Goal: Task Accomplishment & Management: Manage account settings

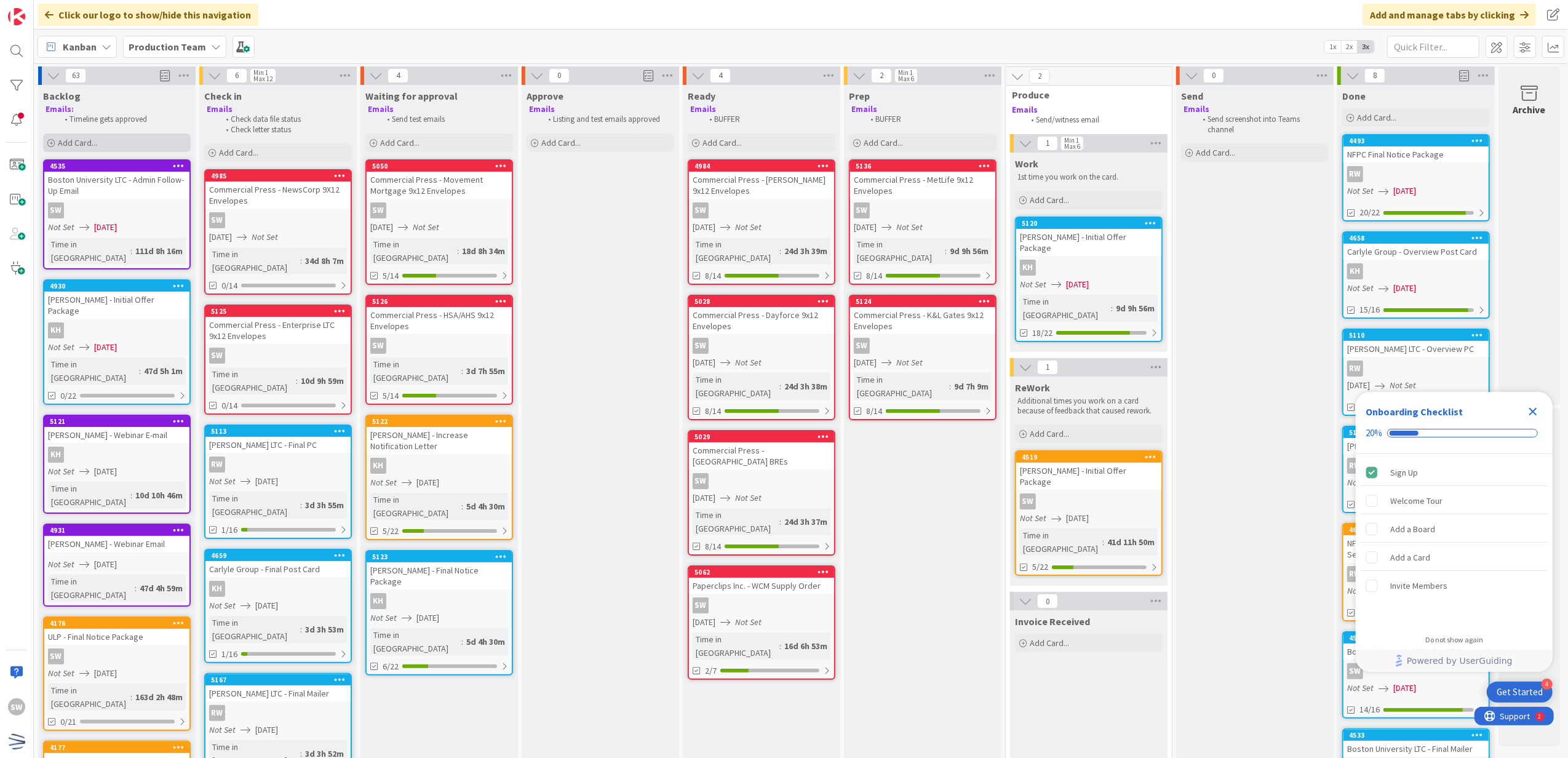
click at [156, 133] on div "Add Card..." at bounding box center [117, 142] width 147 height 18
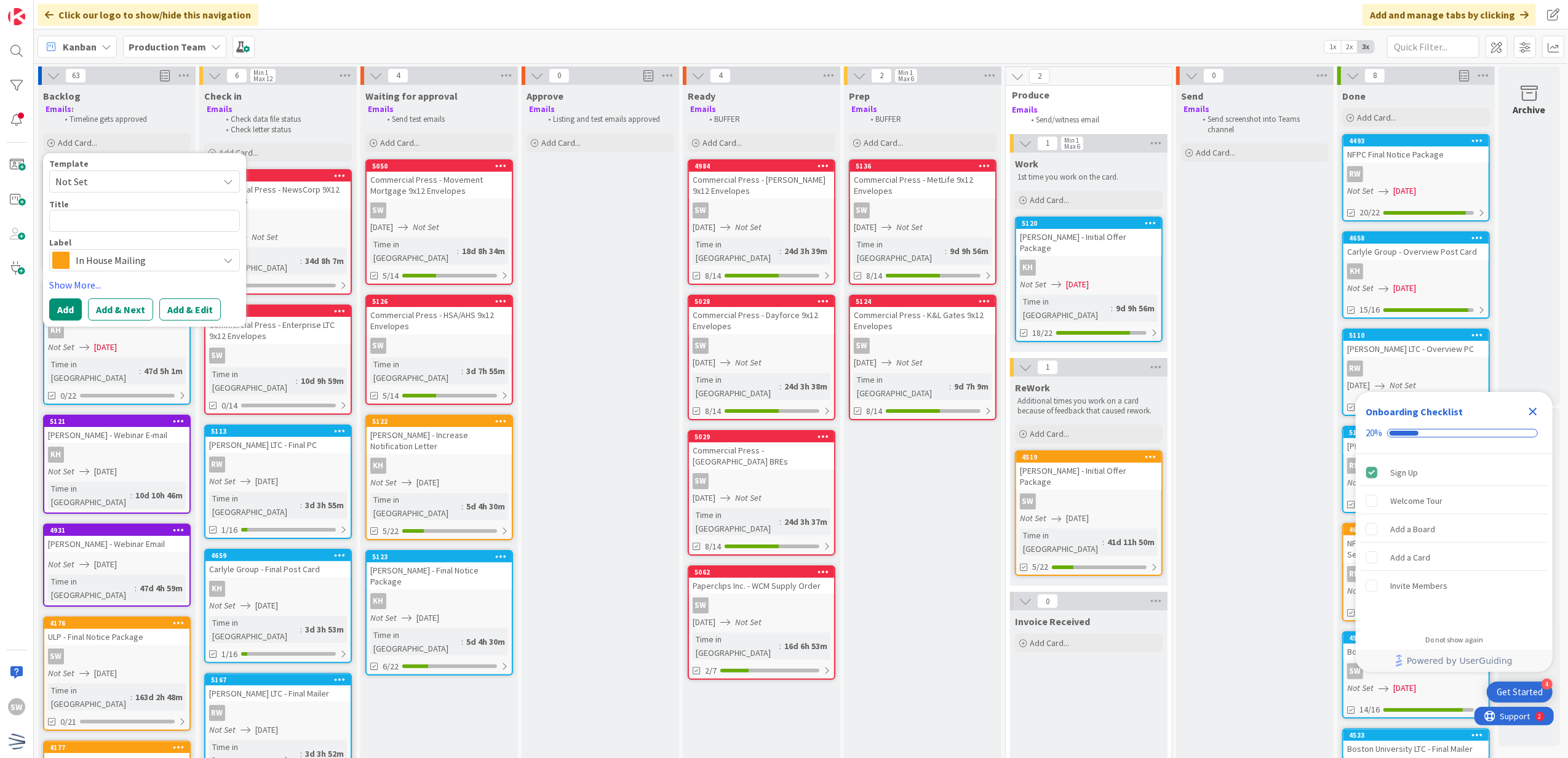
click at [183, 176] on span "Not Set" at bounding box center [132, 182] width 154 height 16
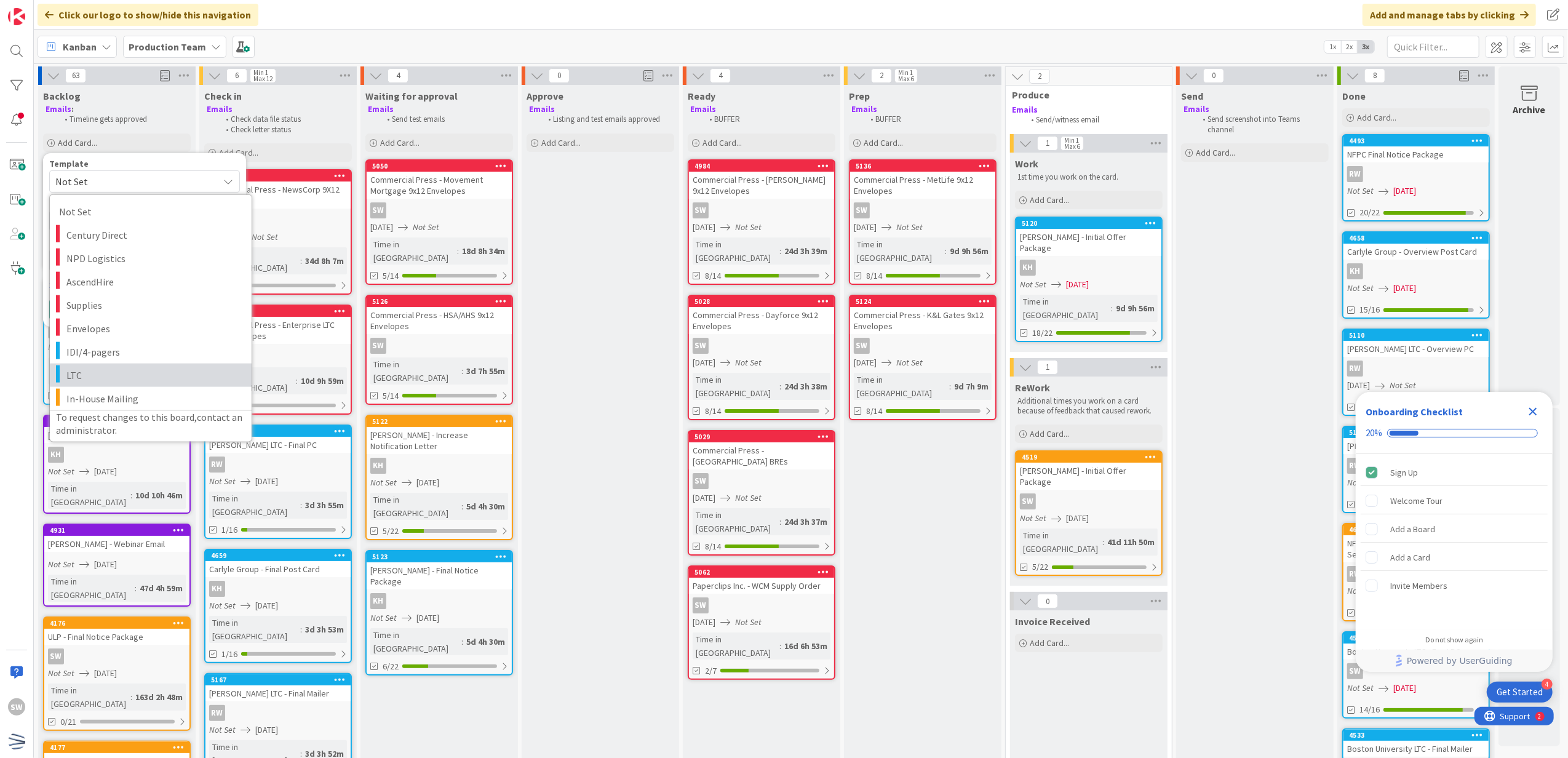
click at [104, 373] on span "LTC" at bounding box center [154, 375] width 176 height 16
type textarea "x"
type textarea "LTC"
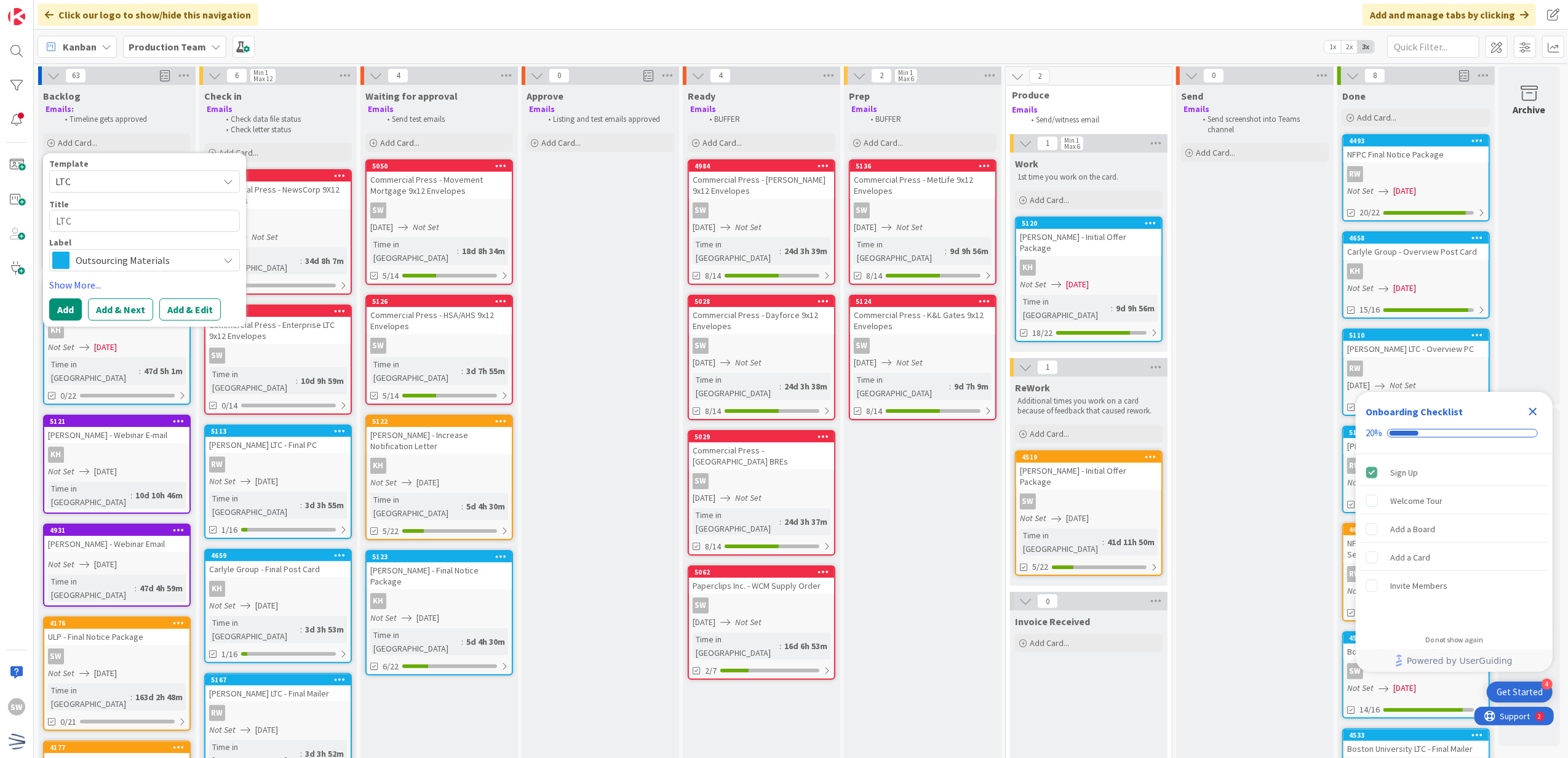
click at [136, 192] on span "LTC" at bounding box center [144, 181] width 190 height 22
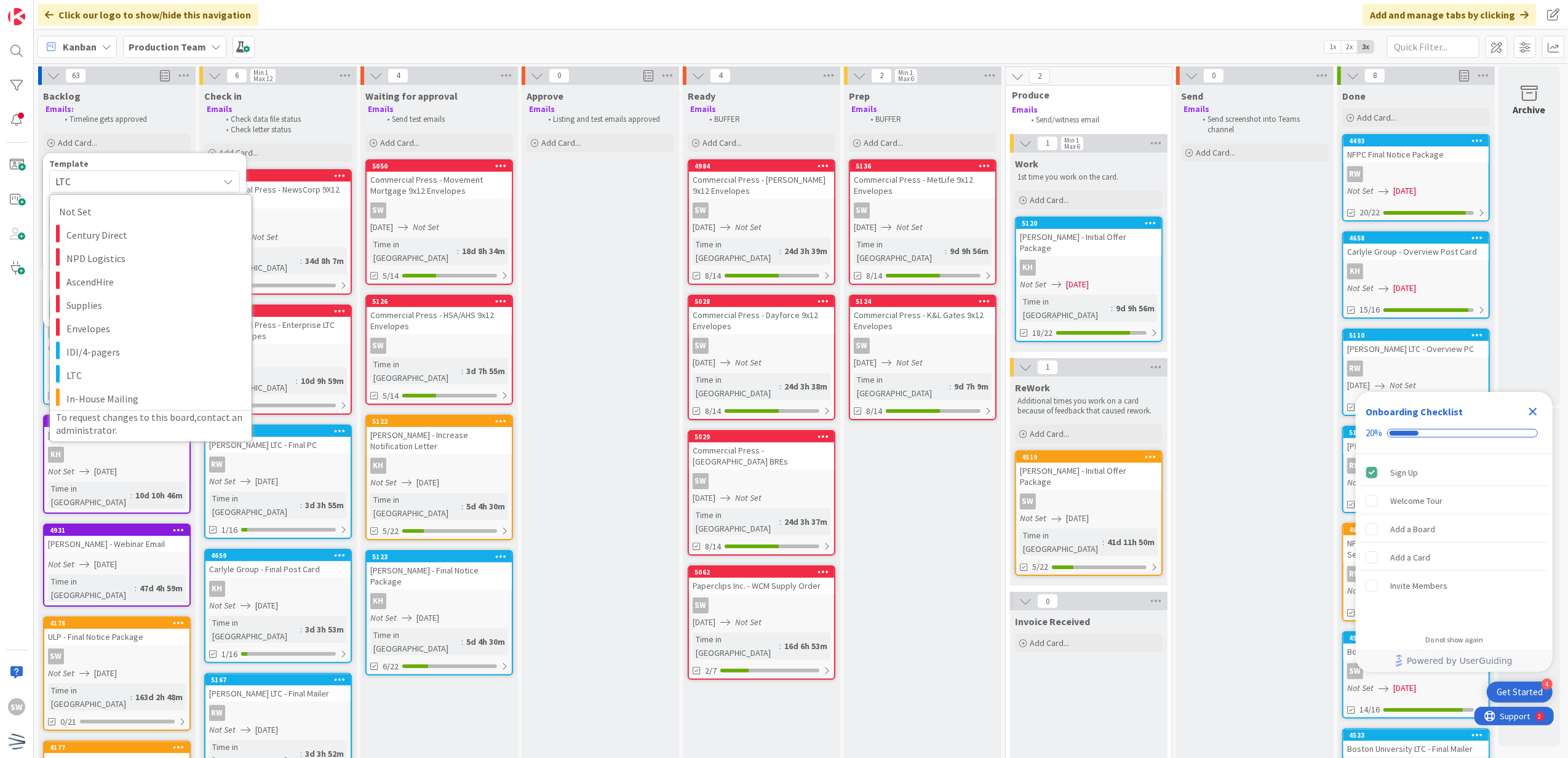
click at [138, 190] on span "LTC" at bounding box center [144, 181] width 190 height 22
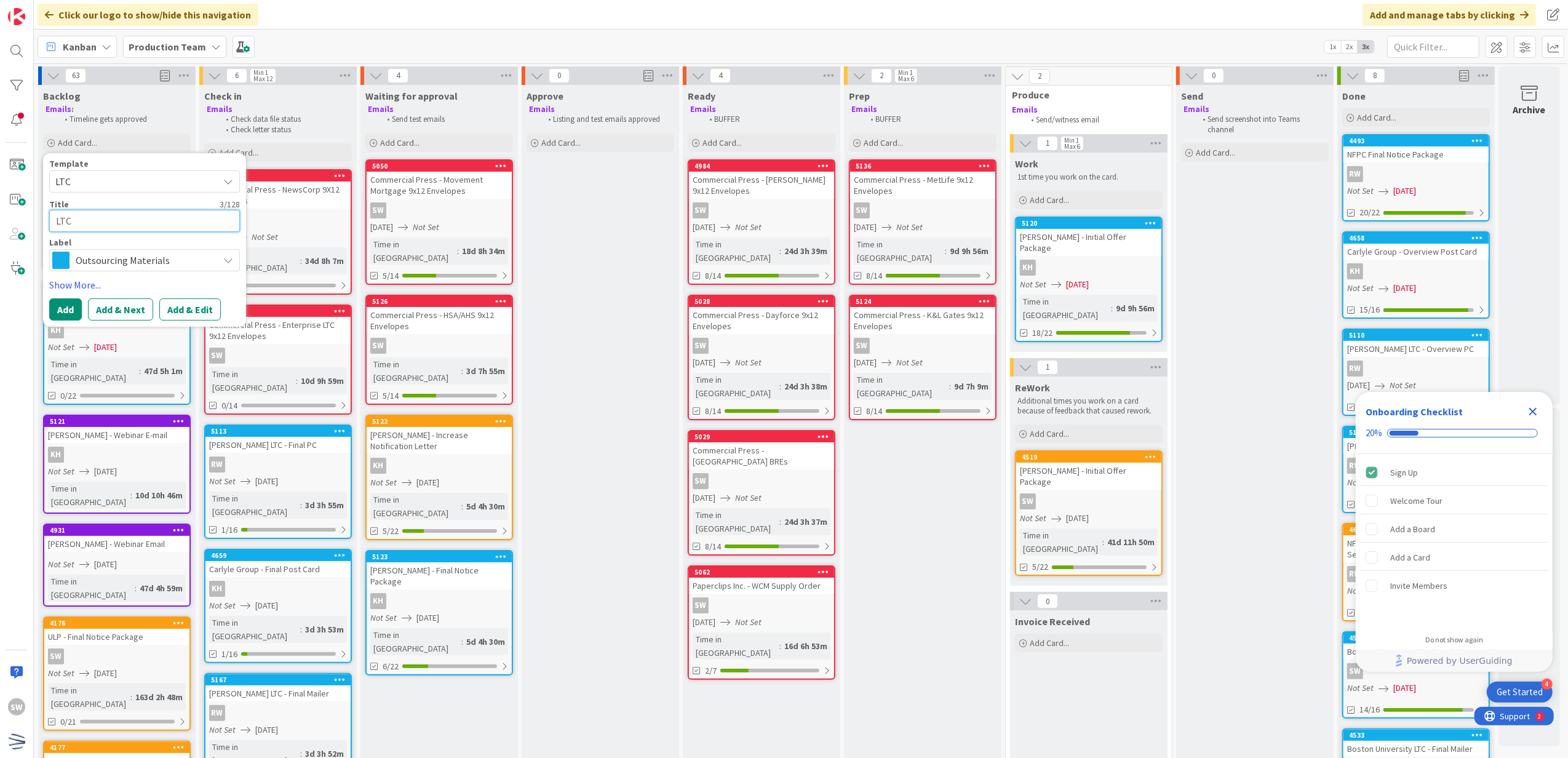
click at [126, 213] on textarea "LTC" at bounding box center [144, 221] width 190 height 23
type textarea "x"
type textarea "J"
type textarea "x"
type textarea "JH"
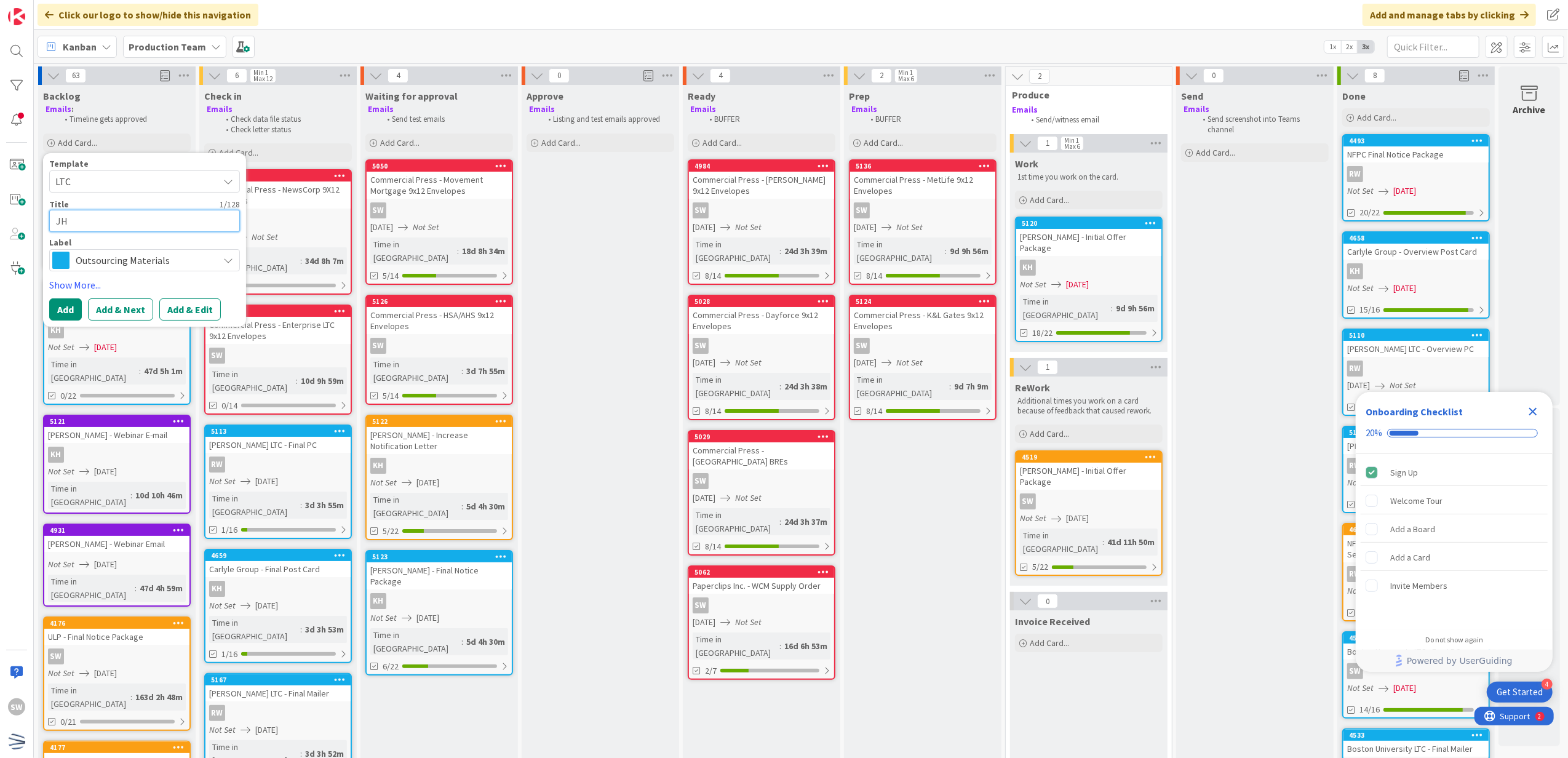
type textarea "x"
type textarea "JHU"
type textarea "x"
type textarea "JHU"
click at [143, 218] on textarea "JHU" at bounding box center [144, 221] width 190 height 23
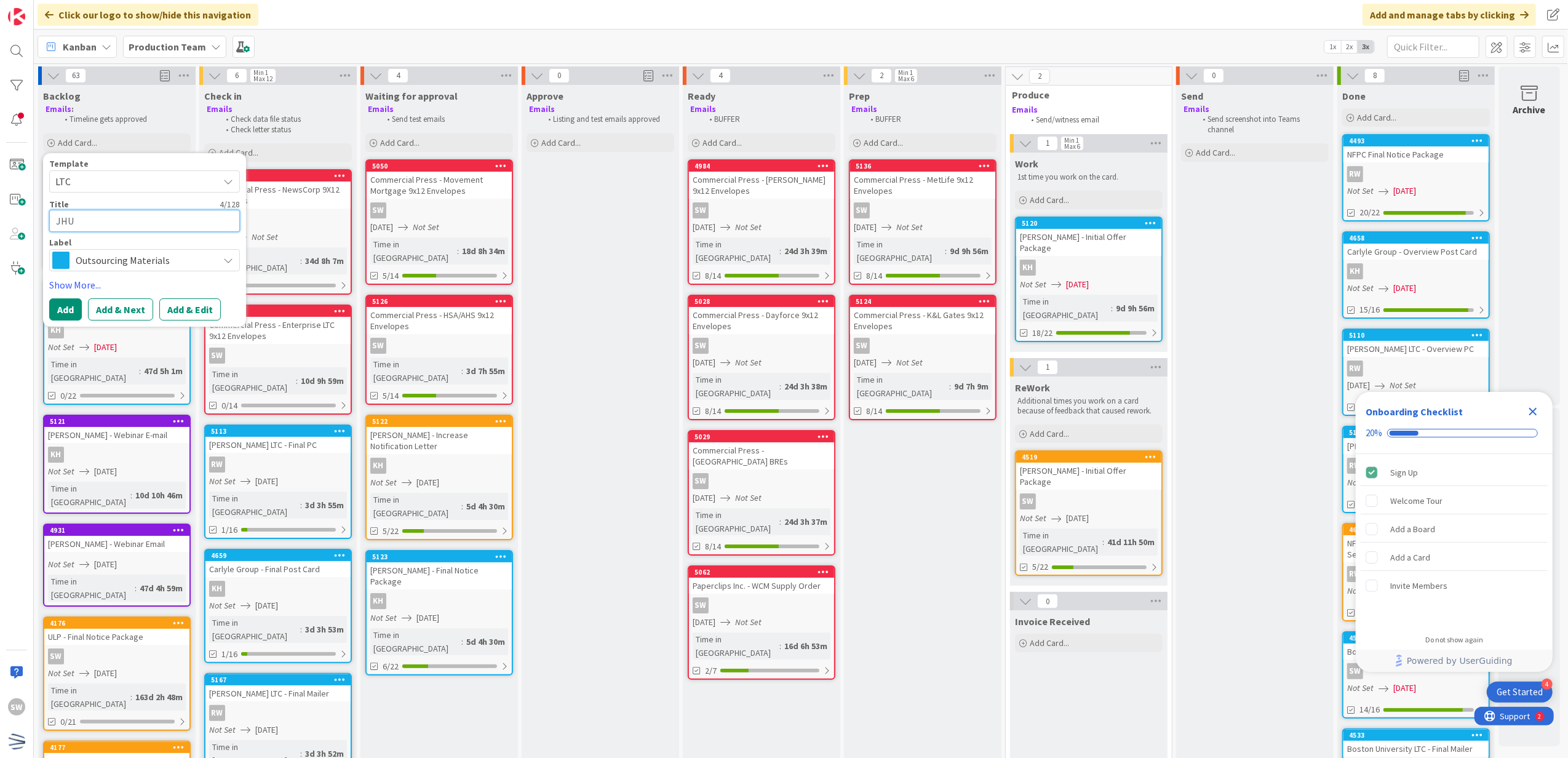
type textarea "x"
type textarea "JHU Y"
type textarea "x"
type textarea "JHU Y1"
type textarea "x"
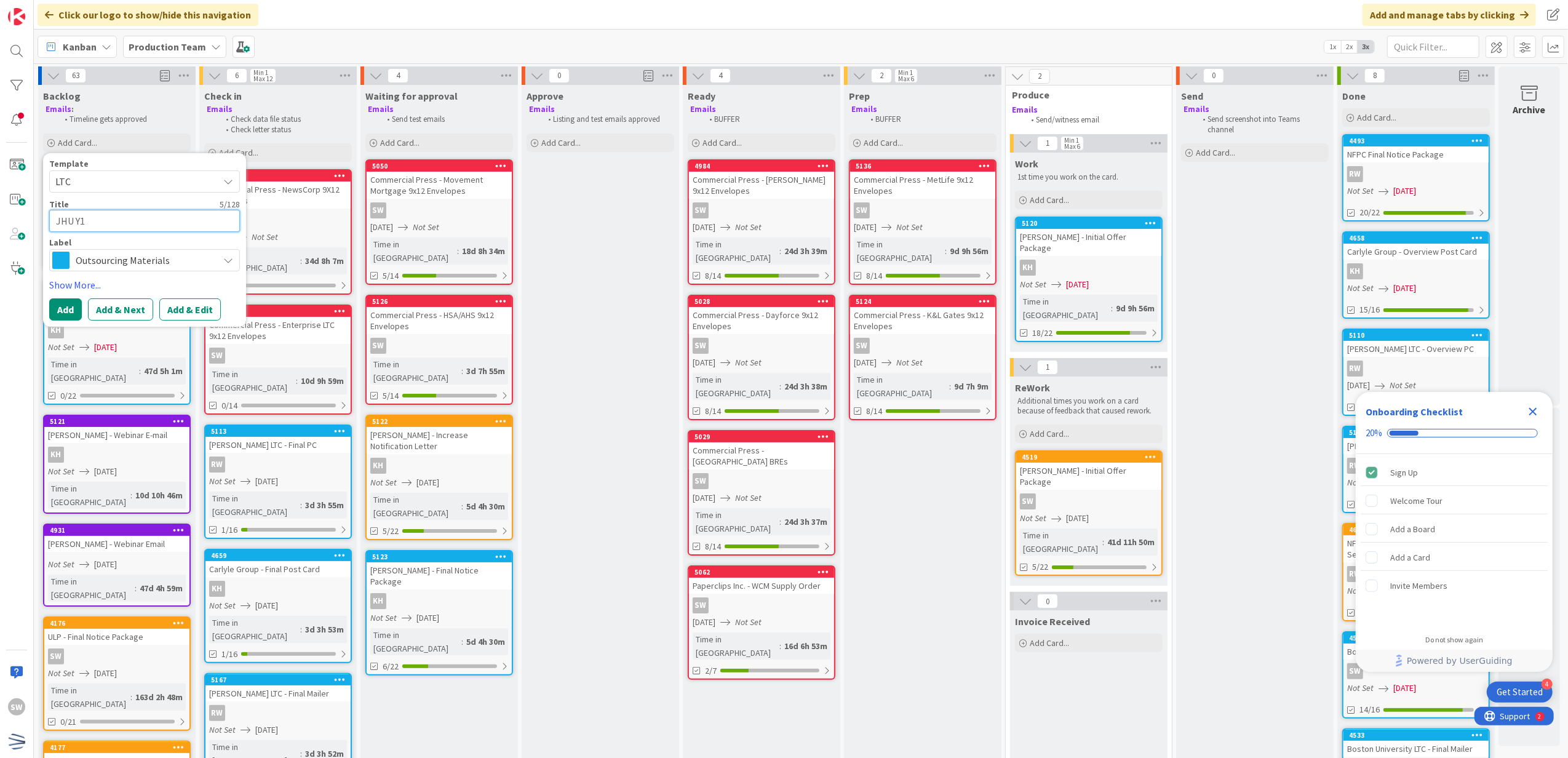
type textarea "JHU Y1"
type textarea "x"
type textarea "JHU Y1 -"
type textarea "x"
type textarea "JHU Y1 -"
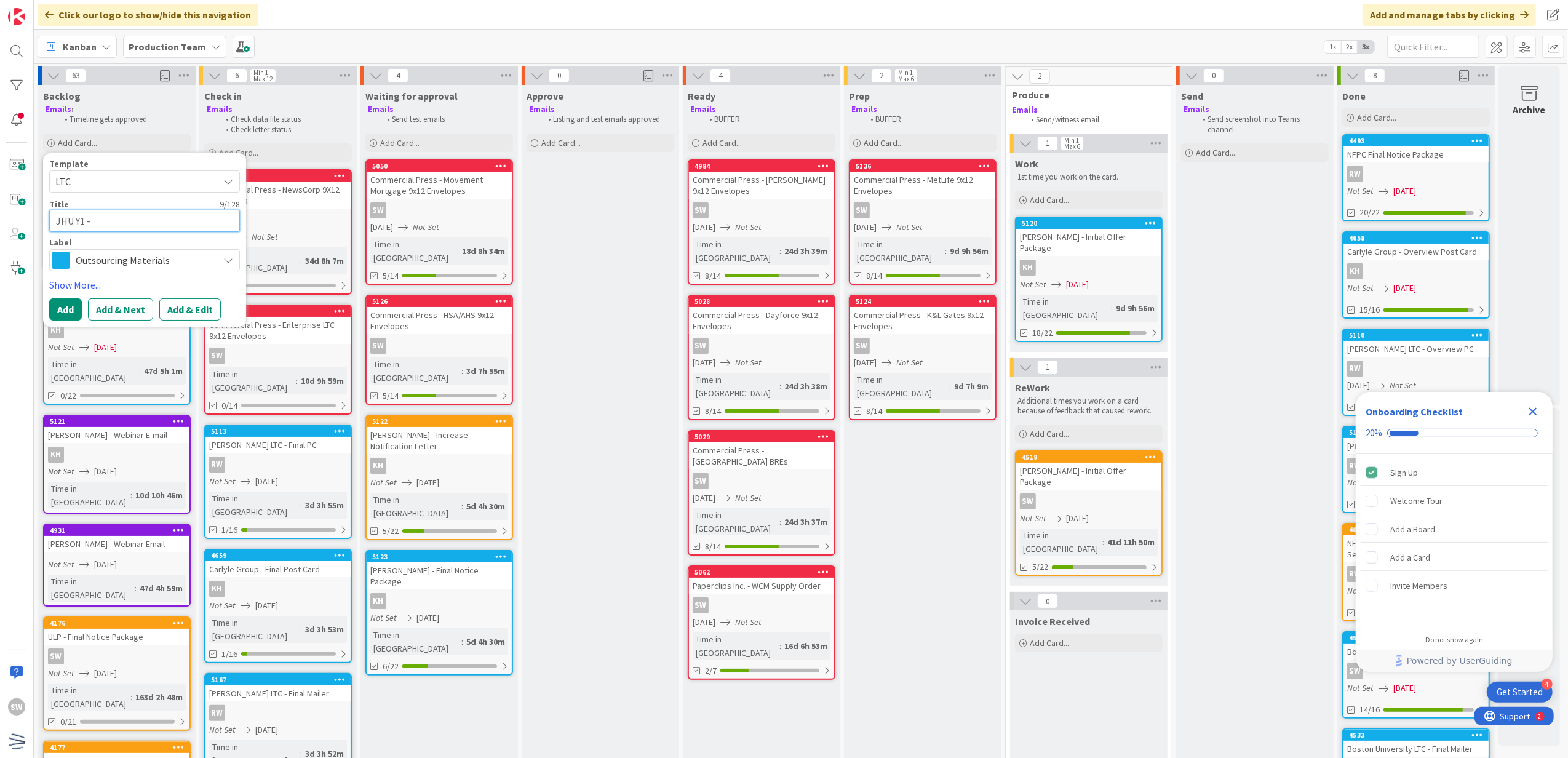
type textarea "x"
type textarea "JHU Y1 - I"
type textarea "x"
type textarea "JHU Y1 - In"
type textarea "x"
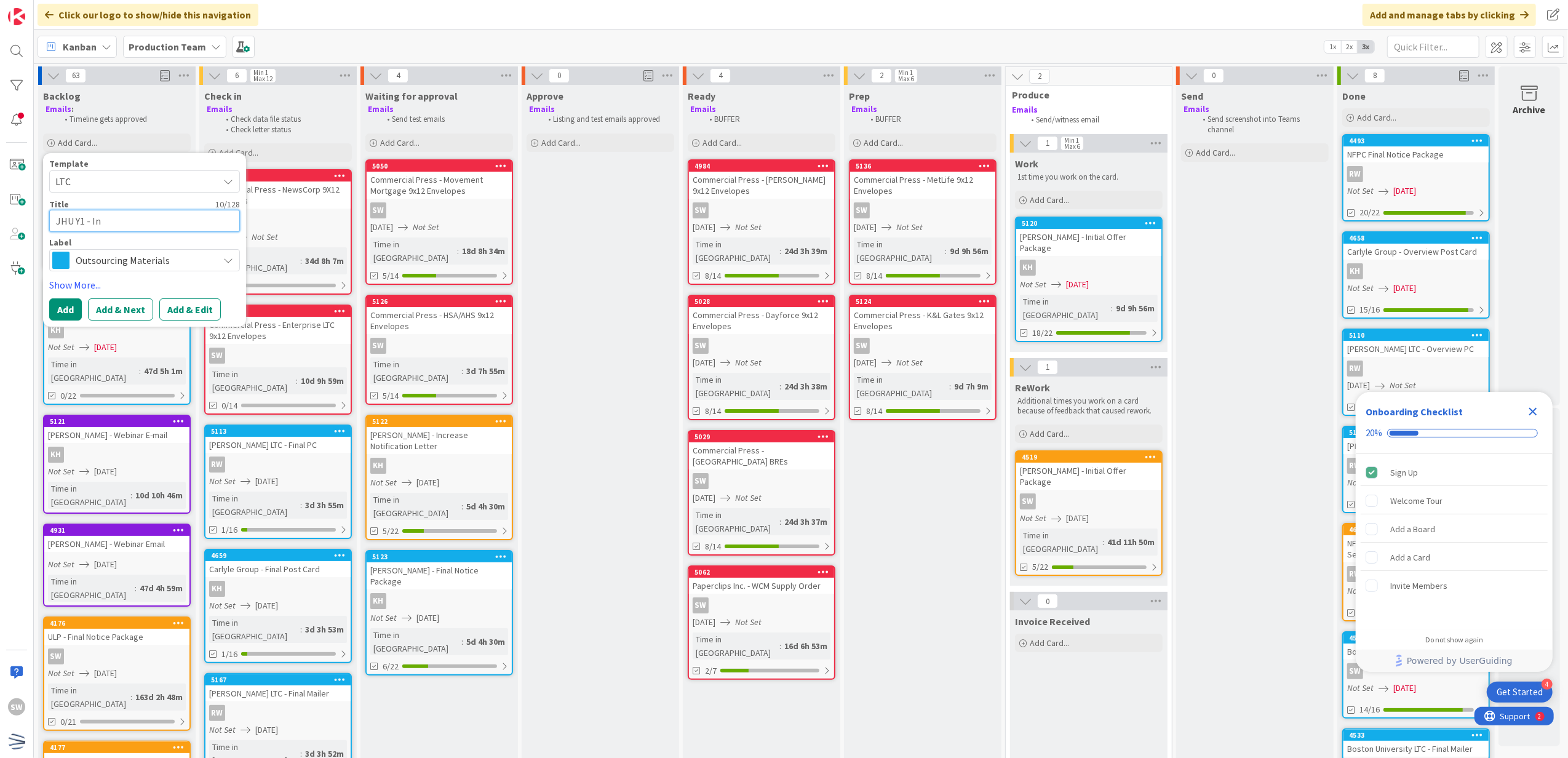
type textarea "JHU Y1 - Ini"
type textarea "x"
type textarea "JHU Y1 - Init"
type textarea "x"
type textarea "JHU Y1 - Initi"
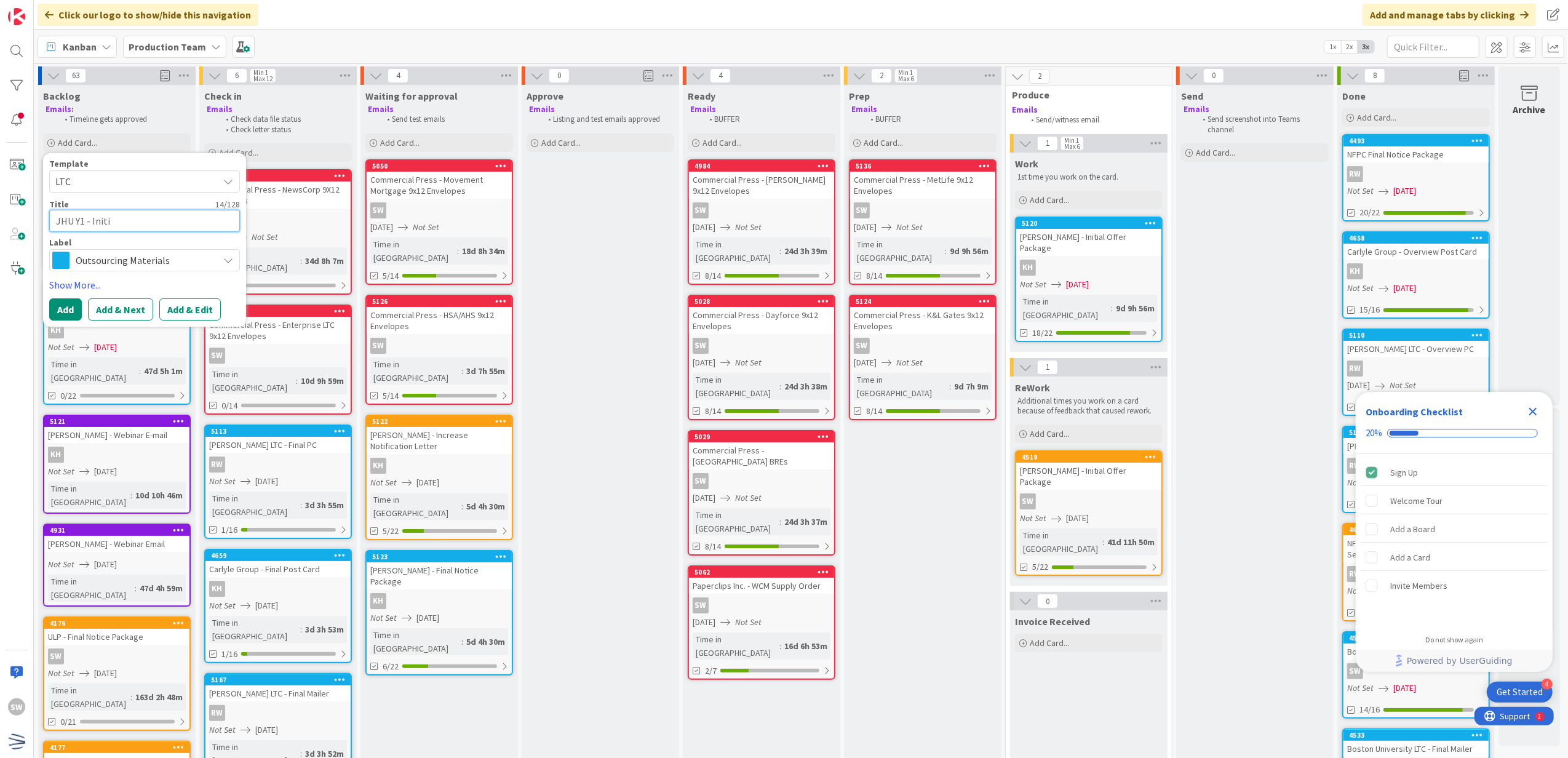
type textarea "x"
type textarea "JHU Y1 - Initia"
type textarea "x"
type textarea "JHU Y1 - Initial"
type textarea "x"
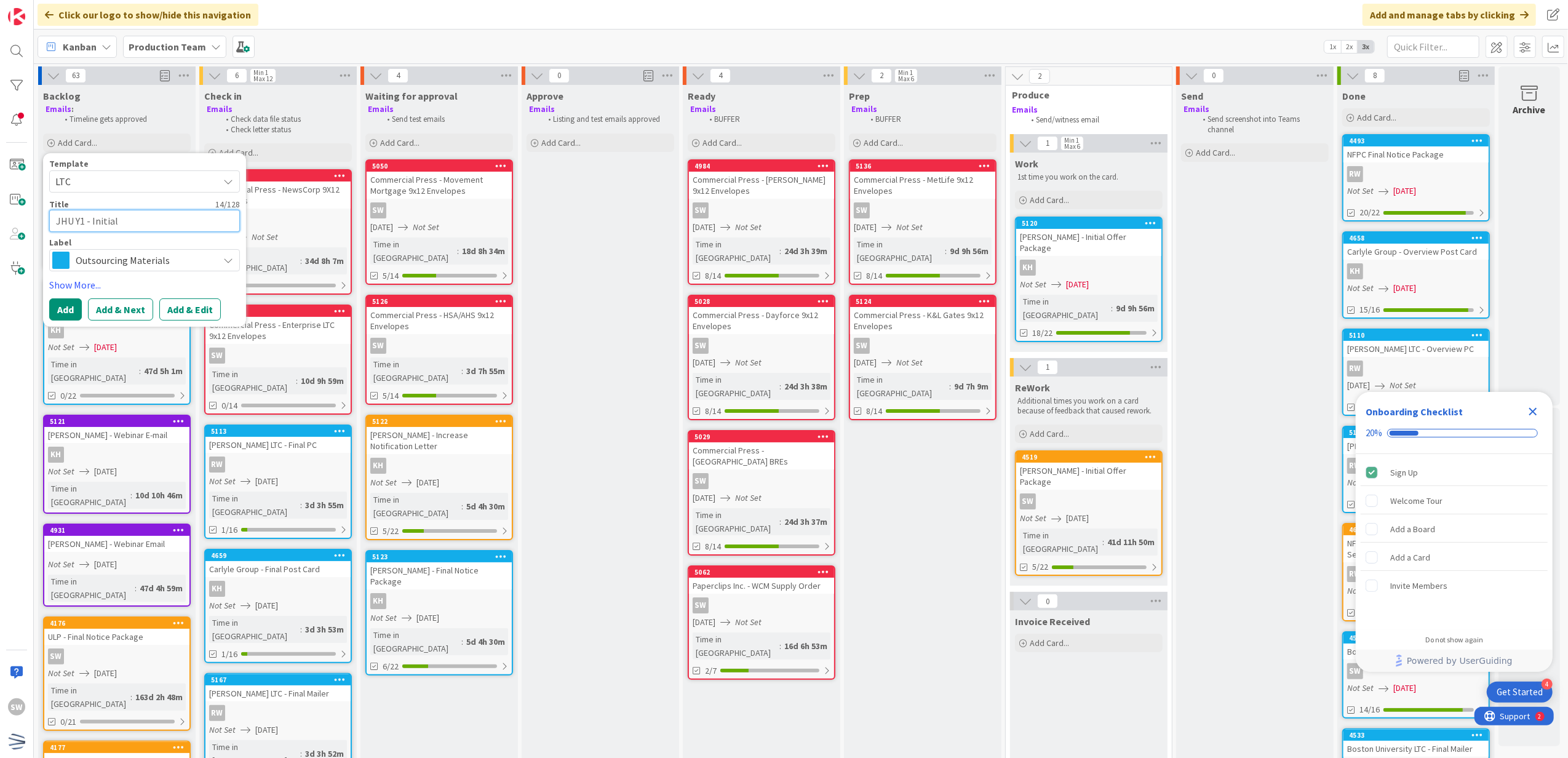
type textarea "JHU Y1 - Initial"
type textarea "x"
type textarea "JHU Y1 - Initial P"
type textarea "x"
type textarea "JHU Y1 - Initial PC"
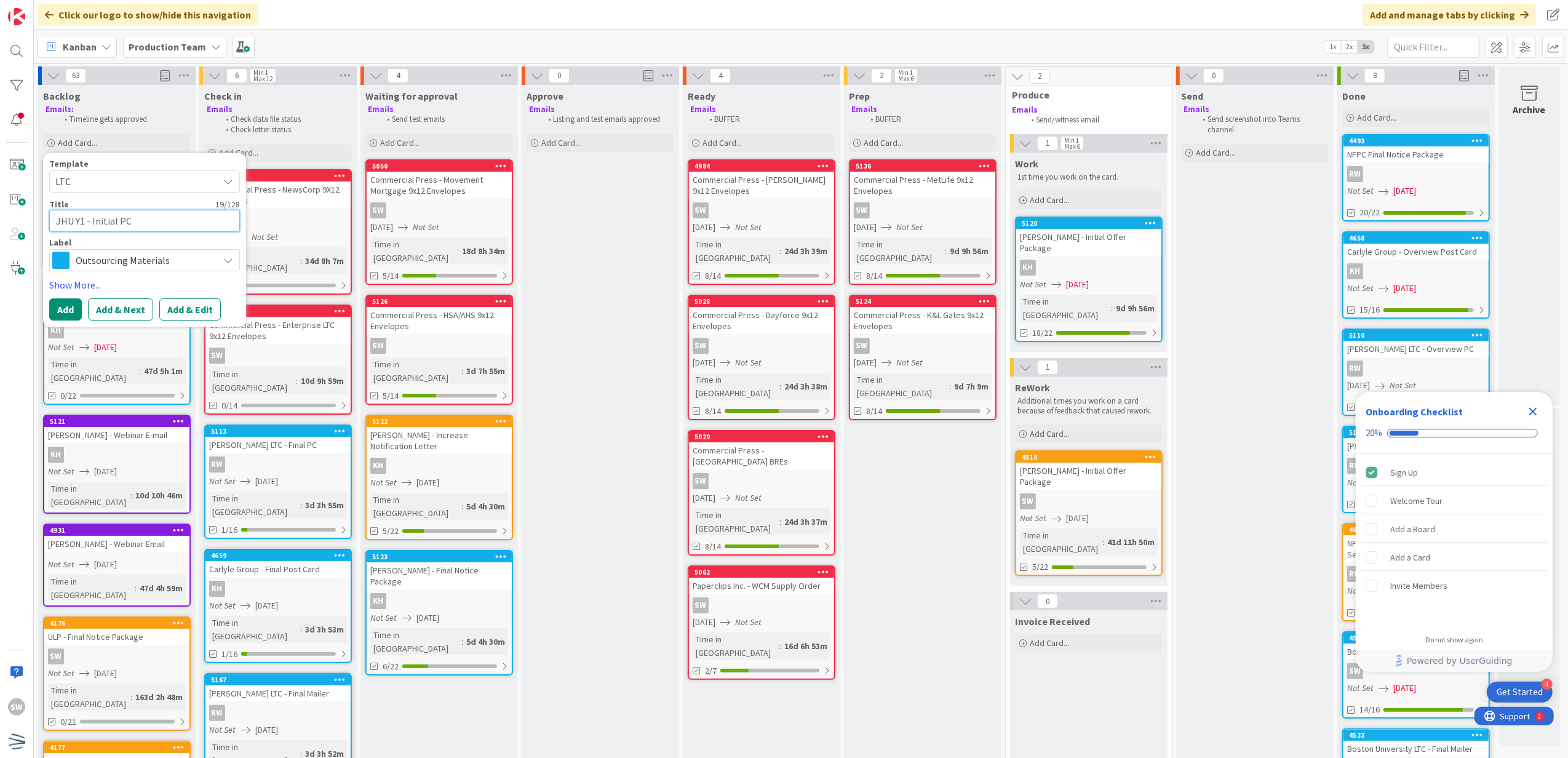
type textarea "x"
type textarea "JHU Y1 - Initial PC"
click at [84, 287] on link "Show More..." at bounding box center [144, 284] width 190 height 15
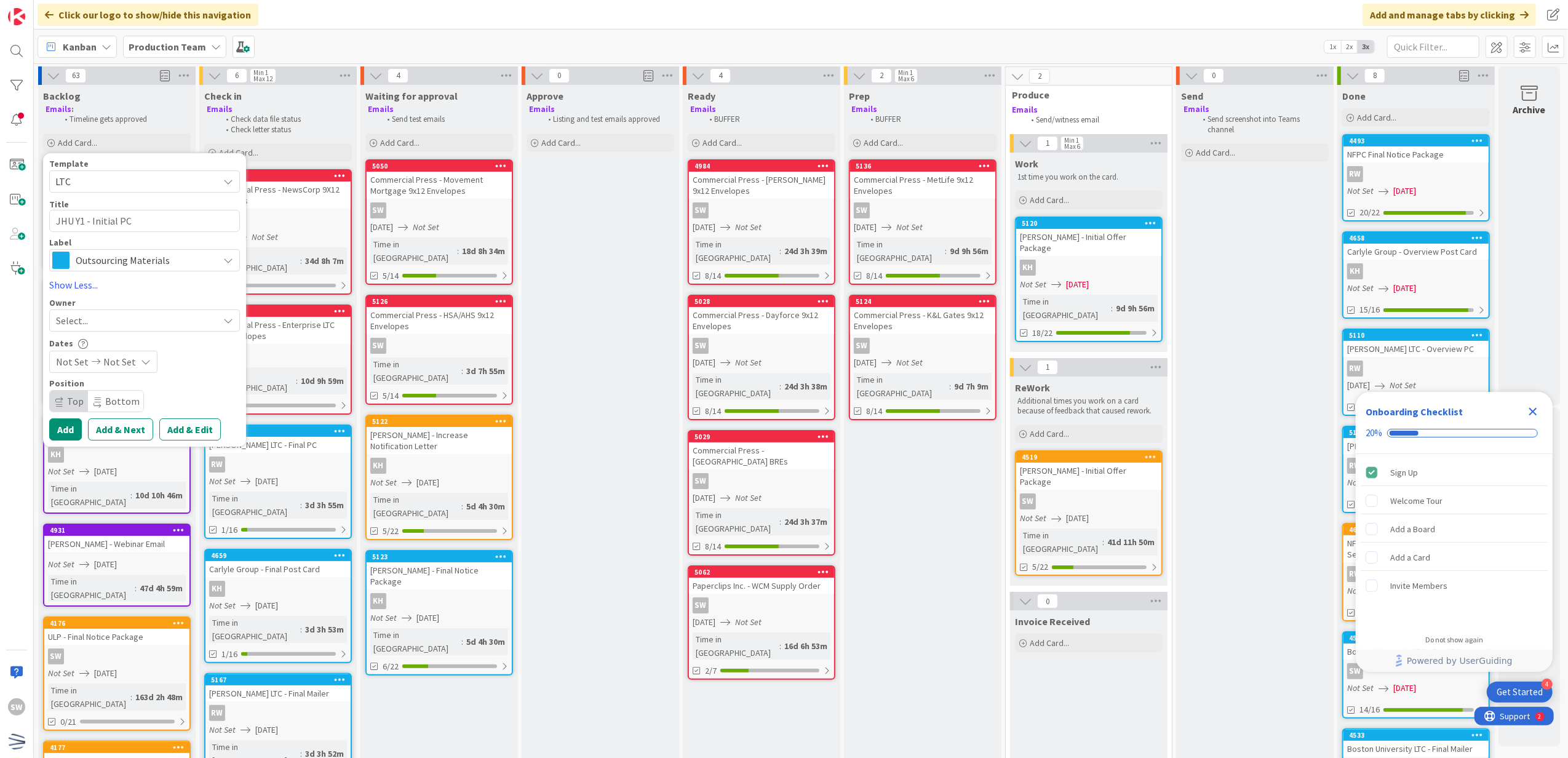
click at [104, 320] on div "Select..." at bounding box center [137, 320] width 162 height 15
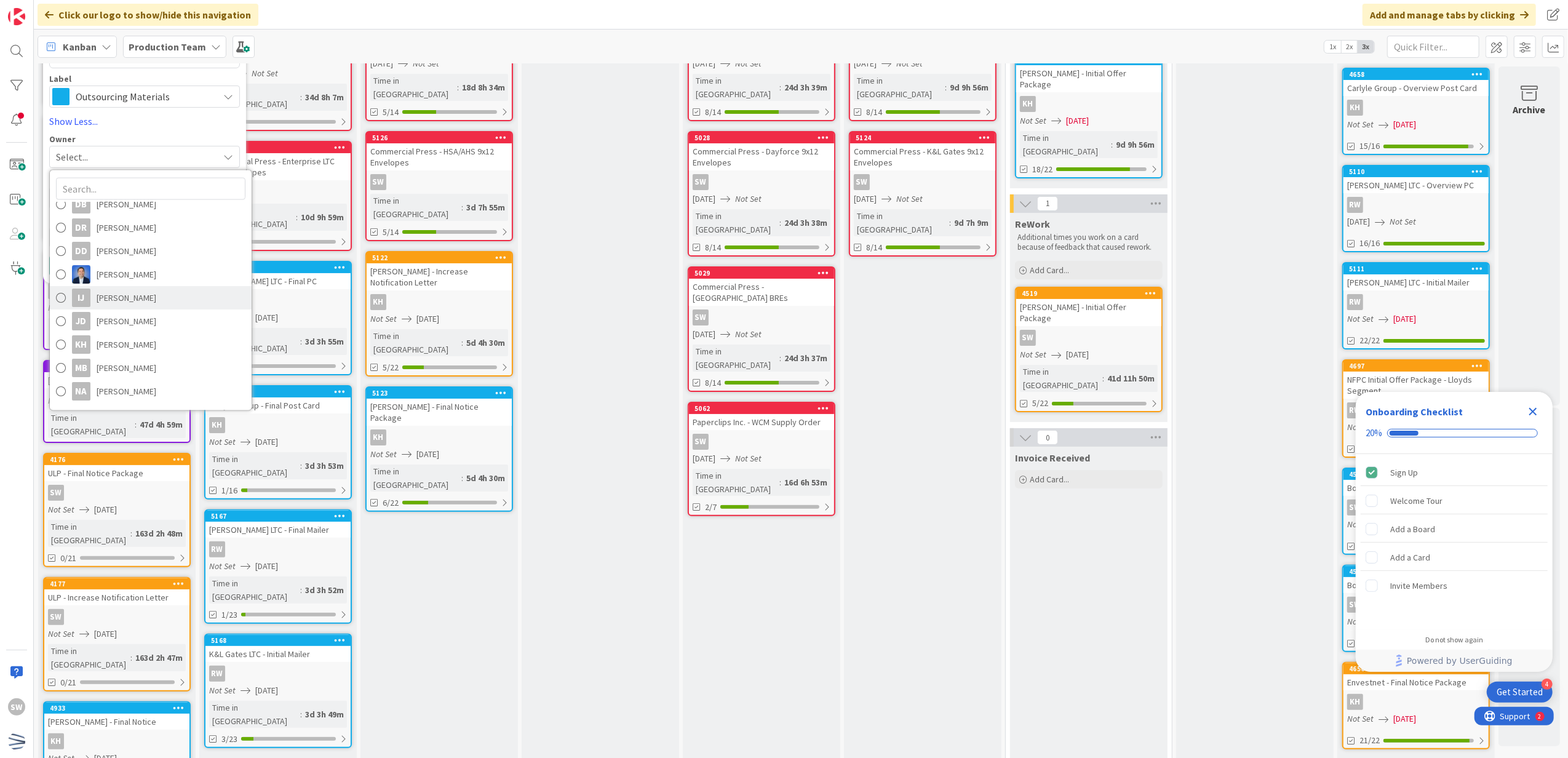
scroll to position [164, 0]
click at [147, 399] on span "[PERSON_NAME]" at bounding box center [126, 401] width 60 height 18
type textarea "x"
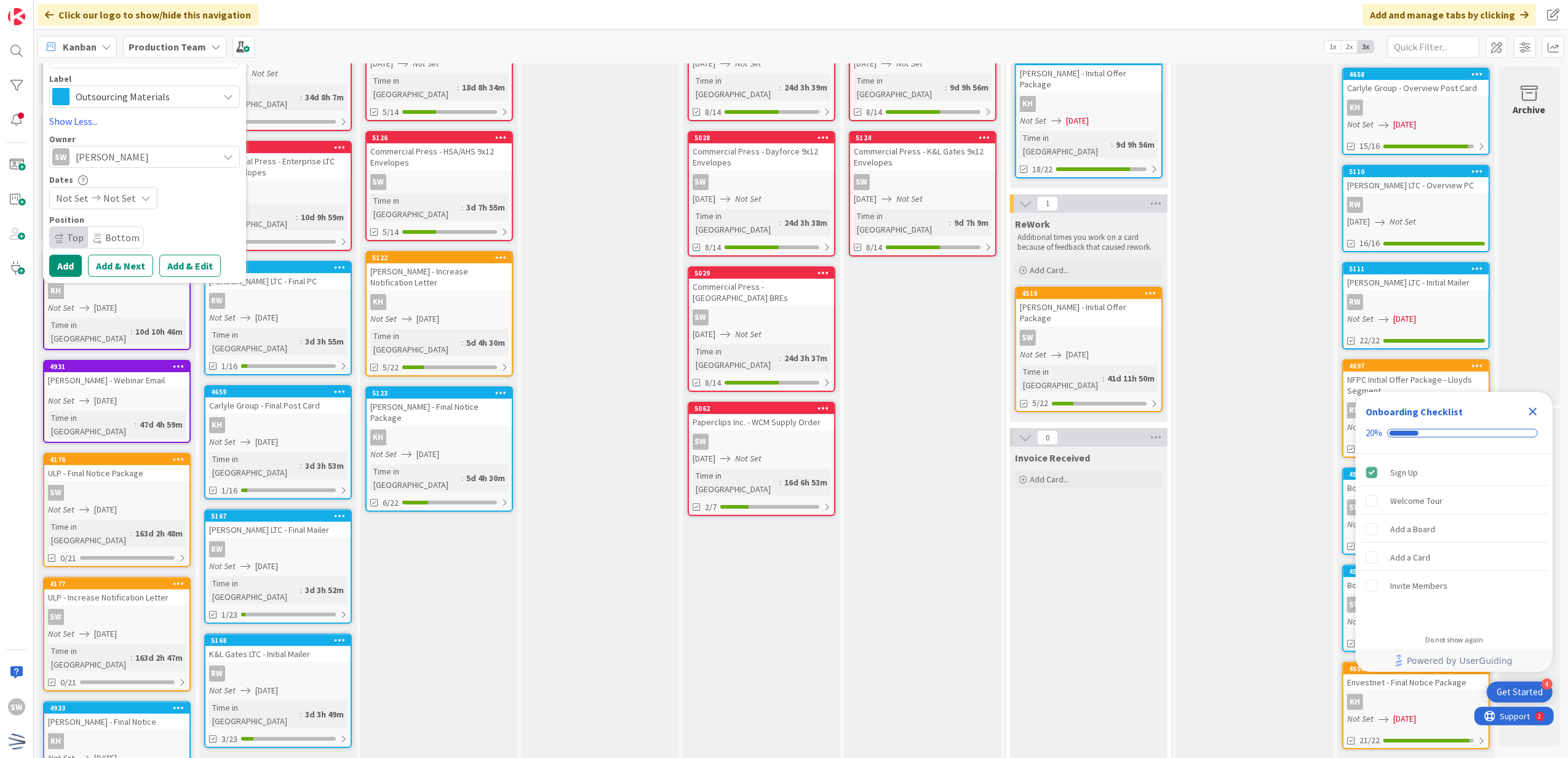
click at [134, 204] on div "Not Set Not Set" at bounding box center [103, 197] width 108 height 22
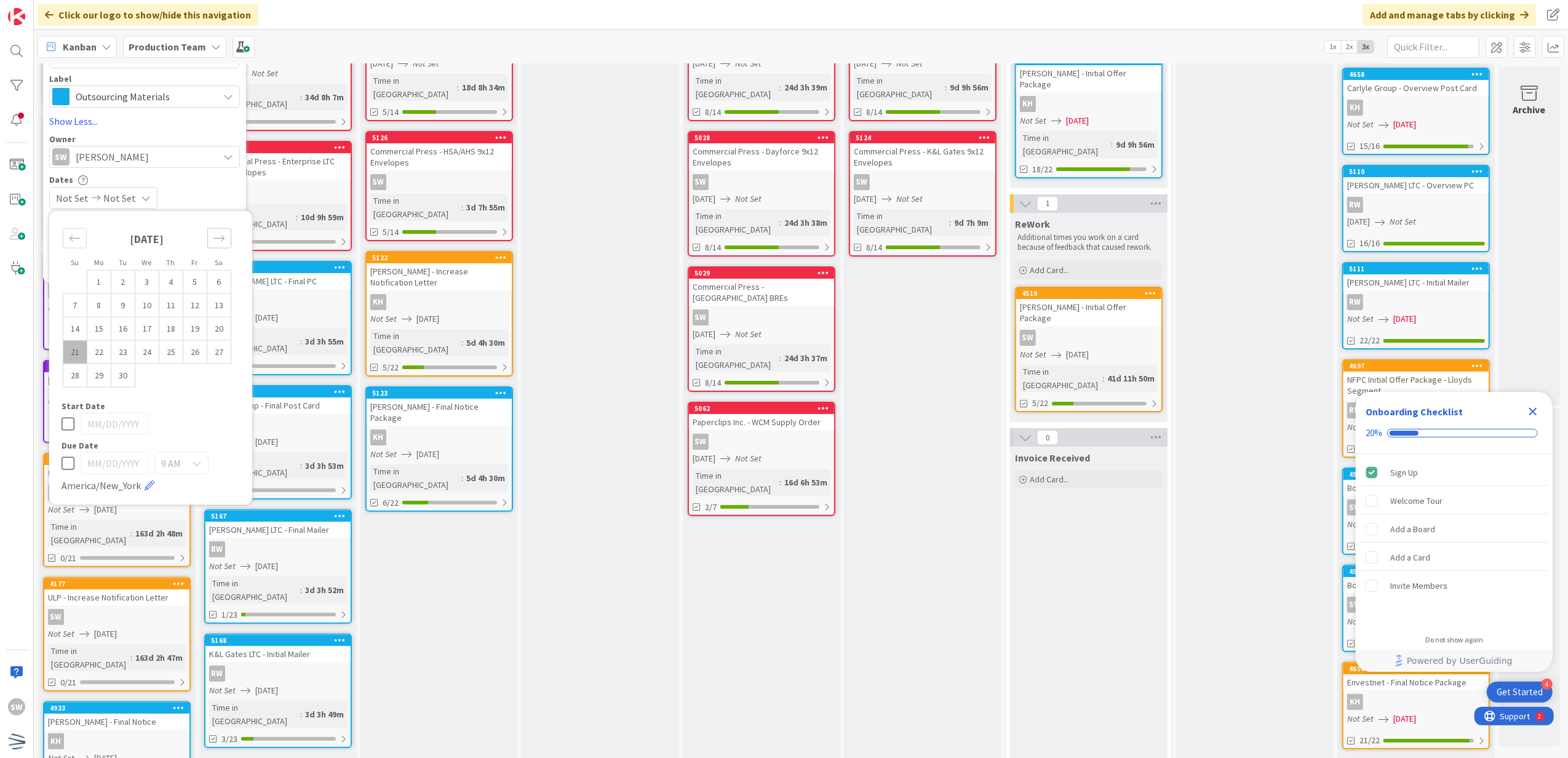
click at [221, 236] on icon "Move forward to switch to the next month." at bounding box center [218, 238] width 11 height 11
click at [201, 287] on td "3" at bounding box center [195, 282] width 24 height 24
type input "[DATE]"
type textarea "x"
click at [192, 198] on div "[DATE] Not Set" at bounding box center [144, 197] width 190 height 22
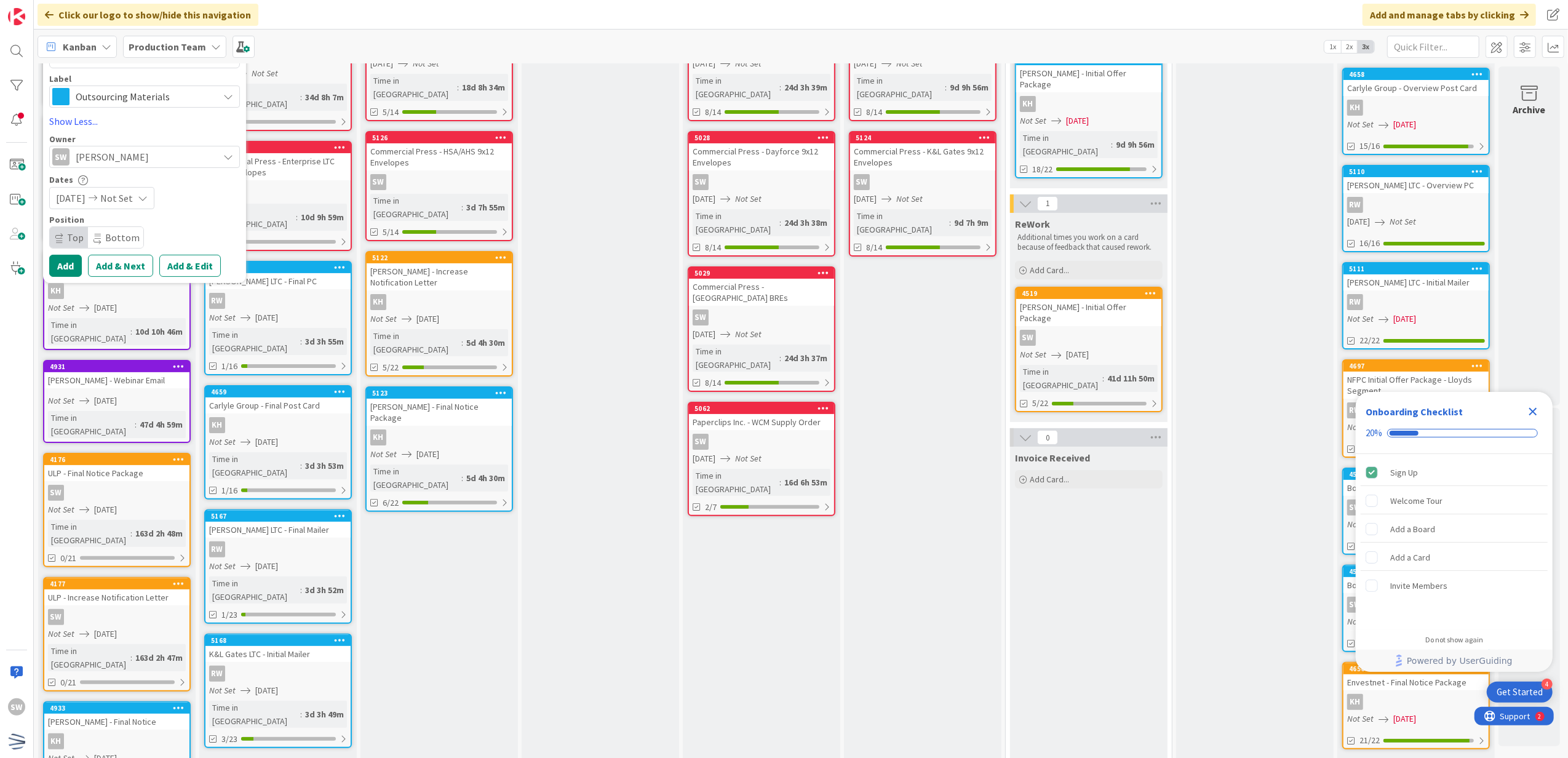
click at [147, 198] on icon at bounding box center [142, 197] width 10 height 10
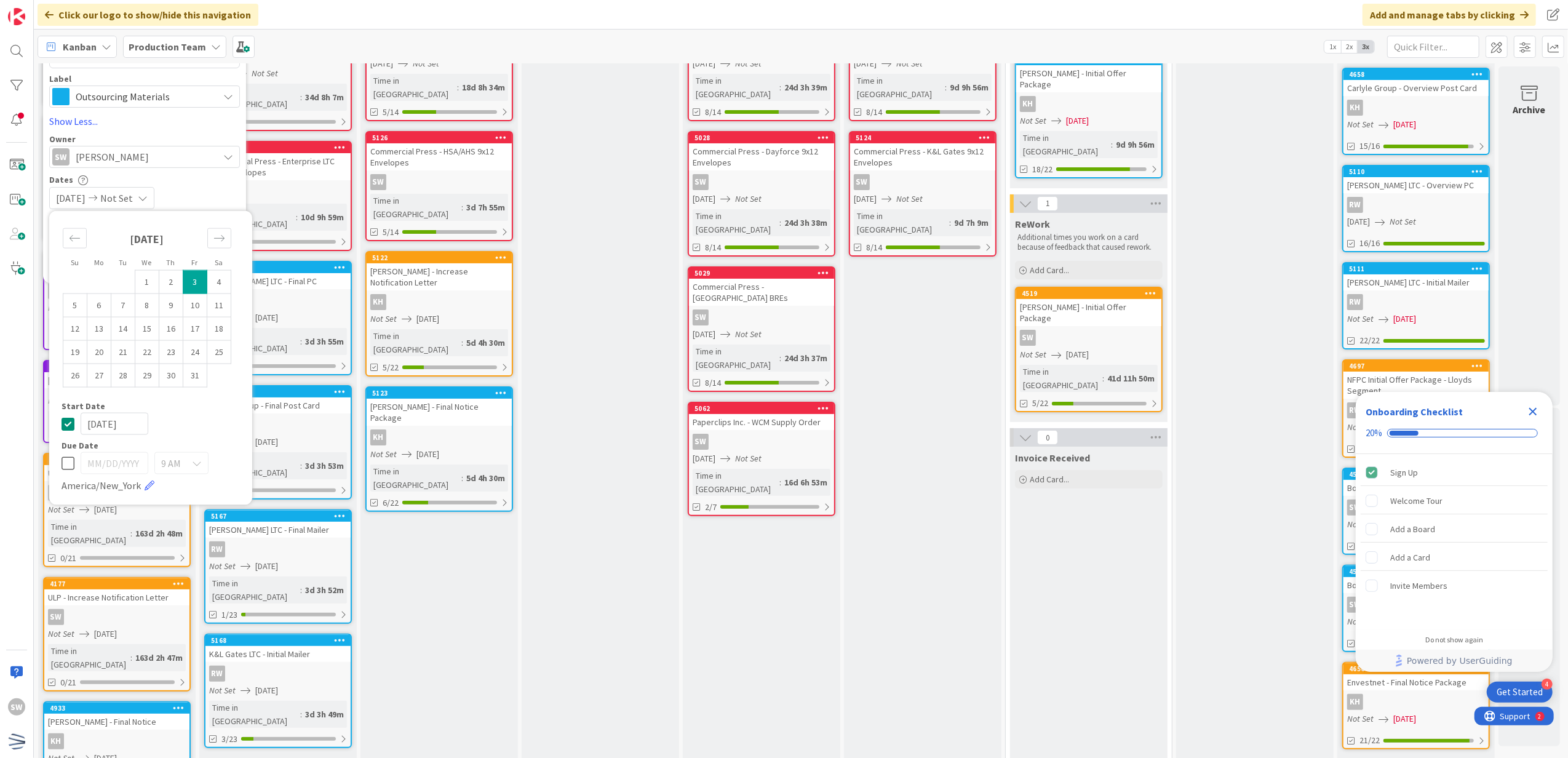
click at [198, 281] on td "3" at bounding box center [195, 282] width 24 height 24
type input "[DATE]"
type textarea "x"
click at [65, 419] on icon at bounding box center [68, 424] width 13 height 15
type textarea "x"
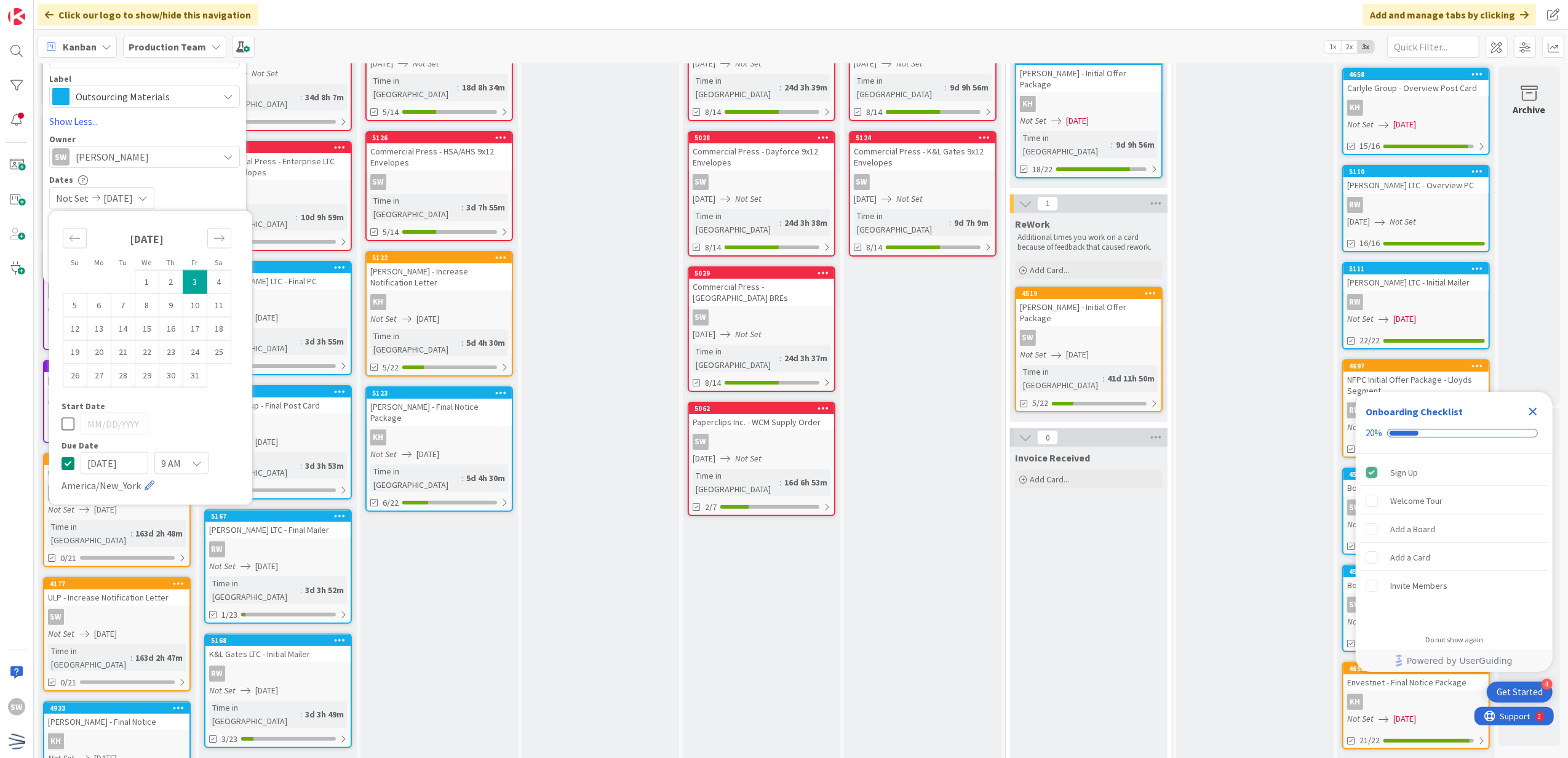
click at [190, 188] on div "Not Set [DATE]" at bounding box center [144, 197] width 190 height 22
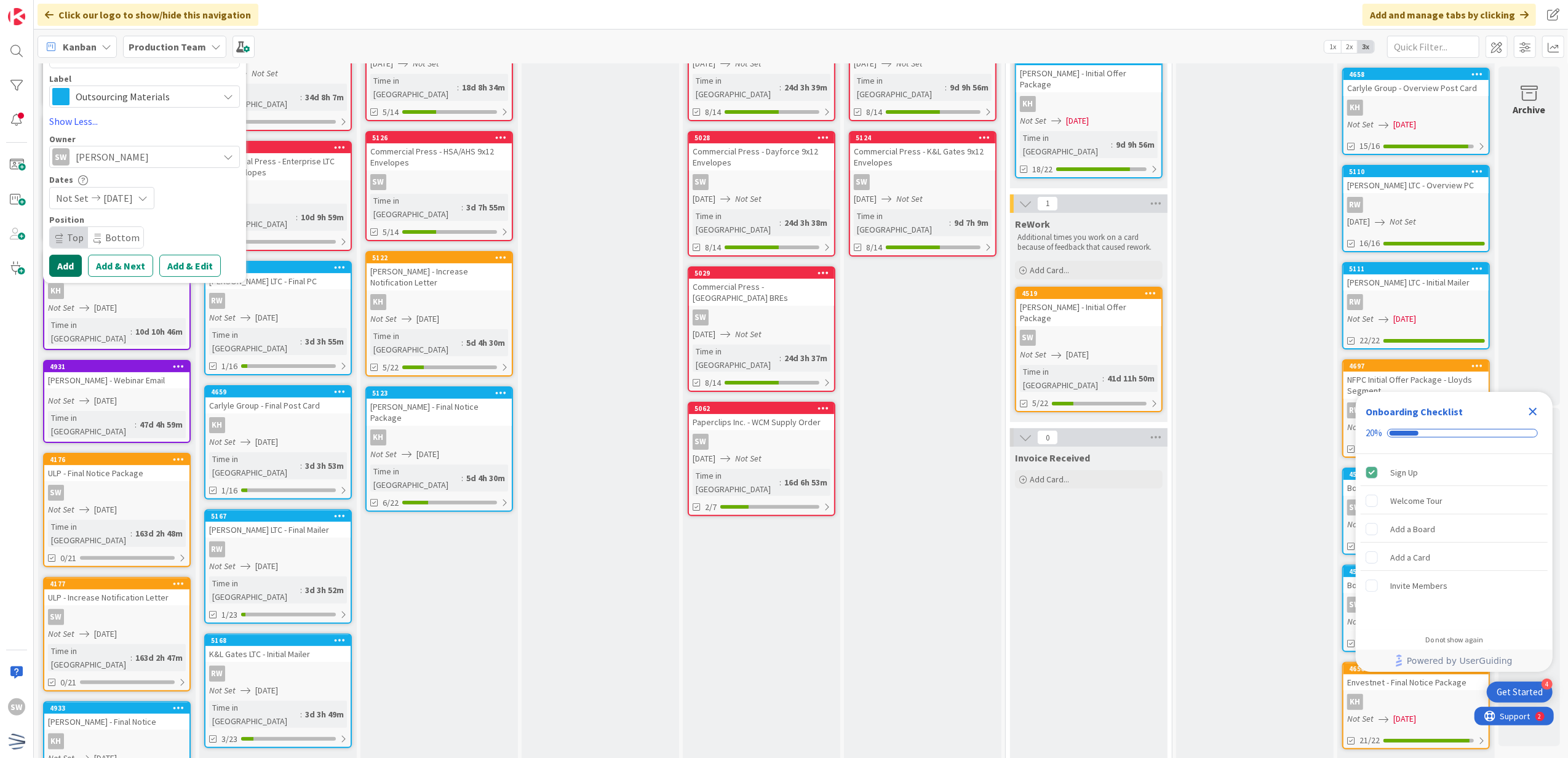
click at [69, 268] on button "Add" at bounding box center [65, 265] width 32 height 22
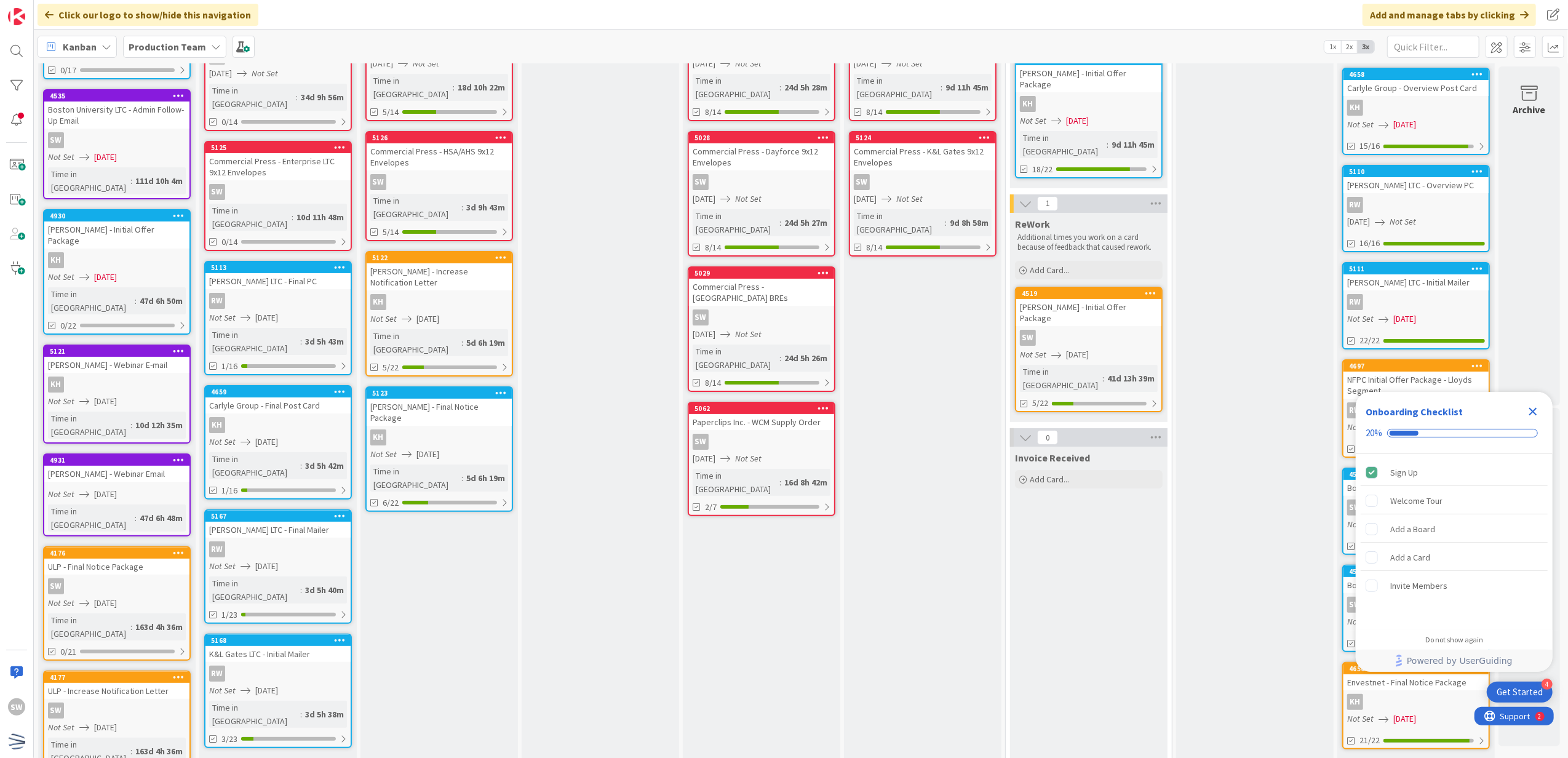
scroll to position [0, 0]
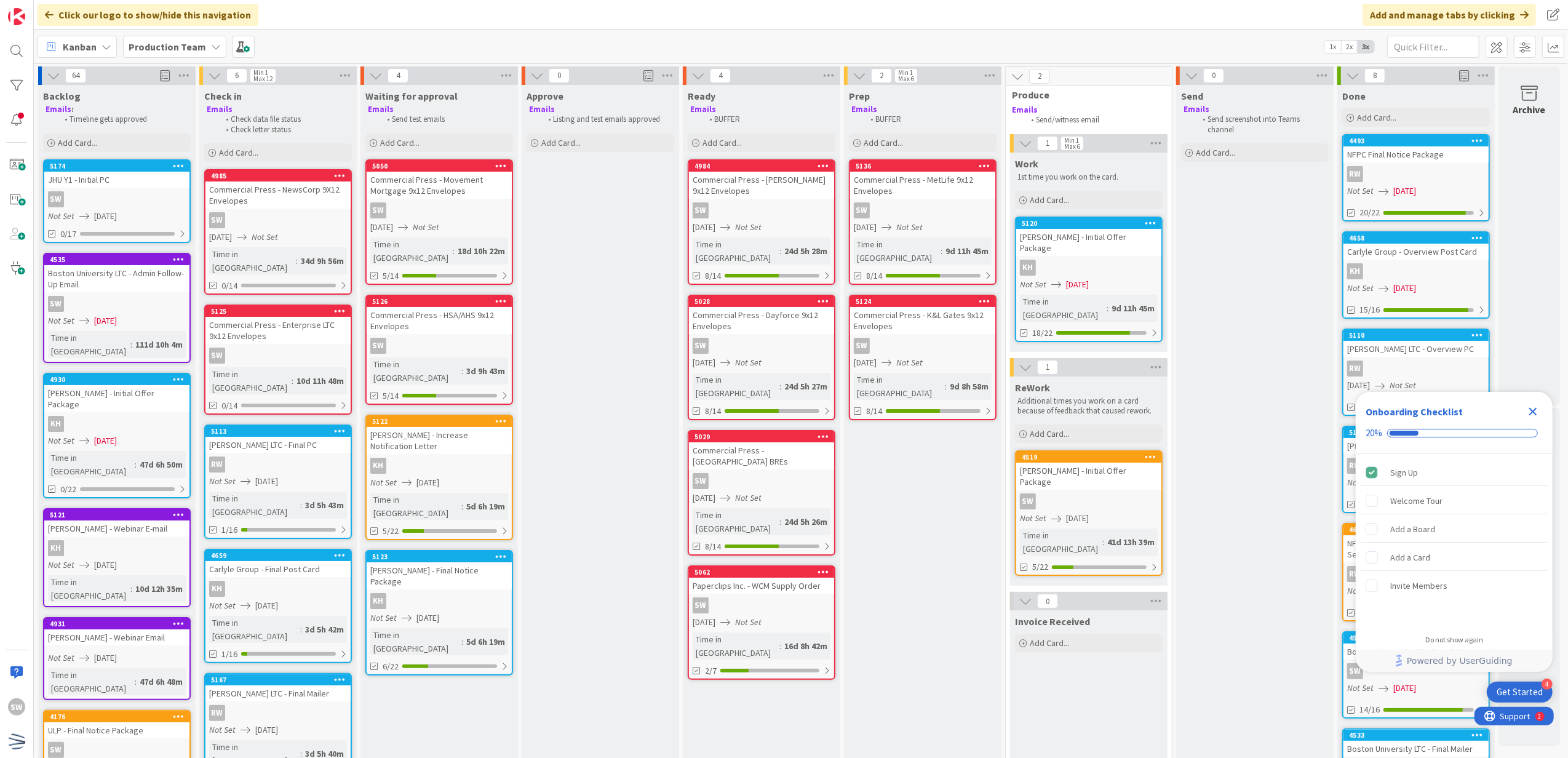
click at [139, 151] on div "Add Card..." at bounding box center [117, 142] width 147 height 18
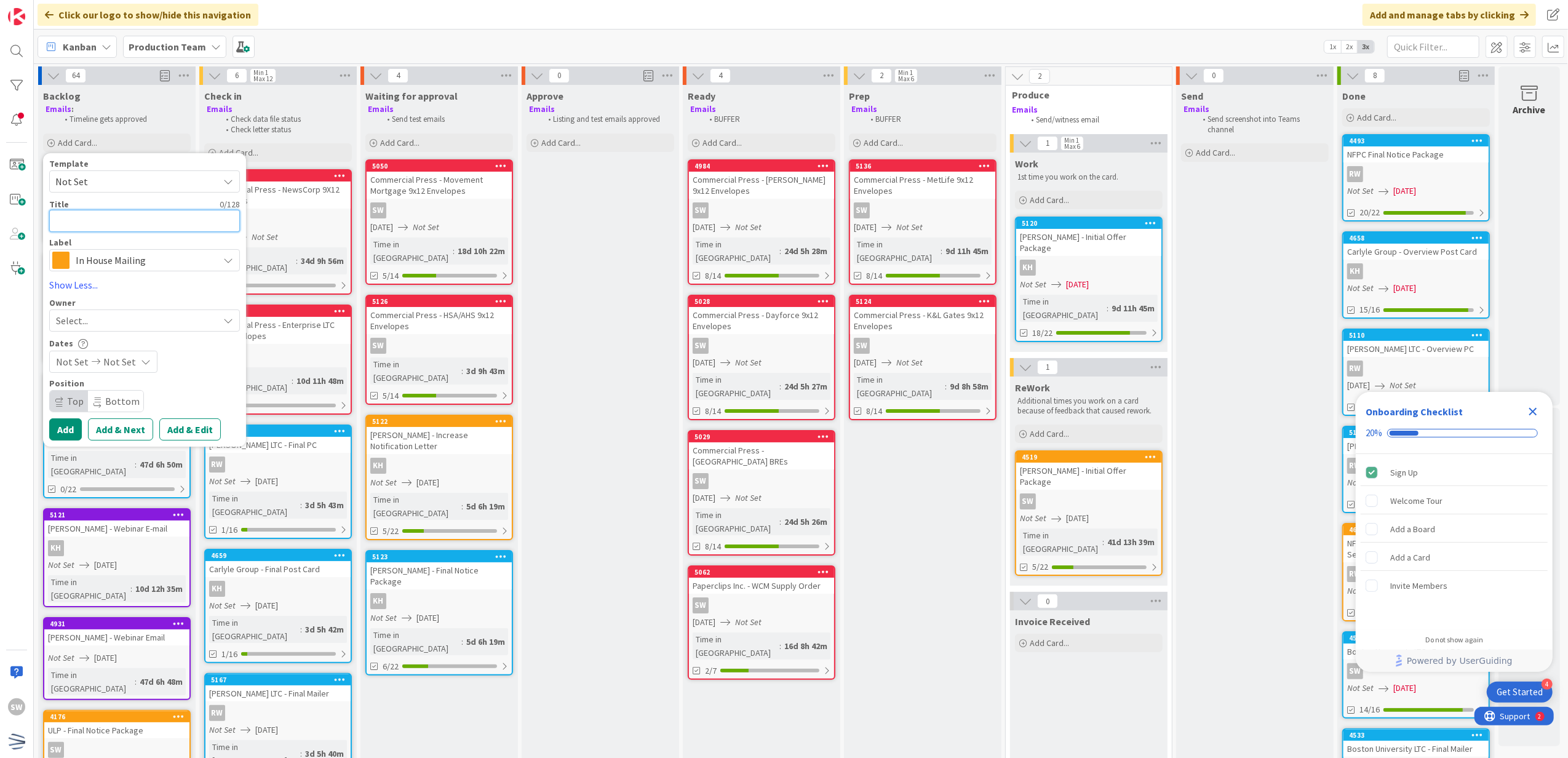
type textarea "x"
type textarea "J"
type textarea "x"
type textarea "JH"
type textarea "x"
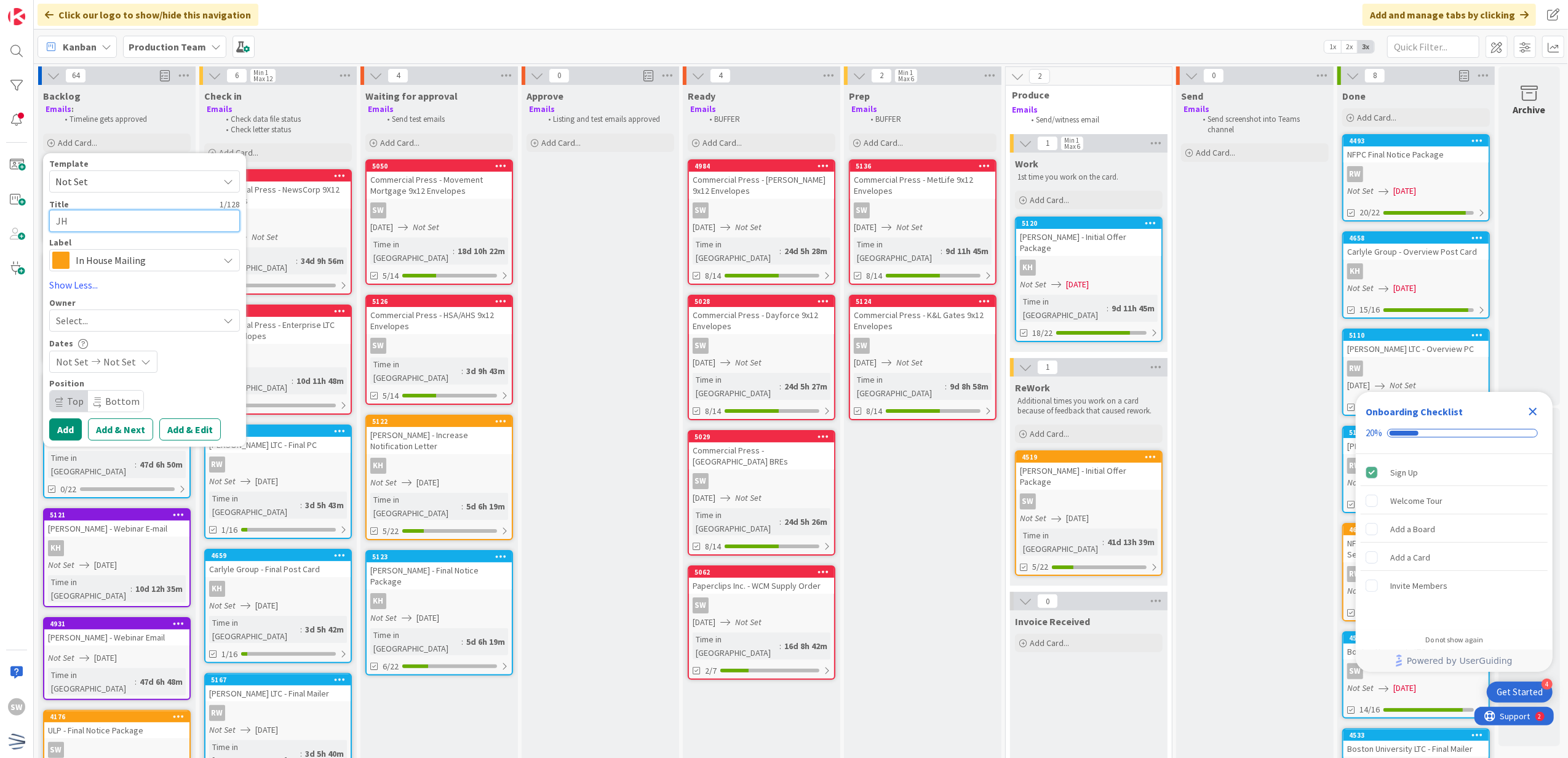
type textarea "JHU"
type textarea "x"
type textarea "JHU"
type textarea "x"
type textarea "JHU Y"
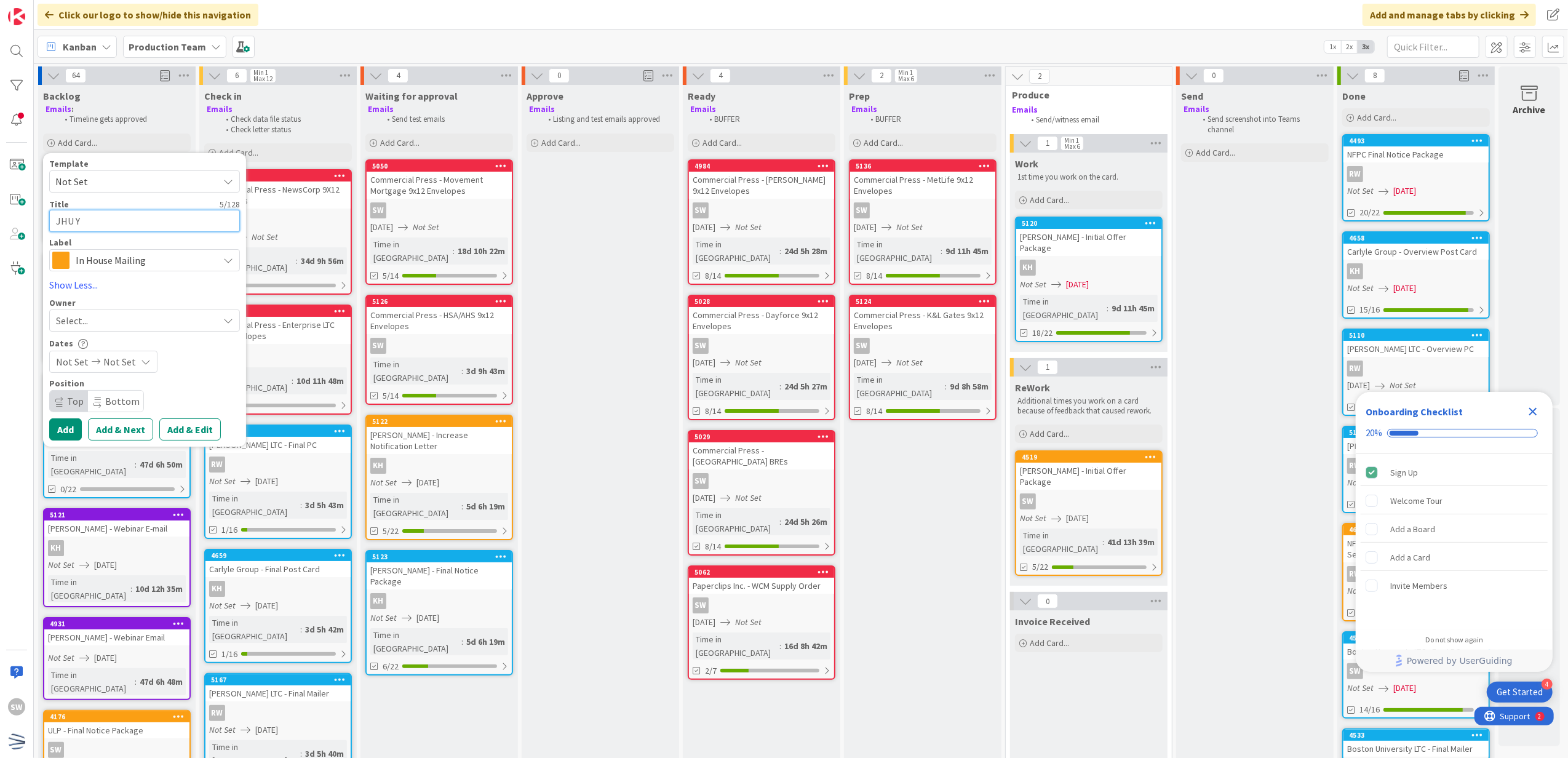
type textarea "x"
type textarea "JHU Y1"
type textarea "x"
type textarea "JHU Y1"
type textarea "x"
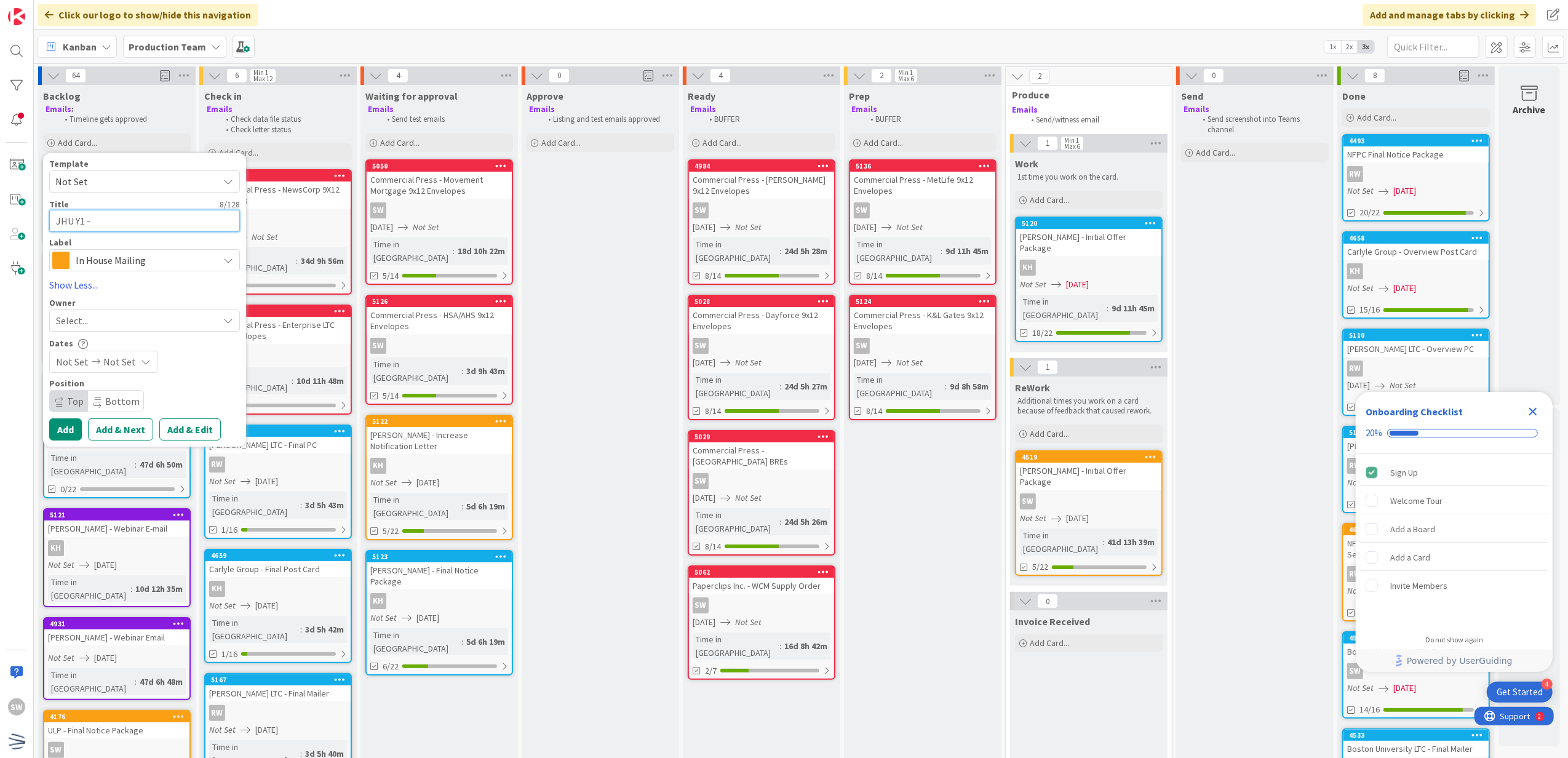
type textarea "JHU Y1 -"
type textarea "x"
type textarea "JHU Y1 - I"
type textarea "x"
type textarea "JHU Y1 - In"
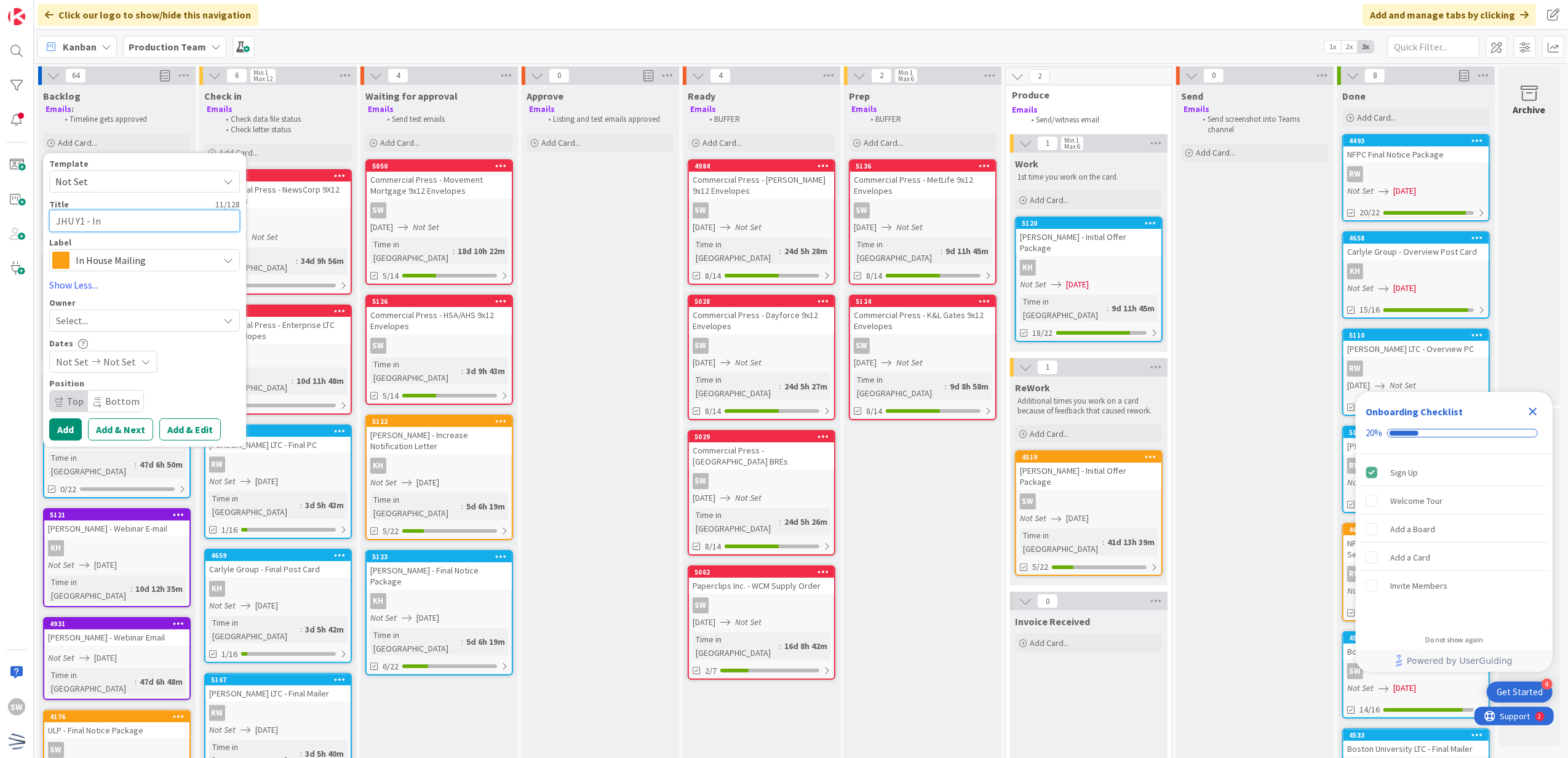
type textarea "x"
type textarea "JHU Y1 - Ini"
type textarea "x"
type textarea "JHU Y1 - Init"
type textarea "x"
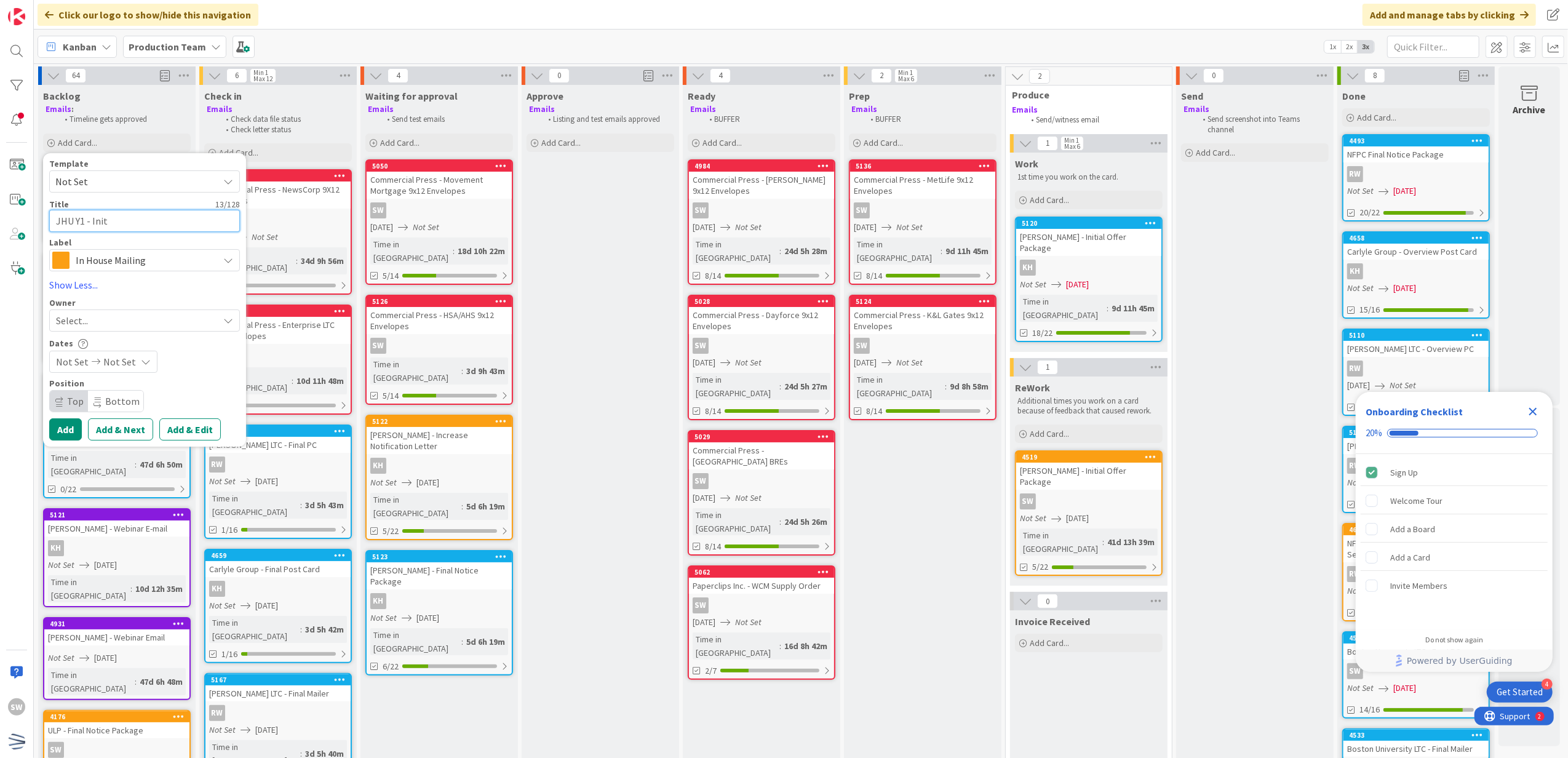
type textarea "JHU Y1 - Ini"
type textarea "x"
type textarea "JHU Y1 - In"
type textarea "x"
type textarea "JHU Y1 - I"
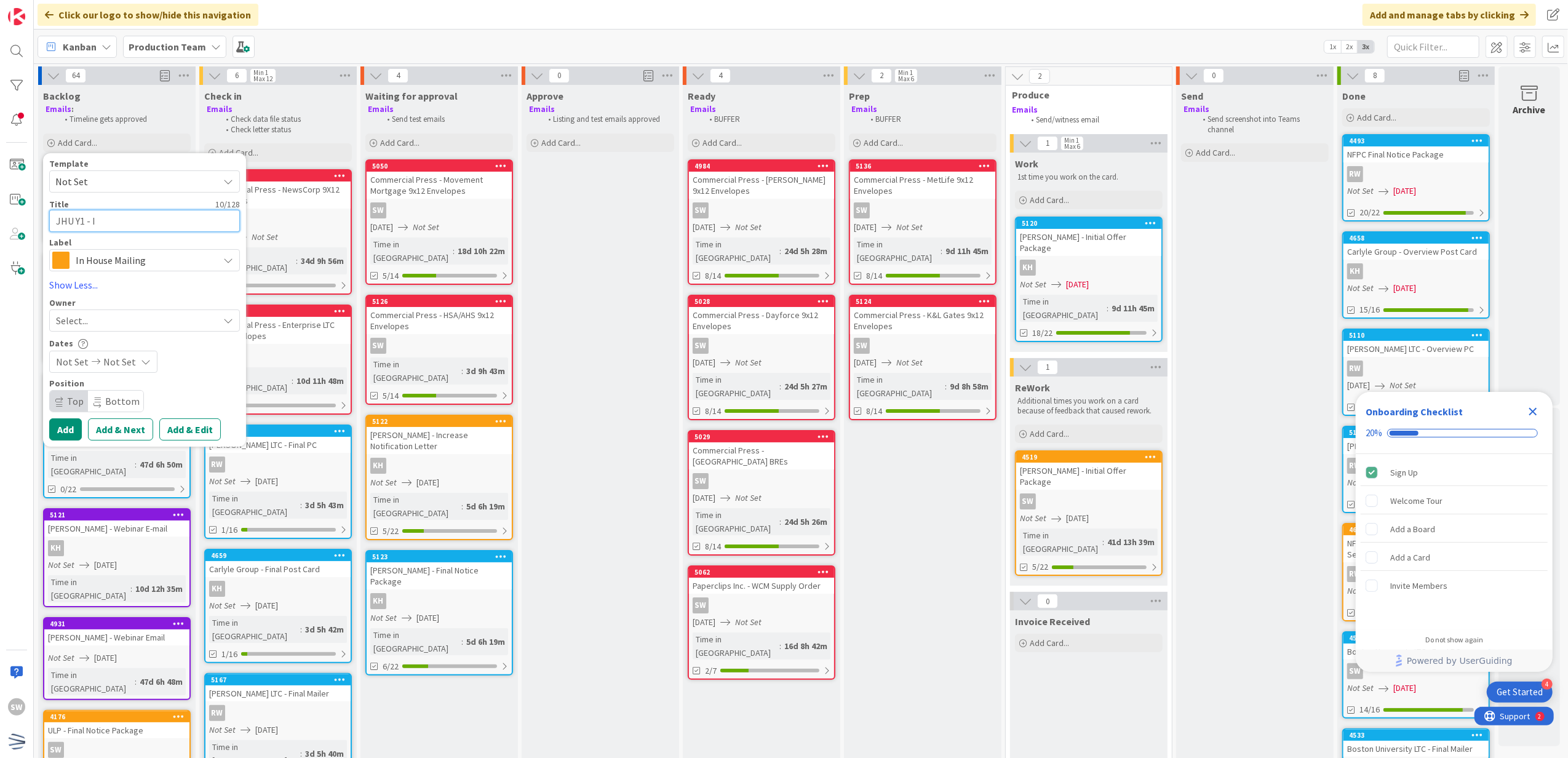
type textarea "x"
type textarea "JHU Y1 -"
type textarea "x"
type textarea "JHU Y1 - A"
type textarea "x"
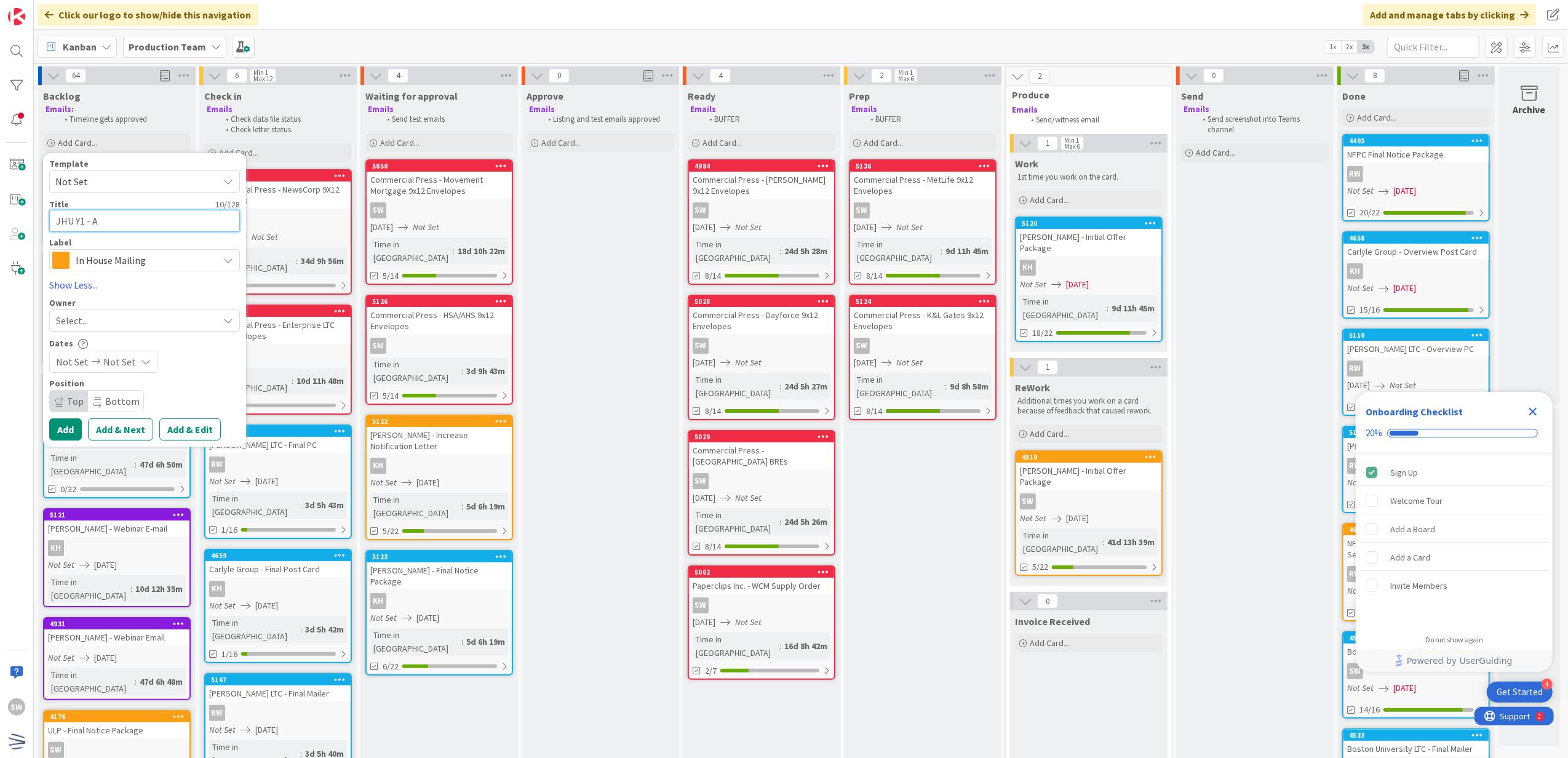
type textarea "JHU Y1 - An"
type textarea "x"
type textarea "JHU Y1 - Ano"
type textarea "x"
type textarea "JHU Y1 - An"
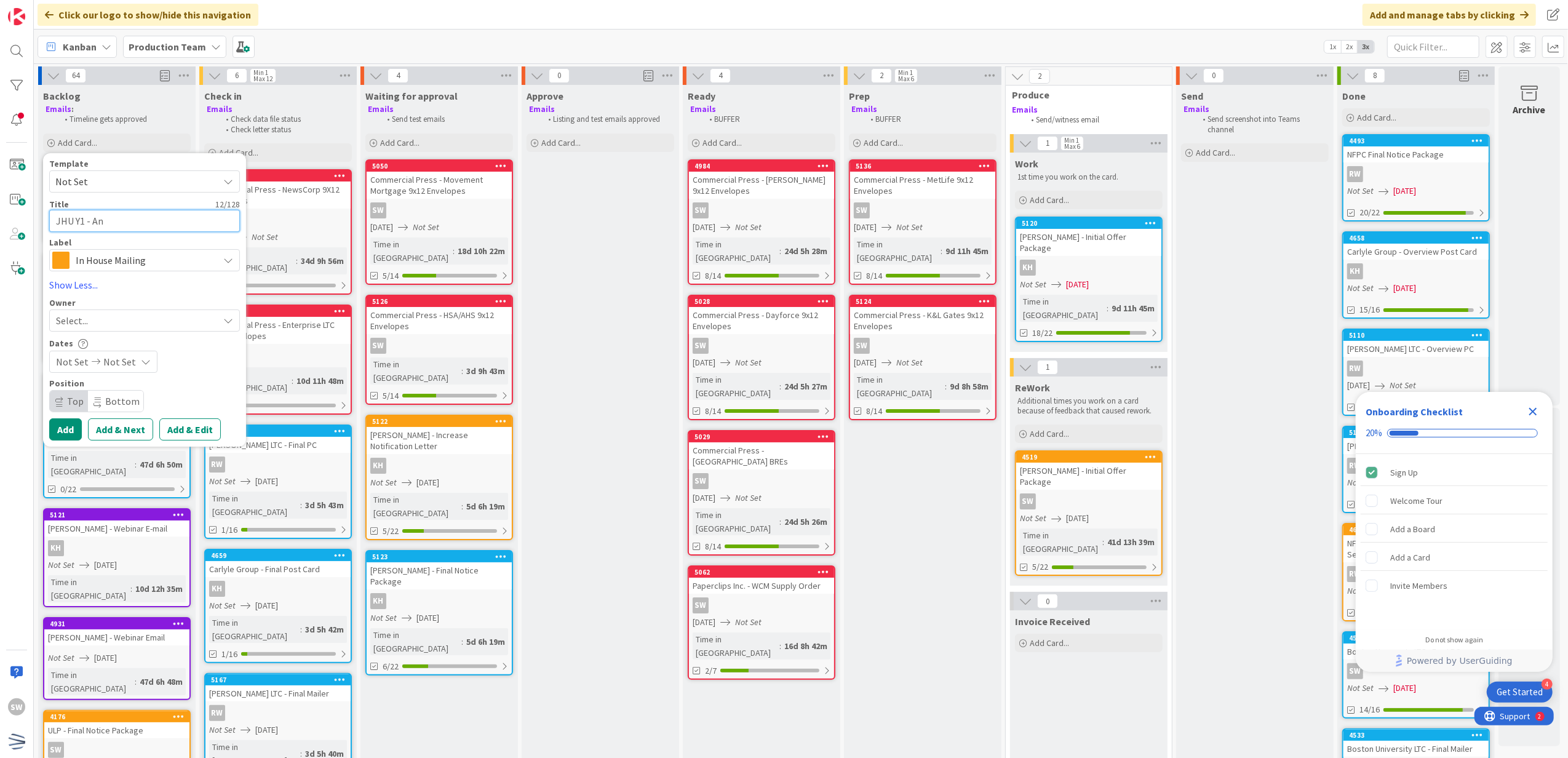
type textarea "x"
type textarea "JHU Y1 - [PERSON_NAME]"
type textarea "x"
type textarea "JHU Y1 - Anno"
type textarea "x"
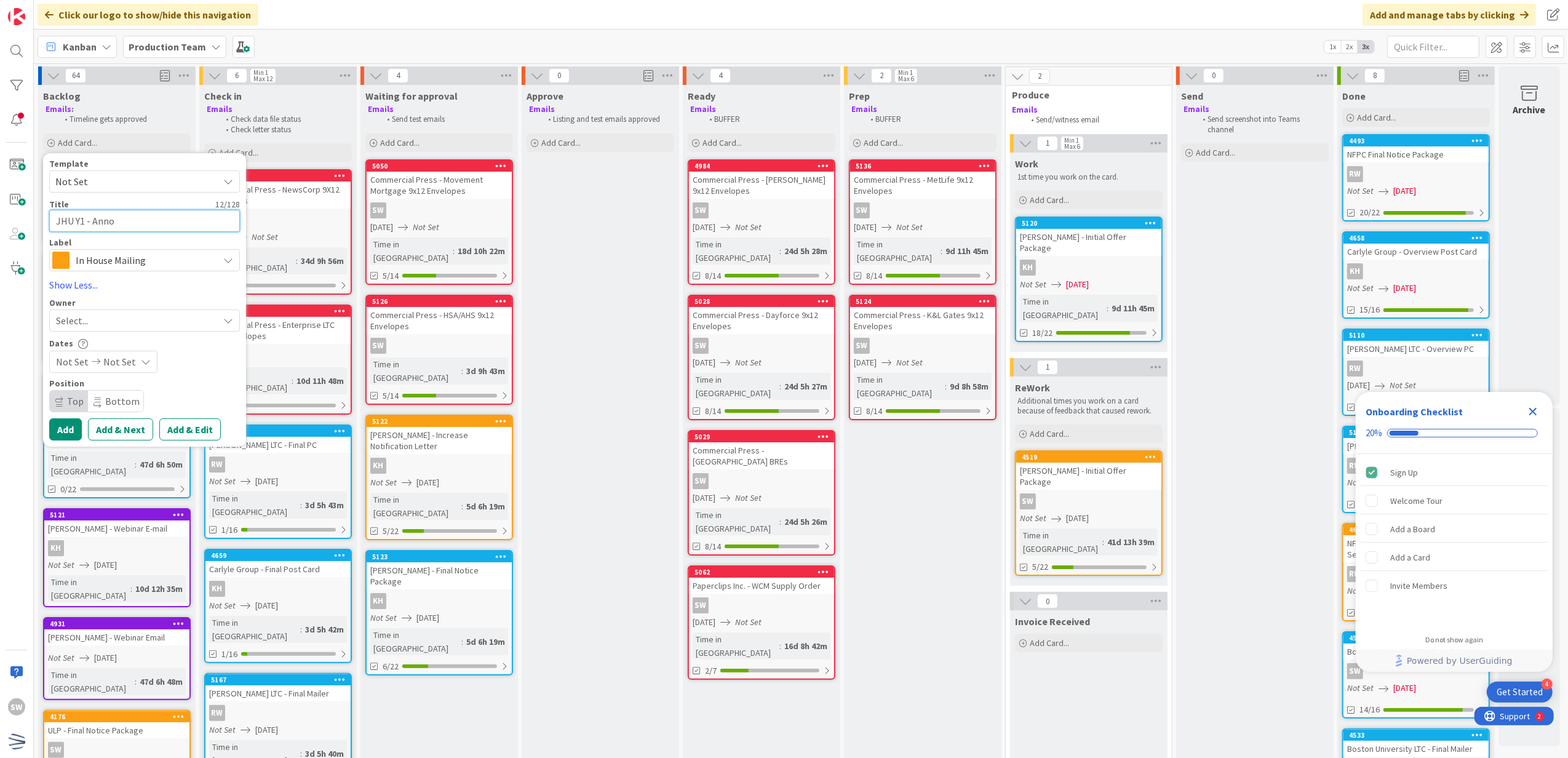
type textarea "JHU Y1 - Annou"
type textarea "x"
type textarea "JHU Y1 - Annoucn"
type textarea "x"
type textarea "JHU Y1 - Annouc"
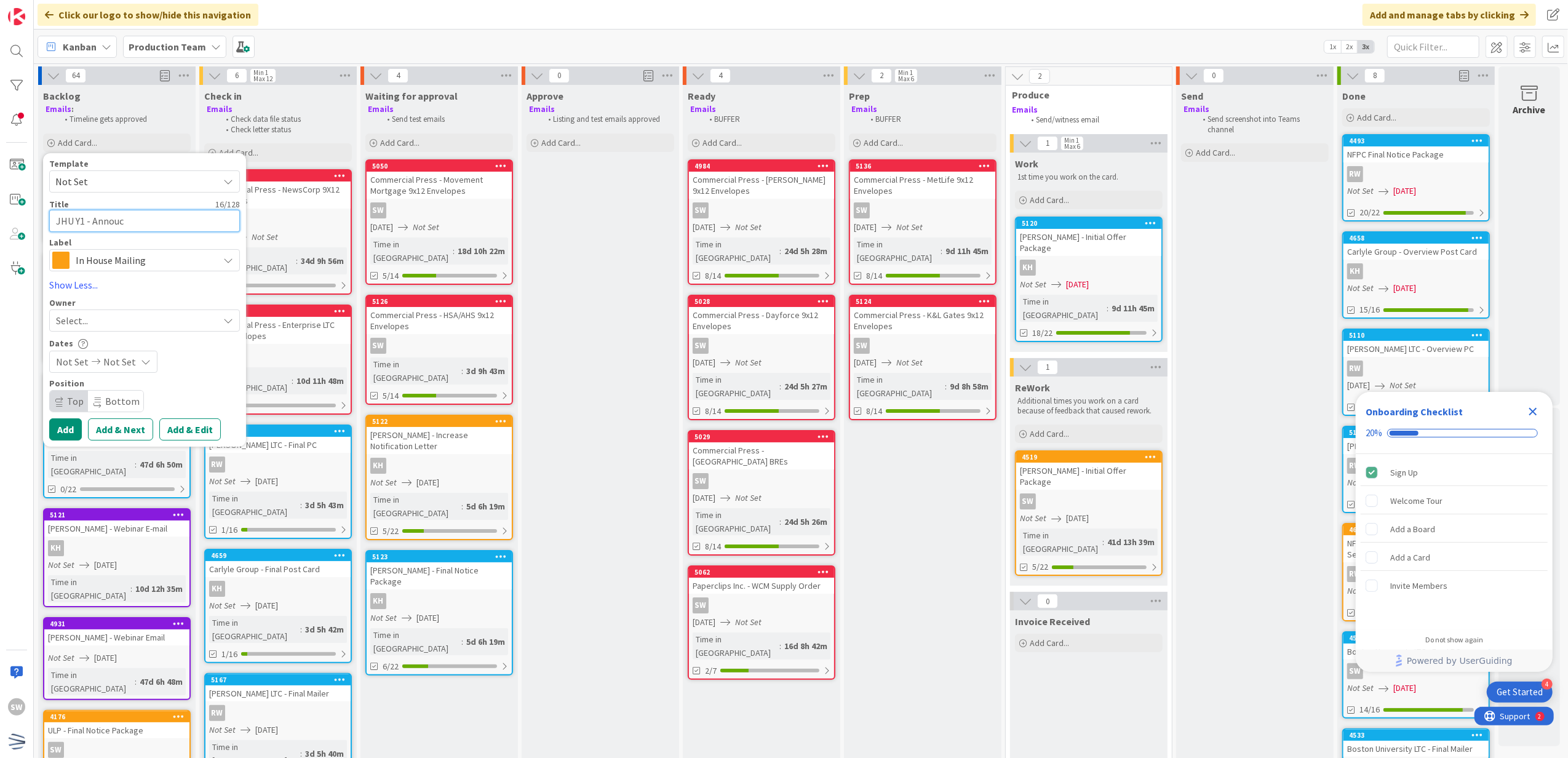
type textarea "x"
type textarea "JHU Y1 - Annou"
type textarea "x"
type textarea "JHU Y1 - Announc"
type textarea "x"
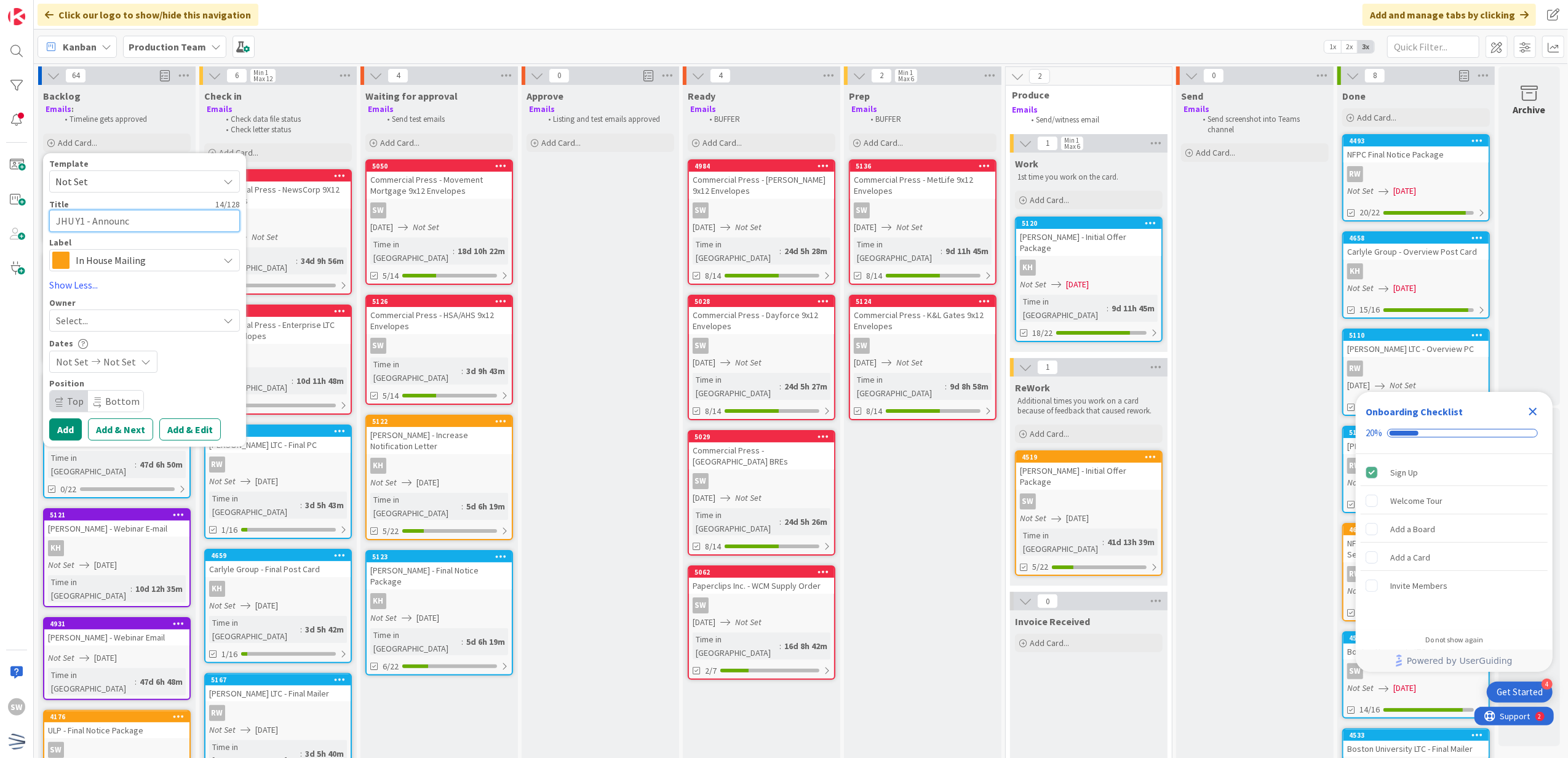
type textarea "JHU Y1 - Announce"
type textarea "x"
type textarea "JHU Y1 - Announcem"
type textarea "x"
type textarea "JHU Y1 - Announceme"
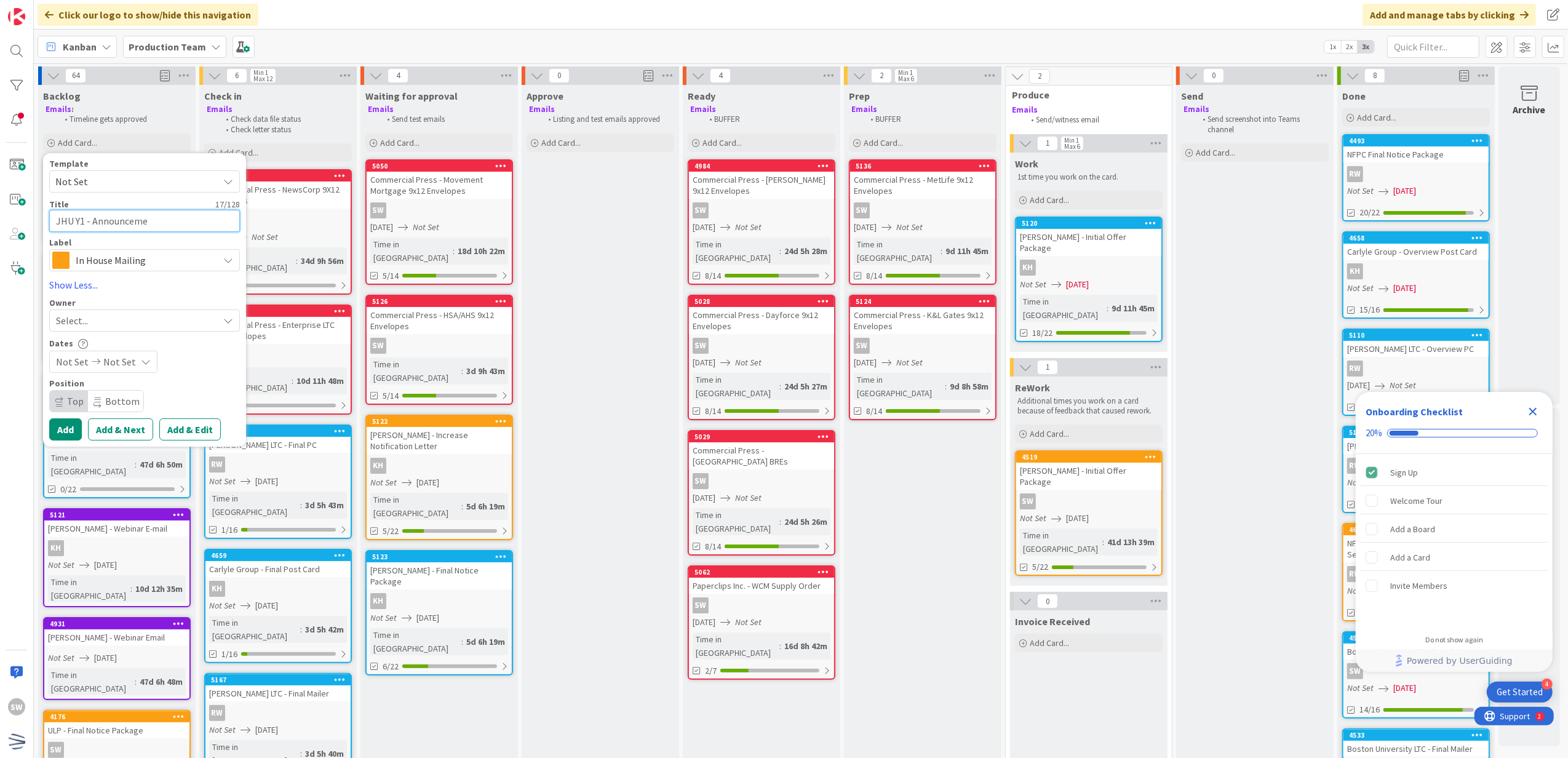
type textarea "x"
type textarea "JHU Y1 - Announcemen"
type textarea "x"
type textarea "JHU Y1 - Announcement"
type textarea "x"
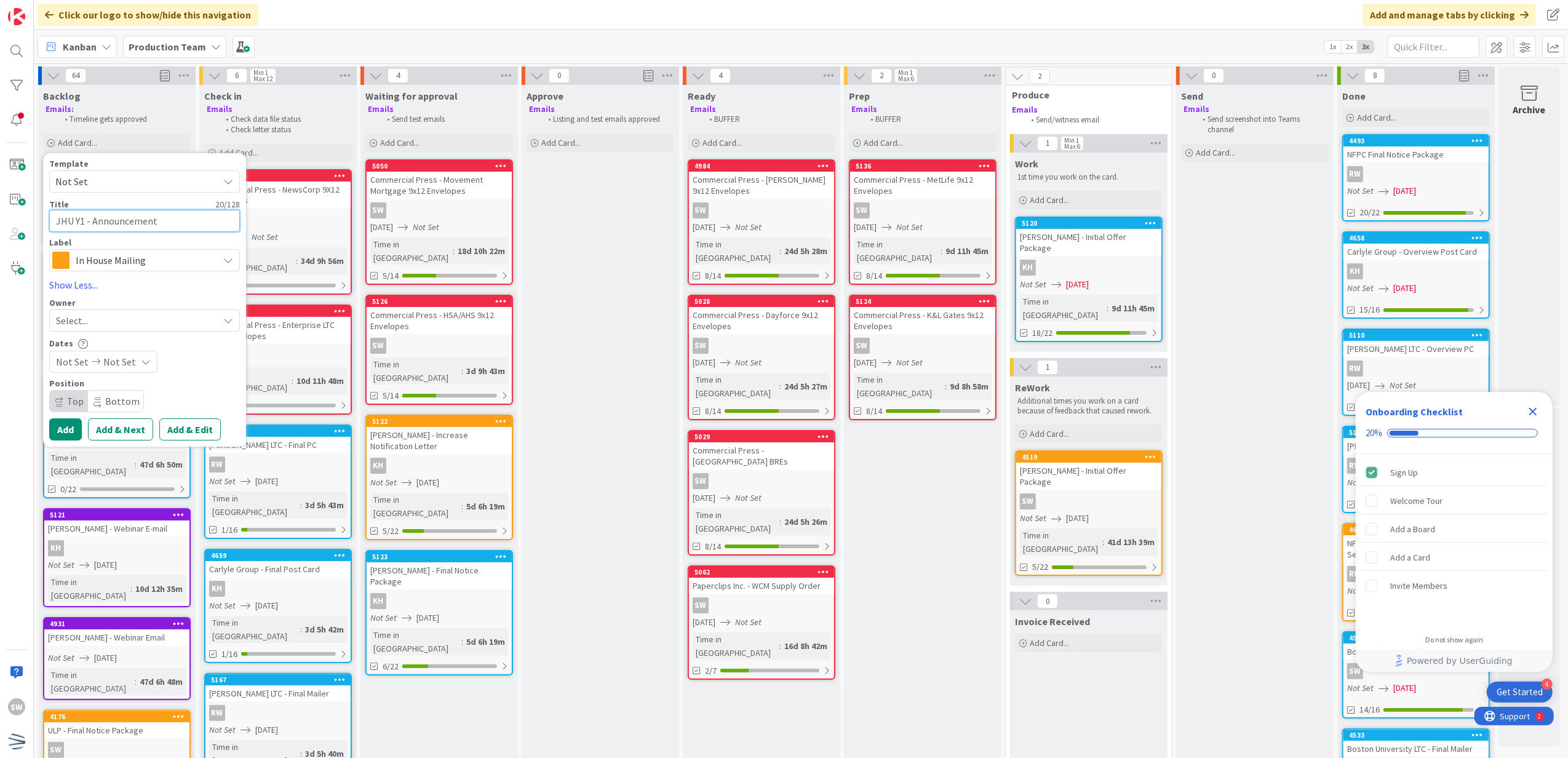
type textarea "JHU Y1 - Announcement"
type textarea "x"
type textarea "JHU Y1 - Announcement Em"
type textarea "x"
type textarea "JHU Y1 - Announcement Ema"
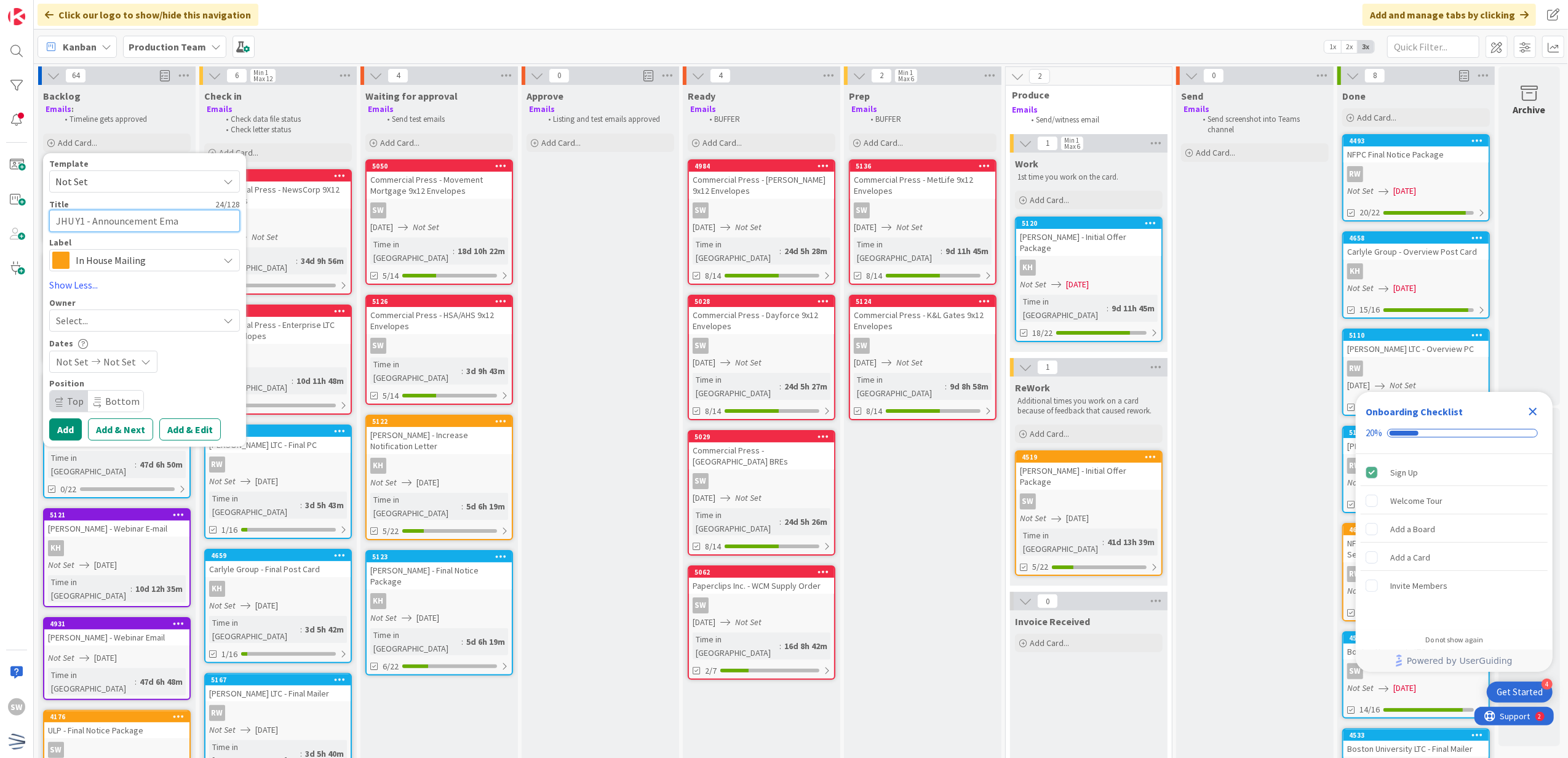
type textarea "x"
type textarea "JHU Y1 - Announcement Emai"
type textarea "x"
type textarea "JHU Y1 - Announcement Email"
type textarea "x"
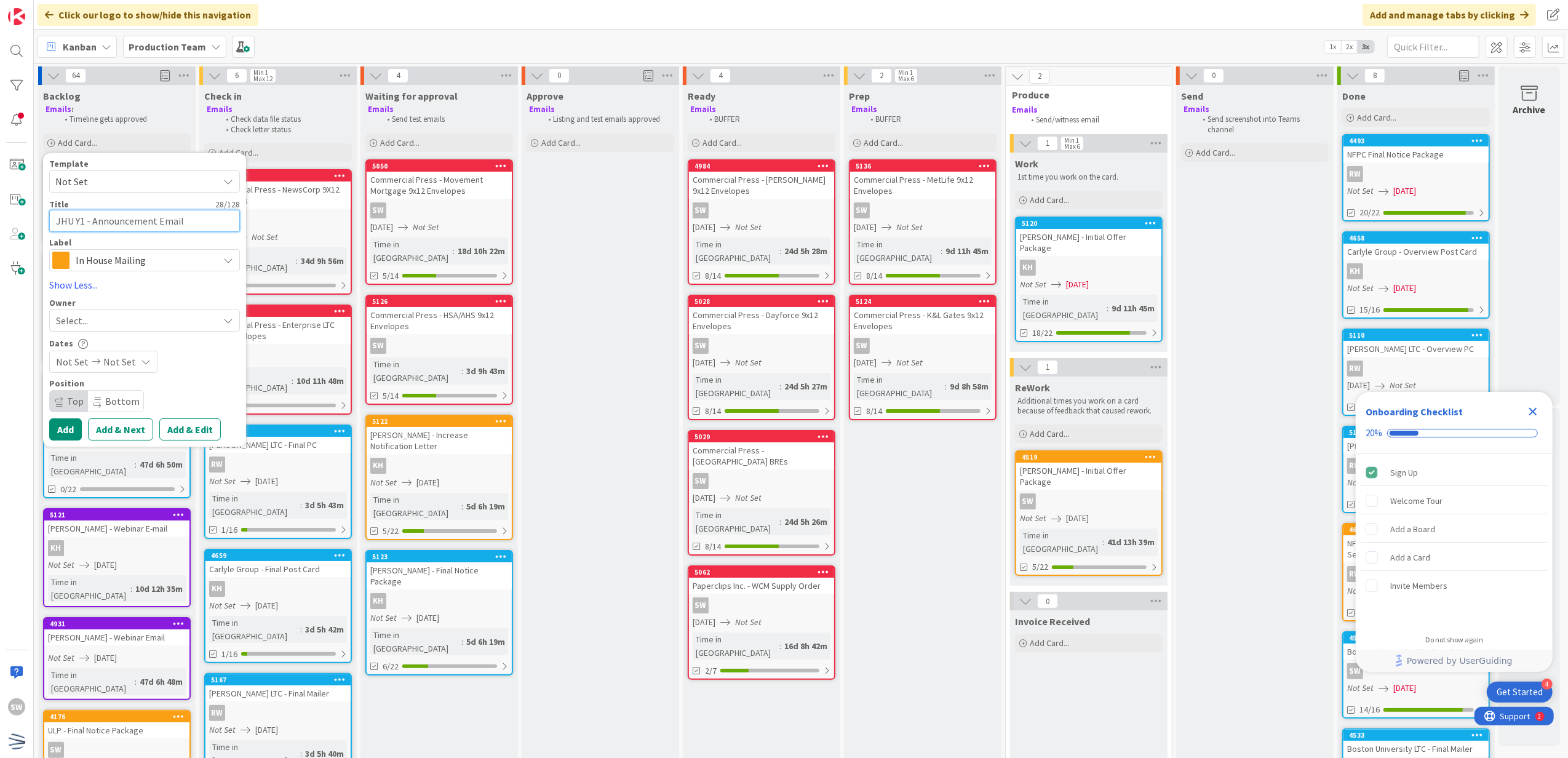
type textarea "JHU Y1 - Announcement Email"
click at [117, 318] on div "Select..." at bounding box center [137, 320] width 162 height 15
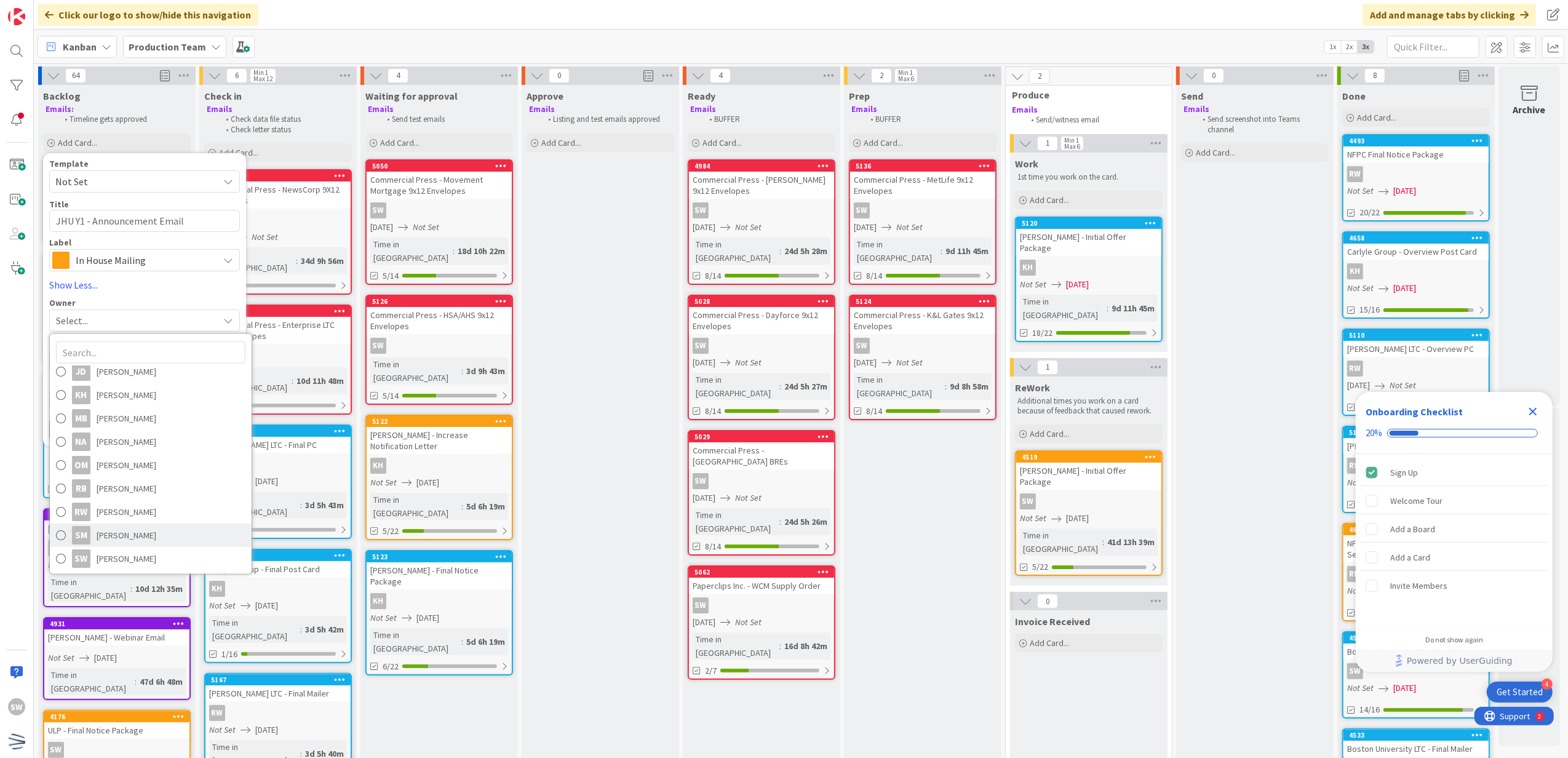
scroll to position [170, 0]
click at [132, 547] on link "SW [PERSON_NAME]" at bounding box center [151, 558] width 202 height 24
type textarea "x"
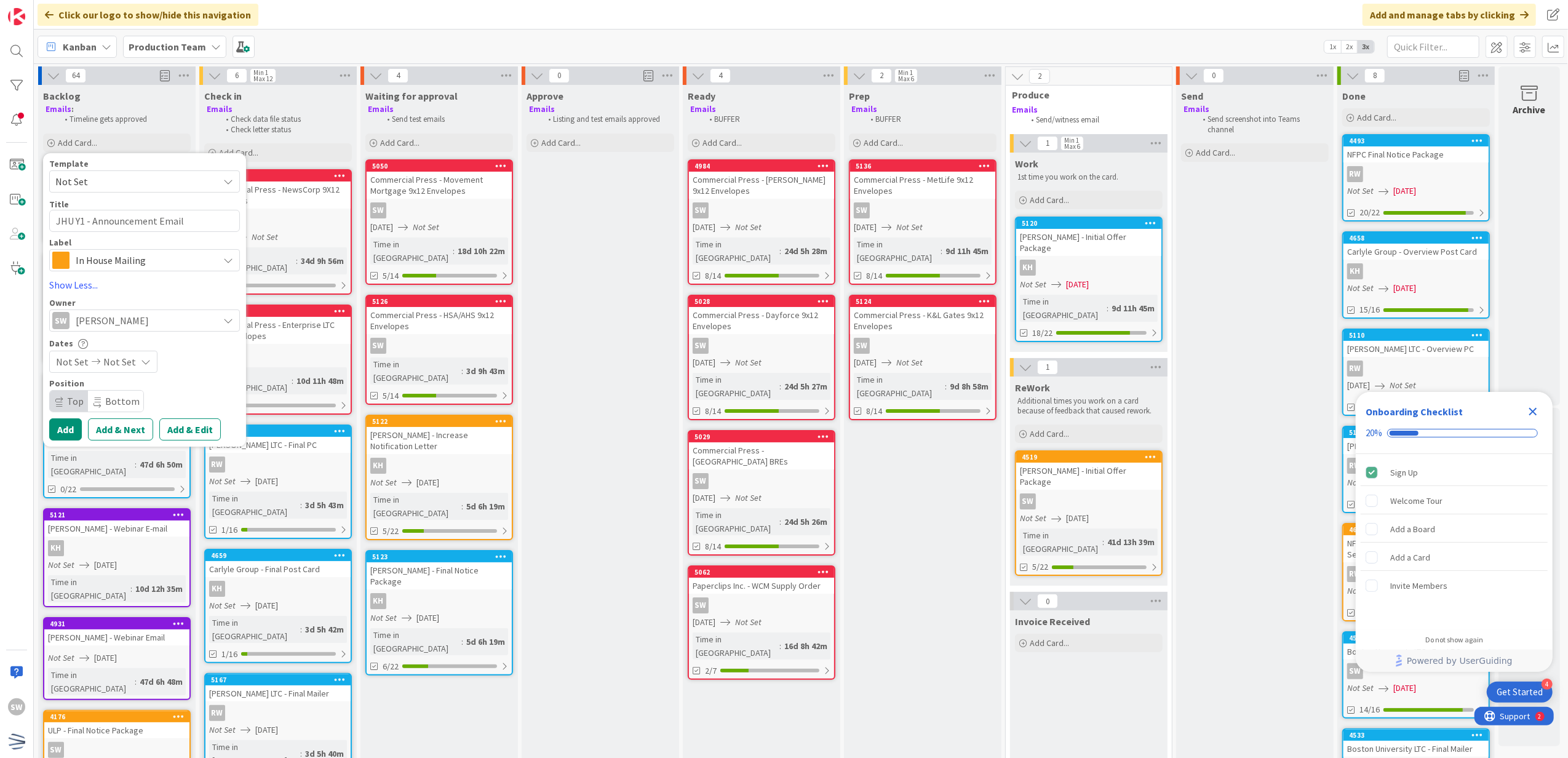
click at [151, 358] on div "Not Set Not Set" at bounding box center [103, 361] width 108 height 22
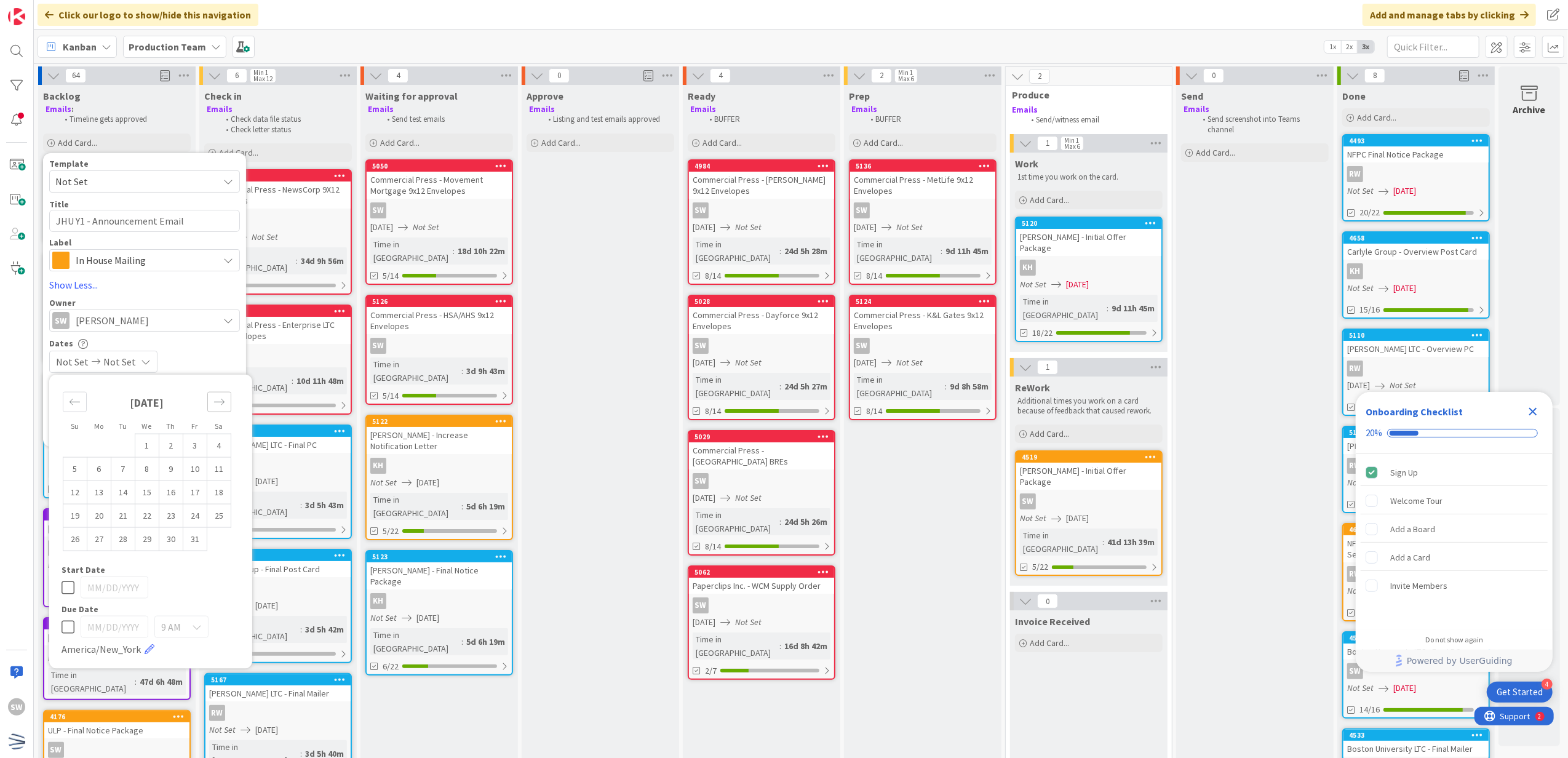
click at [226, 411] on div "Move forward to switch to the next month." at bounding box center [218, 402] width 24 height 20
click at [61, 406] on div "[DATE] 1 2 3 4 5 6 7 8 9 10 11 12 13 14 15 16 17 18 19 20 21 22 23 24 25 26 27 …" at bounding box center [147, 477] width 184 height 194
click at [85, 404] on div "Move backward to switch to the previous month." at bounding box center [75, 402] width 24 height 20
click at [200, 446] on td "3" at bounding box center [195, 445] width 24 height 24
type input "[DATE]"
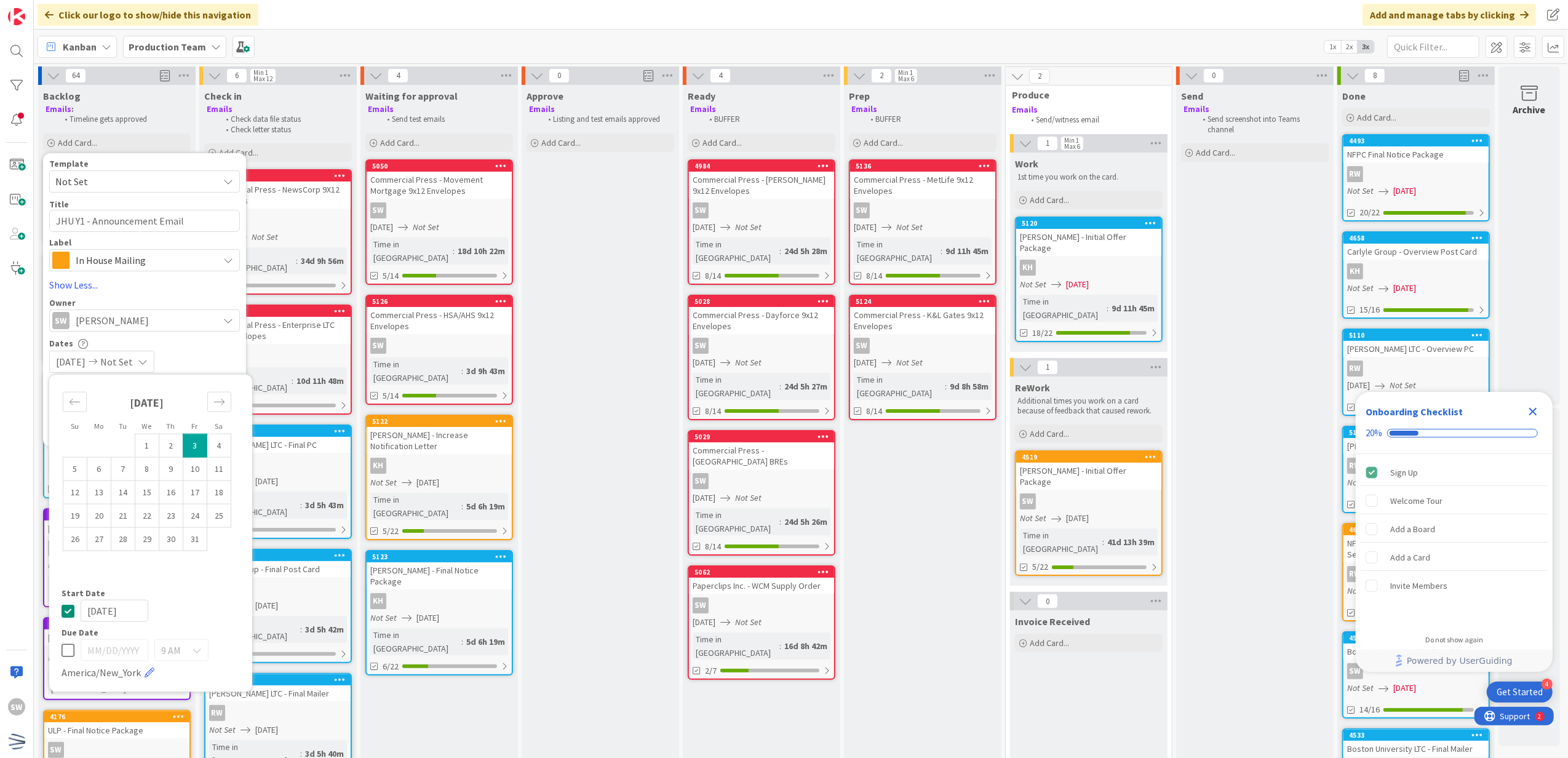
type textarea "x"
click at [200, 446] on td "3" at bounding box center [195, 445] width 24 height 24
type input "[DATE]"
type textarea "x"
click at [71, 606] on icon at bounding box center [68, 611] width 13 height 15
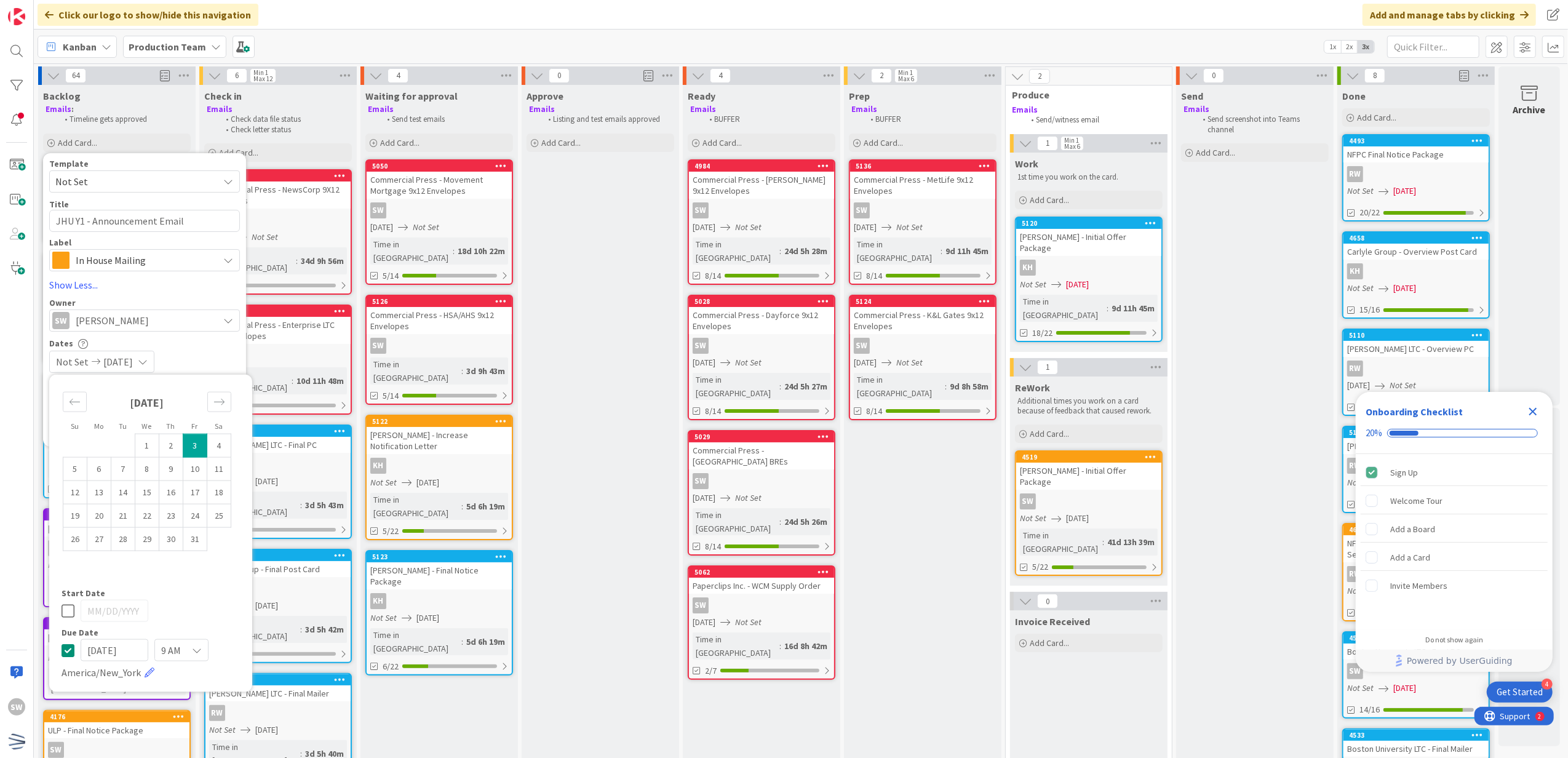
click at [218, 361] on div "Not Set [DATE]" at bounding box center [144, 361] width 190 height 22
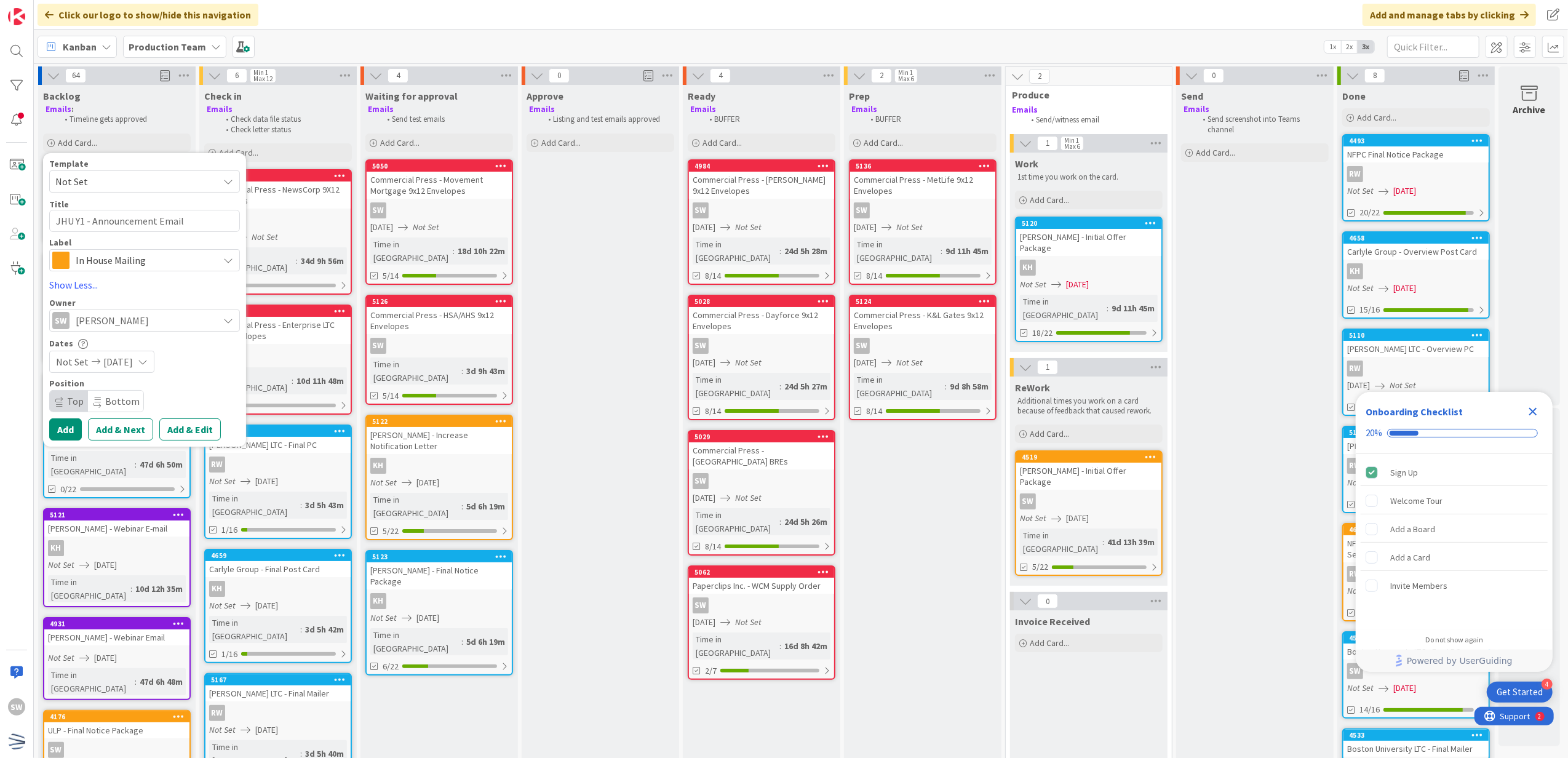
click at [153, 182] on span "Not Set" at bounding box center [132, 182] width 154 height 16
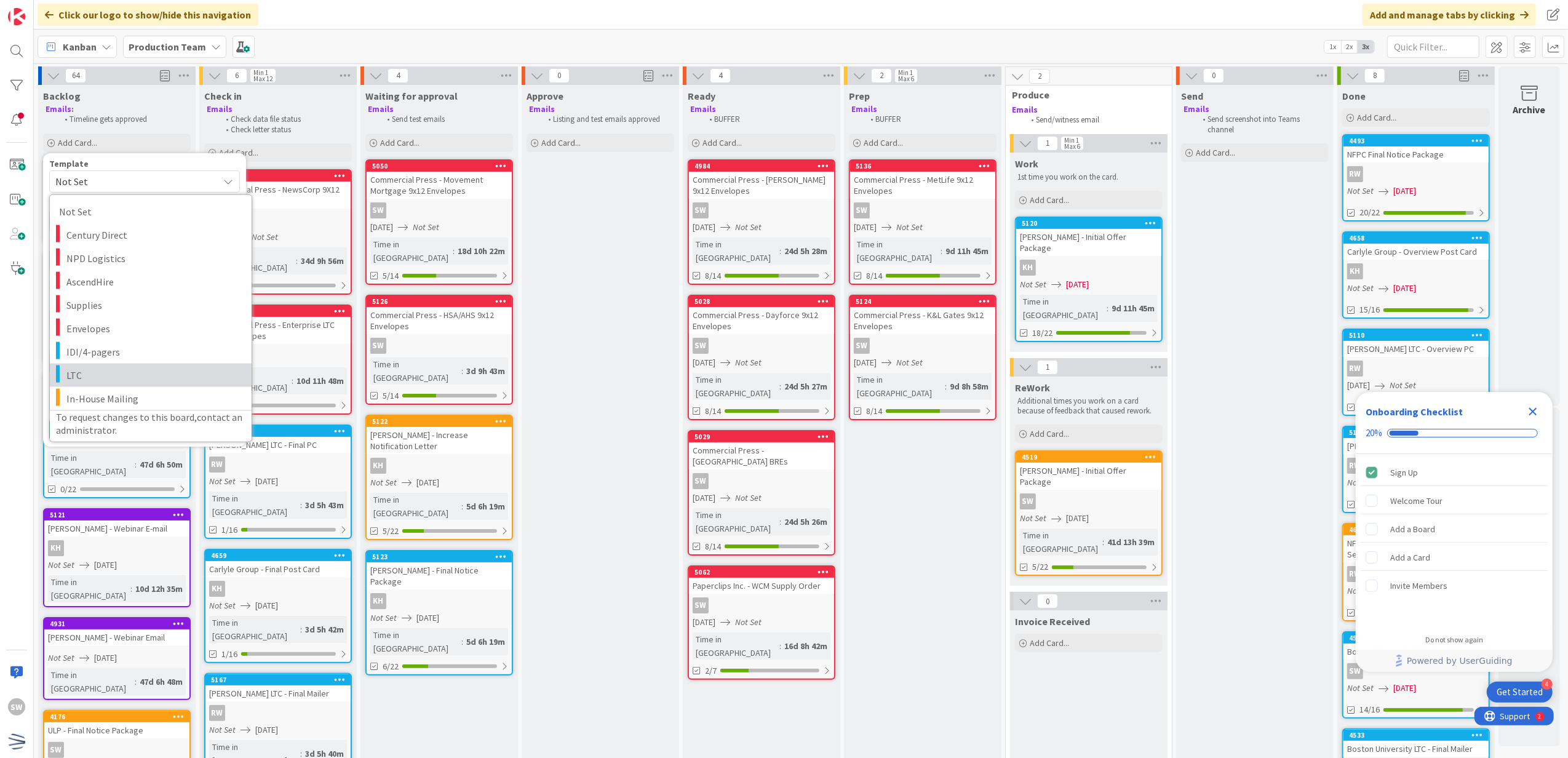
click at [146, 370] on span "LTC" at bounding box center [154, 375] width 176 height 16
type textarea "x"
type textarea "LTC"
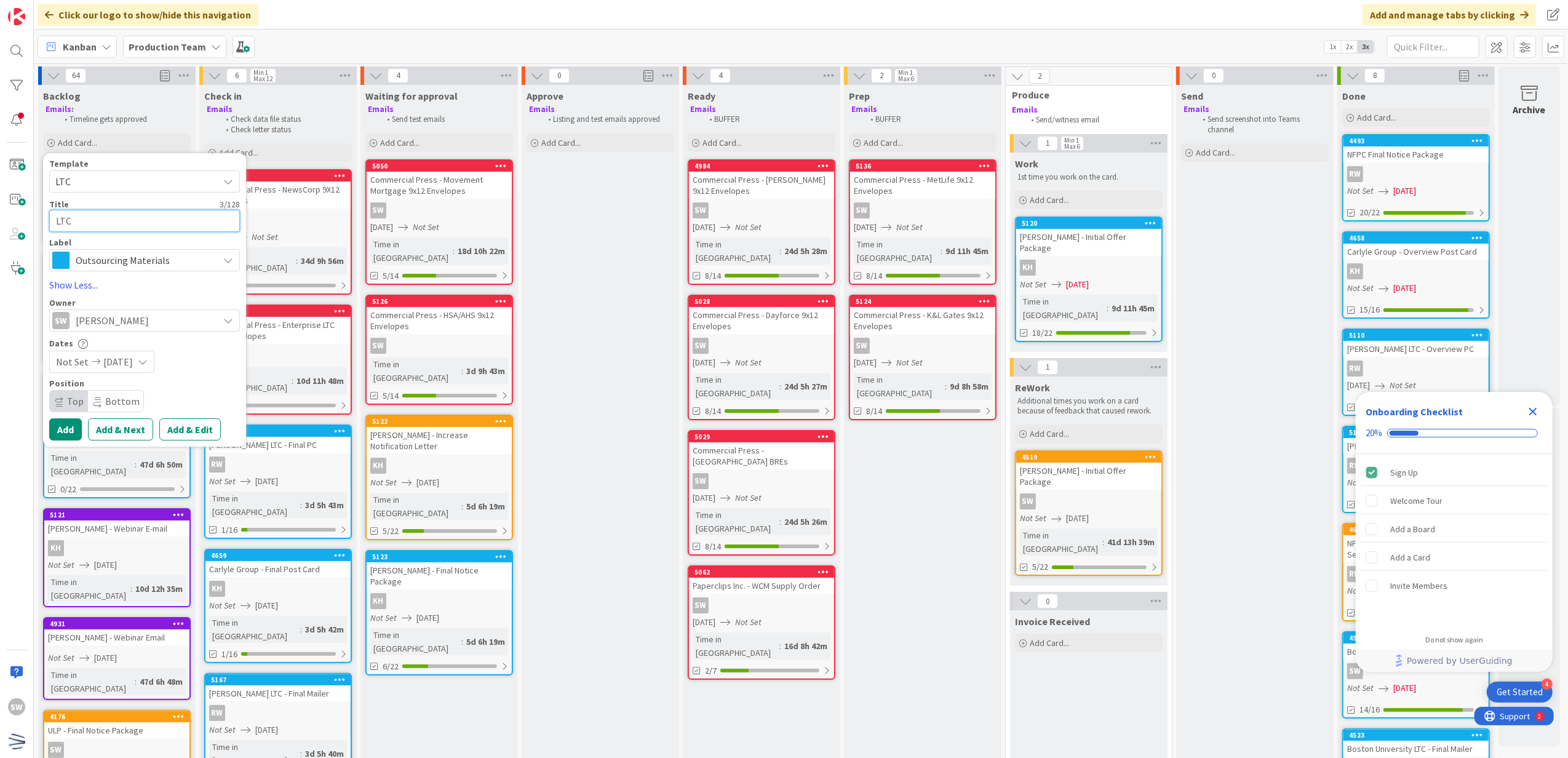
click at [109, 211] on textarea "LTC" at bounding box center [144, 221] width 190 height 23
click at [131, 177] on span "LTC" at bounding box center [132, 182] width 154 height 16
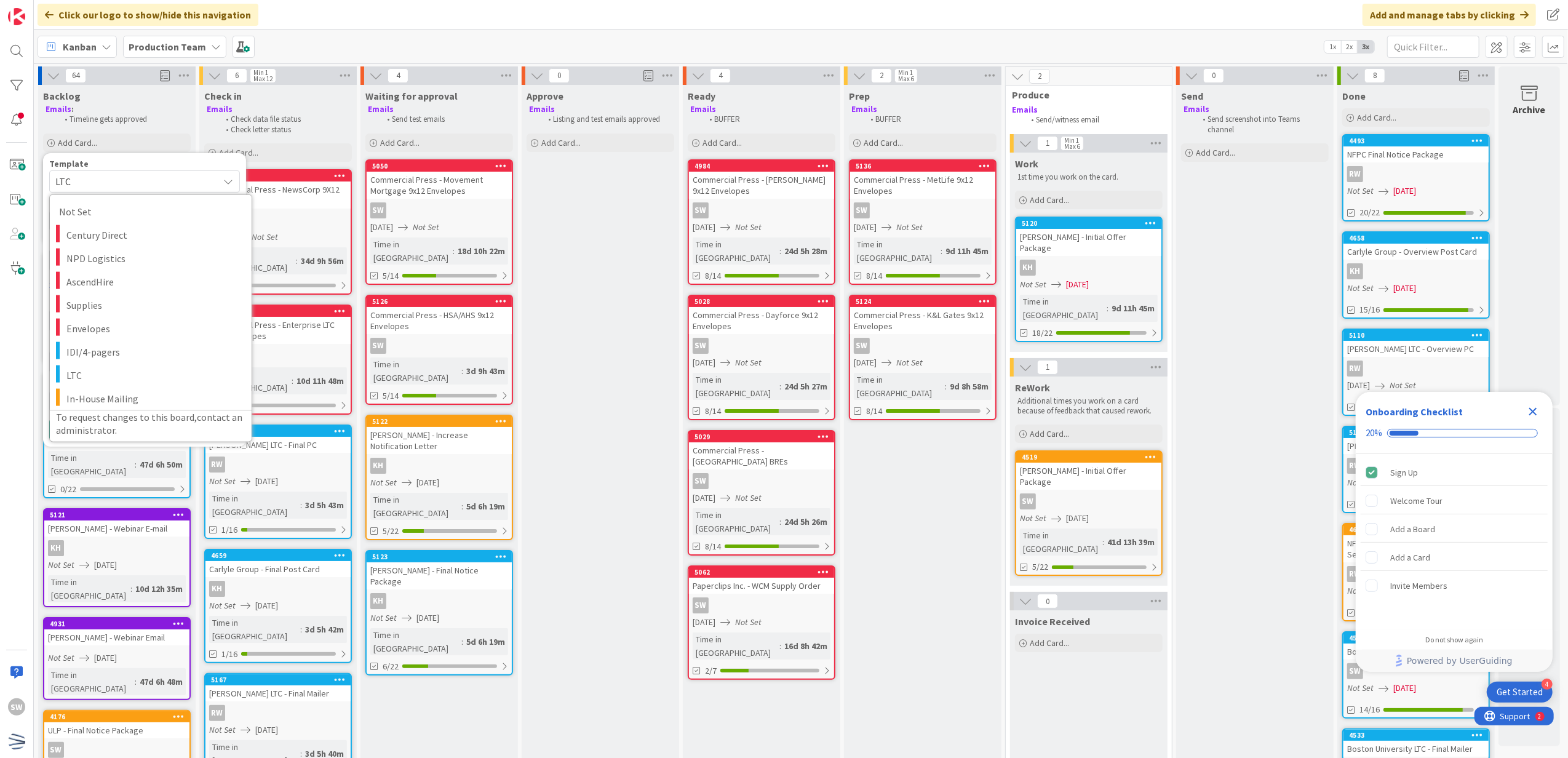
click at [122, 183] on span "LTC" at bounding box center [132, 182] width 154 height 16
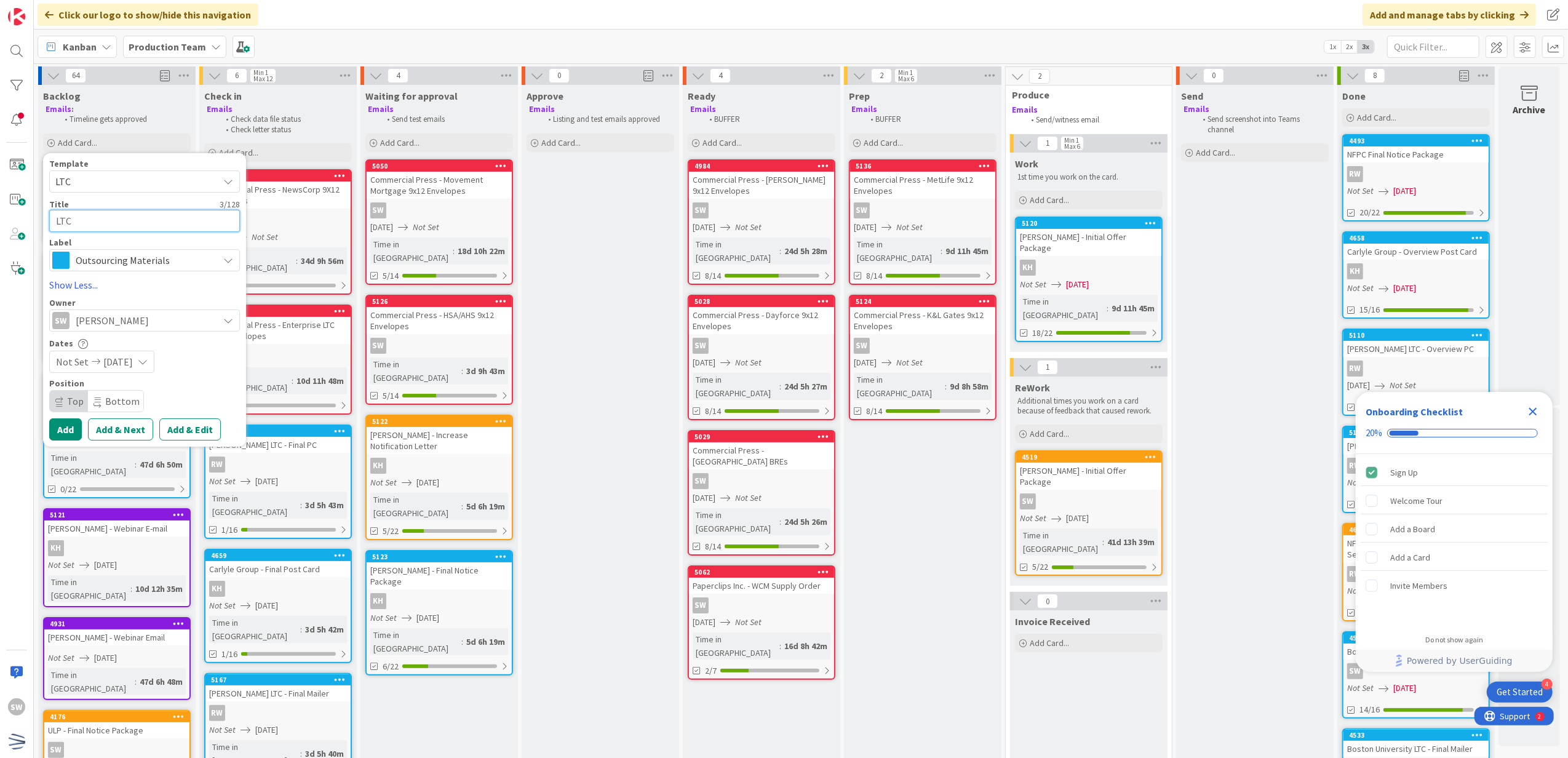
click at [120, 214] on textarea "LTC" at bounding box center [144, 221] width 190 height 23
type textarea "x"
type textarea "J"
type textarea "x"
type textarea "JH"
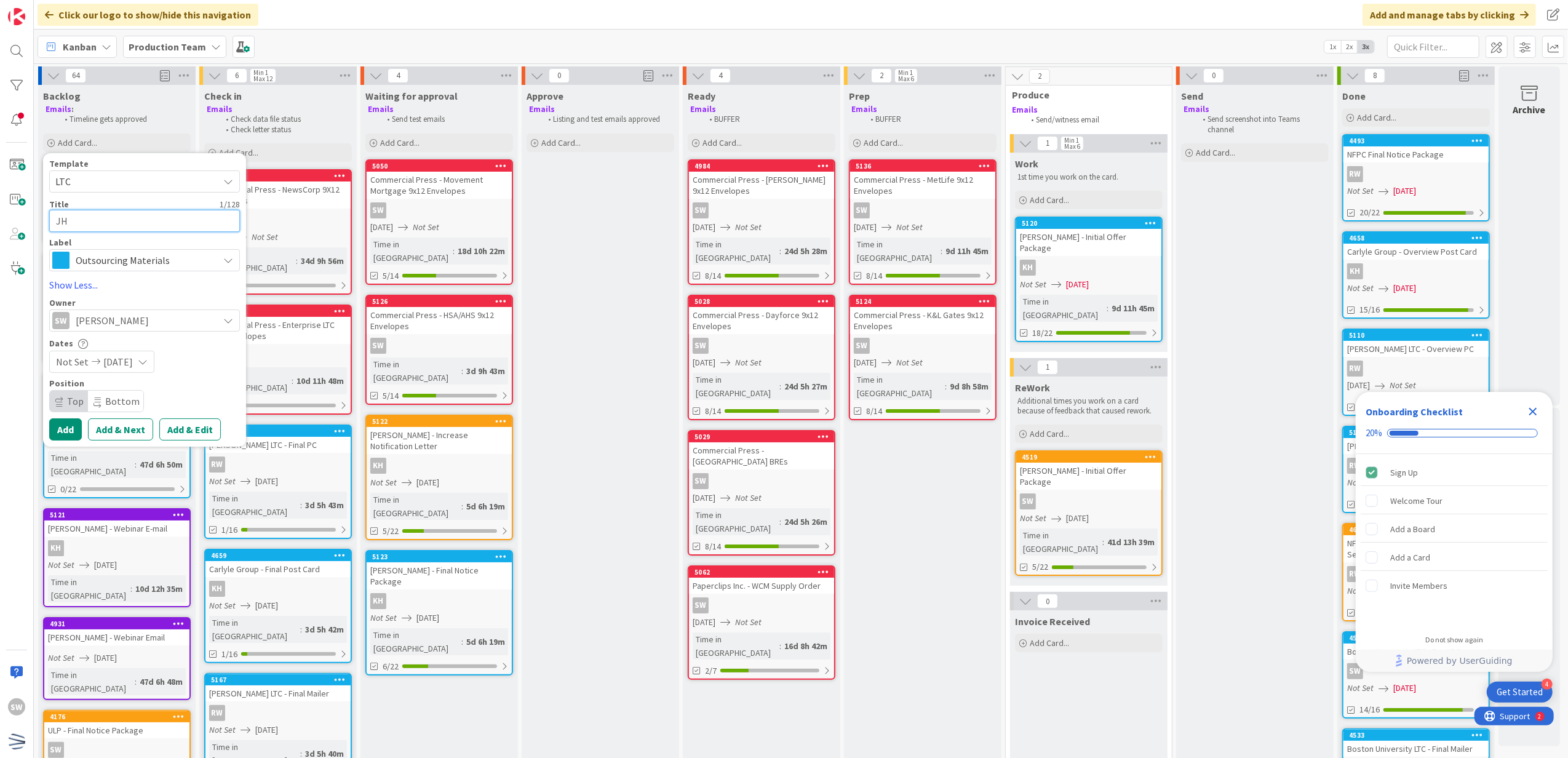
type textarea "x"
type textarea "JHU"
type textarea "x"
type textarea "JHU"
type textarea "x"
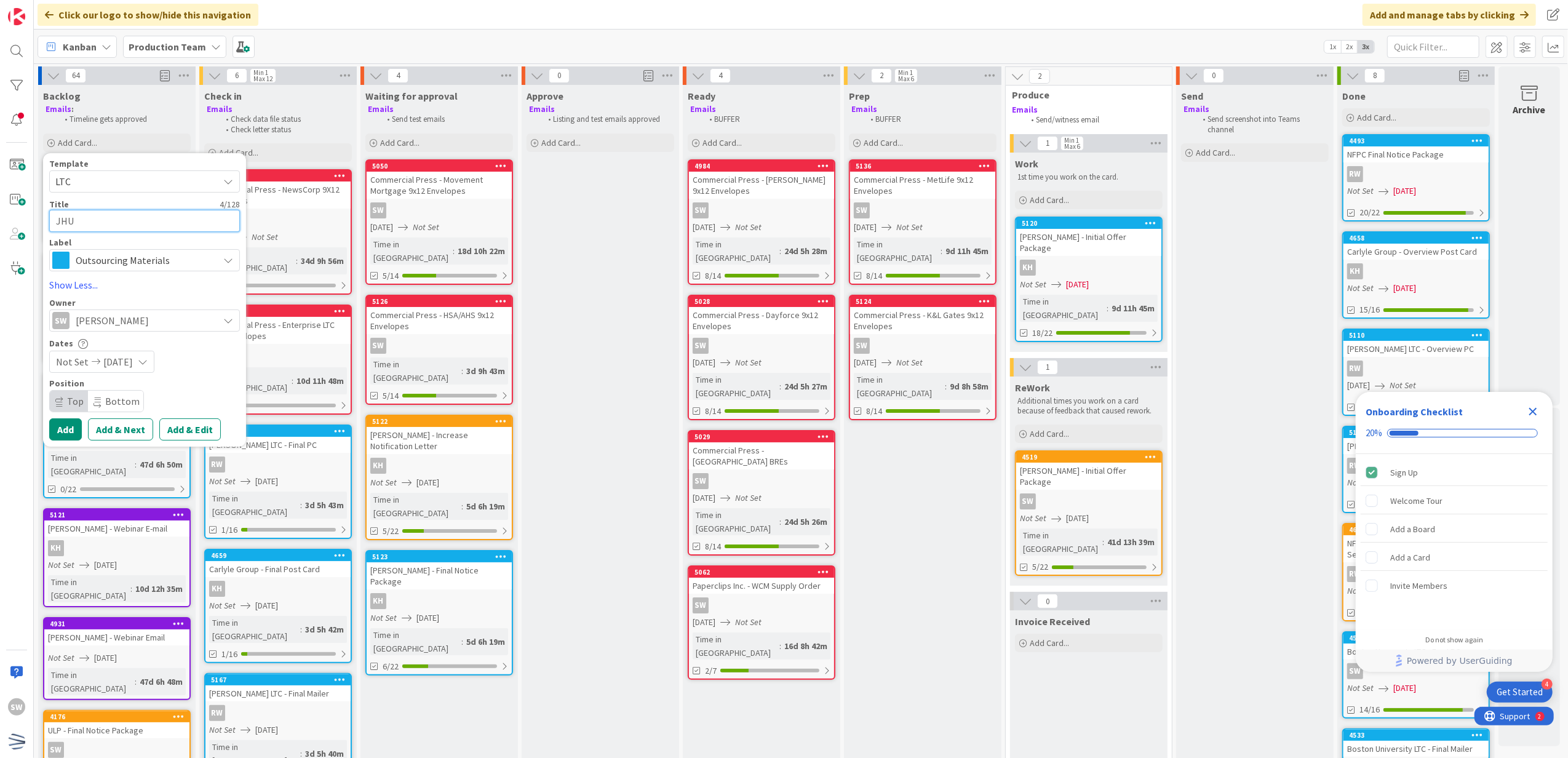
type textarea "JHU y"
type textarea "x"
type textarea "JHU"
type textarea "x"
type textarea "JHU Y"
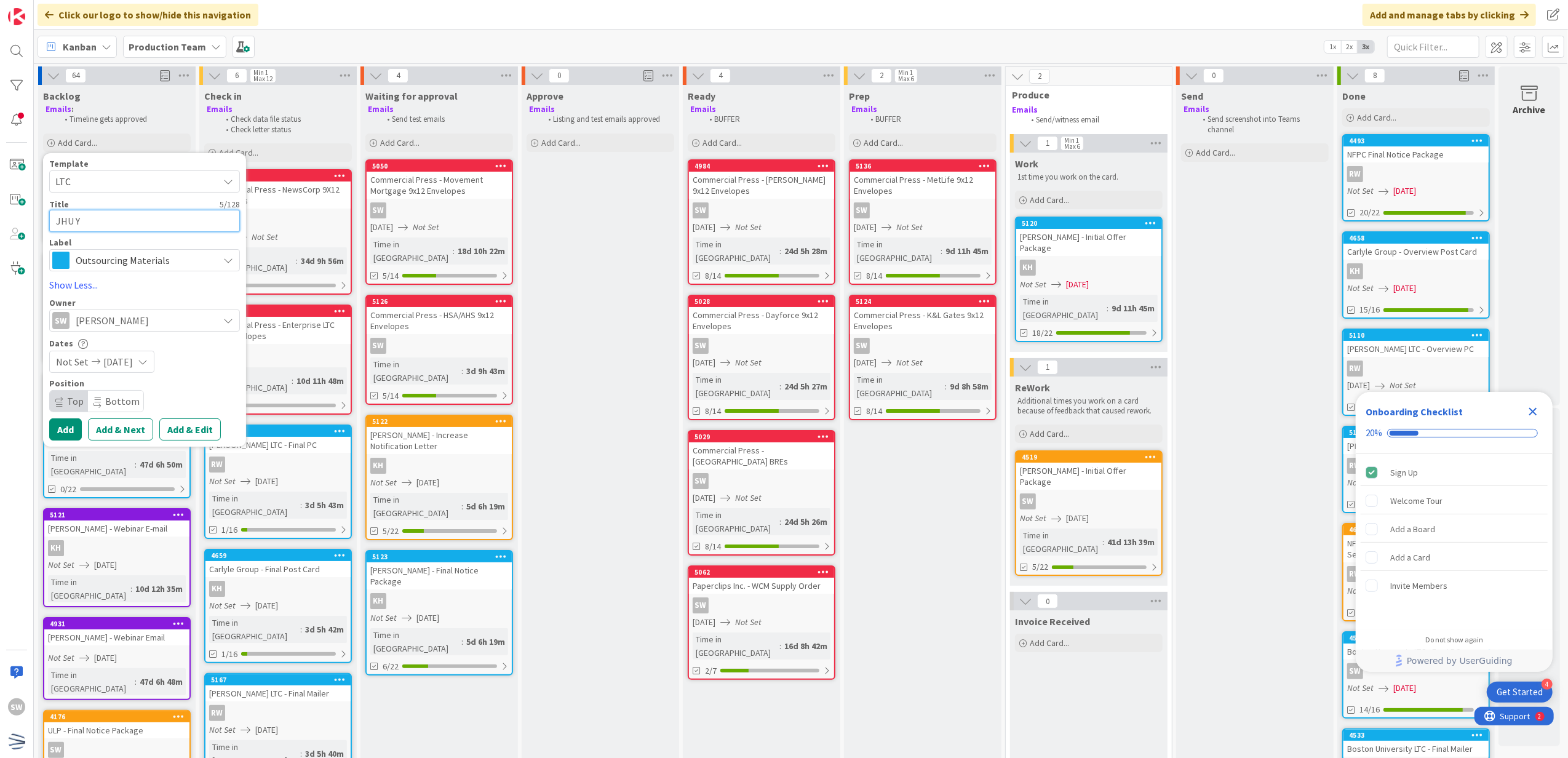
type textarea "x"
type textarea "JHU Y1"
type textarea "x"
type textarea "JHU Y1"
type textarea "x"
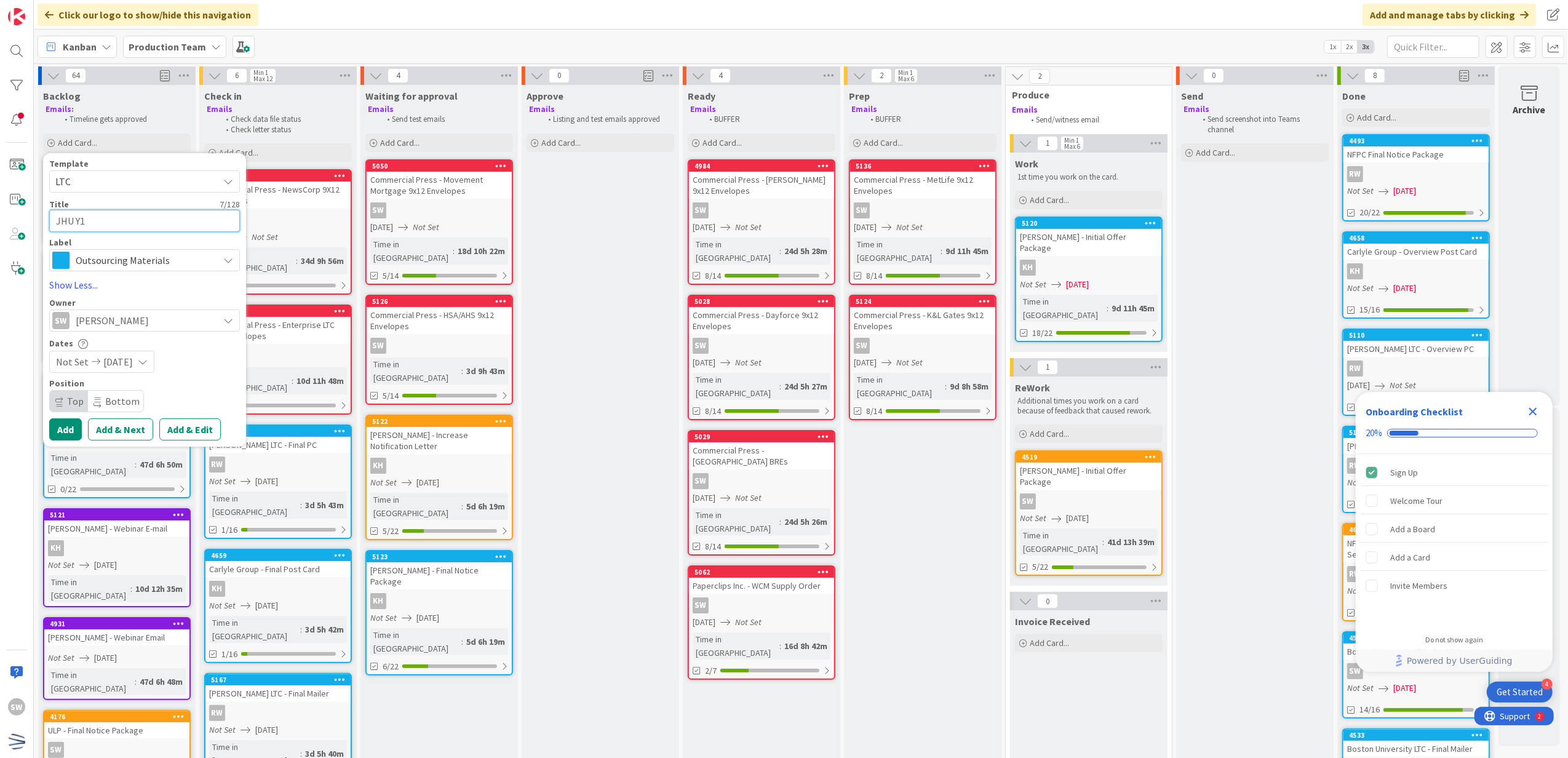
type textarea "JHU Y1 0"
type textarea "x"
type textarea "JHU Y1 0"
type textarea "x"
type textarea "JHU Y1 0 A"
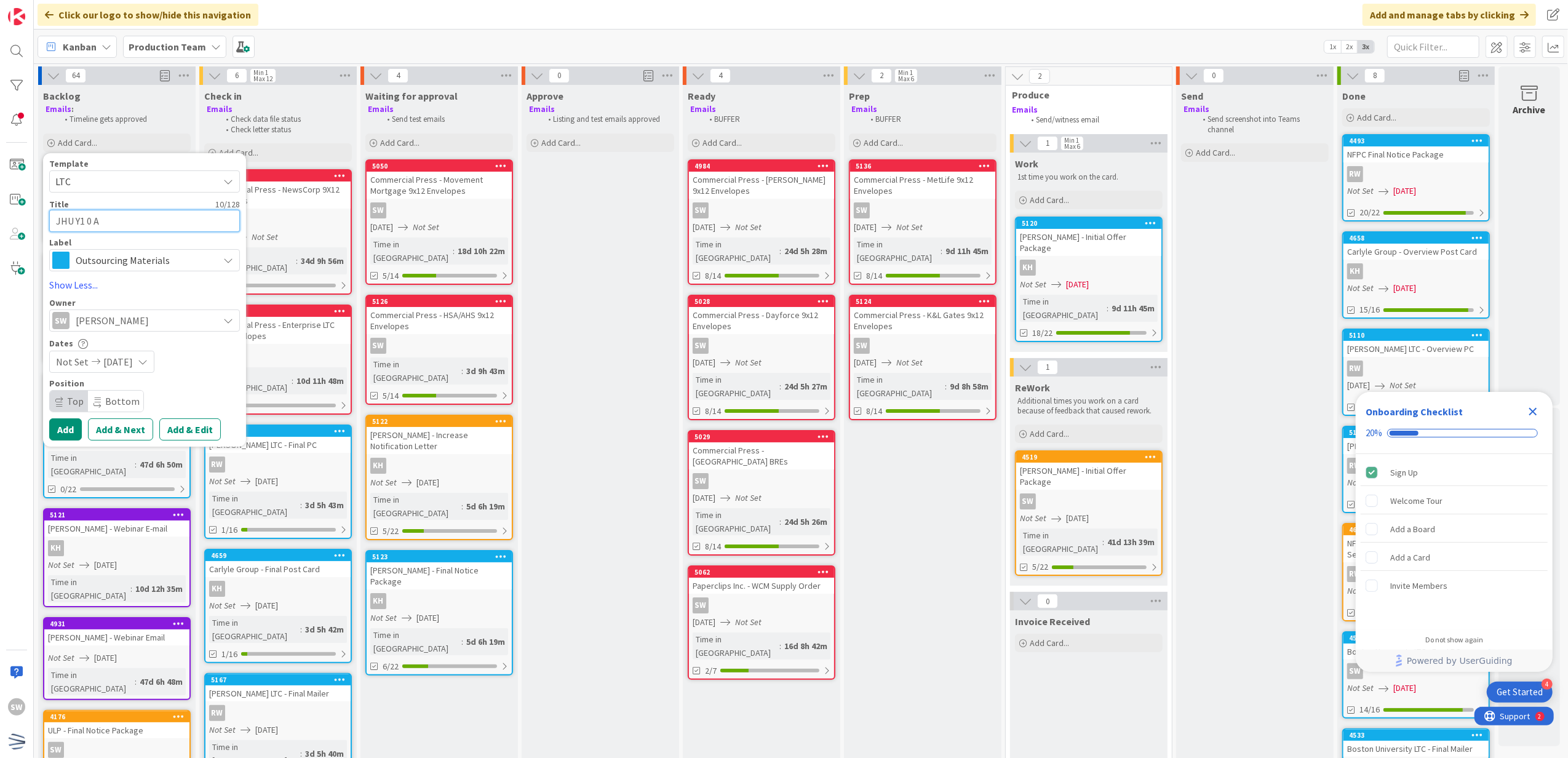
type textarea "x"
type textarea "JHU Y1 0"
type textarea "x"
type textarea "JHU Y1 0"
type textarea "x"
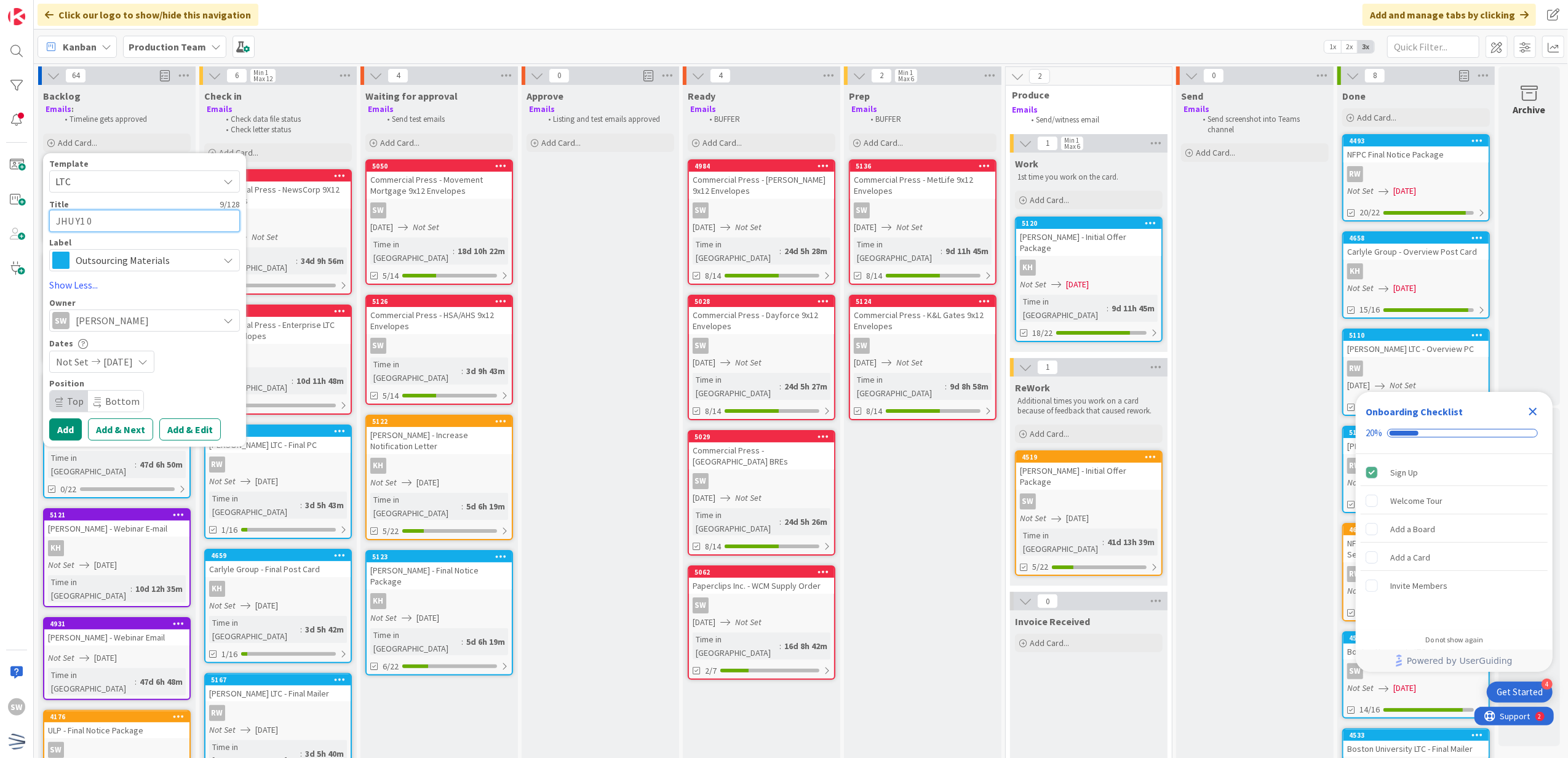
type textarea "JHU Y1 0-"
type textarea "x"
type textarea "JHU Y1 0"
type textarea "x"
type textarea "JHU Y1"
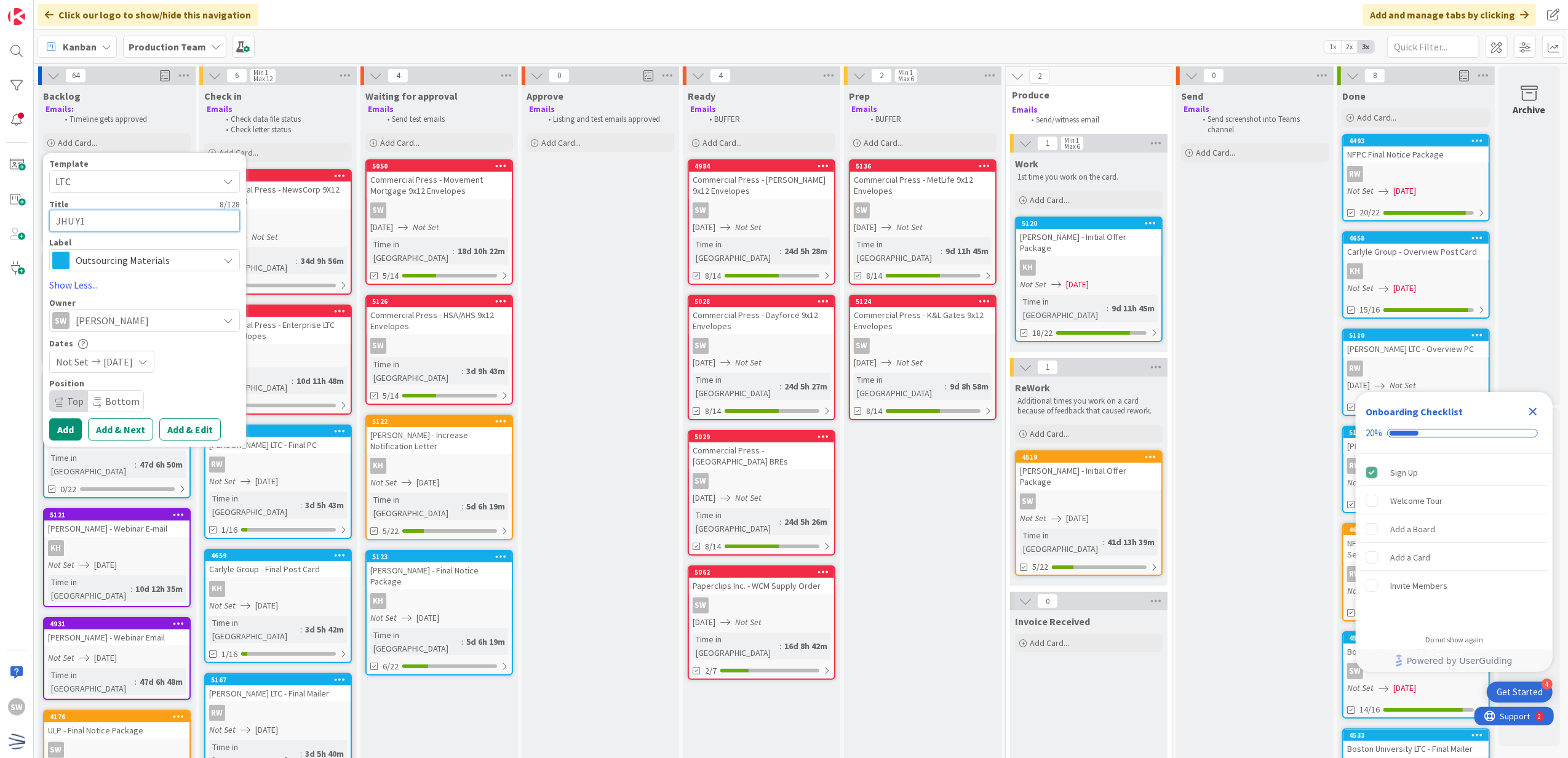
type textarea "x"
type textarea "JHU Y1 -"
type textarea "x"
type textarea "JHU Y1 -"
type textarea "x"
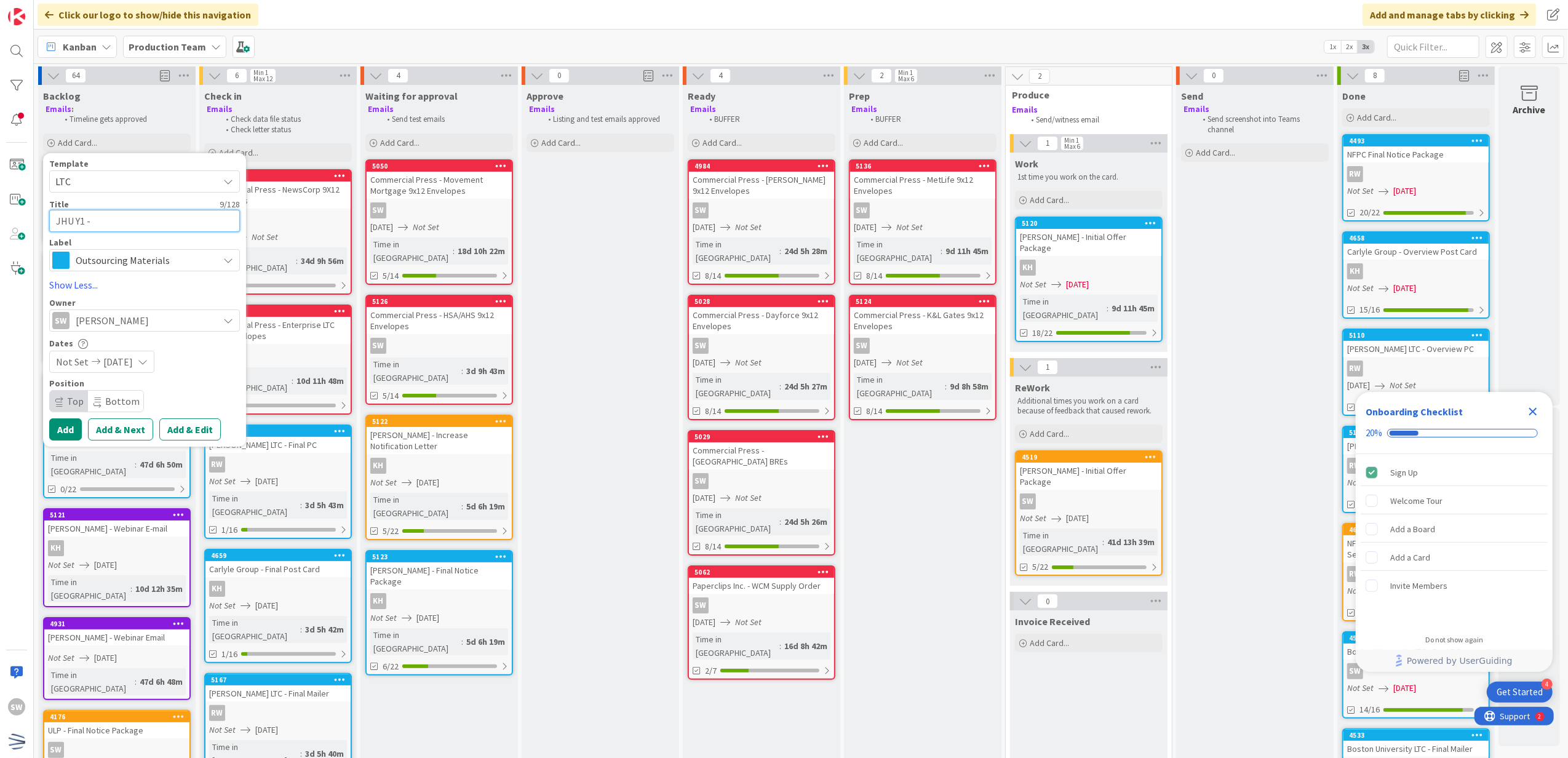
type textarea "JHU Y1 - A"
type textarea "x"
type textarea "JHU Y1 - An"
type textarea "x"
type textarea "JHU Y1 - [PERSON_NAME]"
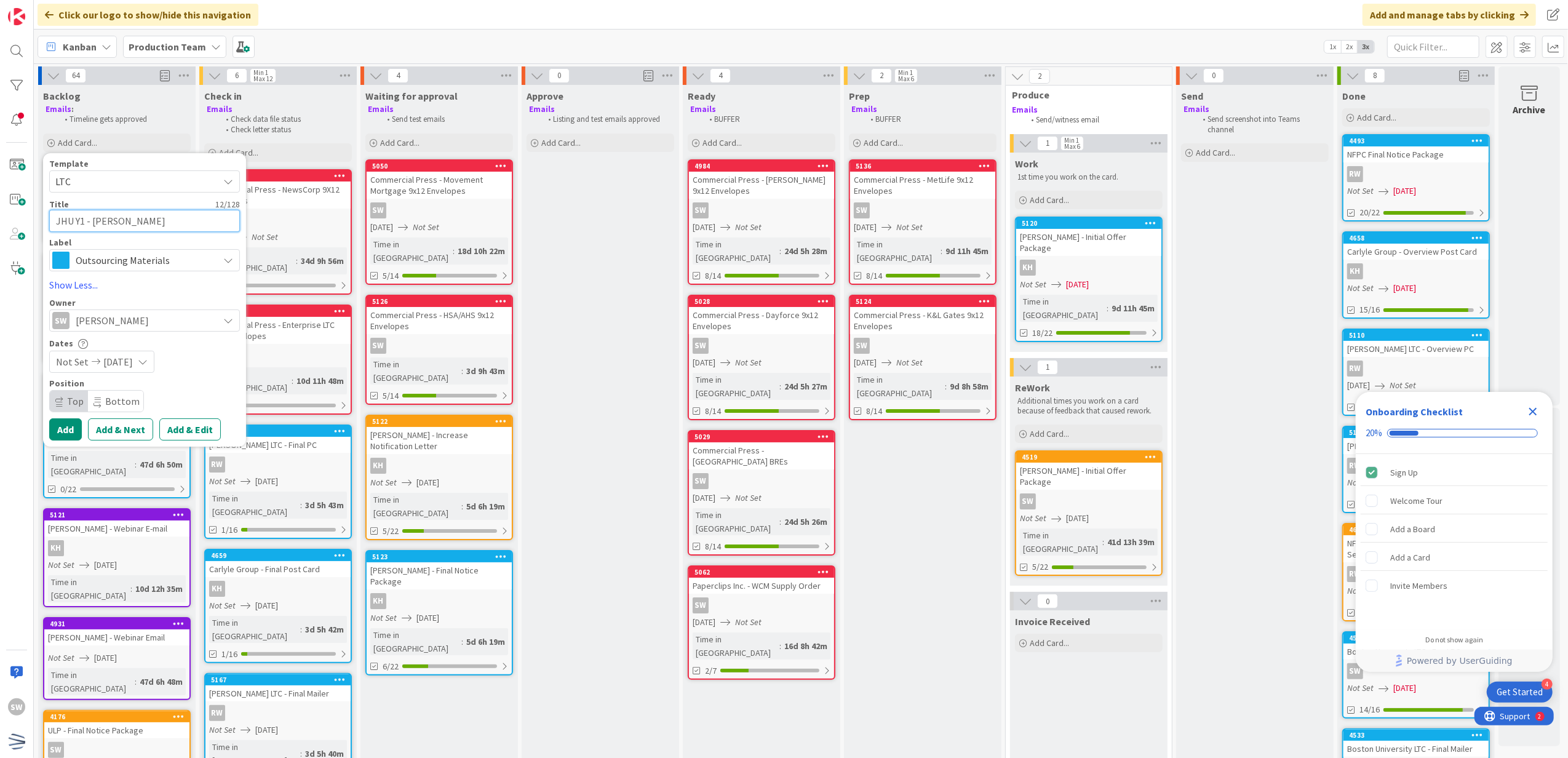
type textarea "x"
type textarea "JHU Y1 - Anno"
type textarea "x"
type textarea "JHU Y1 - [PERSON_NAME]"
type textarea "x"
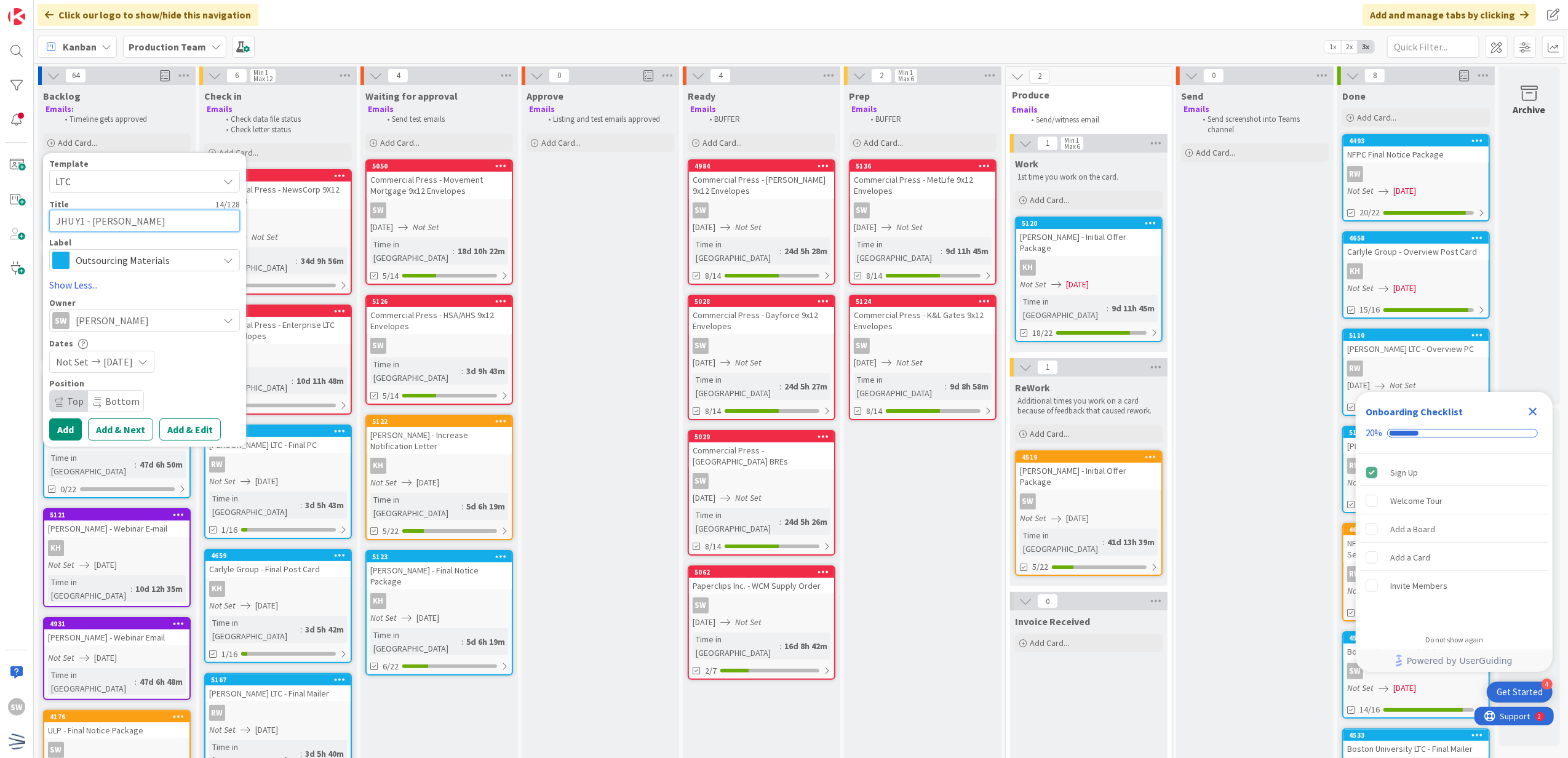
type textarea "JHU Y1 - Anno"
type textarea "x"
type textarea "JHU Y1 - Annouc"
type textarea "x"
type textarea "JHU Y1 - Annoucn"
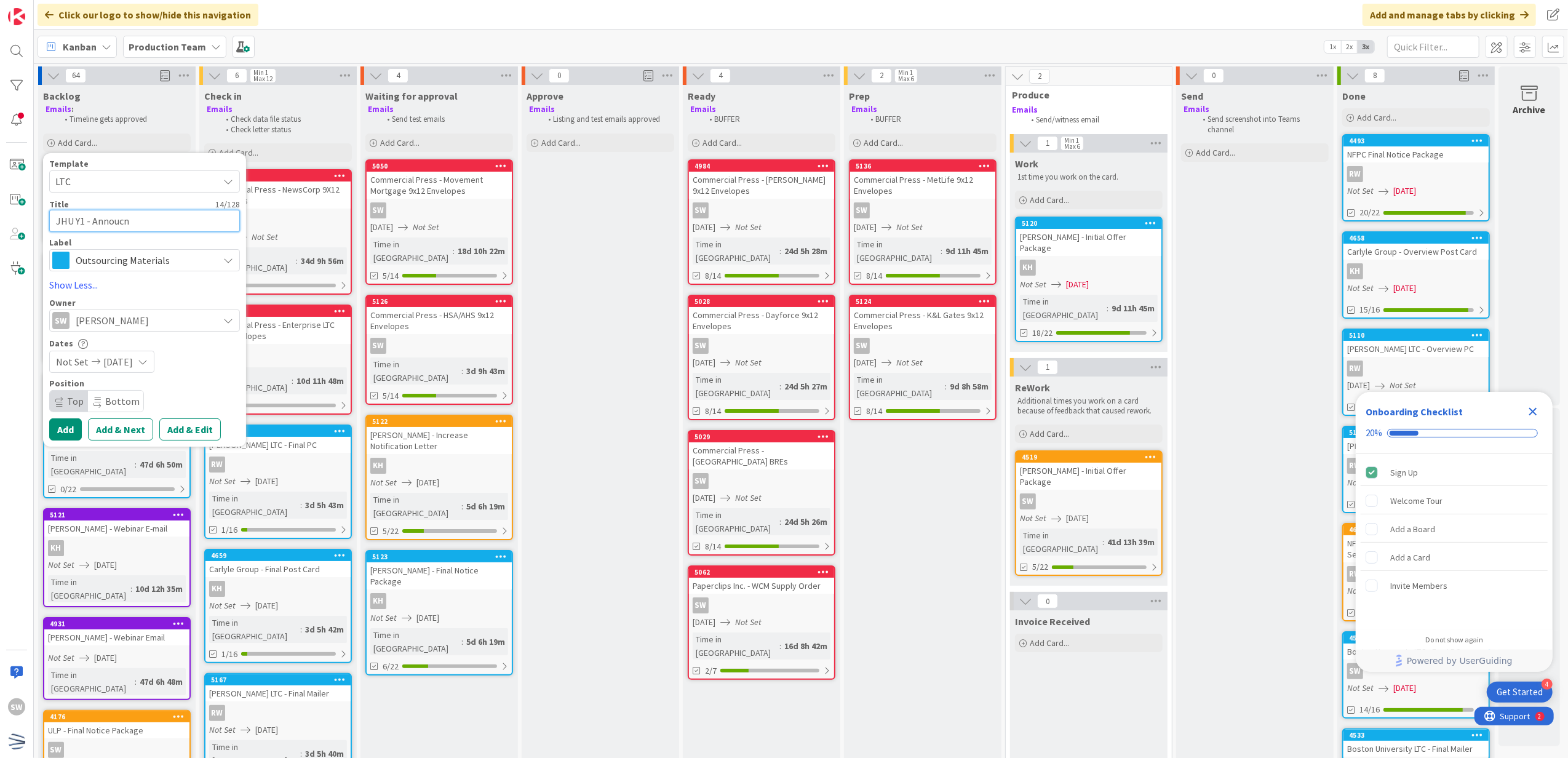
type textarea "x"
type textarea "JHU Y1 - Annoucne"
type textarea "x"
type textarea "JHU Y1 - Annoucnem"
type textarea "x"
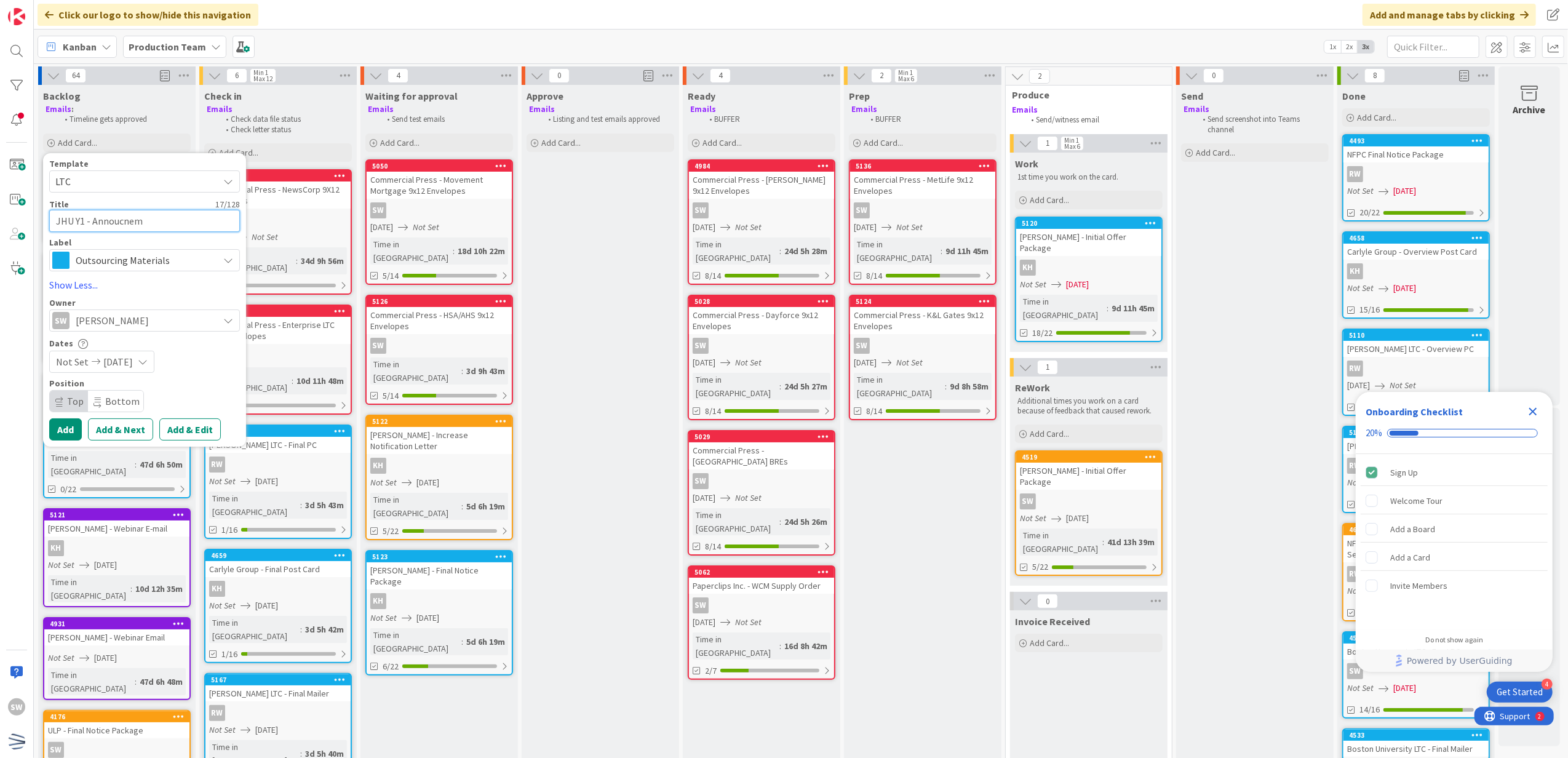
type textarea "JHU Y1 - Annoucneme"
type textarea "x"
type textarea "JHU Y1 - Annoucnemen"
type textarea "x"
type textarea "JHU Y1 - Annoucnement"
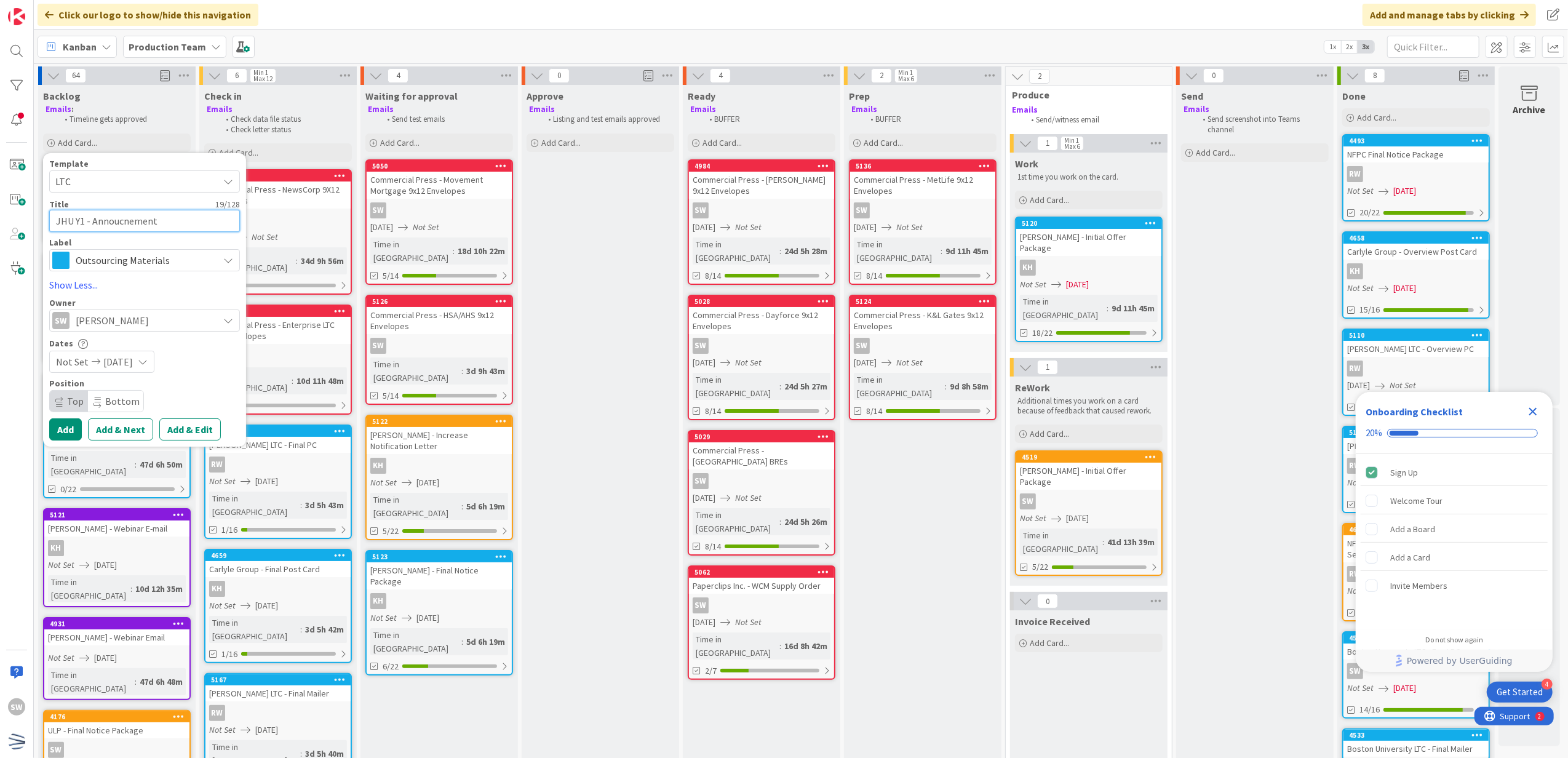
type textarea "x"
type textarea "JHU Y1 - Annoucnement"
click at [164, 267] on span "Outsourcing Materials" at bounding box center [144, 261] width 137 height 18
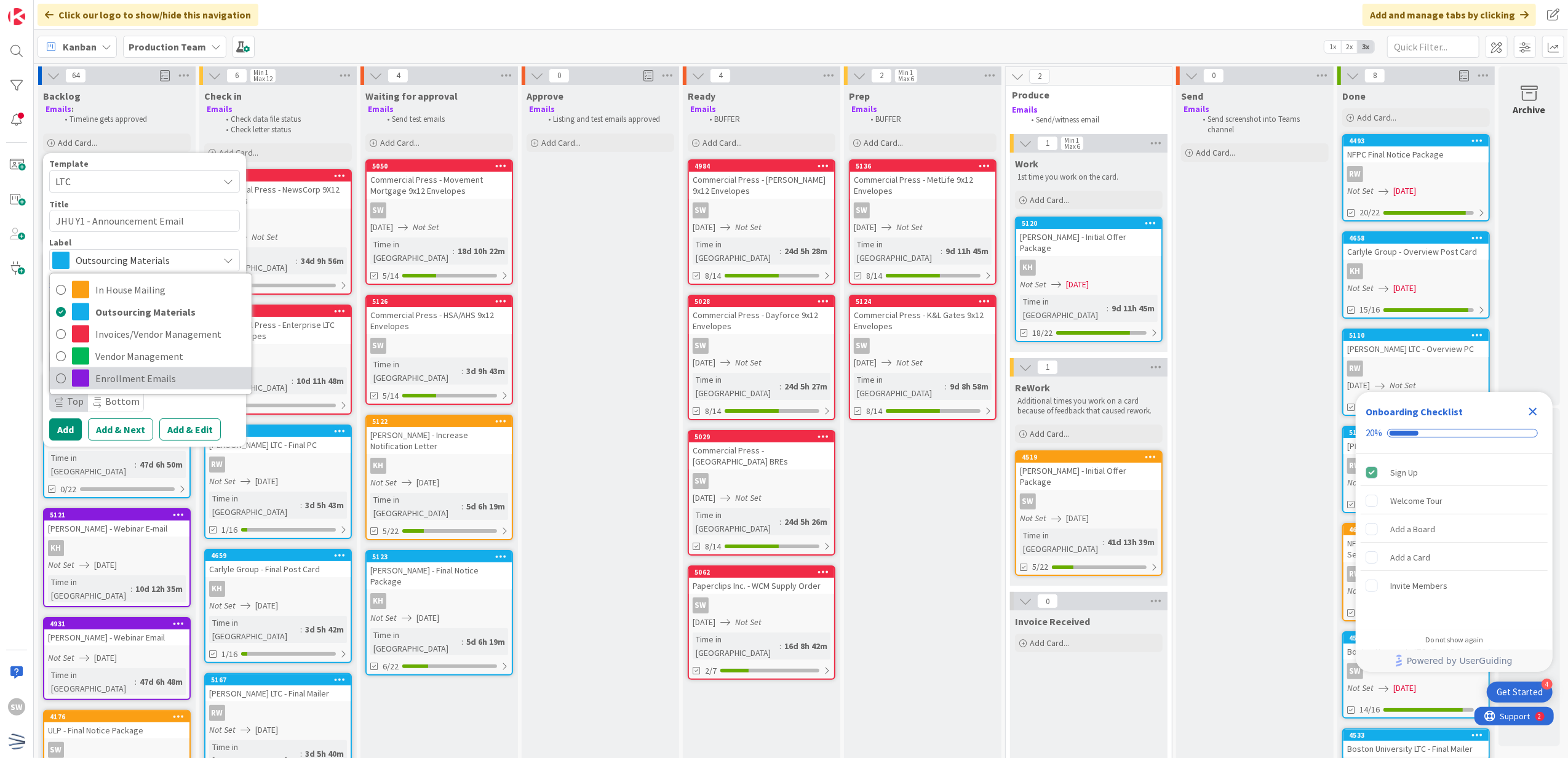
click at [147, 372] on span "Enrollment Emails" at bounding box center [170, 378] width 150 height 18
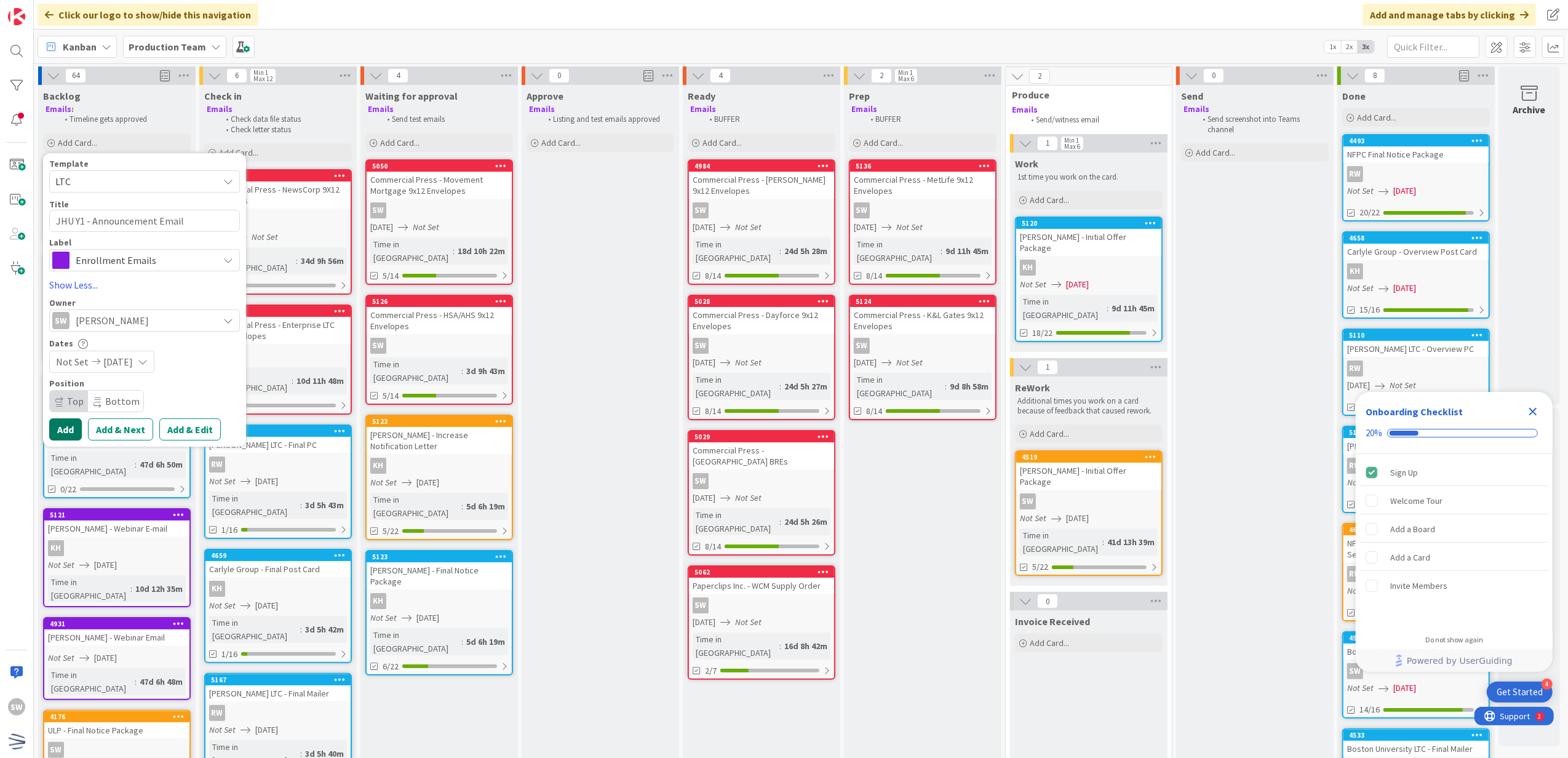
click at [58, 428] on button "Add" at bounding box center [65, 429] width 32 height 22
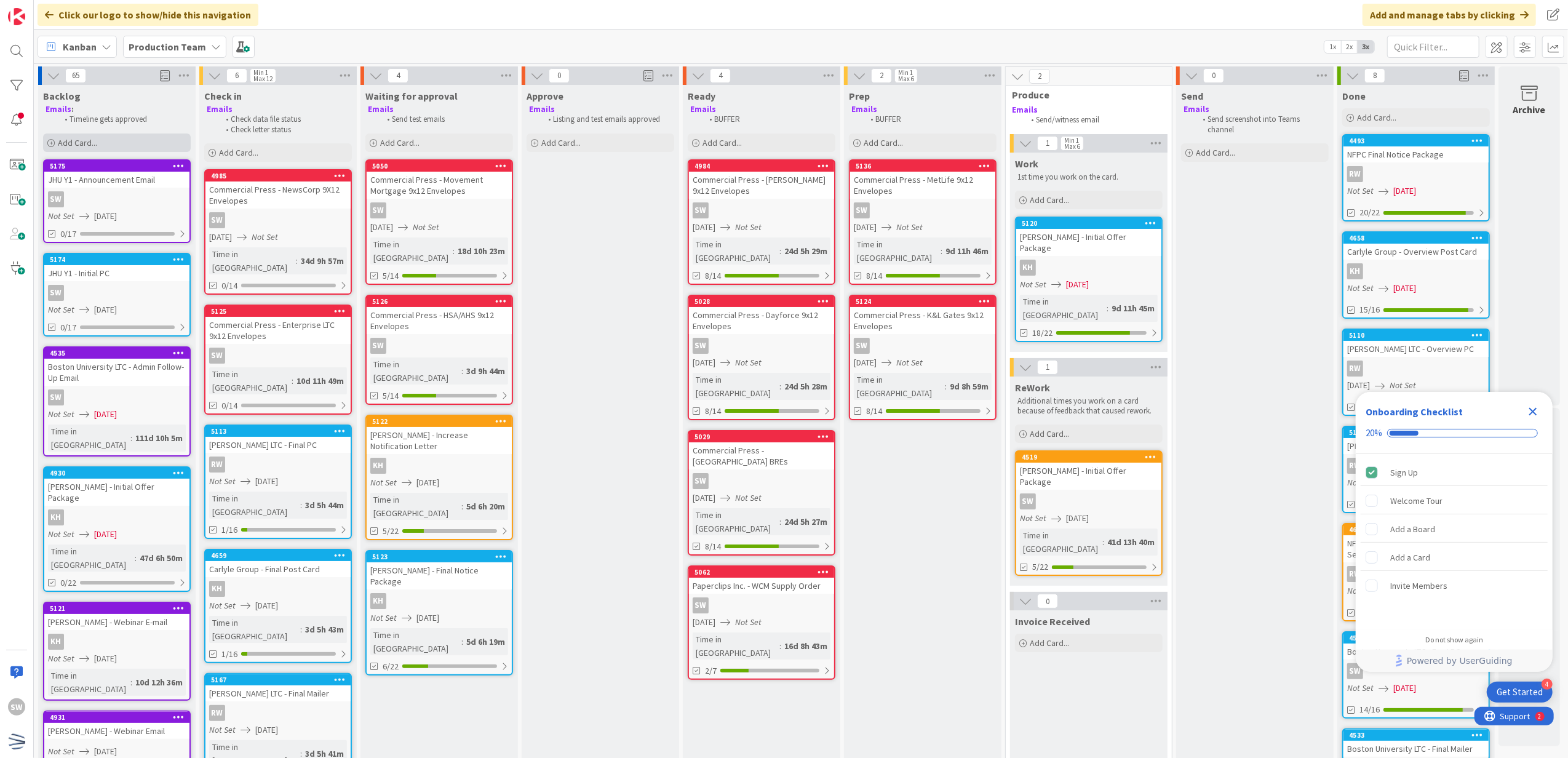
click at [120, 145] on div "Add Card..." at bounding box center [117, 142] width 147 height 18
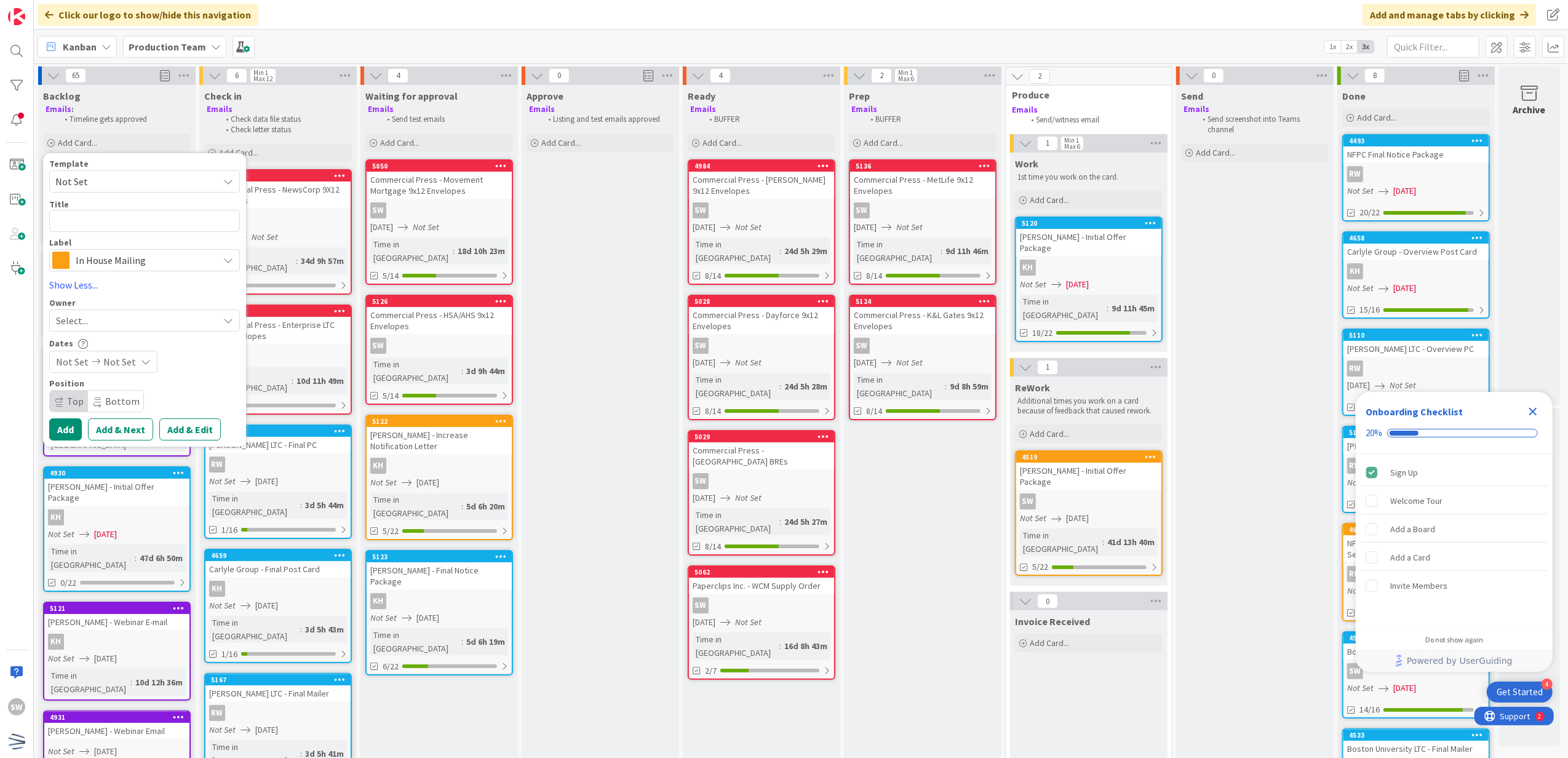
click at [125, 272] on div "Template Not Set Not Set Century Direct NPD Logistics AscendHire Supplies Envel…" at bounding box center [144, 300] width 190 height 282
click at [125, 267] on span "In House Mailing" at bounding box center [144, 261] width 137 height 18
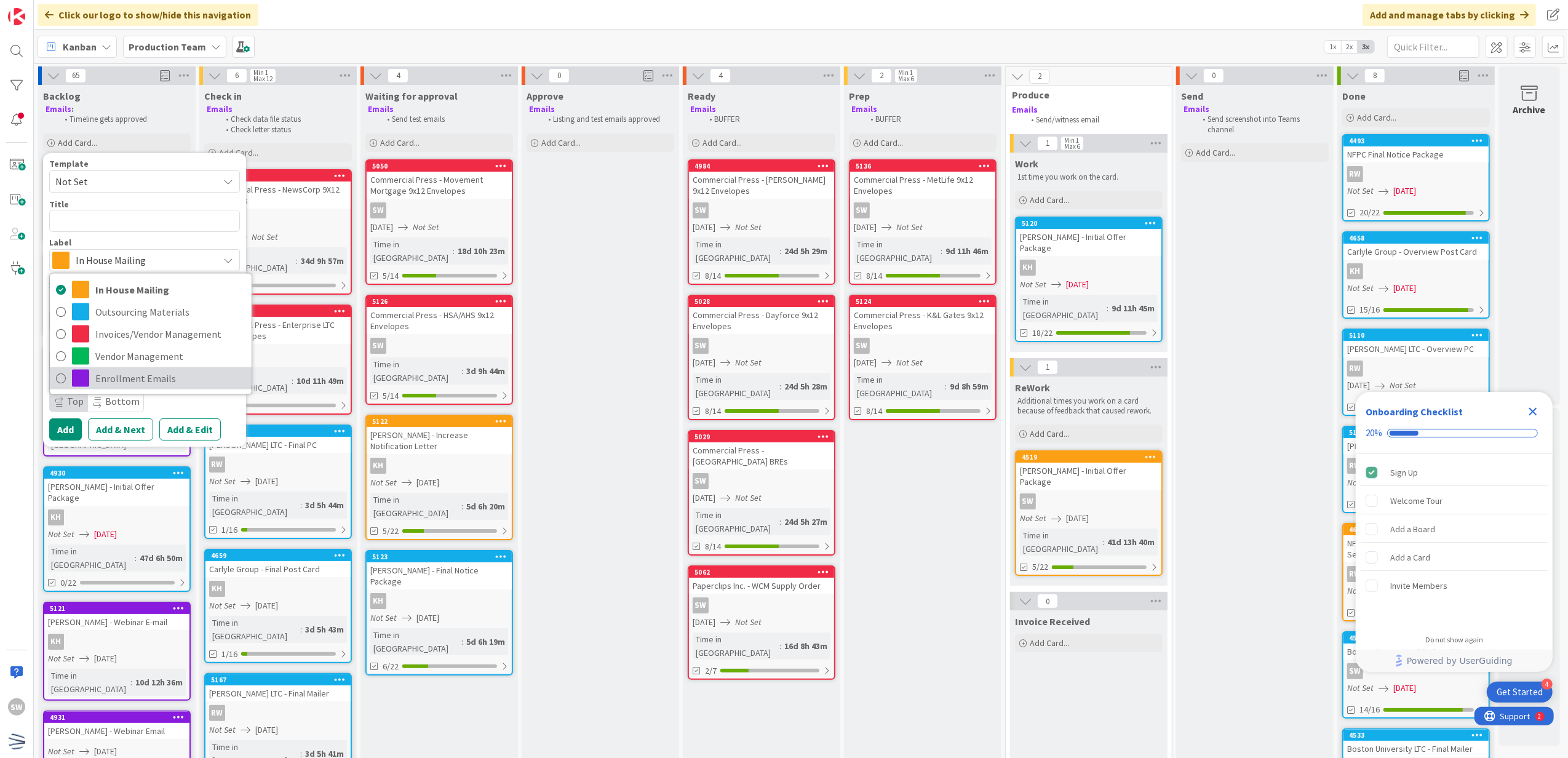
click at [154, 382] on span "Enrollment Emails" at bounding box center [170, 378] width 150 height 18
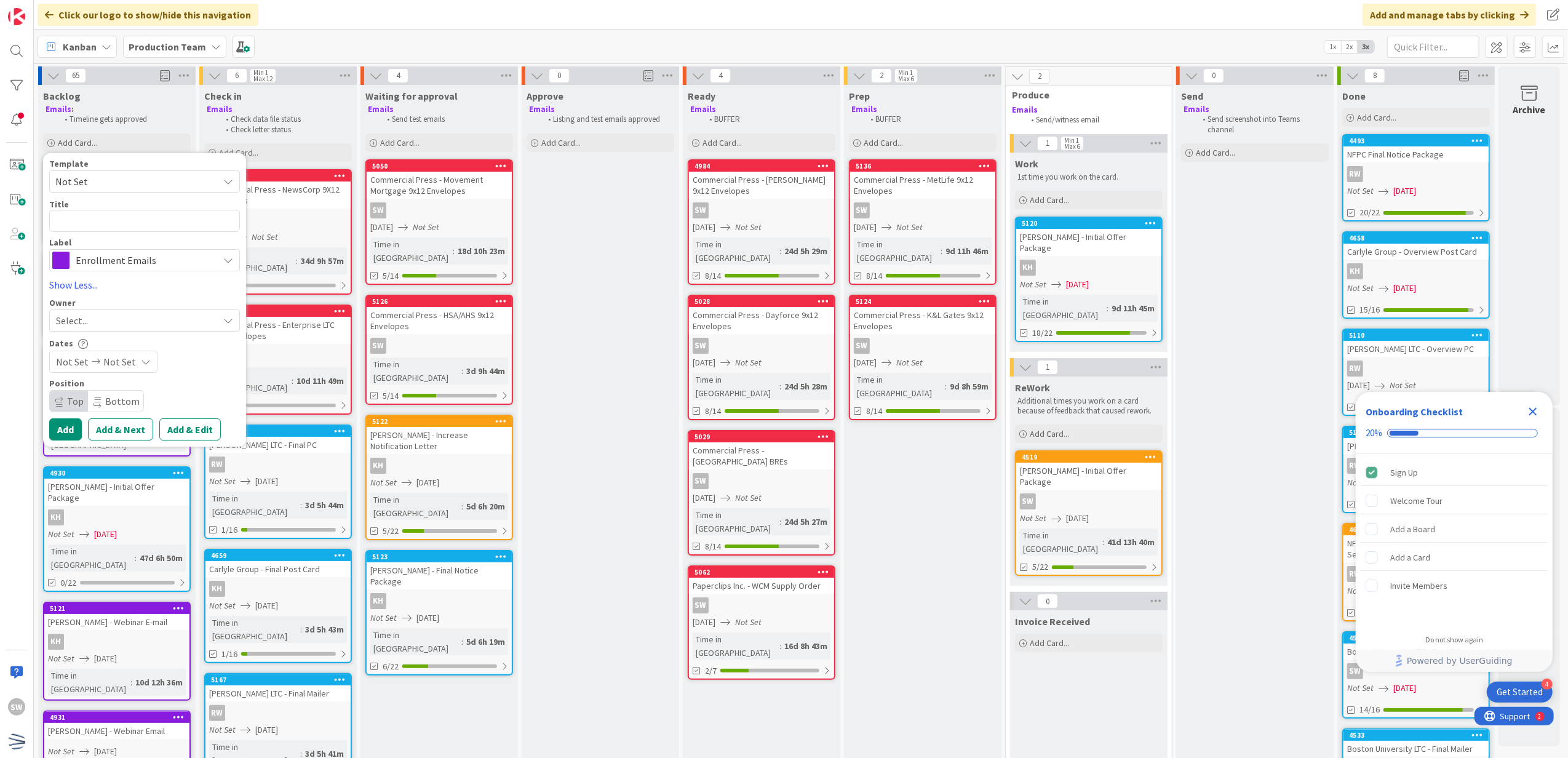
click at [190, 325] on div "Select..." at bounding box center [137, 320] width 162 height 15
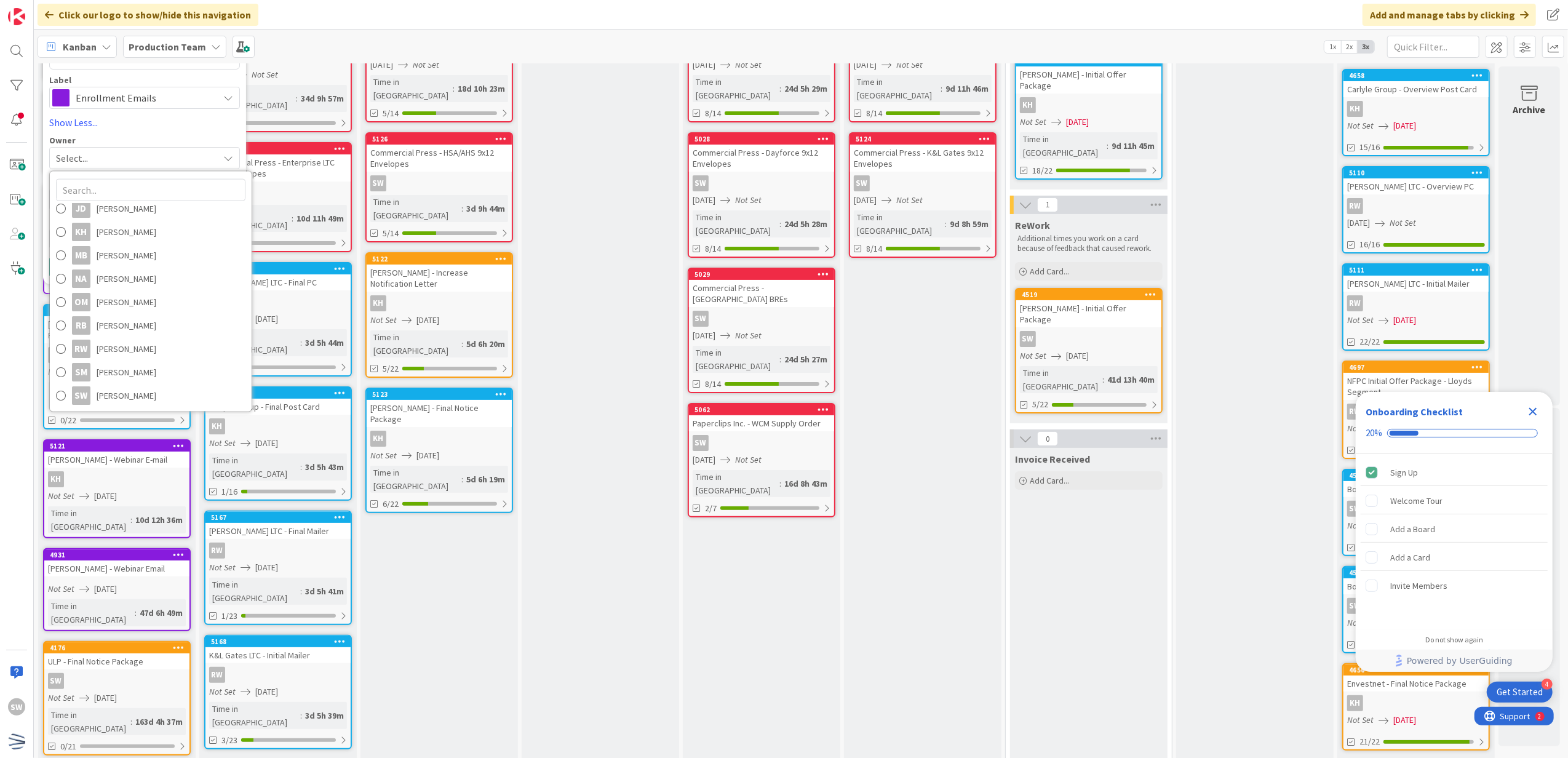
scroll to position [164, 0]
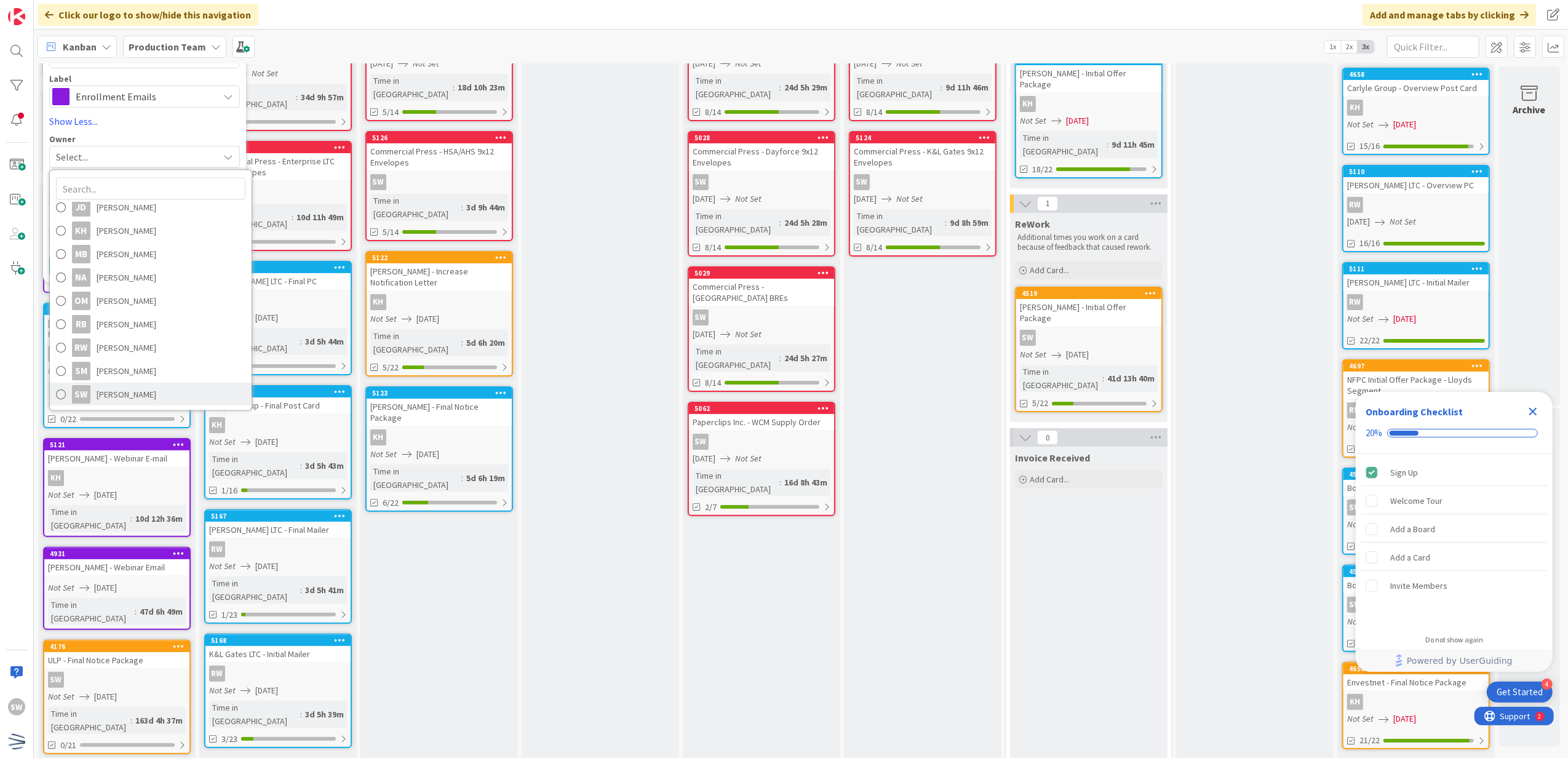
click at [166, 401] on link "SW [PERSON_NAME]" at bounding box center [151, 394] width 202 height 24
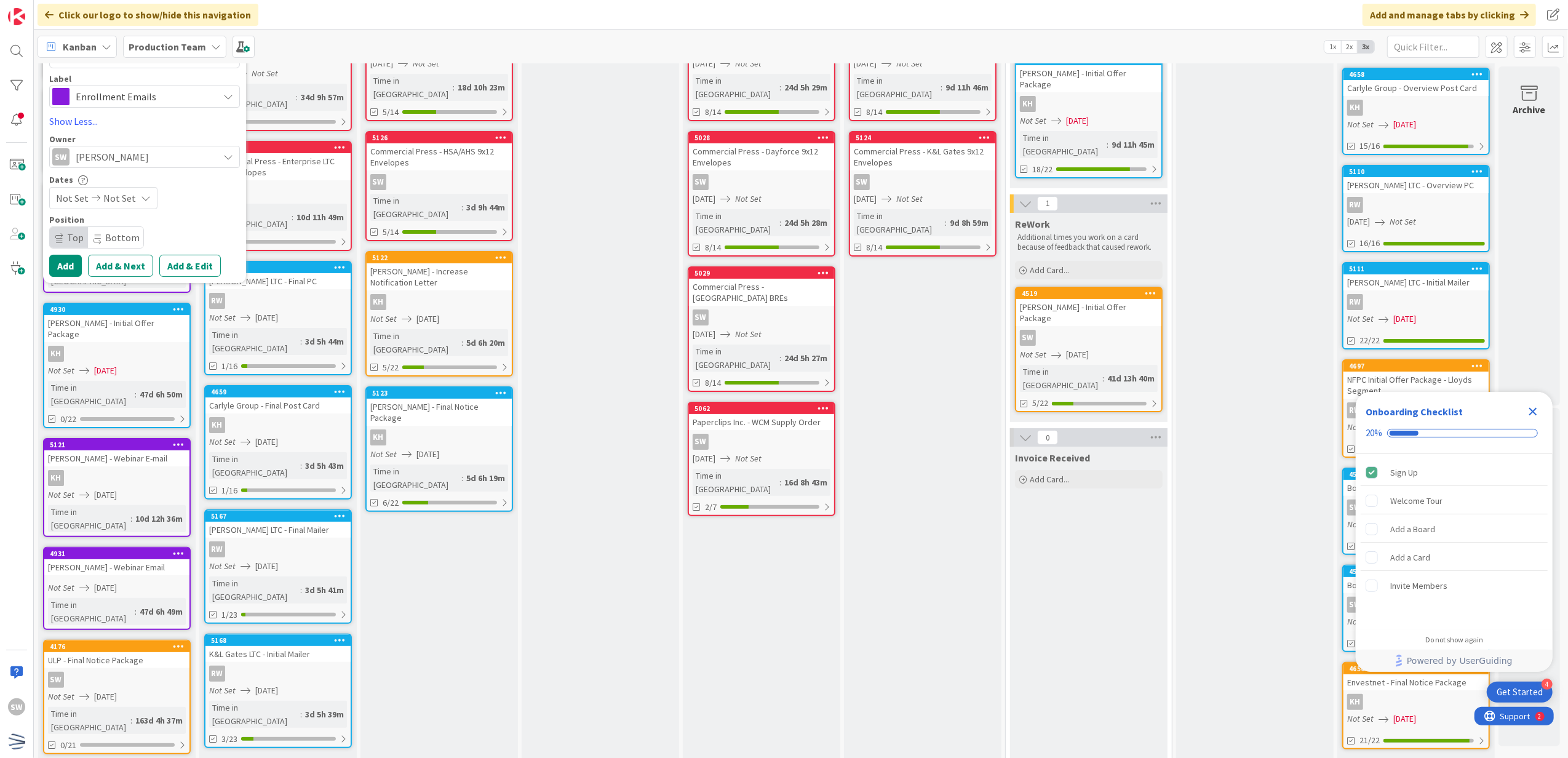
click at [141, 187] on div "Not Set Not Set" at bounding box center [103, 197] width 108 height 22
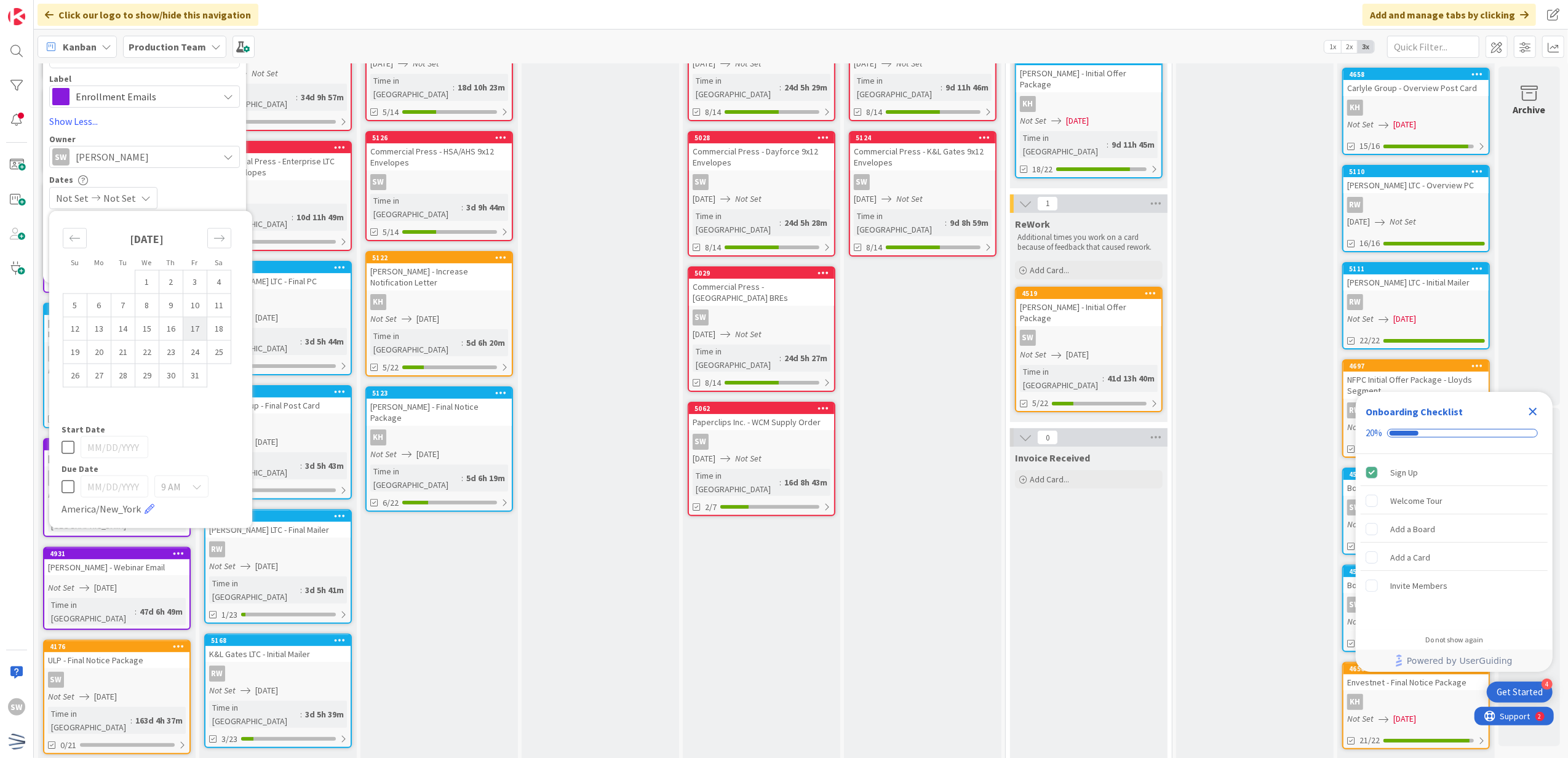
click at [197, 326] on td "17" at bounding box center [195, 328] width 24 height 24
click at [64, 434] on div "Start Date [DATE]" at bounding box center [150, 442] width 178 height 33
click at [67, 440] on icon at bounding box center [68, 447] width 13 height 15
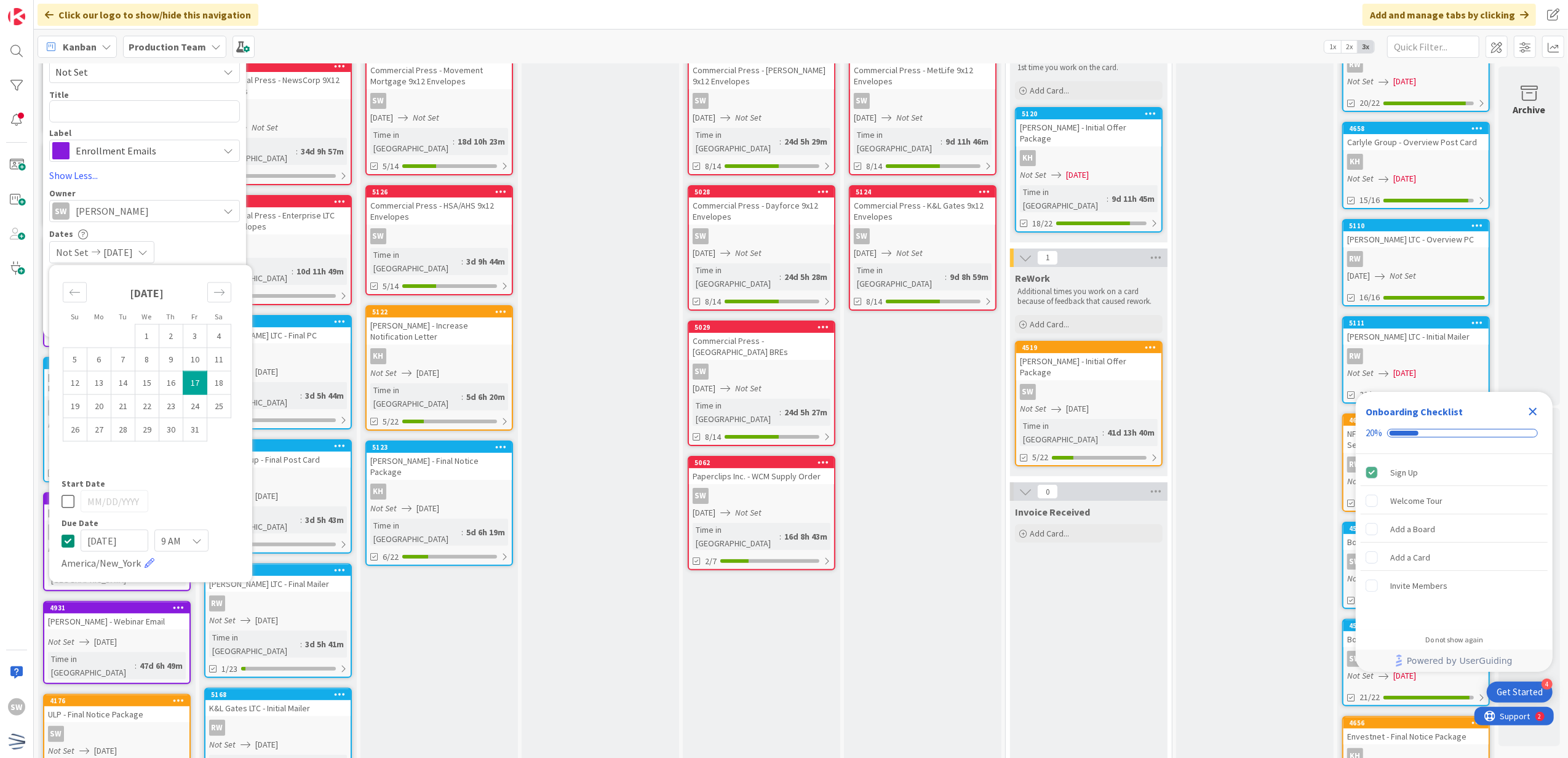
scroll to position [0, 0]
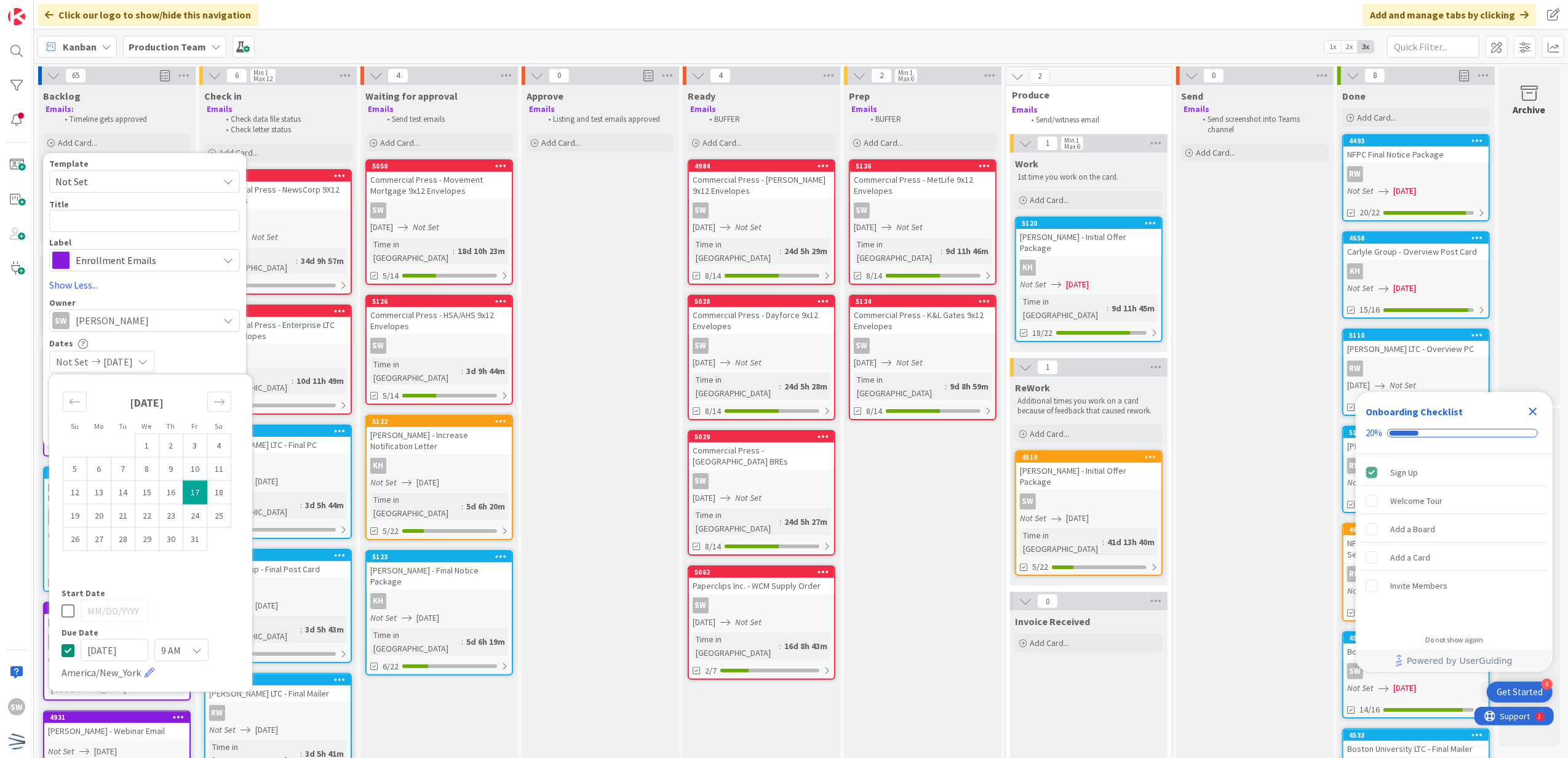
click at [118, 195] on div "Template Not Set Not Set Century Direct NPD Logistics AscendHire Supplies Envel…" at bounding box center [144, 216] width 190 height 112
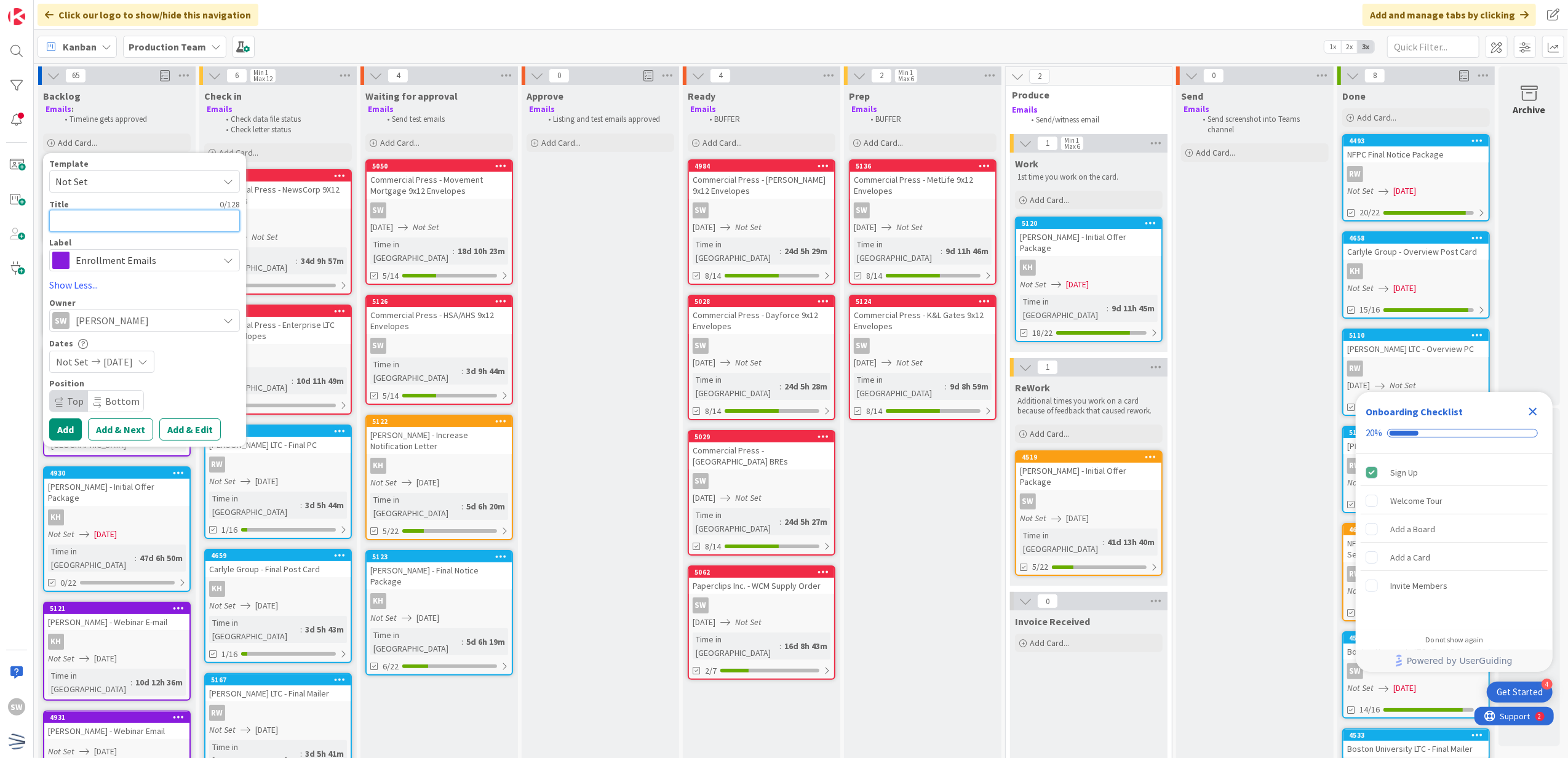
click at [112, 210] on textarea at bounding box center [144, 221] width 190 height 23
click at [55, 428] on button "Add" at bounding box center [65, 429] width 32 height 22
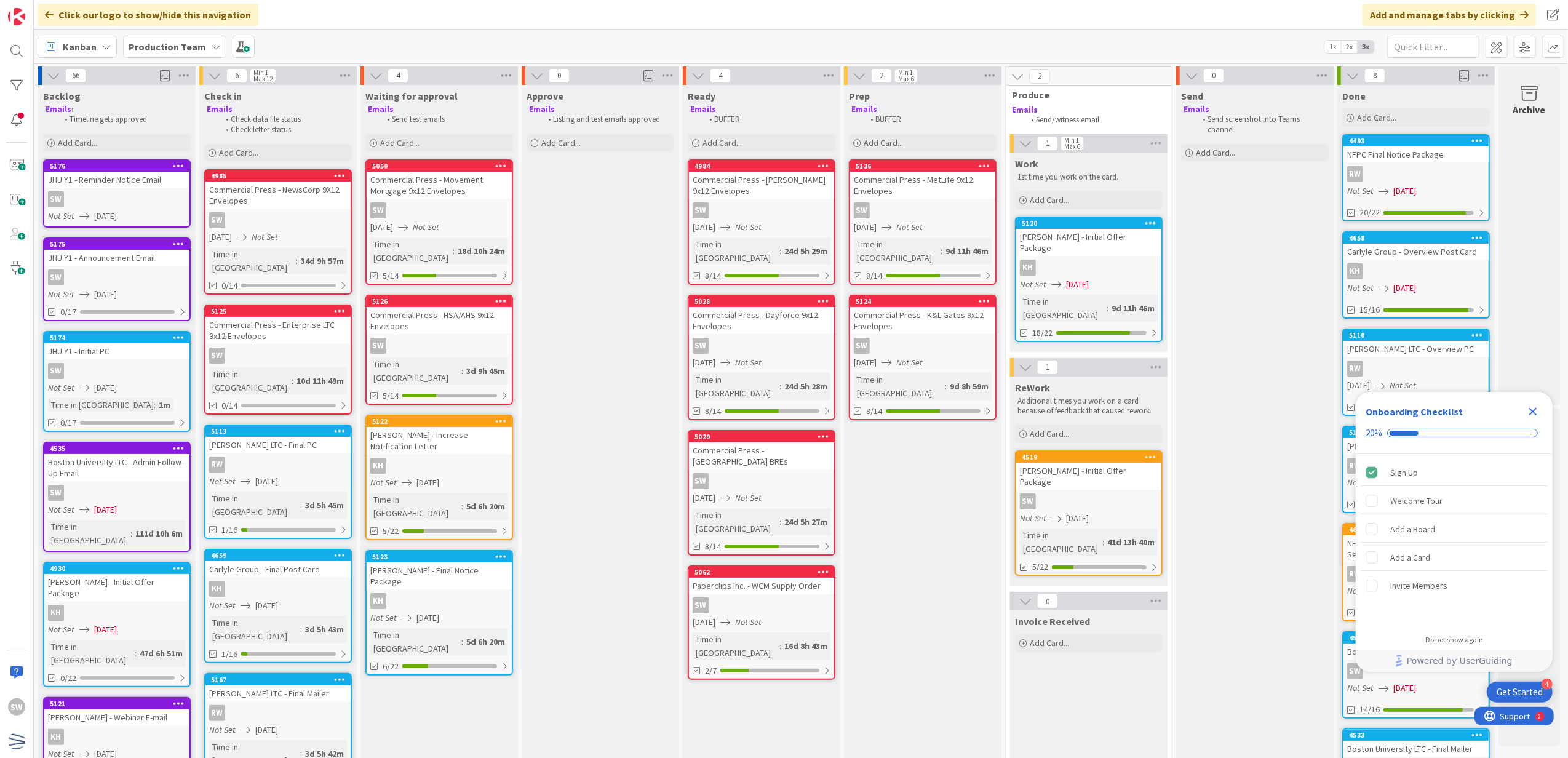
click at [149, 293] on div "Not Set [DATE]" at bounding box center [118, 294] width 141 height 13
click at [149, 293] on div "66 Backlog Emails : Timeline gets approved Add Card... Template Not Set Not Set…" at bounding box center [801, 411] width 1535 height 695
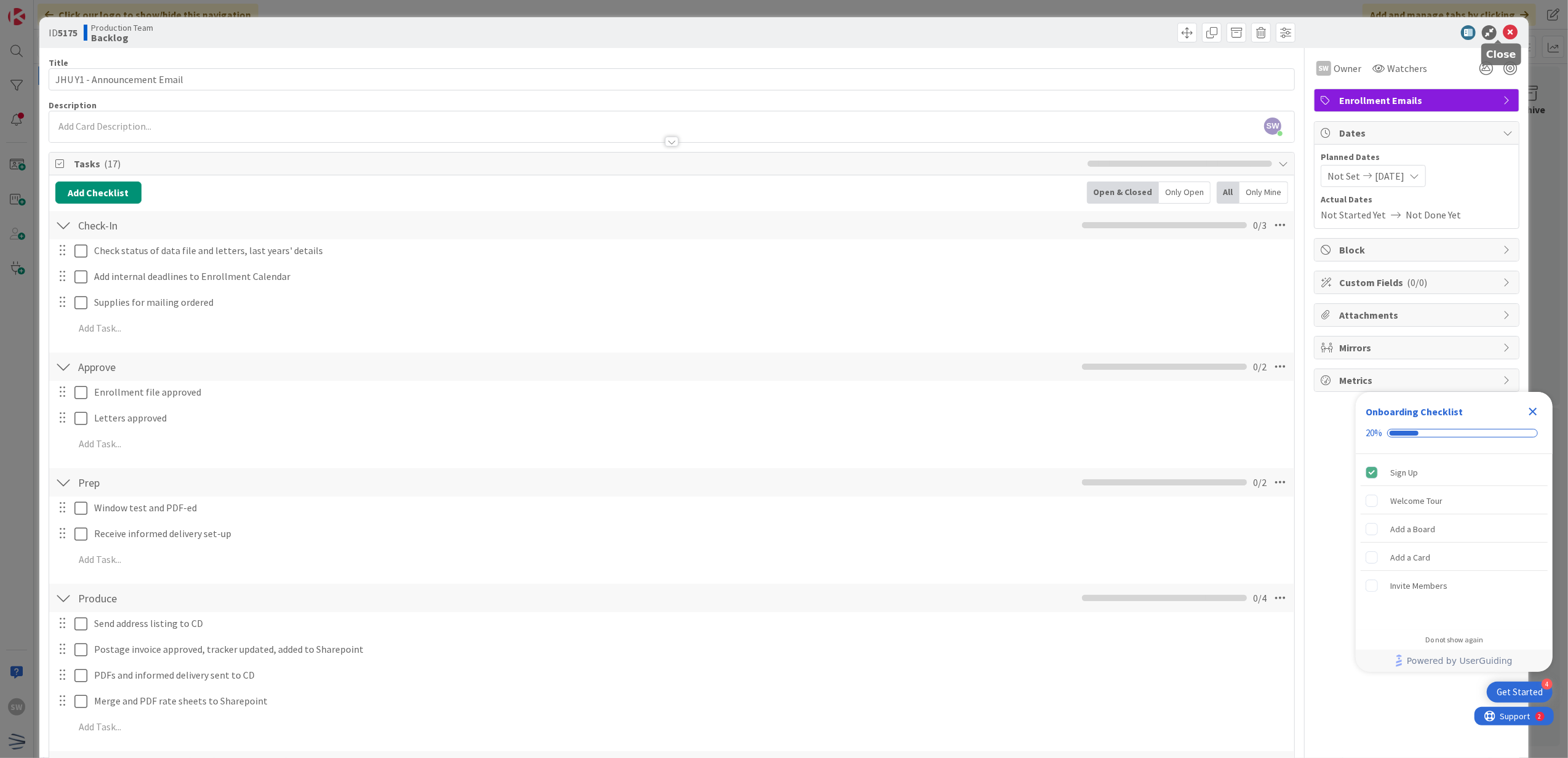
click at [1503, 31] on icon at bounding box center [1510, 32] width 15 height 15
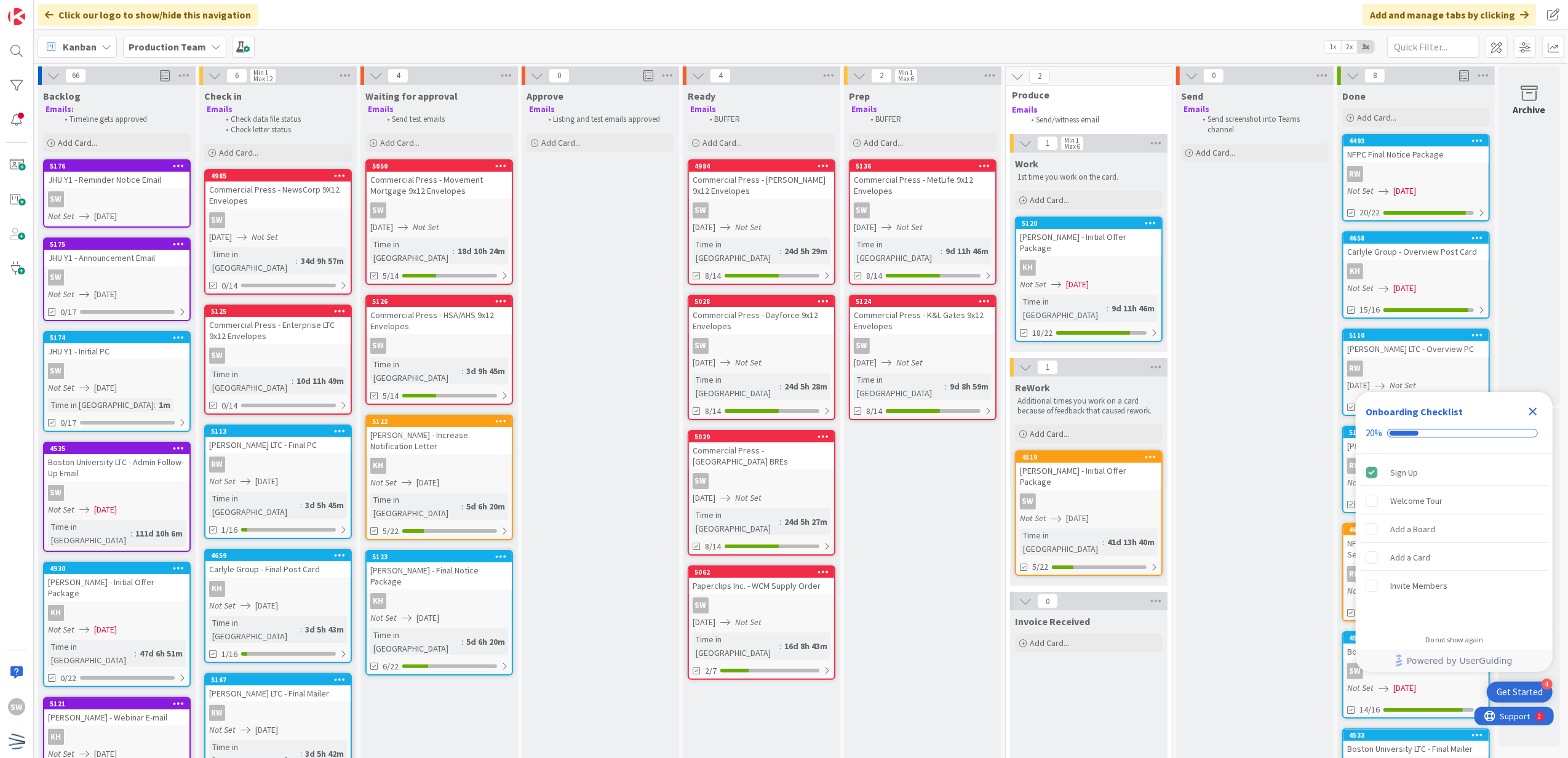
click at [183, 242] on icon at bounding box center [178, 244] width 11 height 9
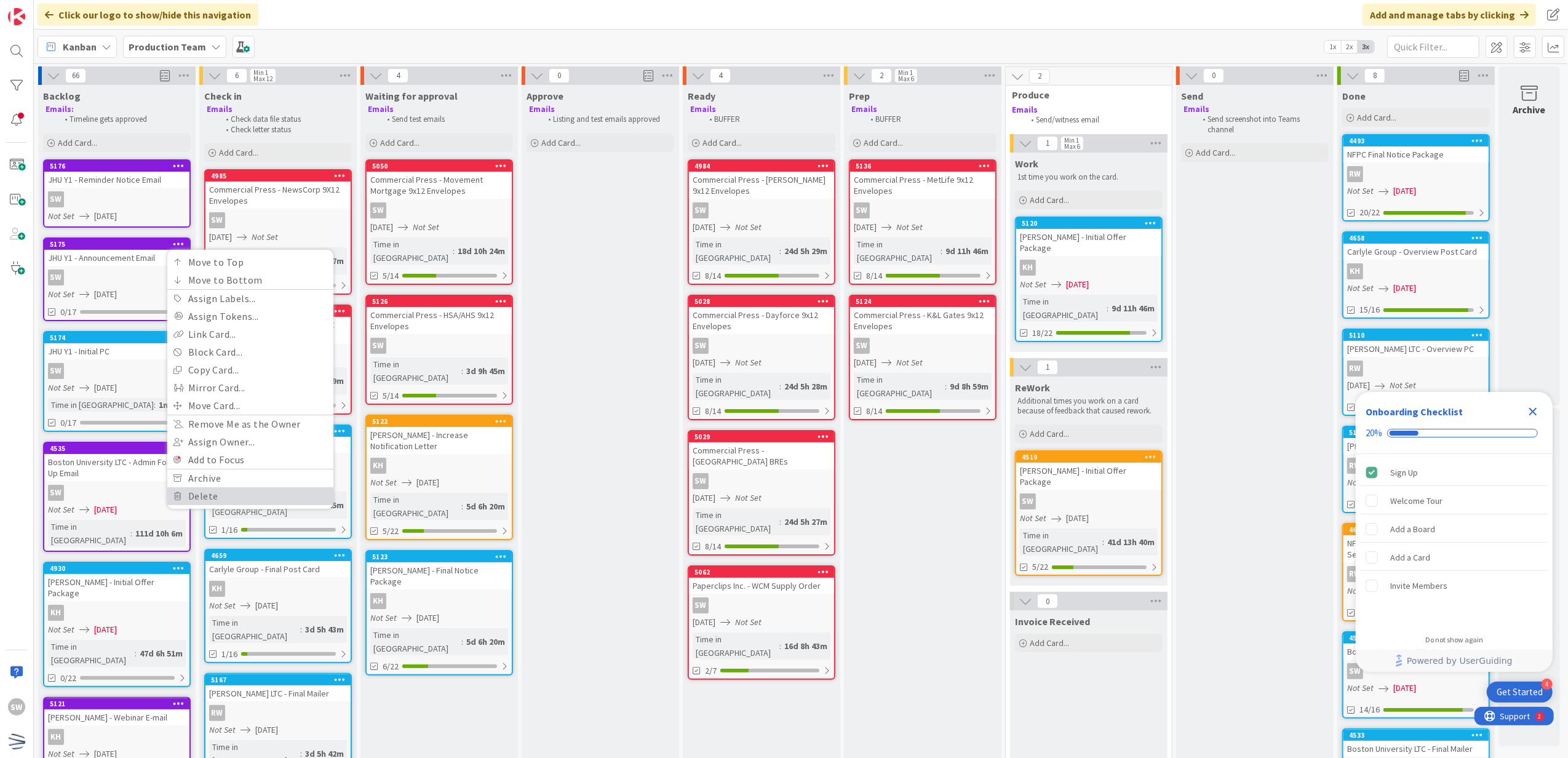
click at [215, 493] on link "Delete" at bounding box center [250, 496] width 166 height 18
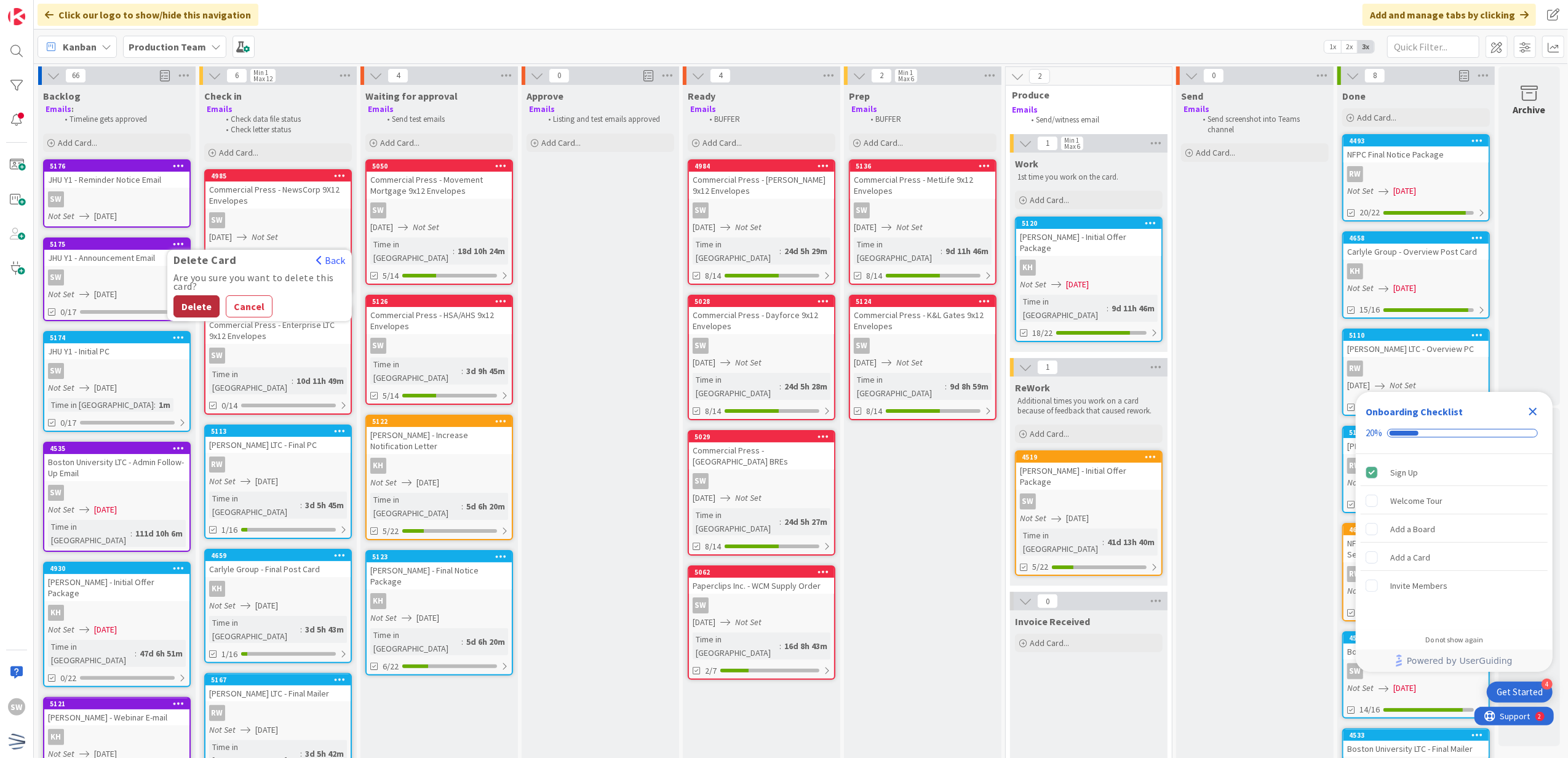
click at [214, 308] on button "Delete" at bounding box center [197, 306] width 47 height 22
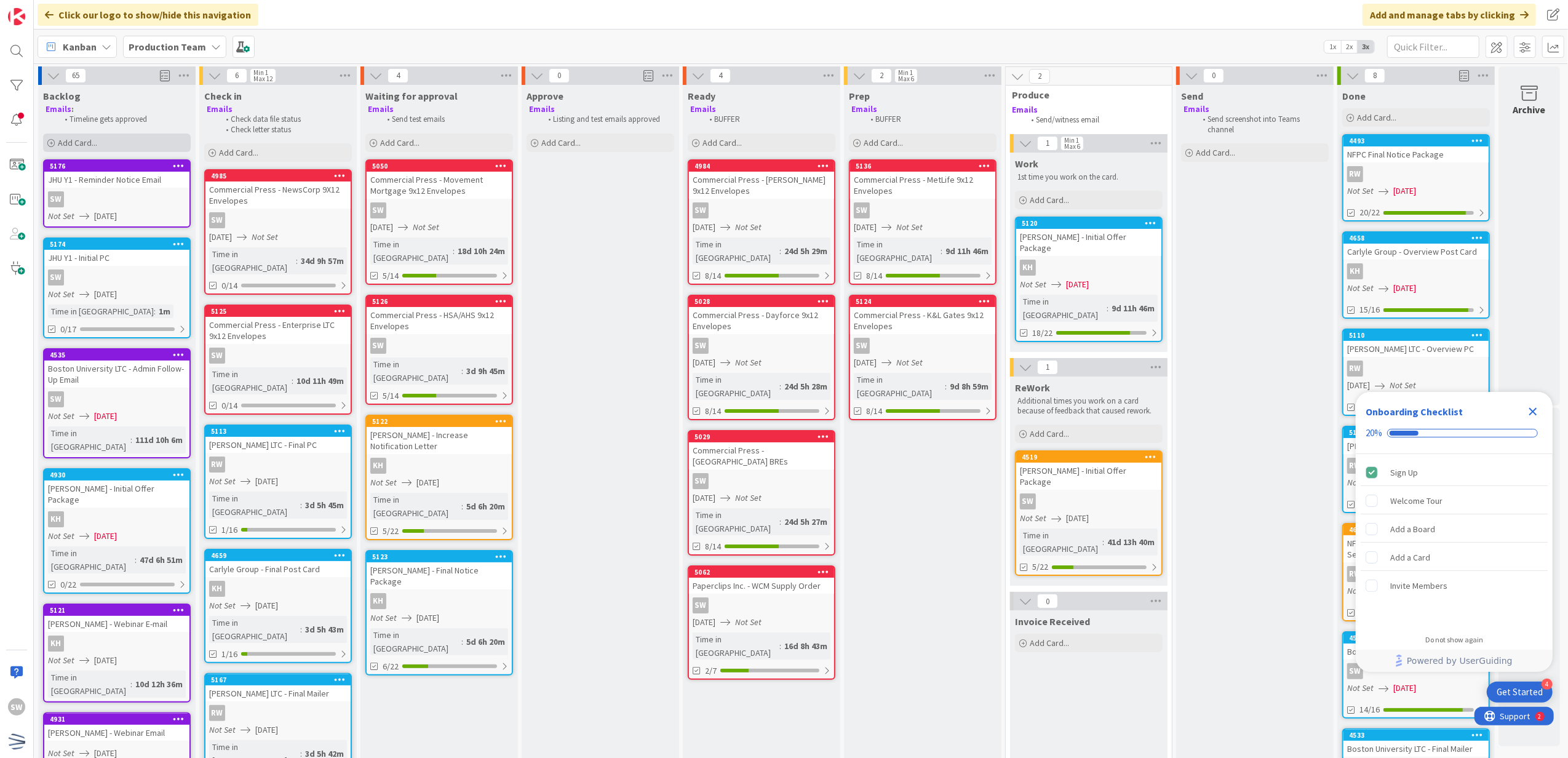
click at [140, 139] on div "Add Card..." at bounding box center [117, 142] width 147 height 18
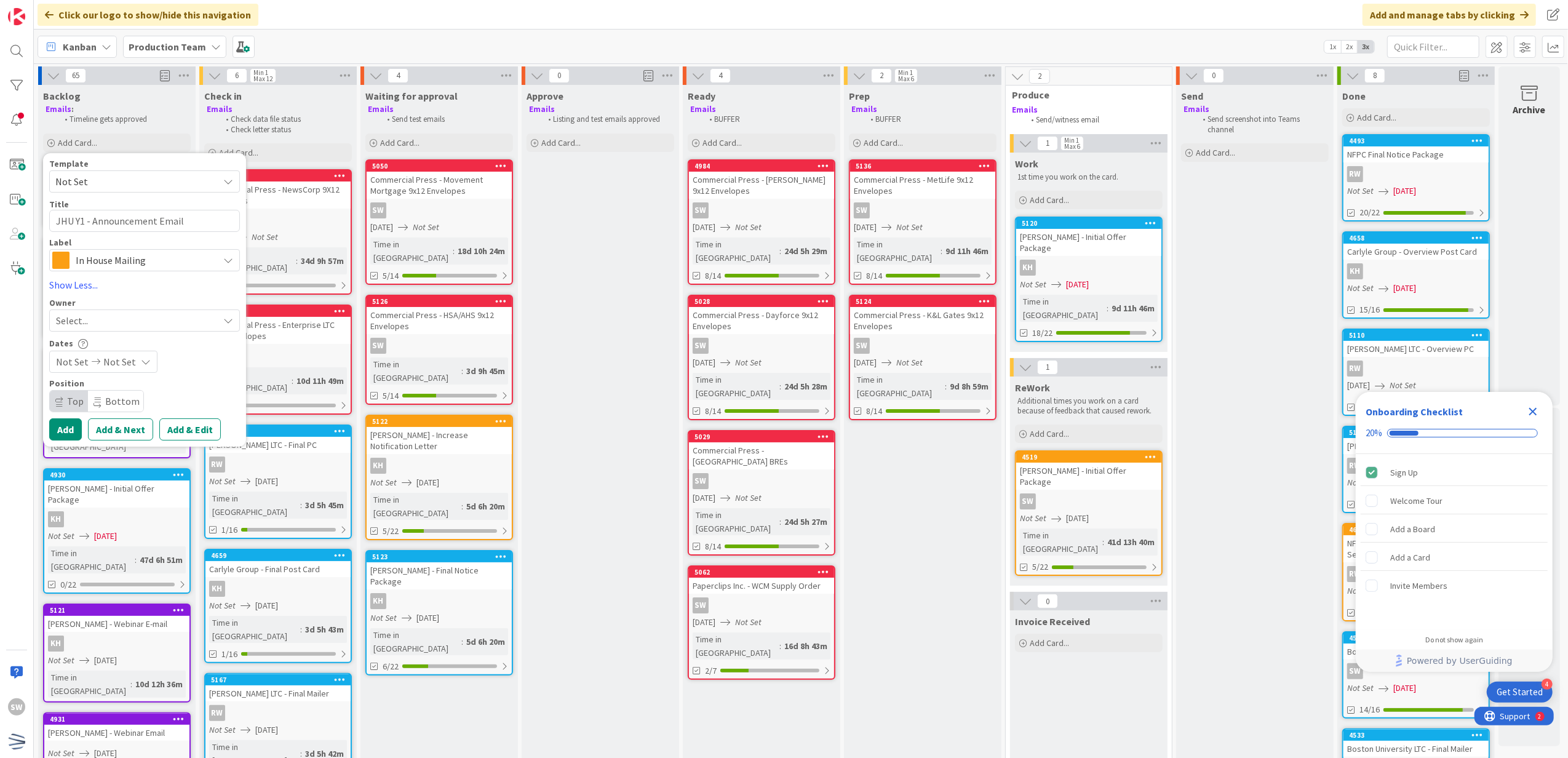
click at [147, 318] on div "Select..." at bounding box center [137, 320] width 162 height 15
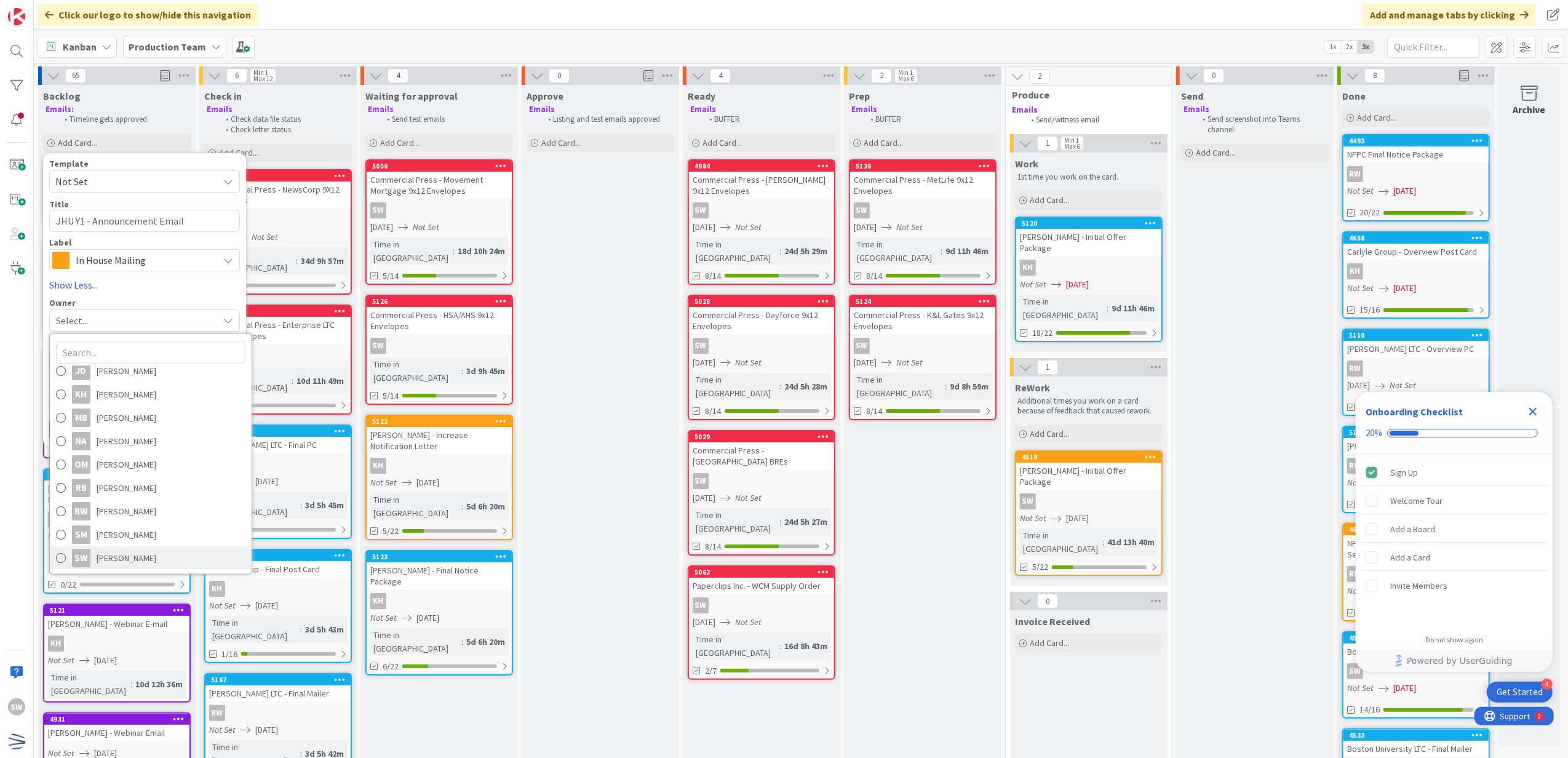
click at [170, 554] on link "SW [PERSON_NAME]" at bounding box center [151, 558] width 202 height 24
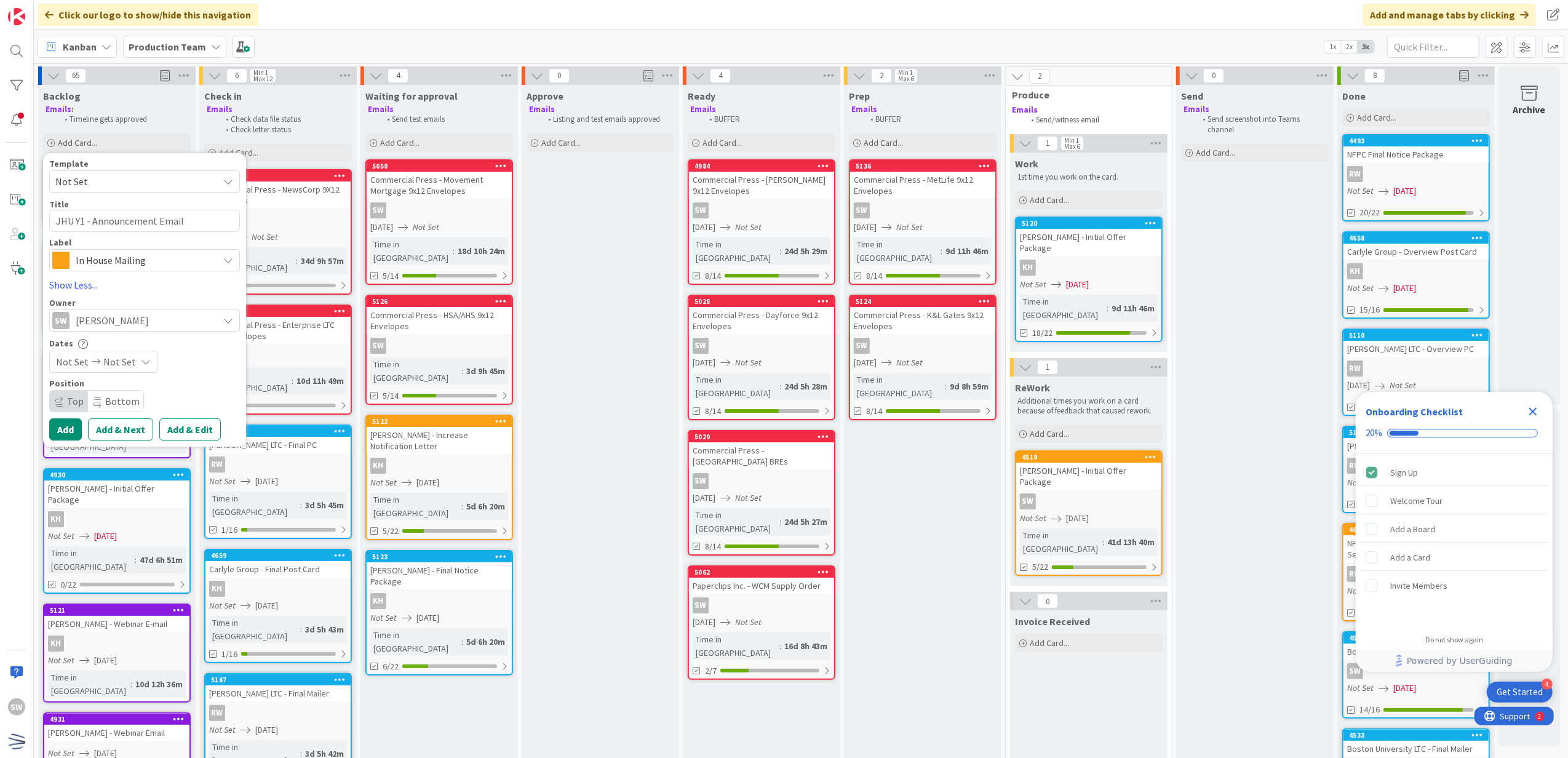
click at [131, 365] on span "Not Set" at bounding box center [119, 361] width 32 height 15
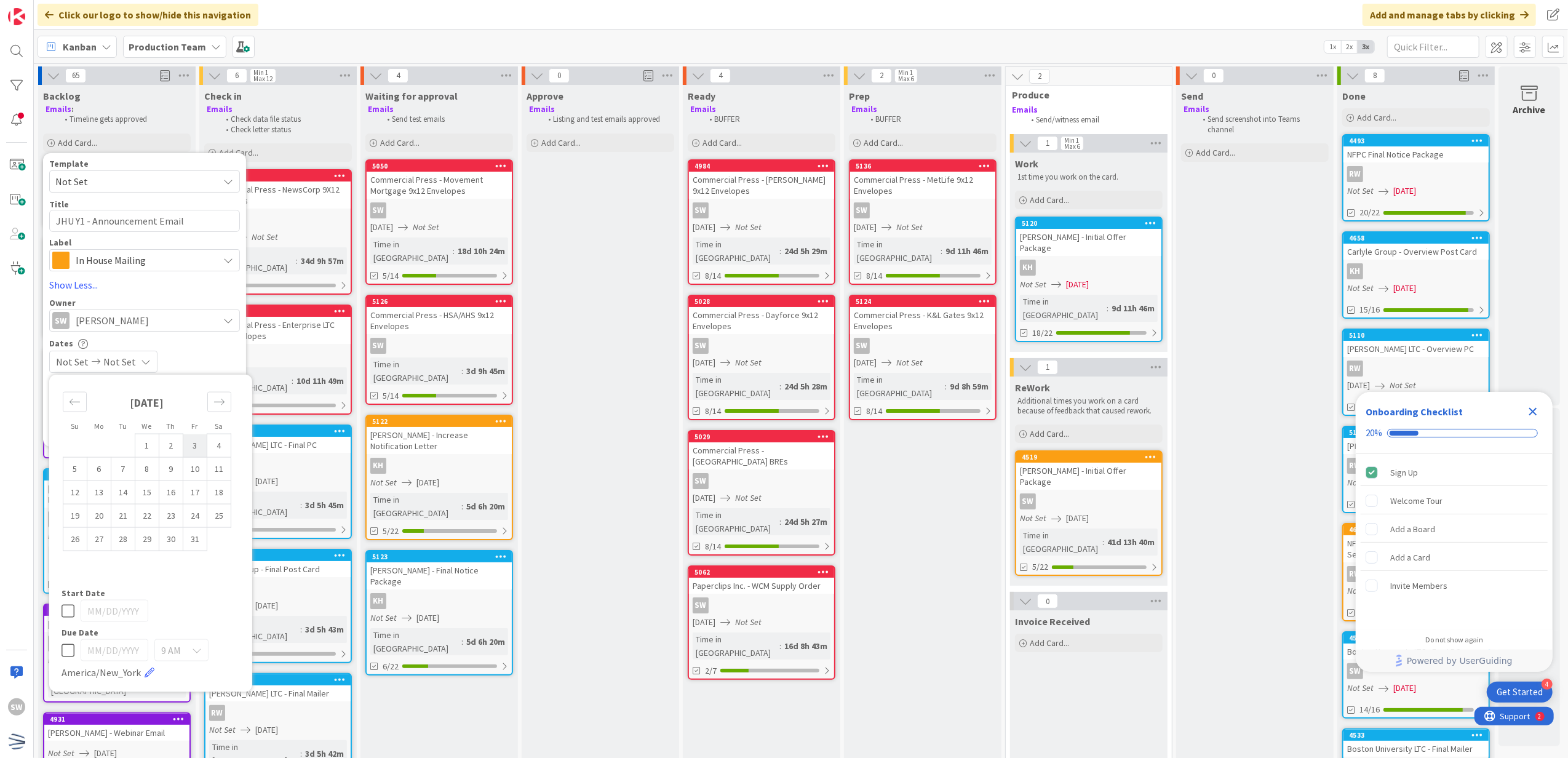
click at [200, 449] on td "3" at bounding box center [195, 445] width 24 height 24
click at [69, 613] on icon at bounding box center [68, 611] width 13 height 15
click at [187, 362] on div "Not Set [DATE]" at bounding box center [144, 361] width 190 height 22
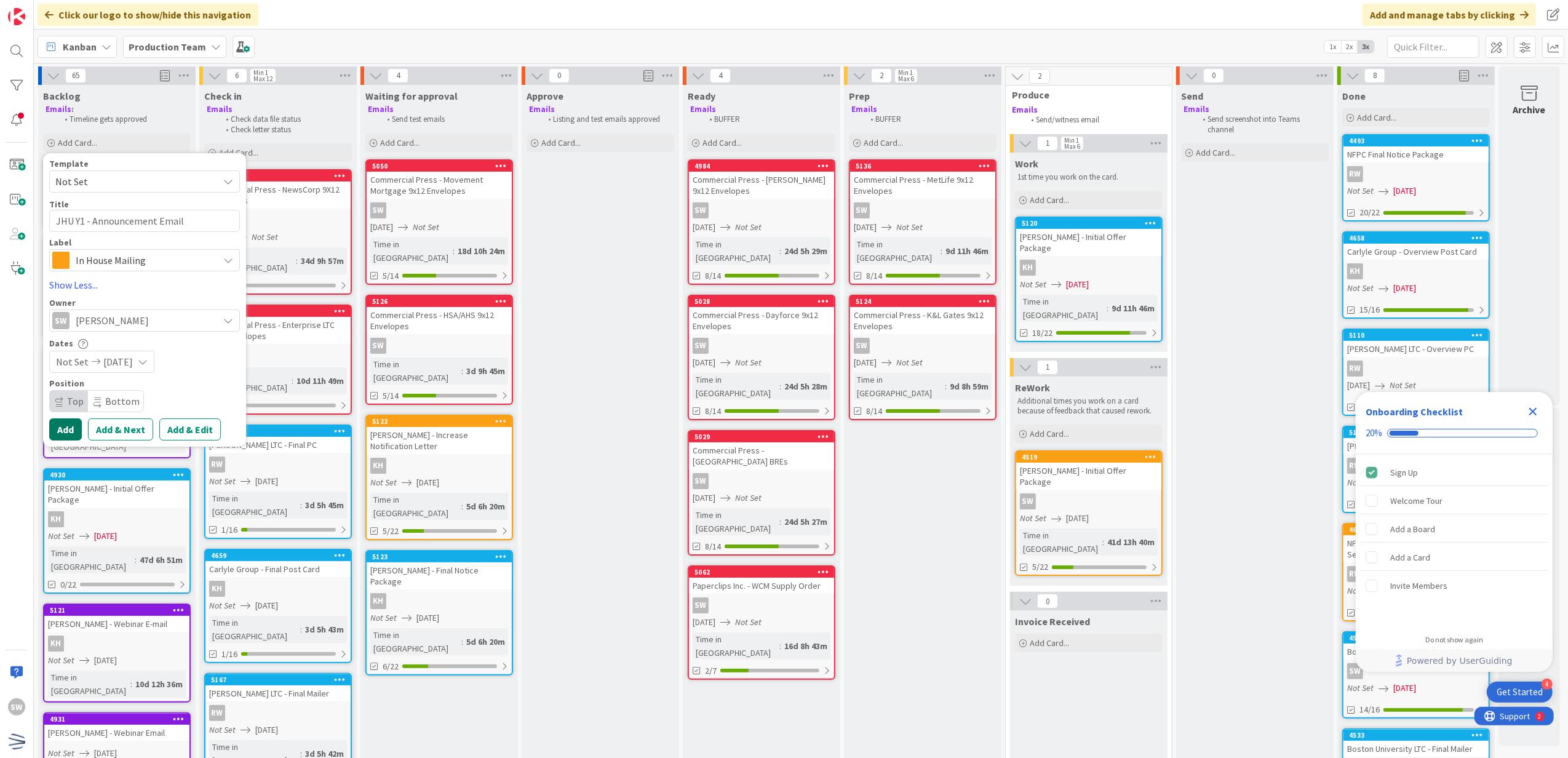
click at [63, 428] on button "Add" at bounding box center [65, 429] width 32 height 22
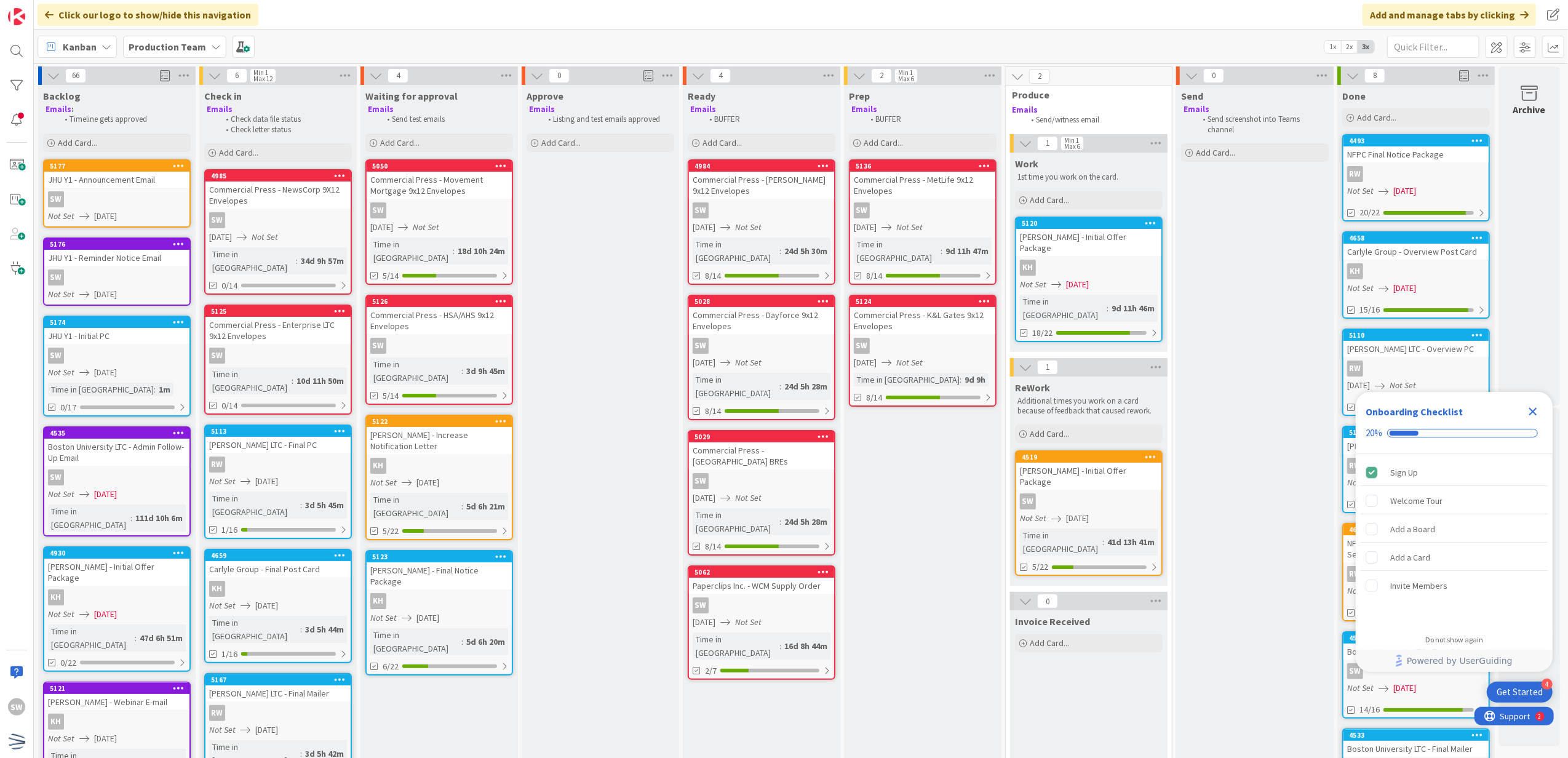
click at [183, 178] on div "JHU Y1 - Announcement Email" at bounding box center [116, 180] width 145 height 16
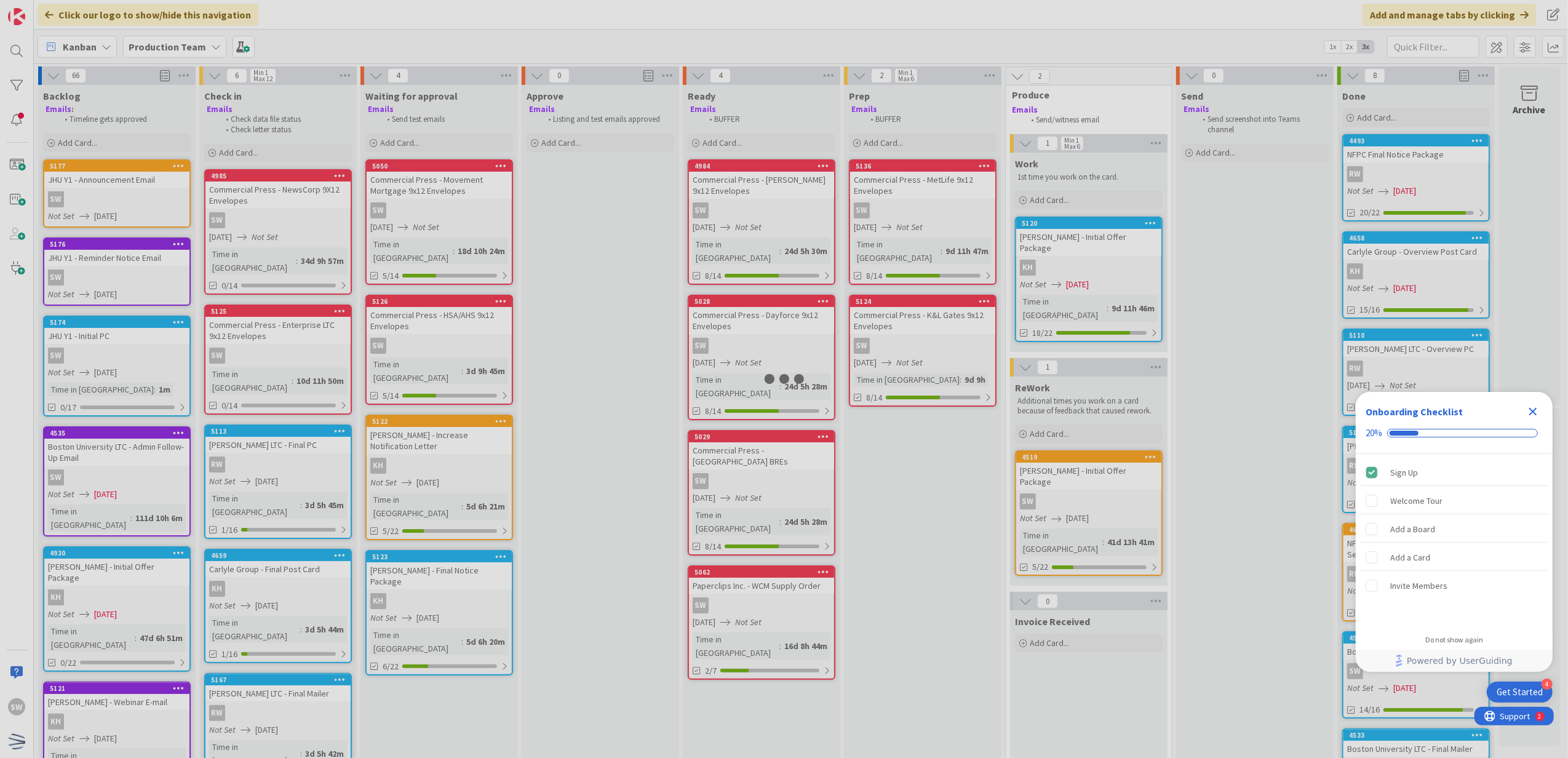
click at [183, 178] on div at bounding box center [784, 379] width 1568 height 758
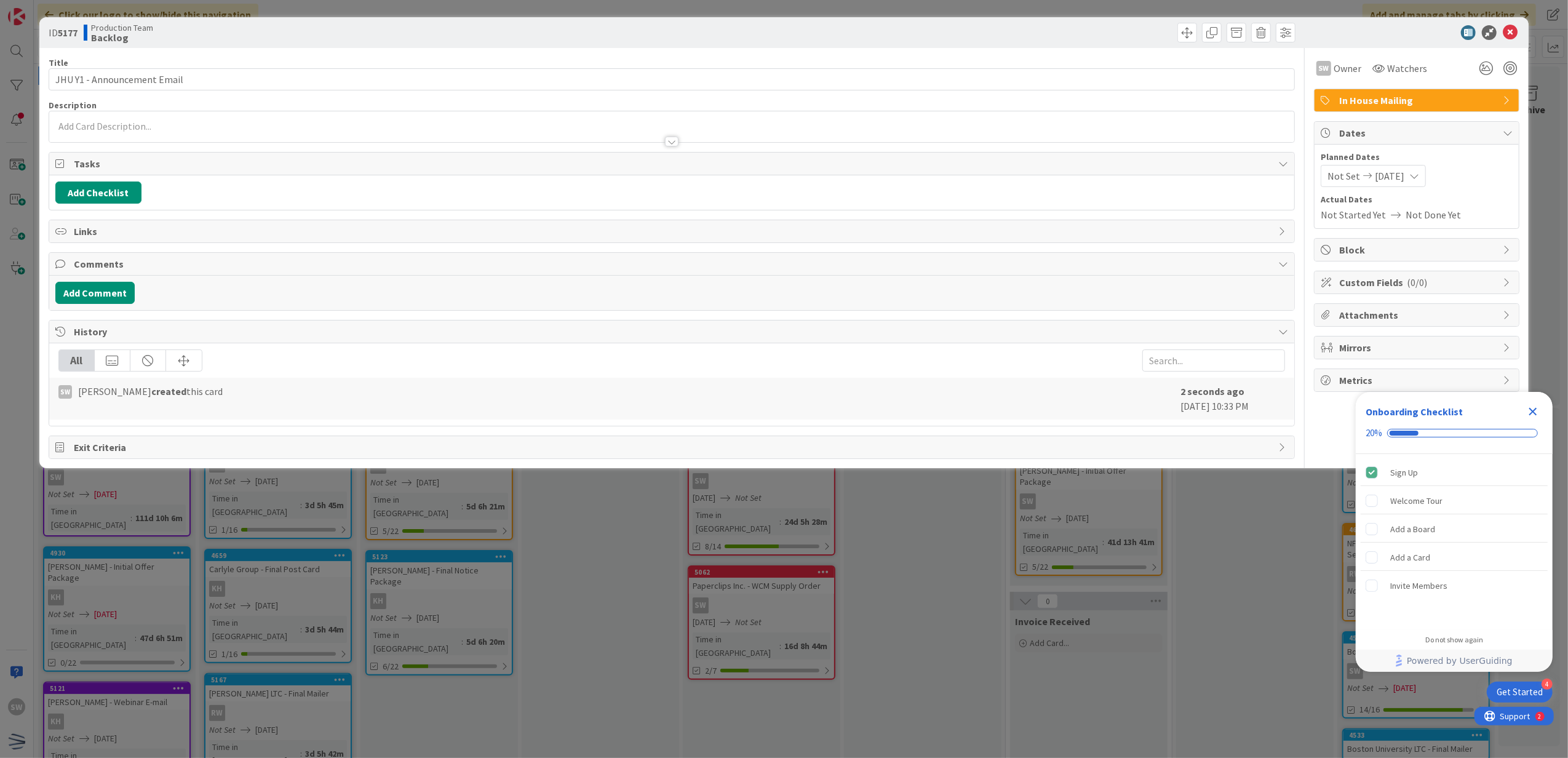
click at [1464, 102] on span "In House Mailing" at bounding box center [1417, 100] width 157 height 15
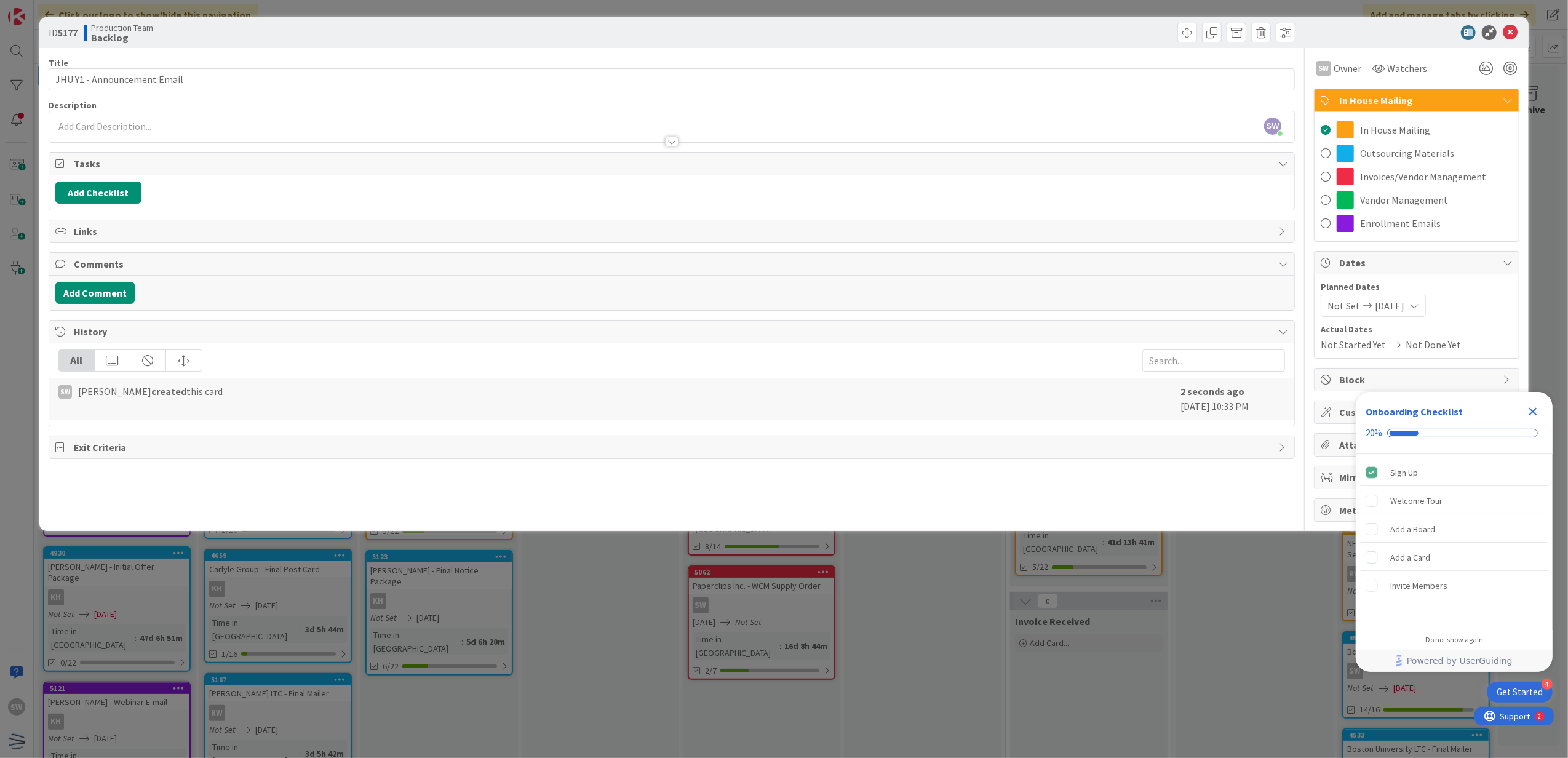
click at [1345, 229] on span at bounding box center [1346, 224] width 18 height 18
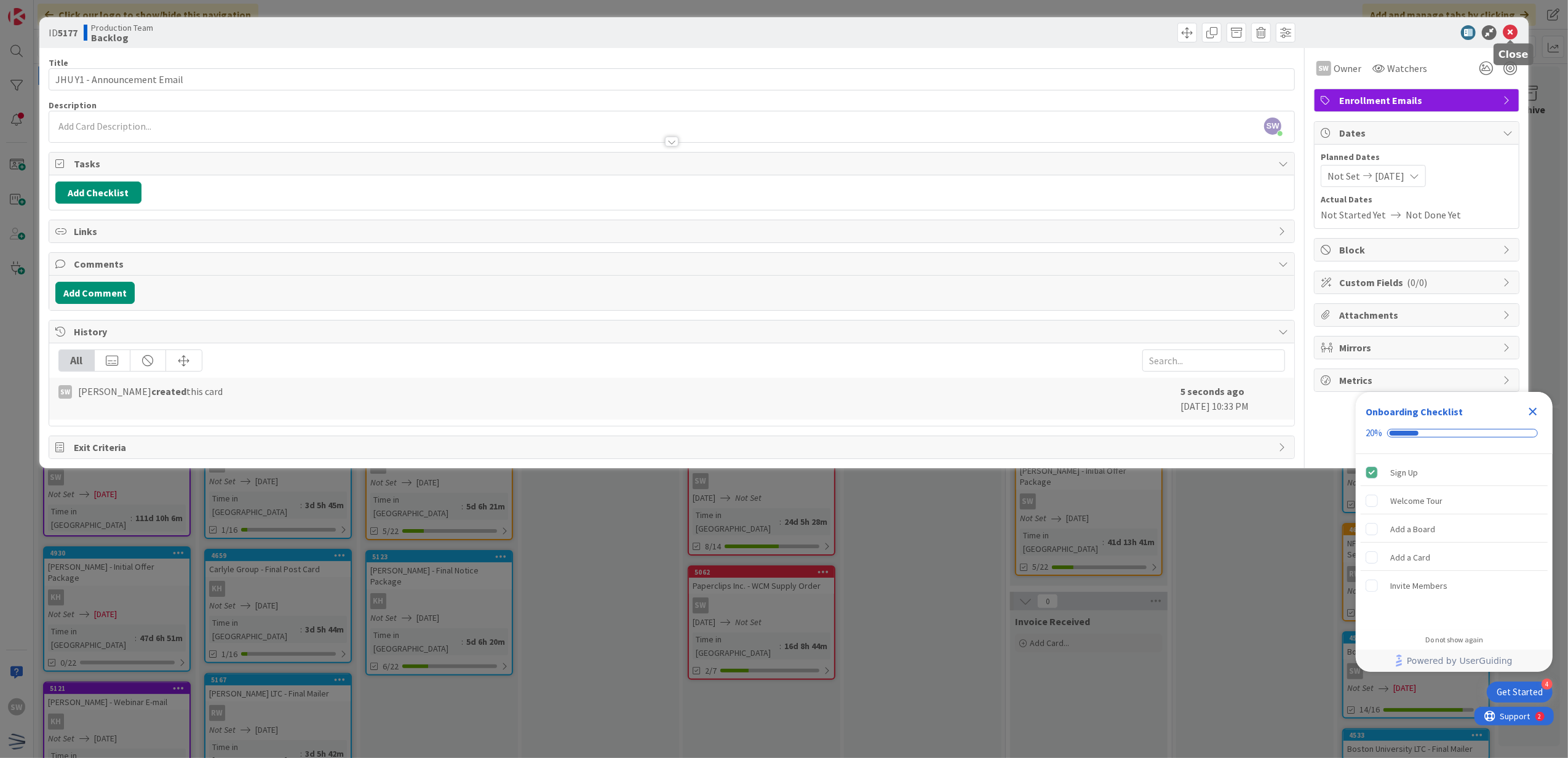
click at [1504, 39] on icon at bounding box center [1510, 32] width 15 height 15
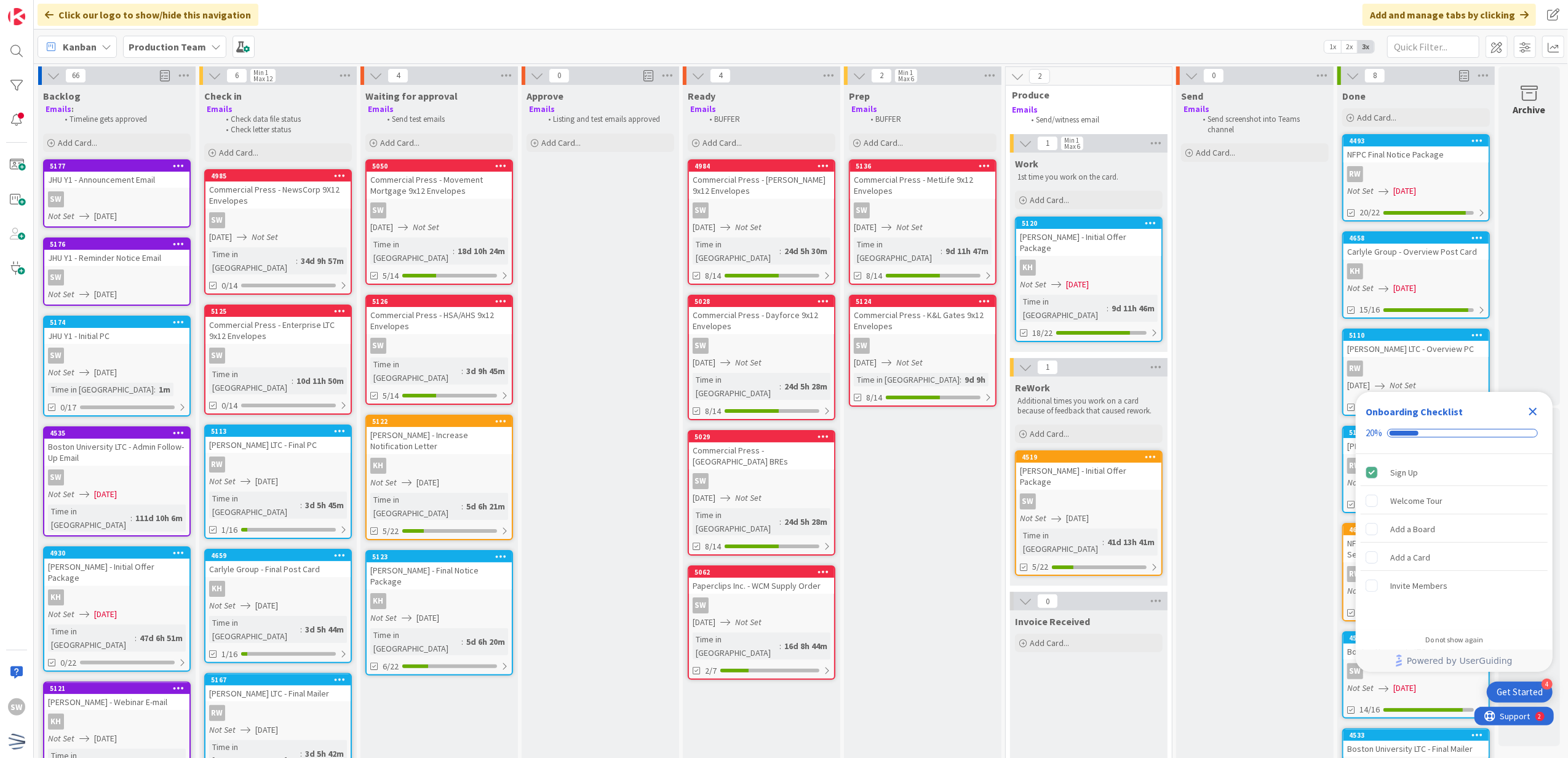
click at [104, 125] on li "Timeline gets approved" at bounding box center [123, 118] width 131 height 10
click at [97, 147] on div "Add Card..." at bounding box center [117, 142] width 147 height 18
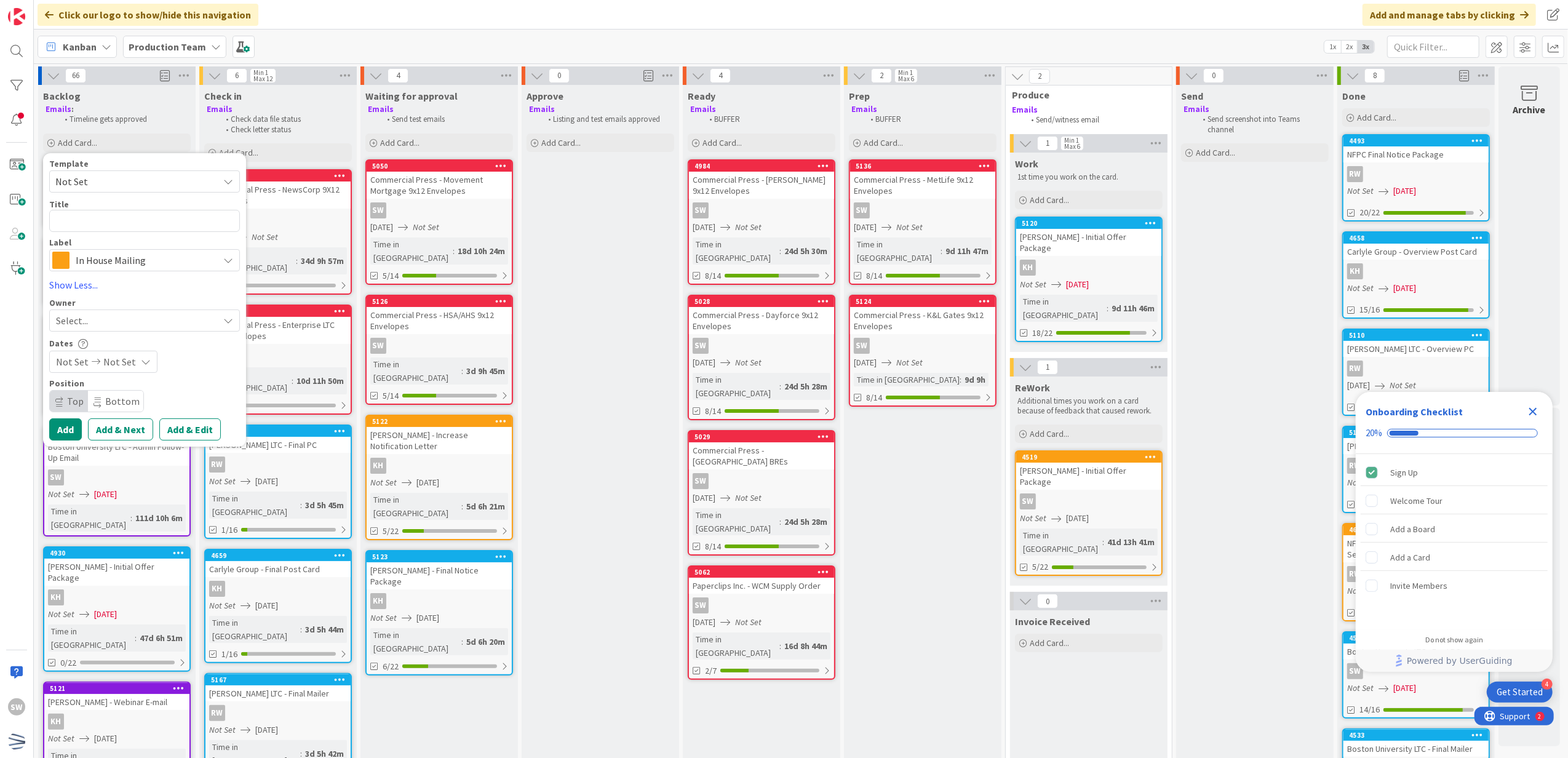
click at [102, 166] on div "Template" at bounding box center [144, 164] width 190 height 9
click at [99, 178] on span "Not Set" at bounding box center [132, 182] width 154 height 16
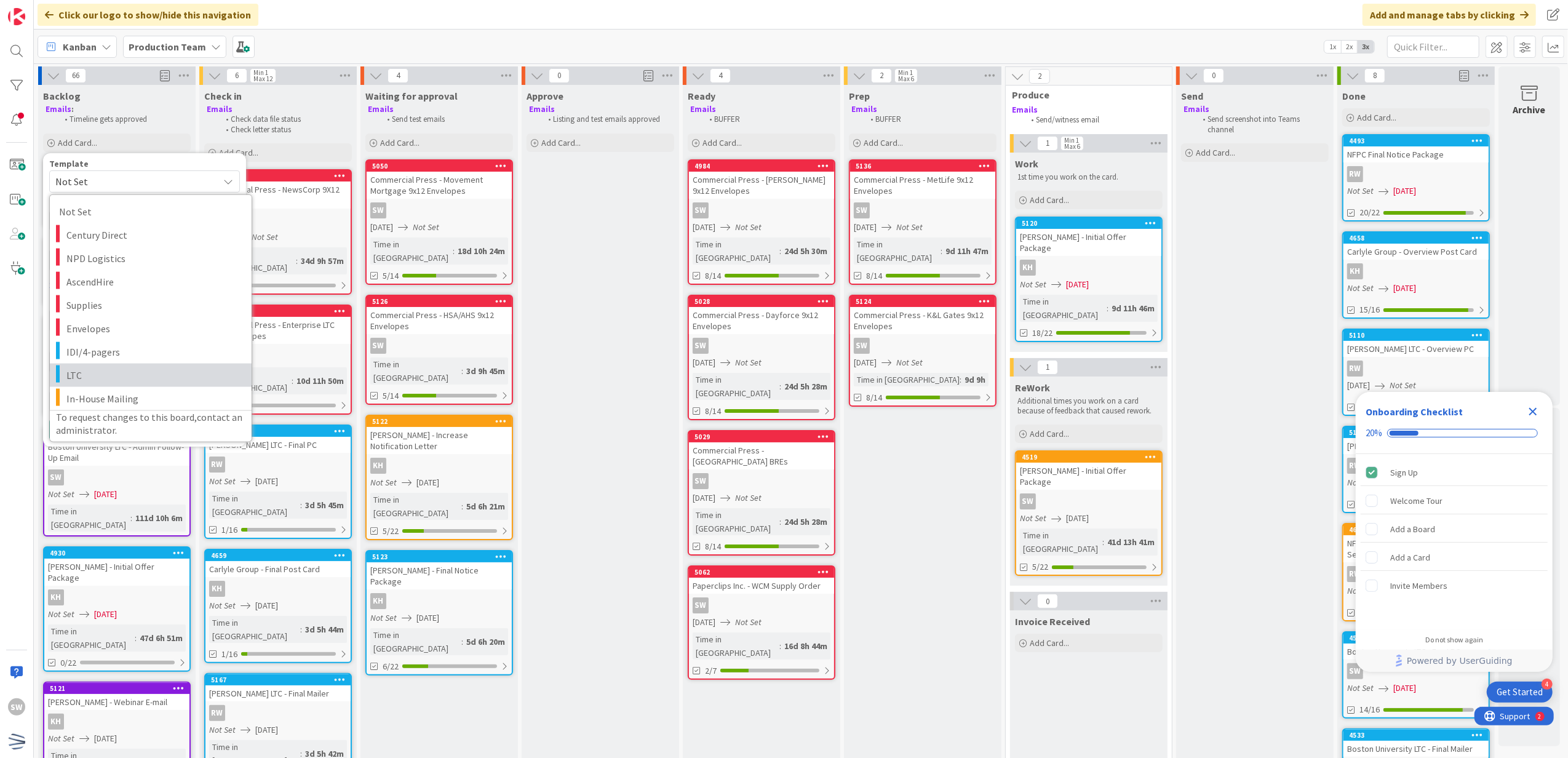
click at [139, 368] on span "LTC" at bounding box center [154, 375] width 176 height 16
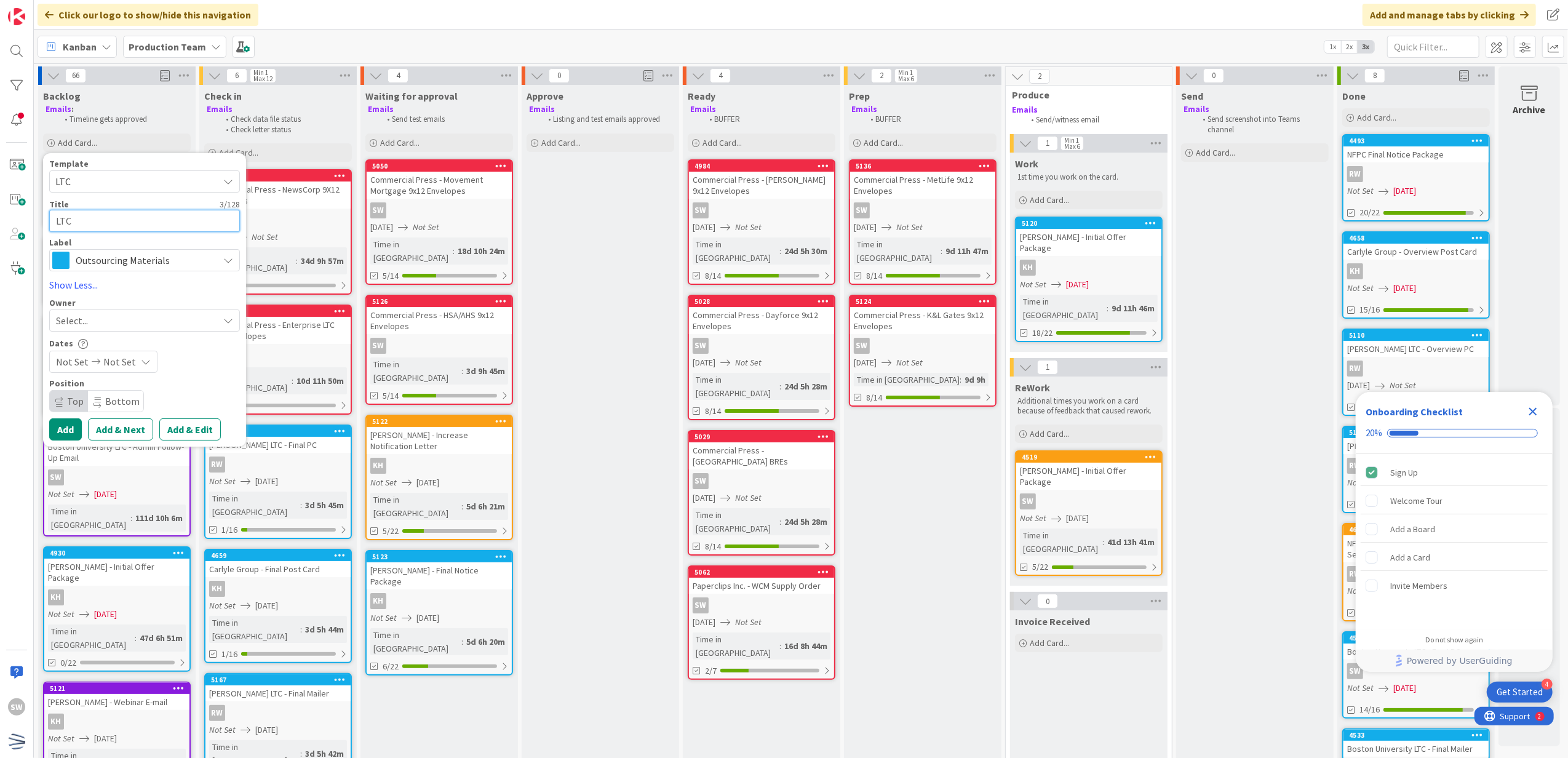
click at [118, 218] on textarea "LTC" at bounding box center [144, 221] width 190 height 23
click at [202, 321] on div "Select..." at bounding box center [137, 320] width 162 height 15
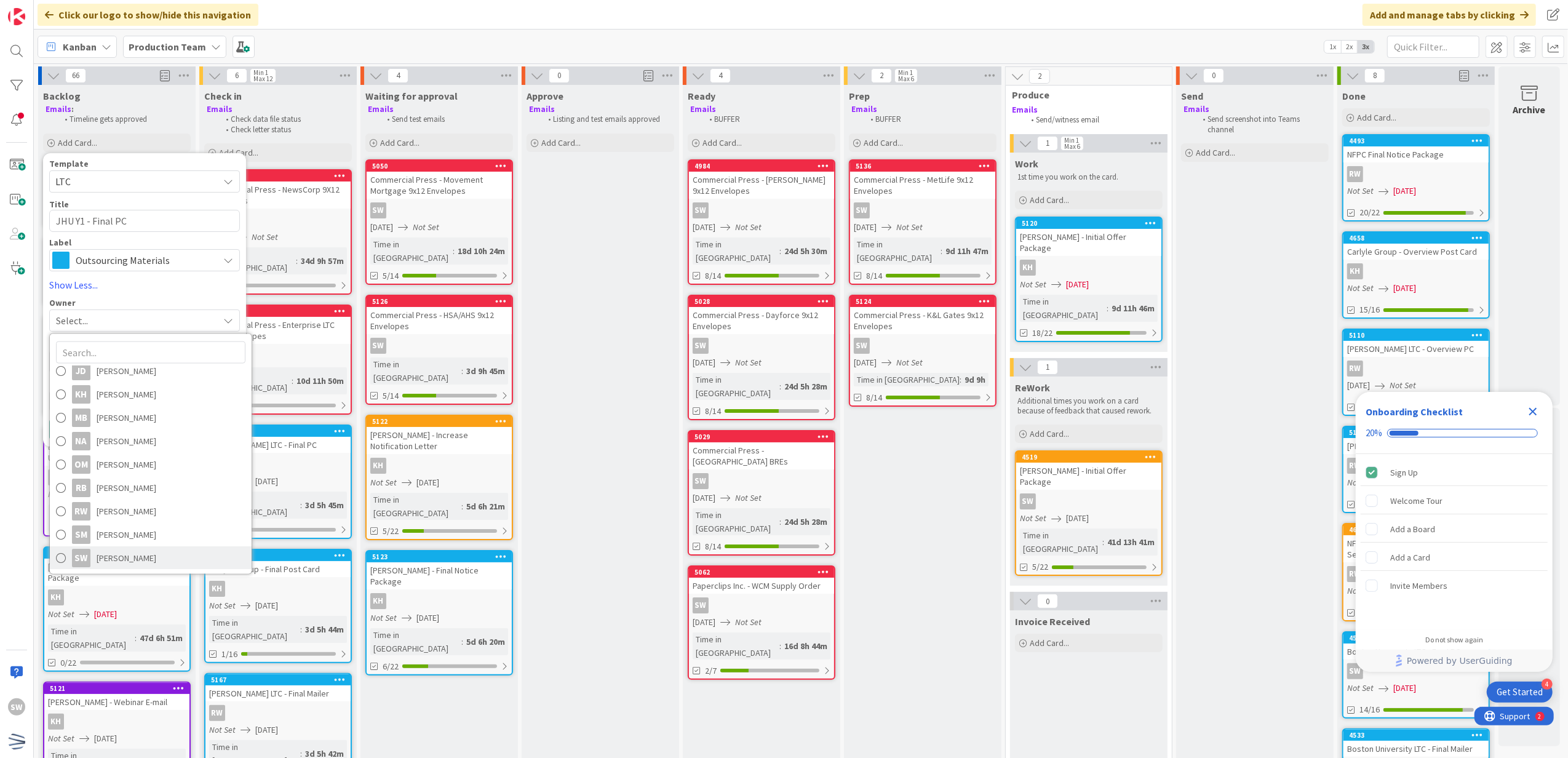
click at [168, 557] on link "SW [PERSON_NAME]" at bounding box center [151, 558] width 202 height 24
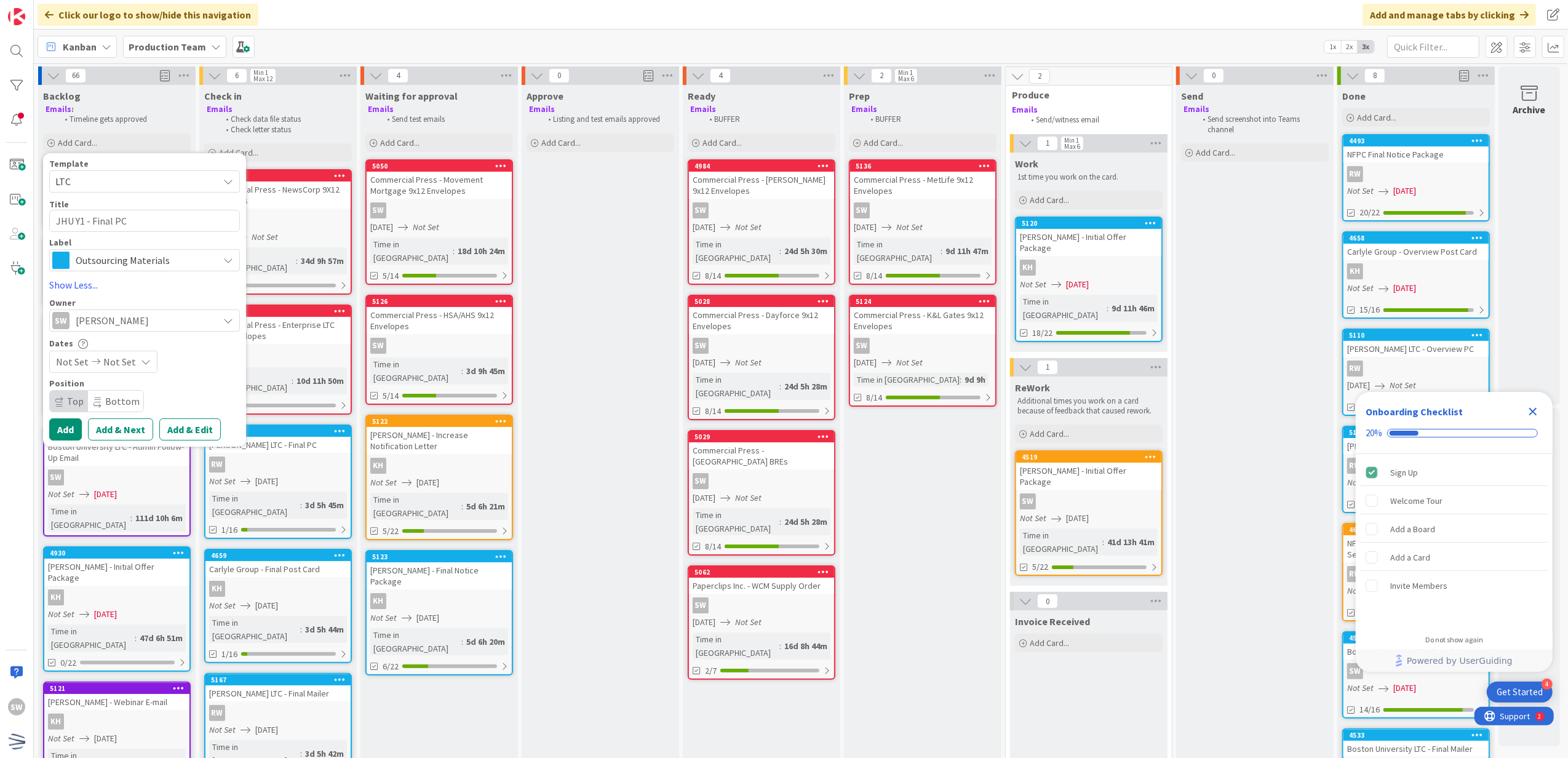
click at [134, 369] on div "Not Set Not Set" at bounding box center [103, 361] width 108 height 22
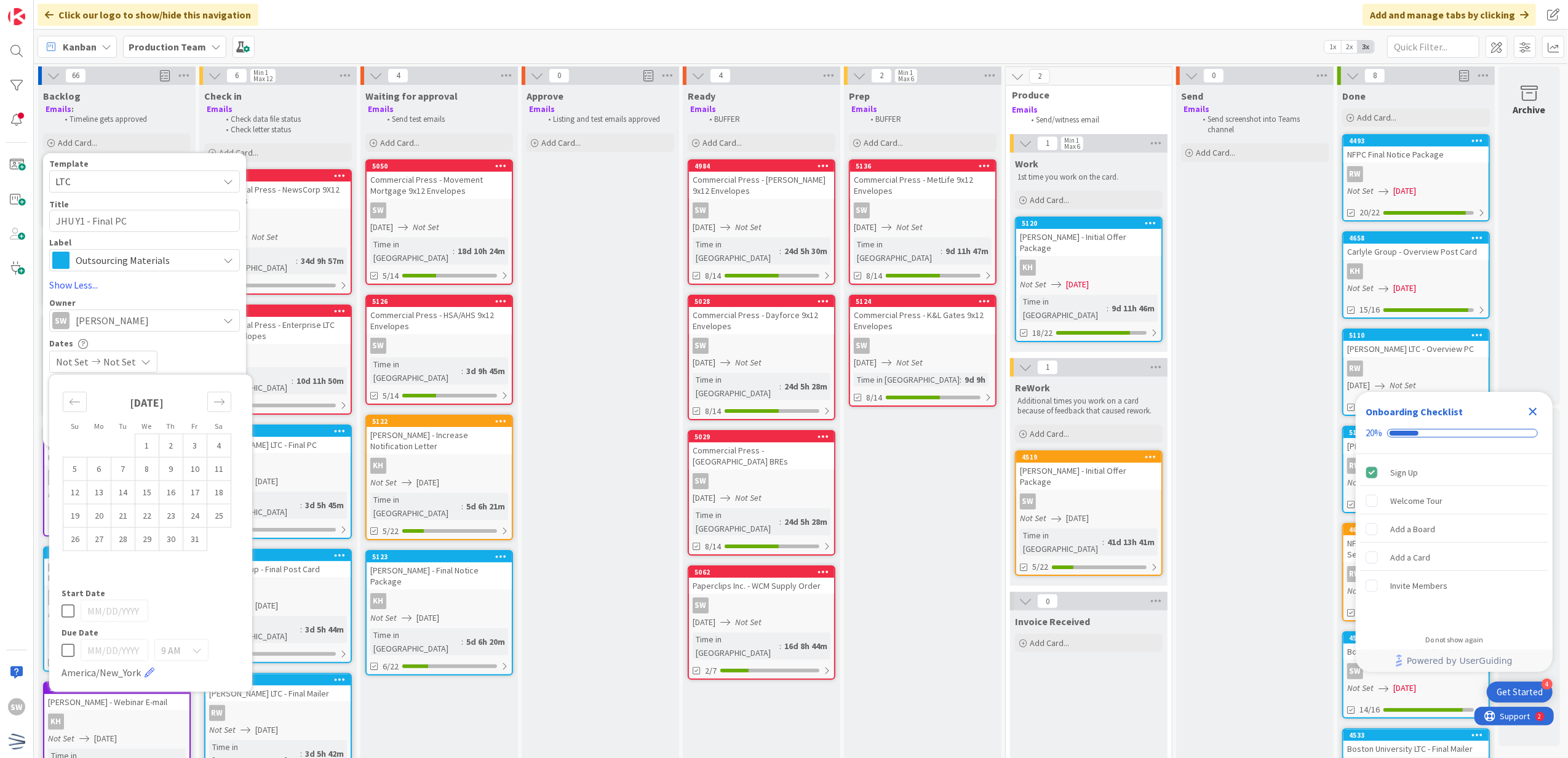
click at [74, 647] on icon at bounding box center [68, 650] width 13 height 15
click at [195, 490] on td "17" at bounding box center [195, 492] width 24 height 24
click at [70, 617] on icon at bounding box center [68, 611] width 13 height 15
click at [200, 497] on td "17" at bounding box center [195, 492] width 24 height 24
click at [233, 325] on div "SW [PERSON_NAME]" at bounding box center [144, 320] width 190 height 22
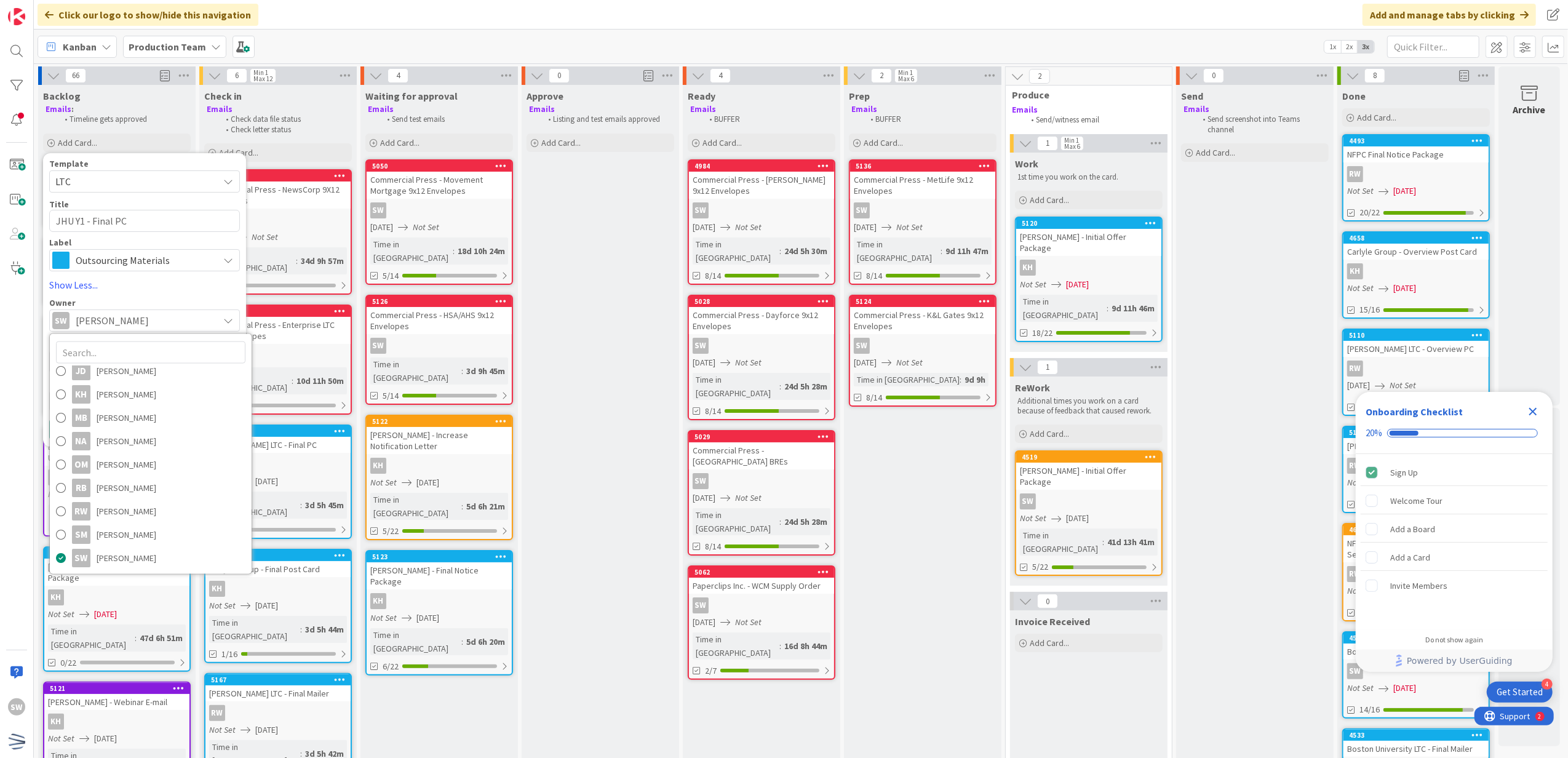
click at [233, 324] on div "SW [PERSON_NAME]" at bounding box center [144, 320] width 190 height 22
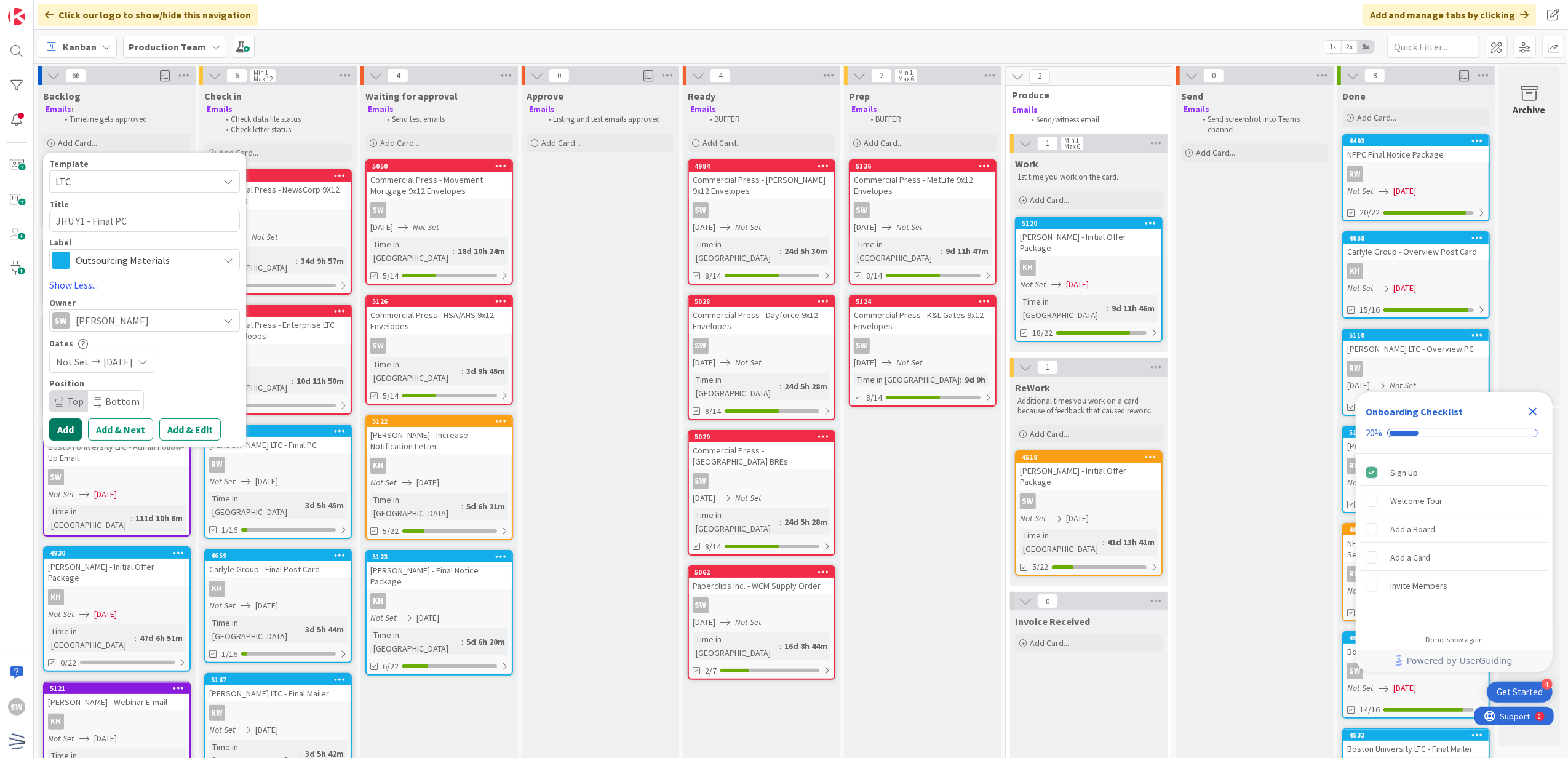
click at [74, 431] on button "Add" at bounding box center [65, 429] width 32 height 22
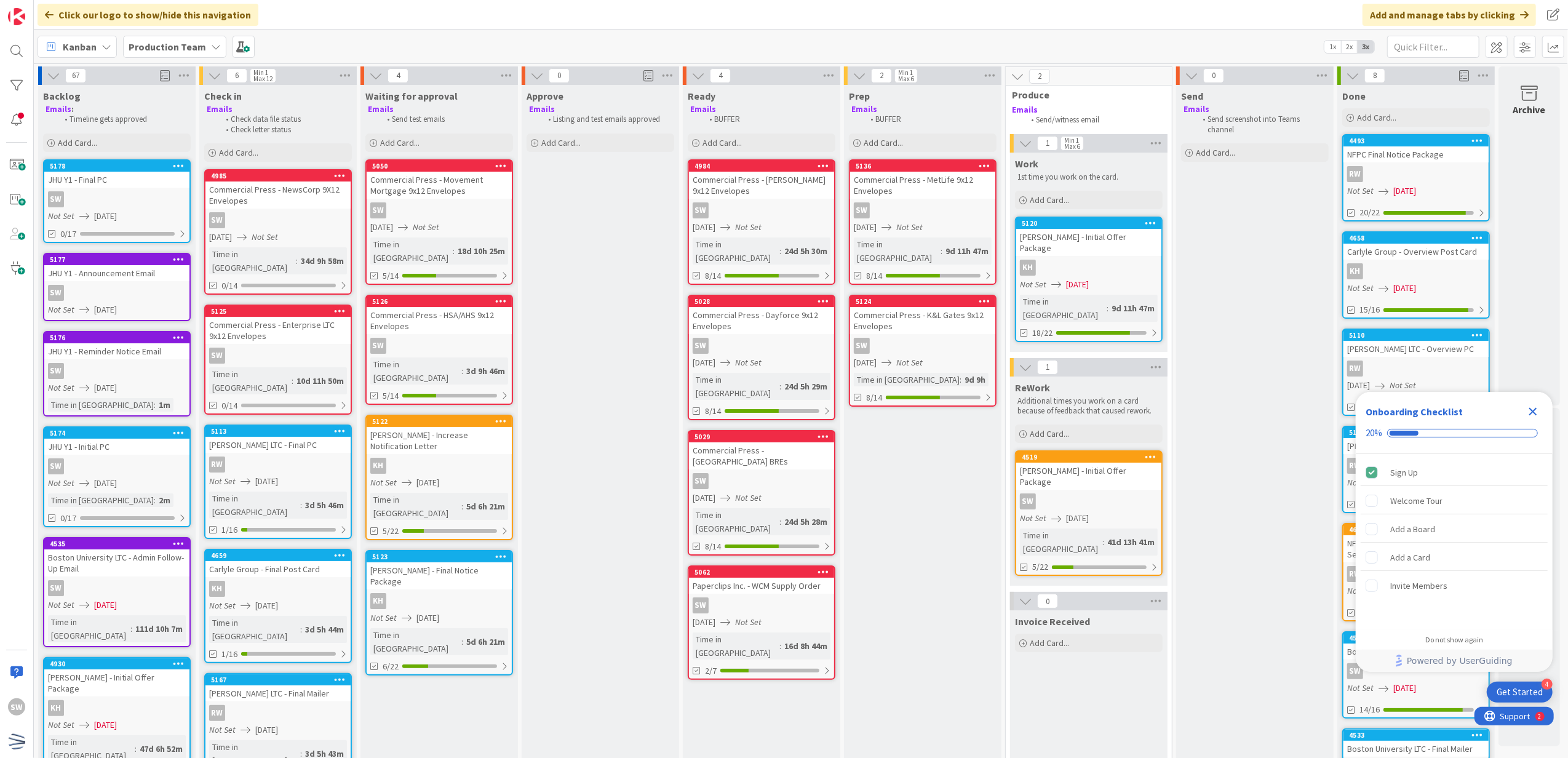
click at [100, 154] on div "Backlog Emails : Timeline gets approved Add Card... Template Not Set Not Set Ce…" at bounding box center [116, 119] width 157 height 69
click at [104, 143] on div "Add Card..." at bounding box center [117, 142] width 147 height 18
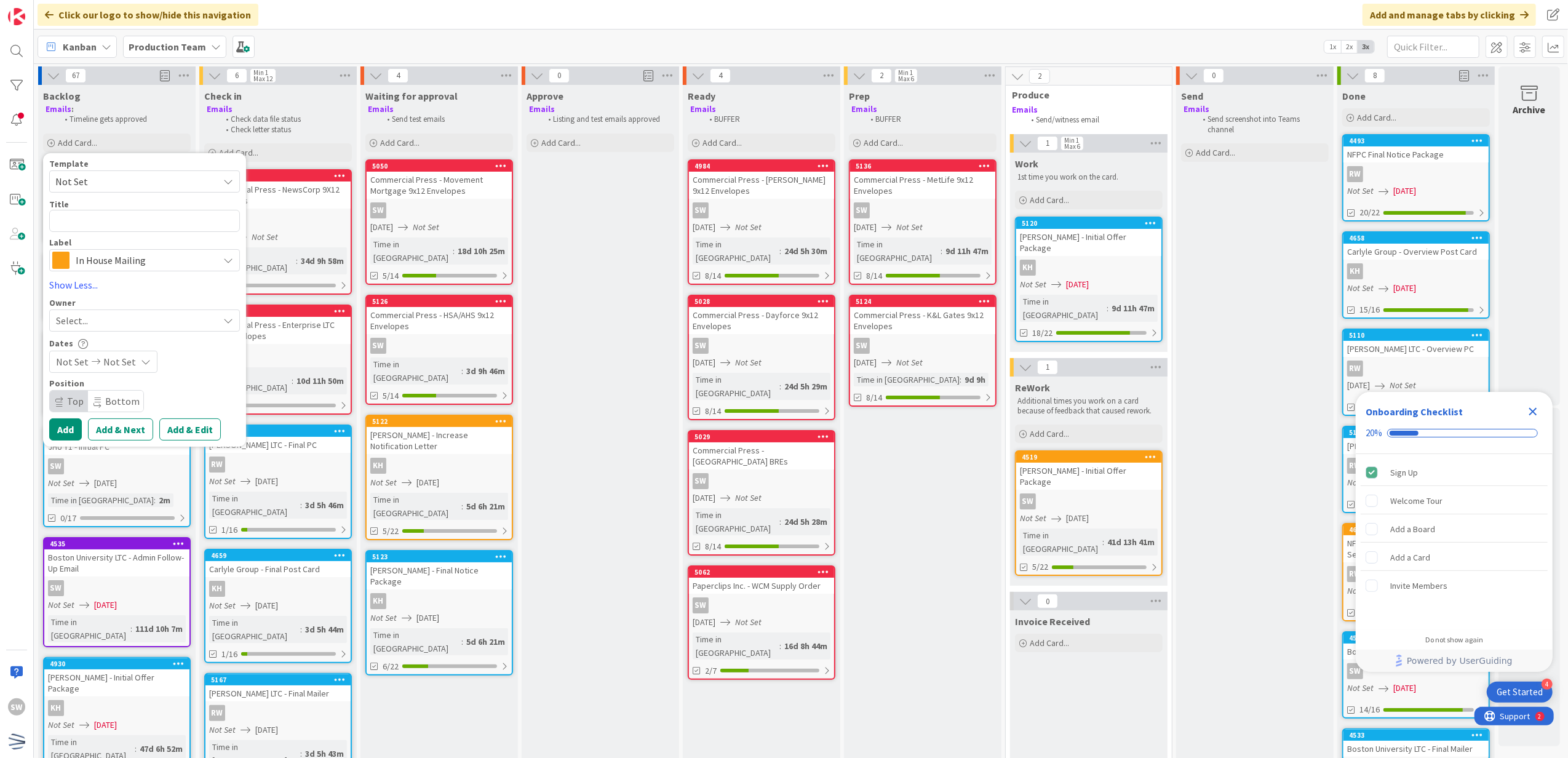
click at [104, 254] on span "In House Mailing" at bounding box center [144, 261] width 137 height 18
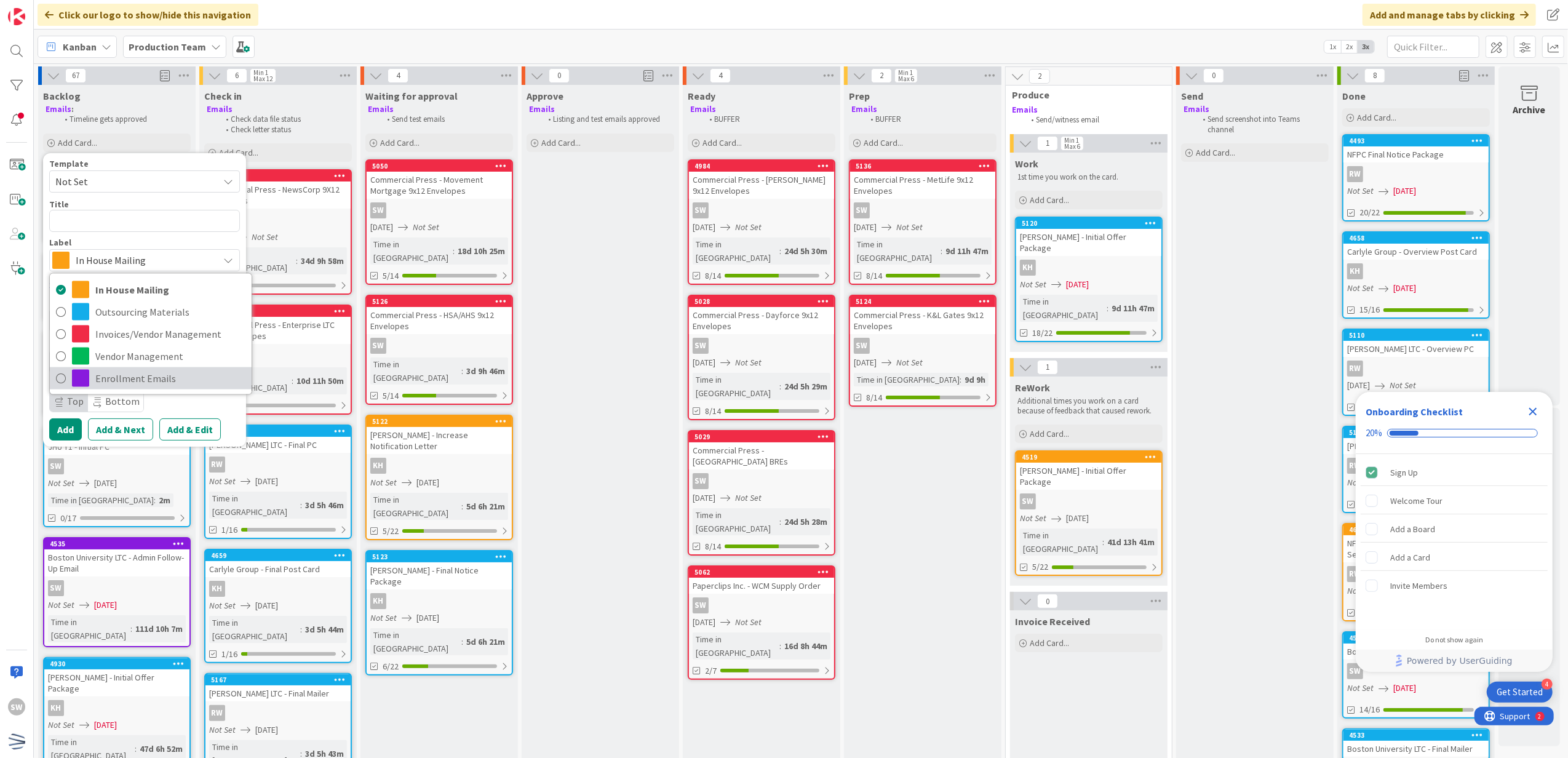
click at [138, 379] on span "Enrollment Emails" at bounding box center [170, 378] width 150 height 18
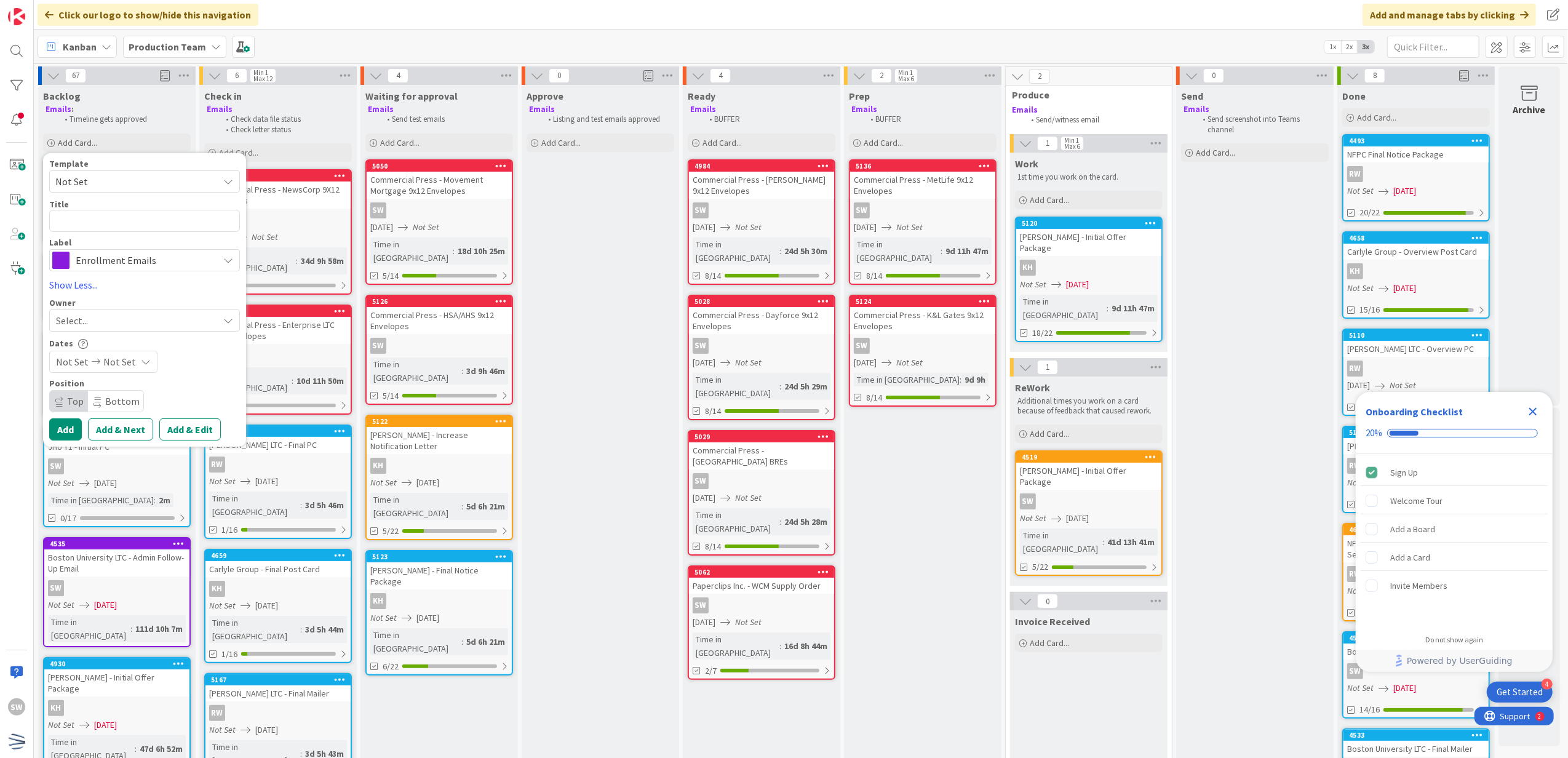
click at [168, 208] on div "Title 0 / 128" at bounding box center [144, 204] width 190 height 11
click at [163, 215] on textarea at bounding box center [144, 221] width 190 height 23
click at [154, 328] on div "Select..." at bounding box center [144, 320] width 190 height 22
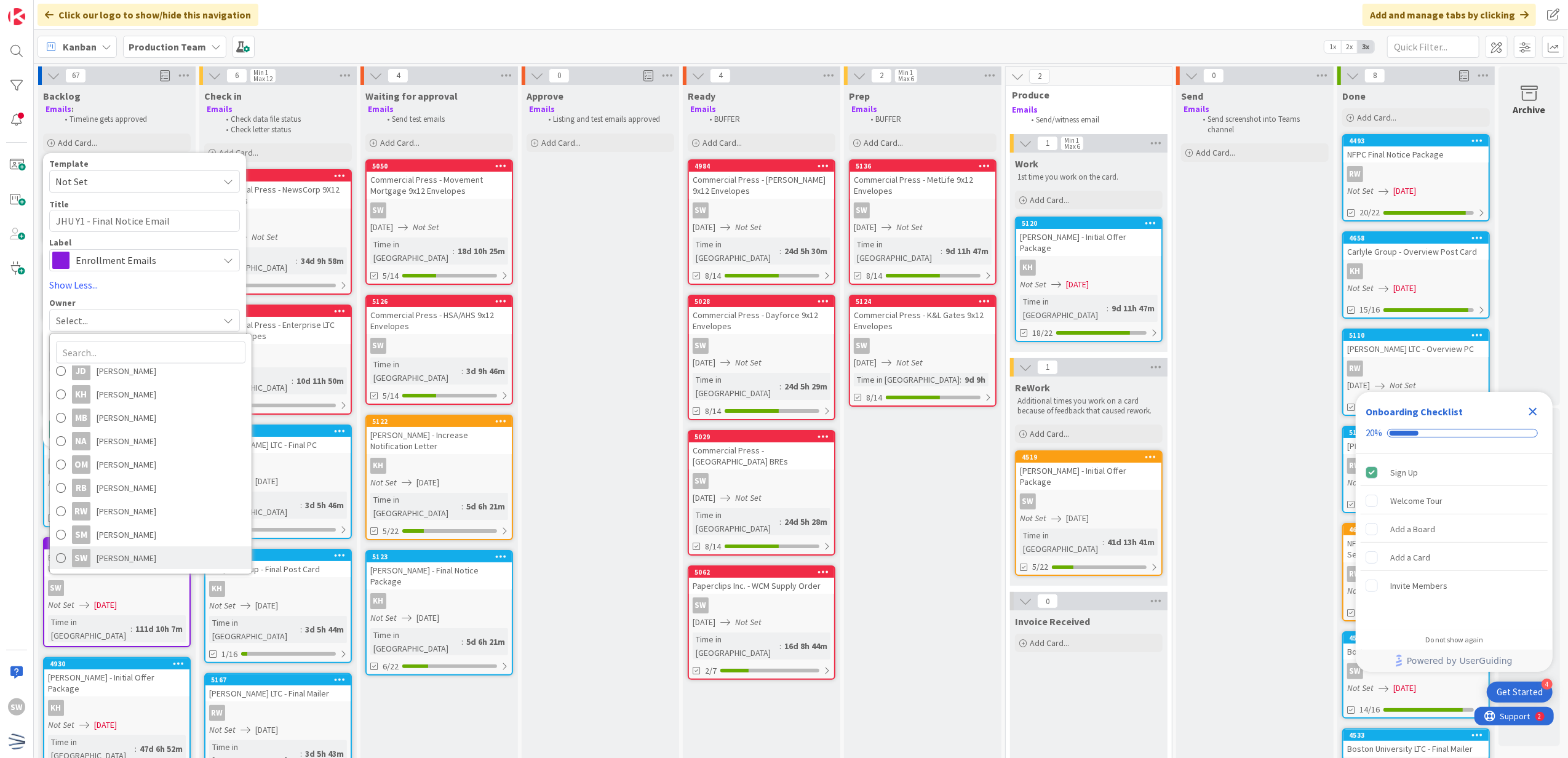
click at [140, 554] on span "[PERSON_NAME]" at bounding box center [126, 557] width 60 height 18
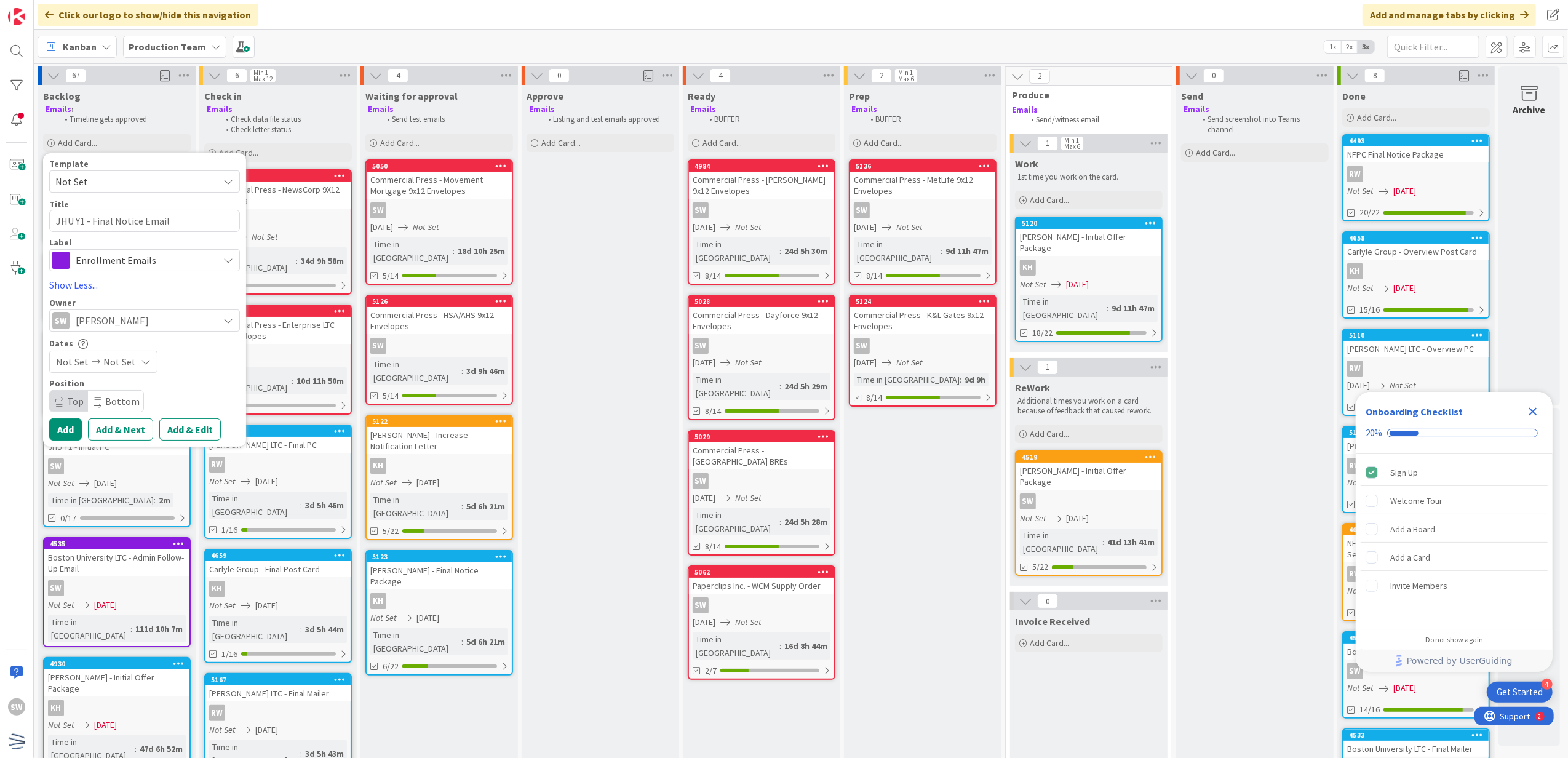
click at [125, 364] on span "Not Set" at bounding box center [119, 361] width 32 height 15
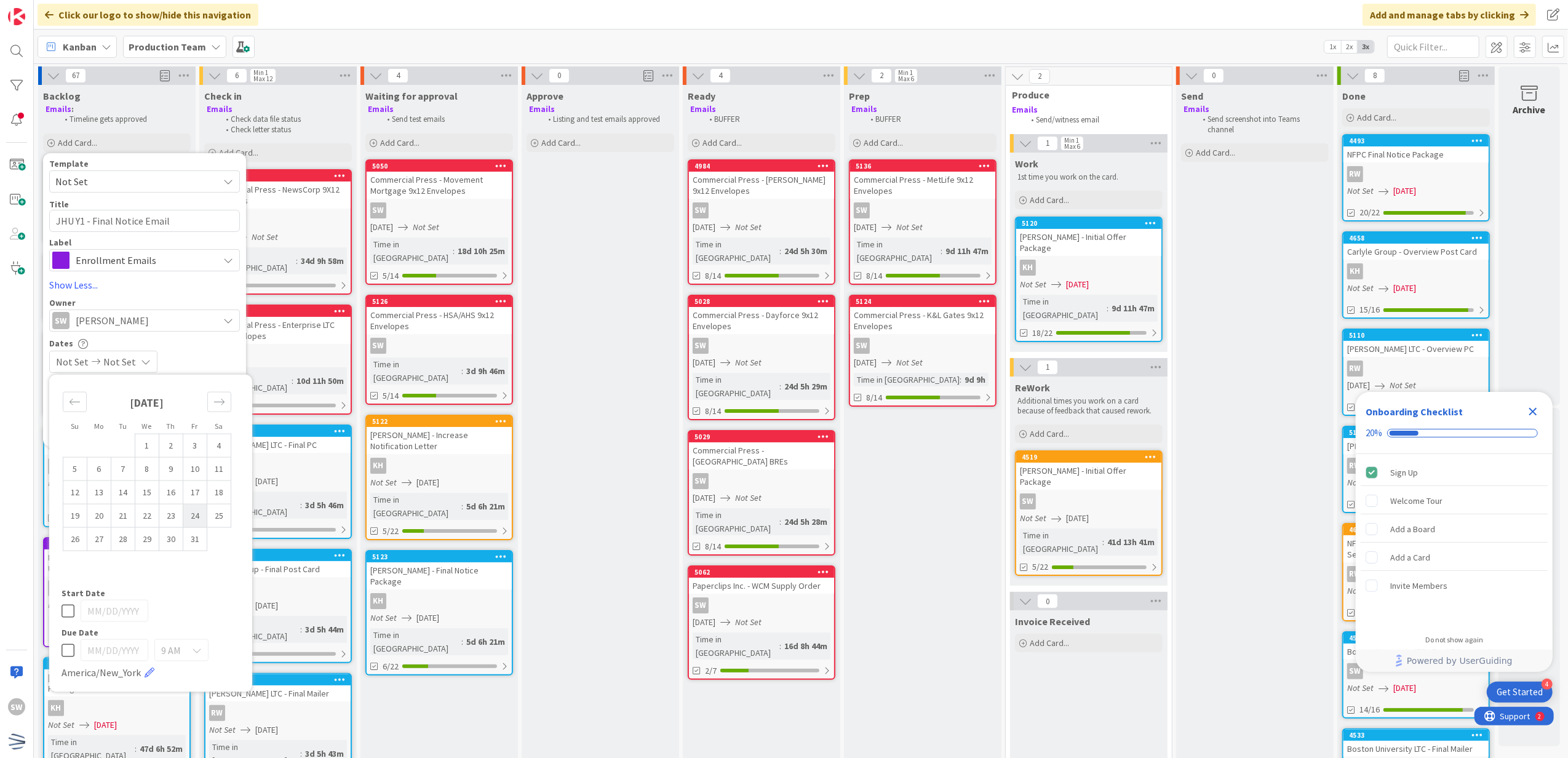
click at [197, 519] on td "24" at bounding box center [195, 515] width 24 height 24
click at [74, 611] on icon at bounding box center [68, 611] width 13 height 15
click at [204, 351] on div "Not Set [DATE]" at bounding box center [144, 361] width 190 height 22
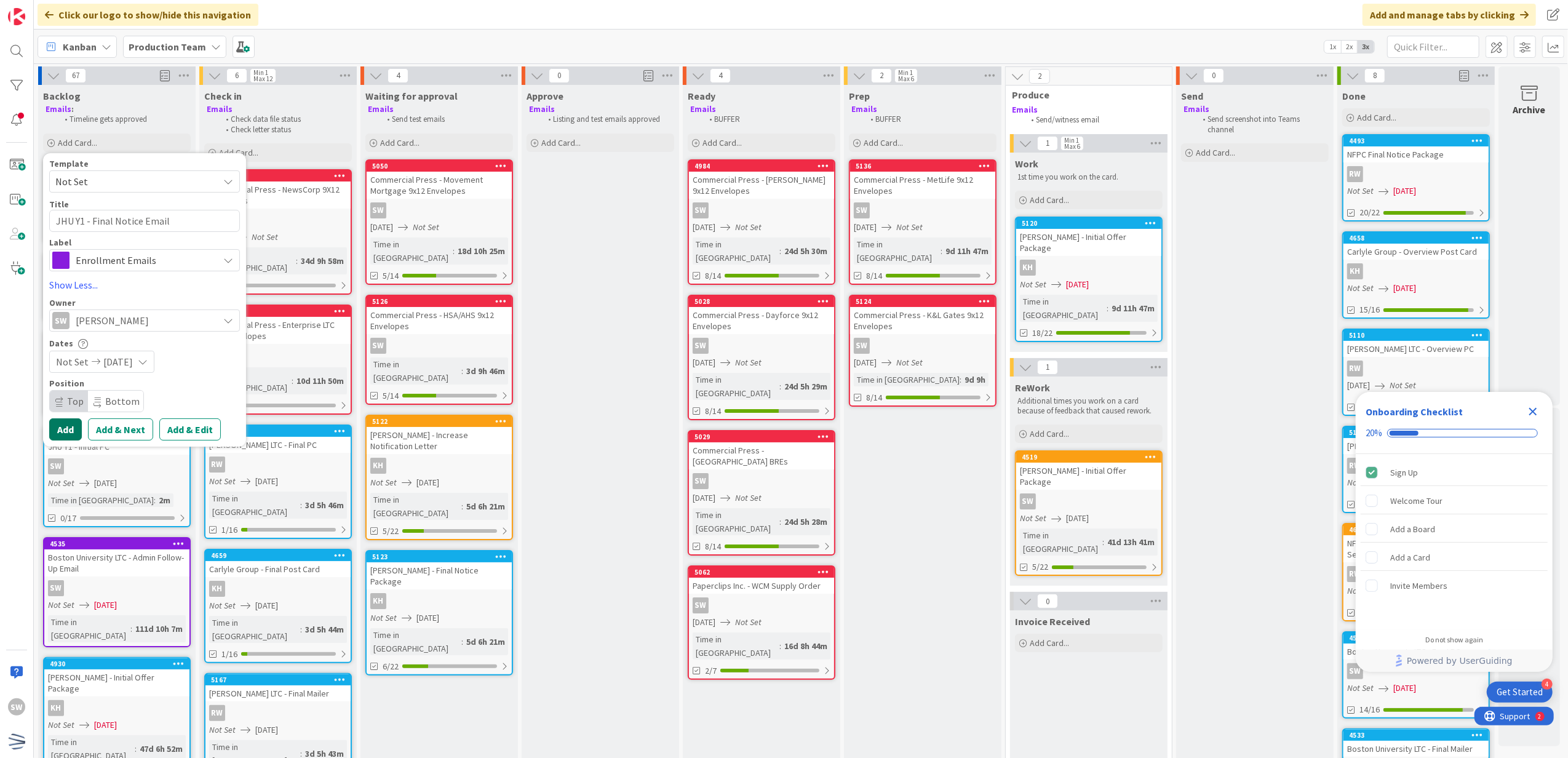
click at [75, 424] on button "Add" at bounding box center [65, 429] width 32 height 22
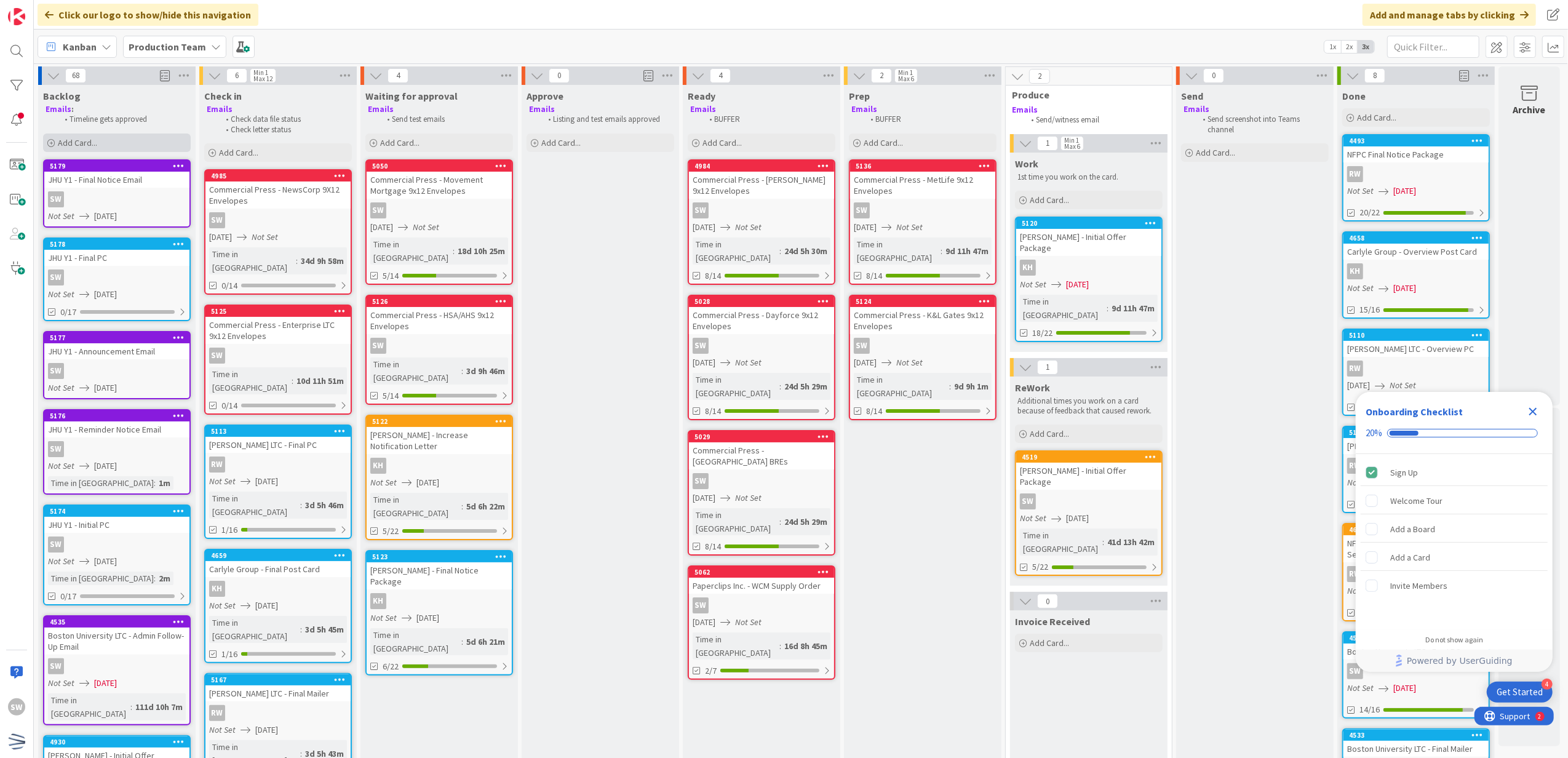
click at [143, 139] on div "Add Card..." at bounding box center [117, 142] width 147 height 18
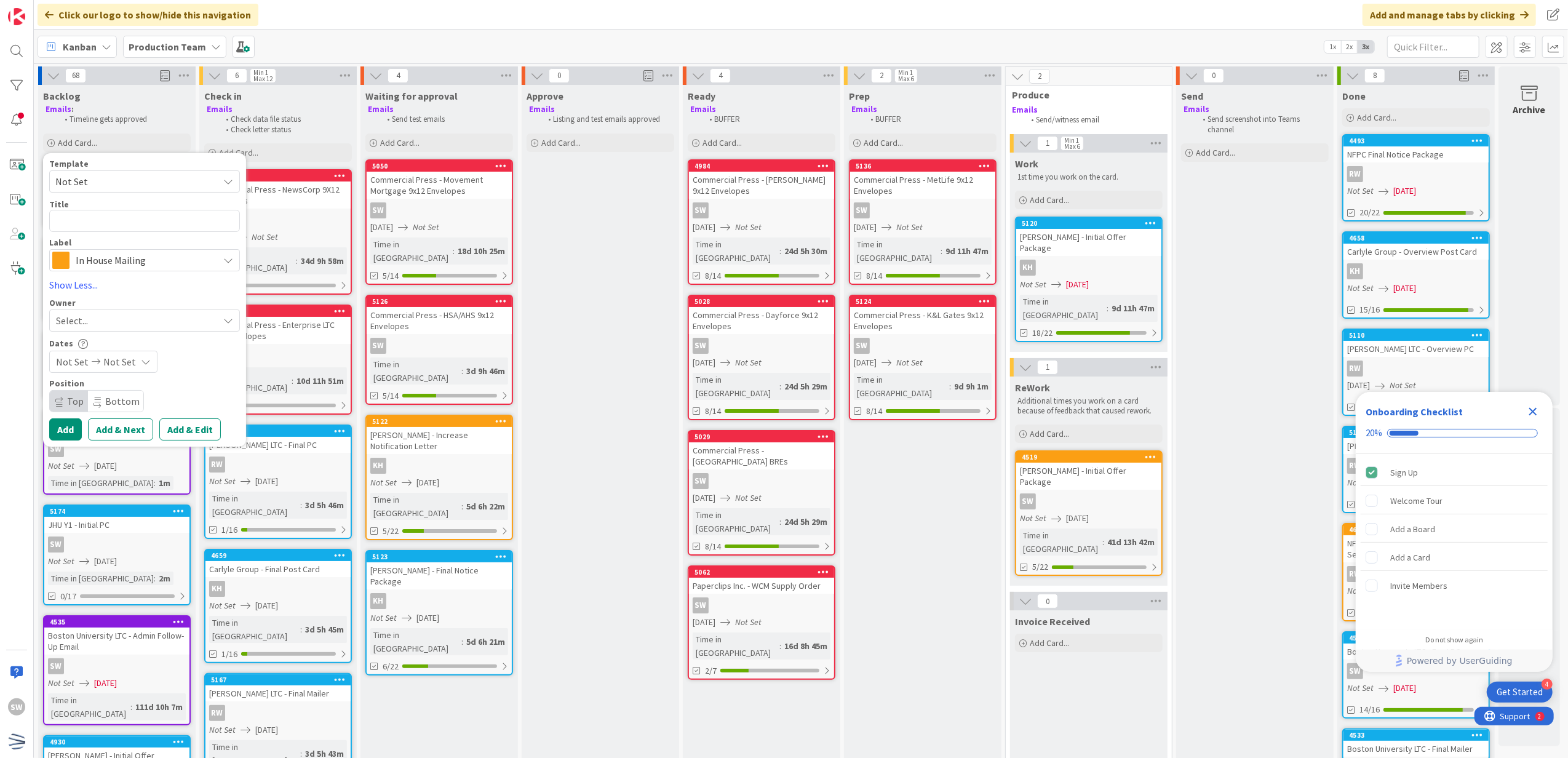
click at [163, 185] on span "Not Set" at bounding box center [132, 182] width 154 height 16
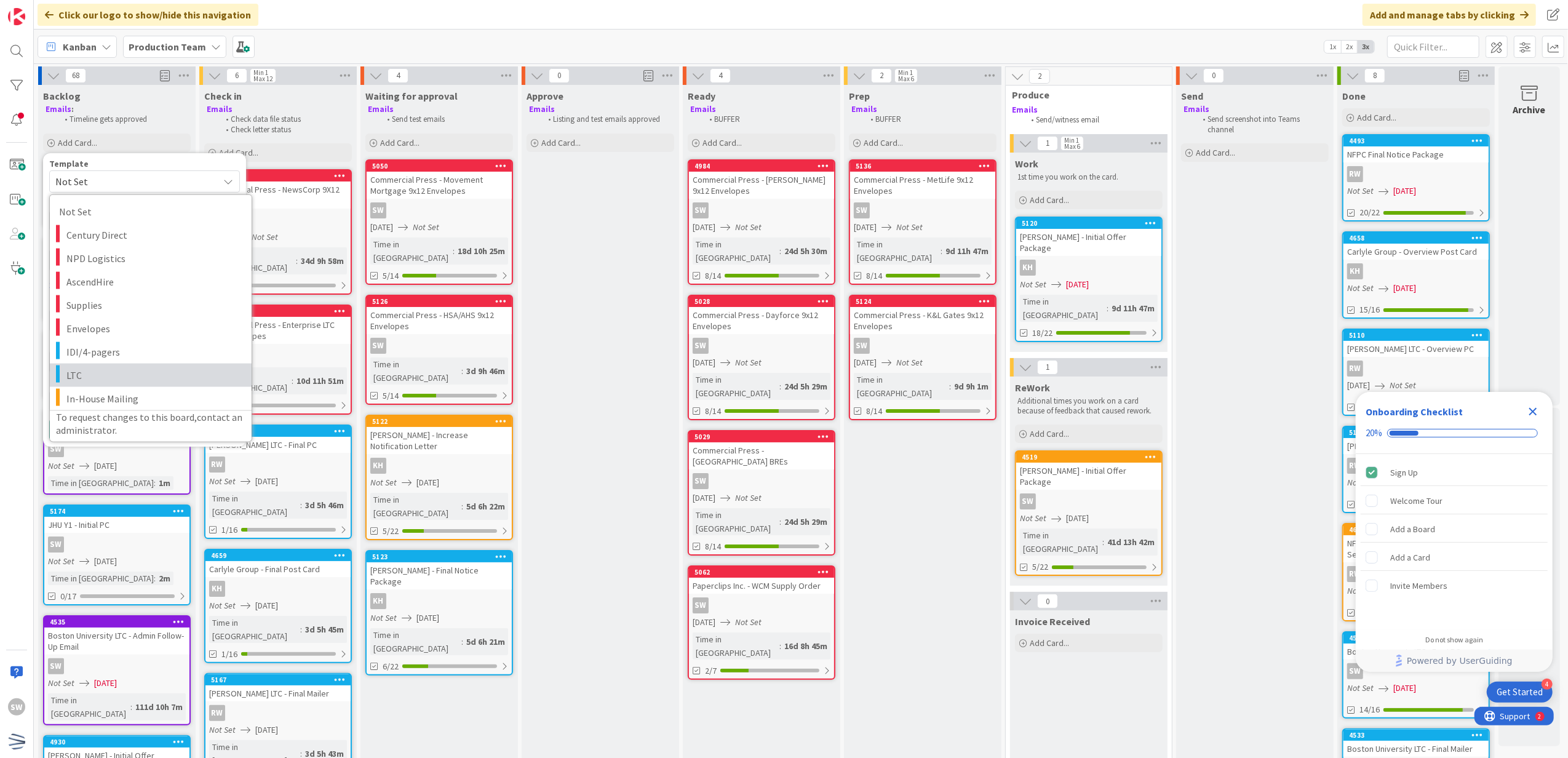
click at [116, 375] on span "LTC" at bounding box center [154, 375] width 176 height 16
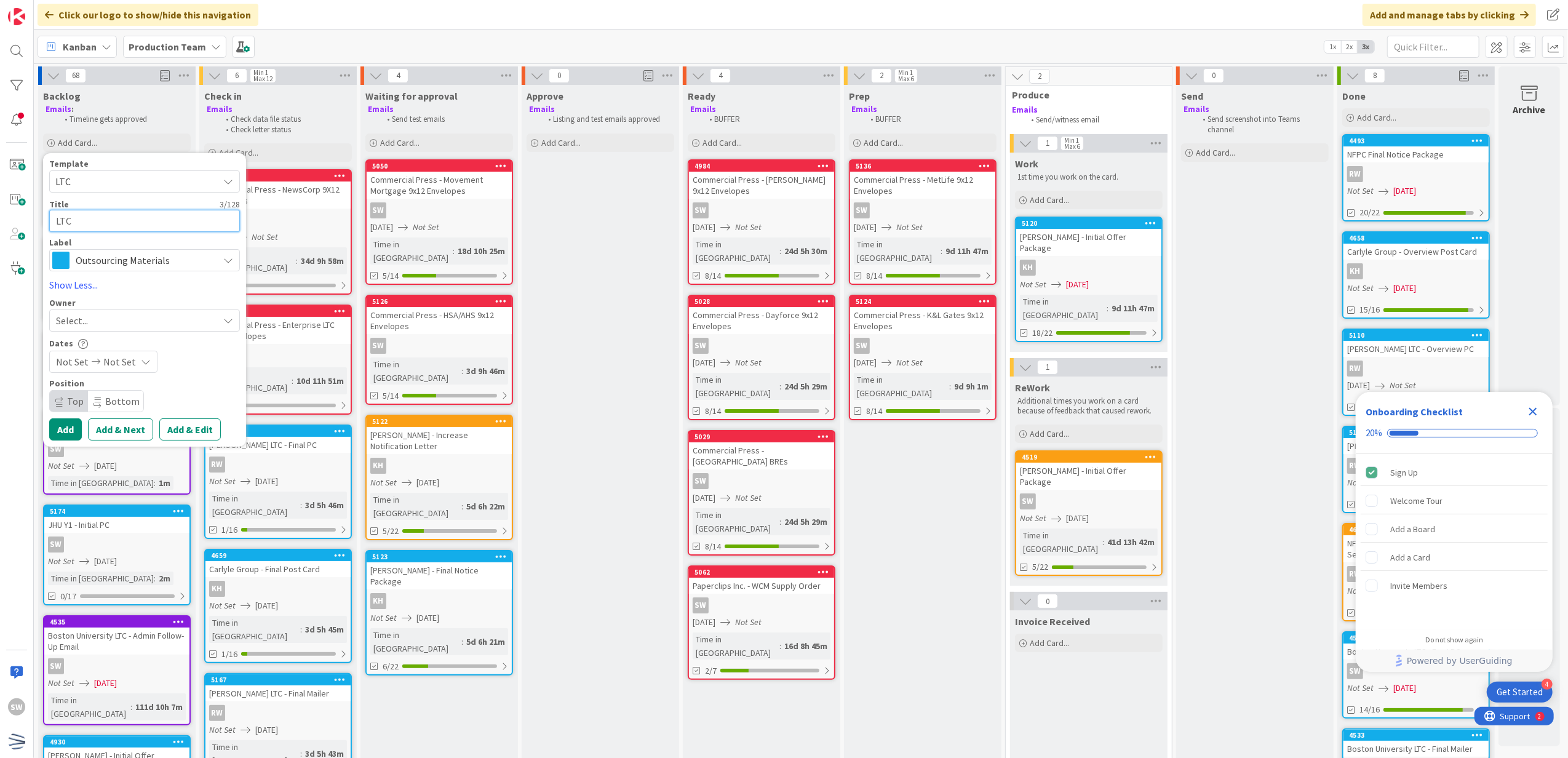
click at [124, 230] on textarea "LTC" at bounding box center [144, 221] width 190 height 23
click at [120, 304] on div "Owner" at bounding box center [144, 303] width 190 height 9
click at [117, 320] on div "Select..." at bounding box center [137, 320] width 162 height 15
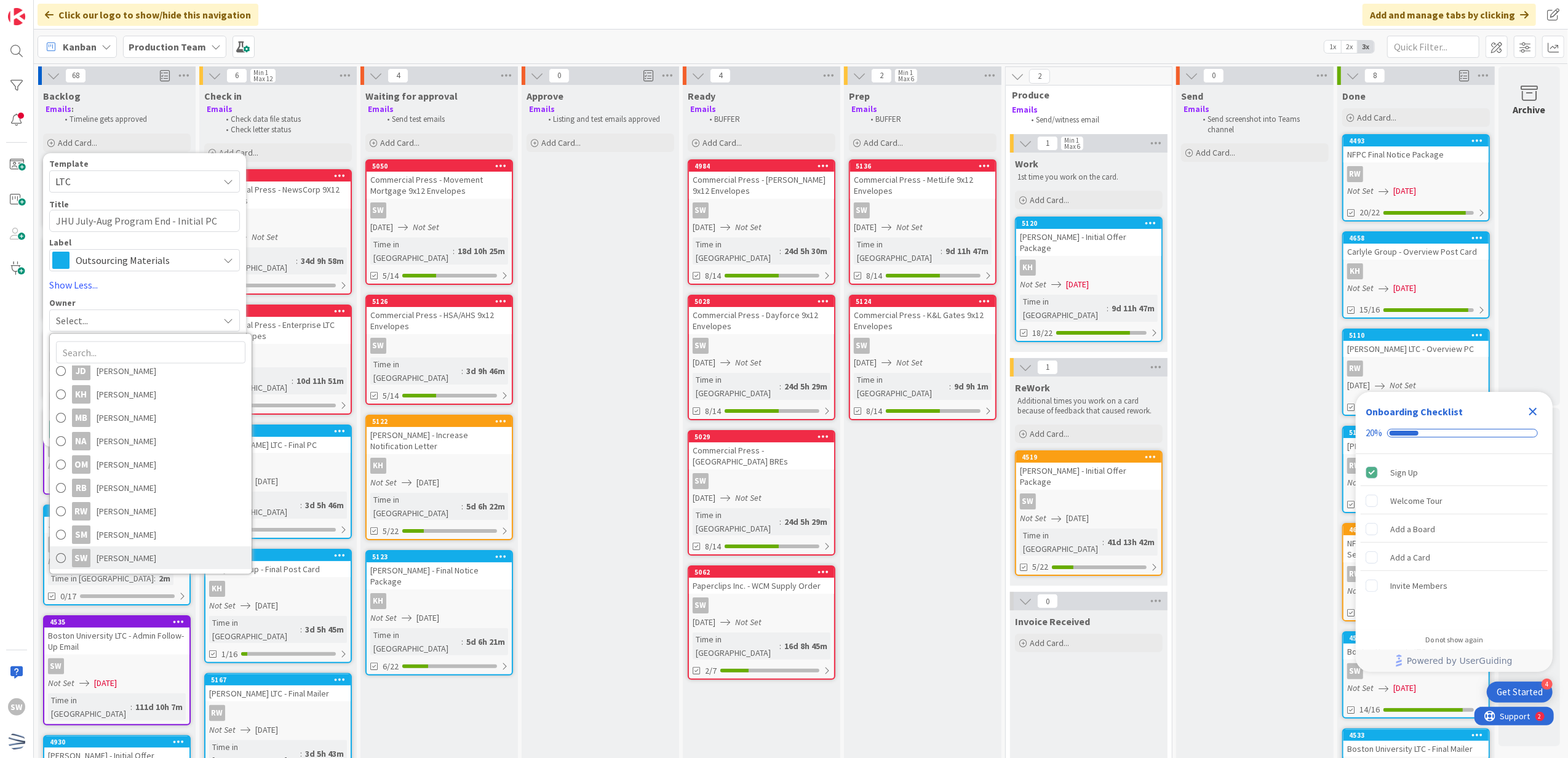
click at [132, 554] on span "[PERSON_NAME]" at bounding box center [126, 557] width 60 height 18
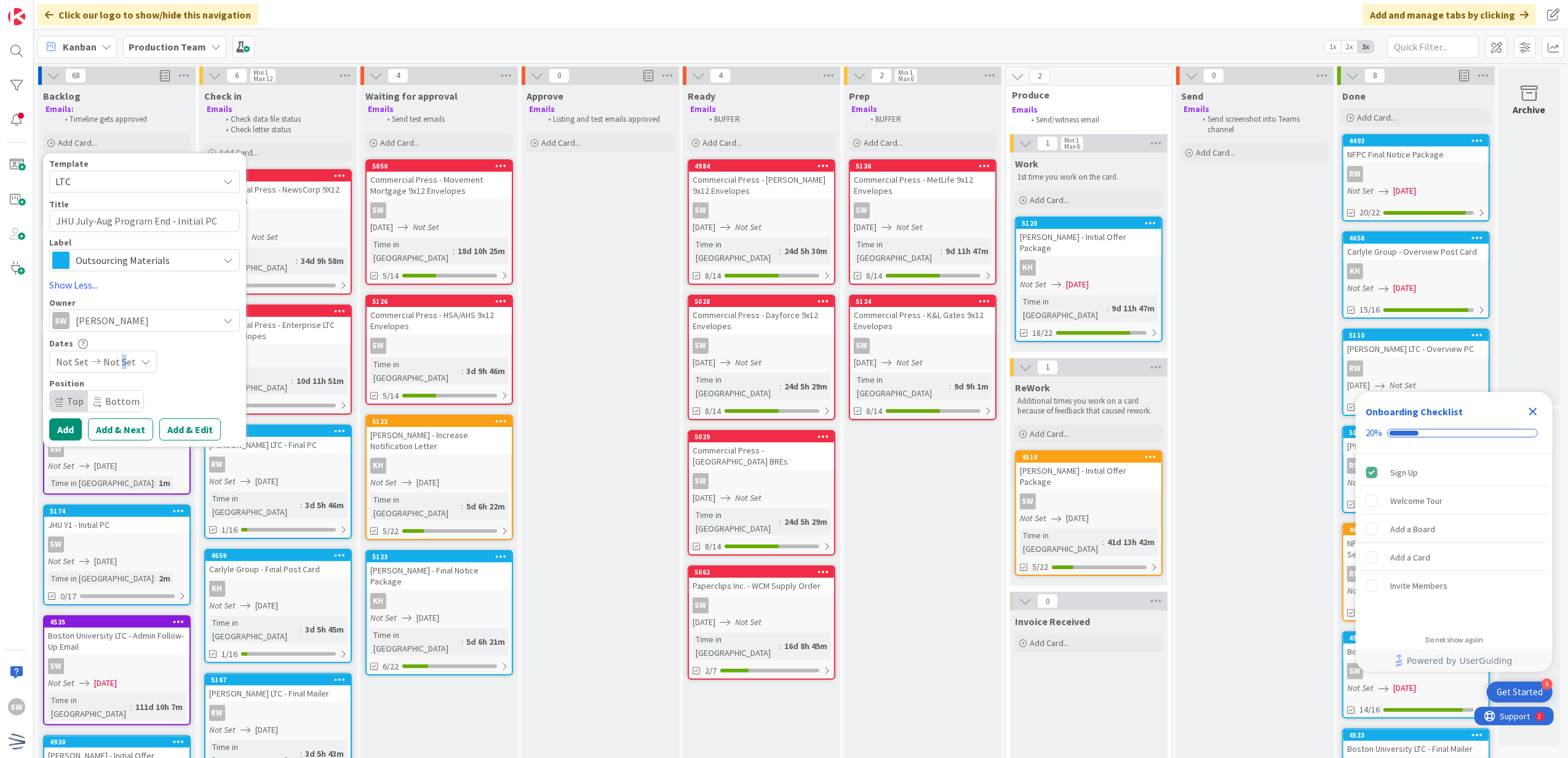
click at [120, 374] on div "Template LTC Not Set Century Direct NPD Logistics AscendHire Supplies Envelopes…" at bounding box center [144, 300] width 190 height 282
click at [121, 372] on div "Not Set Not Set" at bounding box center [103, 361] width 108 height 22
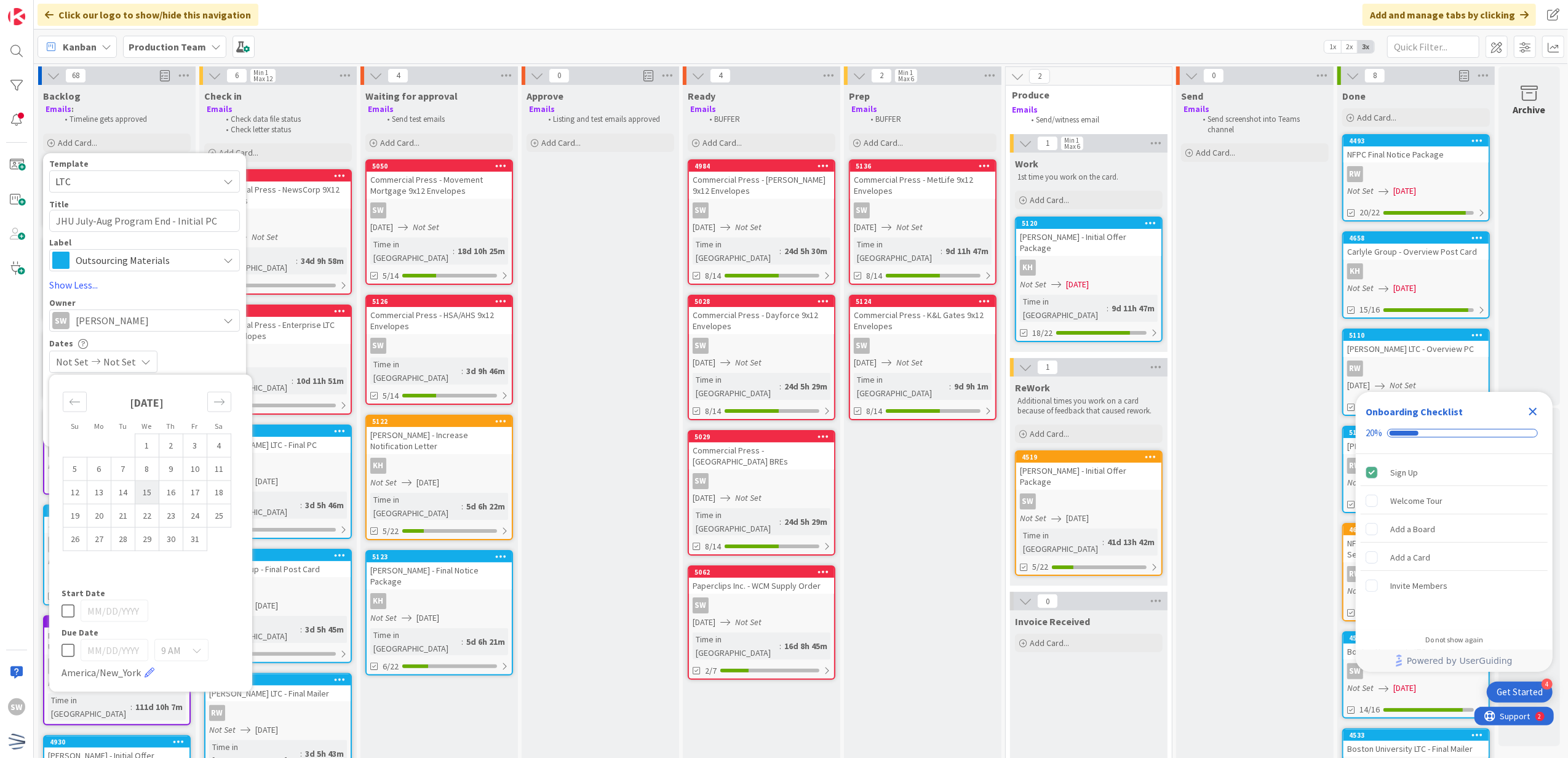
click at [141, 493] on td "15" at bounding box center [147, 492] width 24 height 24
click at [68, 606] on icon at bounding box center [68, 611] width 13 height 15
click at [224, 354] on div "Not Set [DATE]" at bounding box center [144, 361] width 190 height 22
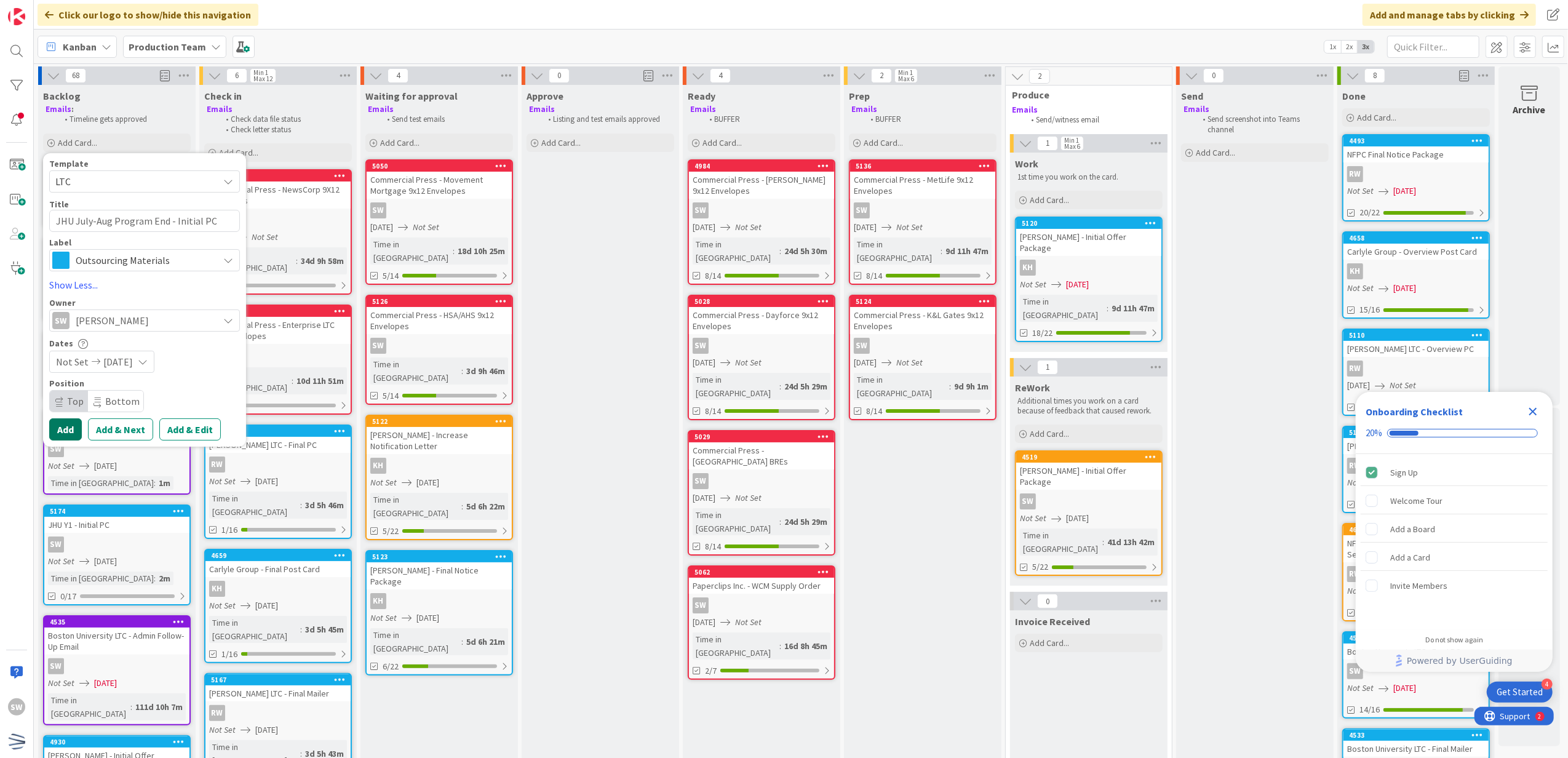
click at [73, 429] on button "Add" at bounding box center [65, 429] width 32 height 22
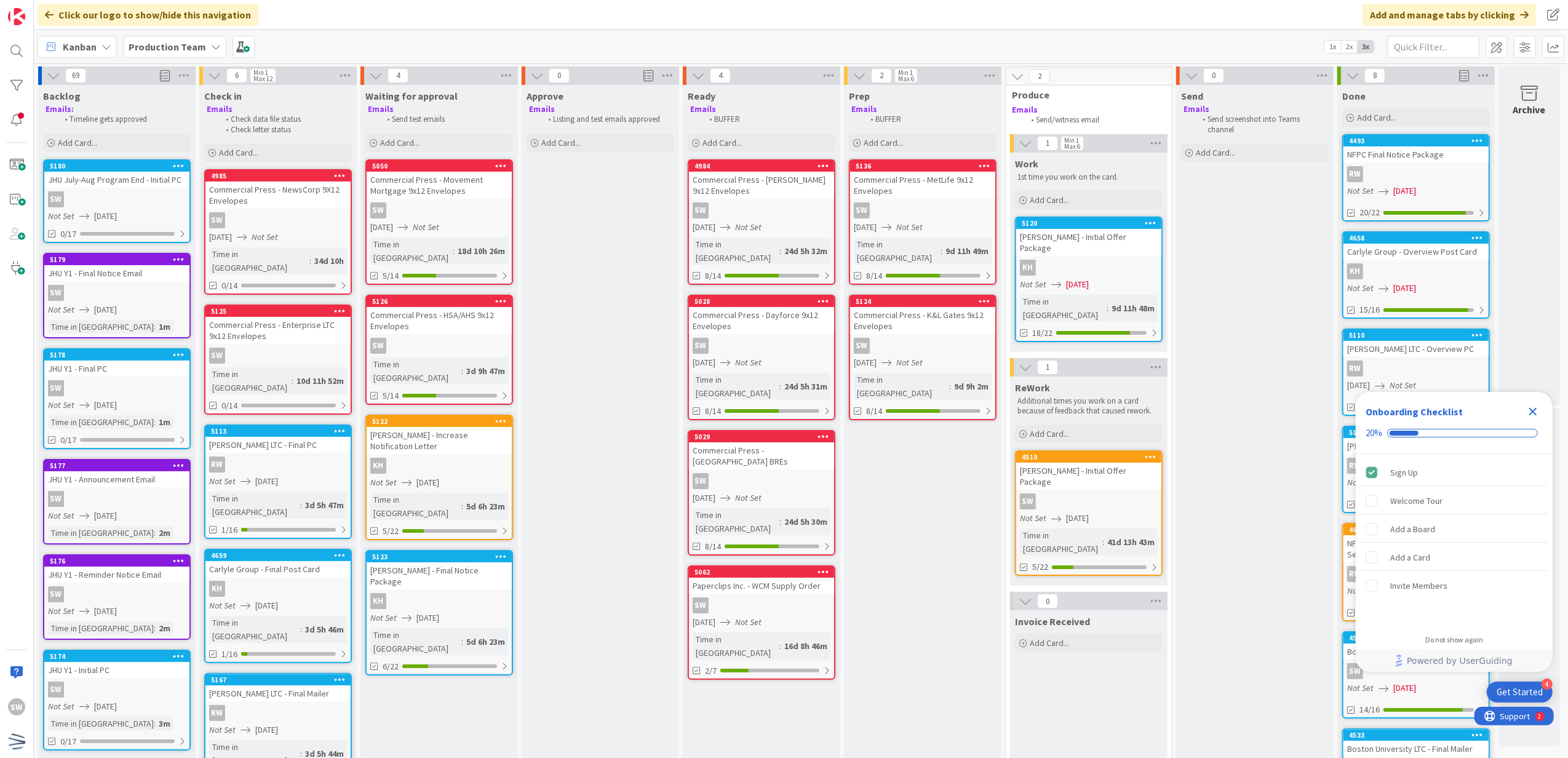
click at [159, 143] on div "Add Card..." at bounding box center [117, 142] width 147 height 18
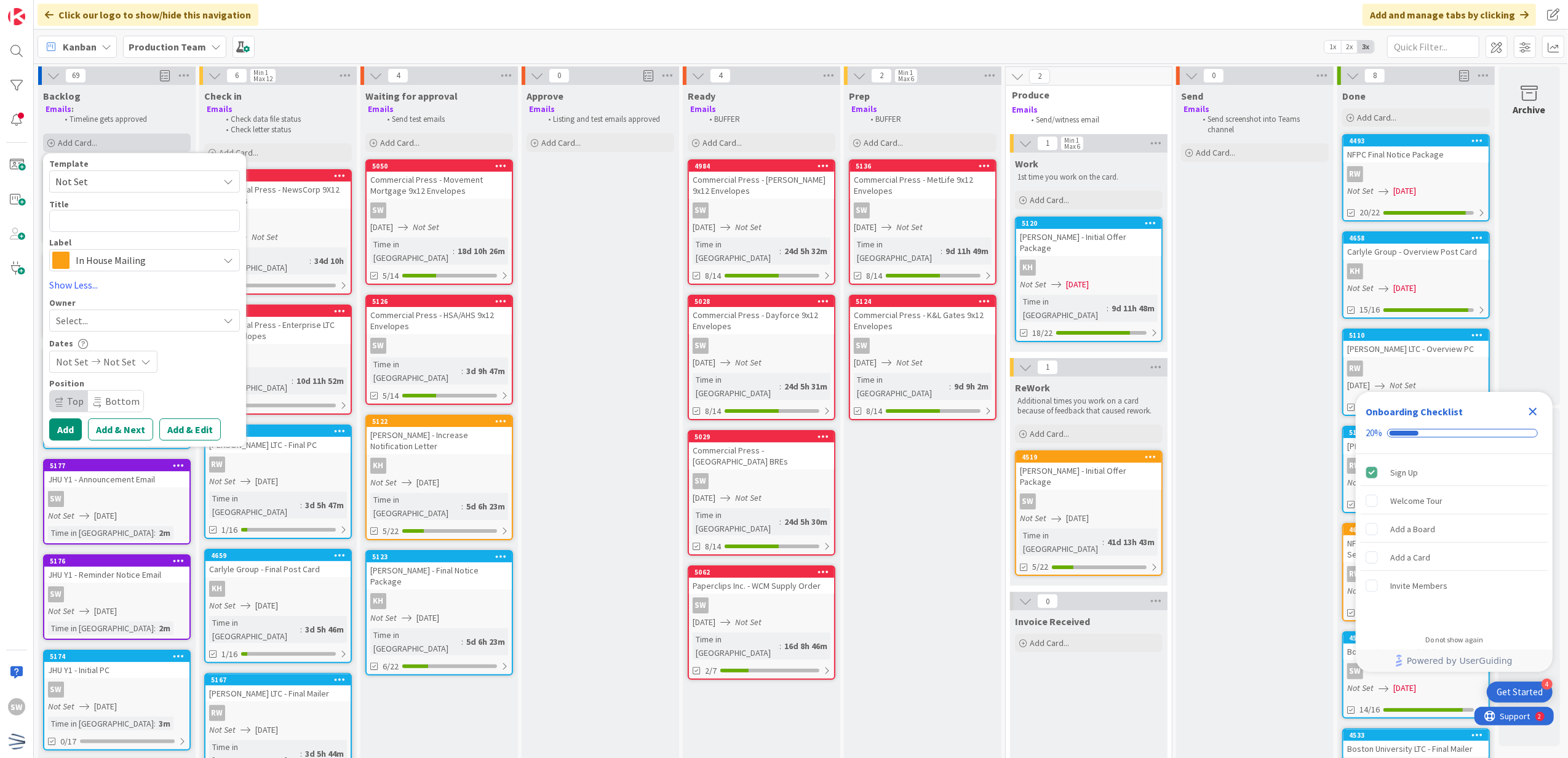
click at [154, 151] on div "Add Card..." at bounding box center [117, 142] width 147 height 18
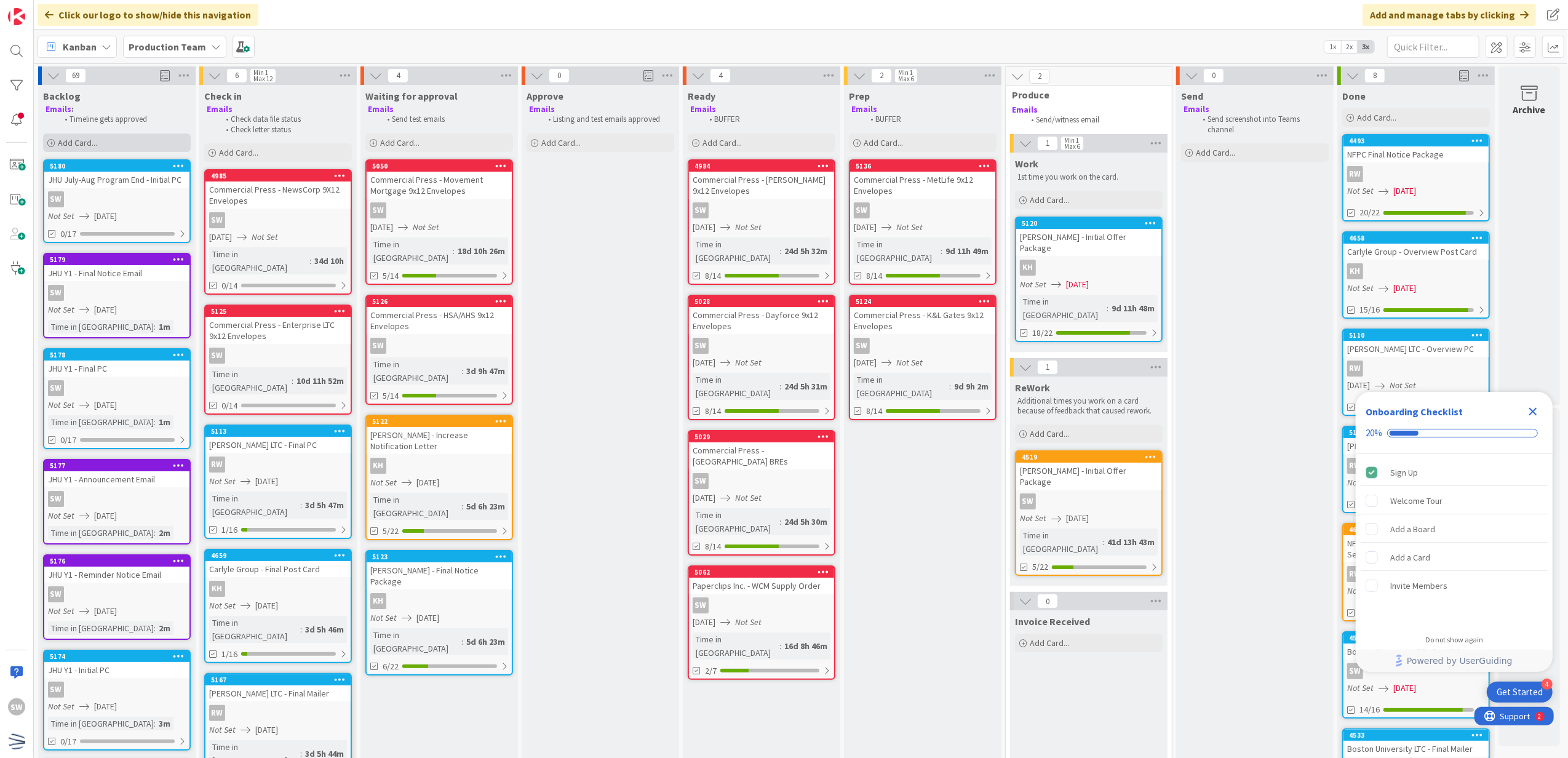
click at [154, 151] on div "Add Card..." at bounding box center [117, 142] width 147 height 18
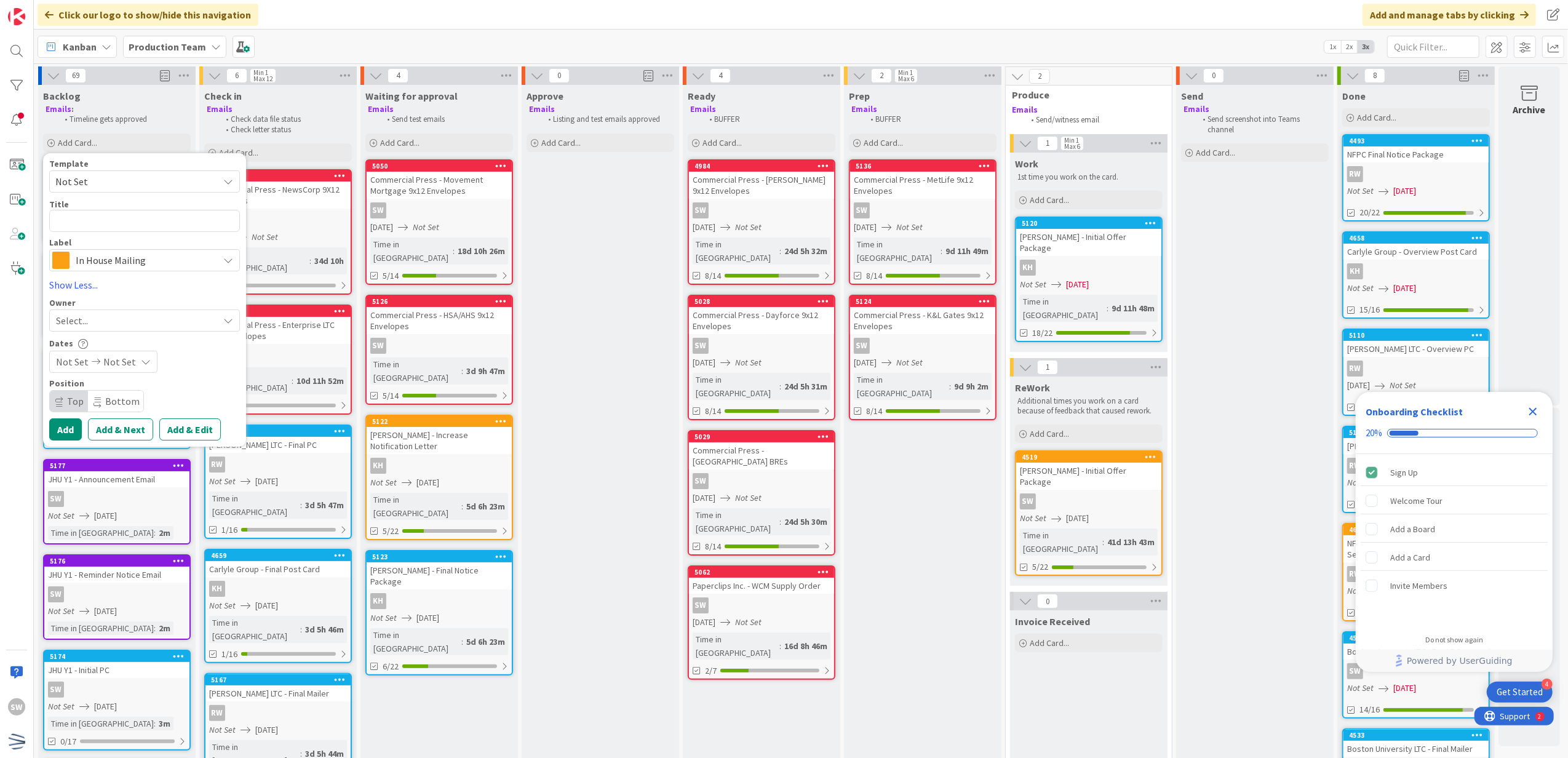
click at [149, 190] on span "Not Set" at bounding box center [144, 181] width 190 height 22
click at [151, 180] on span "Not Set" at bounding box center [132, 182] width 154 height 16
click at [156, 236] on div "Template Not Set Not Set Century Direct NPD Logistics AscendHire Supplies Envel…" at bounding box center [144, 216] width 190 height 112
click at [168, 264] on span "In House Mailing" at bounding box center [144, 261] width 137 height 18
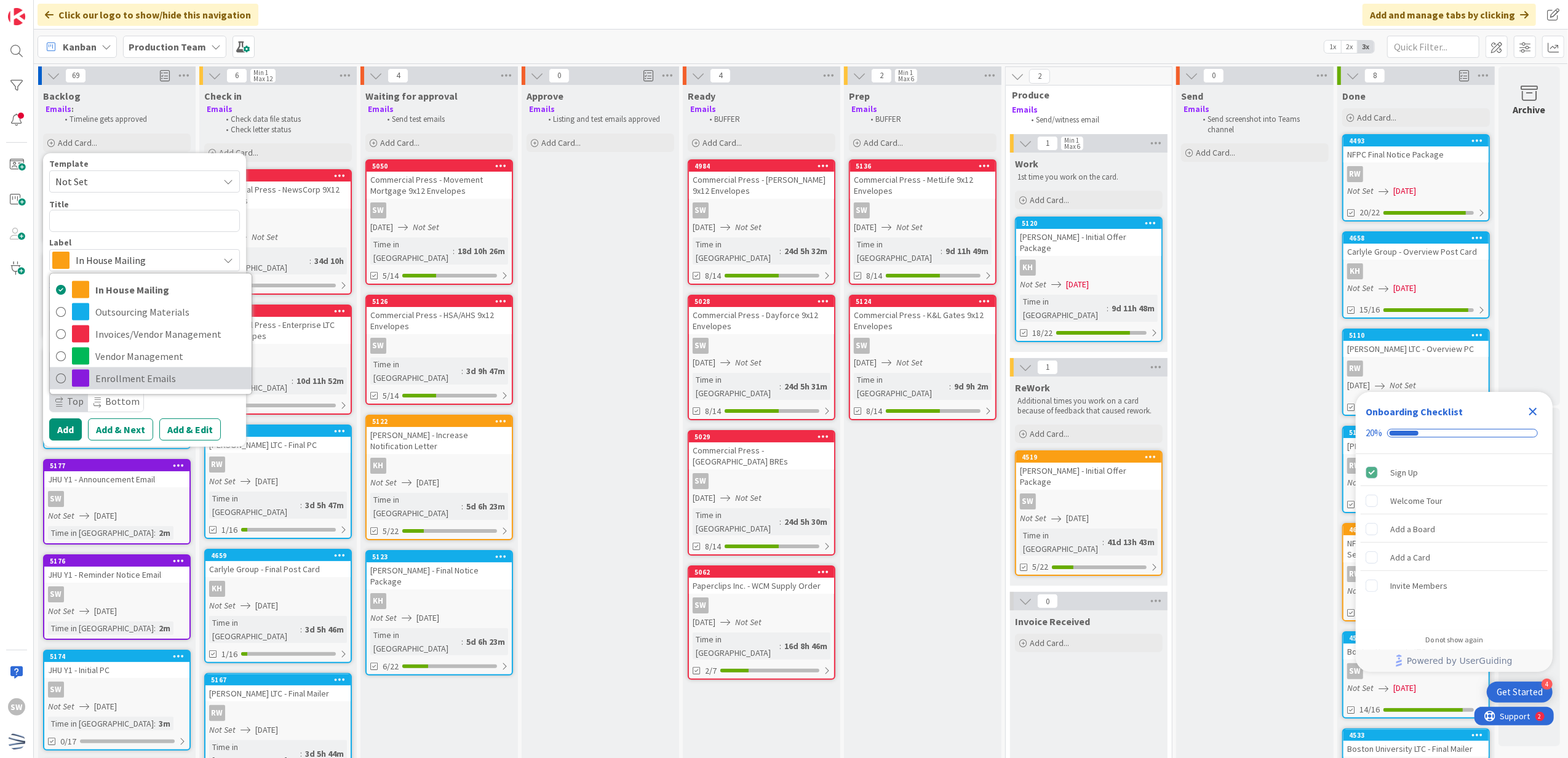
click at [170, 383] on span "Enrollment Emails" at bounding box center [170, 378] width 150 height 18
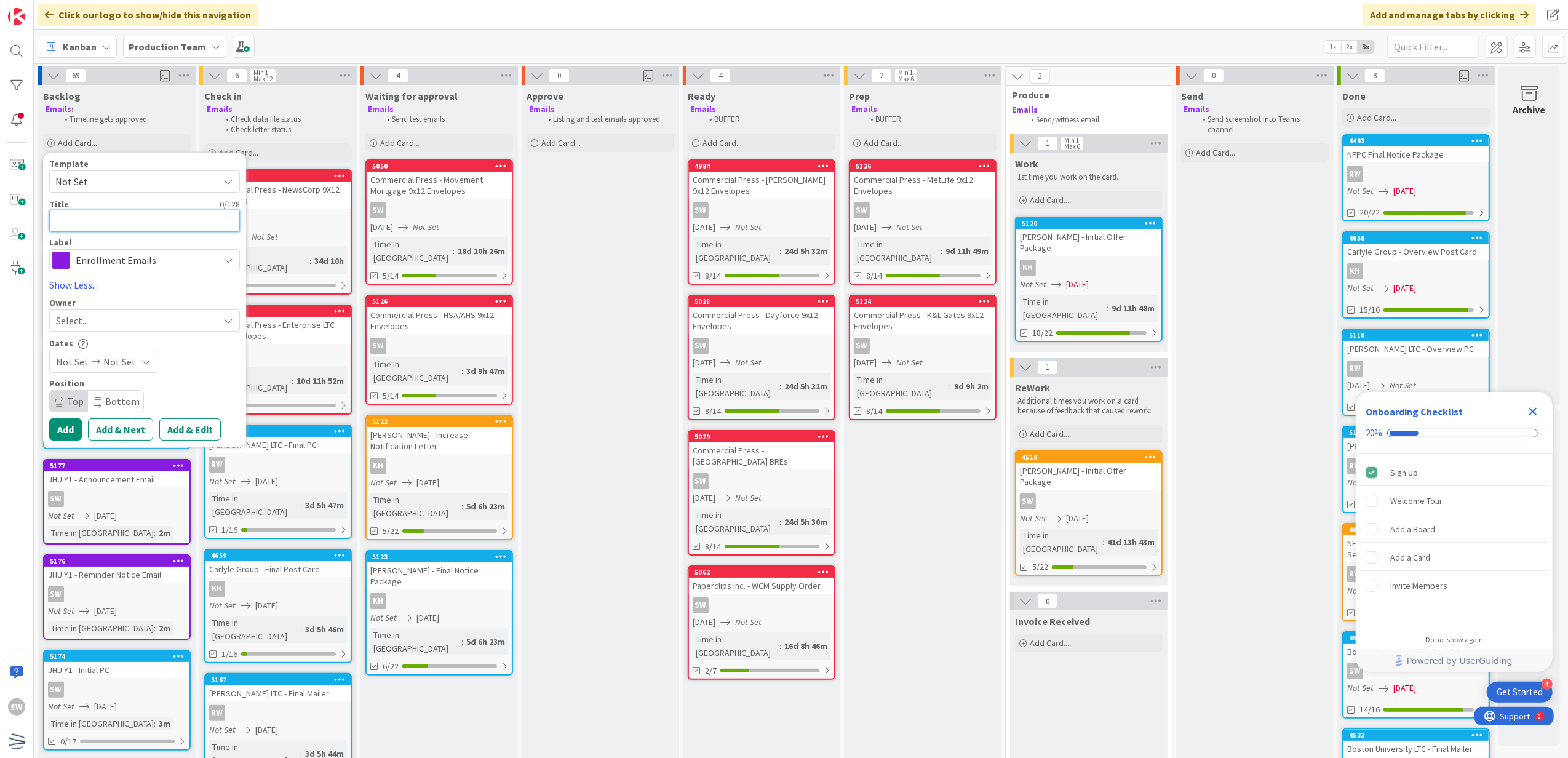
click at [151, 223] on textarea at bounding box center [144, 221] width 190 height 23
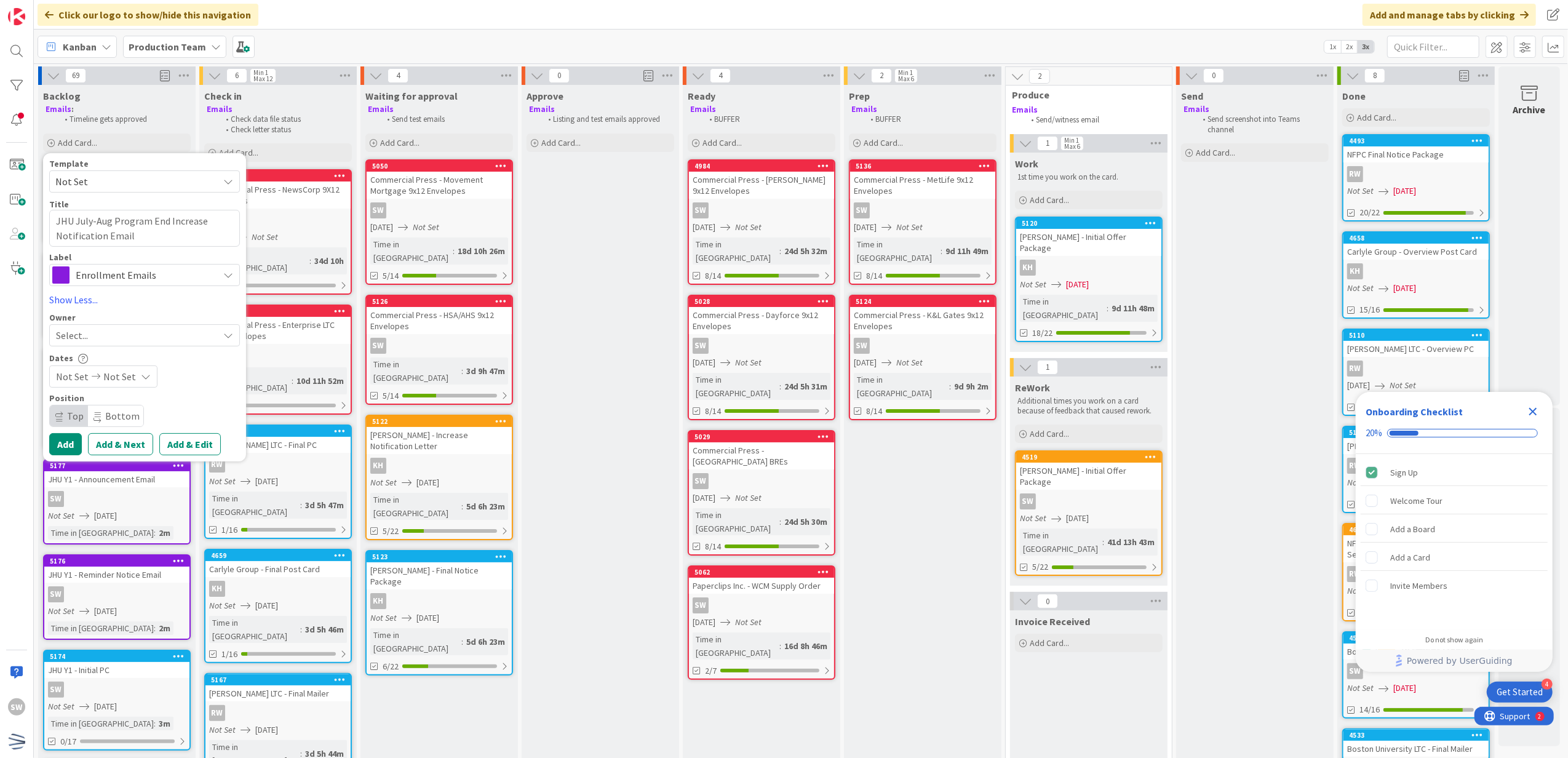
click at [114, 333] on div "Select..." at bounding box center [137, 335] width 162 height 15
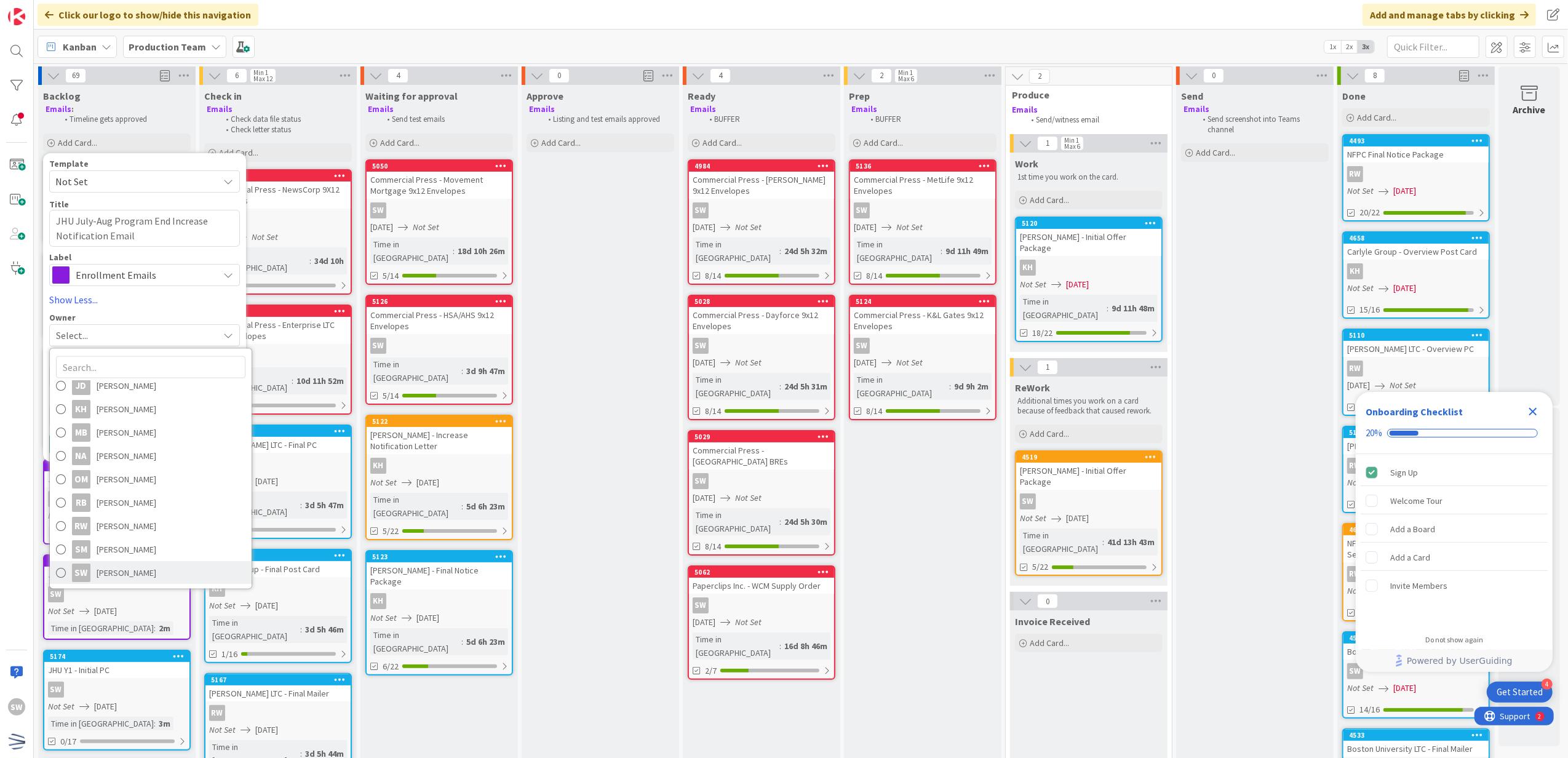
click at [116, 567] on span "[PERSON_NAME]" at bounding box center [126, 572] width 60 height 18
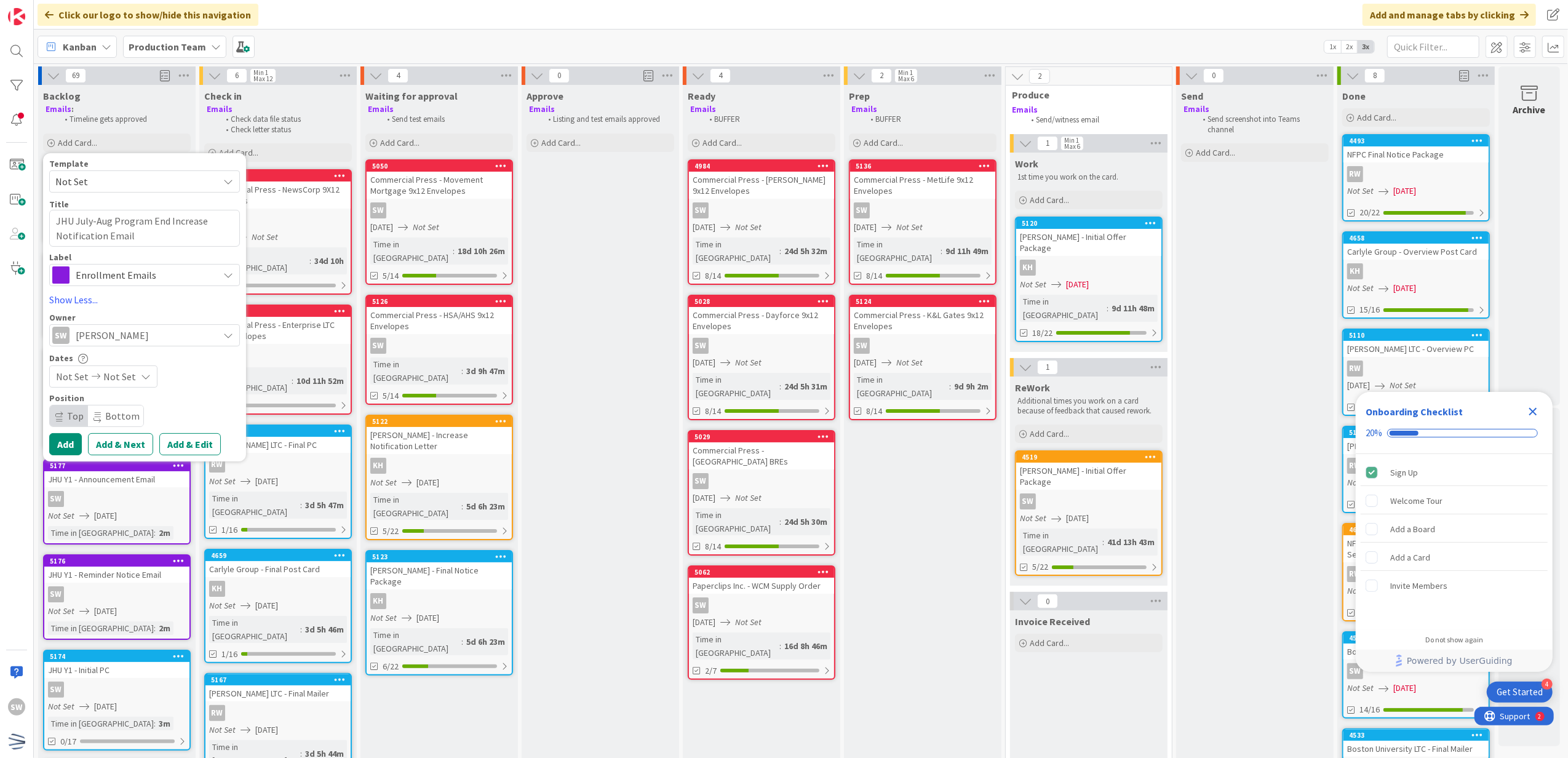
click at [148, 373] on div "Not Set Not Set" at bounding box center [103, 375] width 108 height 22
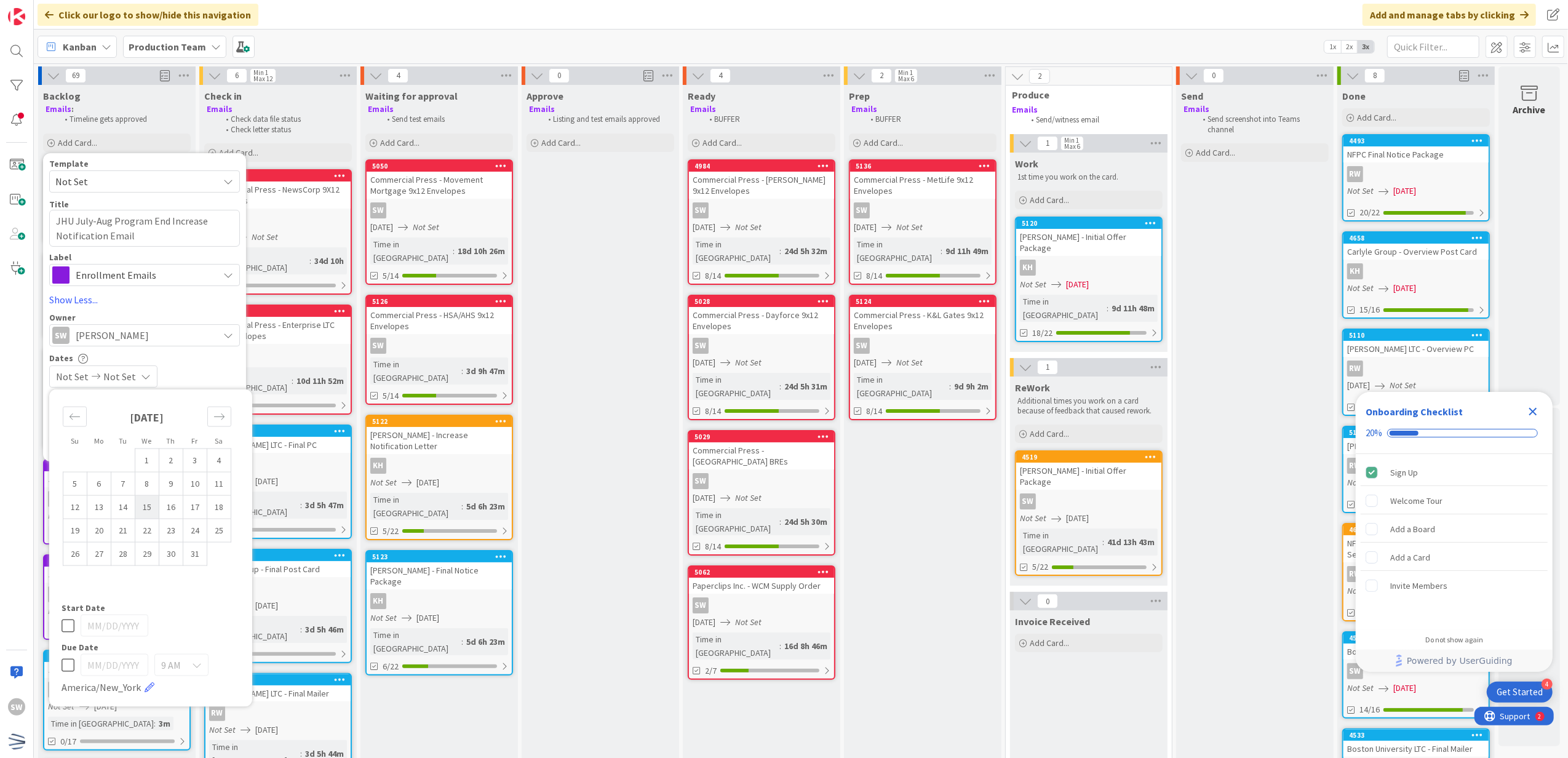
click at [136, 510] on td "15" at bounding box center [147, 506] width 24 height 24
click at [64, 619] on icon at bounding box center [68, 626] width 13 height 15
click at [204, 373] on div "Not Set [DATE]" at bounding box center [144, 375] width 190 height 22
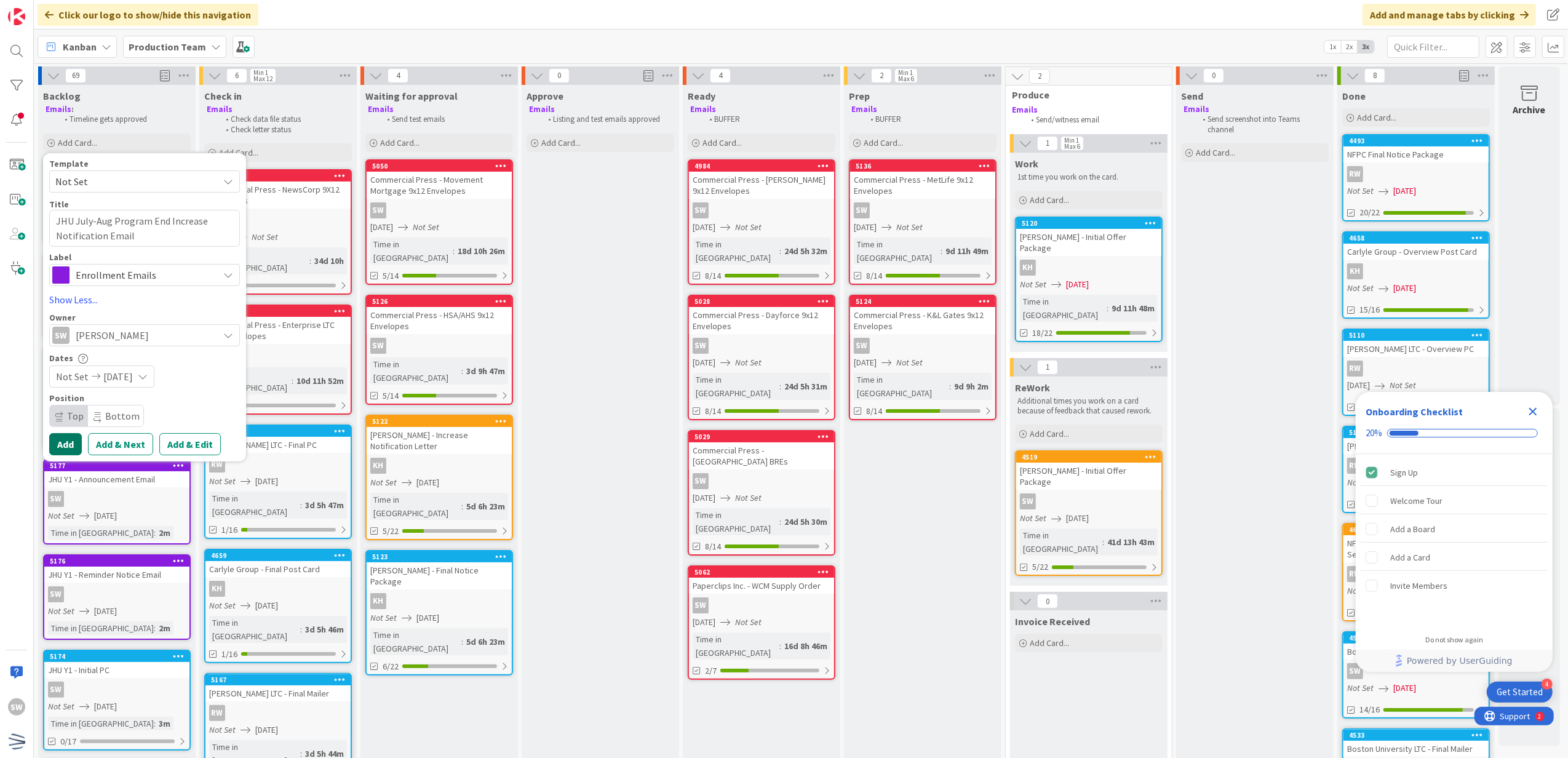
click at [67, 450] on button "Add" at bounding box center [65, 444] width 32 height 22
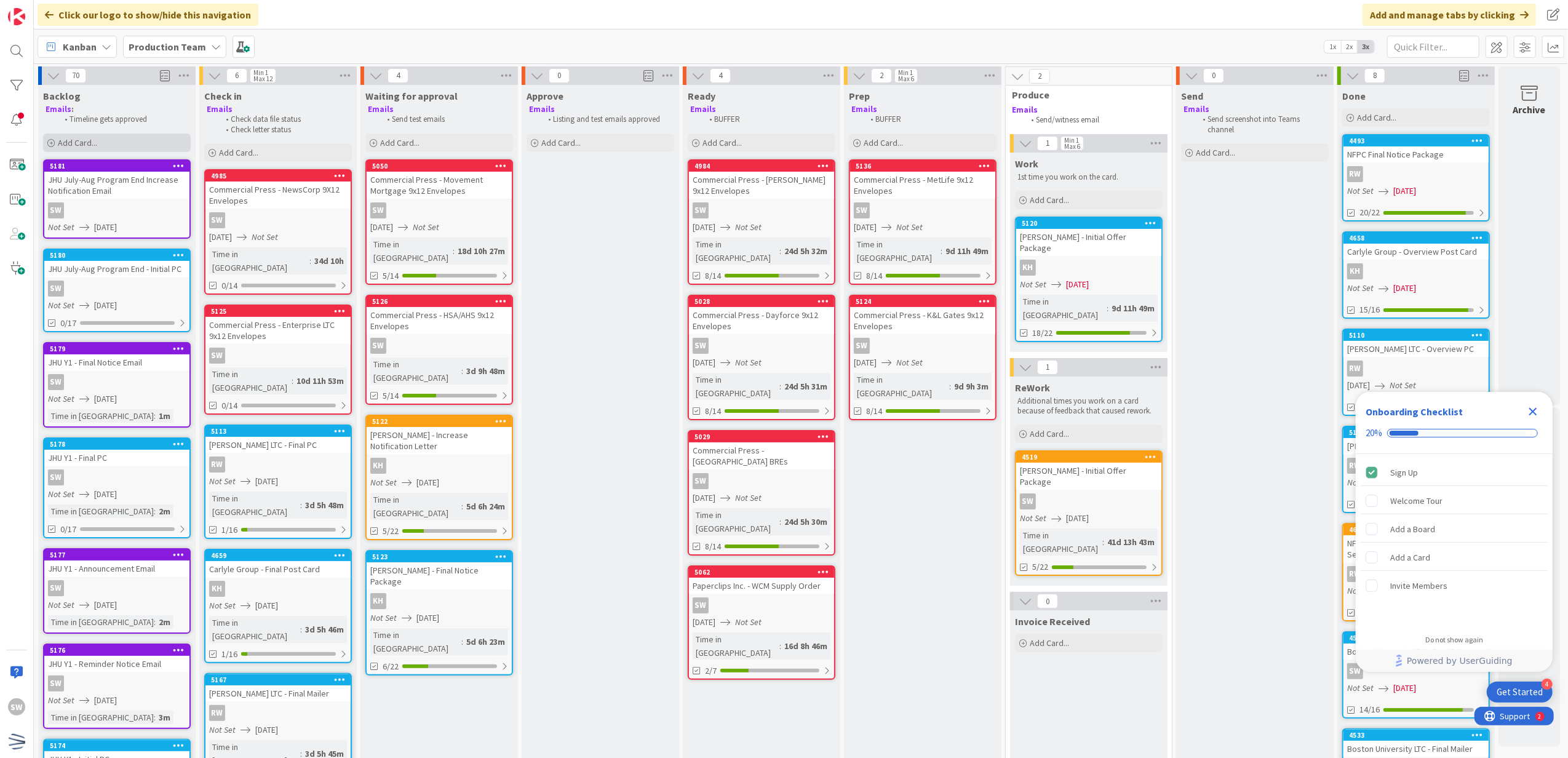
click at [99, 144] on div "Add Card..." at bounding box center [117, 142] width 147 height 18
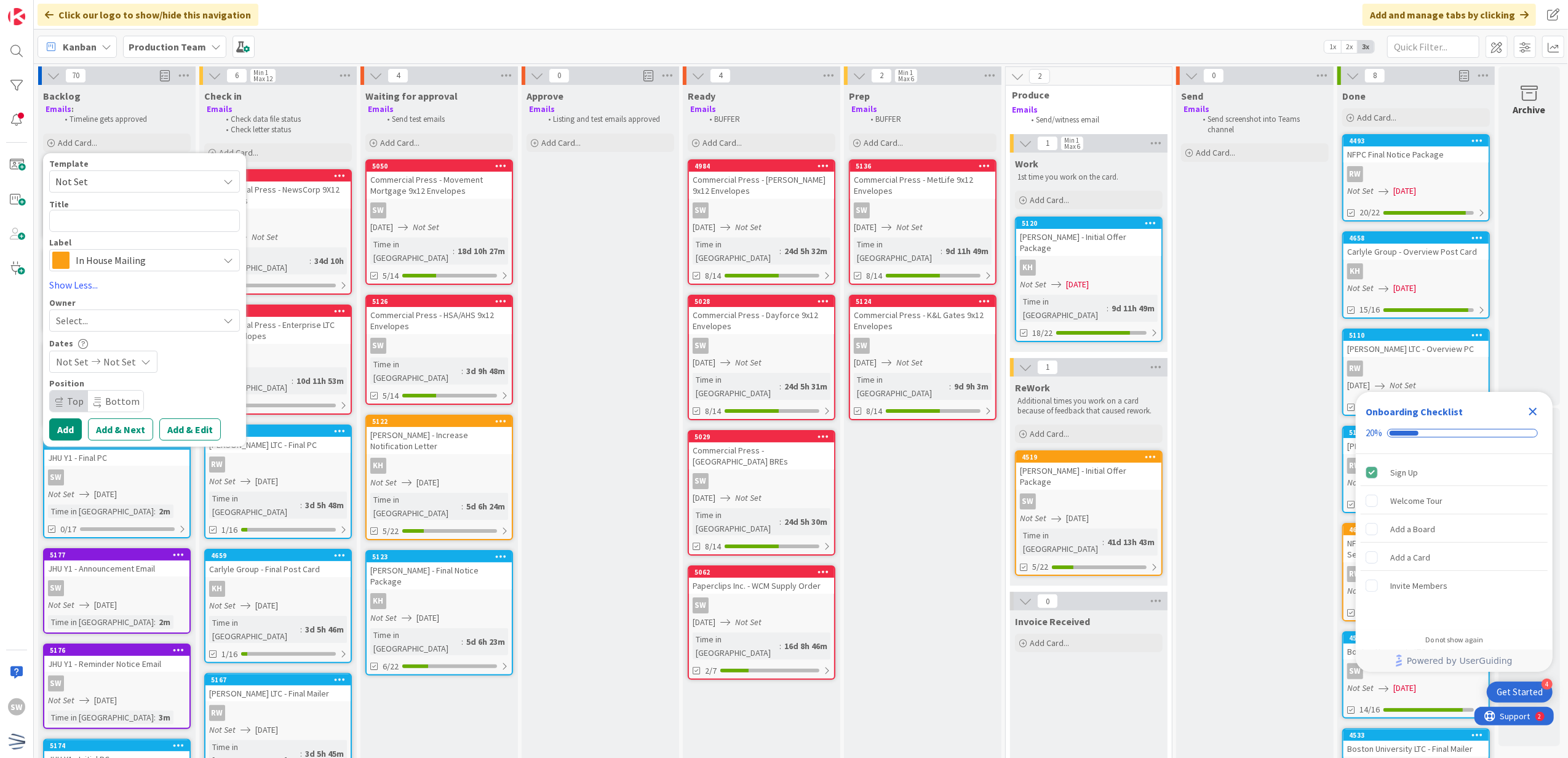
click at [116, 186] on span "Not Set" at bounding box center [132, 182] width 154 height 16
click at [118, 180] on span "Not Set" at bounding box center [132, 182] width 154 height 16
click at [123, 245] on div "Label" at bounding box center [144, 242] width 190 height 9
click at [125, 257] on span "In House Mailing" at bounding box center [144, 261] width 137 height 18
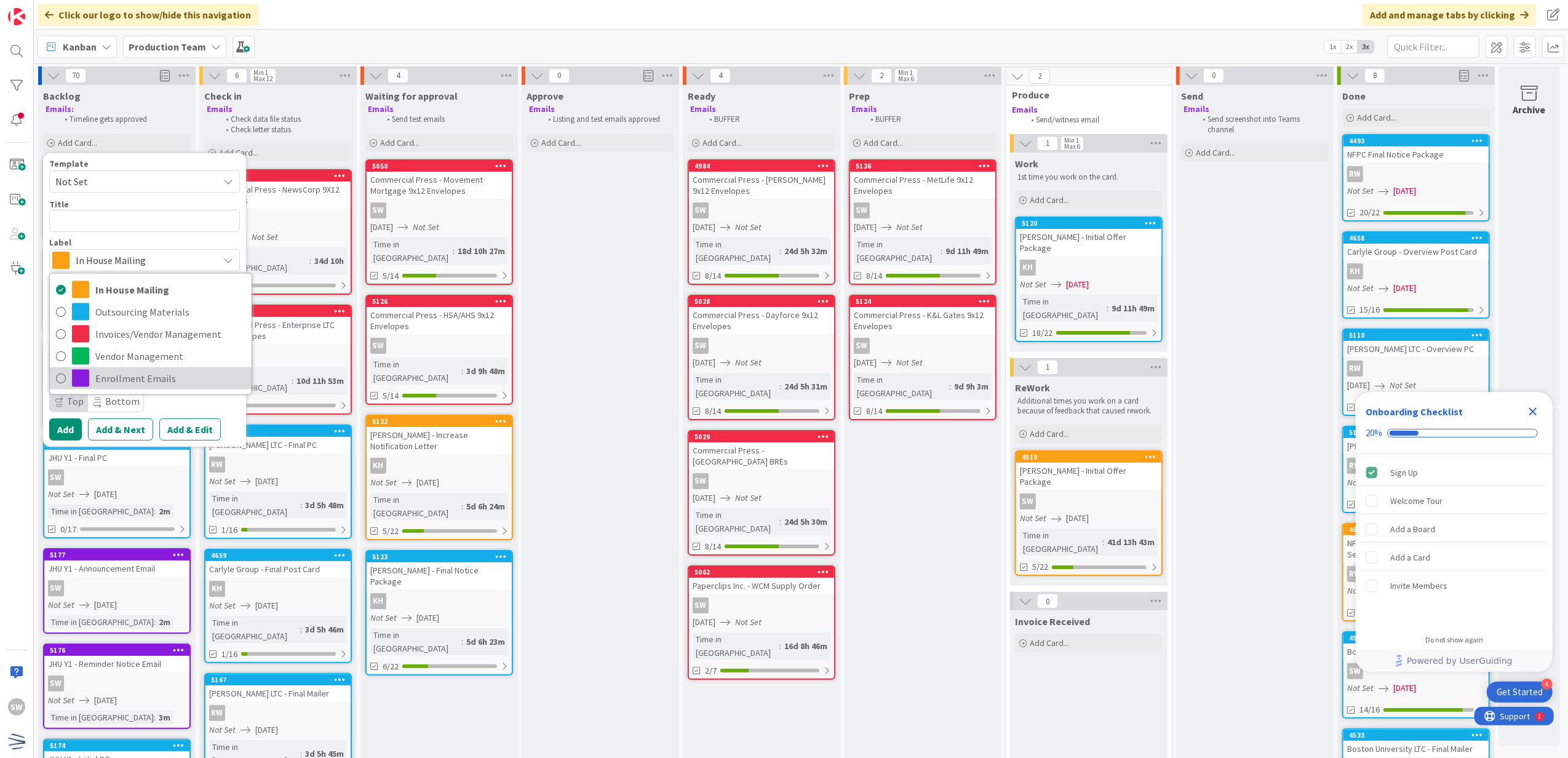
drag, startPoint x: 155, startPoint y: 382, endPoint x: 143, endPoint y: 315, distance: 68.1
click at [155, 382] on span "Enrollment Emails" at bounding box center [170, 378] width 150 height 18
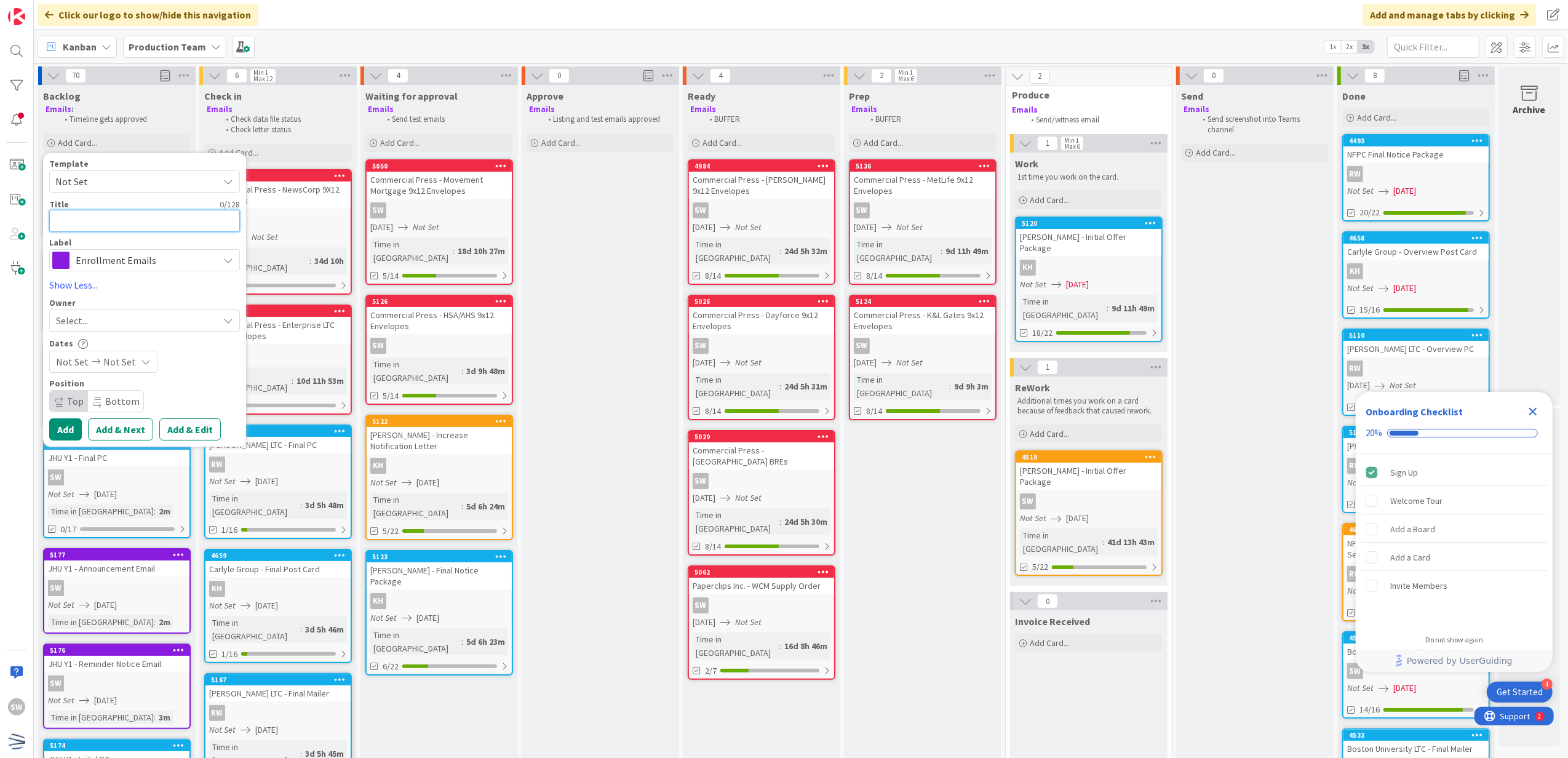
click at [124, 219] on textarea at bounding box center [144, 221] width 190 height 23
drag, startPoint x: 166, startPoint y: 336, endPoint x: 170, endPoint y: 392, distance: 56.1
click at [166, 335] on div "Select..." at bounding box center [137, 335] width 162 height 15
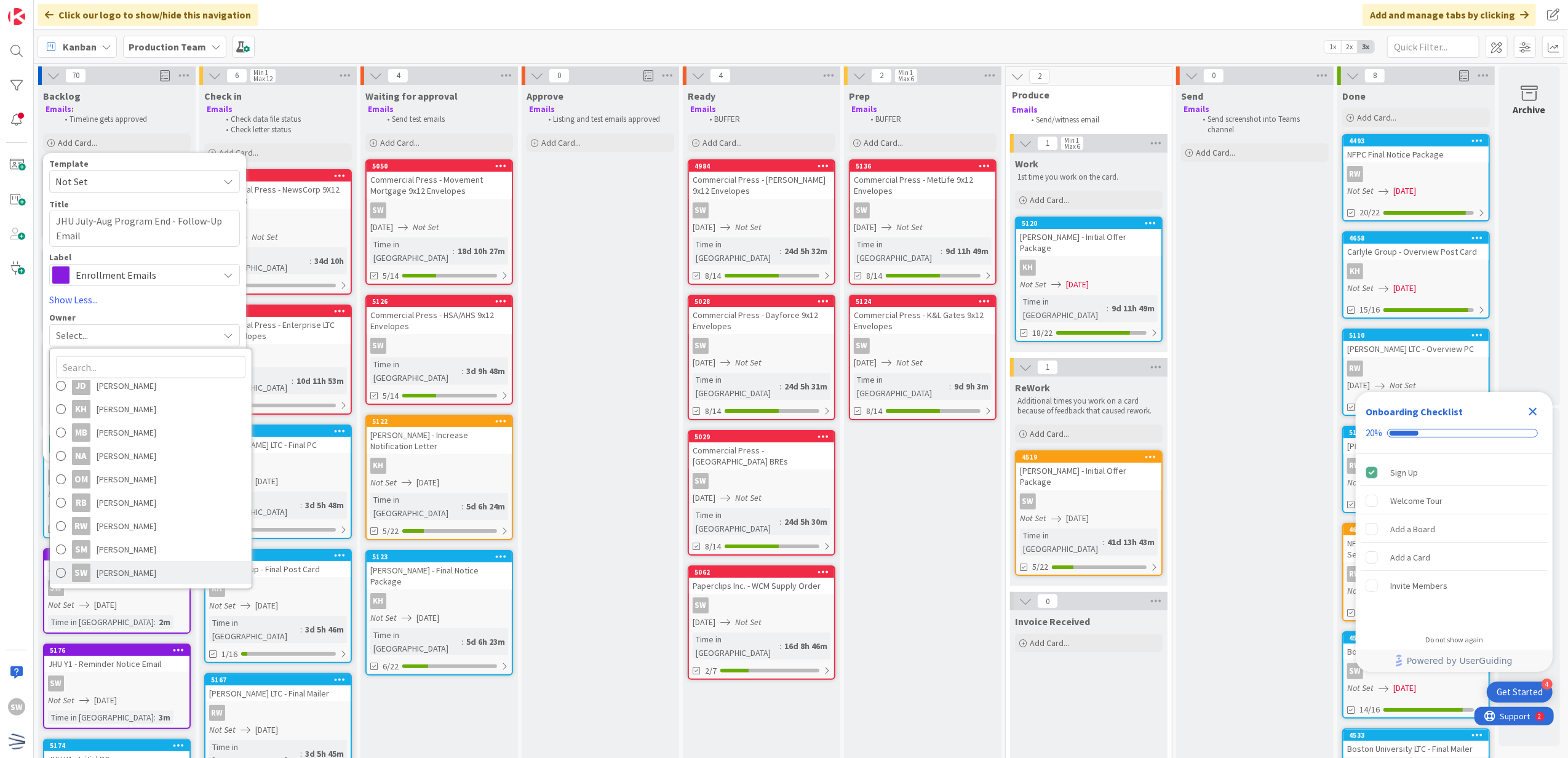
click at [168, 566] on link "SW [PERSON_NAME]" at bounding box center [151, 572] width 202 height 24
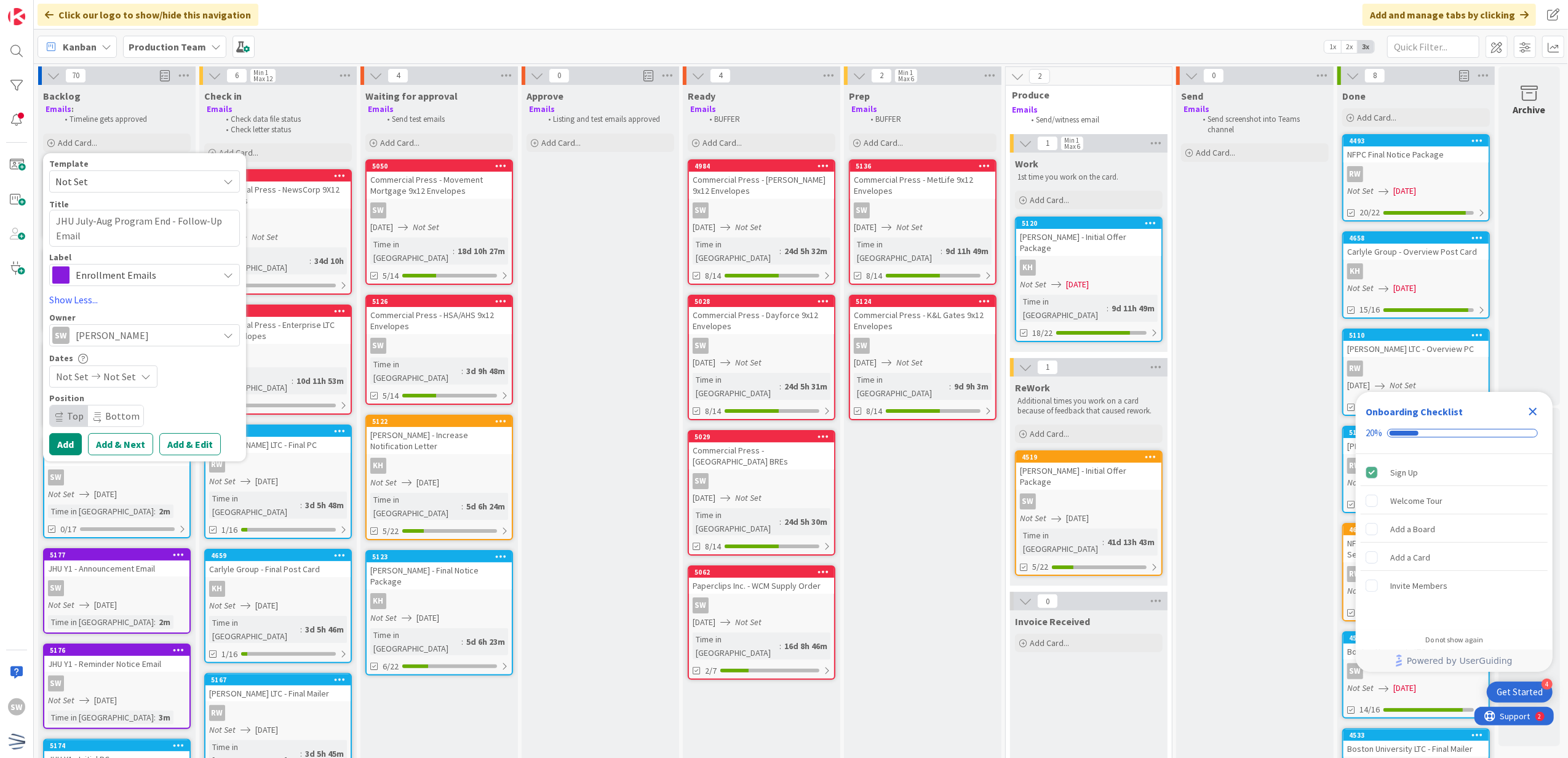
click at [126, 376] on span "Not Set" at bounding box center [119, 376] width 32 height 15
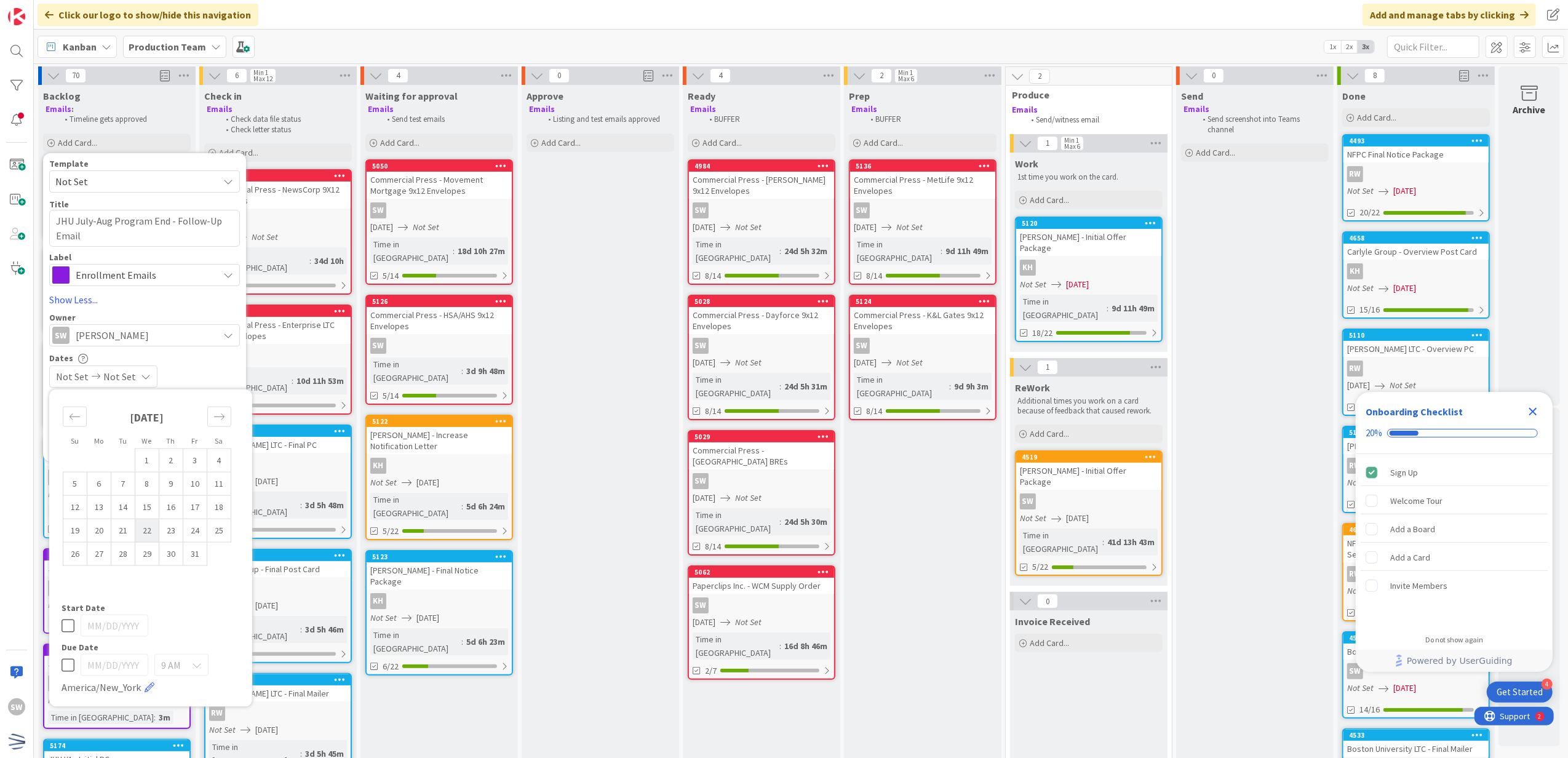
click at [141, 534] on td "22" at bounding box center [147, 530] width 24 height 24
click at [65, 626] on icon at bounding box center [68, 626] width 13 height 15
click at [190, 358] on div "Dates" at bounding box center [144, 358] width 190 height 11
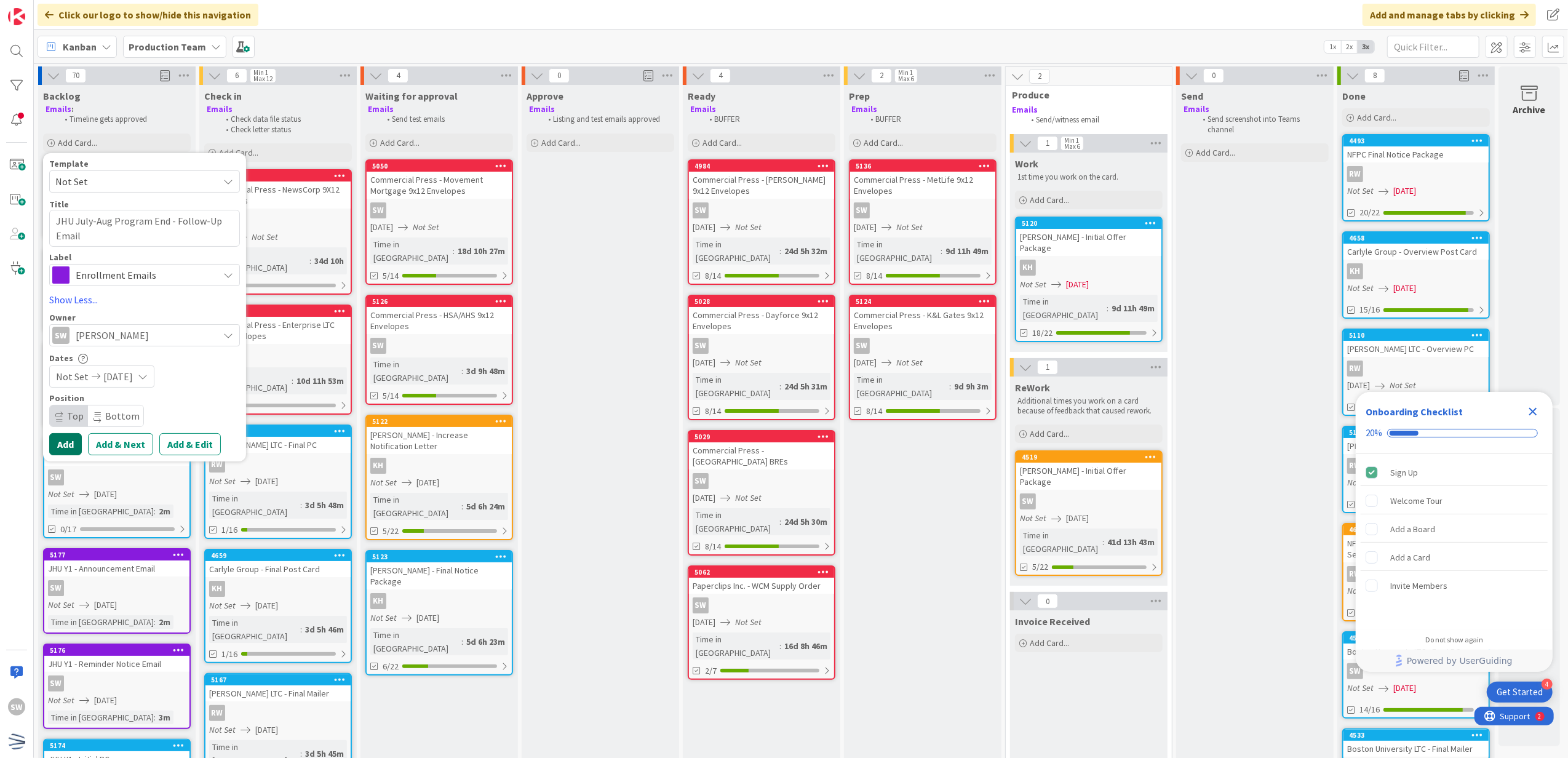
click at [74, 440] on button "Add" at bounding box center [65, 444] width 32 height 22
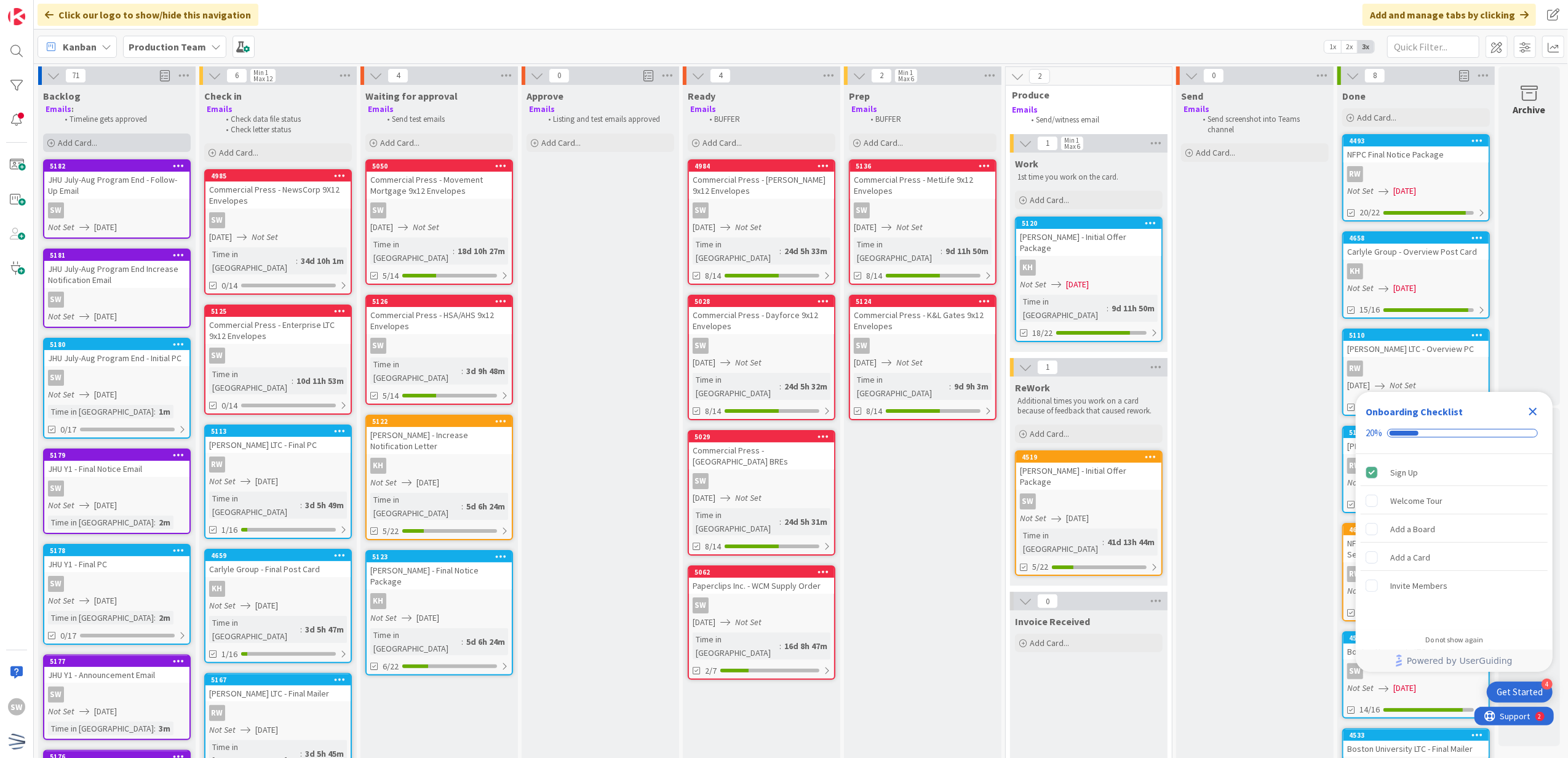
click at [151, 146] on div "Add Card..." at bounding box center [117, 142] width 147 height 18
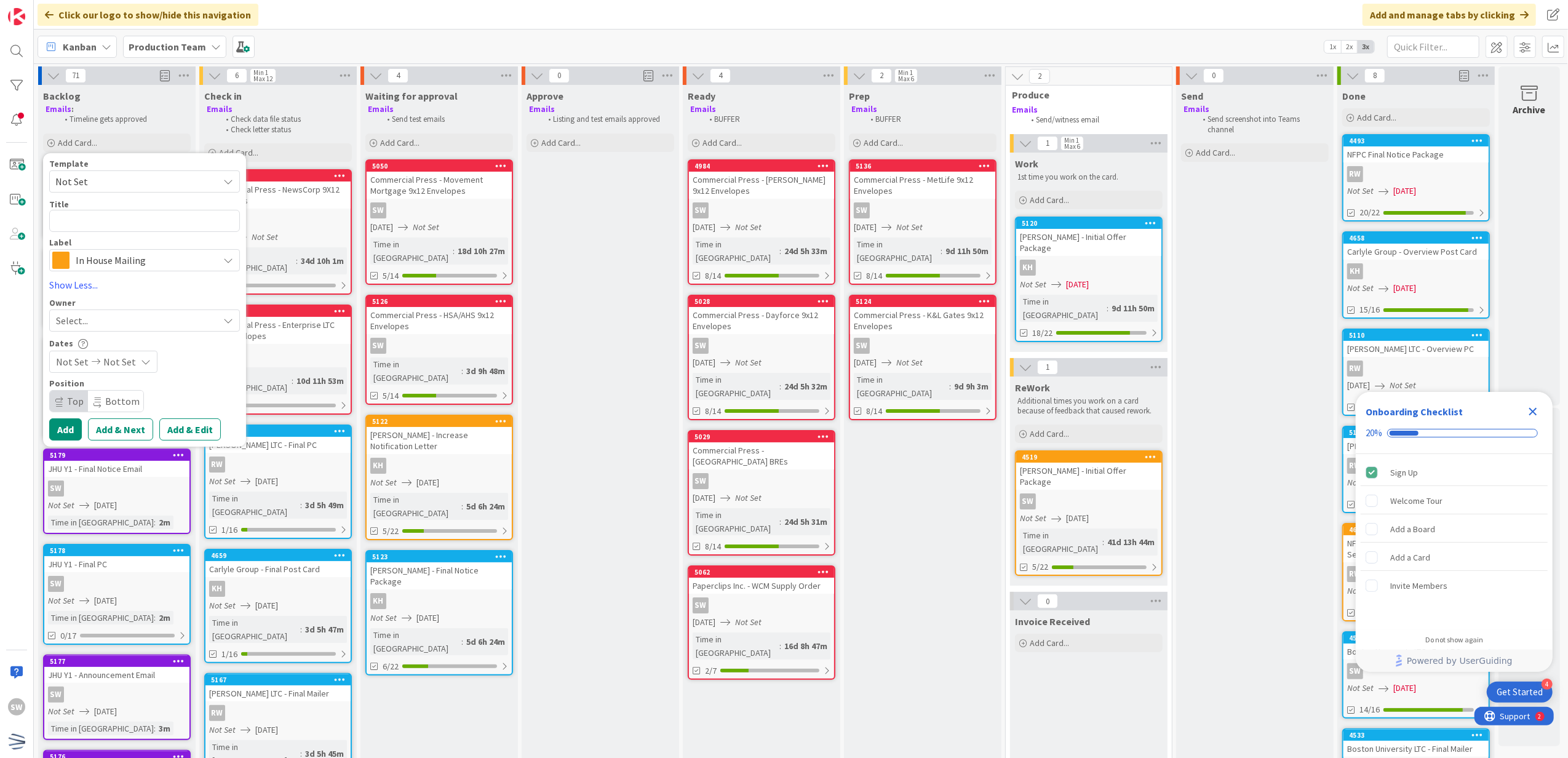
click at [131, 189] on span "Not Set" at bounding box center [132, 182] width 154 height 16
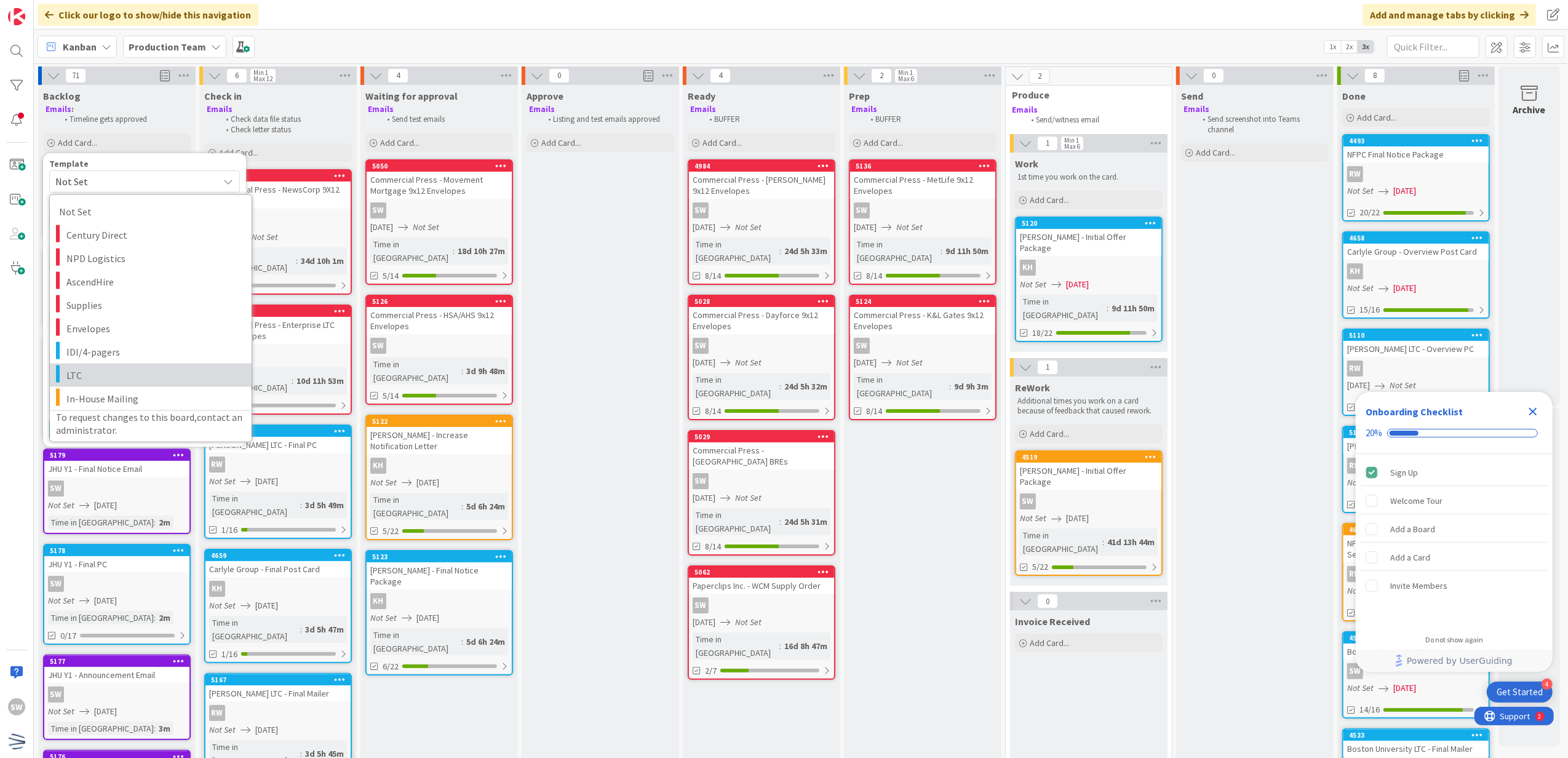
click at [119, 365] on link "LTC" at bounding box center [151, 375] width 202 height 24
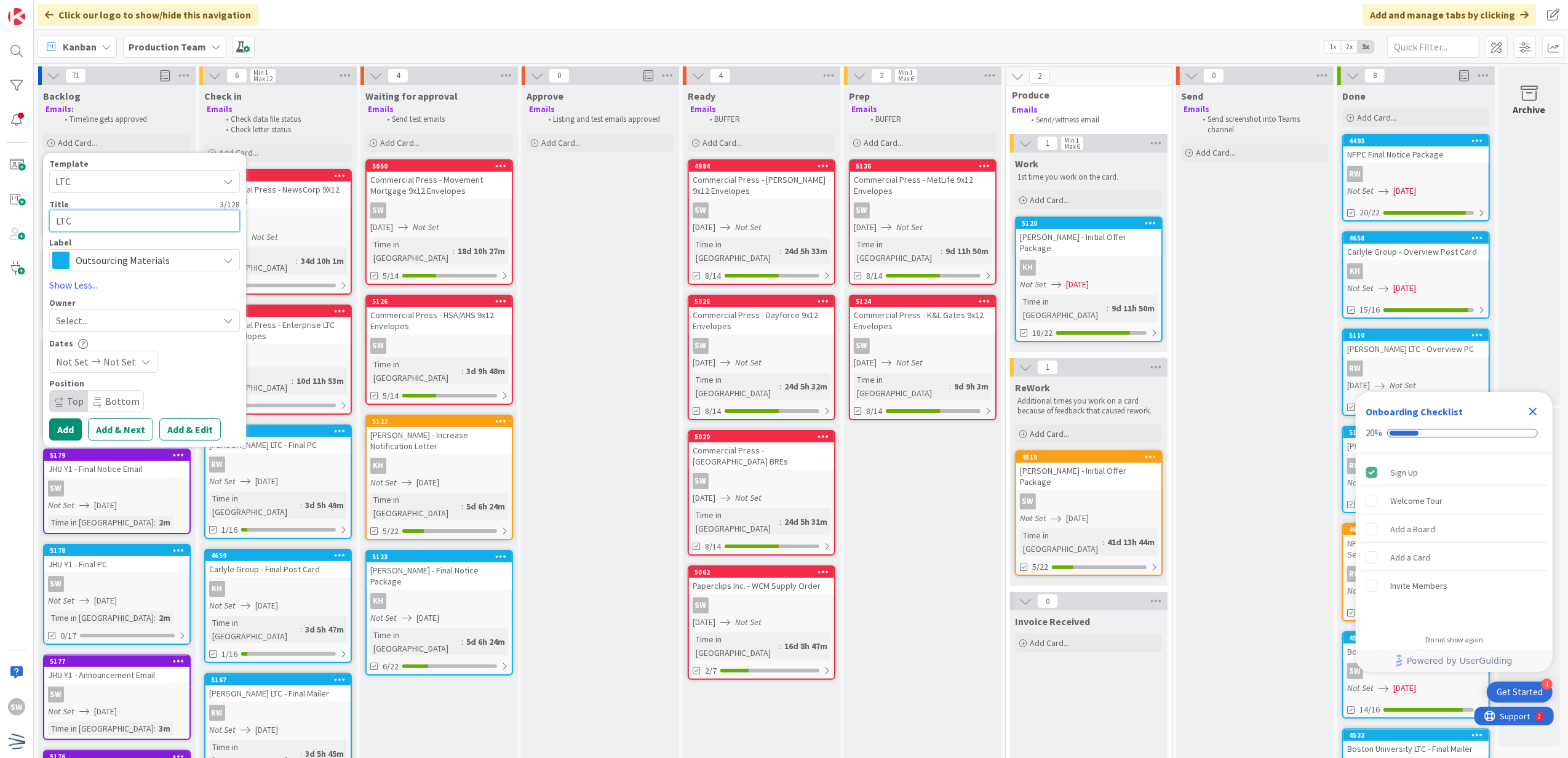
click at [111, 230] on textarea "LTC" at bounding box center [144, 221] width 190 height 23
click at [88, 320] on span "Select..." at bounding box center [72, 320] width 32 height 15
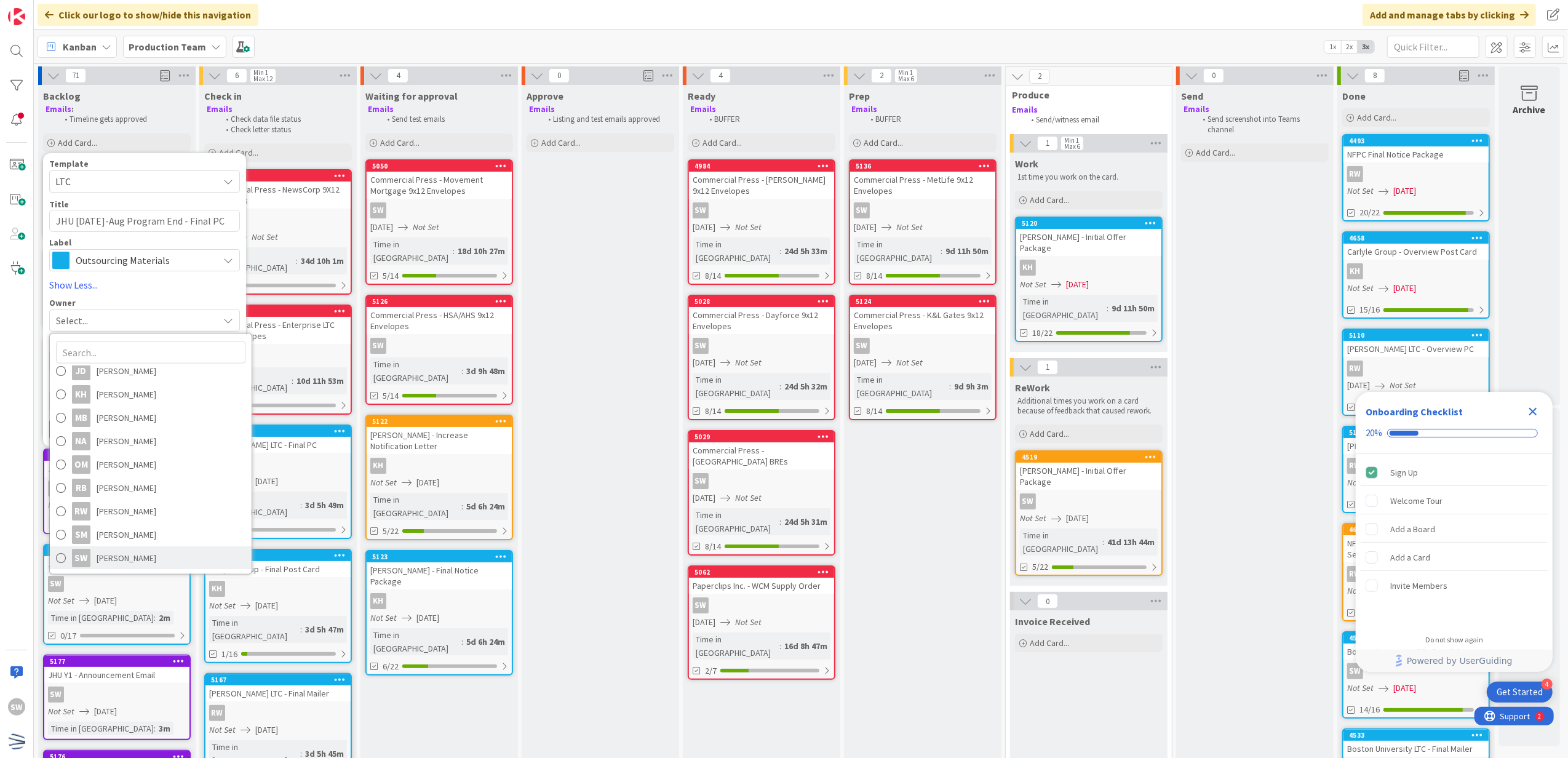
click at [134, 568] on link "SW [PERSON_NAME]" at bounding box center [151, 558] width 202 height 24
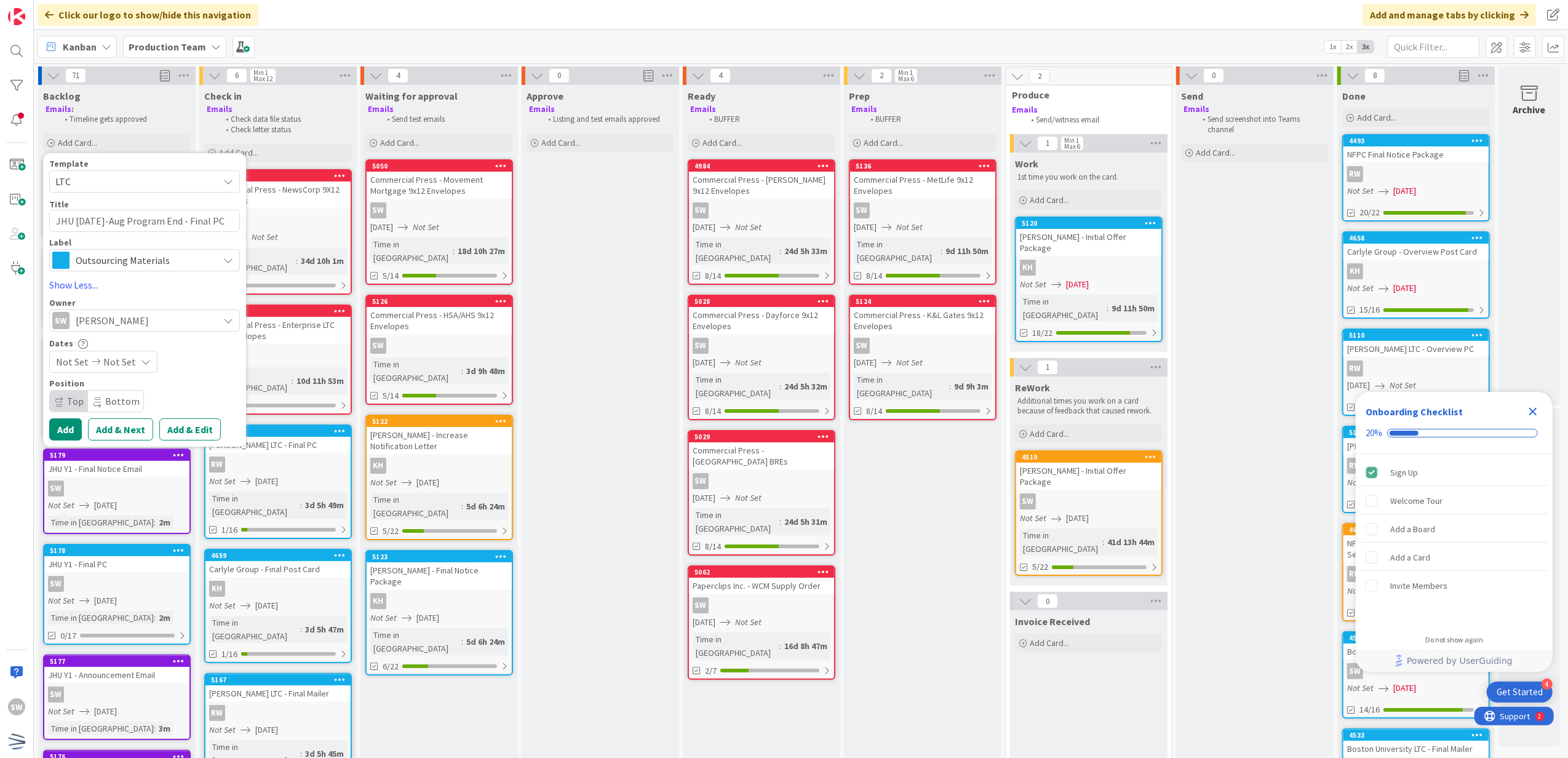
click at [114, 352] on div "Not Set Not Set" at bounding box center [103, 361] width 108 height 22
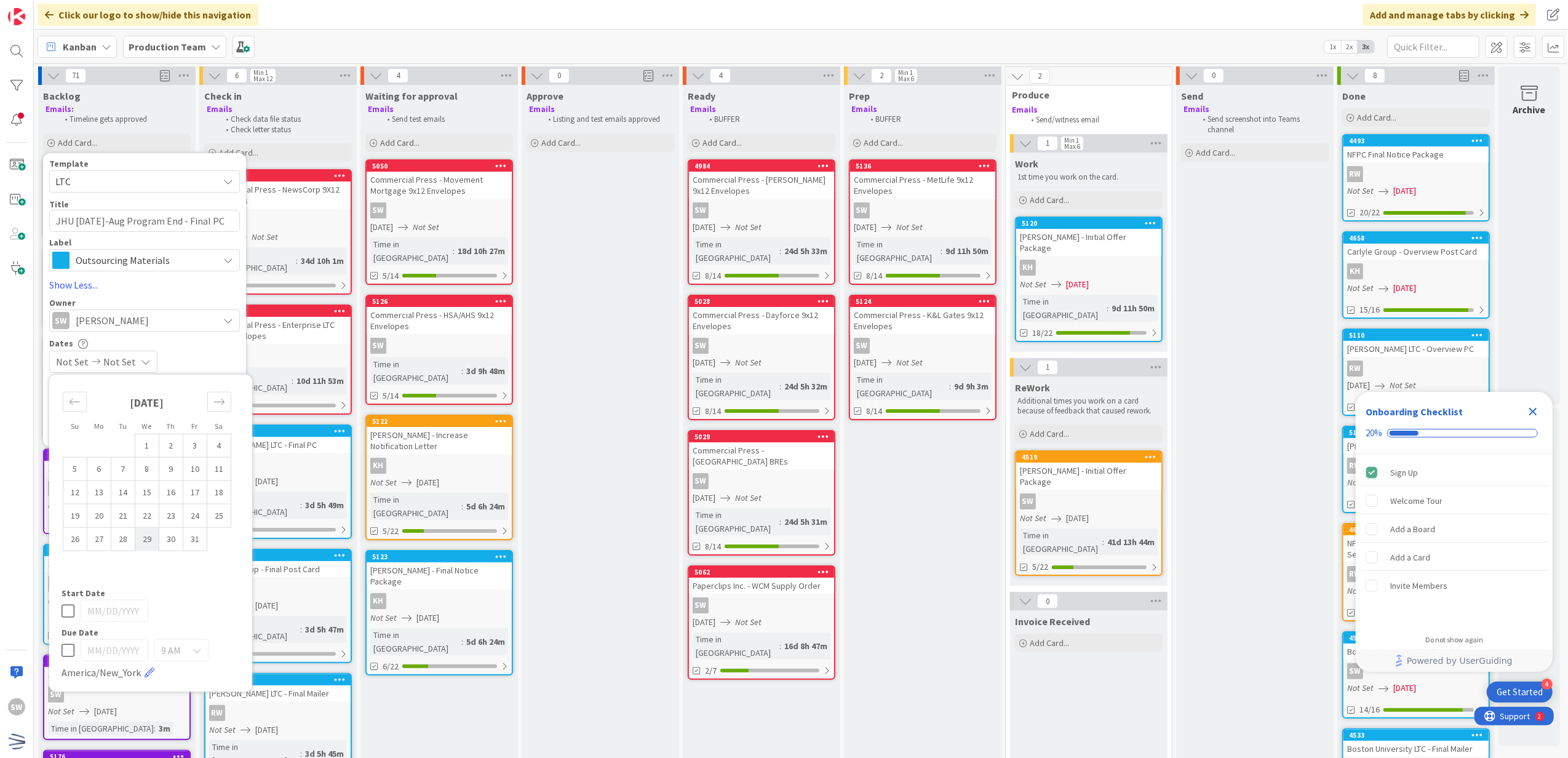
click at [153, 540] on td "29" at bounding box center [147, 539] width 24 height 24
click at [149, 540] on td "29" at bounding box center [147, 539] width 24 height 24
click at [53, 611] on div "Su Mo Tu We Th Fr Sa [DATE] 1 2 3 4 5 6 7 8 9 10 11 12 13 14 15 16 17 18 19 20 …" at bounding box center [150, 533] width 203 height 318
click at [67, 602] on div "[DATE]" at bounding box center [150, 611] width 178 height 22
click at [67, 611] on icon at bounding box center [68, 611] width 13 height 15
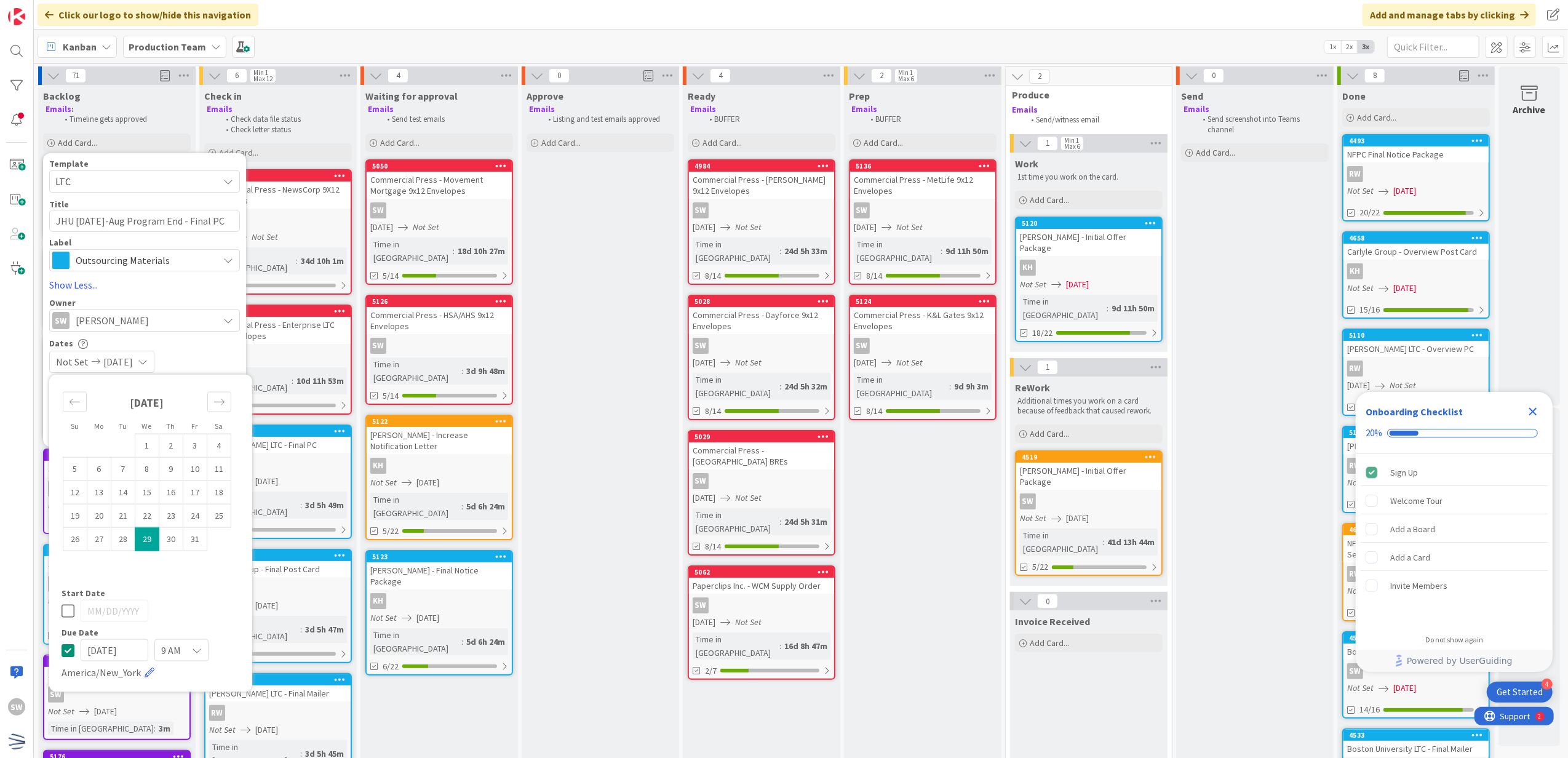
click at [210, 346] on div "Dates" at bounding box center [144, 343] width 190 height 11
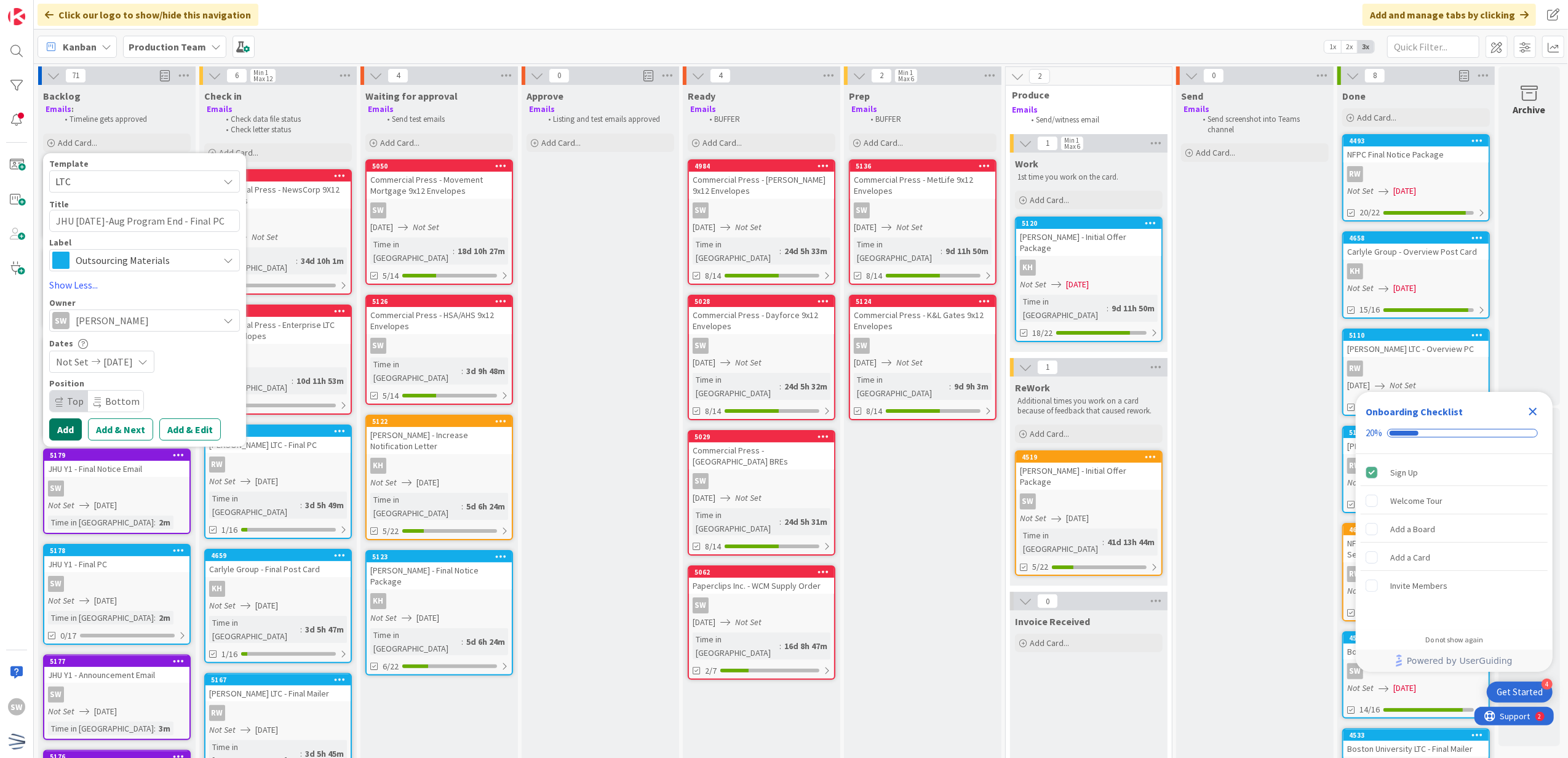
click at [65, 431] on button "Add" at bounding box center [65, 429] width 32 height 22
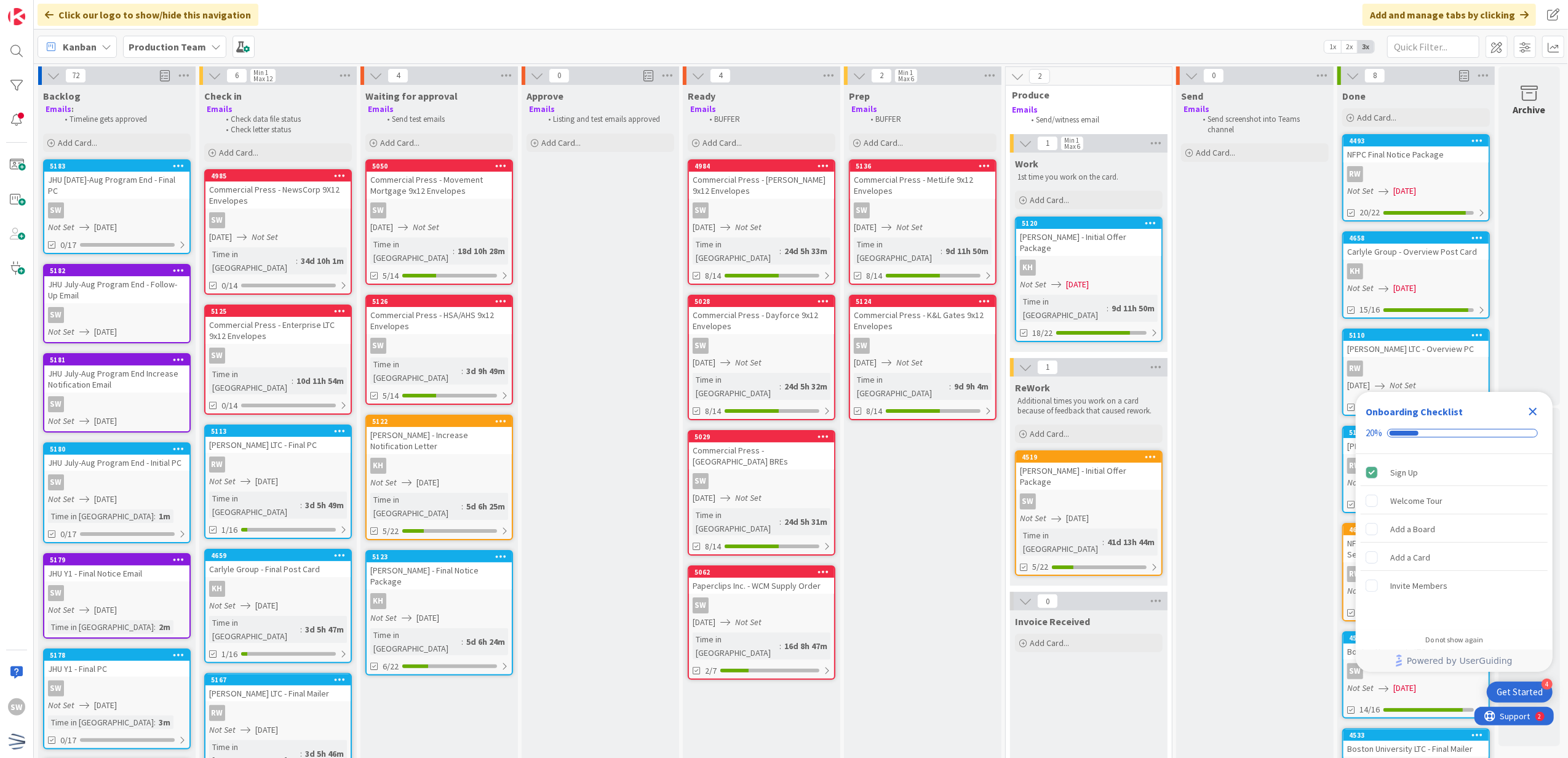
click at [147, 276] on div "JHU July-Aug Program End - Follow-Up Email" at bounding box center [116, 290] width 145 height 27
click at [147, 273] on div "72 Backlog Emails : Timeline gets approved Add Card... Template Not Set Not Set…" at bounding box center [801, 411] width 1535 height 695
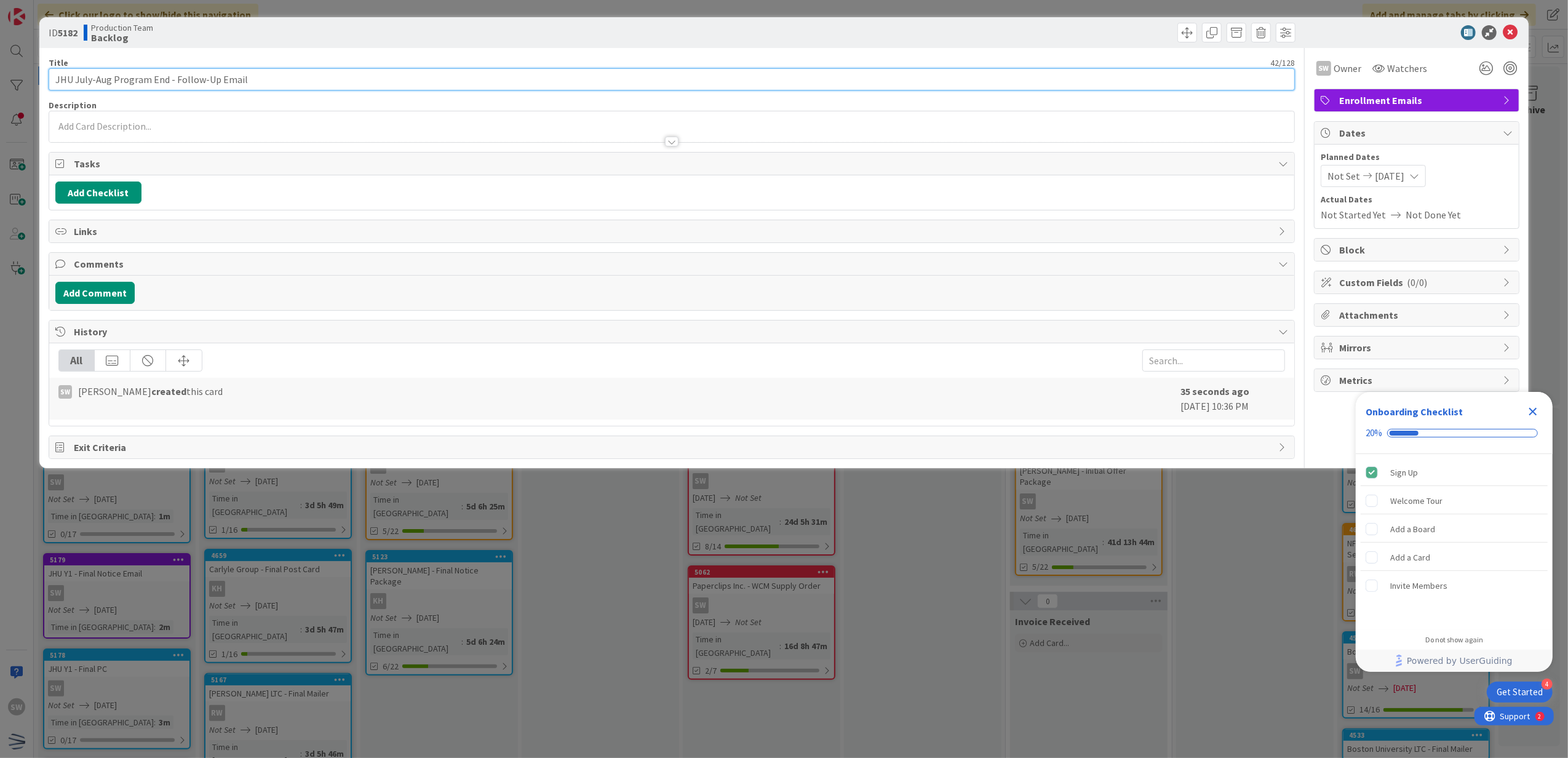
click at [91, 85] on input "JHU July-Aug Program End - Follow-Up Email" at bounding box center [671, 79] width 1247 height 22
click at [1510, 31] on icon at bounding box center [1510, 32] width 15 height 15
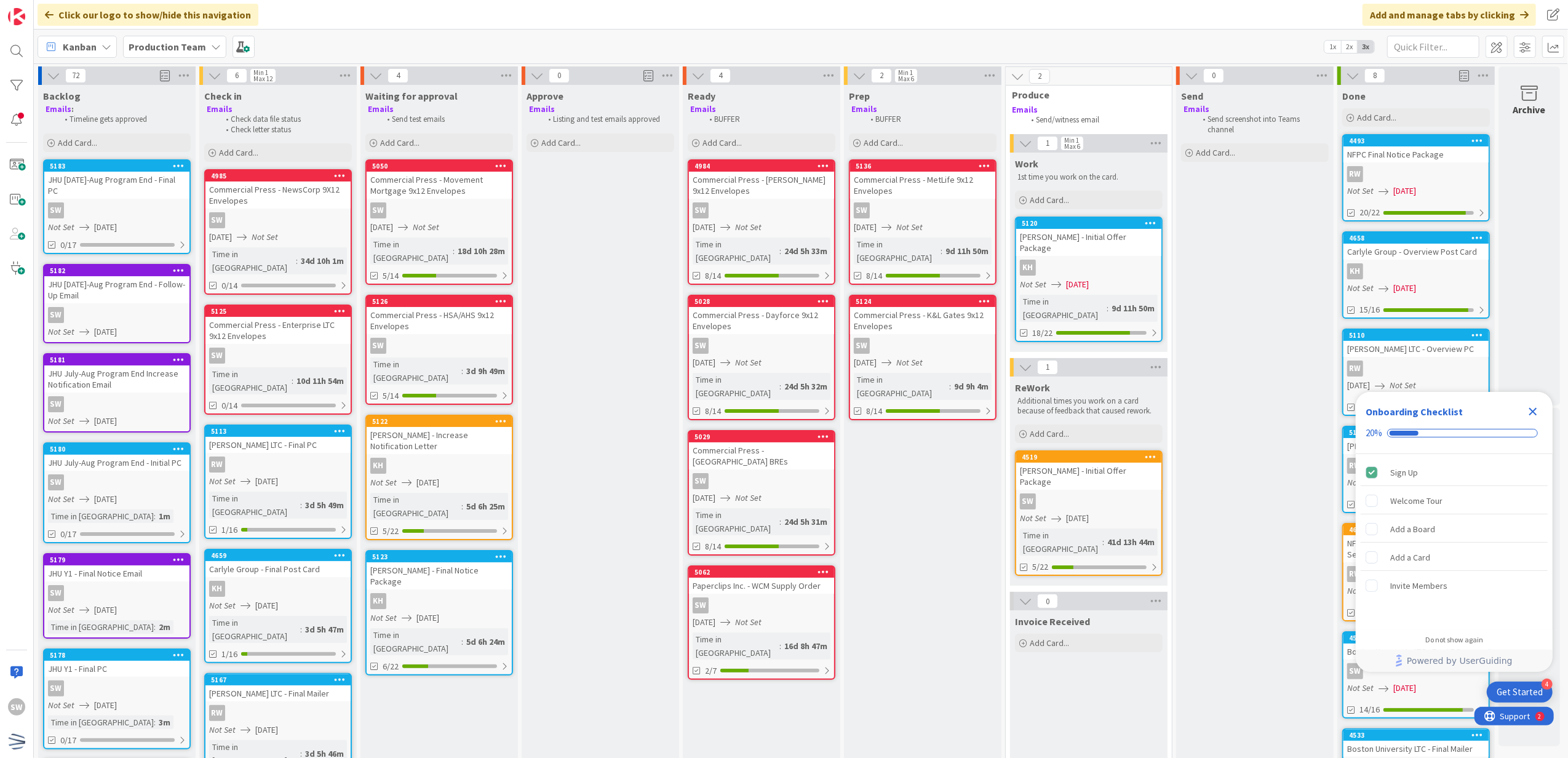
click at [131, 372] on div "JHU July-Aug Program End Increase Notification Email" at bounding box center [116, 378] width 145 height 27
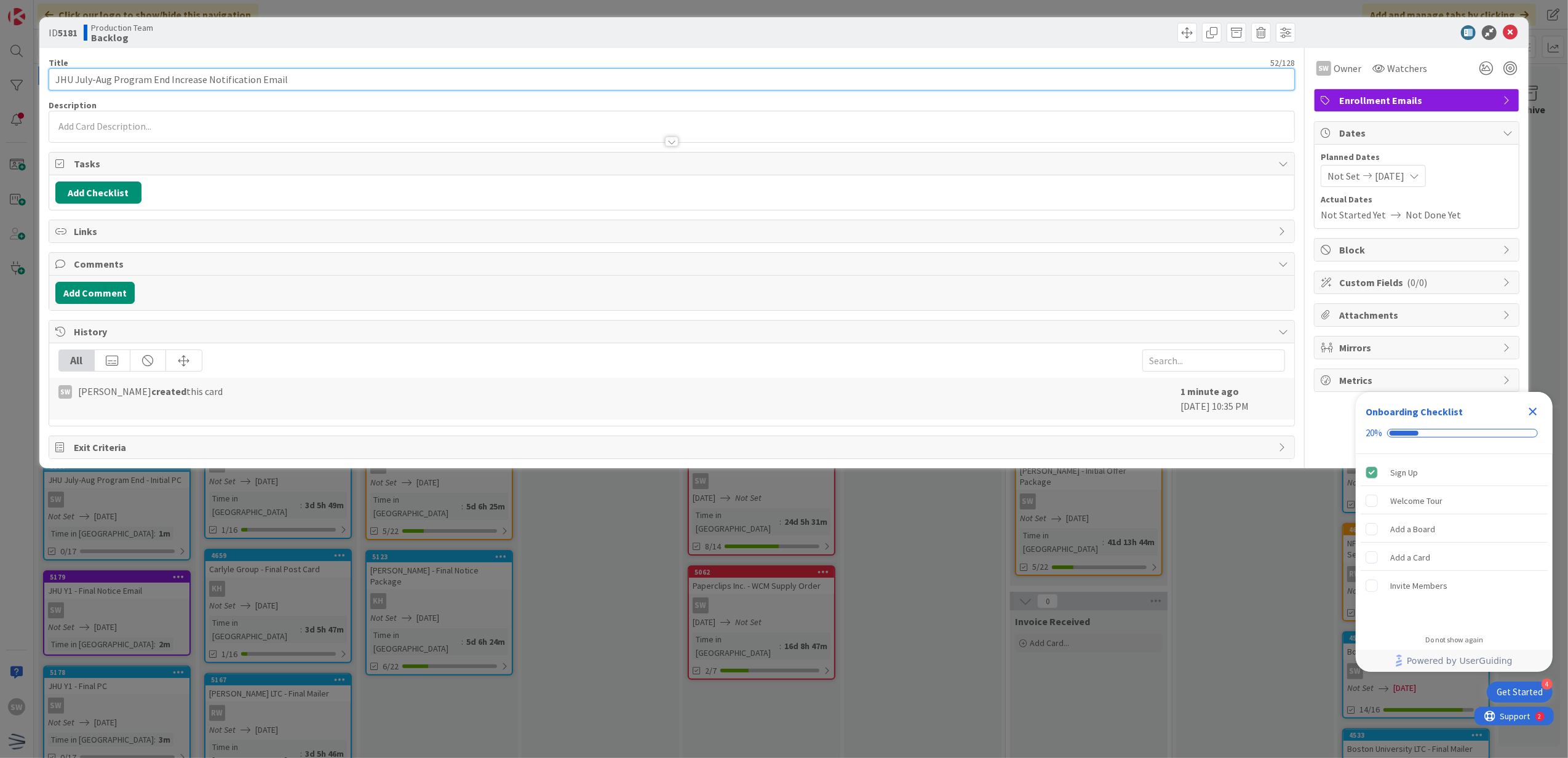
click at [89, 83] on input "JHU July-Aug Program End Increase Notification Email" at bounding box center [671, 79] width 1247 height 22
click at [1506, 28] on icon at bounding box center [1510, 32] width 15 height 15
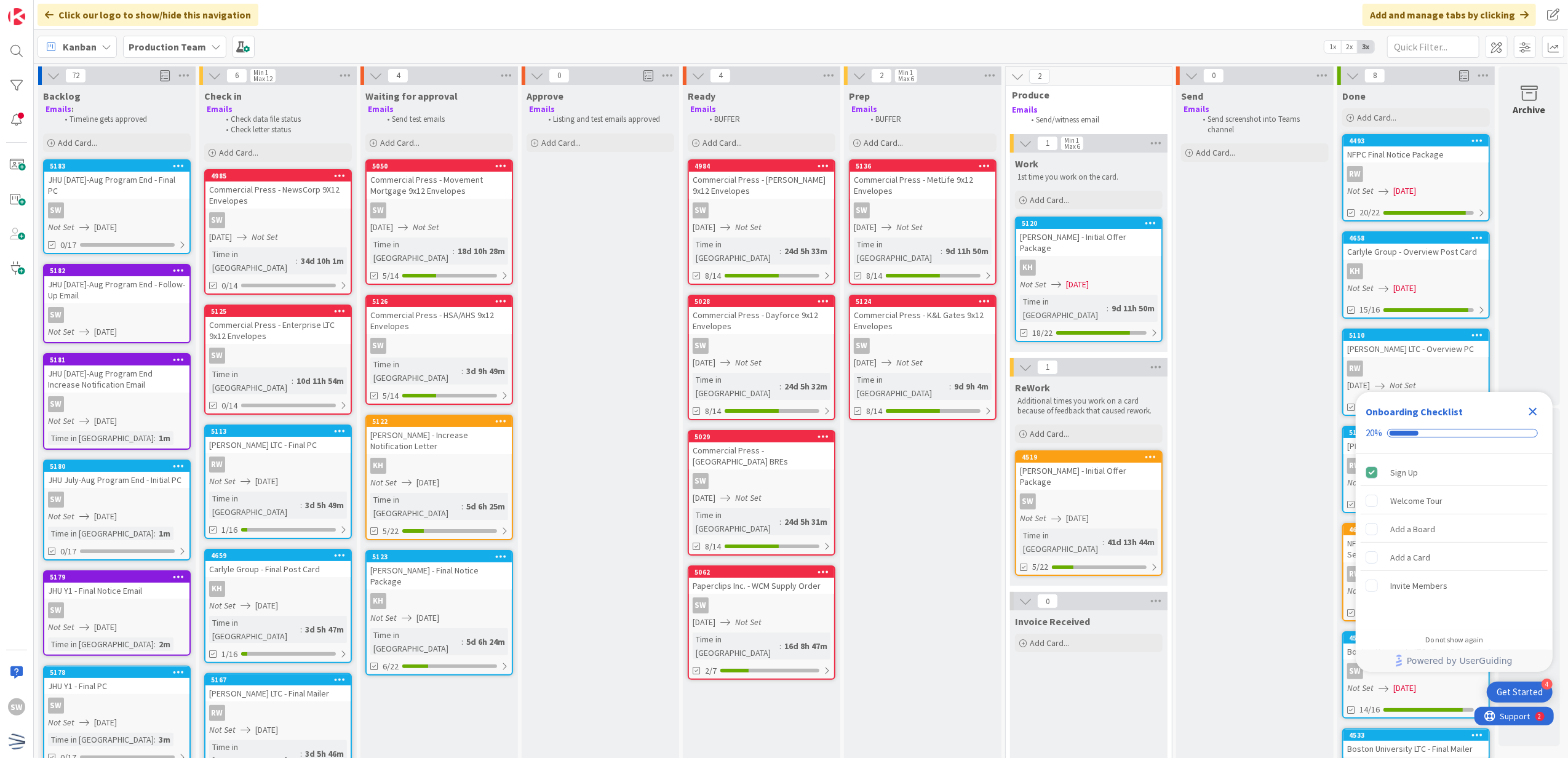
click at [135, 491] on div "SW" at bounding box center [116, 499] width 145 height 16
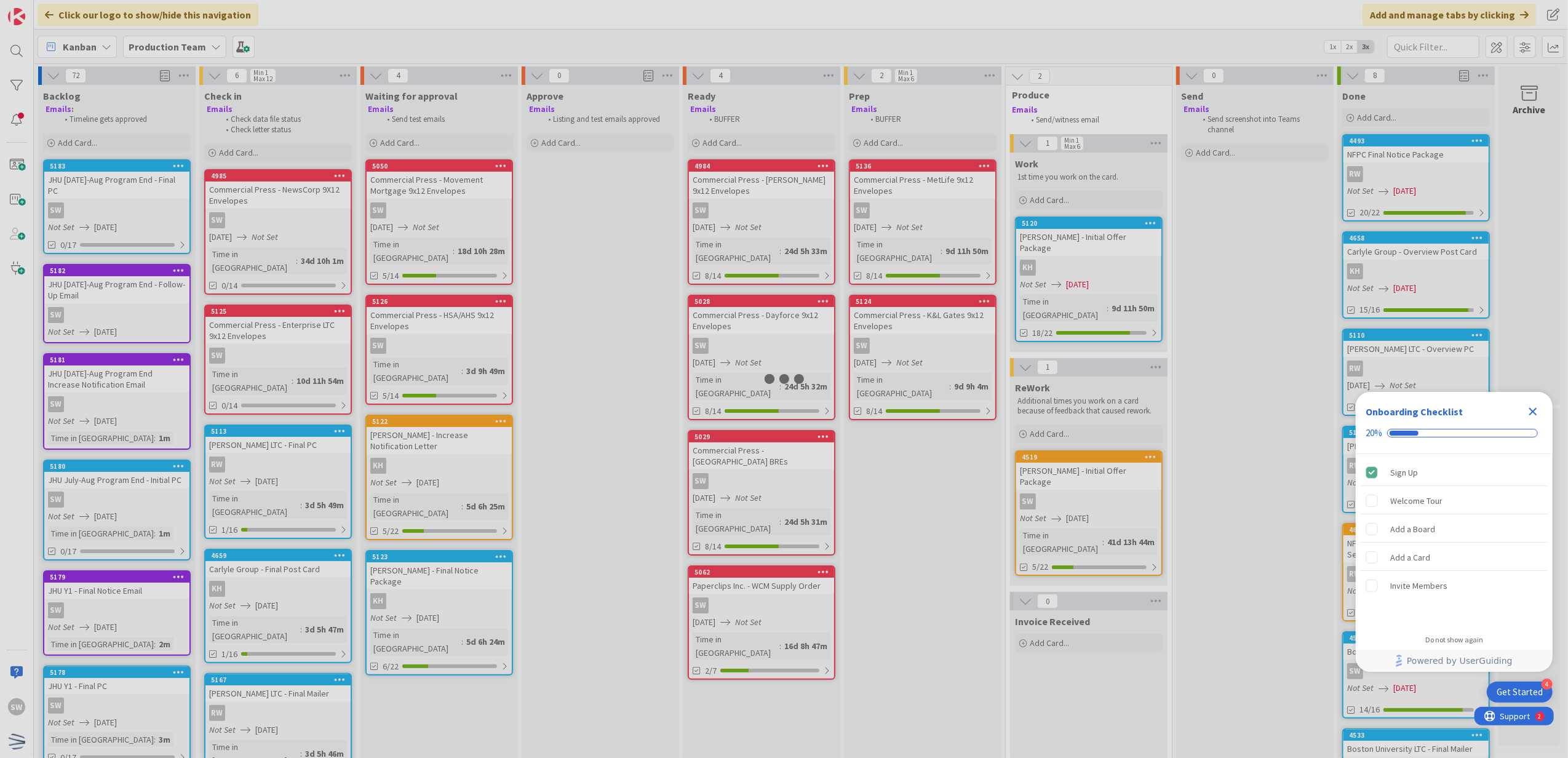
click at [135, 483] on div "72 Backlog Emails : Timeline gets approved Add Card... Template Not Set Not Set…" at bounding box center [801, 411] width 1535 height 695
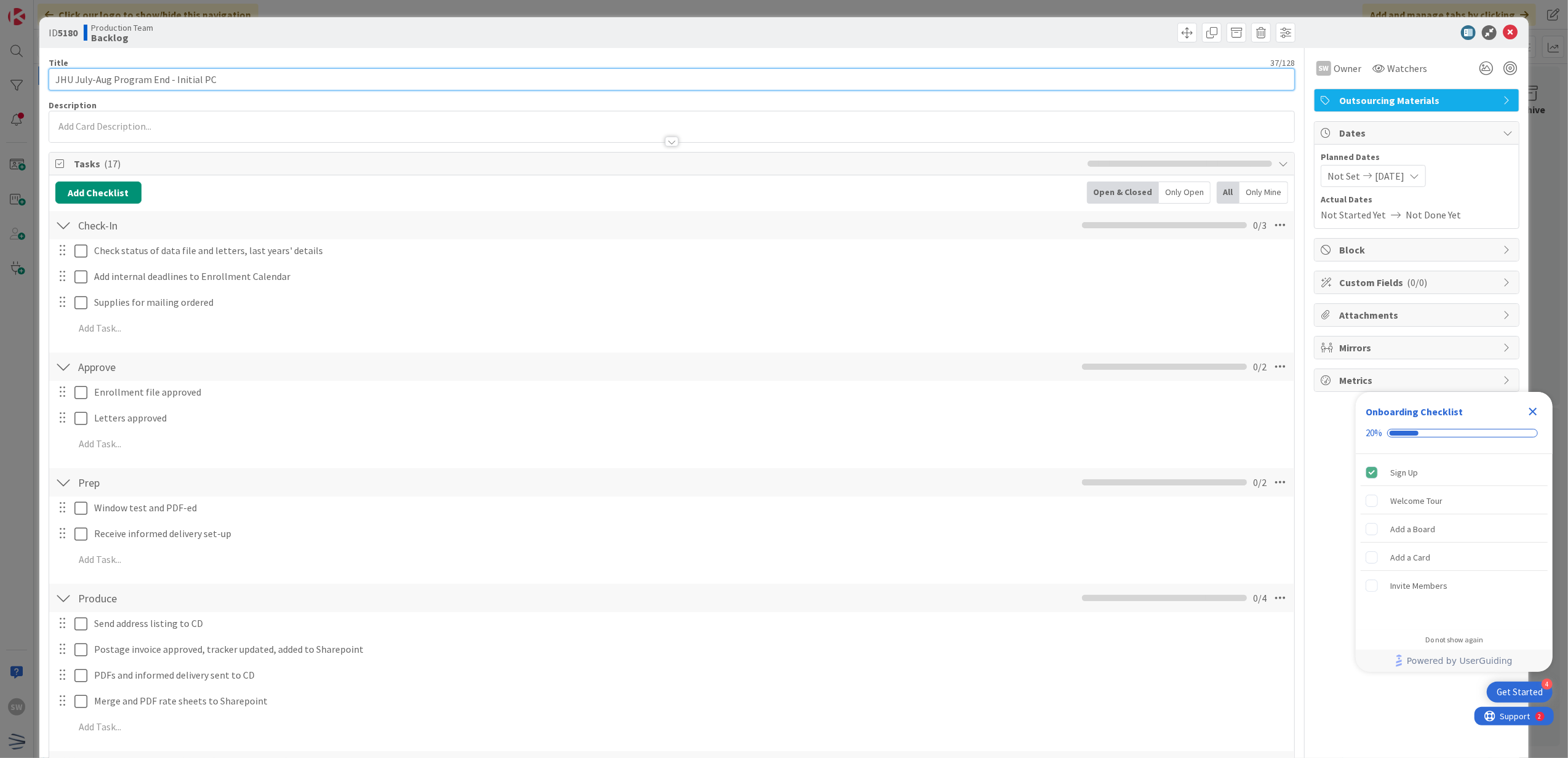
click at [89, 82] on input "JHU July-Aug Program End - Initial PC" at bounding box center [671, 79] width 1247 height 22
click at [1504, 20] on div "ID 5180 Production Team Backlog" at bounding box center [784, 32] width 1490 height 31
click at [1503, 25] on icon at bounding box center [1510, 32] width 15 height 15
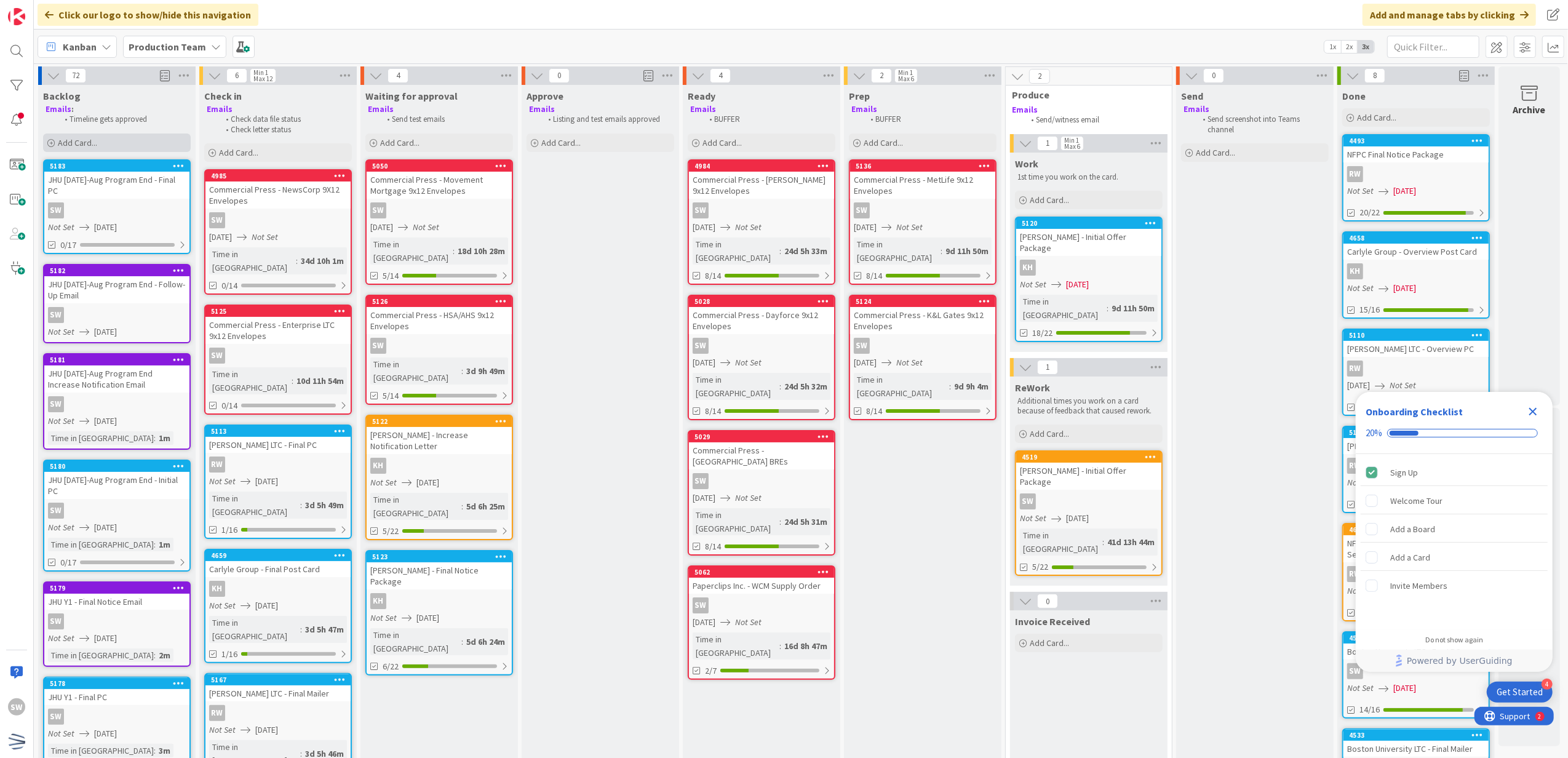
click at [77, 147] on div "Add Card..." at bounding box center [117, 142] width 147 height 18
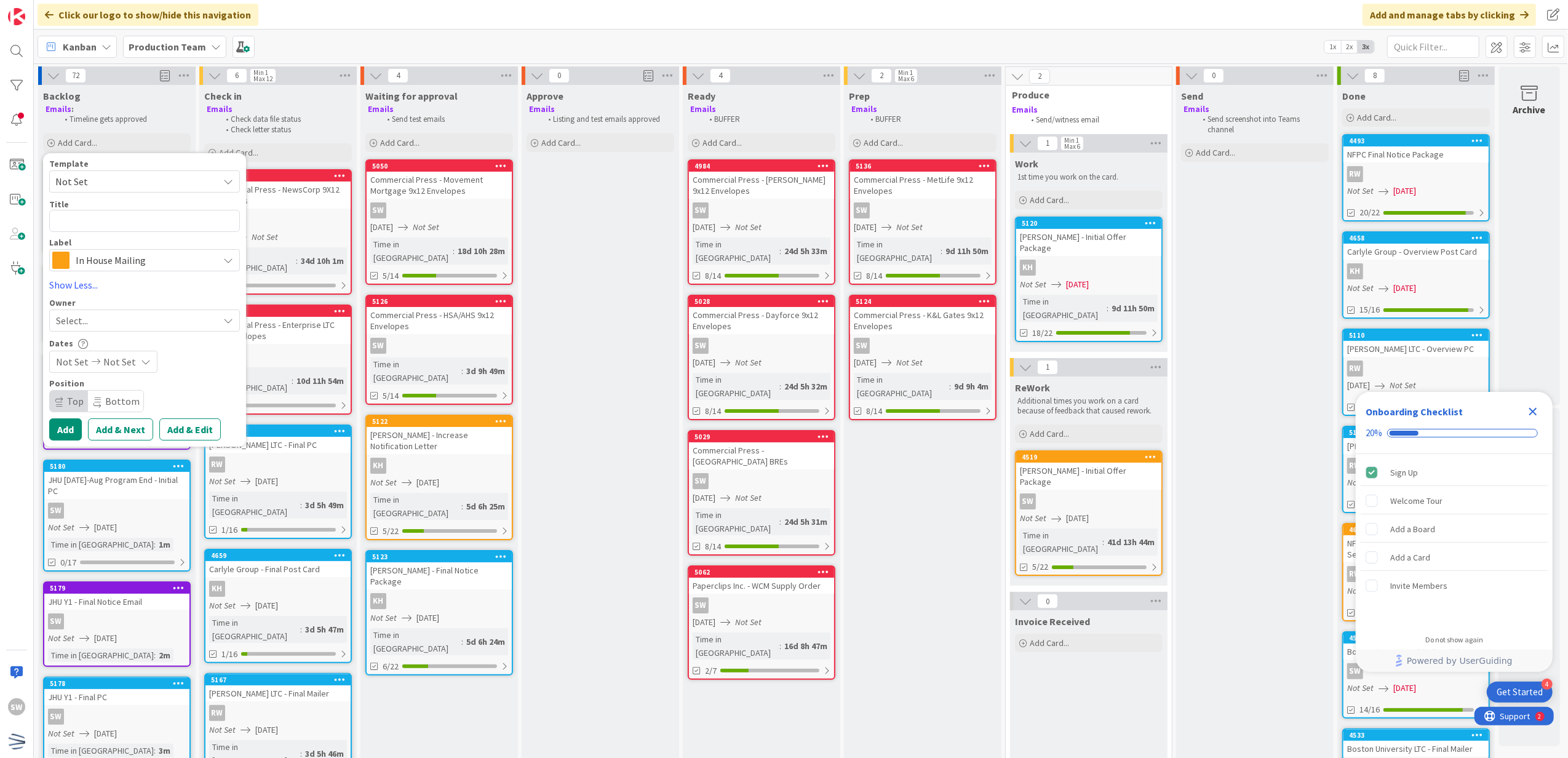
click at [150, 197] on div "Template Not Set Not Set Century Direct NPD Logistics AscendHire Supplies Envel…" at bounding box center [144, 216] width 190 height 112
click at [157, 188] on span "Not Set" at bounding box center [132, 182] width 154 height 16
click at [186, 178] on span "Not Set" at bounding box center [132, 182] width 154 height 16
click at [144, 269] on div "In House Mailing" at bounding box center [144, 260] width 190 height 22
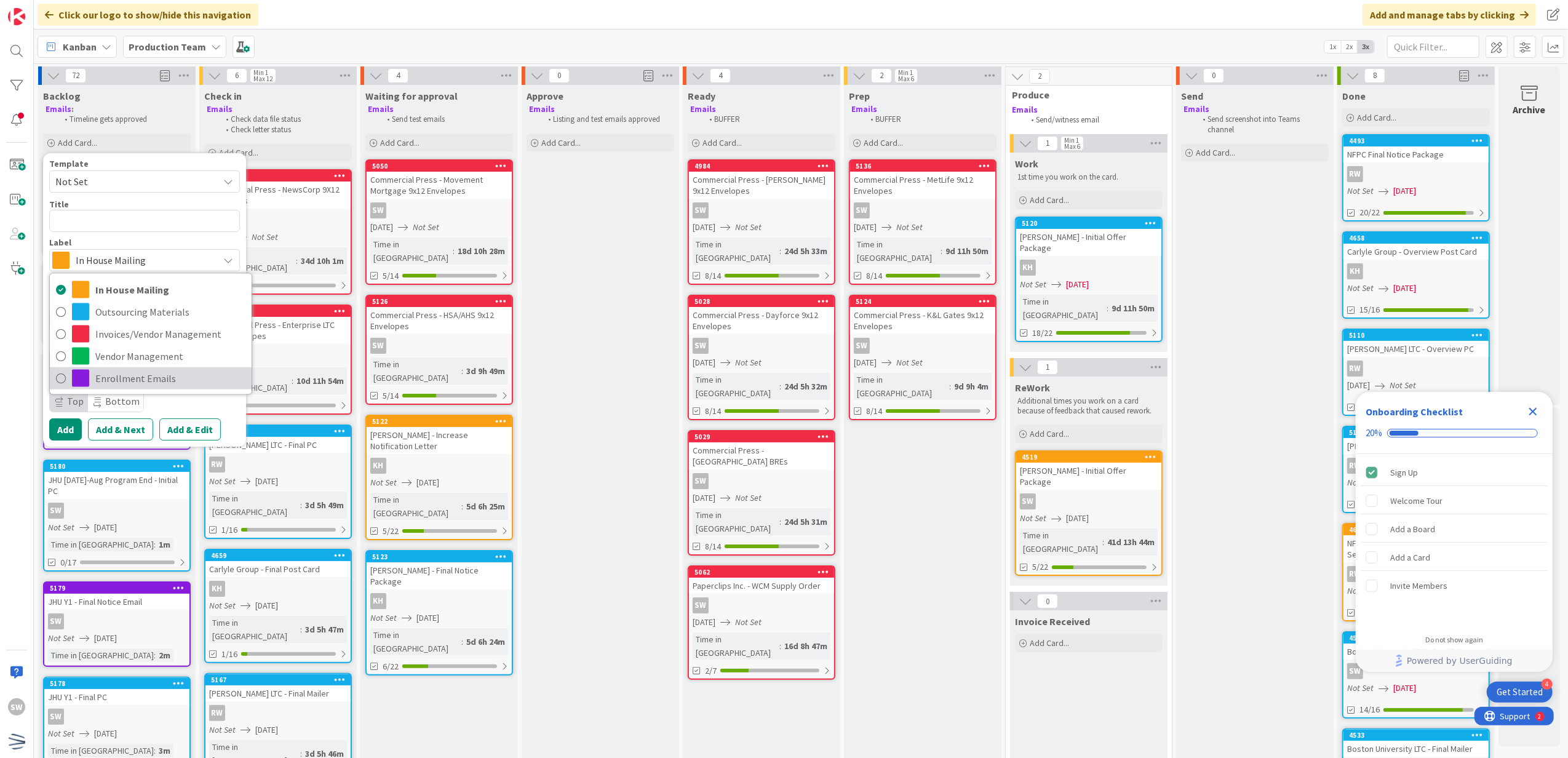
click at [139, 375] on span "Enrollment Emails" at bounding box center [170, 378] width 150 height 18
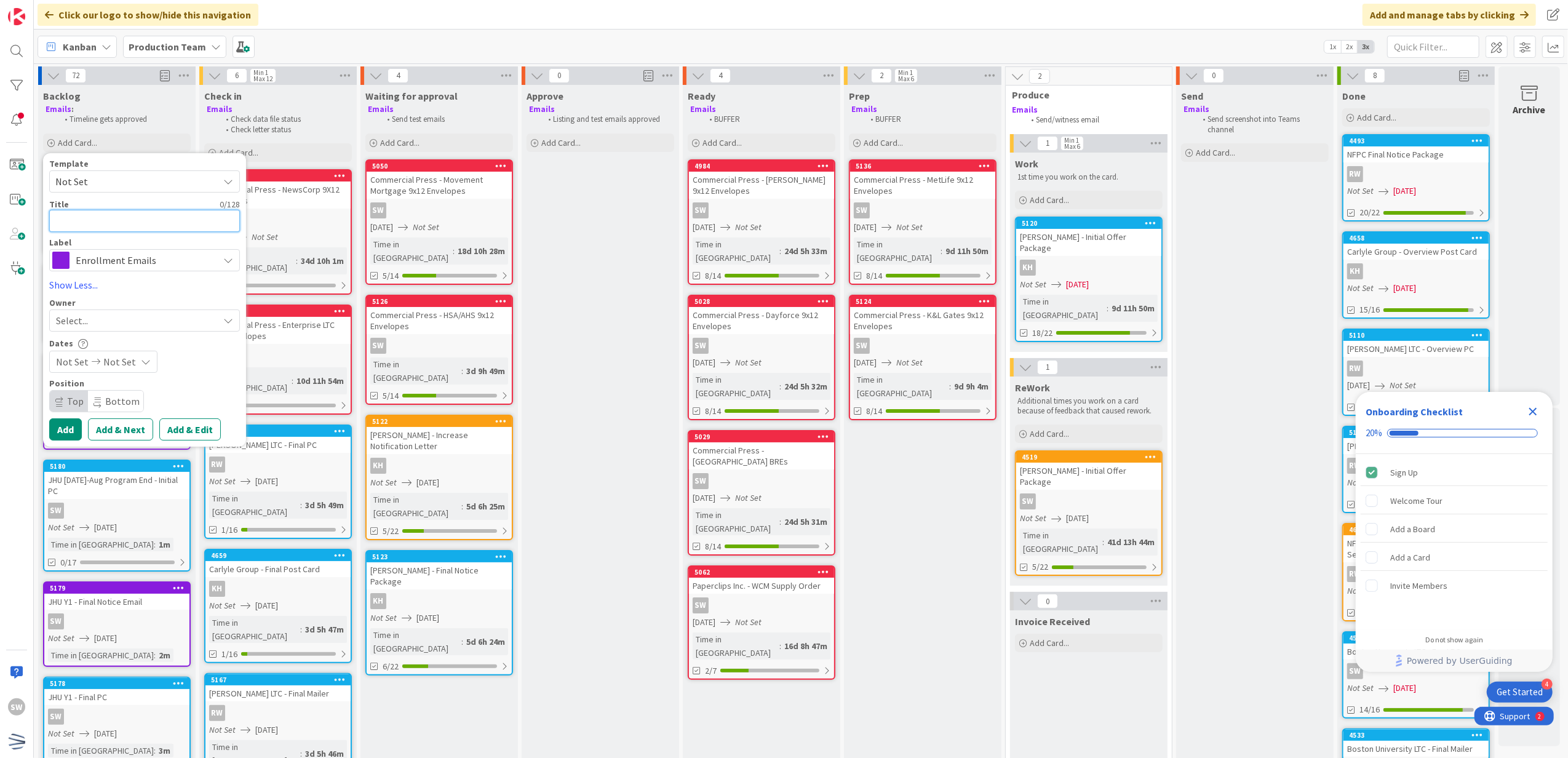
click at [154, 224] on textarea at bounding box center [144, 221] width 190 height 23
click at [193, 324] on div "Select..." at bounding box center [137, 320] width 162 height 15
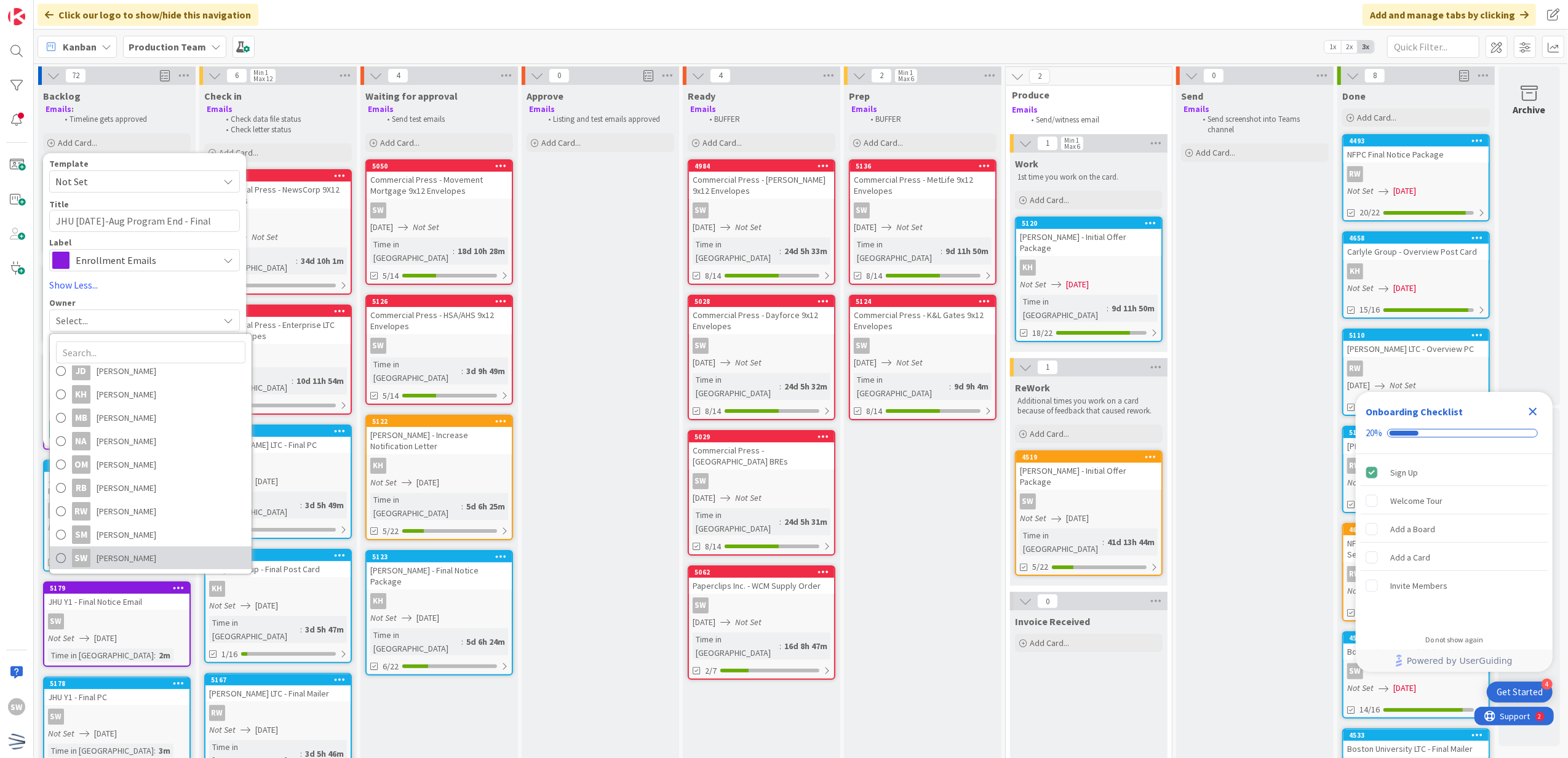
drag, startPoint x: 211, startPoint y: 563, endPoint x: 178, endPoint y: 461, distance: 107.2
click at [211, 562] on link "SW [PERSON_NAME]" at bounding box center [151, 558] width 202 height 24
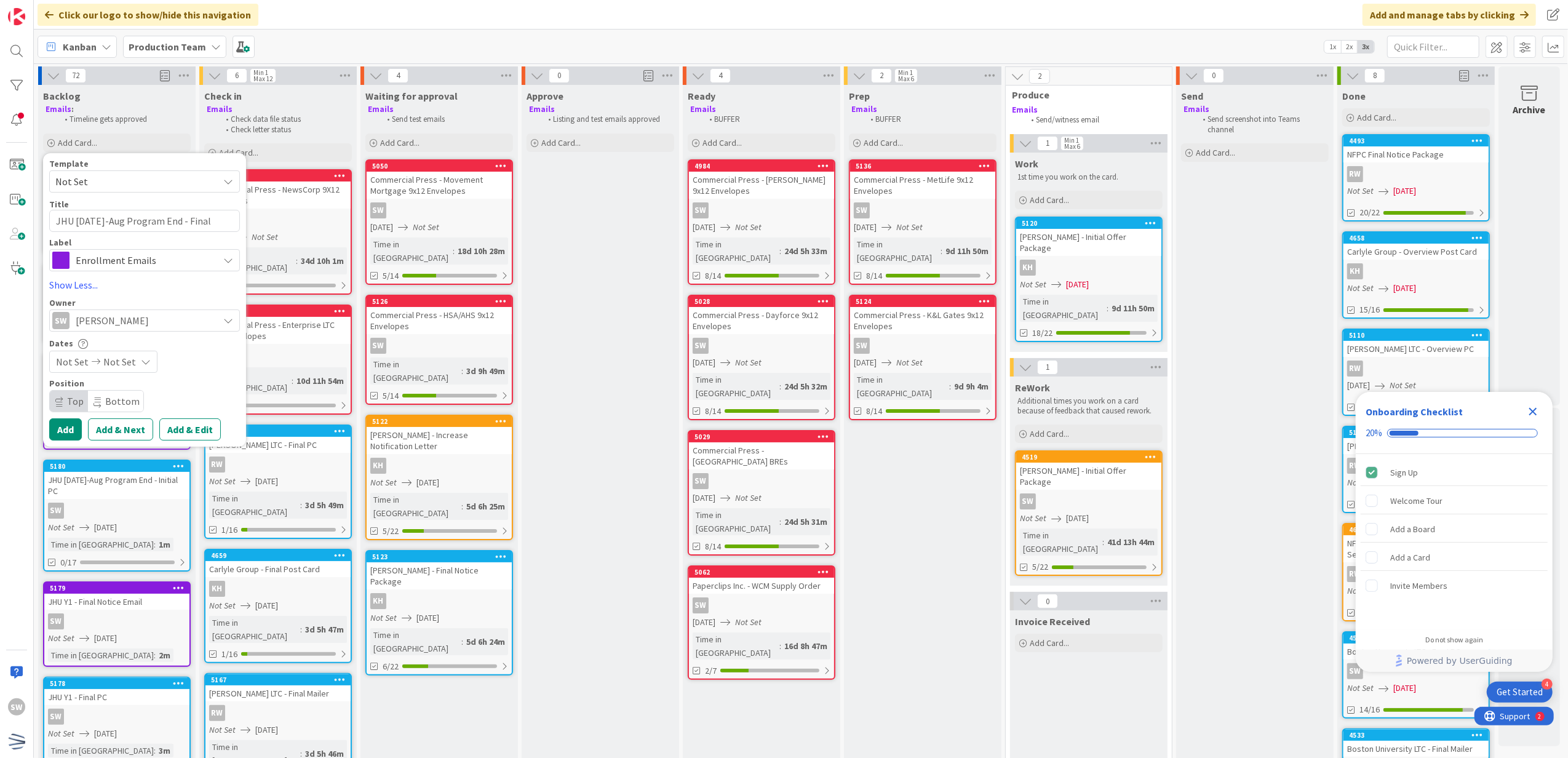
click at [122, 369] on span "Not Set" at bounding box center [119, 361] width 32 height 15
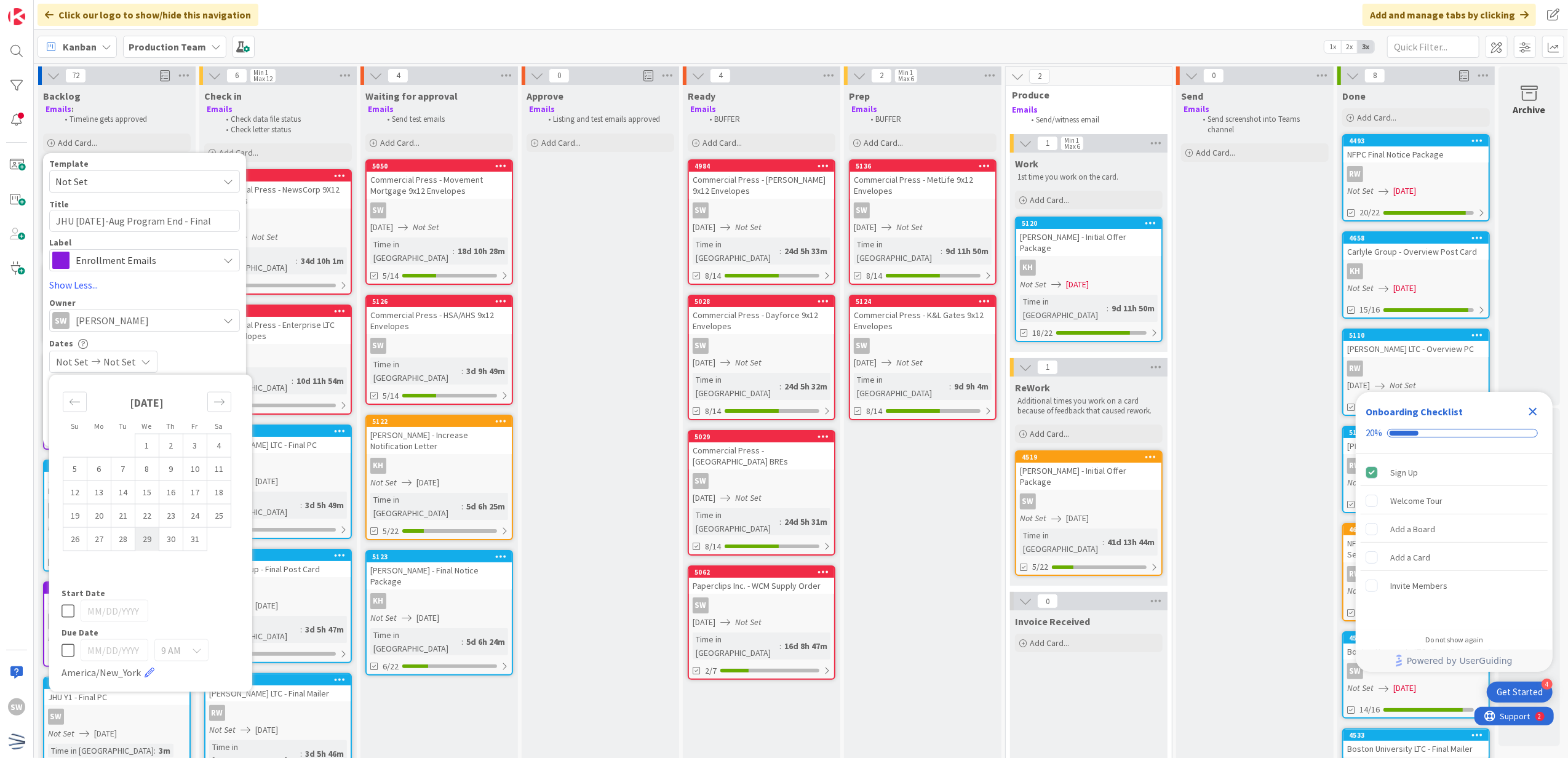
click at [148, 547] on td "29" at bounding box center [147, 539] width 24 height 24
click at [148, 540] on td "29" at bounding box center [147, 539] width 24 height 24
click at [64, 616] on icon at bounding box center [68, 611] width 13 height 15
click at [223, 355] on div "Not Set [DATE]" at bounding box center [144, 361] width 190 height 22
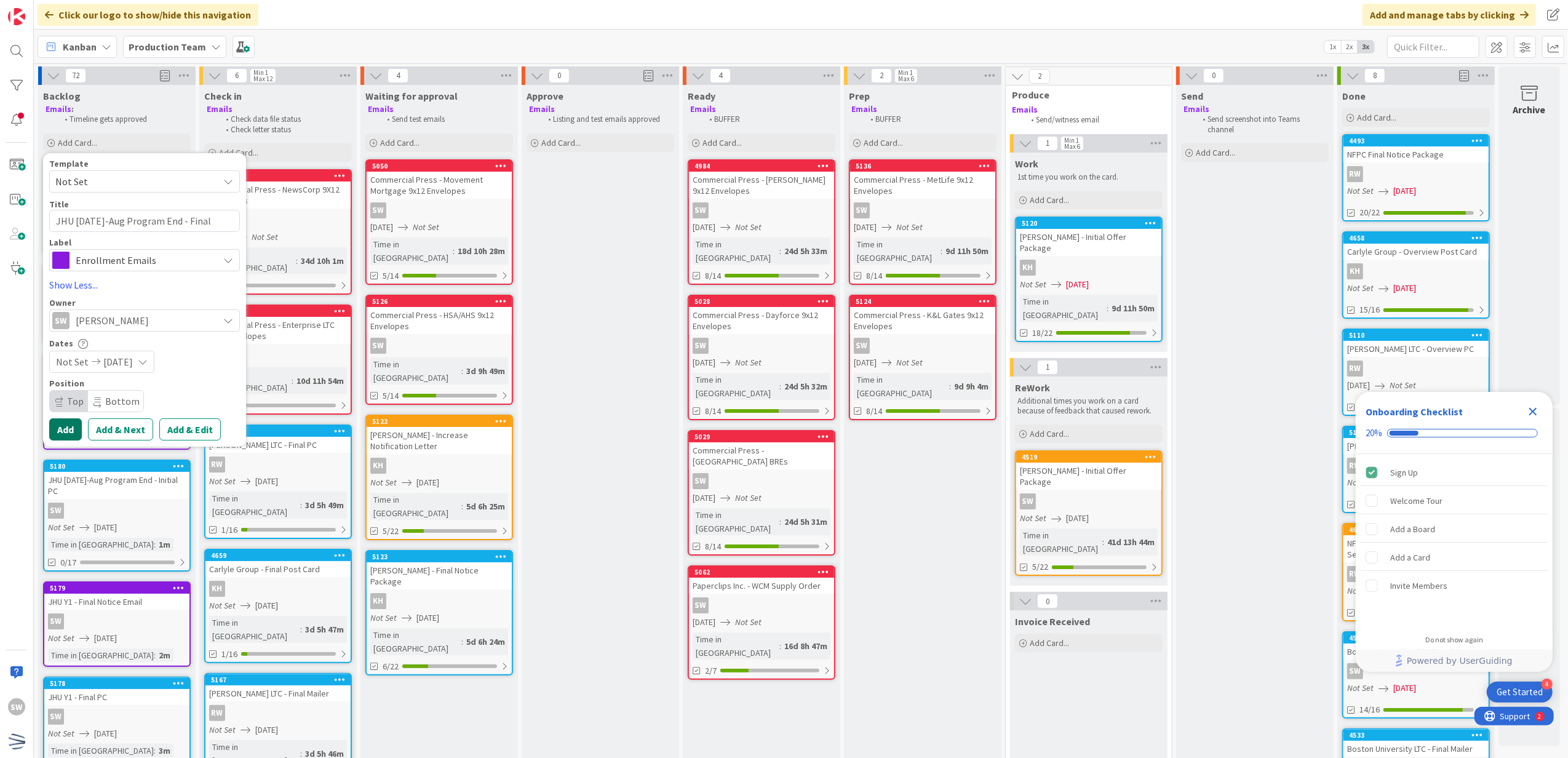
click at [52, 435] on button "Add" at bounding box center [65, 429] width 32 height 22
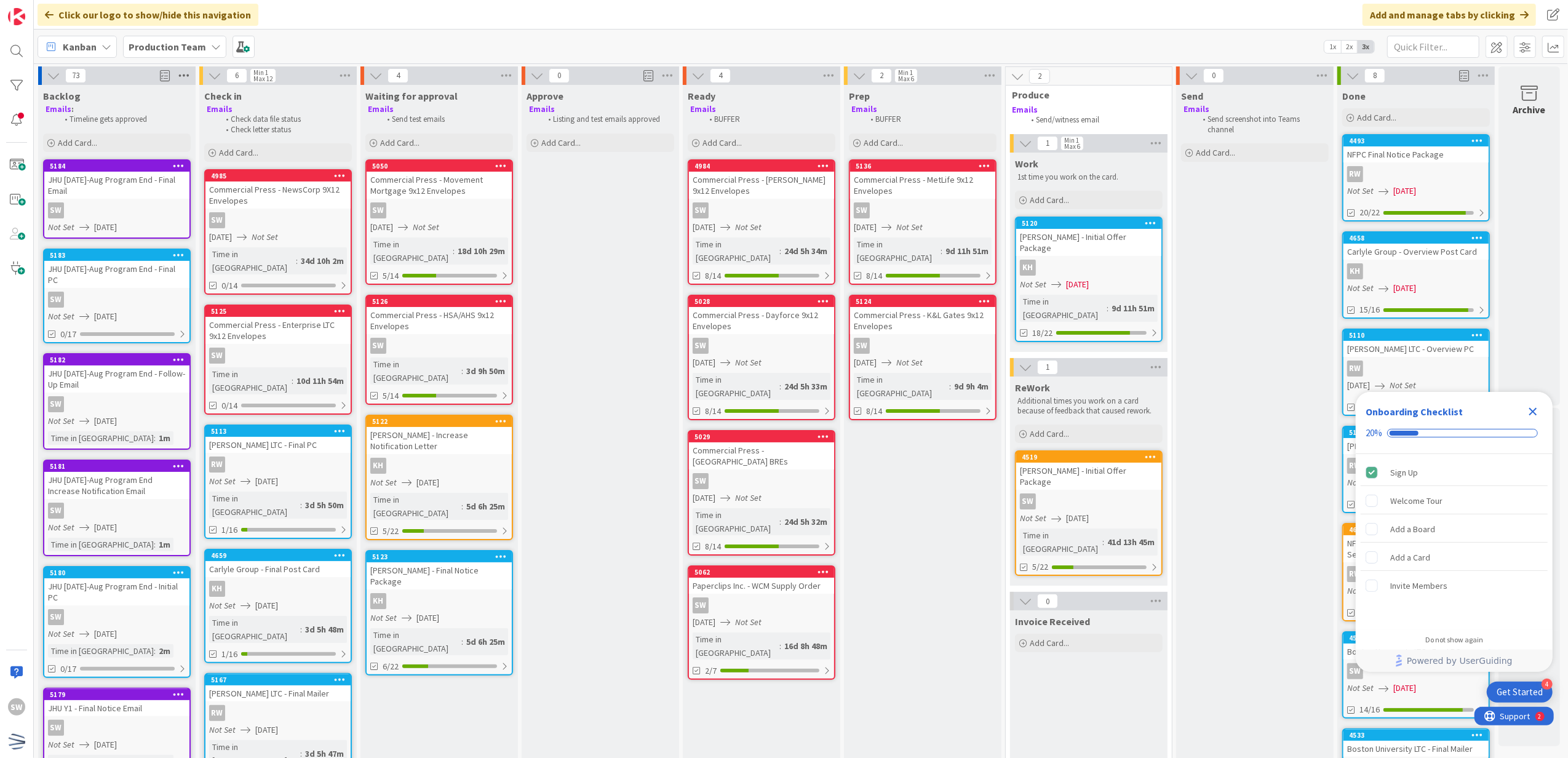
click at [180, 80] on icon at bounding box center [184, 75] width 16 height 18
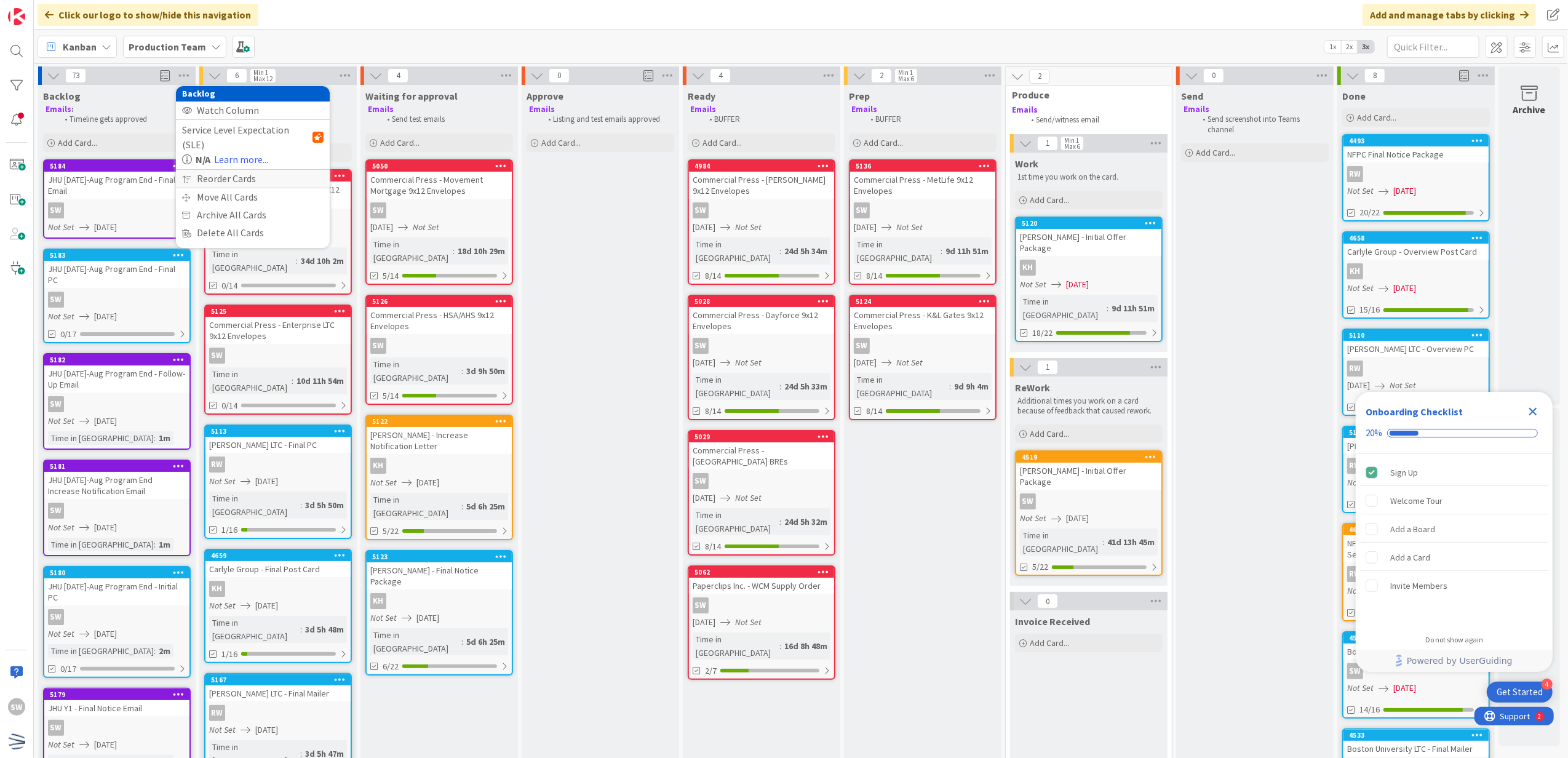
click at [240, 170] on div "Reorder Cards" at bounding box center [253, 179] width 154 height 18
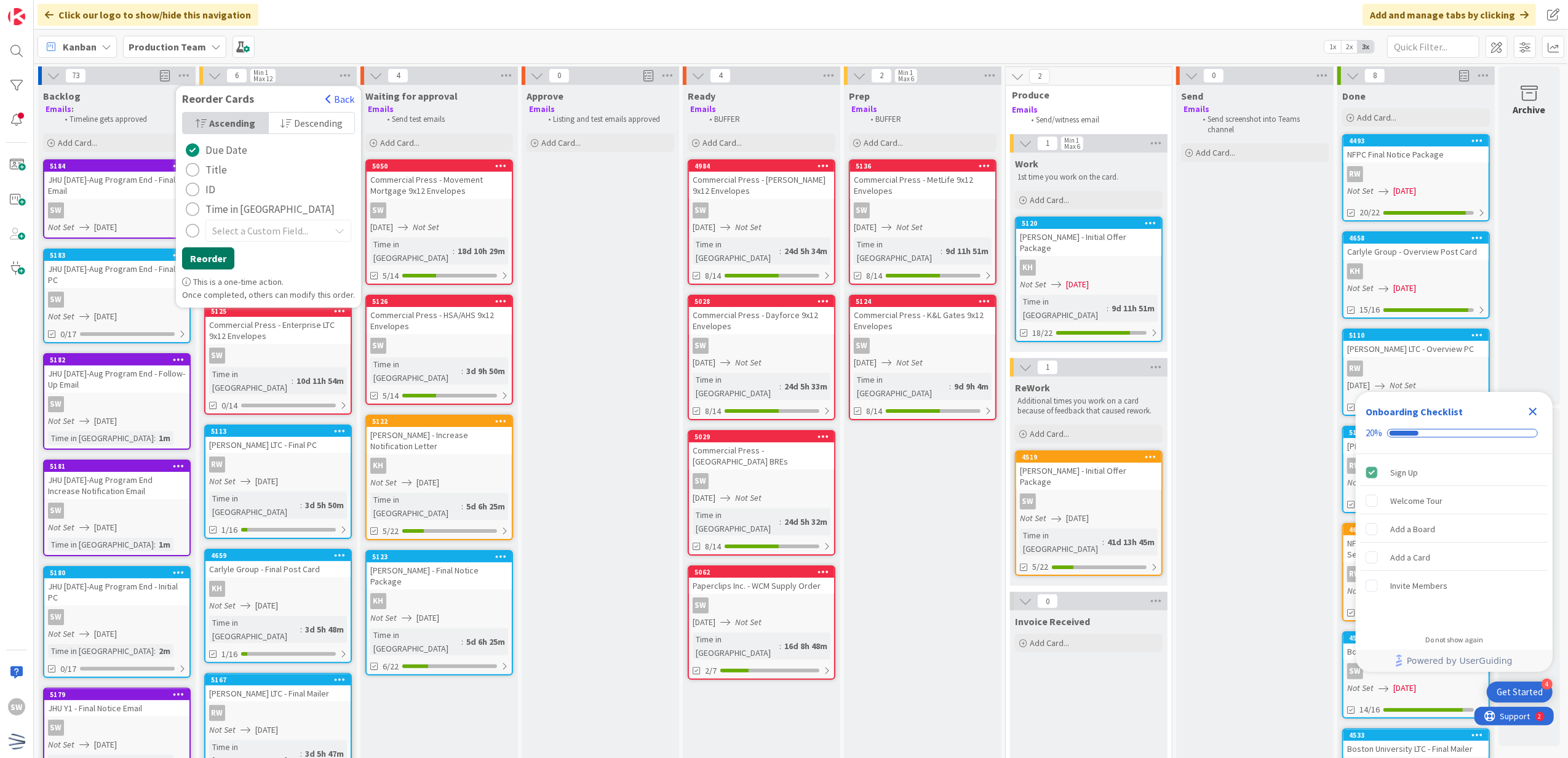
click at [209, 259] on button "Reorder" at bounding box center [209, 258] width 53 height 22
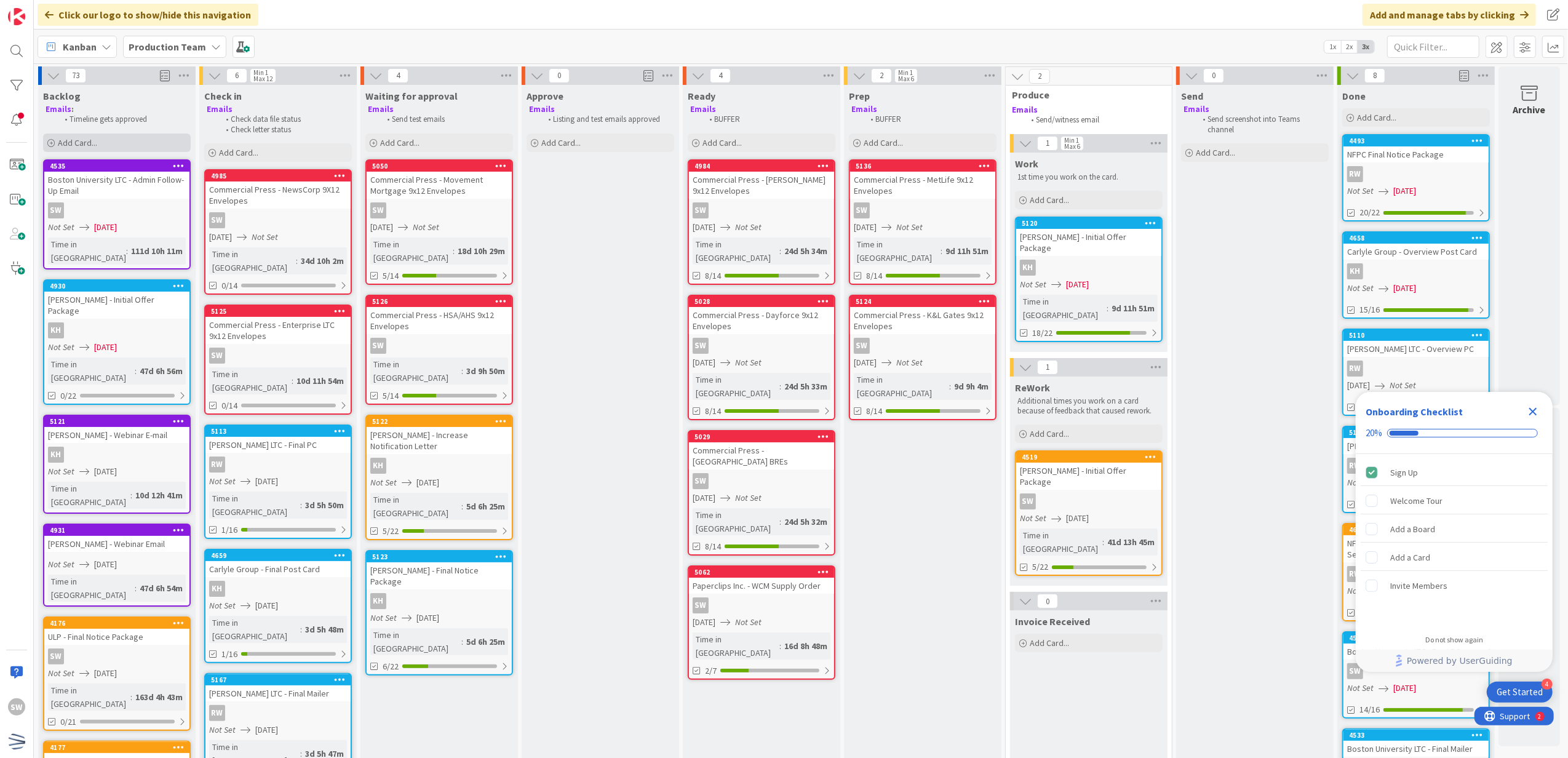
drag, startPoint x: 139, startPoint y: 159, endPoint x: 139, endPoint y: 147, distance: 12.0
click at [141, 147] on div "Add Card..." at bounding box center [117, 142] width 147 height 18
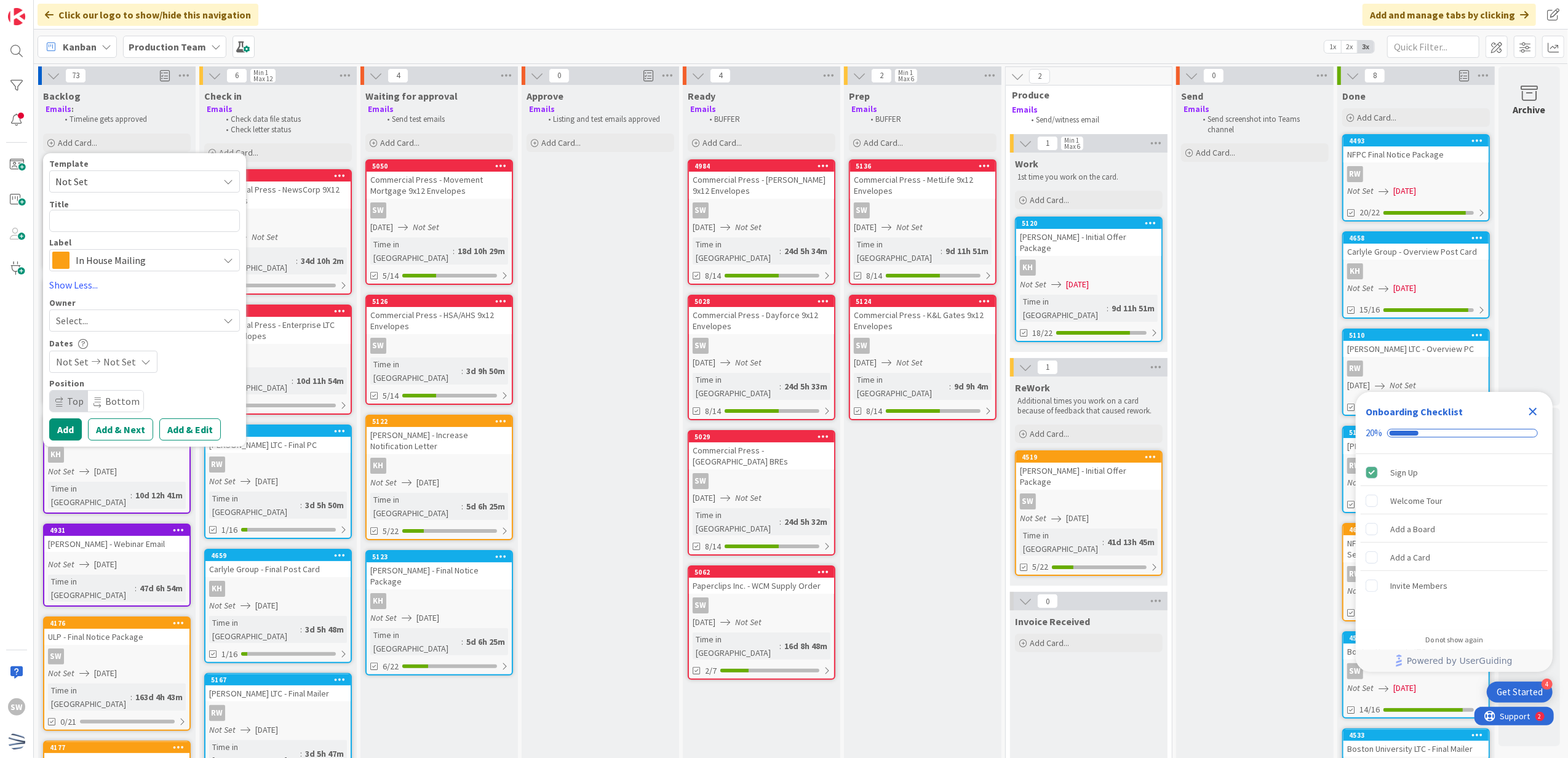
click at [134, 171] on span "Not Set" at bounding box center [144, 181] width 190 height 22
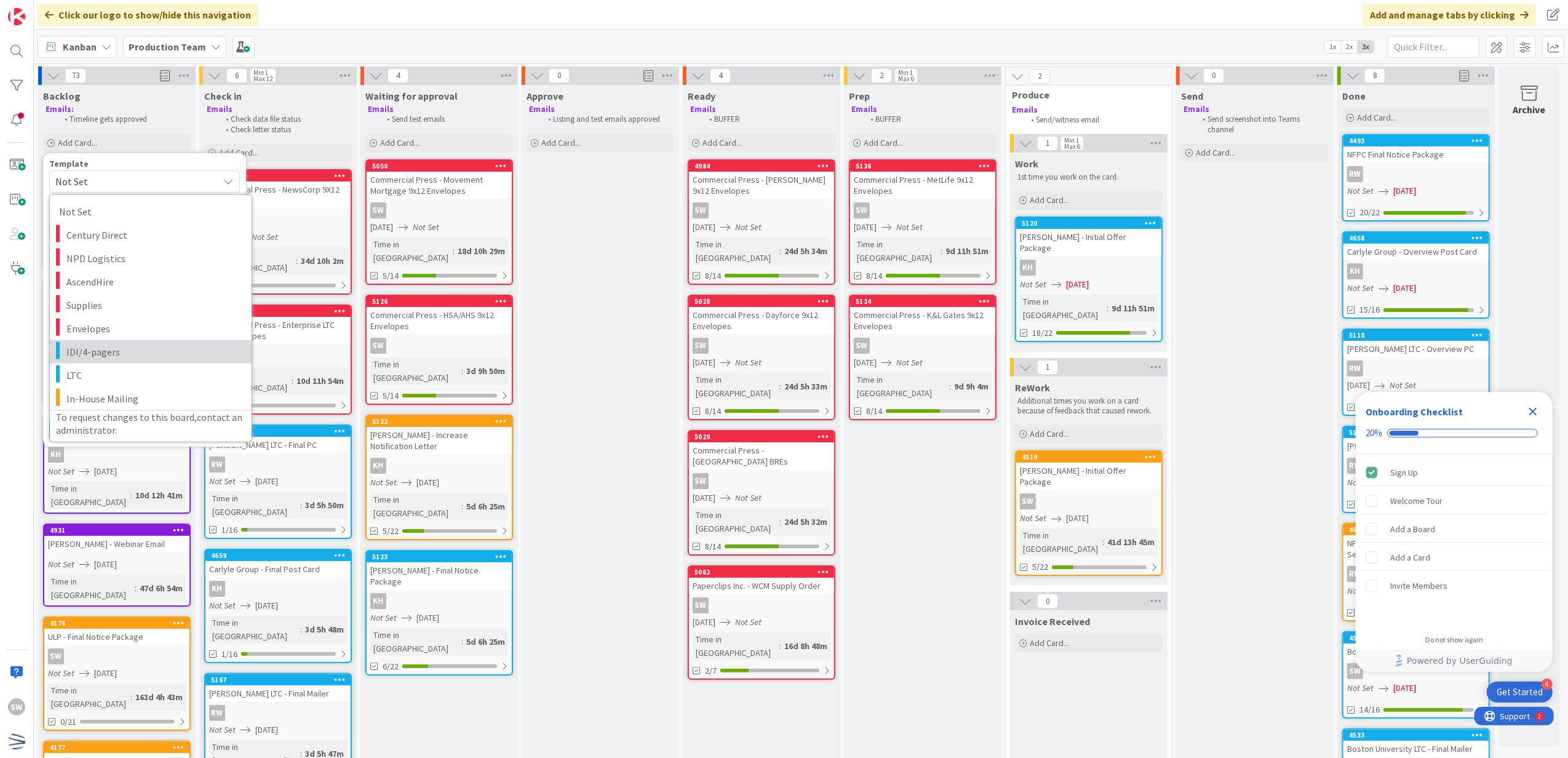
click at [110, 361] on link "IDI/4-pagers" at bounding box center [151, 351] width 202 height 24
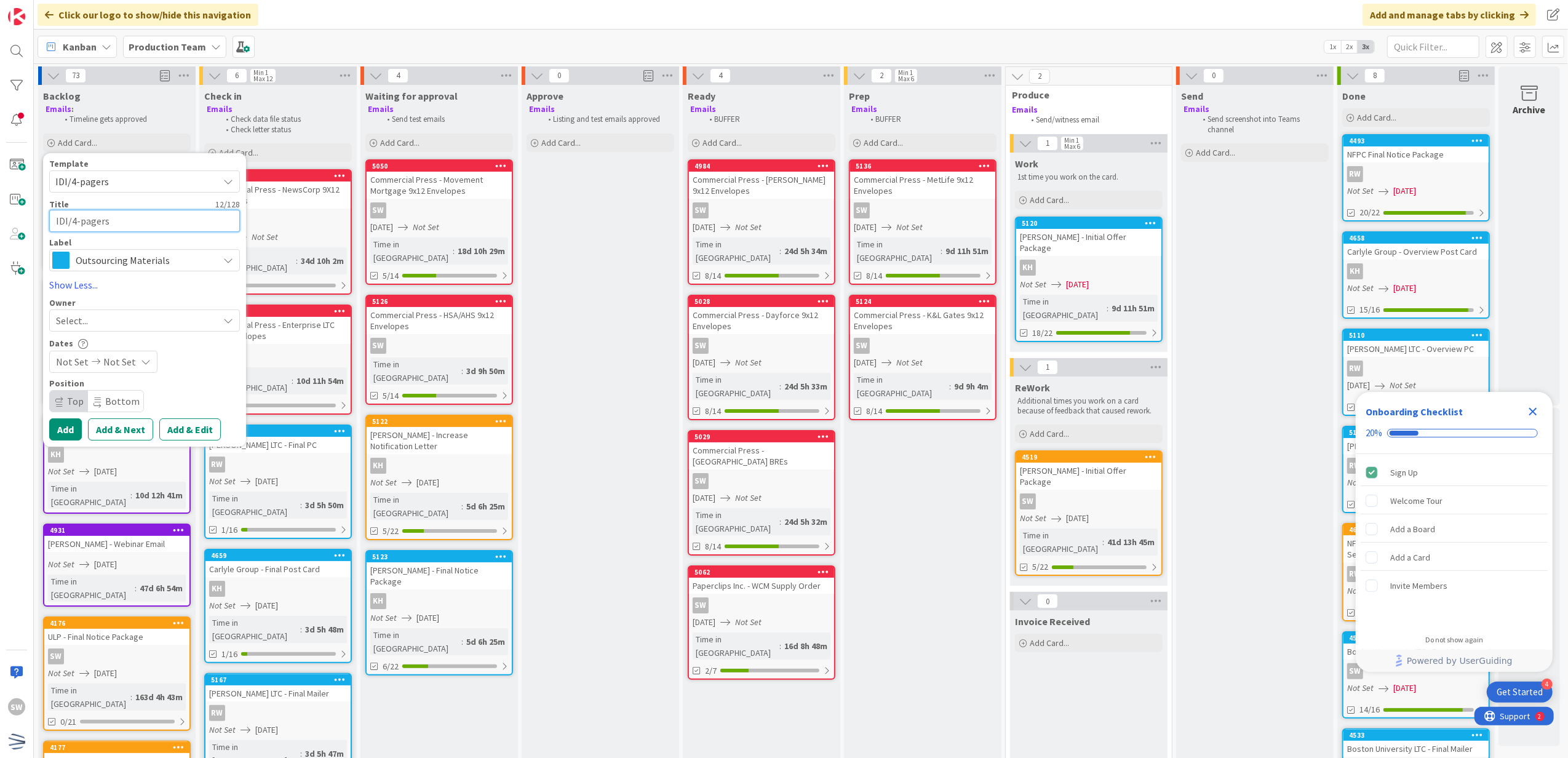
click at [118, 224] on textarea "IDI/4-pagers" at bounding box center [144, 221] width 190 height 23
click at [112, 333] on div "Template IDI/4-pagers Not Set Century Direct NPD Logistics AscendHire Supplies …" at bounding box center [144, 300] width 190 height 282
click at [129, 318] on div "Select..." at bounding box center [137, 320] width 162 height 15
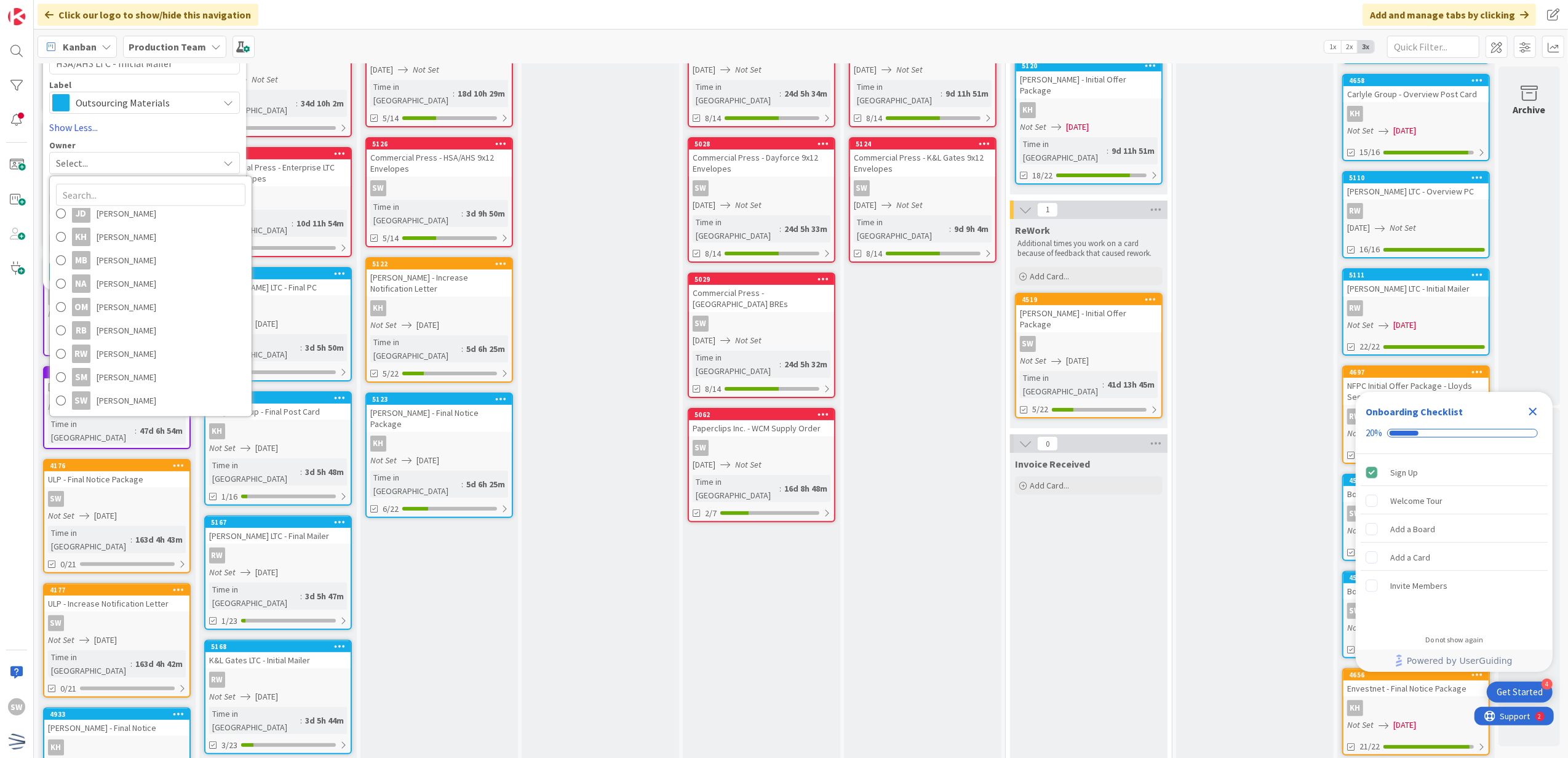
scroll to position [164, 0]
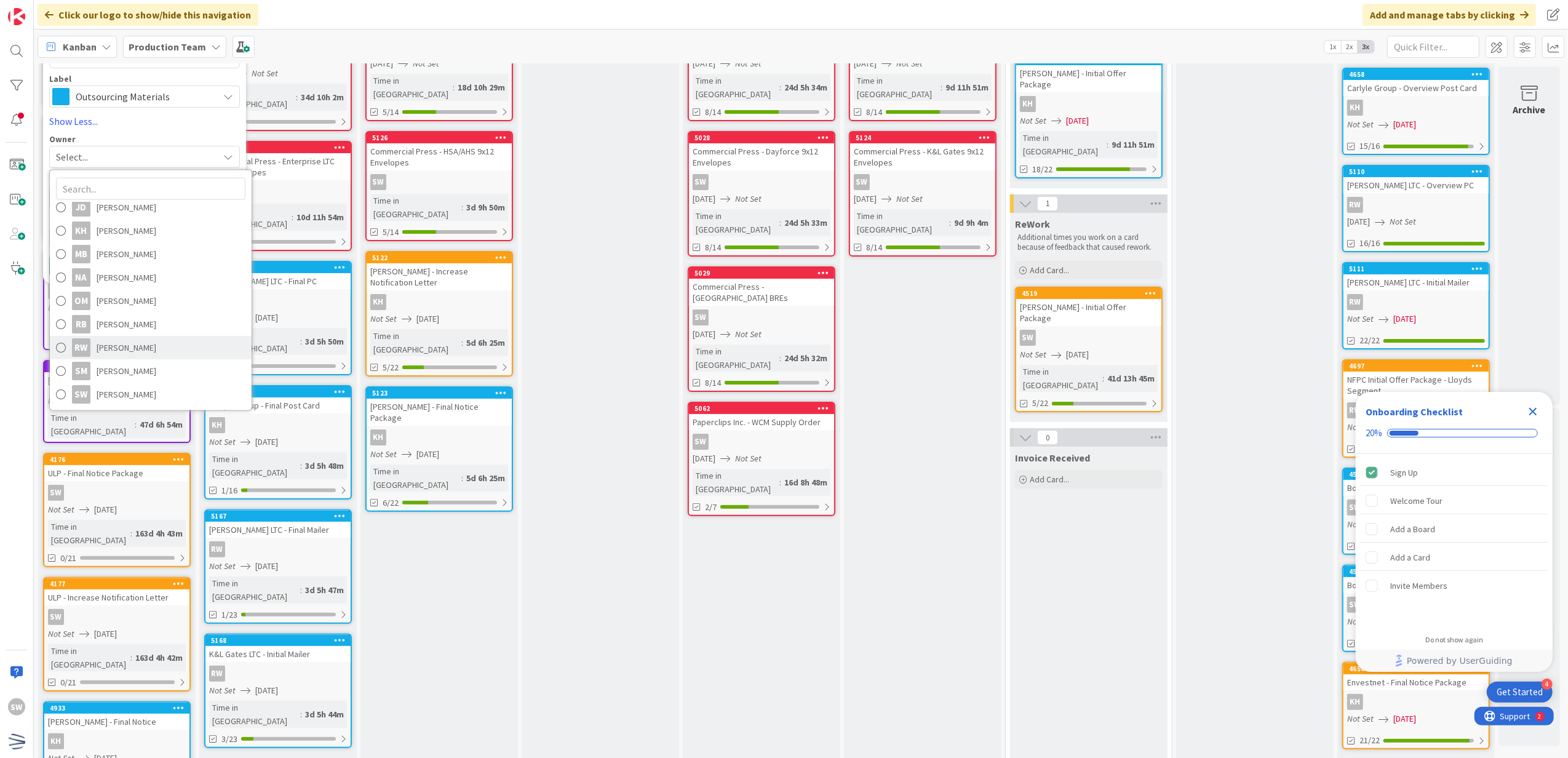
click at [126, 345] on span "[PERSON_NAME]" at bounding box center [126, 347] width 60 height 18
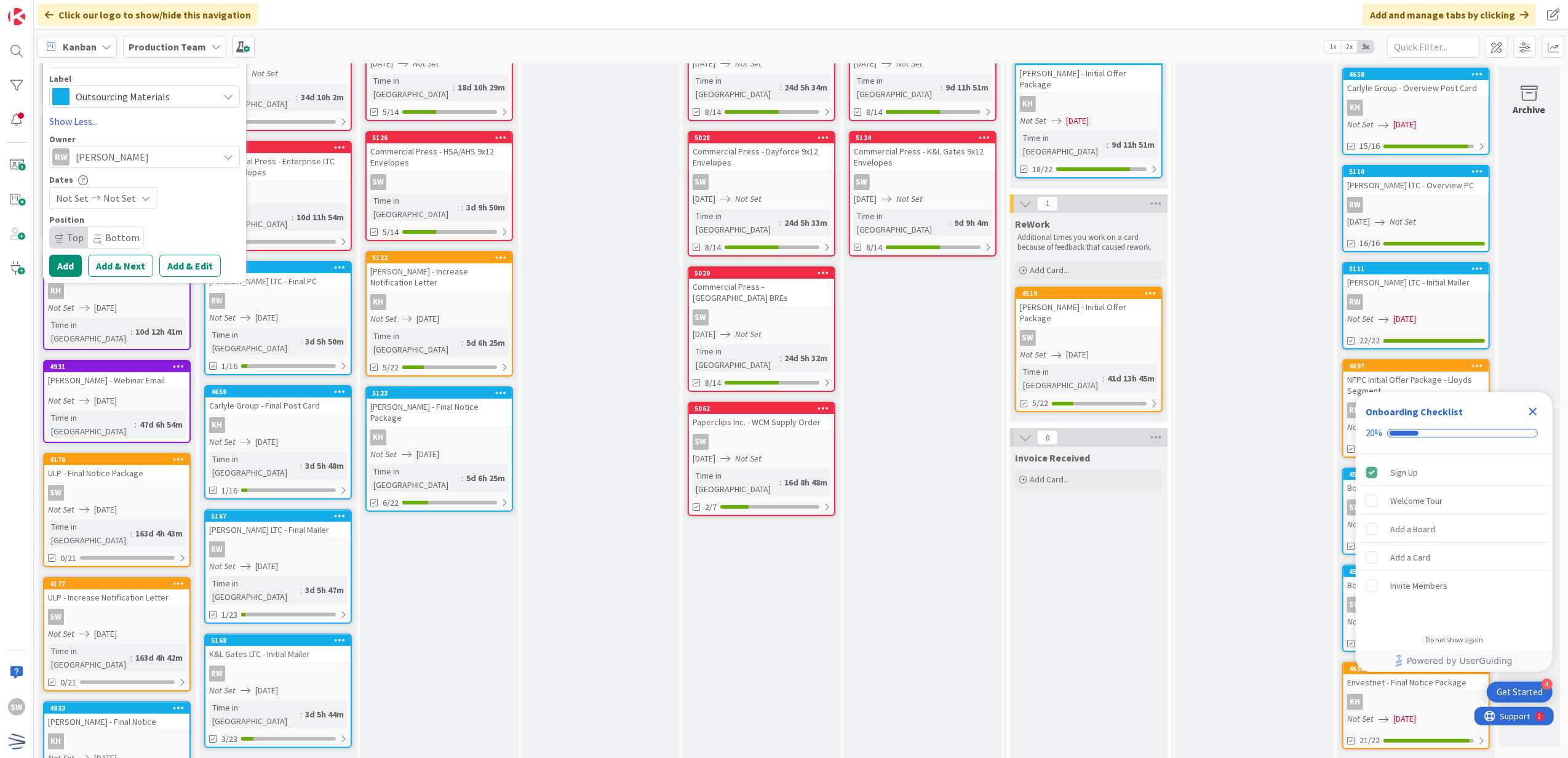
click at [141, 201] on icon at bounding box center [146, 197] width 10 height 10
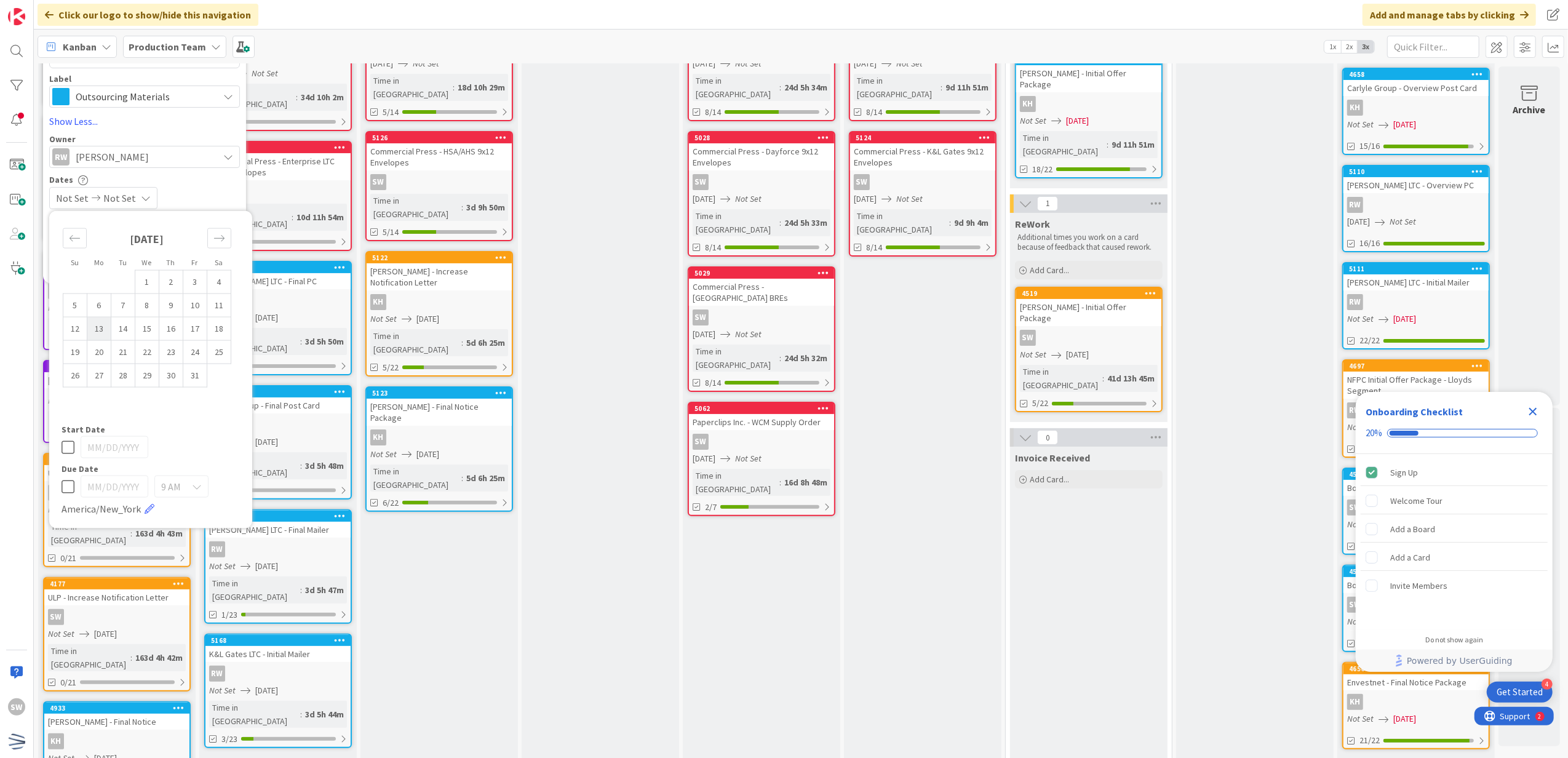
click at [104, 330] on td "13" at bounding box center [99, 328] width 24 height 24
click at [67, 453] on icon at bounding box center [68, 447] width 13 height 15
click at [203, 495] on div "9 AM" at bounding box center [182, 486] width 54 height 22
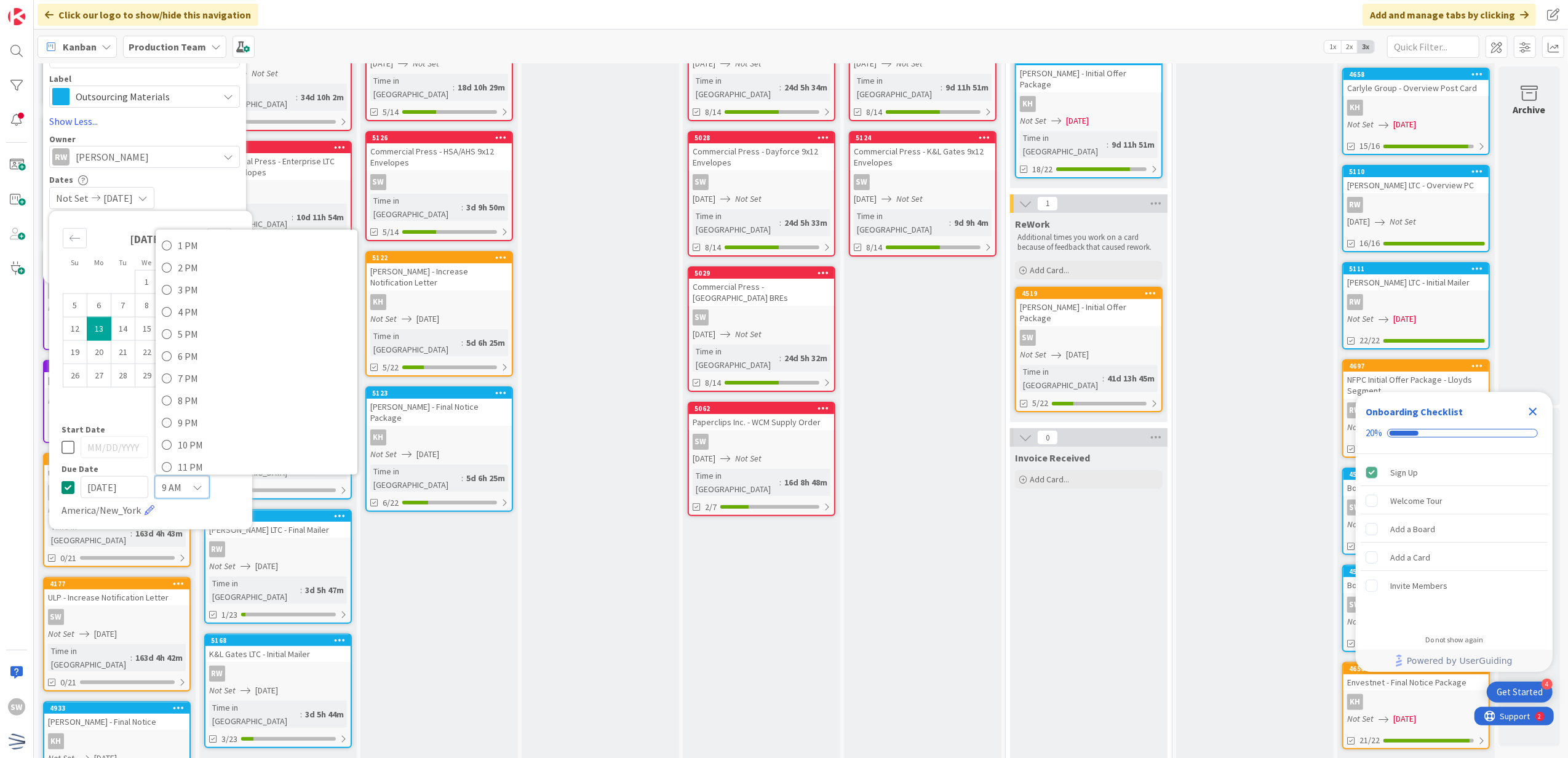
scroll to position [297, 0]
click at [218, 323] on span "5 PM" at bounding box center [265, 325] width 174 height 18
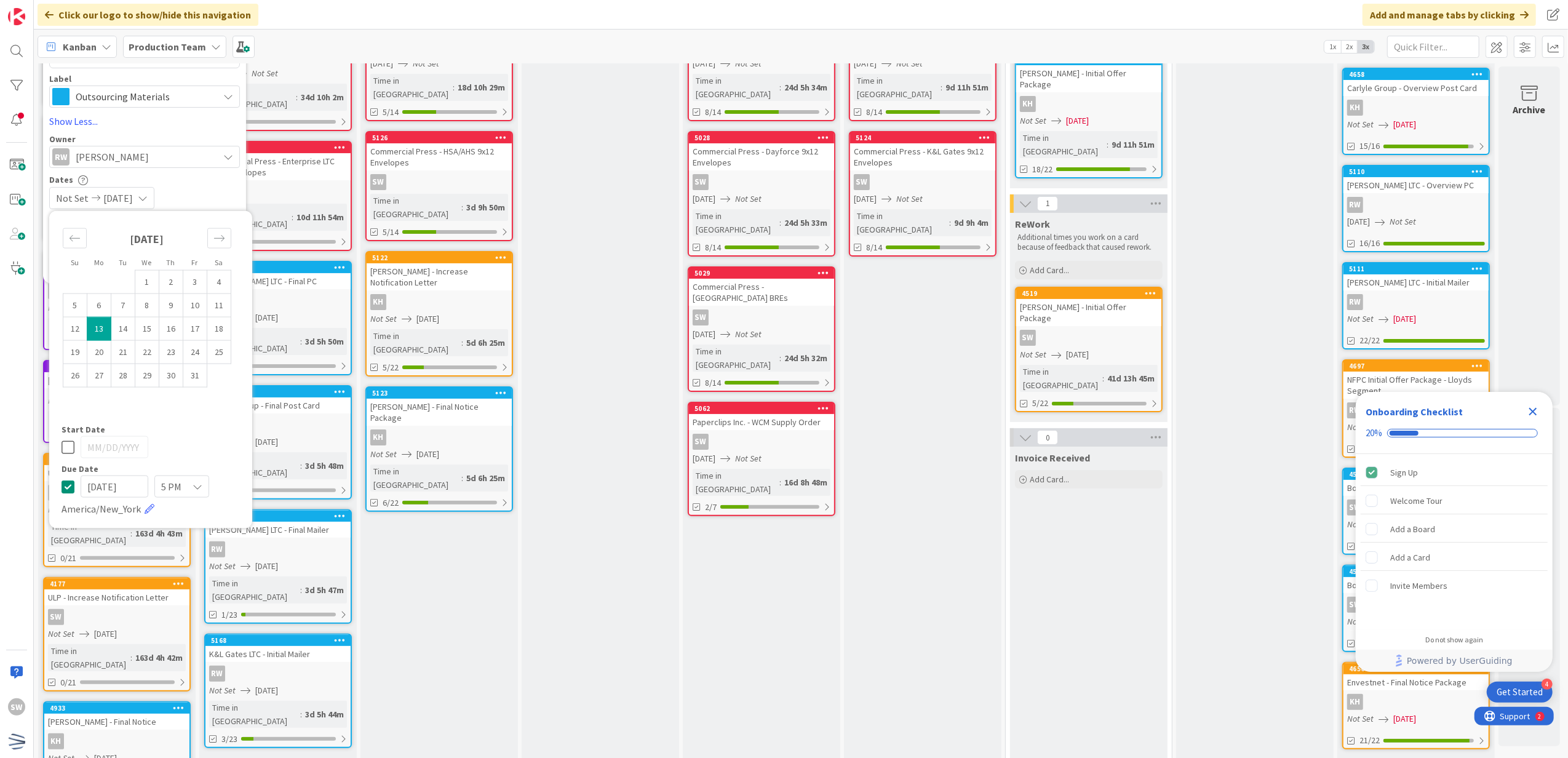
click at [196, 187] on div "Not Set [DATE]" at bounding box center [144, 197] width 190 height 22
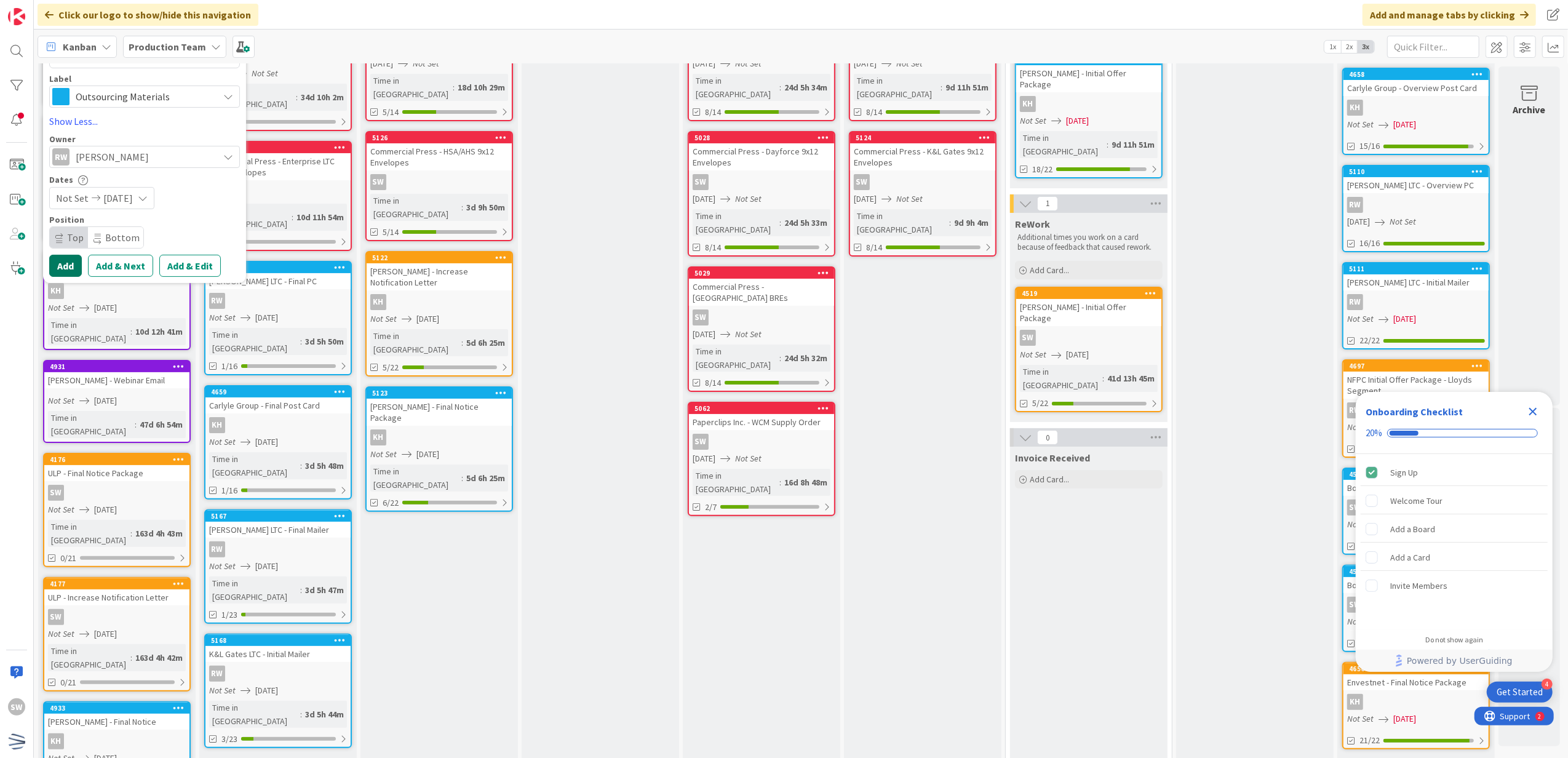
click at [65, 266] on button "Add" at bounding box center [65, 265] width 32 height 22
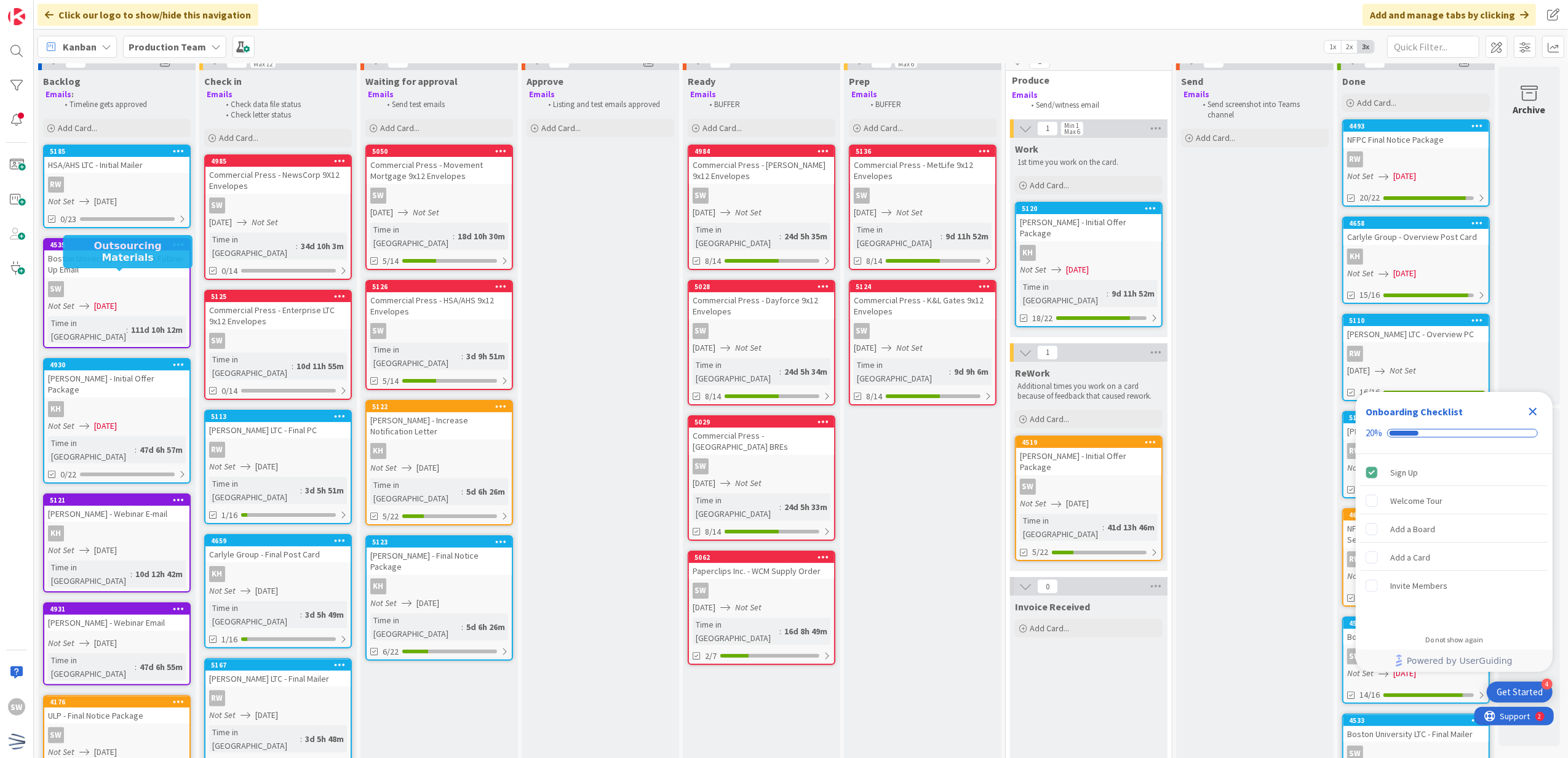
scroll to position [11, 0]
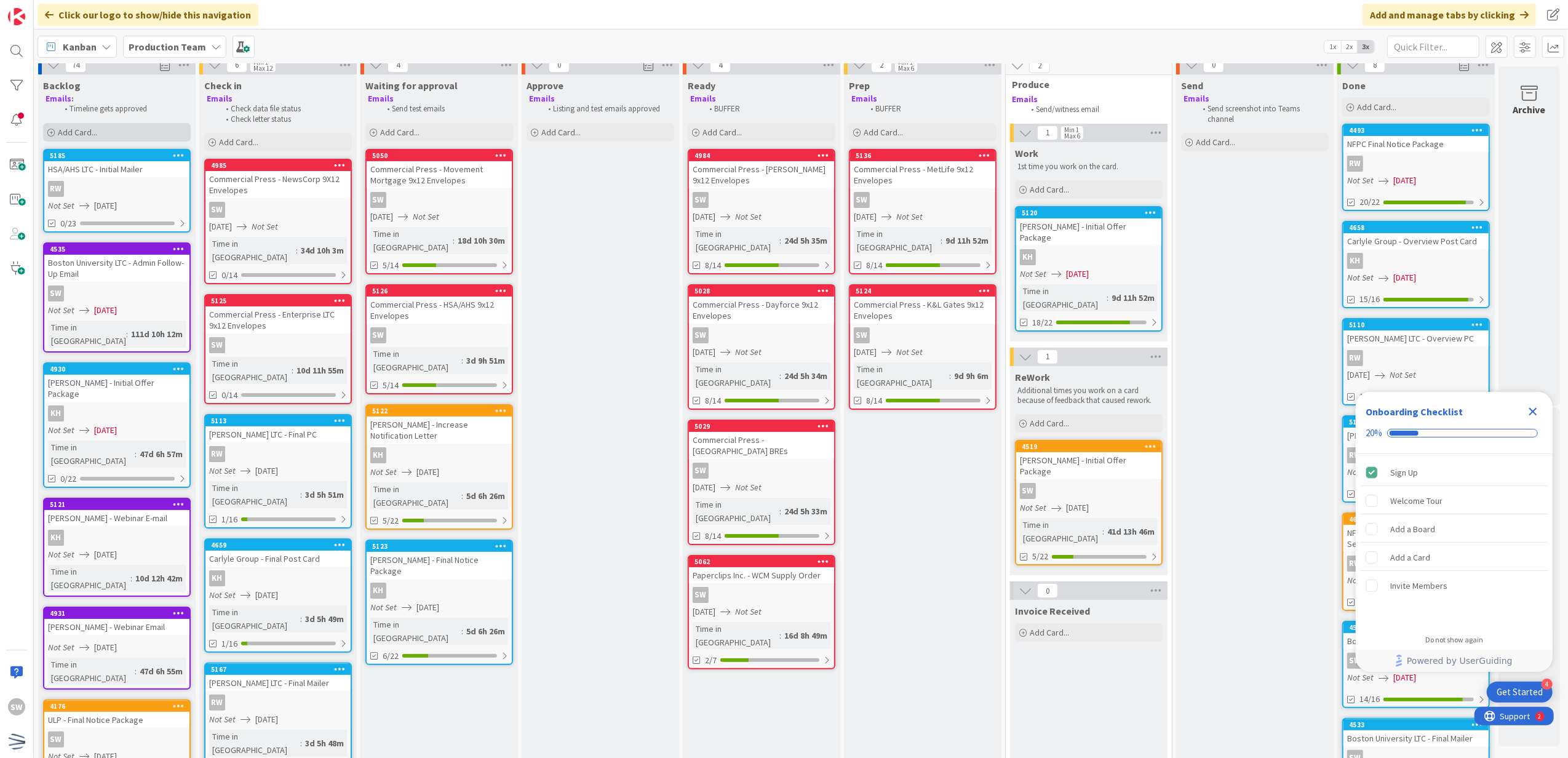
click at [92, 136] on span "Add Card..." at bounding box center [77, 132] width 39 height 11
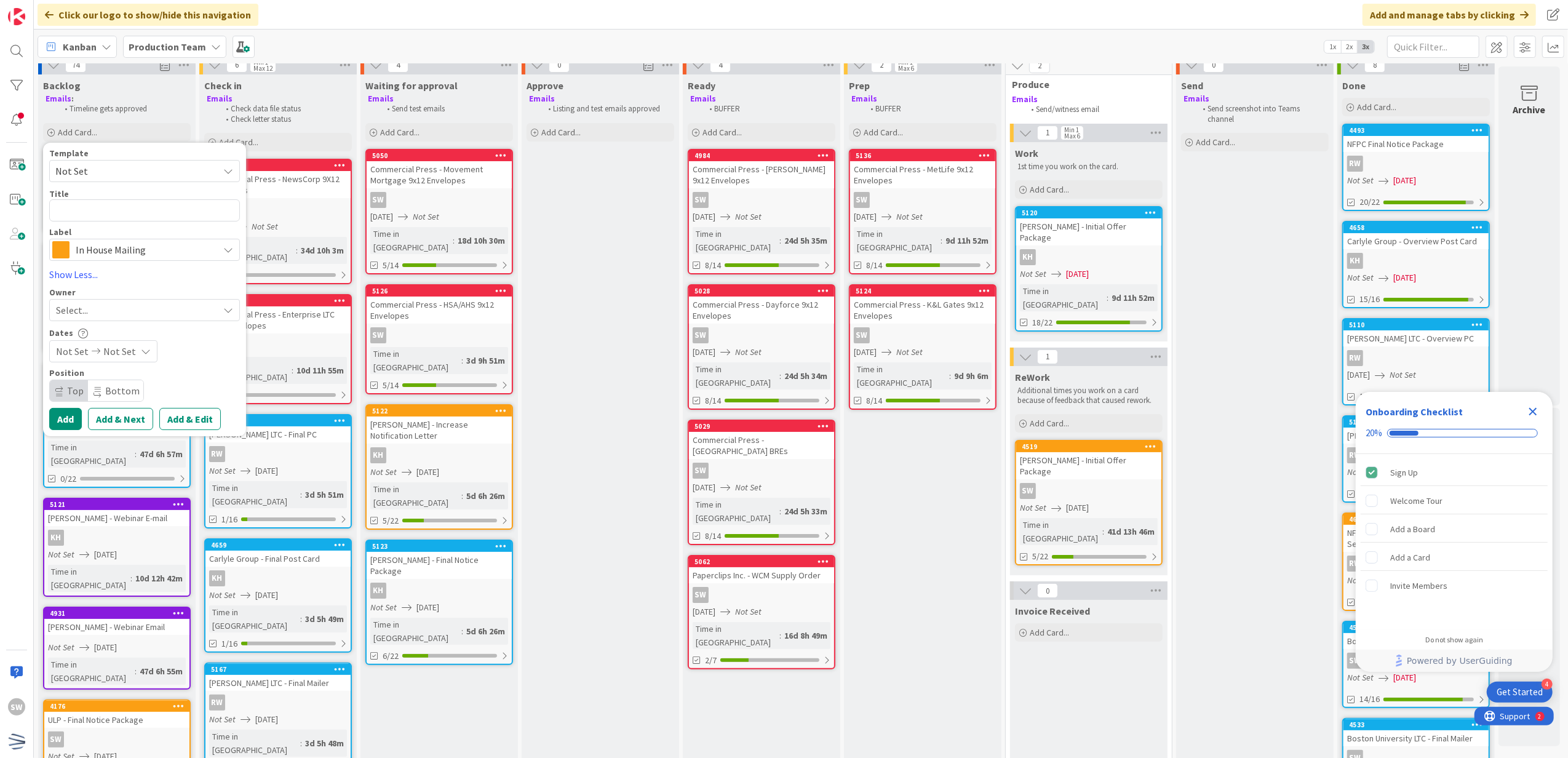
click at [163, 312] on div "Select..." at bounding box center [137, 310] width 162 height 15
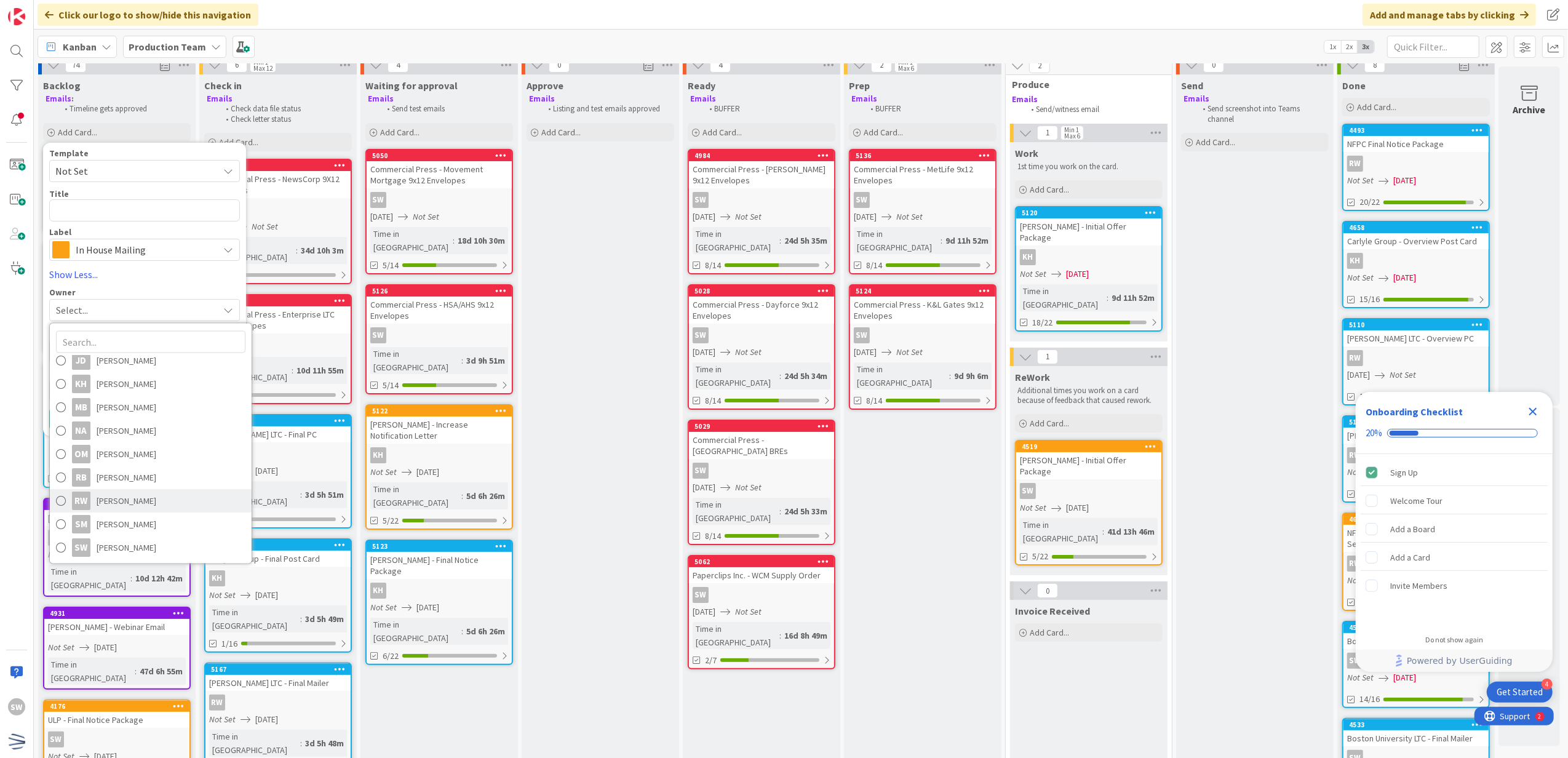
click at [162, 505] on link "RW [PERSON_NAME]" at bounding box center [151, 500] width 202 height 24
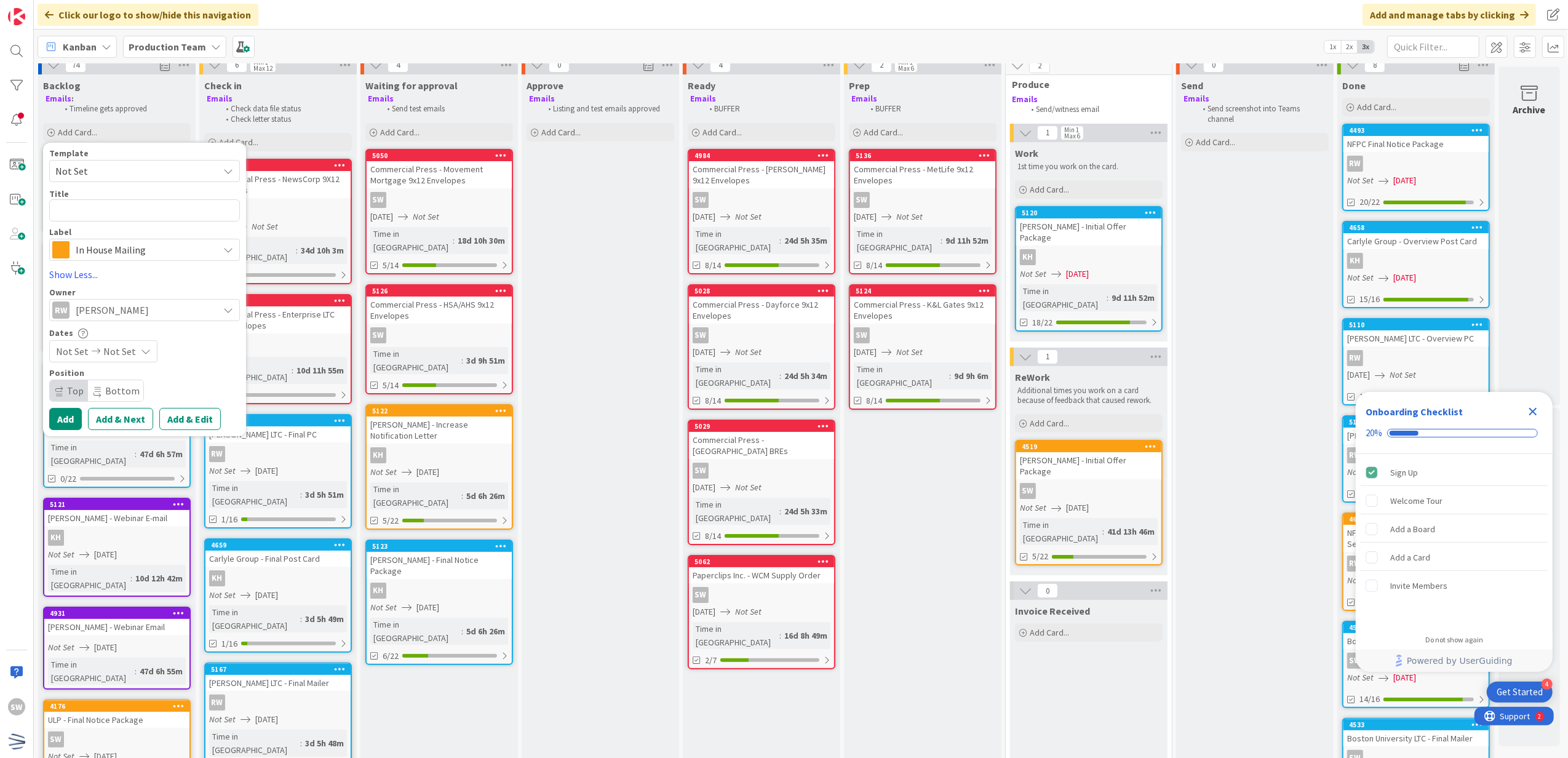
click at [136, 343] on div "Not Set Not Set" at bounding box center [103, 351] width 108 height 22
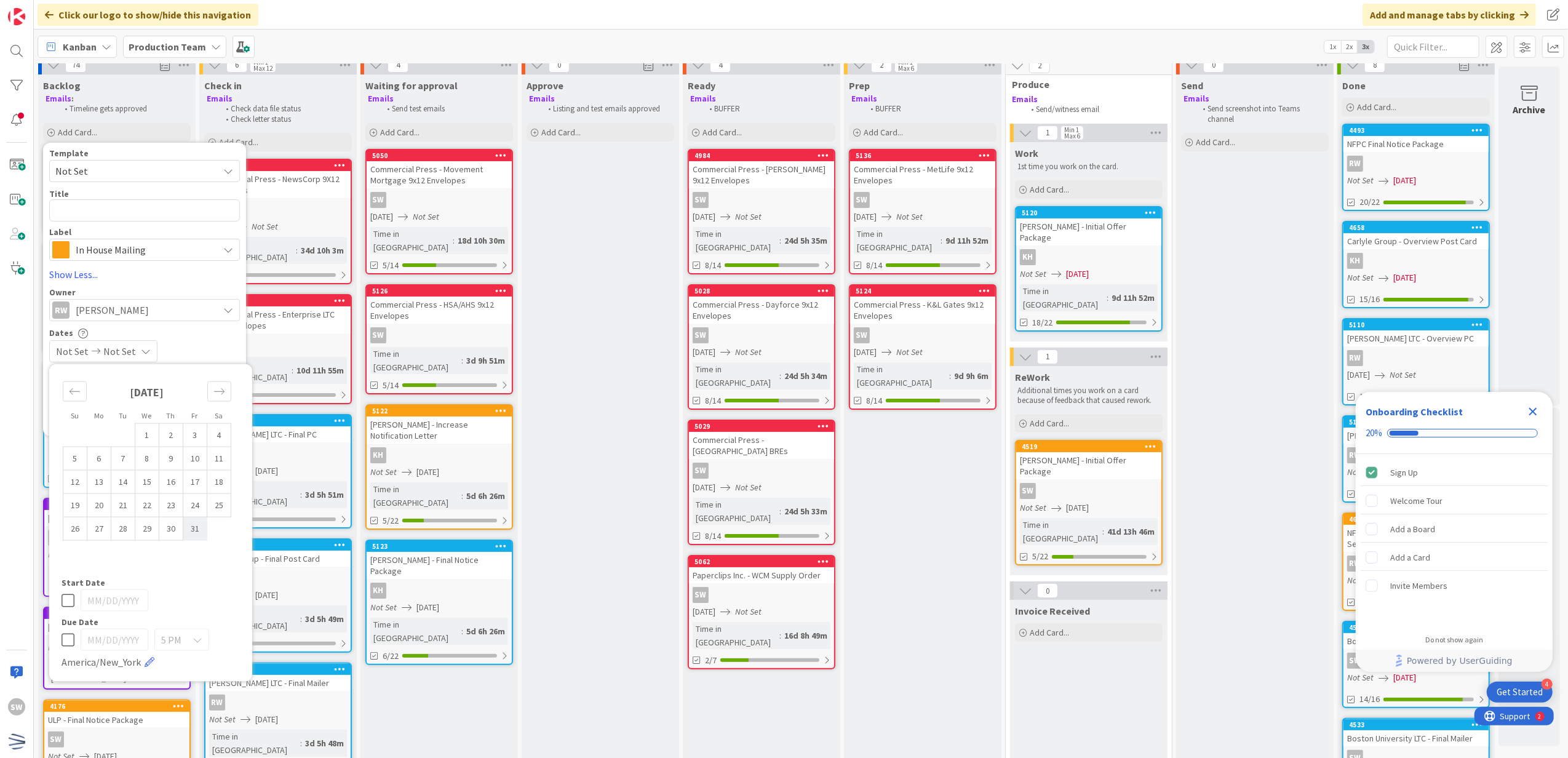
click at [202, 533] on td "31" at bounding box center [195, 528] width 24 height 24
click at [65, 596] on icon at bounding box center [68, 600] width 13 height 15
click at [117, 208] on textarea at bounding box center [144, 211] width 190 height 23
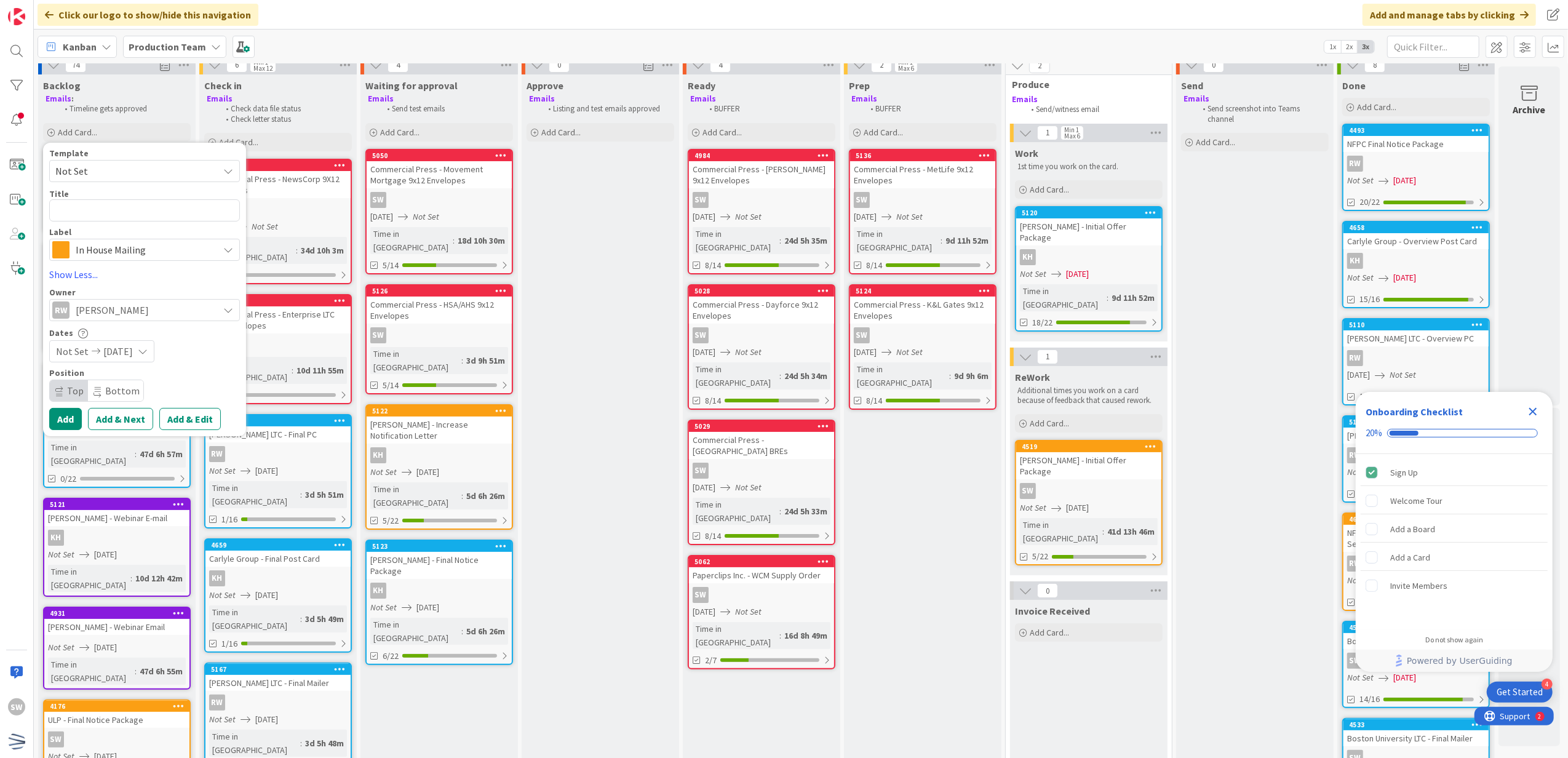
click at [145, 164] on span "Not Set" at bounding box center [132, 171] width 154 height 16
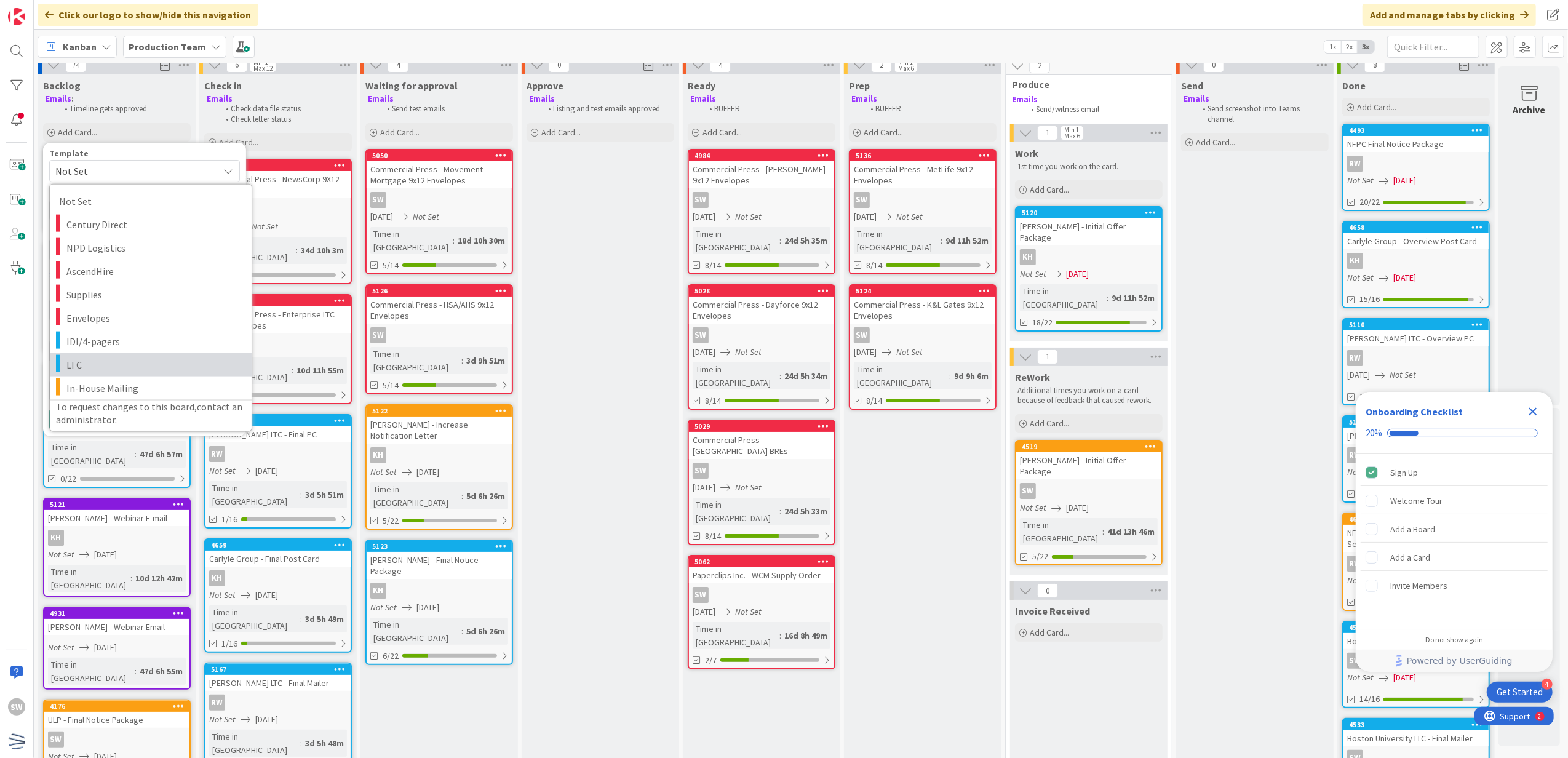
click at [125, 357] on span "LTC" at bounding box center [154, 364] width 176 height 16
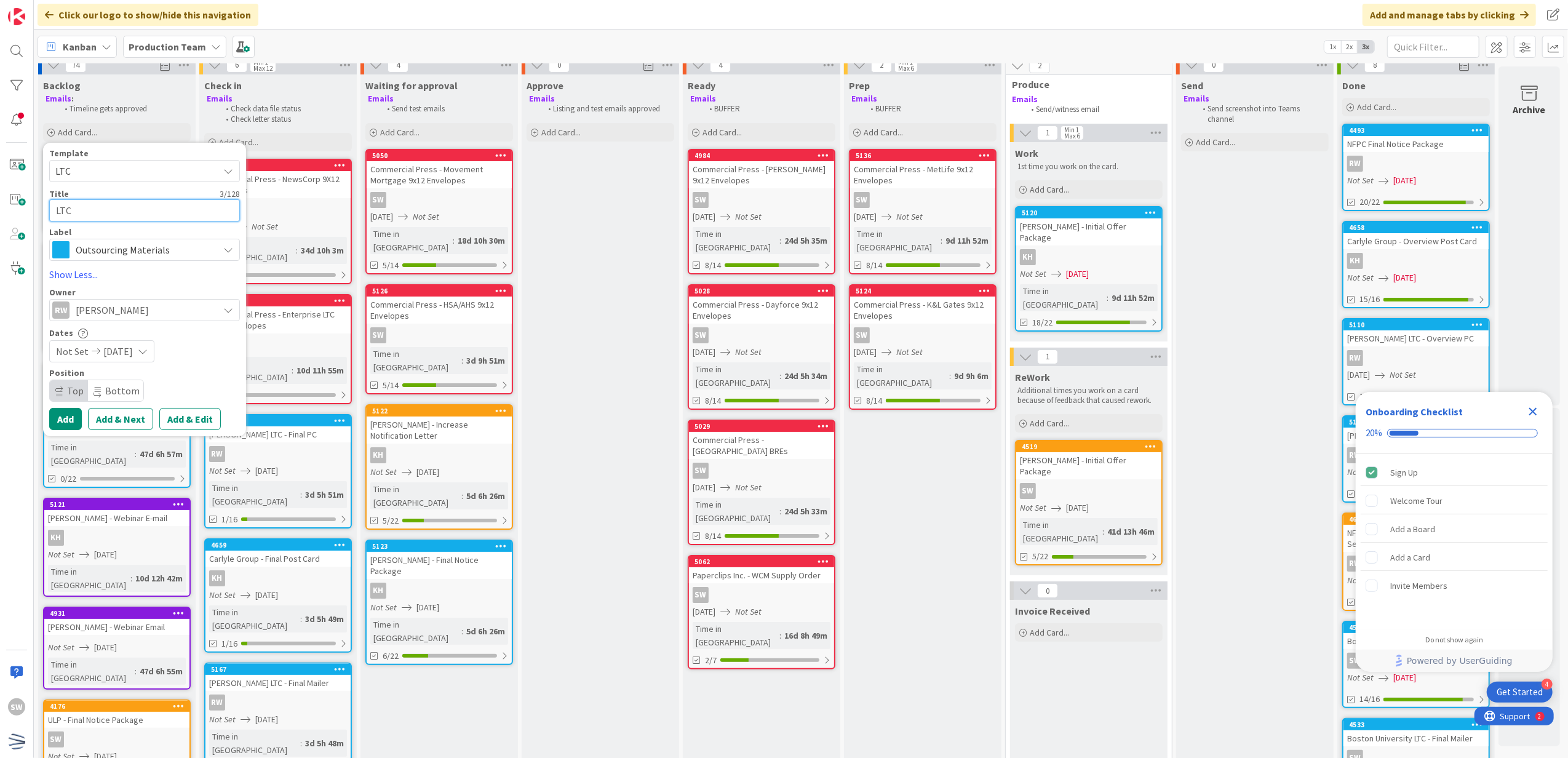
click at [118, 212] on textarea "LTC" at bounding box center [144, 211] width 190 height 23
click at [67, 419] on button "Add" at bounding box center [65, 418] width 32 height 22
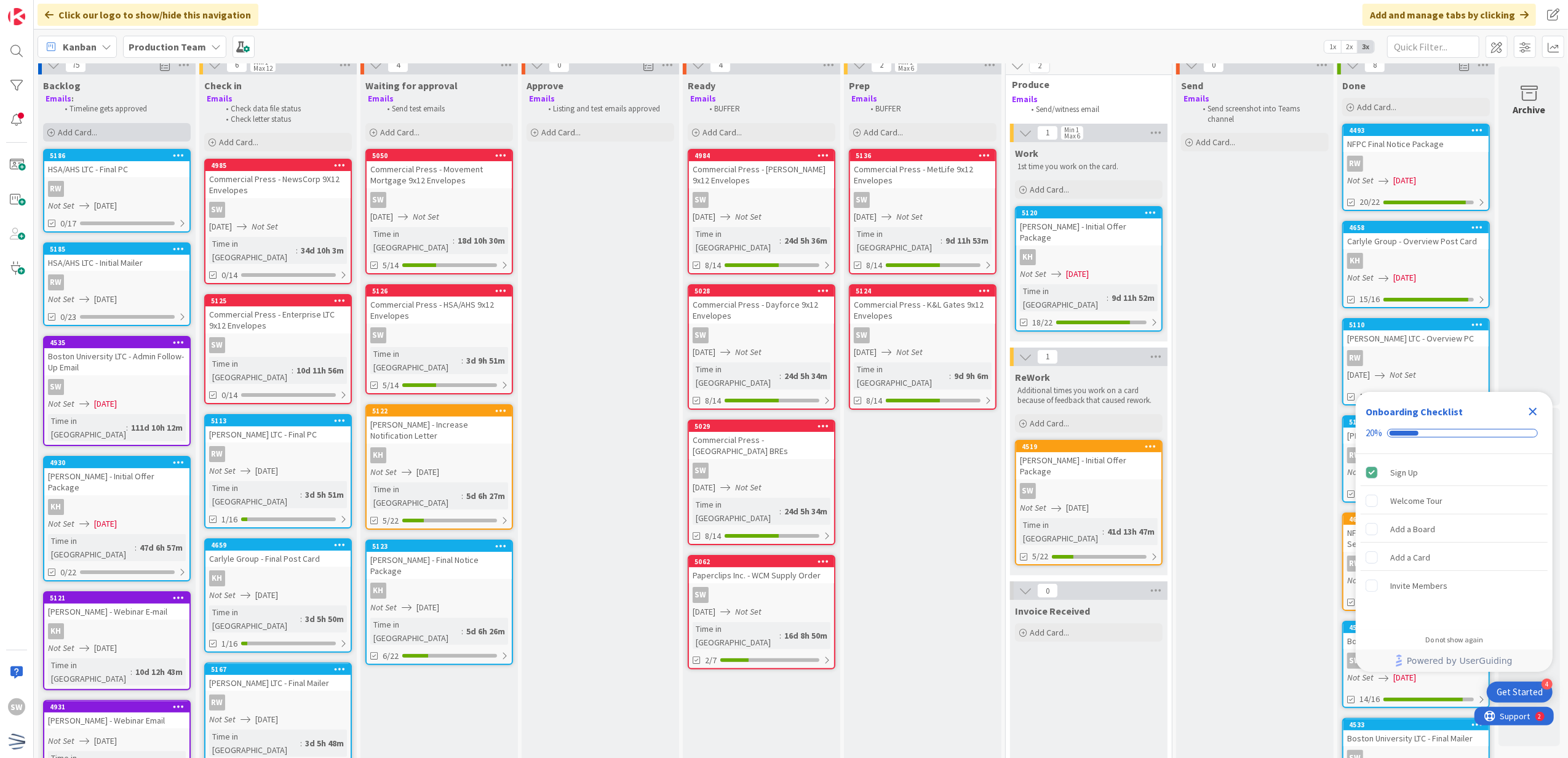
click at [112, 132] on div "Add Card..." at bounding box center [117, 132] width 147 height 18
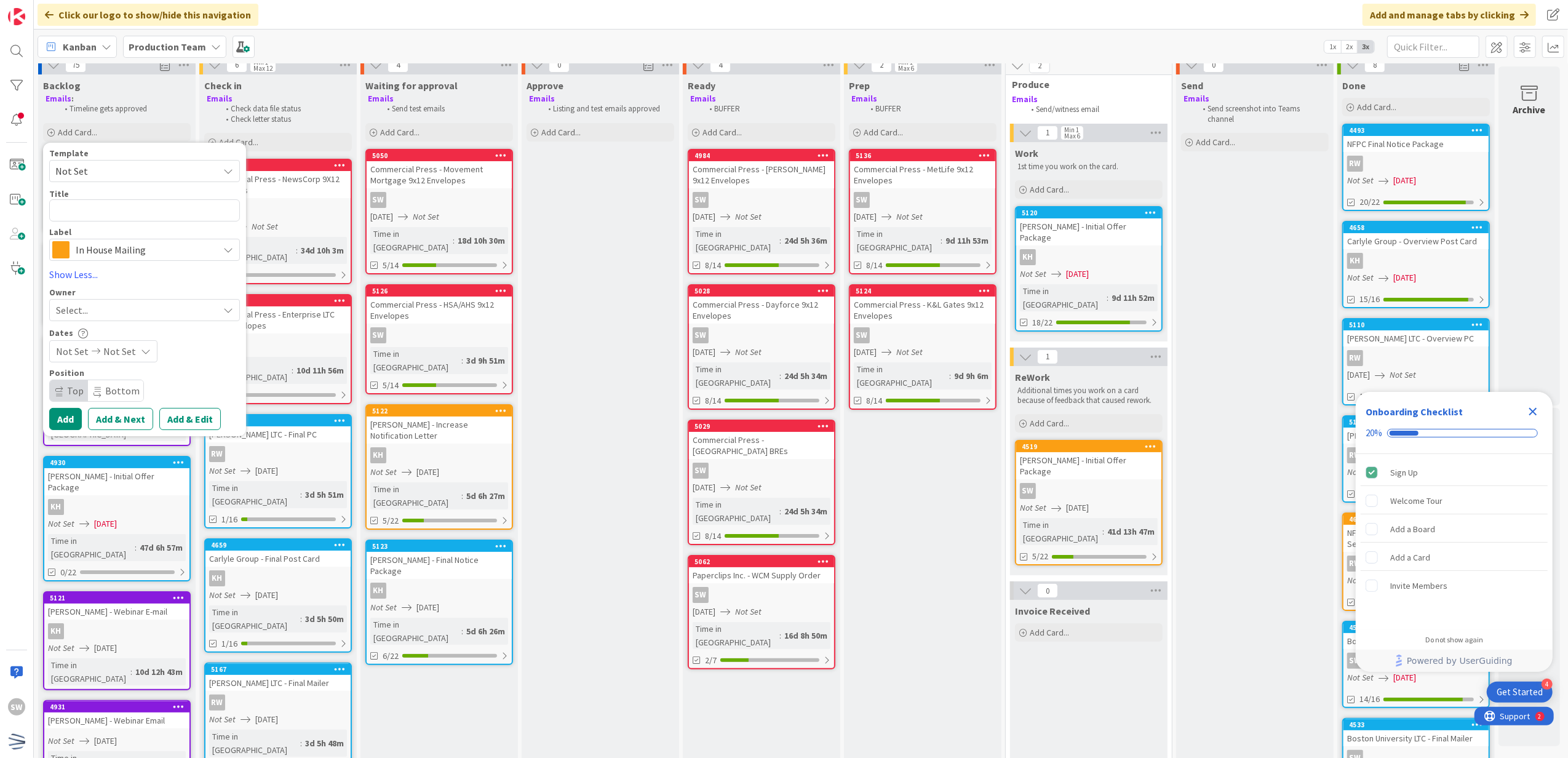
click at [111, 176] on span "Not Set" at bounding box center [132, 171] width 154 height 16
click at [118, 242] on span "In House Mailing" at bounding box center [144, 250] width 137 height 18
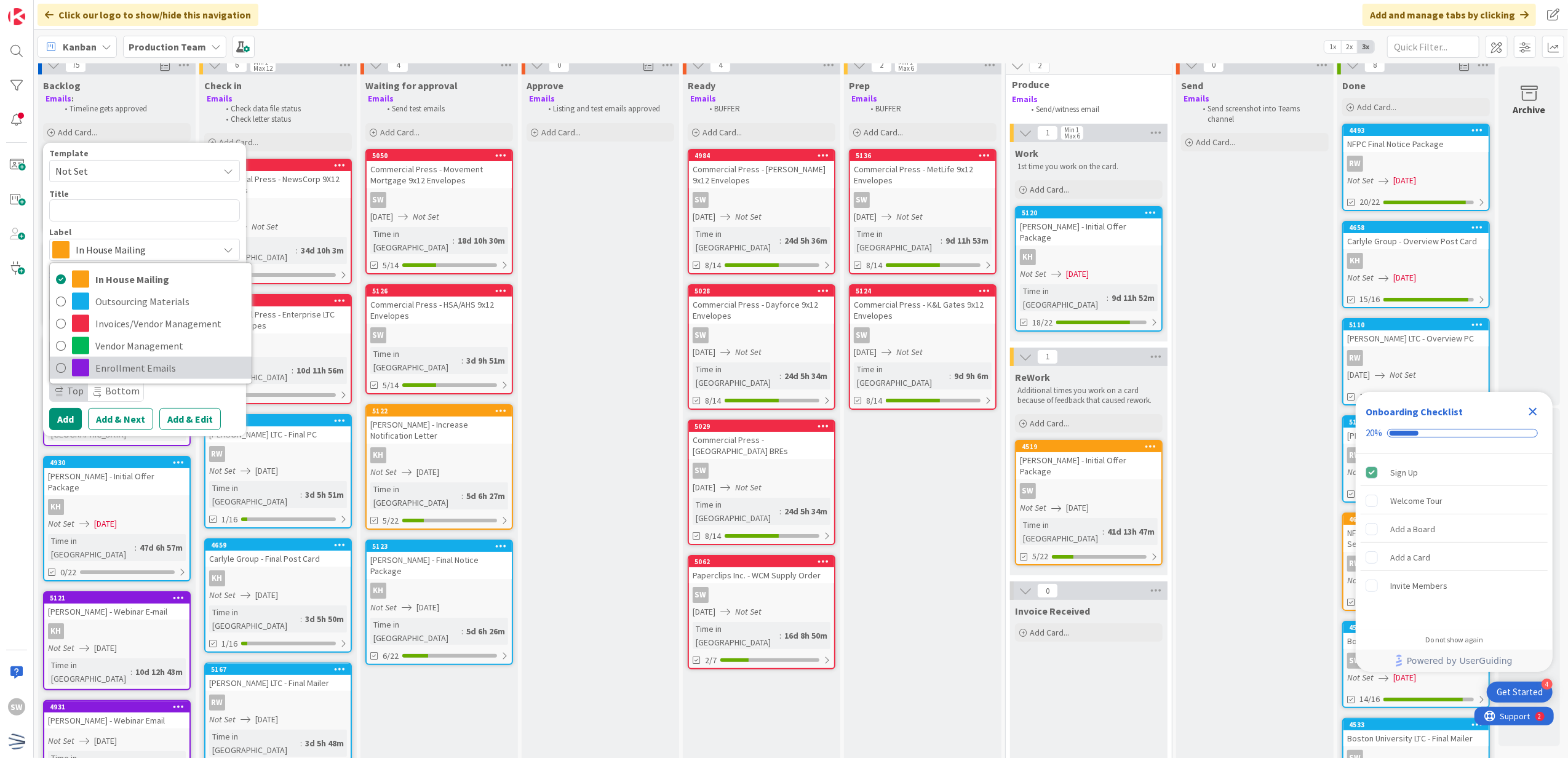
click at [126, 367] on span "Enrollment Emails" at bounding box center [170, 368] width 150 height 18
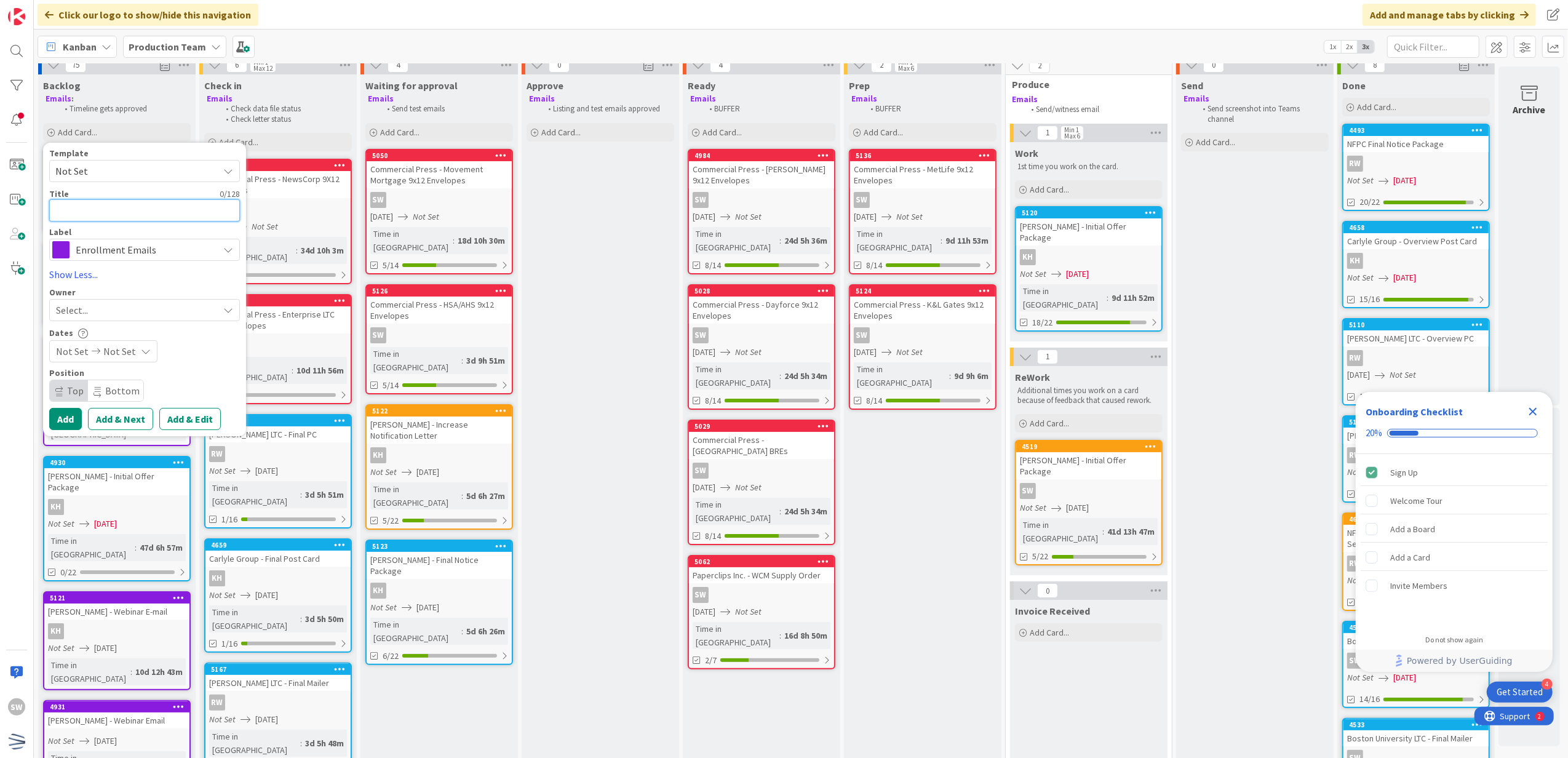
click at [113, 215] on textarea at bounding box center [144, 211] width 190 height 23
click at [149, 311] on div "Select..." at bounding box center [137, 310] width 162 height 15
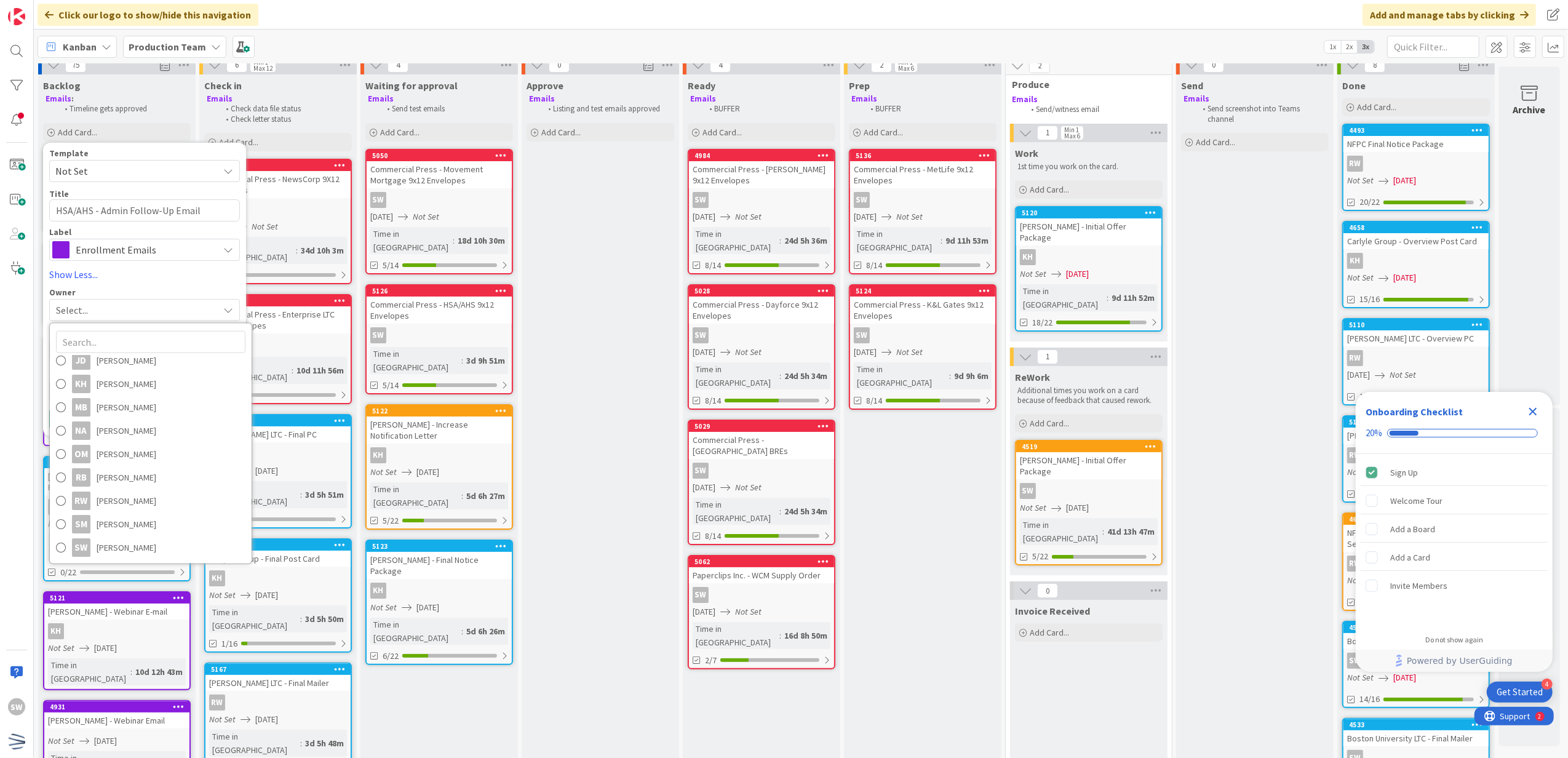
click at [149, 311] on div "Select..." at bounding box center [137, 310] width 162 height 15
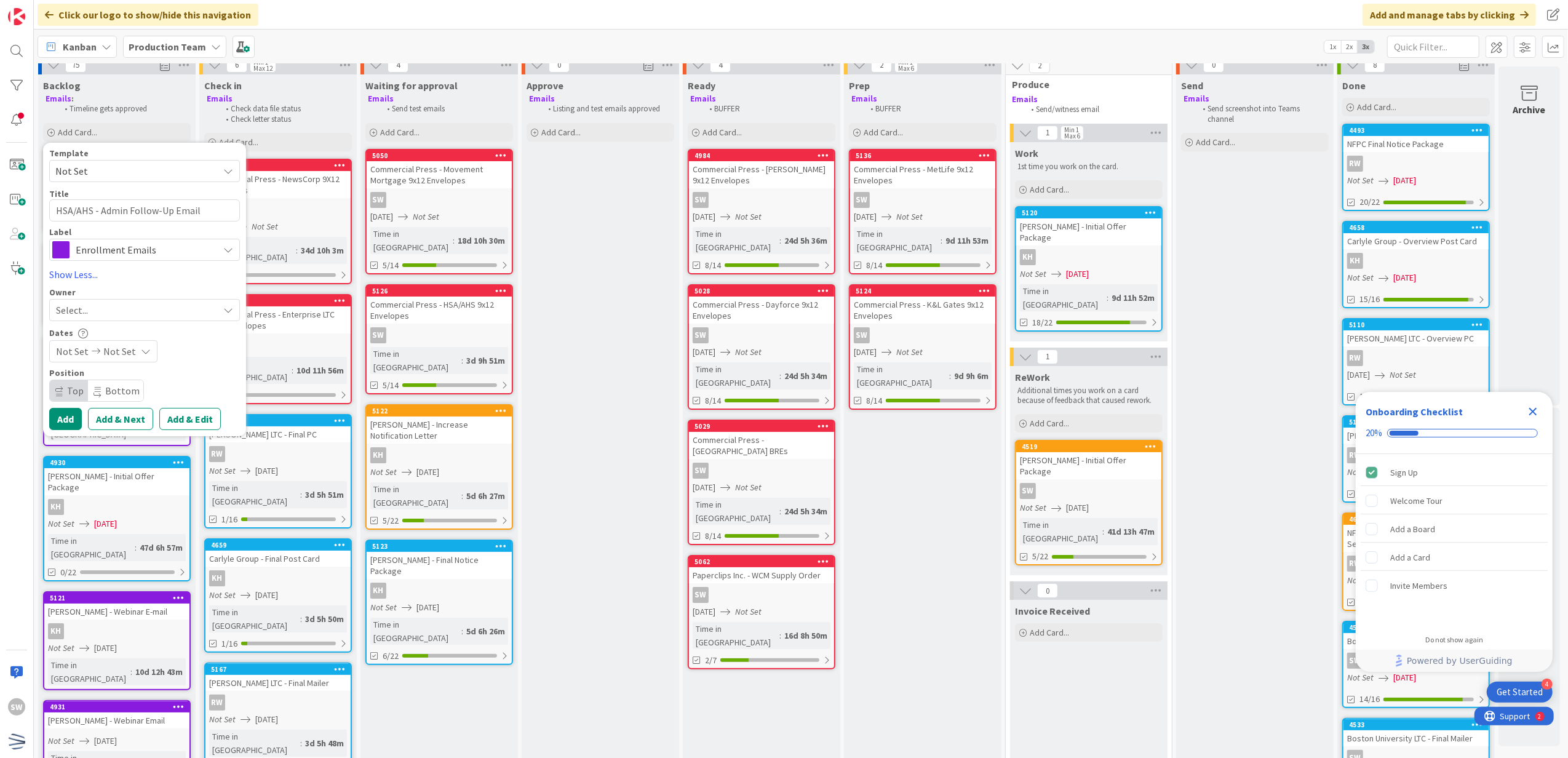
click at [141, 353] on icon at bounding box center [146, 351] width 10 height 10
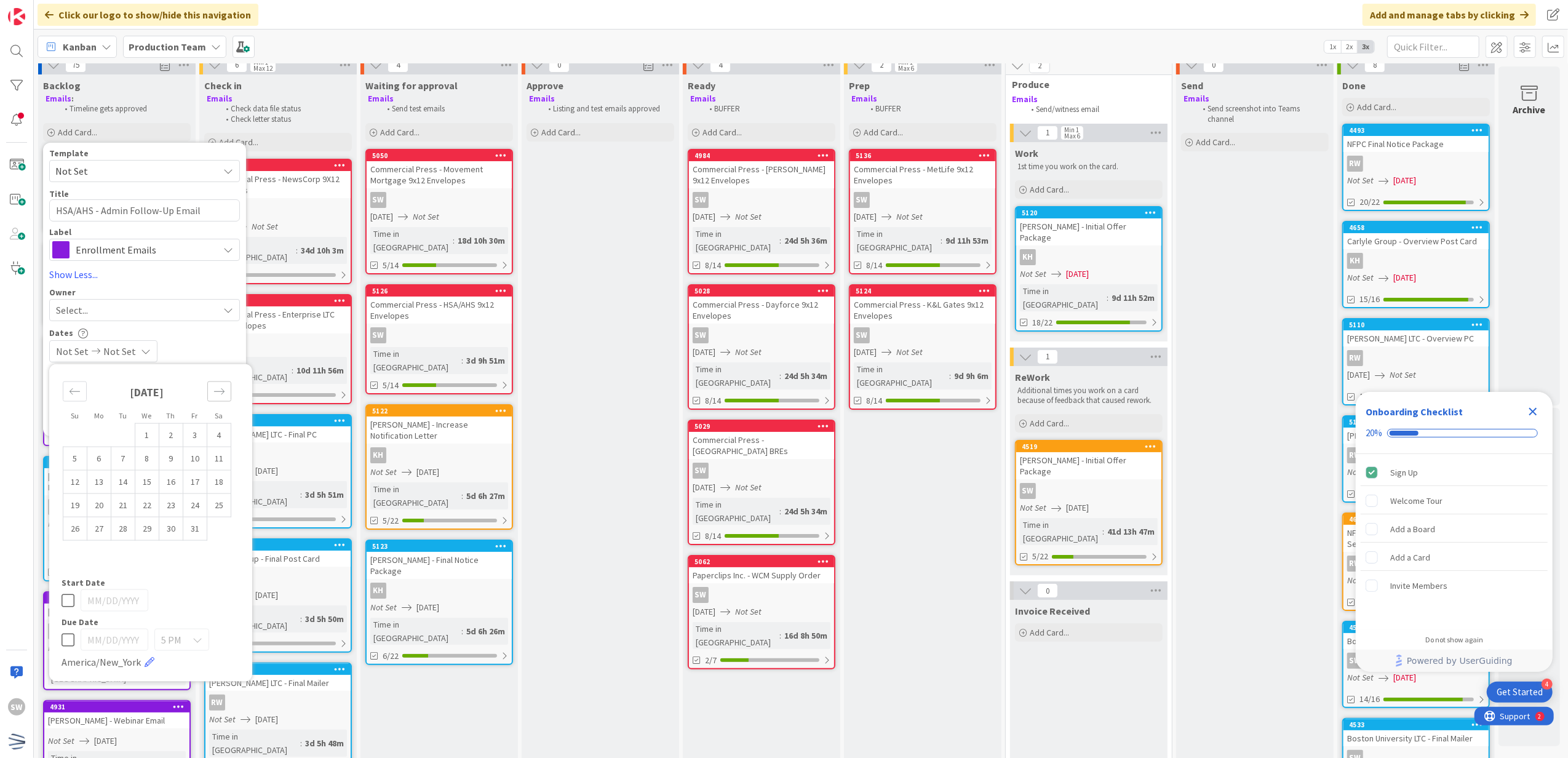
click at [223, 400] on div "Move forward to switch to the next month." at bounding box center [218, 391] width 24 height 20
click at [126, 480] on td "11" at bounding box center [123, 482] width 24 height 24
click at [65, 600] on icon at bounding box center [68, 600] width 13 height 15
click at [171, 640] on span "5 PM" at bounding box center [171, 640] width 20 height 18
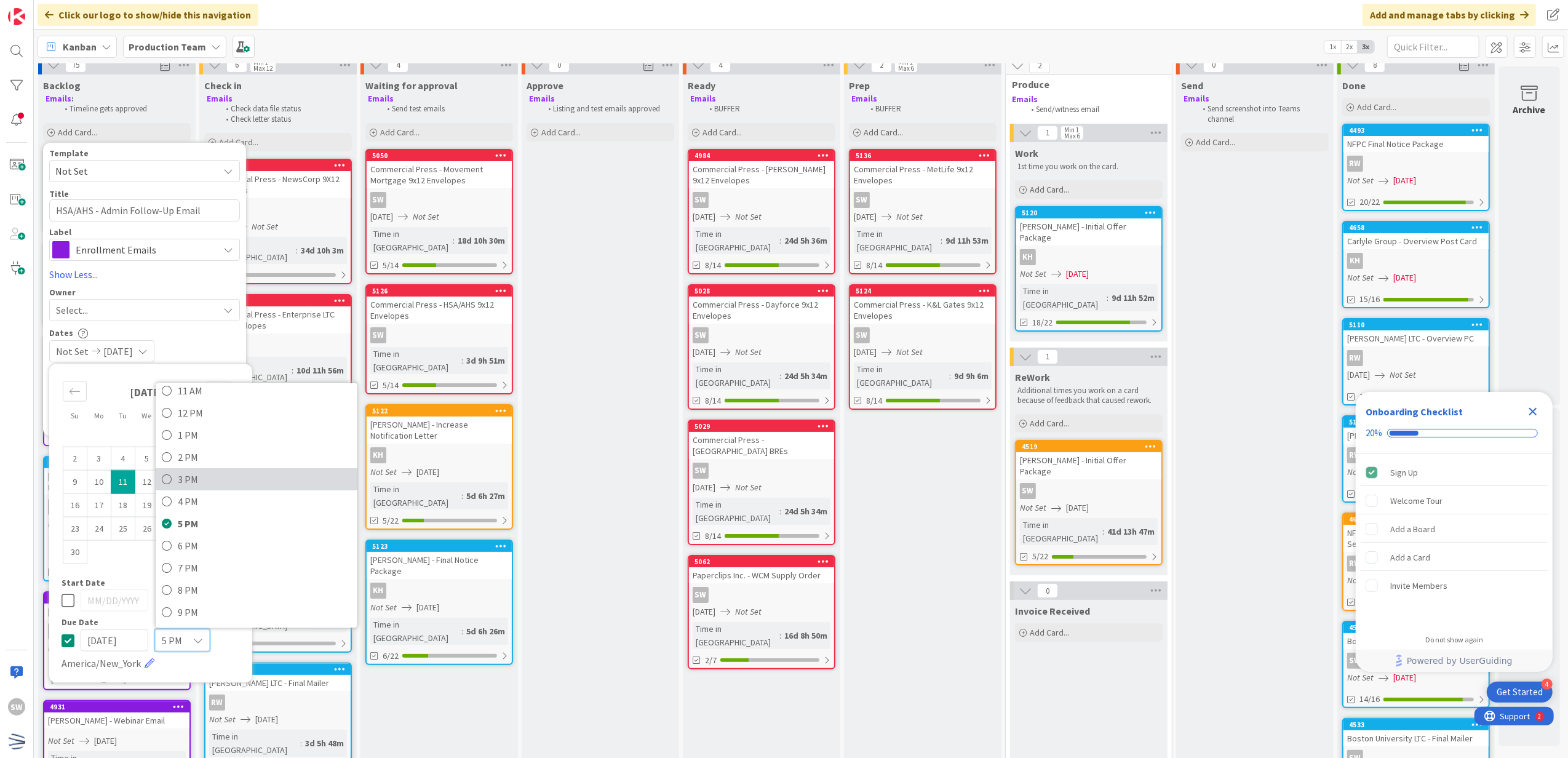
scroll to position [215, 0]
drag, startPoint x: 201, startPoint y: 451, endPoint x: 203, endPoint y: 427, distance: 24.1
click at [201, 451] on span "12 PM" at bounding box center [265, 449] width 174 height 18
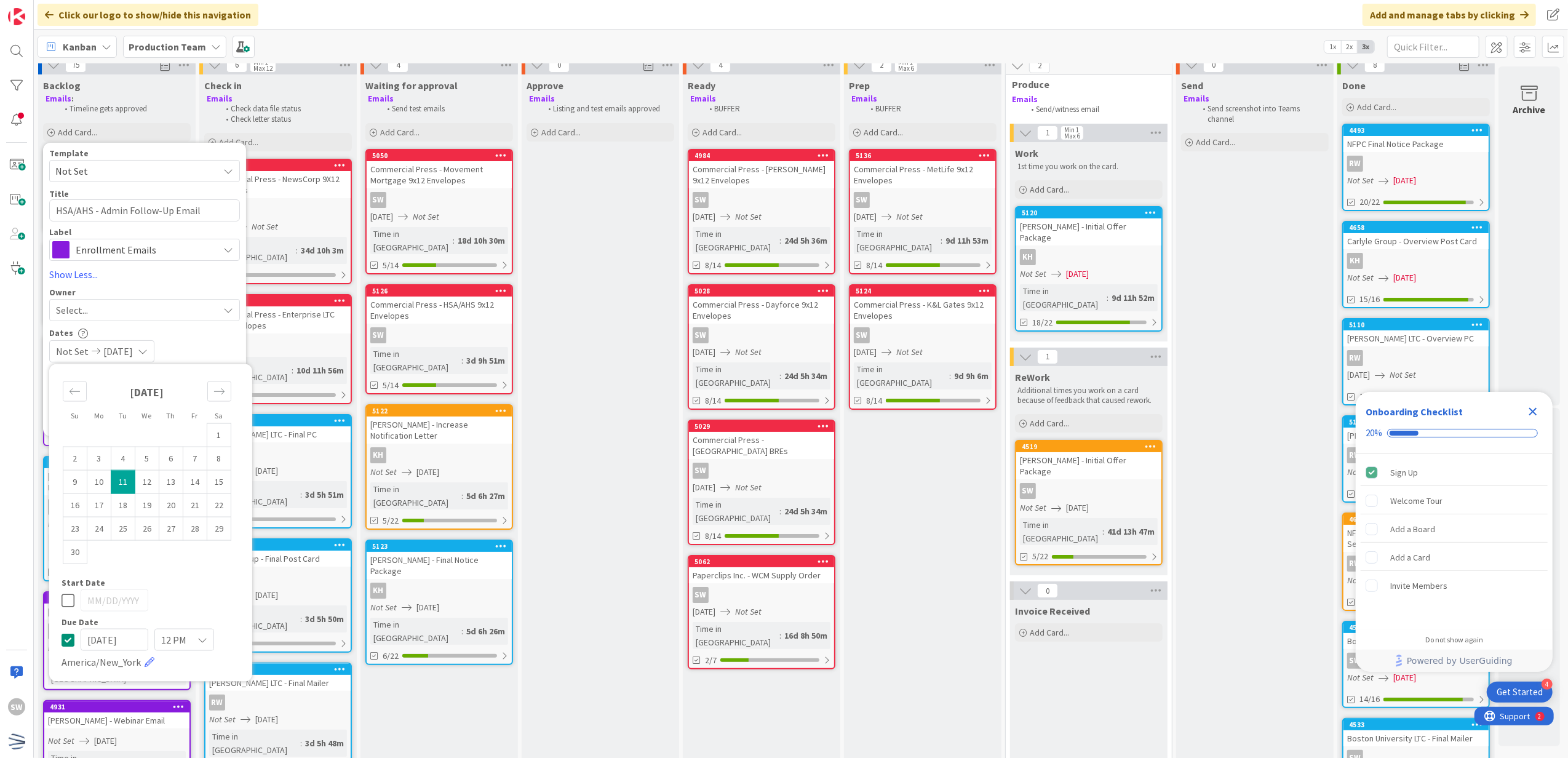
click at [220, 348] on div "Not Set [DATE]" at bounding box center [144, 351] width 190 height 22
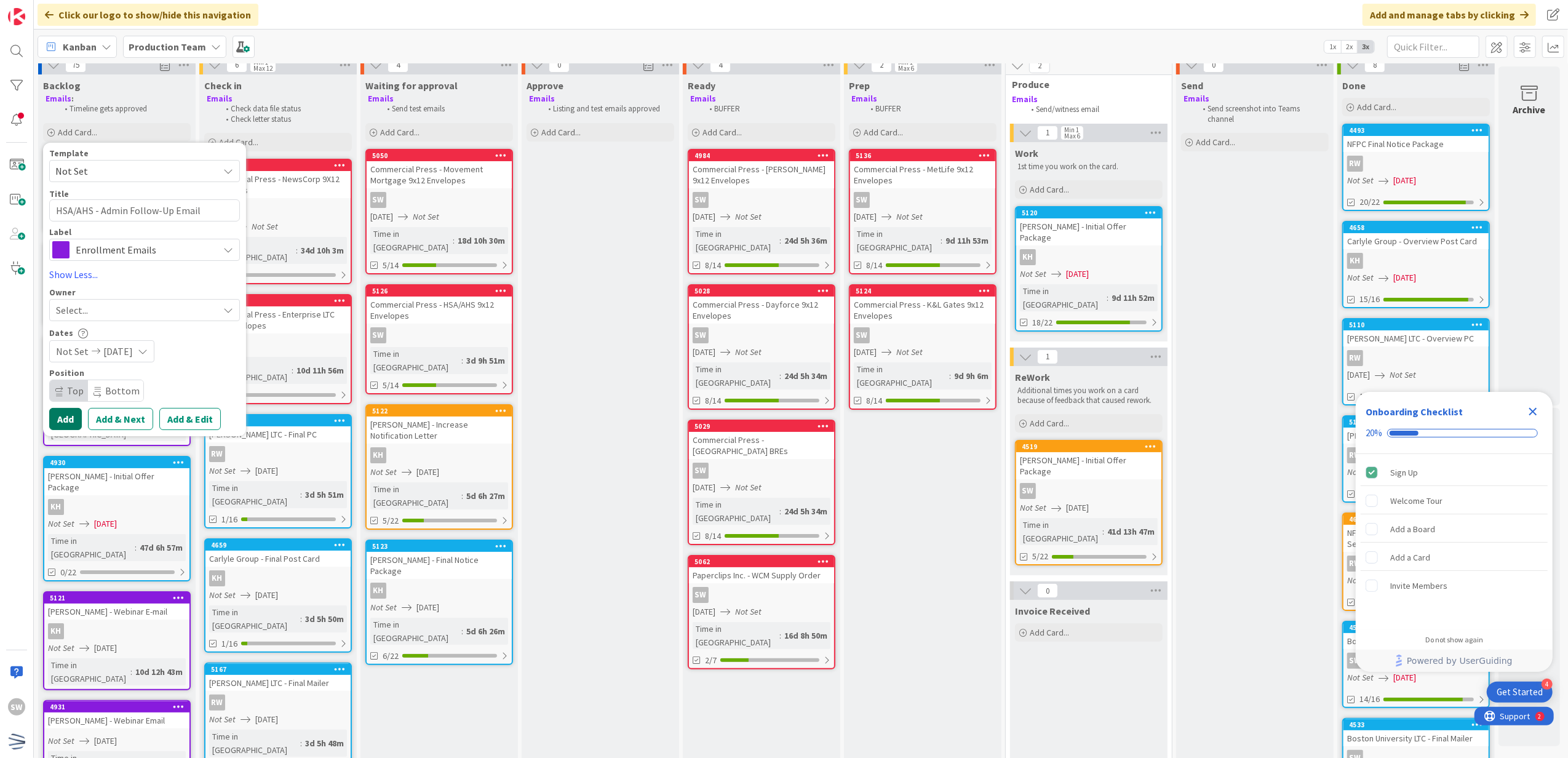
click at [61, 421] on button "Add" at bounding box center [65, 418] width 32 height 22
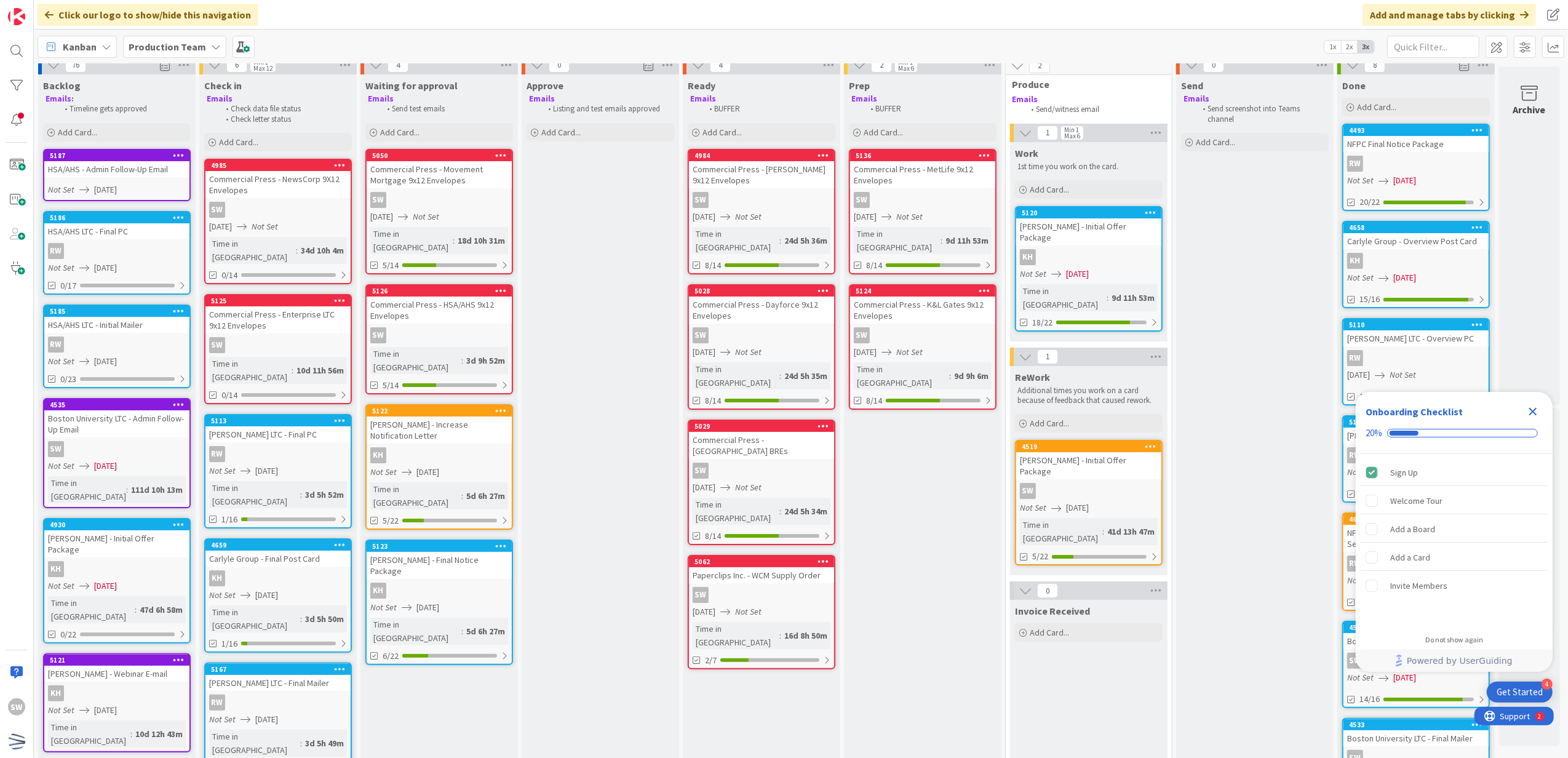
click at [89, 172] on div "HSA/AHS - Admin Follow-Up Email" at bounding box center [116, 169] width 145 height 16
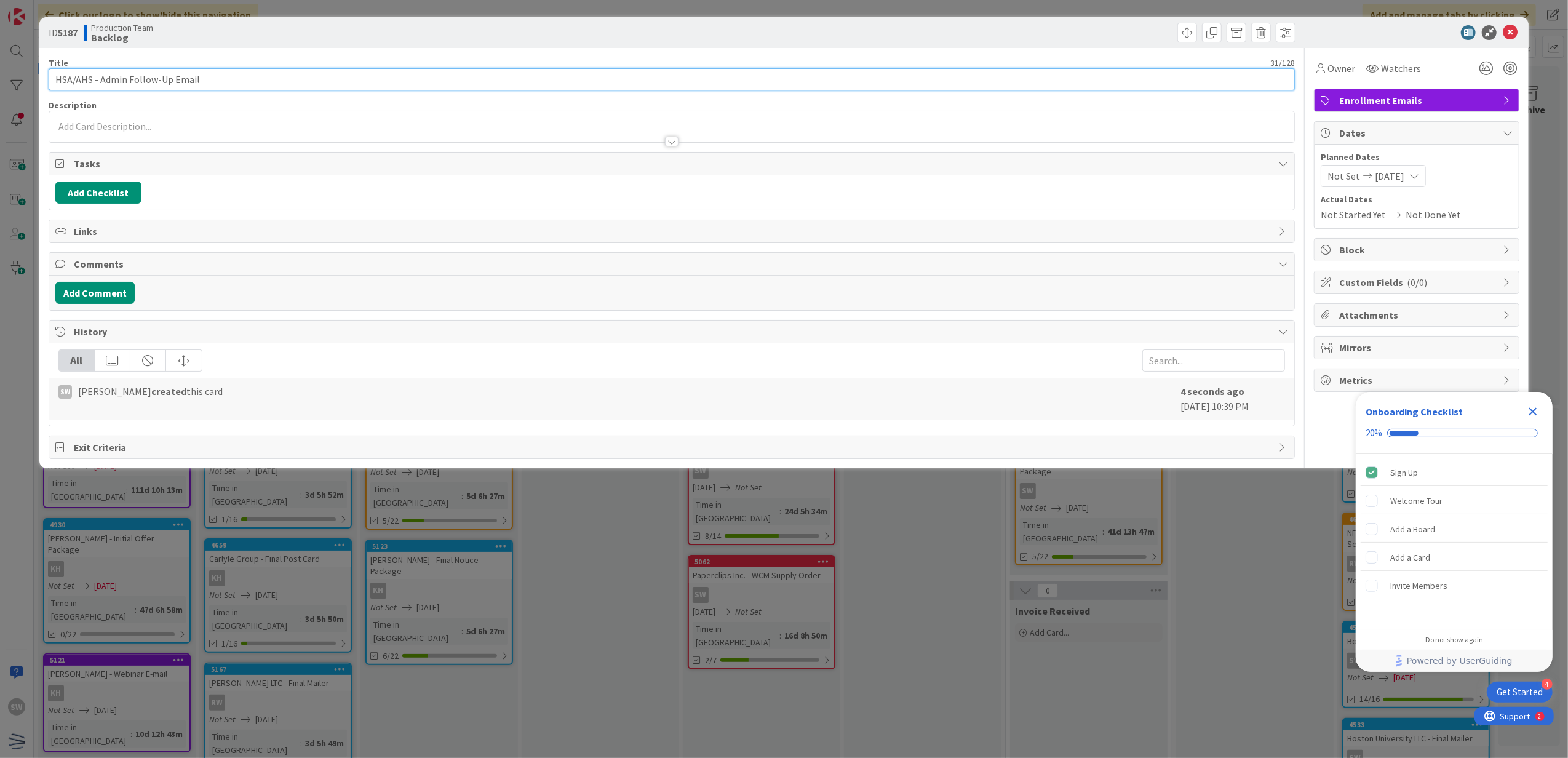
click at [94, 82] on input "HSA/AHS - Admin Follow-Up Email" at bounding box center [671, 79] width 1247 height 22
click at [1507, 31] on icon at bounding box center [1510, 32] width 15 height 15
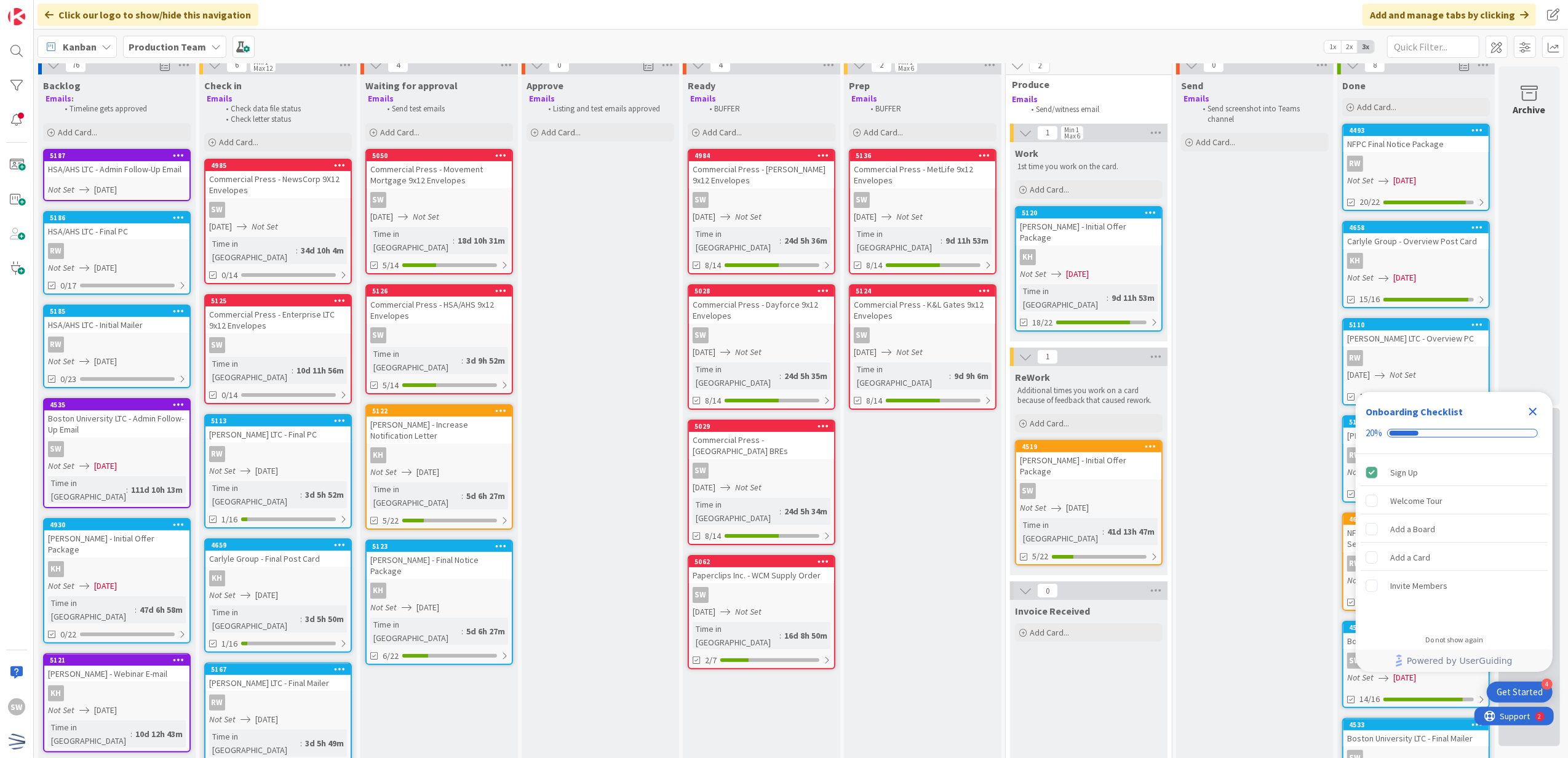
click at [1532, 406] on icon "Close Checklist" at bounding box center [1533, 411] width 15 height 15
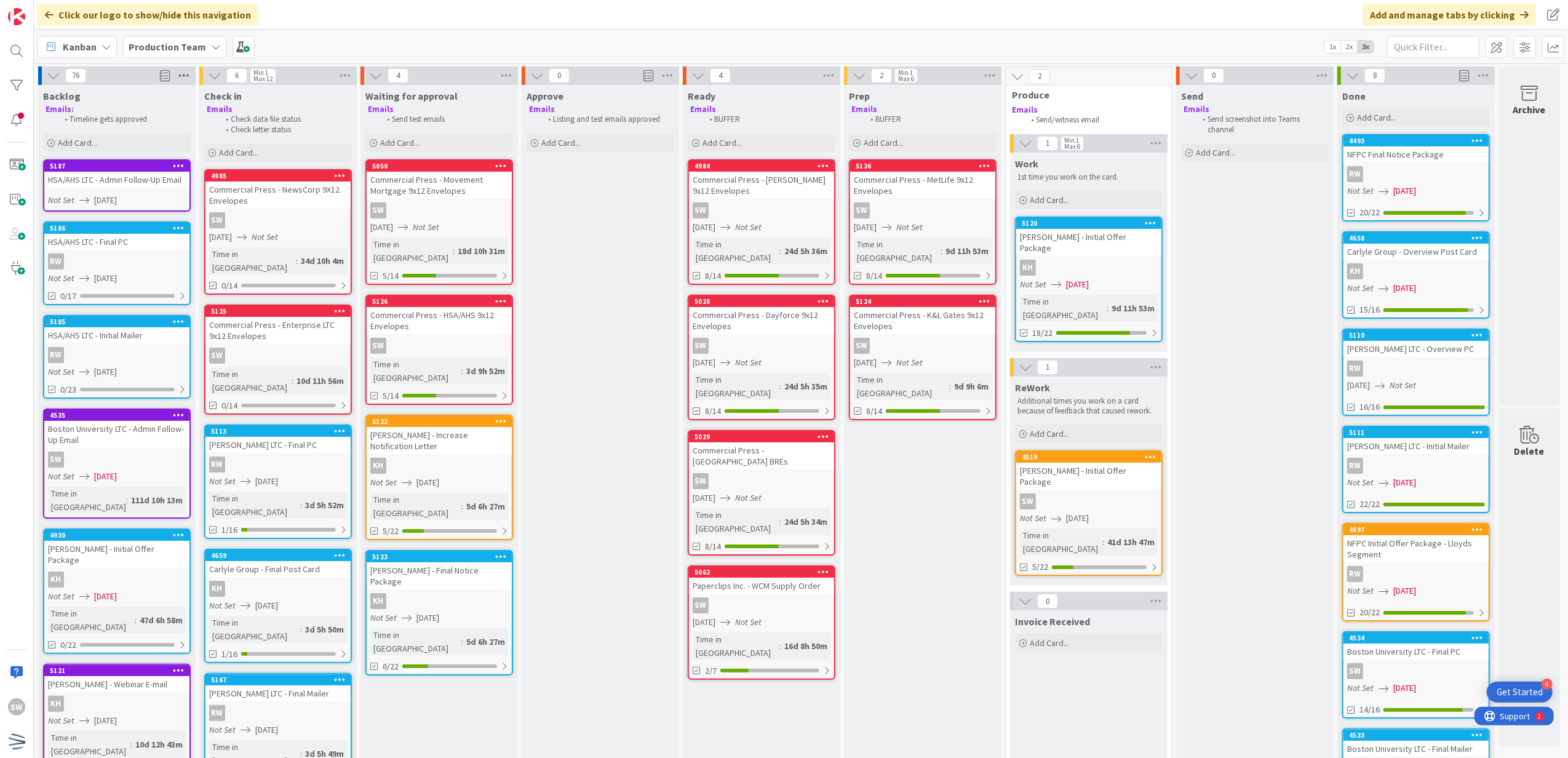
click at [183, 76] on icon at bounding box center [184, 75] width 16 height 18
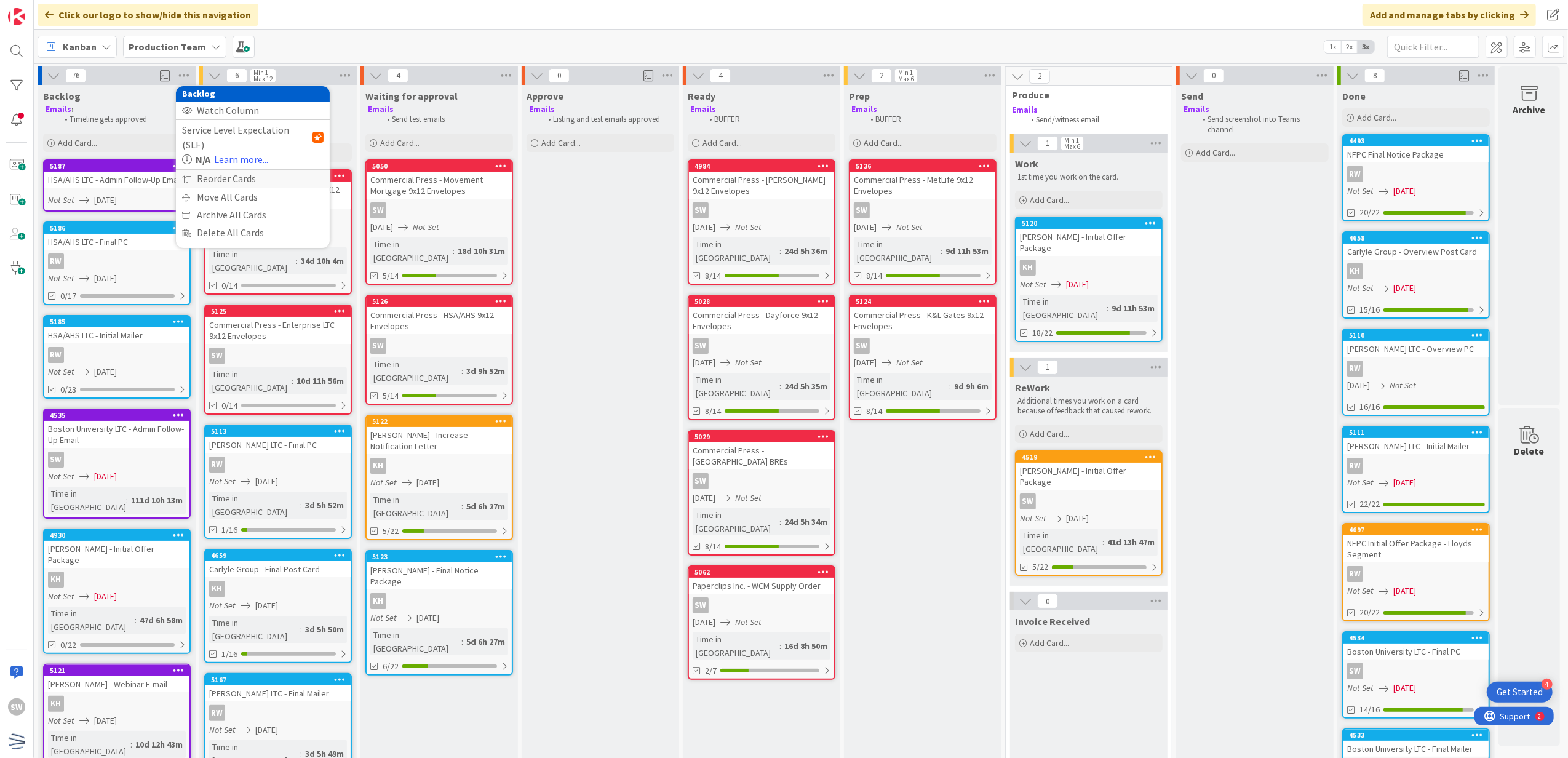
click at [238, 170] on div "Reorder Cards" at bounding box center [253, 179] width 154 height 18
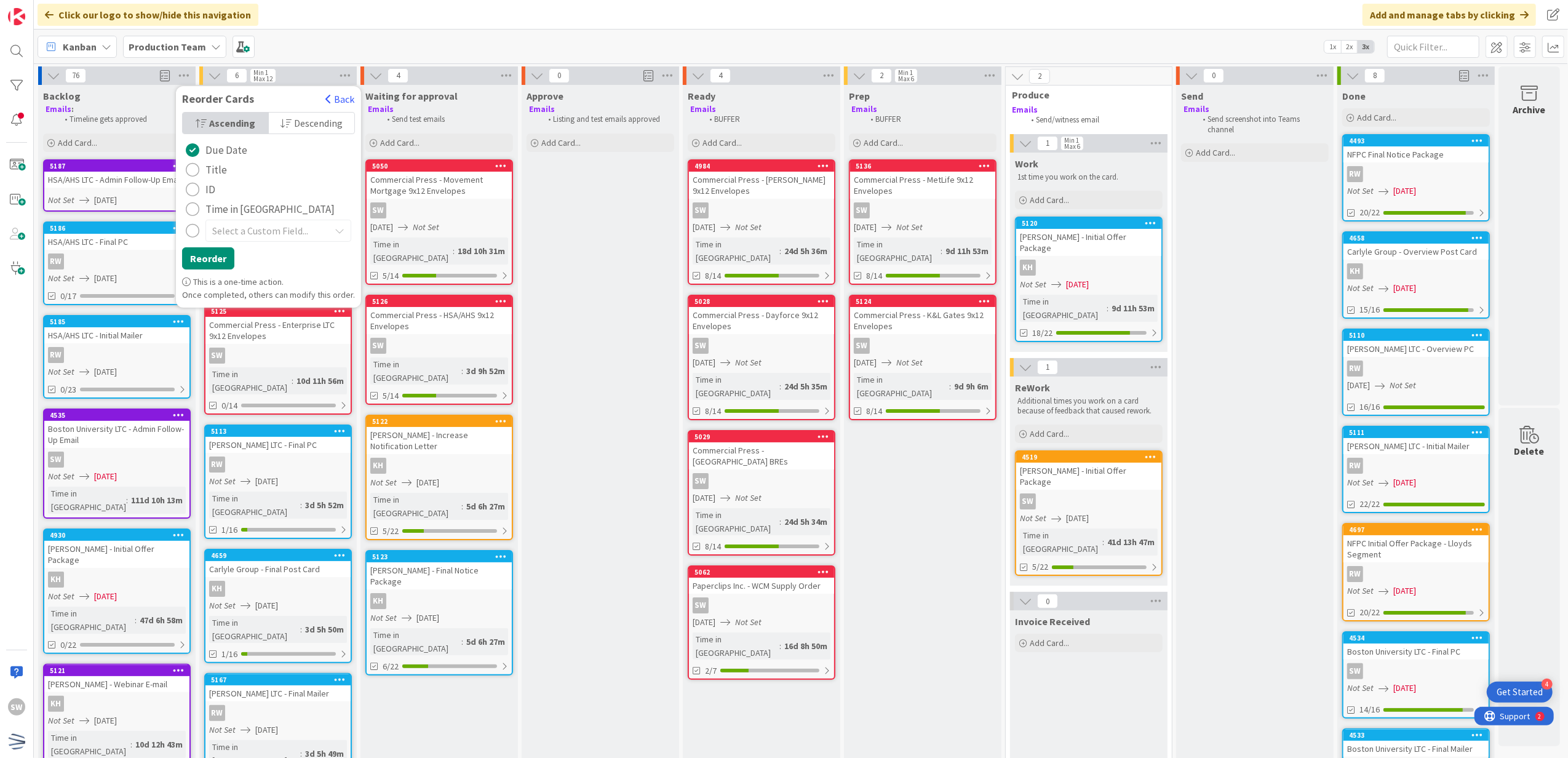
click at [941, 180] on div "Commercial Press - MetLife 9x12 Envelopes" at bounding box center [922, 185] width 145 height 27
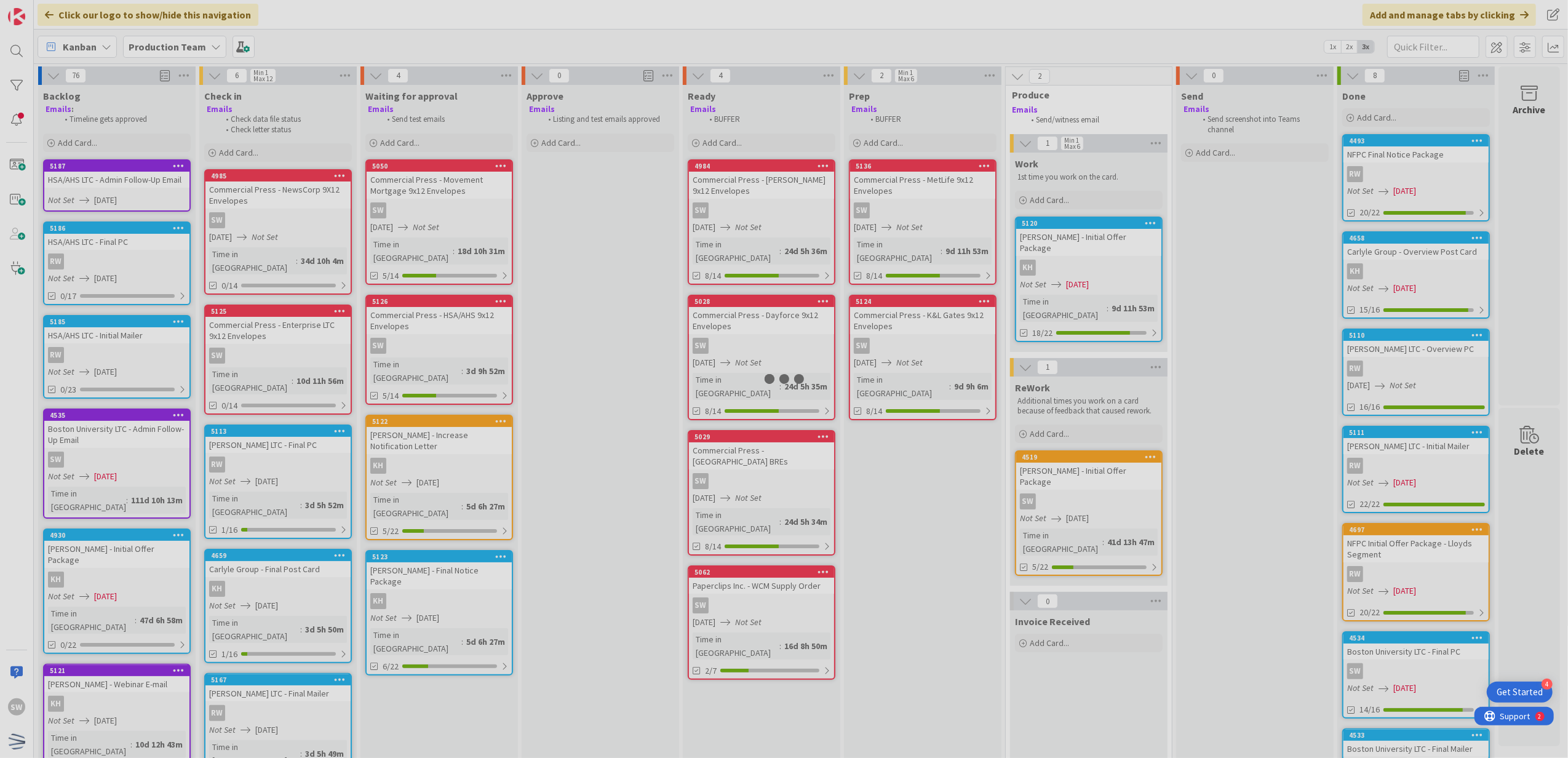
click at [941, 180] on div at bounding box center [784, 379] width 1568 height 758
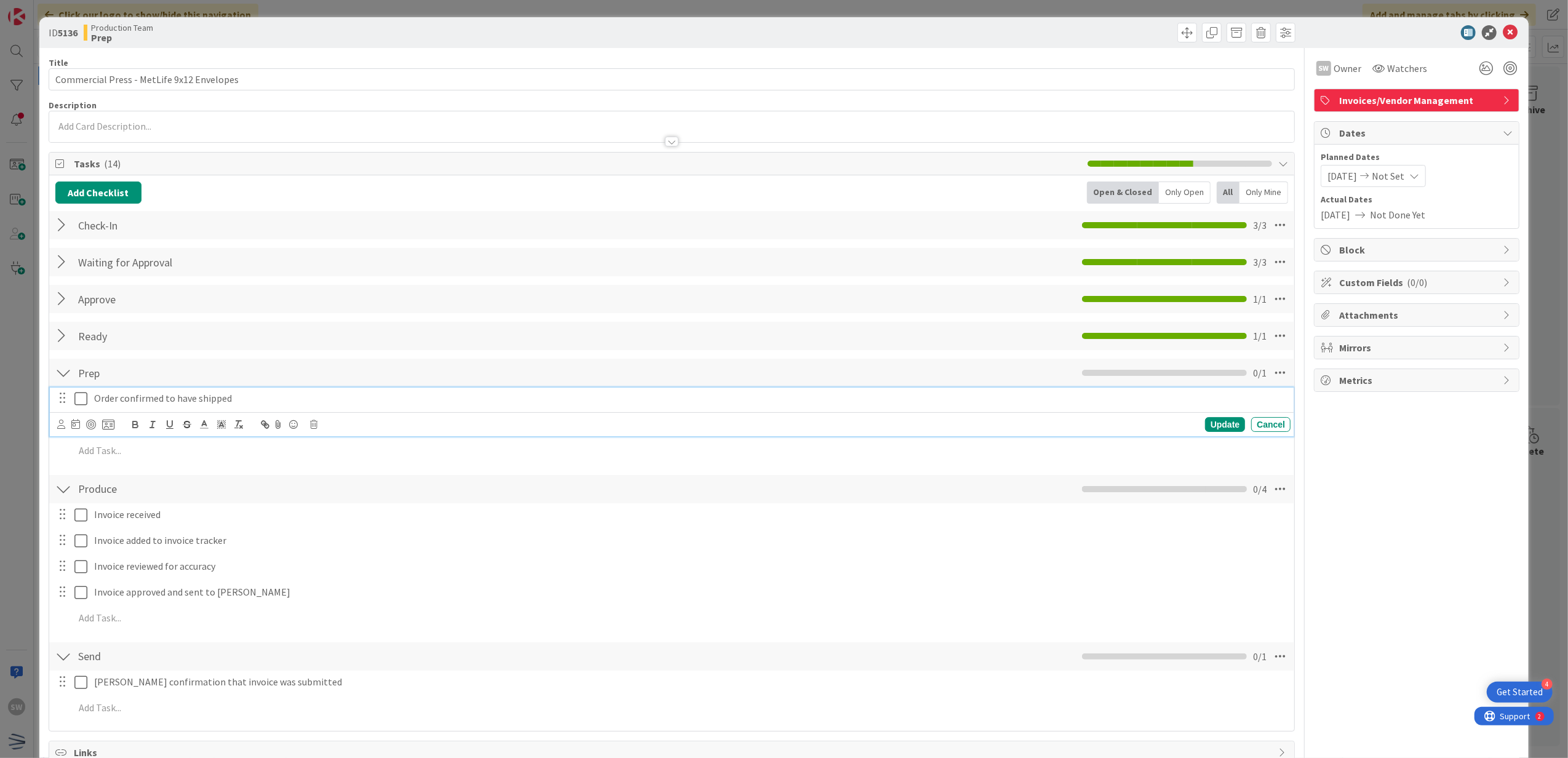
click at [91, 407] on div "Order confirmed to have shipped" at bounding box center [690, 398] width 1201 height 22
click at [86, 406] on icon at bounding box center [81, 398] width 13 height 15
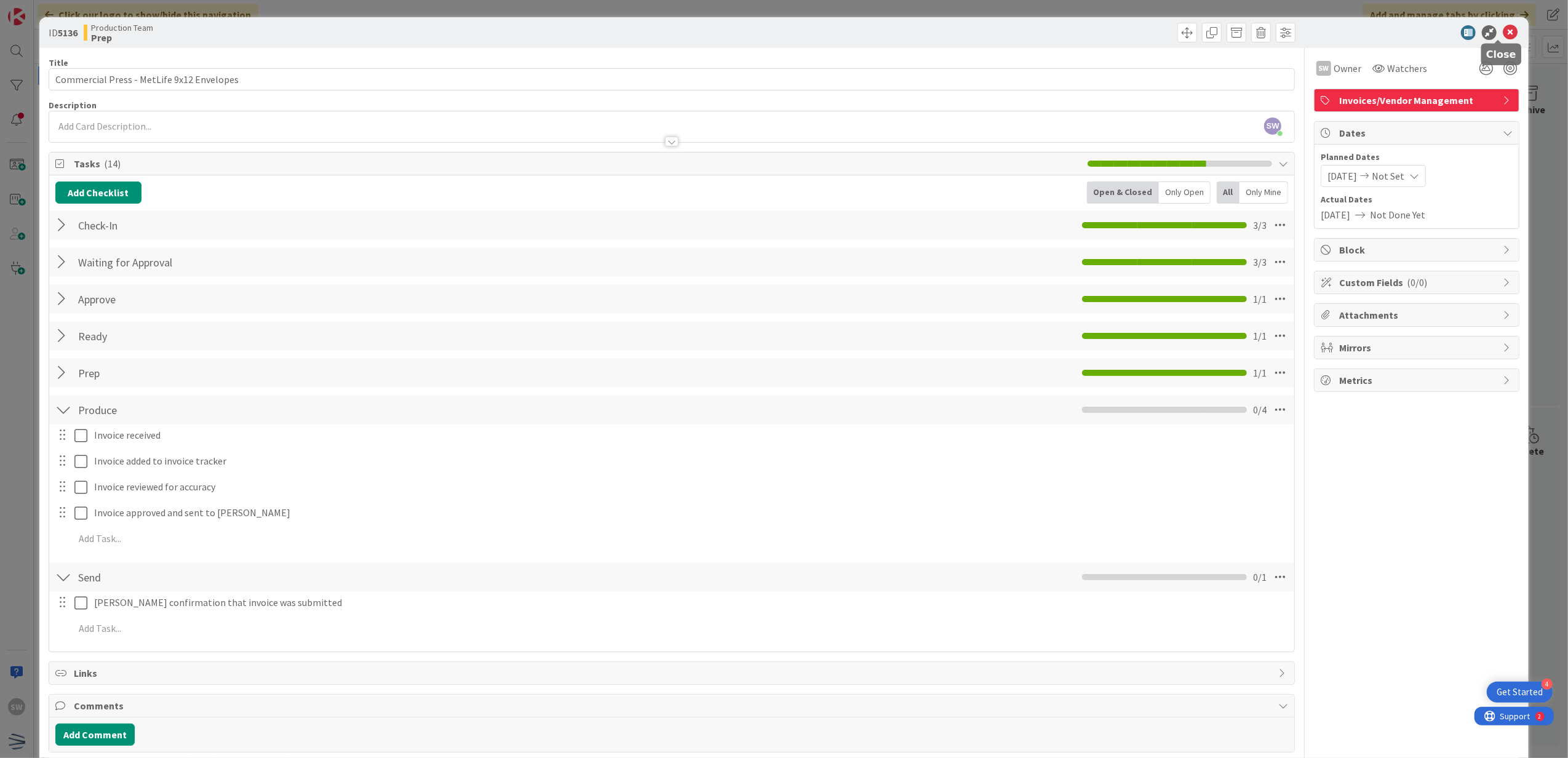
click at [1505, 32] on icon at bounding box center [1510, 32] width 15 height 15
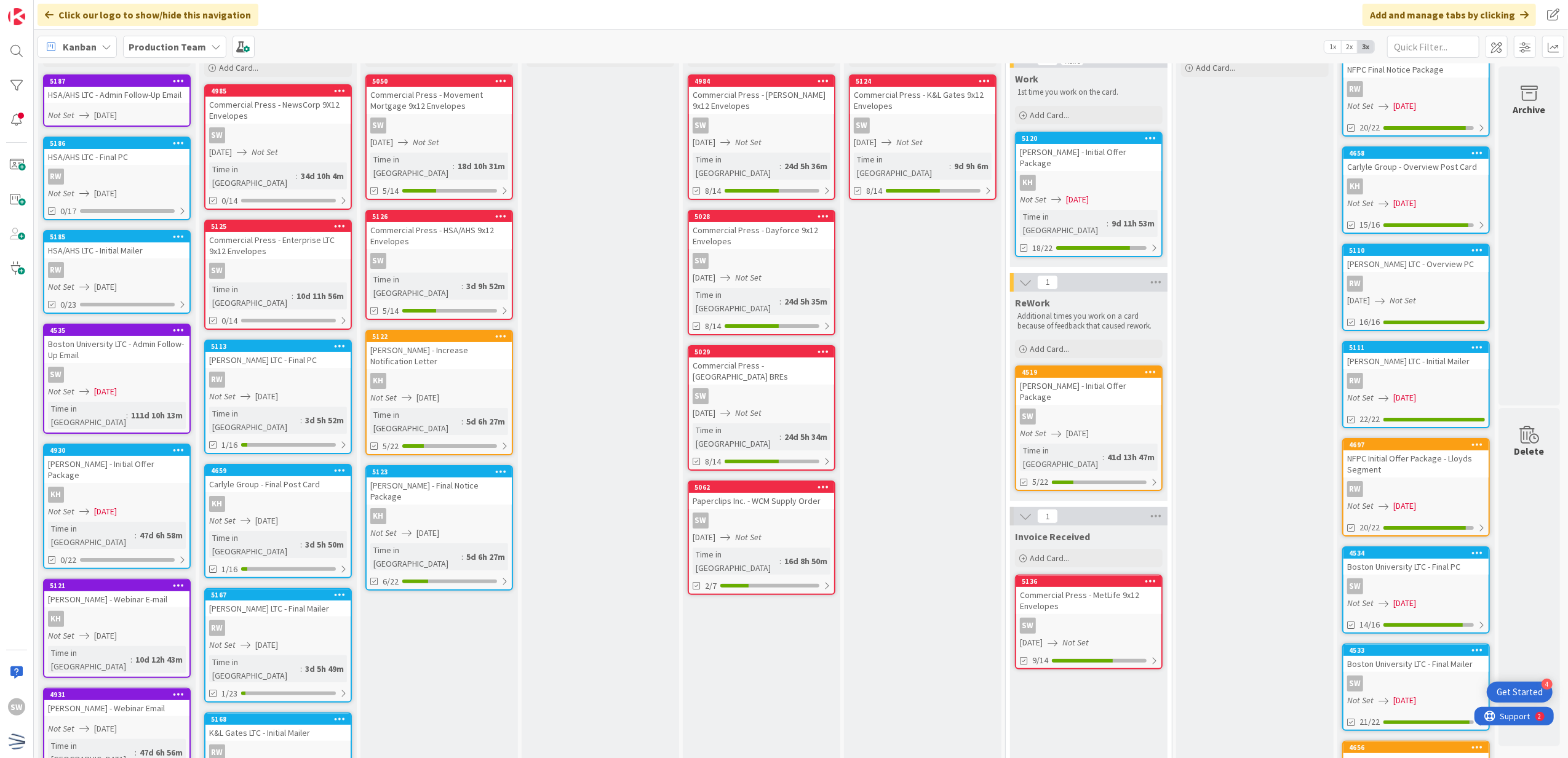
click at [902, 119] on div "SW" at bounding box center [922, 125] width 145 height 16
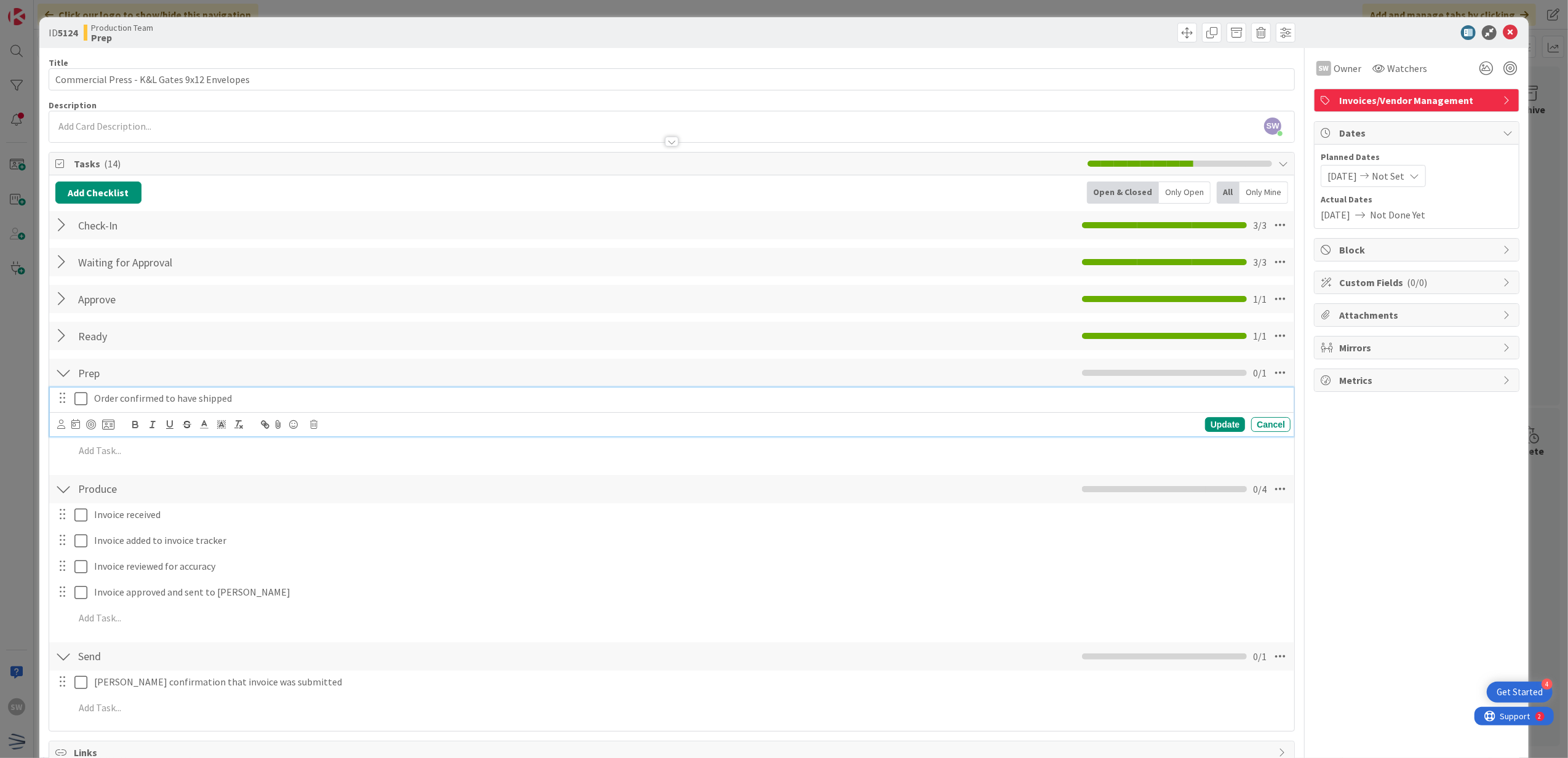
click at [75, 399] on icon at bounding box center [81, 398] width 13 height 15
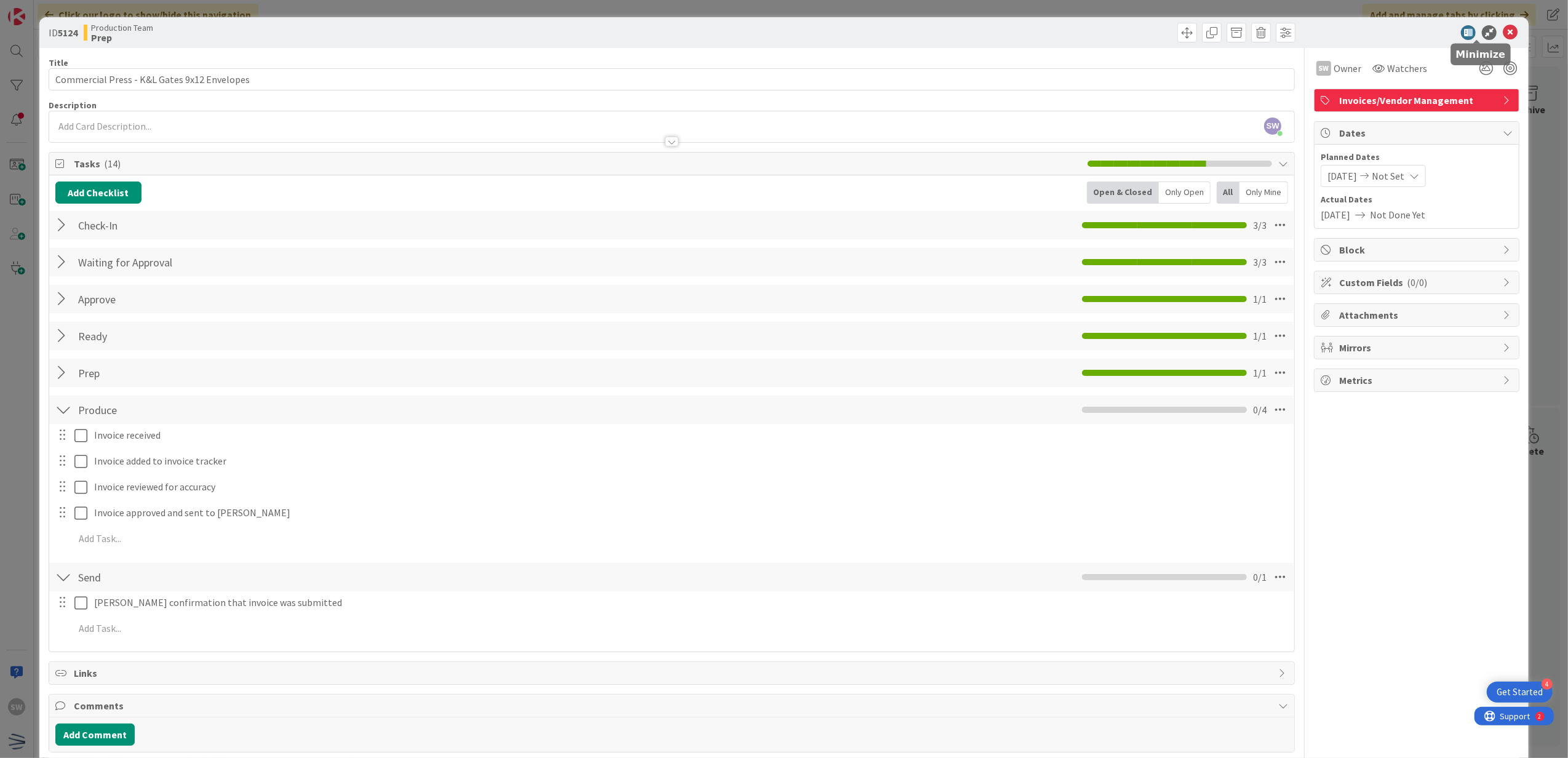
click at [1503, 31] on icon at bounding box center [1510, 32] width 15 height 15
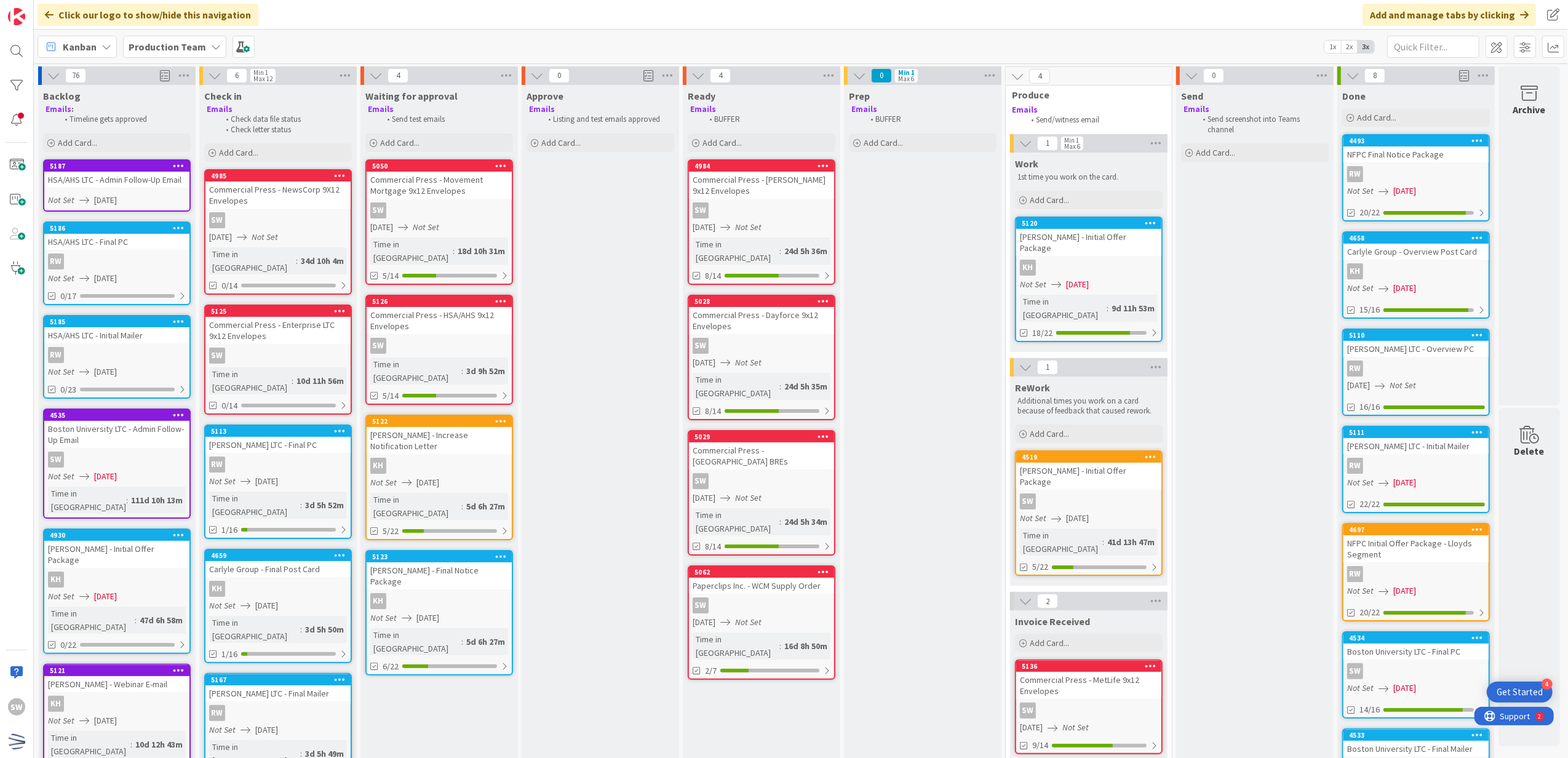
click at [813, 197] on div "Commercial Press - [PERSON_NAME] 9x12 Envelopes" at bounding box center [761, 185] width 145 height 27
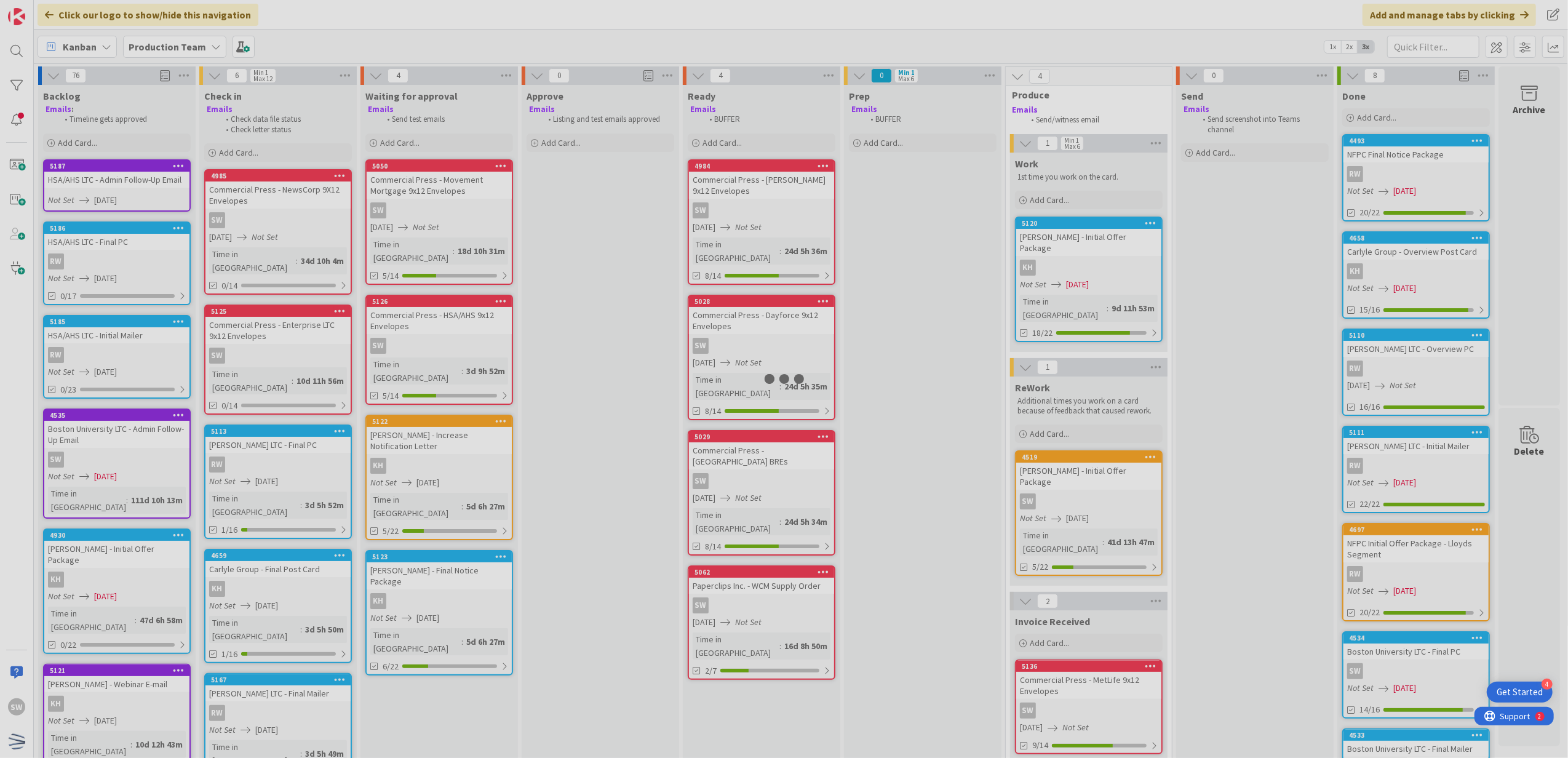
click at [813, 197] on div at bounding box center [784, 379] width 1568 height 758
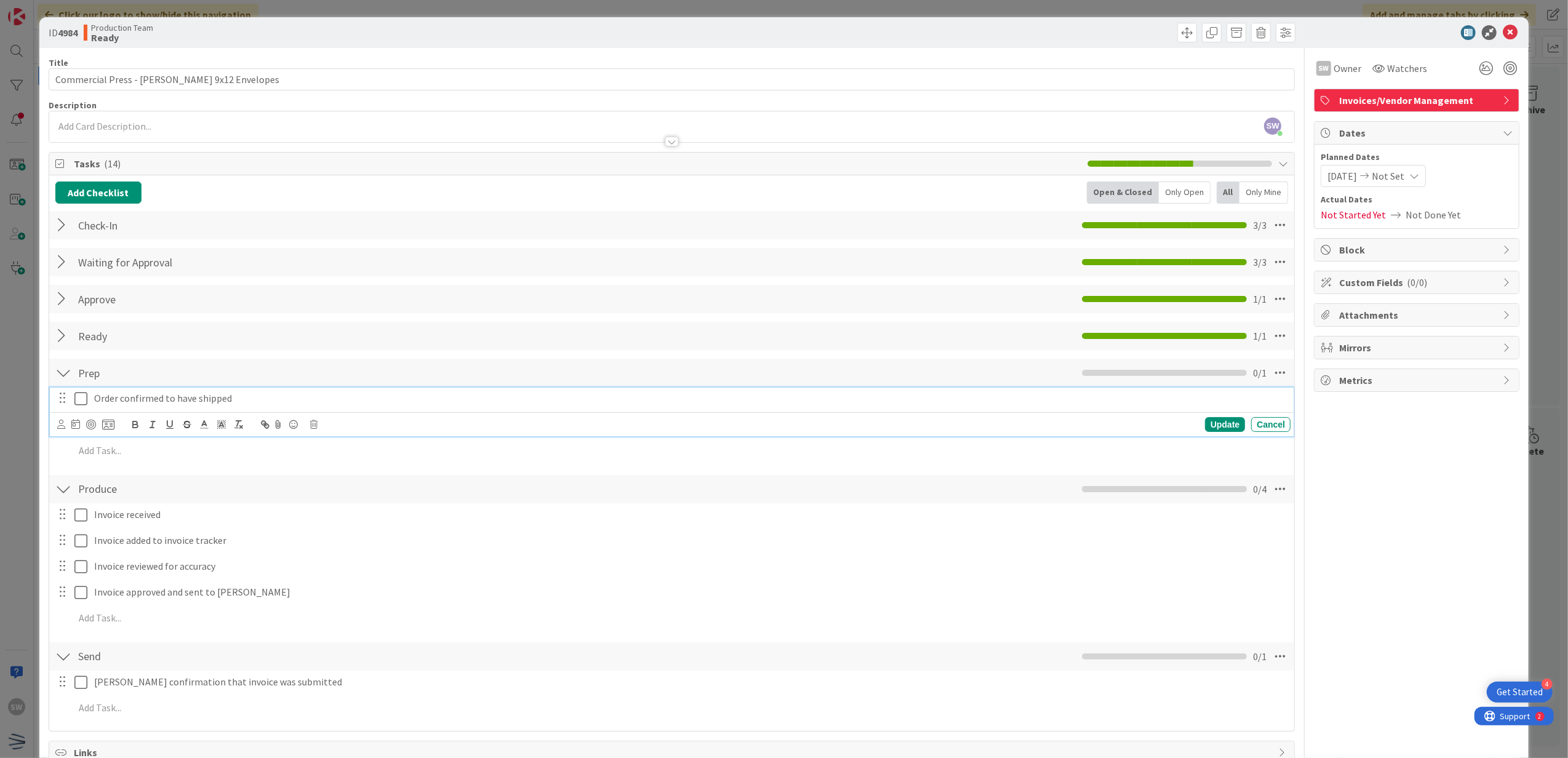
click at [83, 406] on icon at bounding box center [81, 398] width 13 height 15
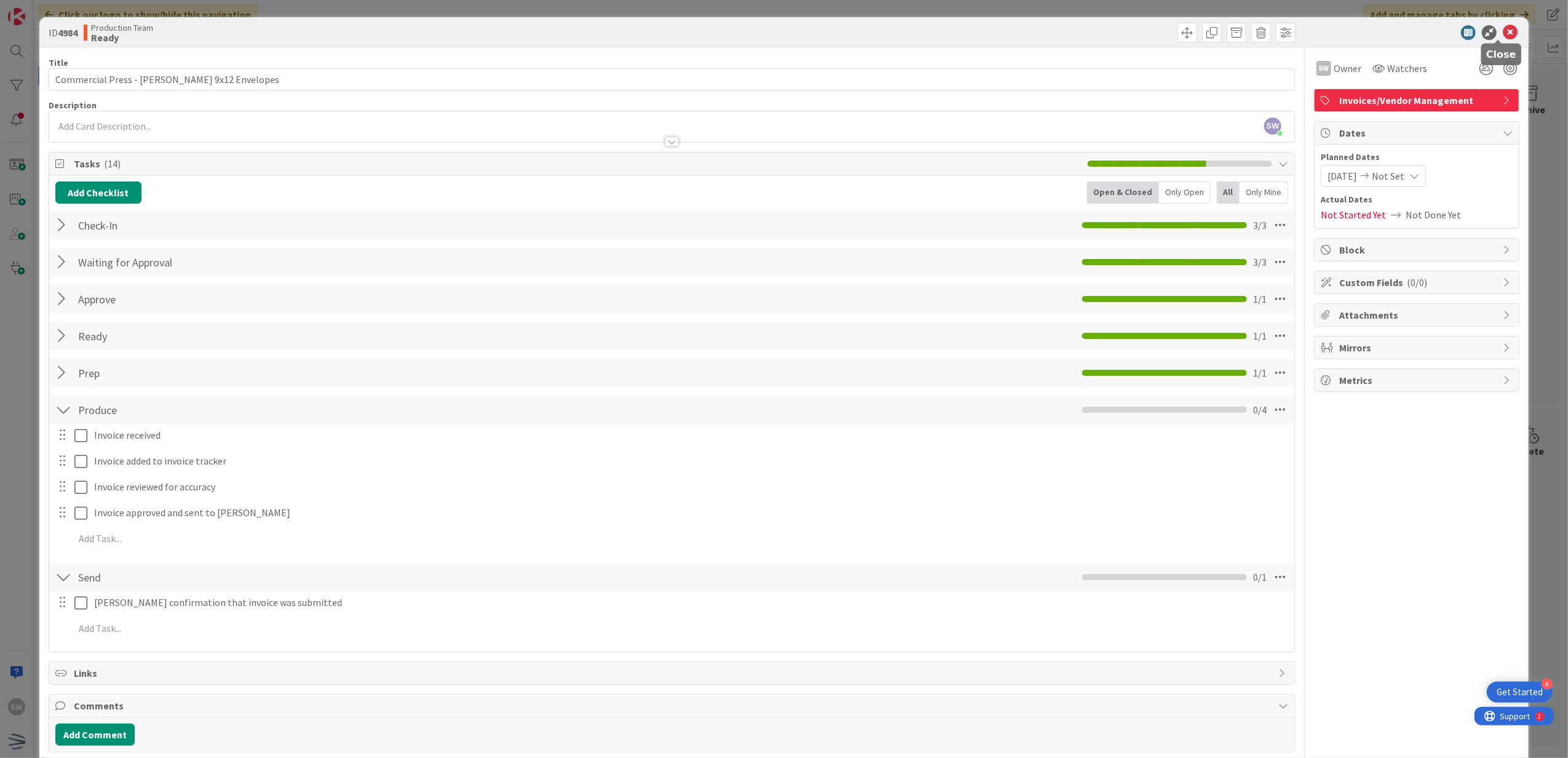
click at [1503, 37] on icon at bounding box center [1510, 32] width 15 height 15
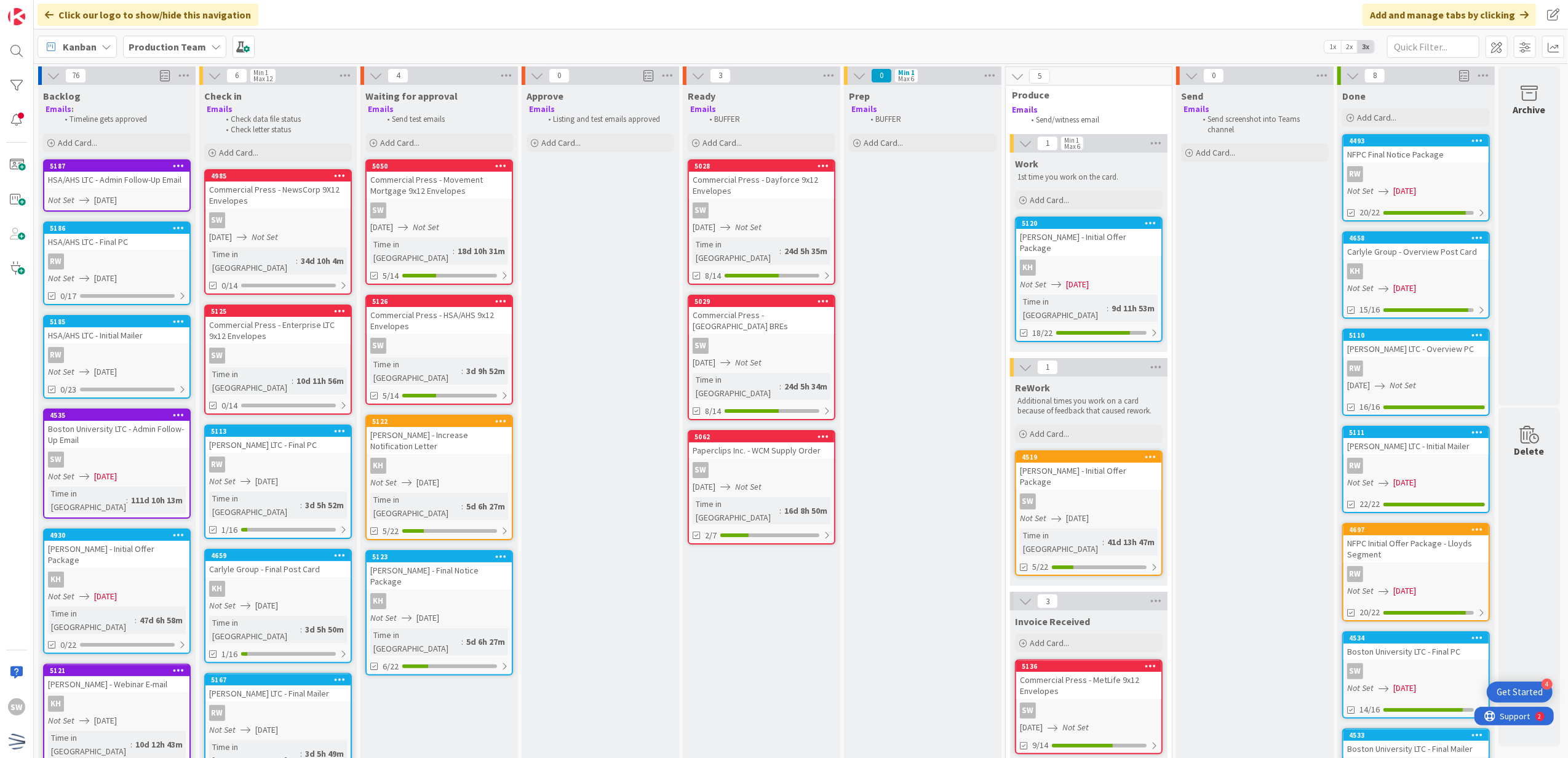
click at [786, 226] on div "[DATE] Not Set" at bounding box center [763, 227] width 141 height 13
click at [786, 226] on div "76 Backlog Emails : Timeline gets approved Add Card... Template Not Set Not Set…" at bounding box center [801, 411] width 1535 height 695
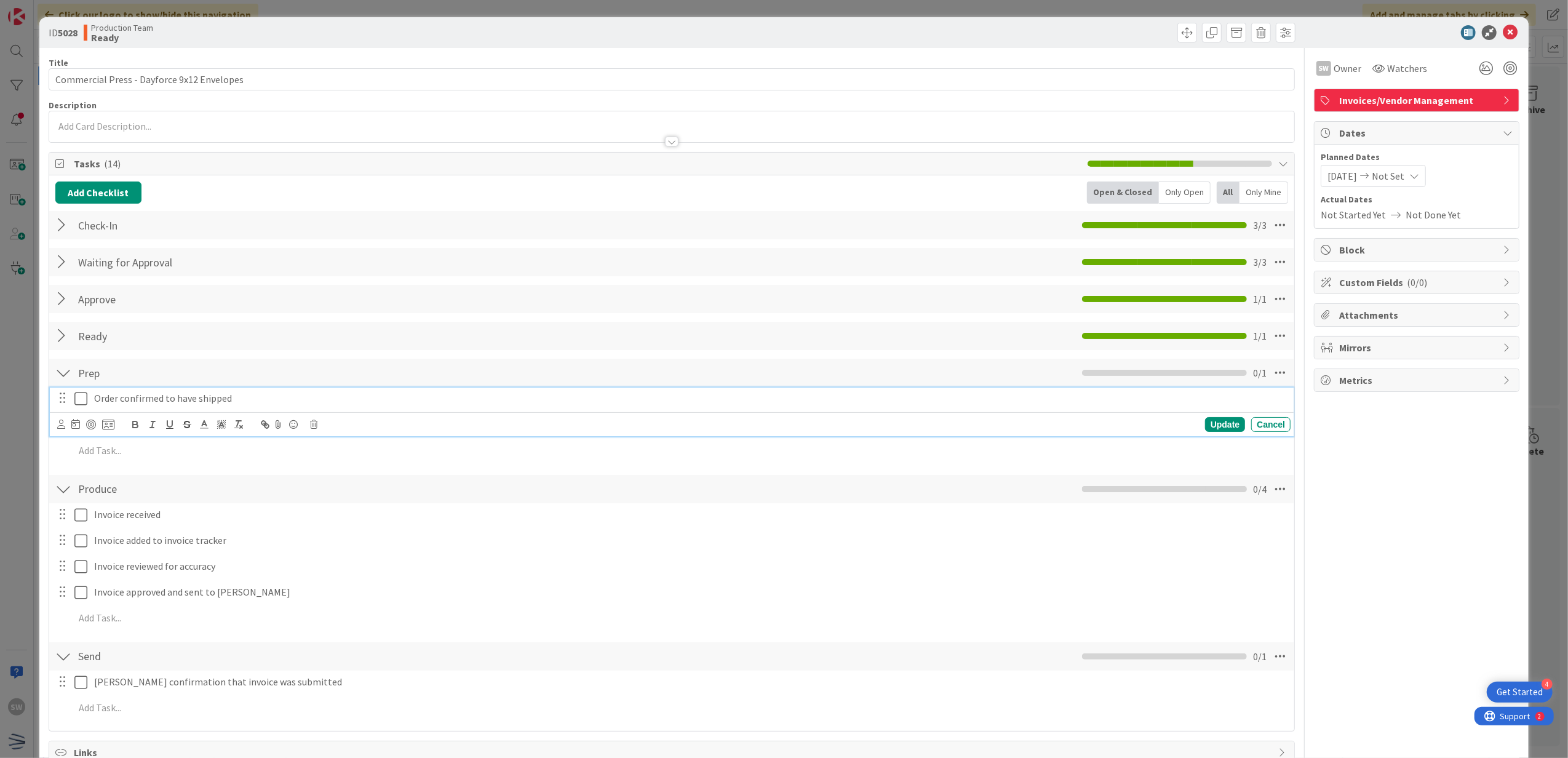
click at [84, 392] on icon at bounding box center [81, 398] width 13 height 15
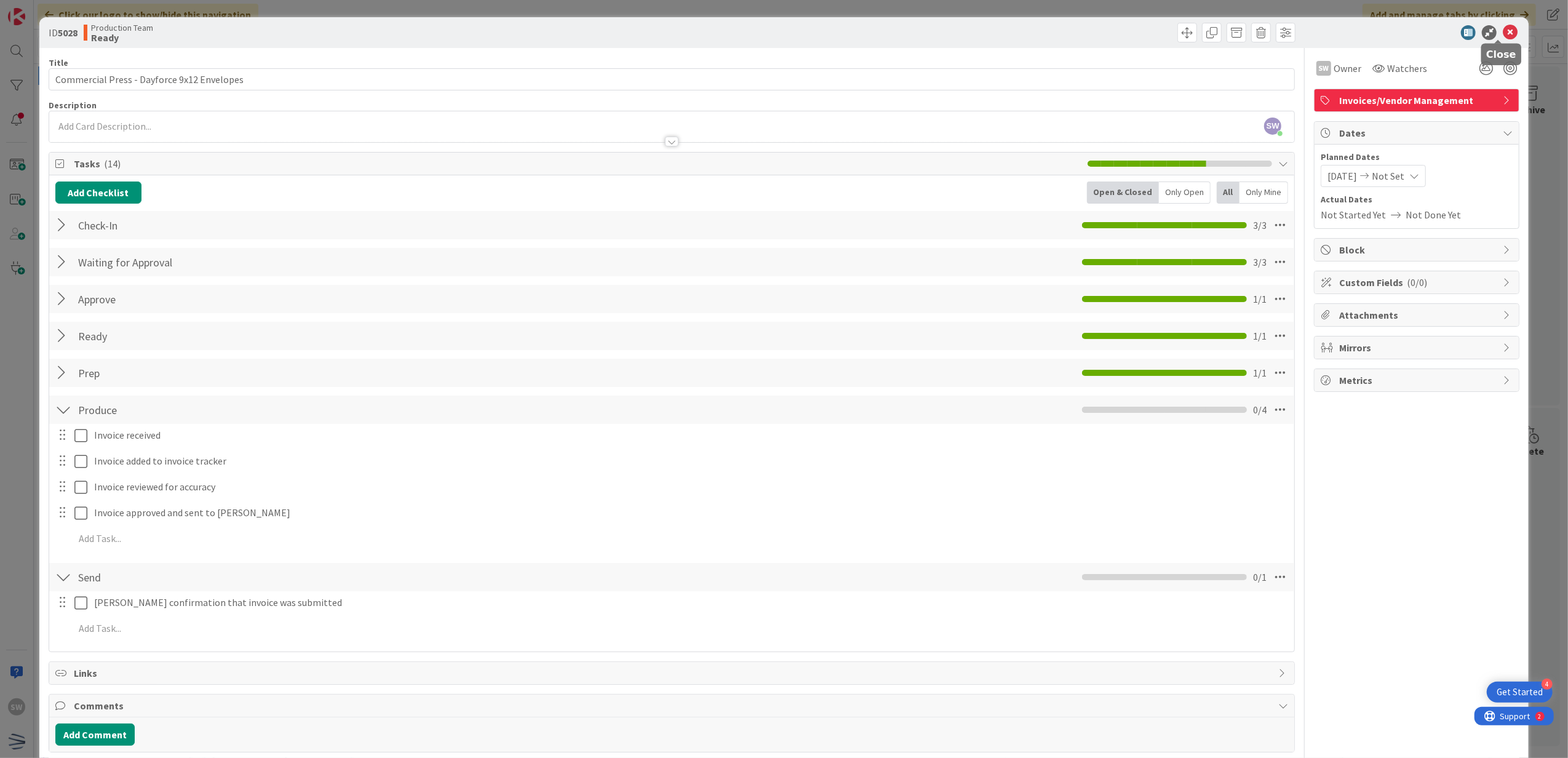
click at [1503, 27] on icon at bounding box center [1510, 32] width 15 height 15
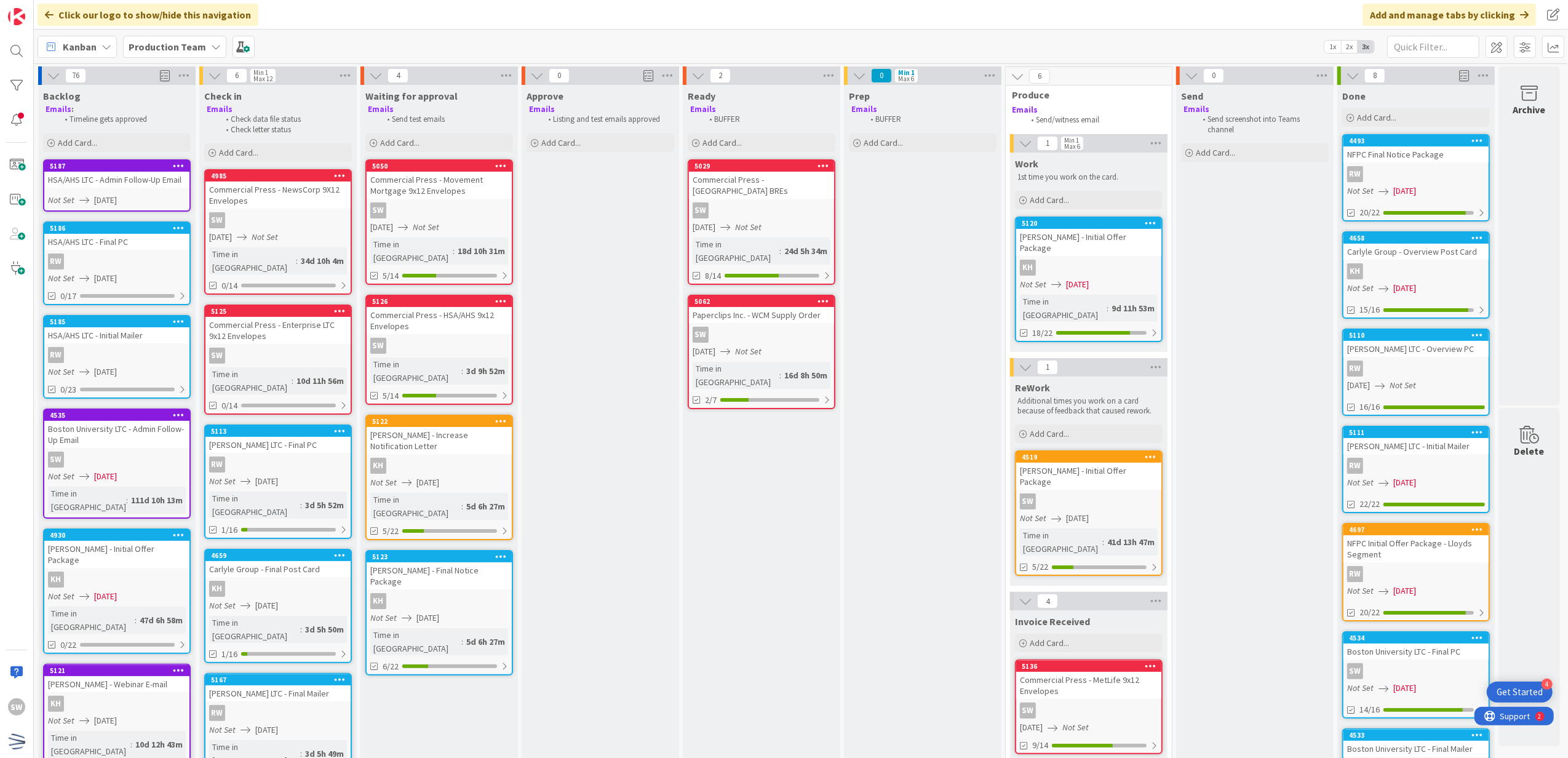
click at [805, 203] on div "SW" at bounding box center [761, 211] width 145 height 16
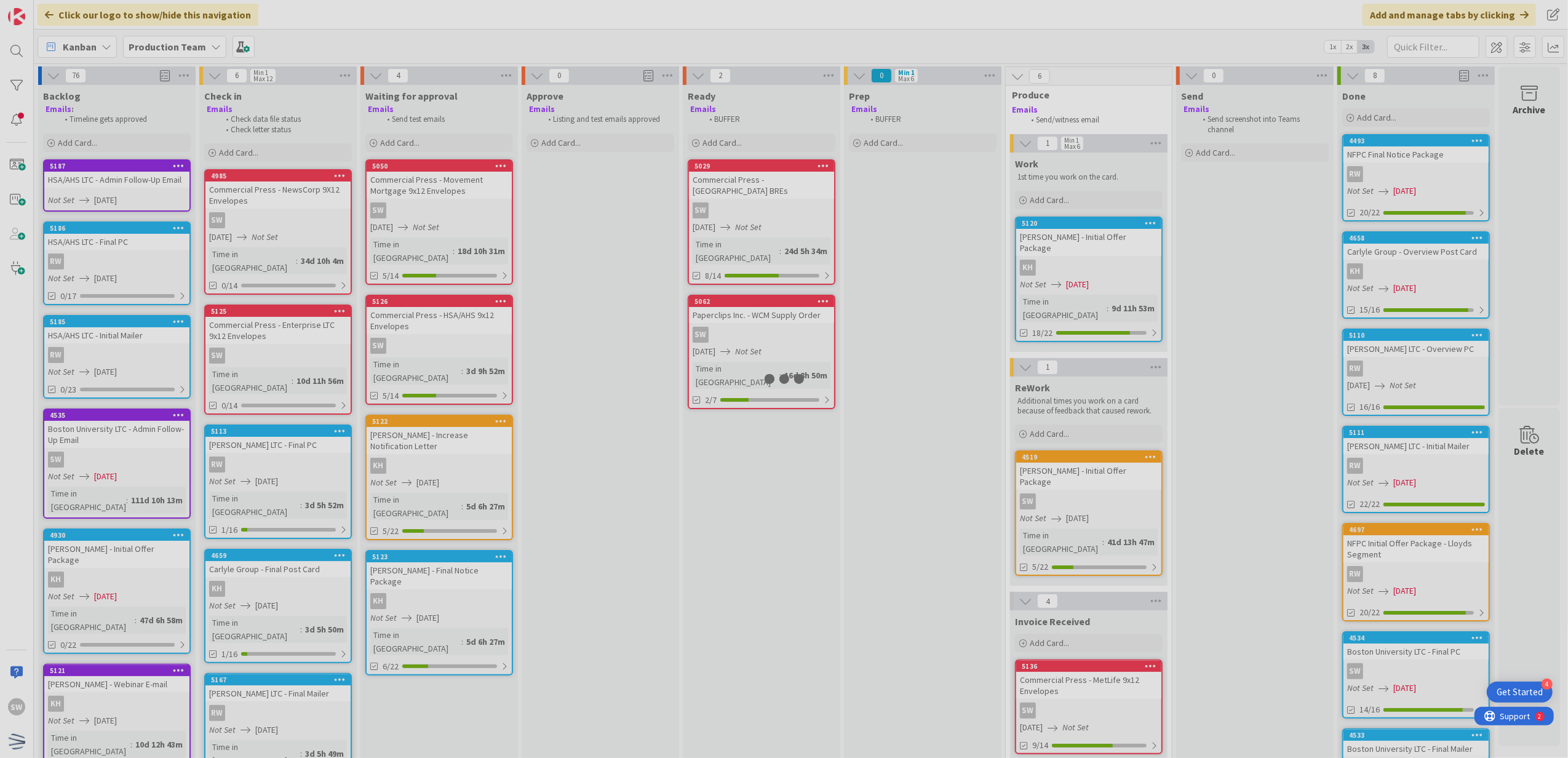
click at [804, 195] on div at bounding box center [784, 379] width 1568 height 758
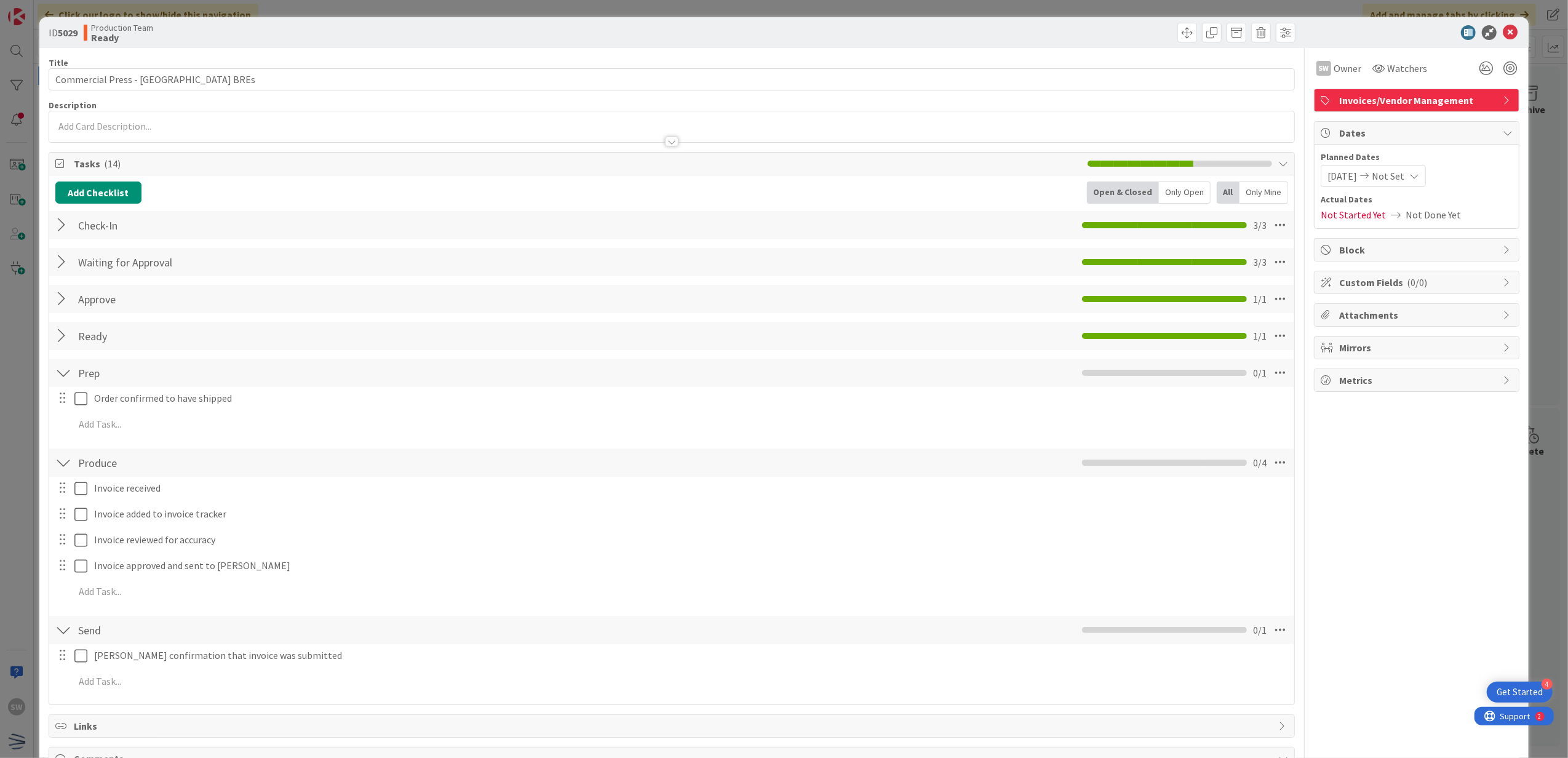
click at [73, 397] on div at bounding box center [71, 398] width 34 height 22
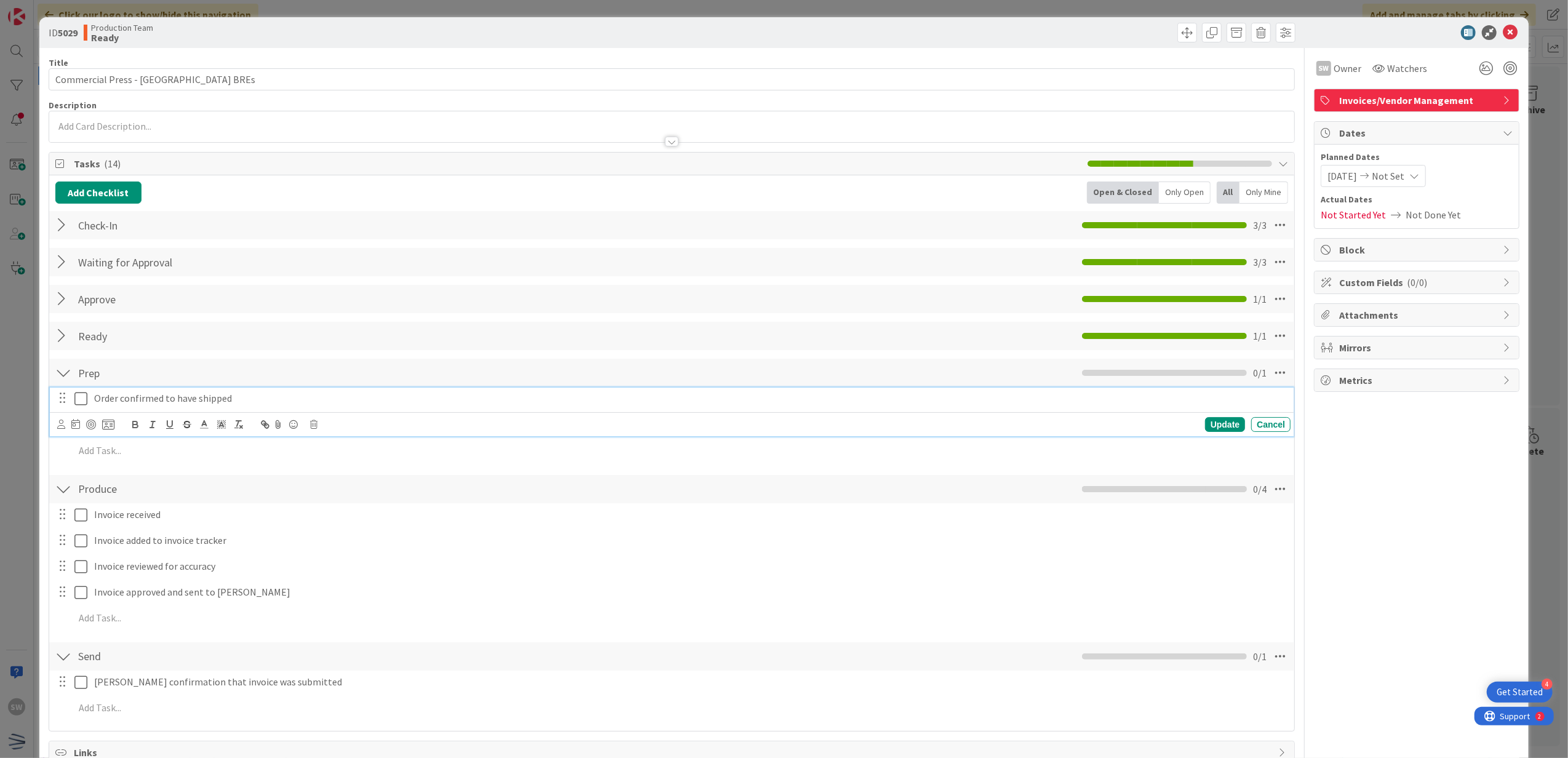
click at [80, 397] on icon at bounding box center [81, 398] width 13 height 15
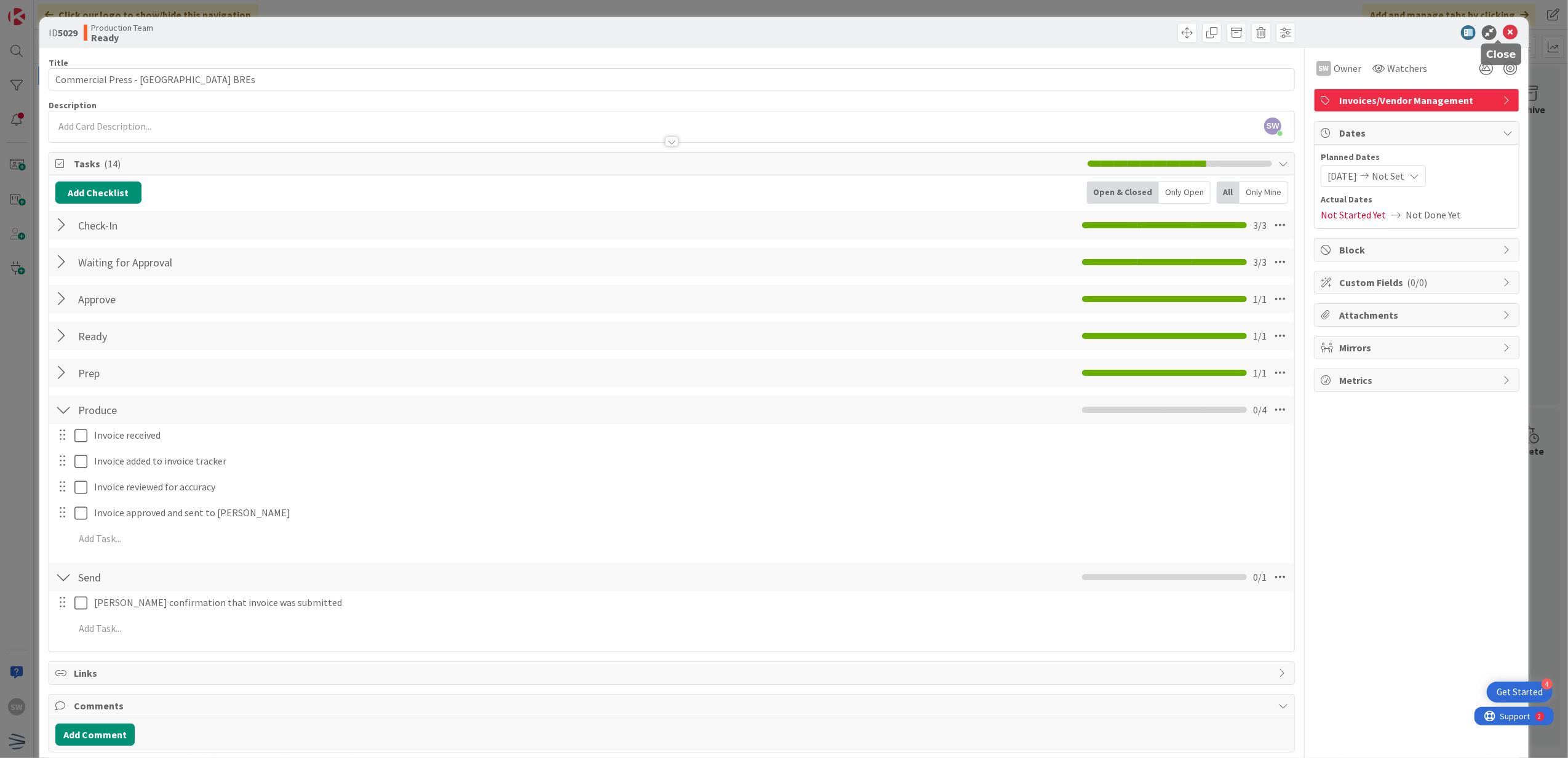
click at [1503, 34] on icon at bounding box center [1510, 32] width 15 height 15
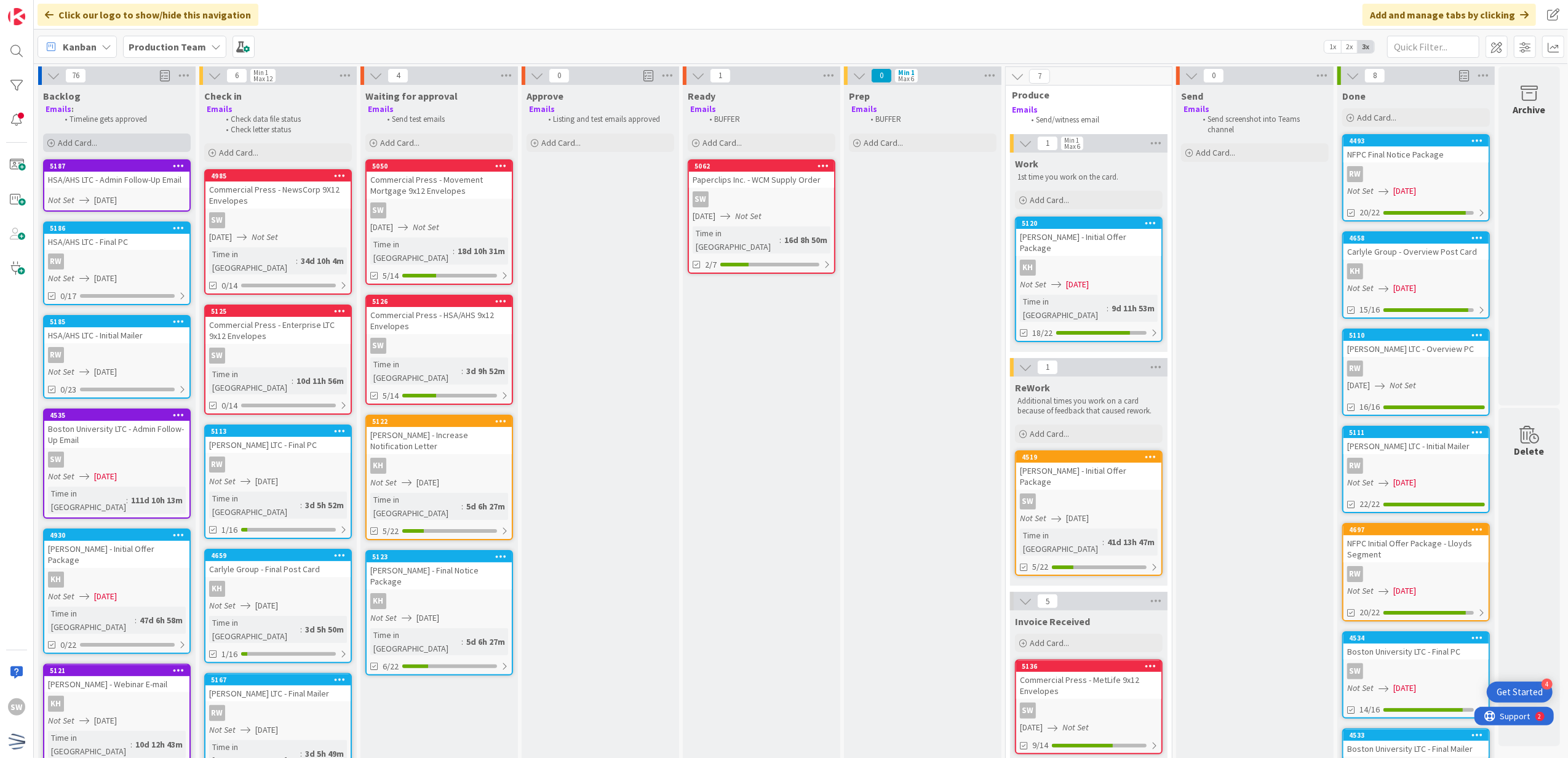
click at [111, 143] on div "Add Card..." at bounding box center [117, 142] width 147 height 18
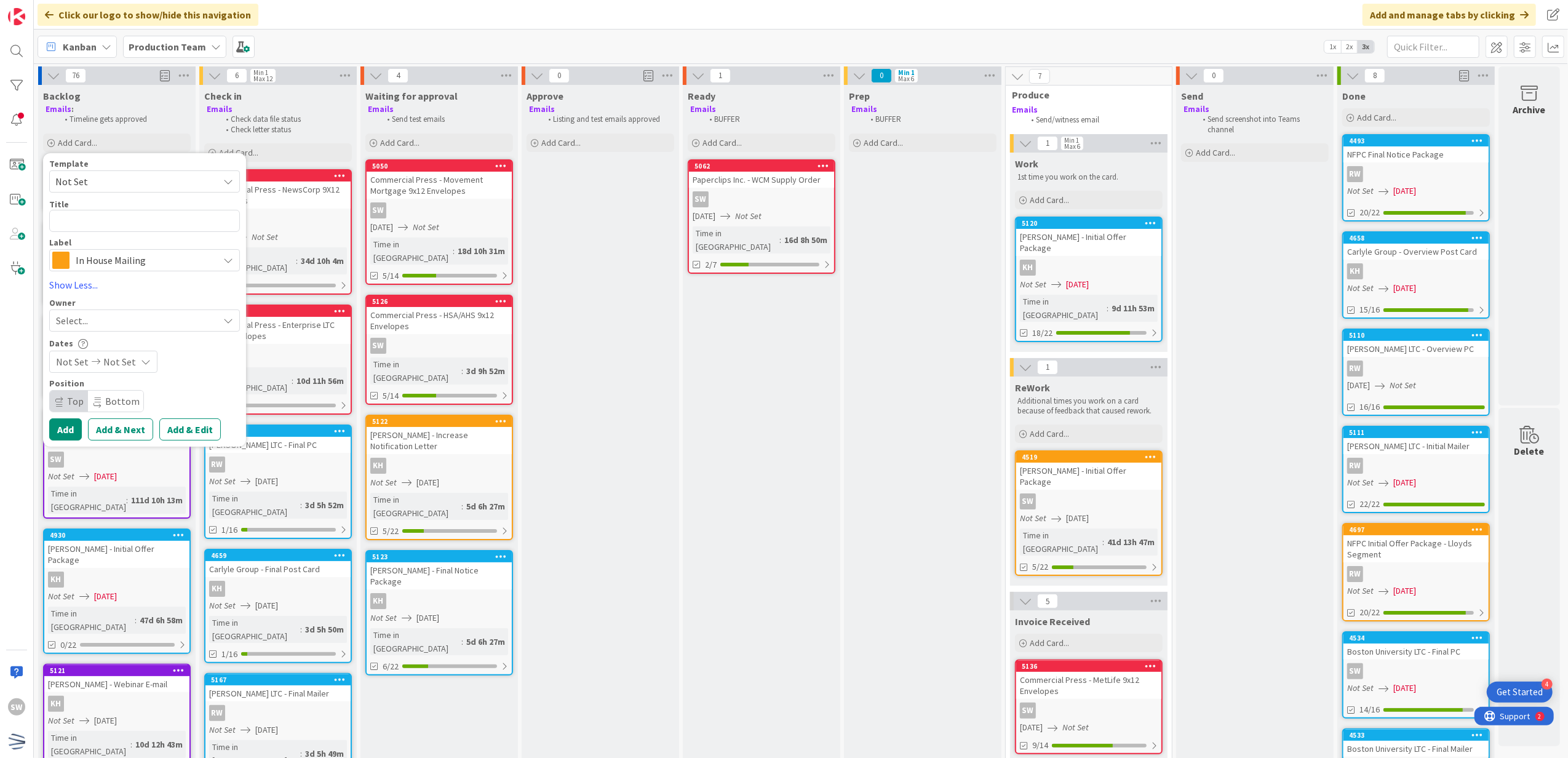
click at [1059, 279] on icon at bounding box center [1056, 283] width 10 height 10
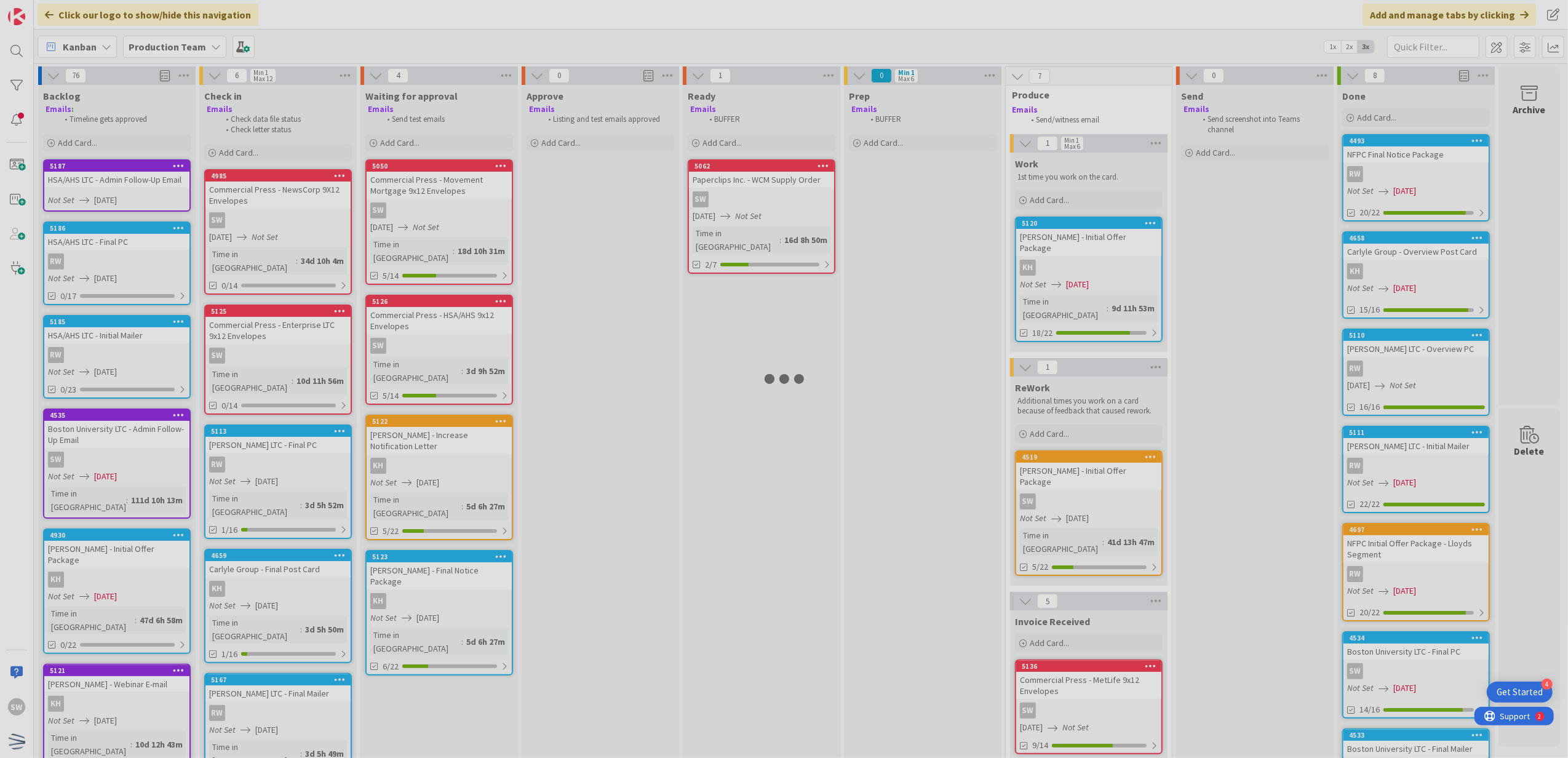
click at [1059, 276] on div at bounding box center [784, 379] width 1568 height 758
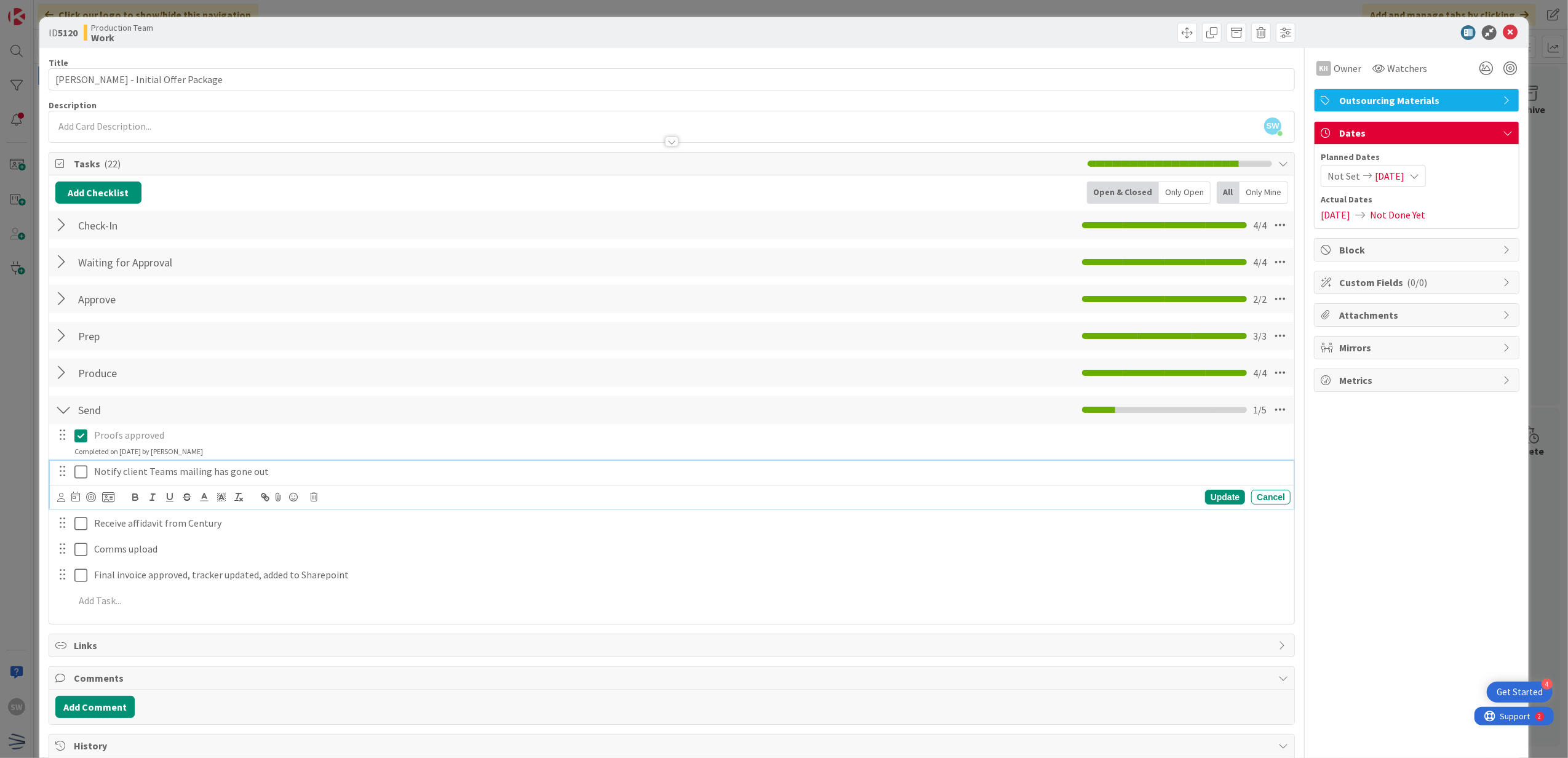
click at [82, 476] on icon at bounding box center [81, 471] width 13 height 15
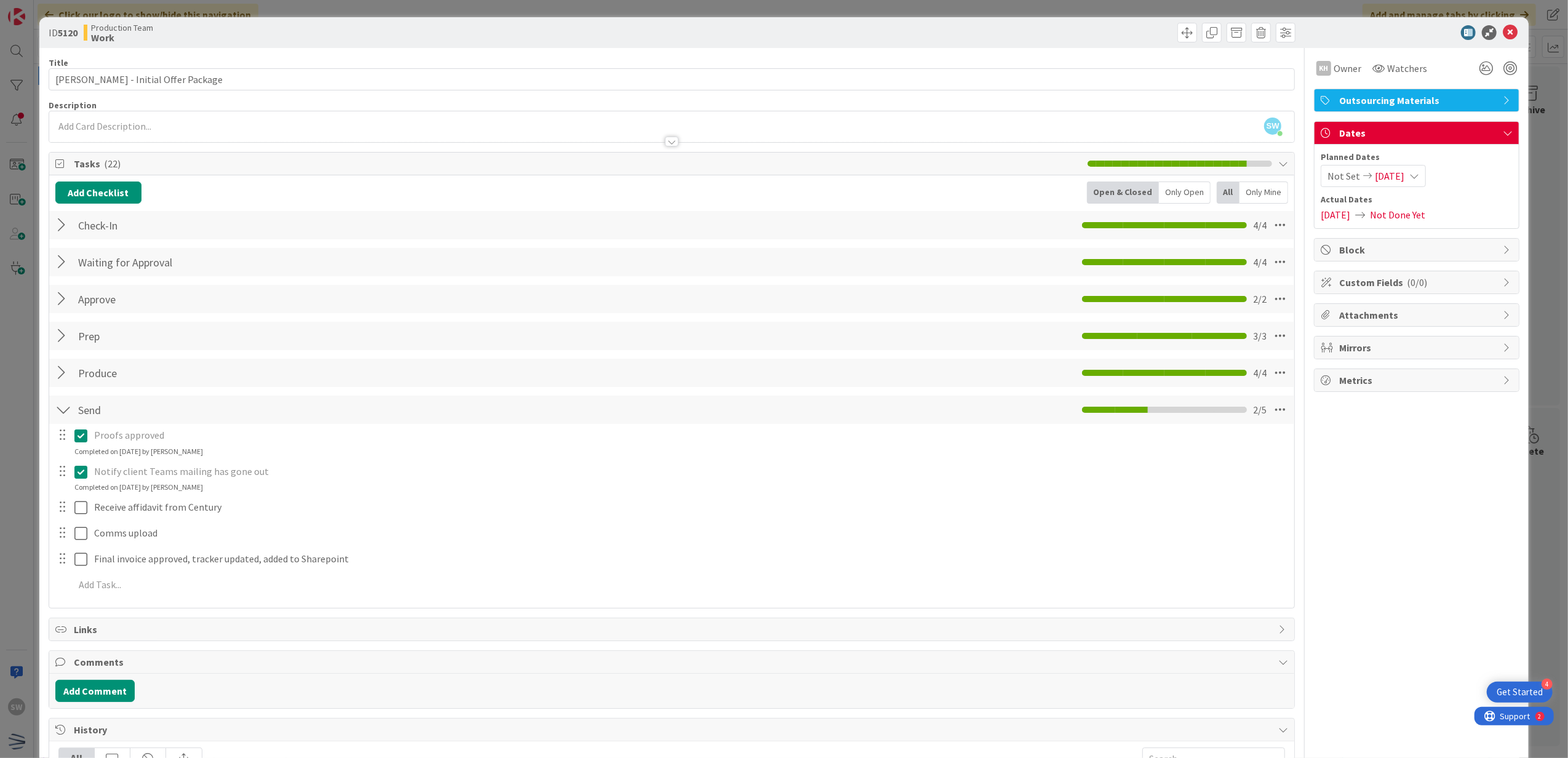
click at [1507, 35] on div at bounding box center [1411, 32] width 218 height 15
click at [1503, 36] on icon at bounding box center [1510, 32] width 15 height 15
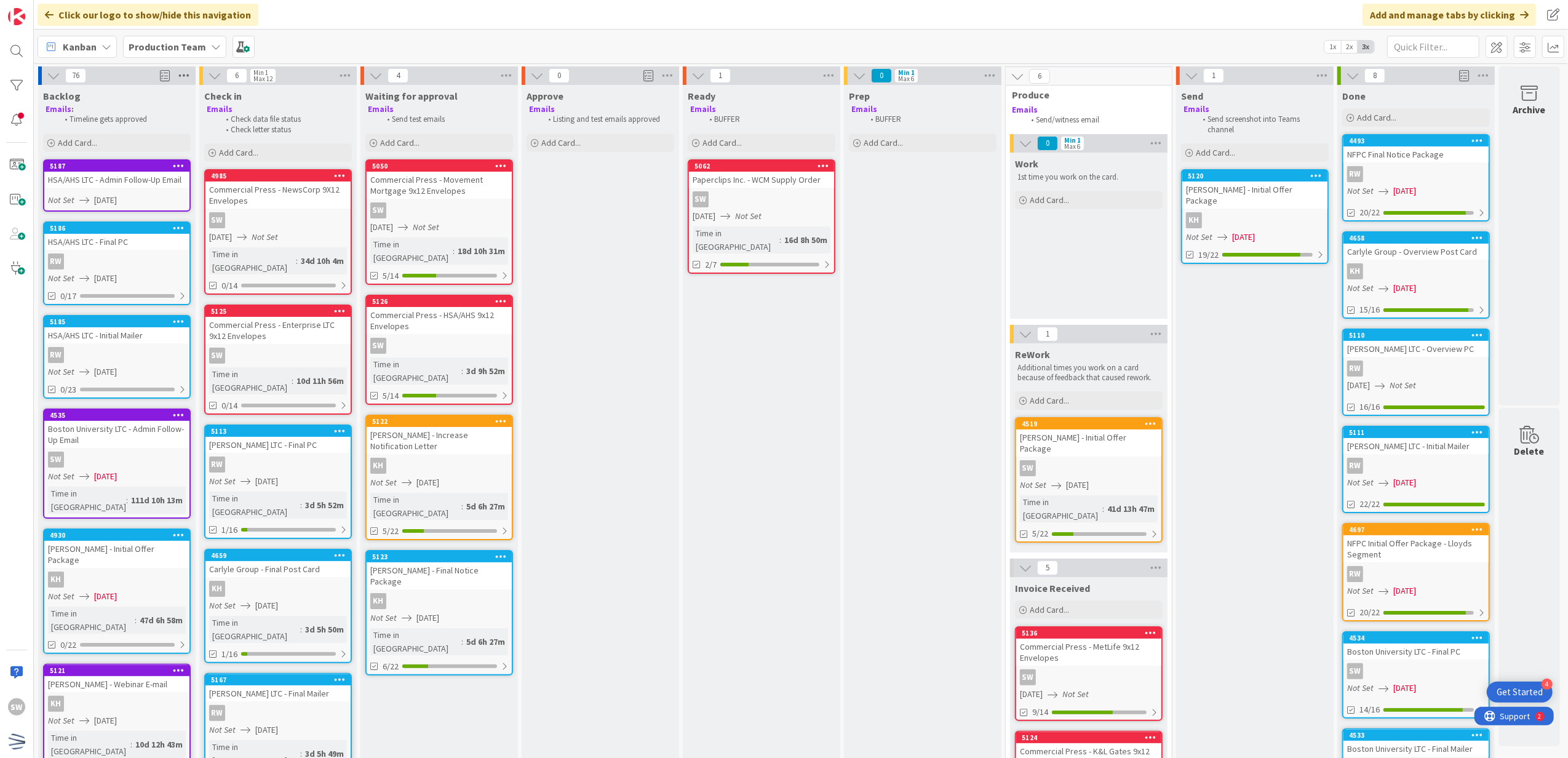
click at [180, 69] on icon at bounding box center [184, 75] width 16 height 18
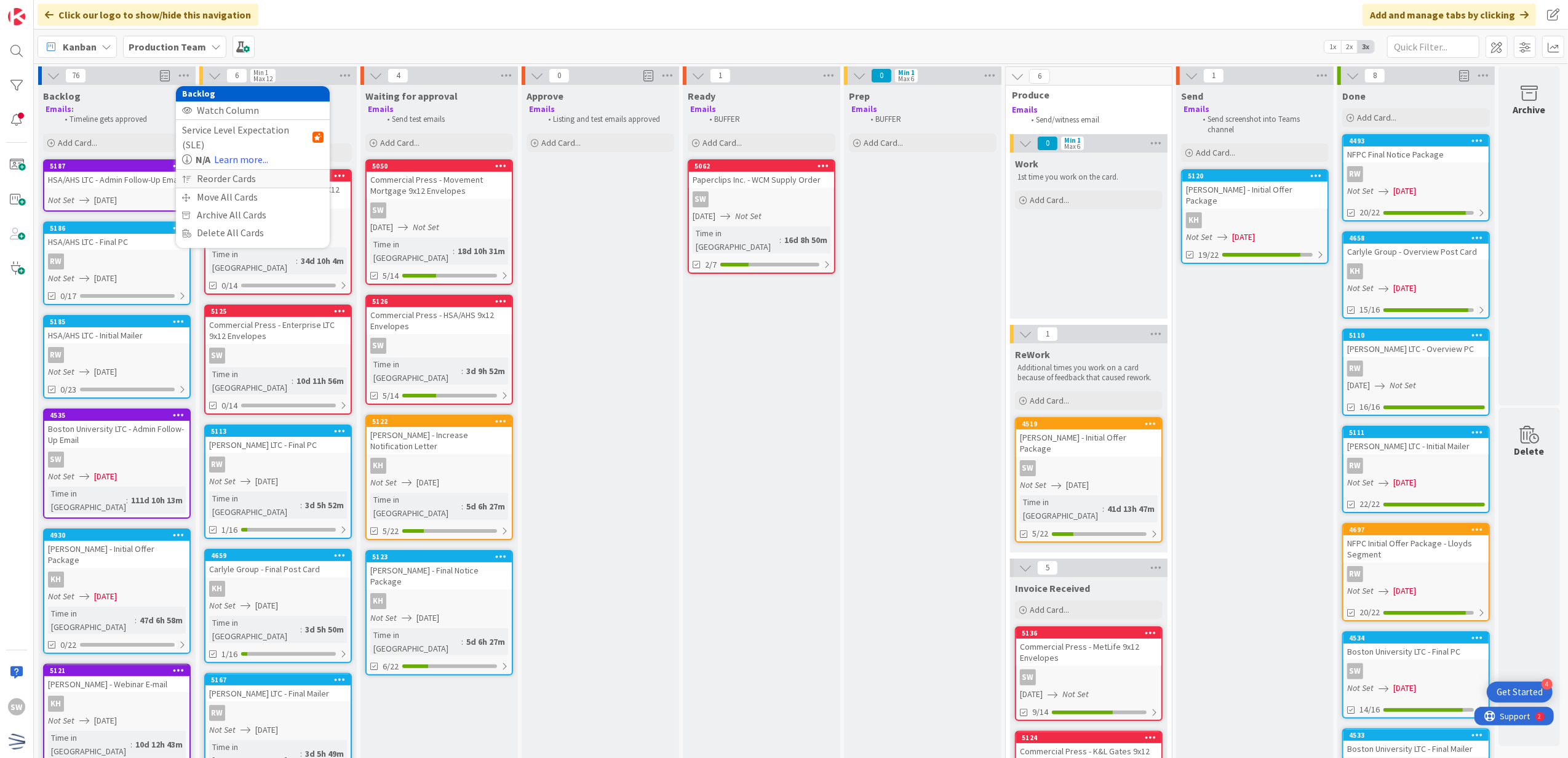
click at [209, 170] on div "Reorder Cards" at bounding box center [253, 179] width 154 height 18
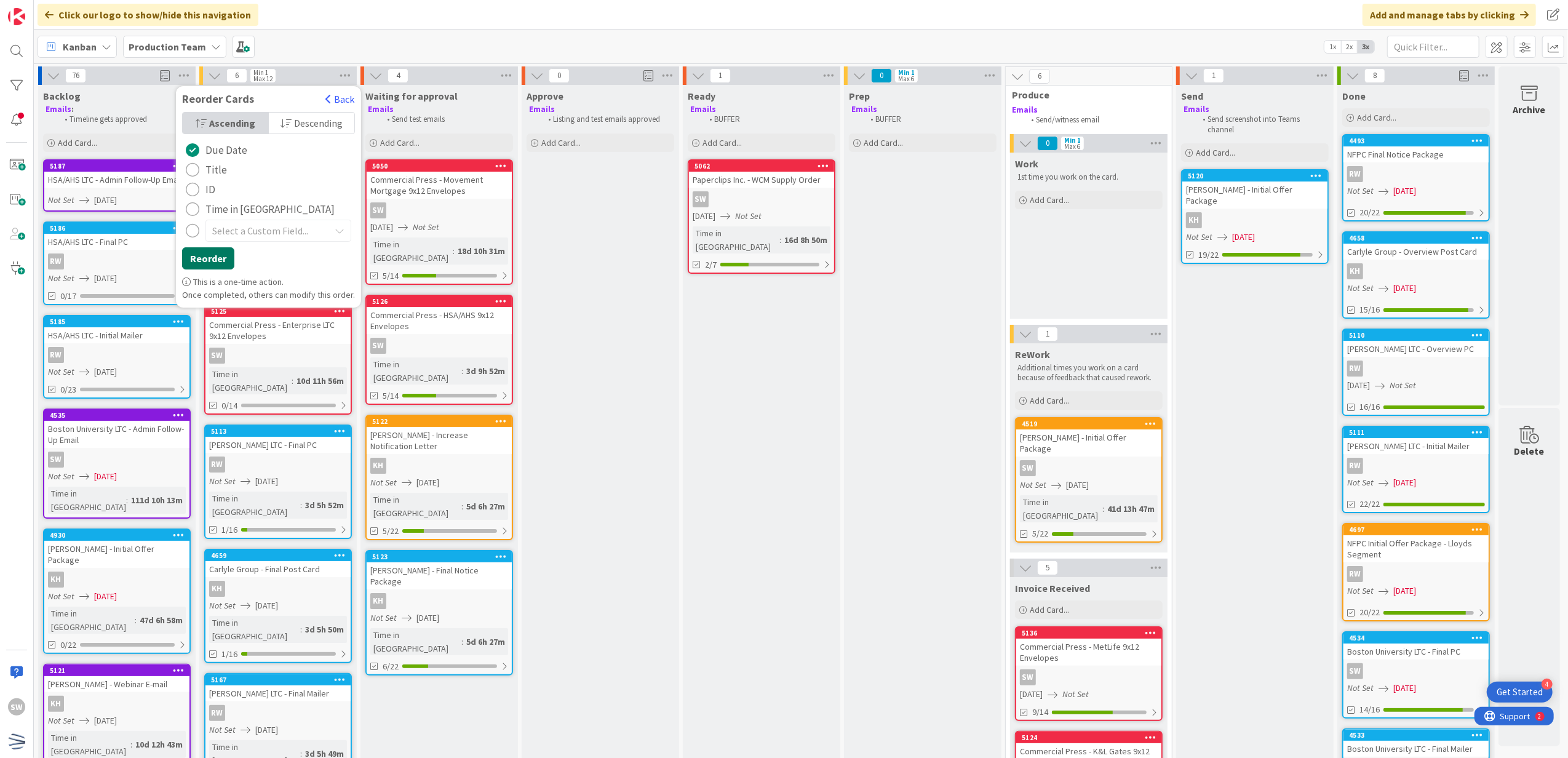
click at [227, 258] on button "Reorder" at bounding box center [209, 258] width 53 height 22
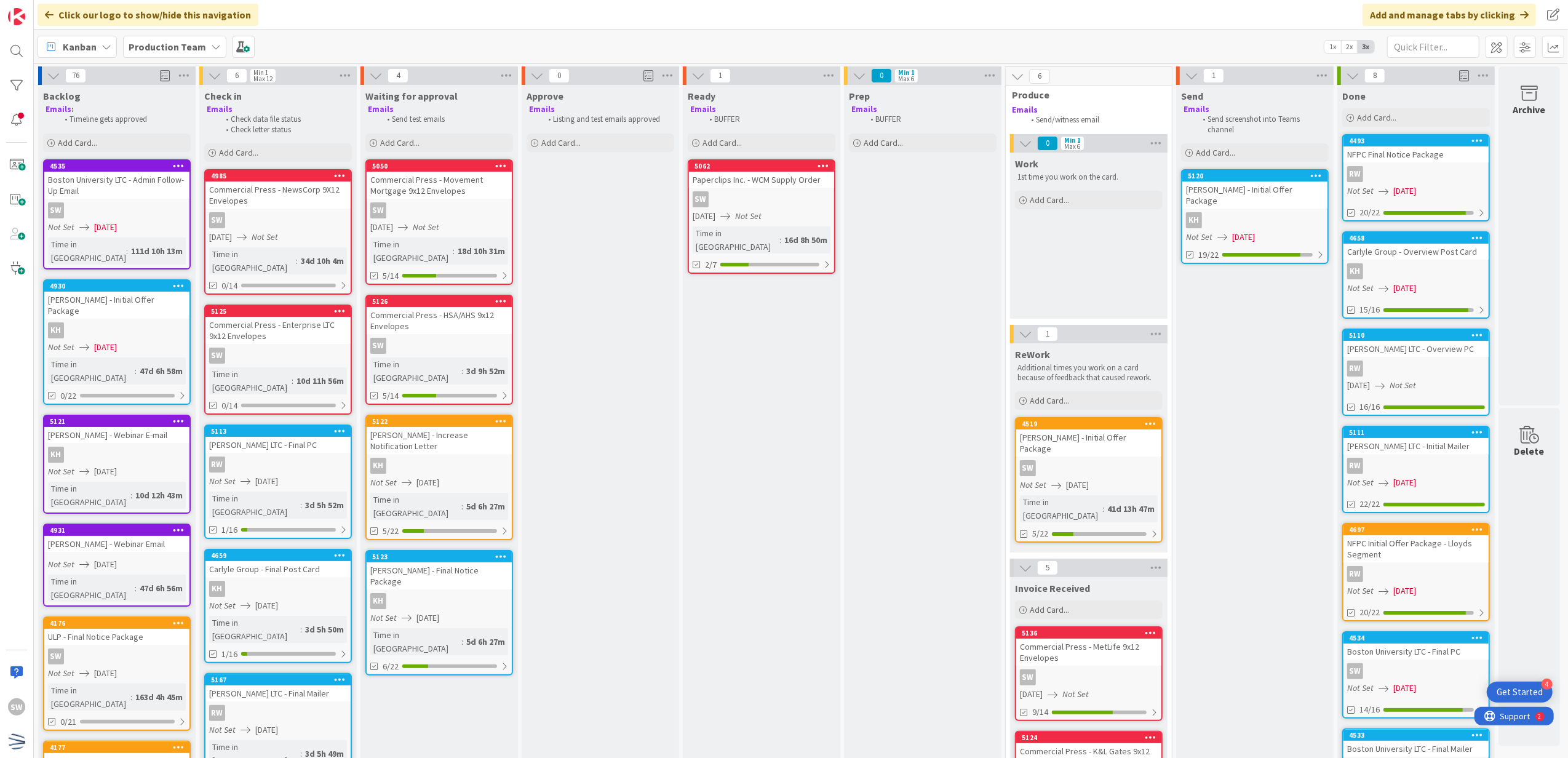
click at [175, 281] on icon at bounding box center [178, 285] width 11 height 9
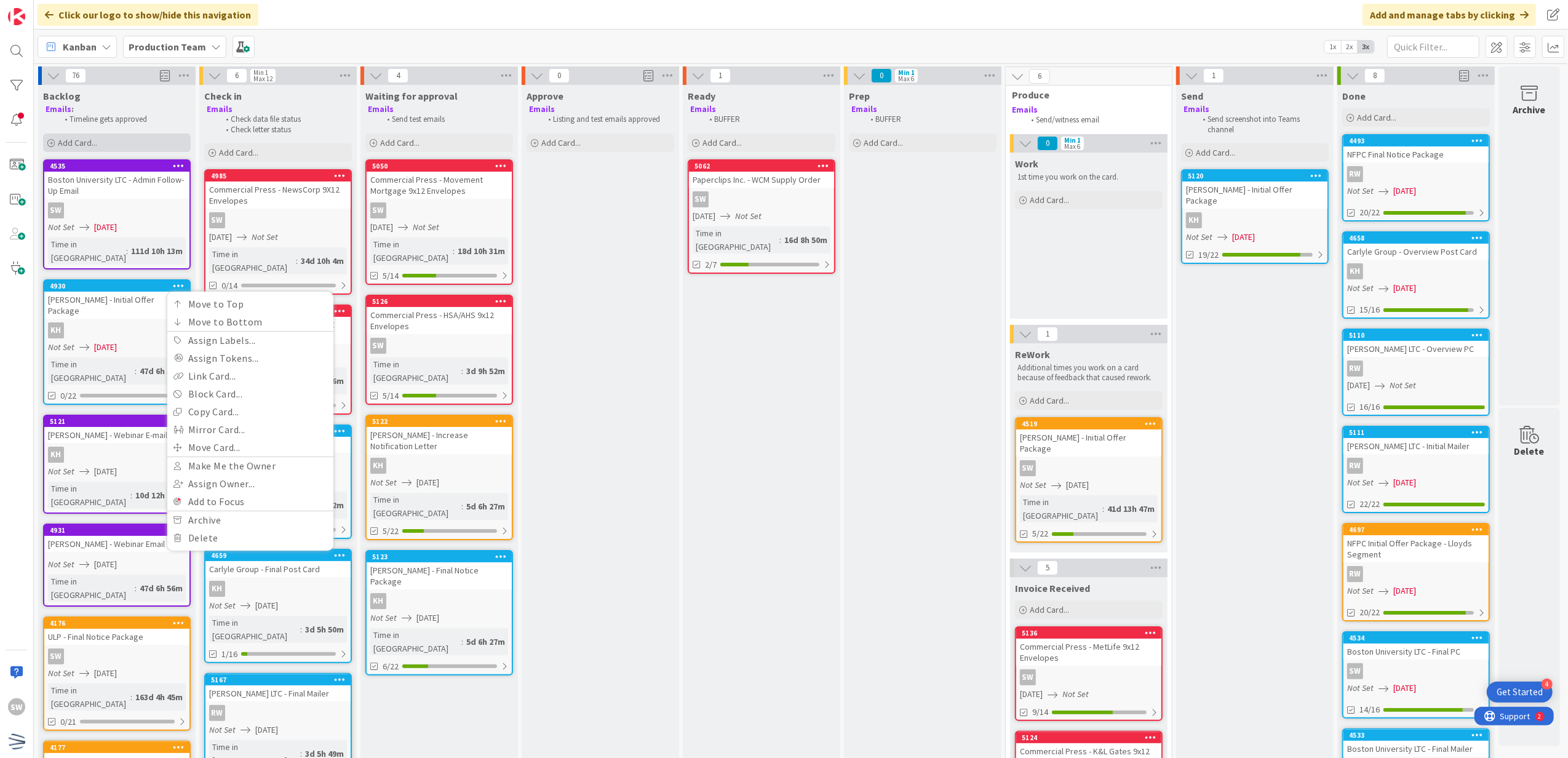
click at [126, 149] on div "Add Card..." at bounding box center [117, 142] width 147 height 18
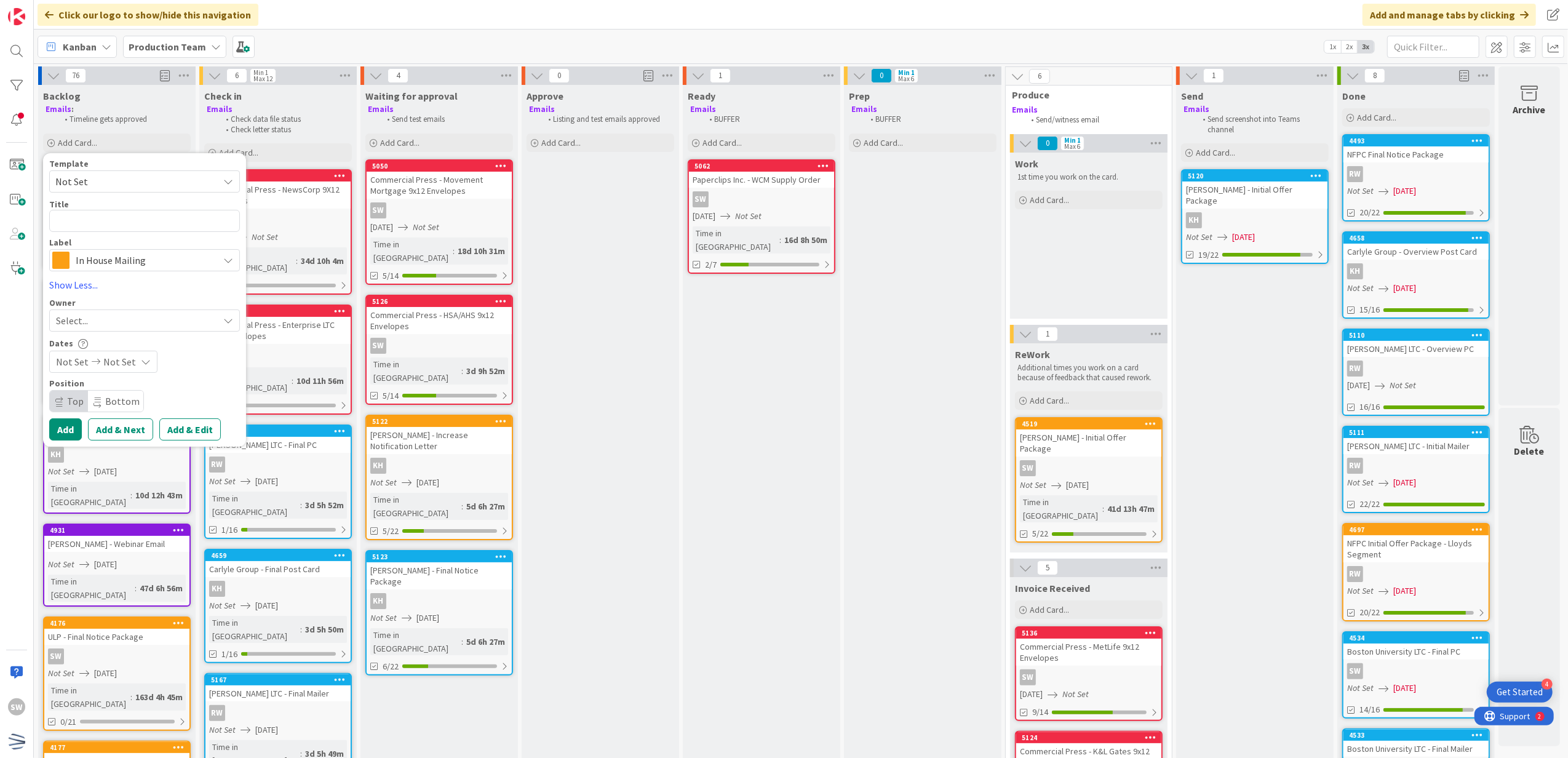
click at [137, 181] on span "Not Set" at bounding box center [132, 182] width 154 height 16
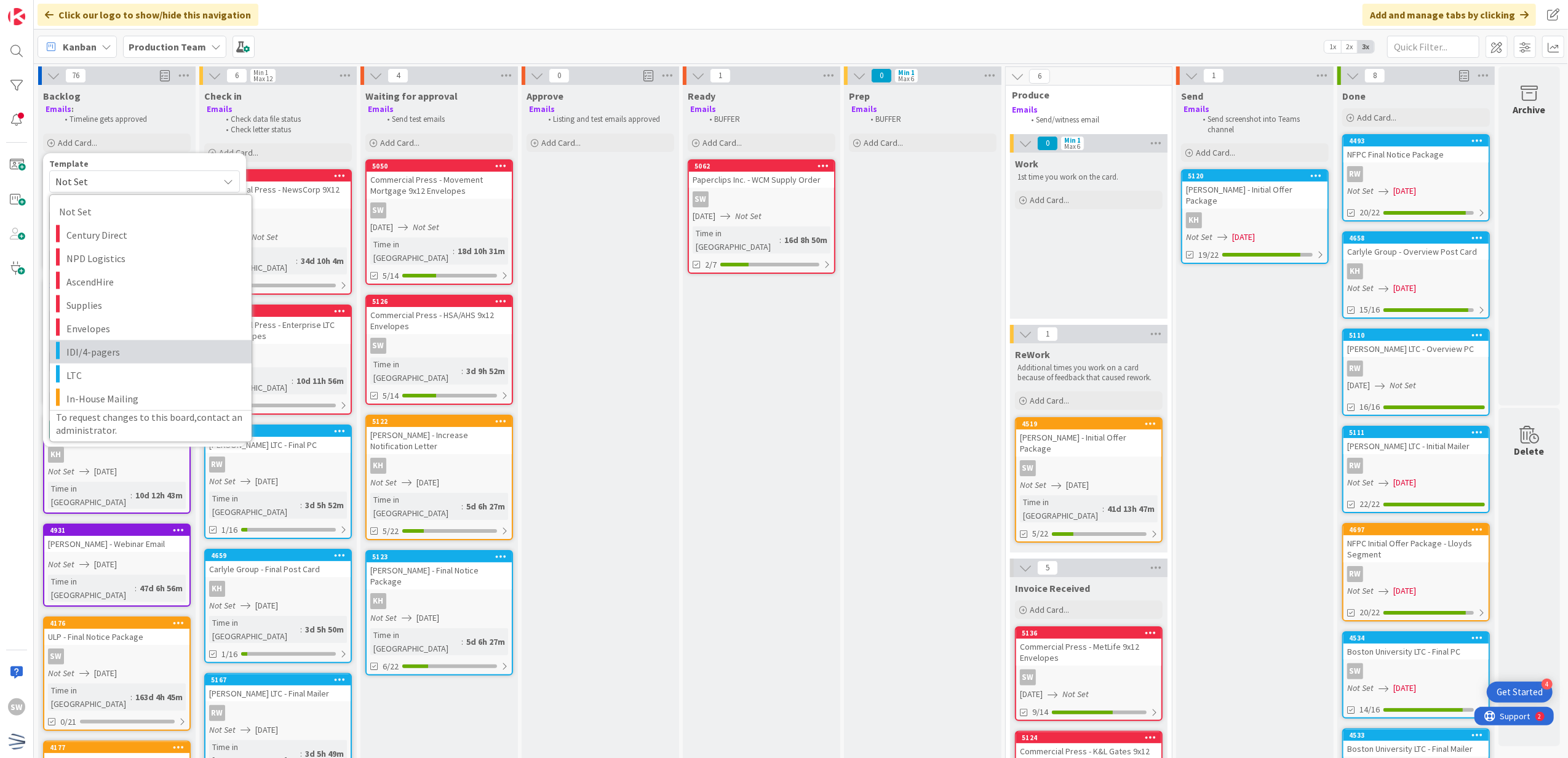
click at [132, 345] on span "IDI/4-pagers" at bounding box center [154, 351] width 176 height 16
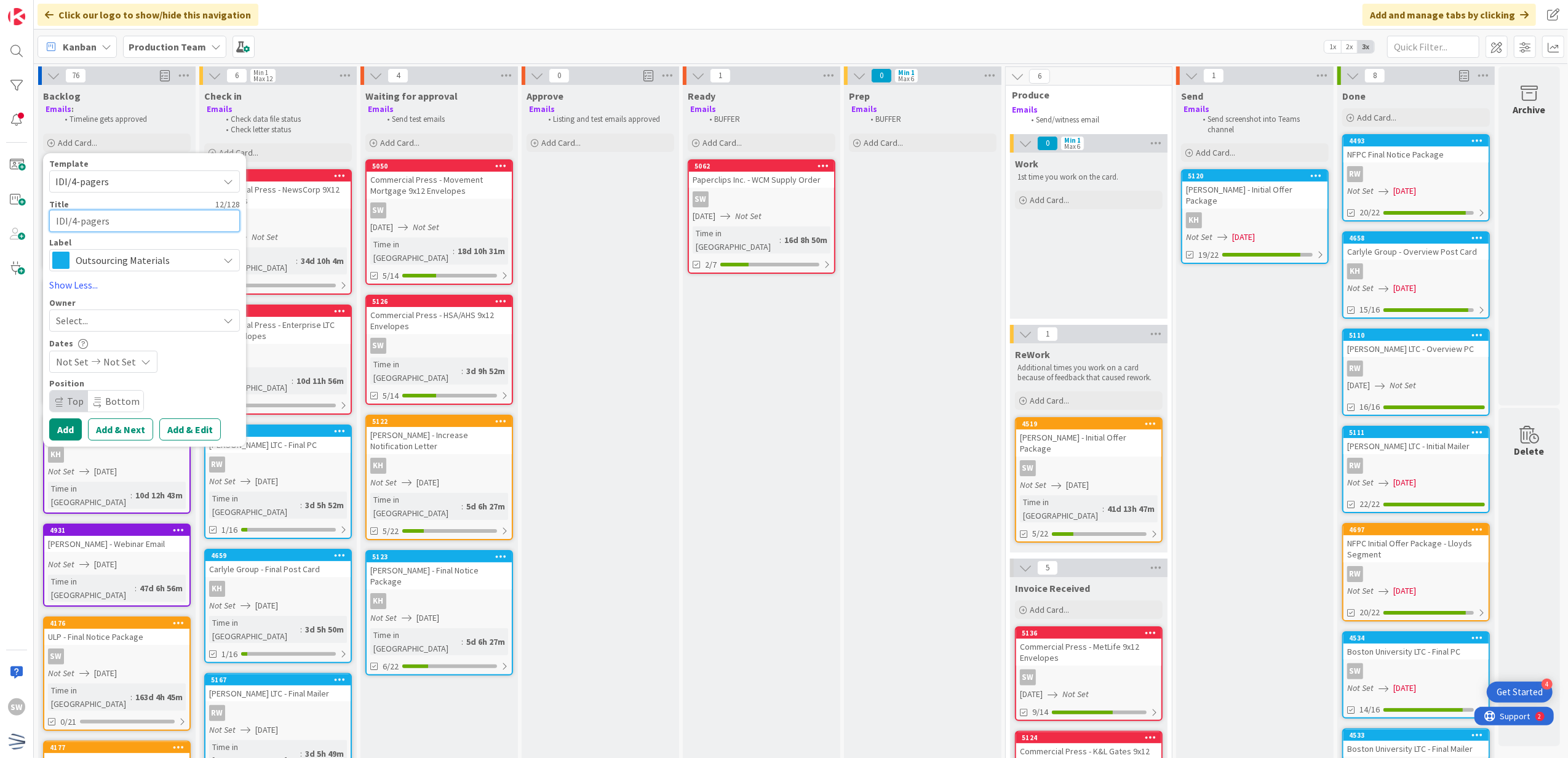
click at [138, 219] on textarea "IDI/4-pagers" at bounding box center [144, 221] width 190 height 23
click at [111, 310] on div "Select..." at bounding box center [144, 320] width 190 height 22
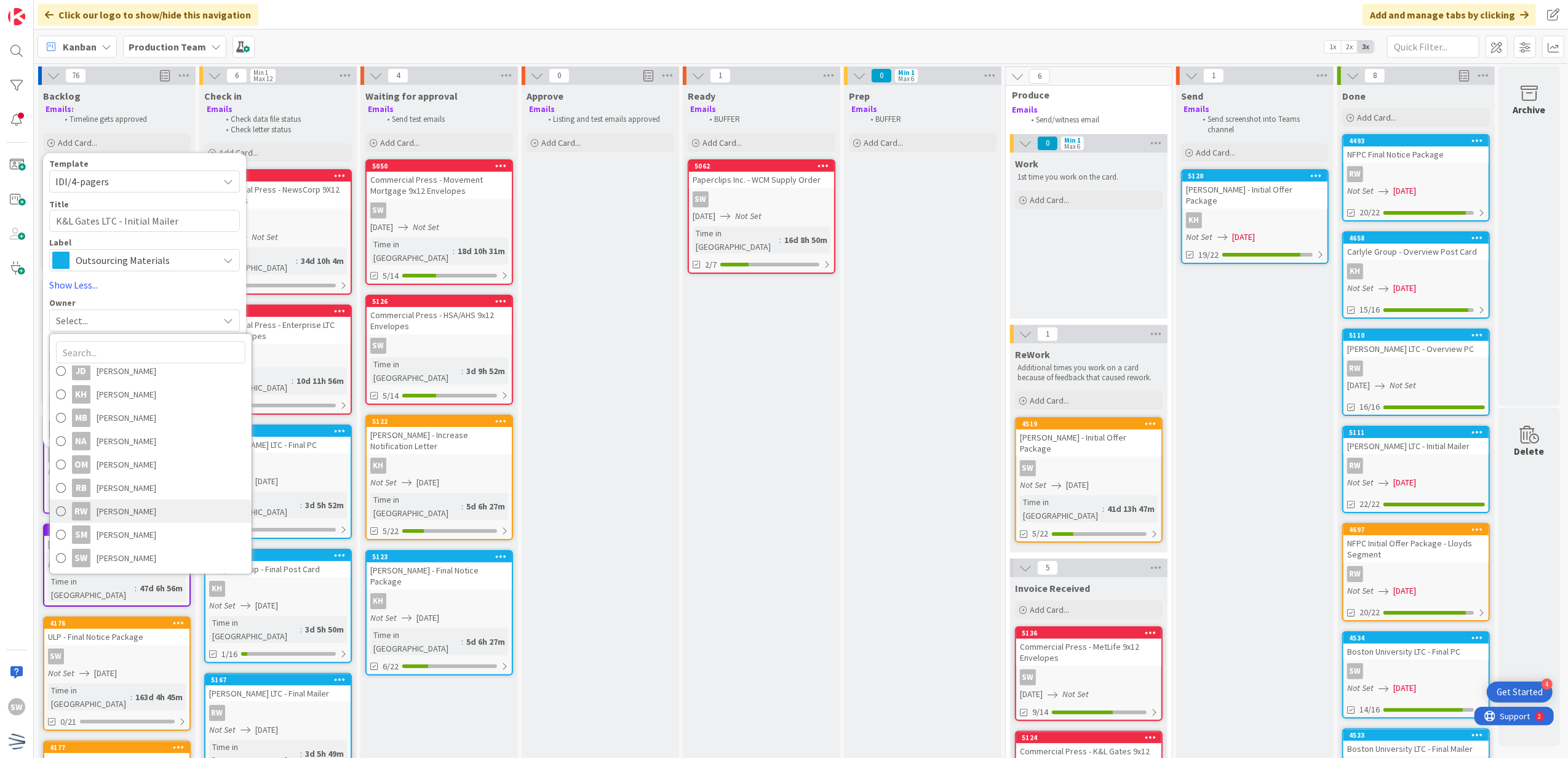
click at [139, 518] on span "[PERSON_NAME]" at bounding box center [126, 511] width 60 height 18
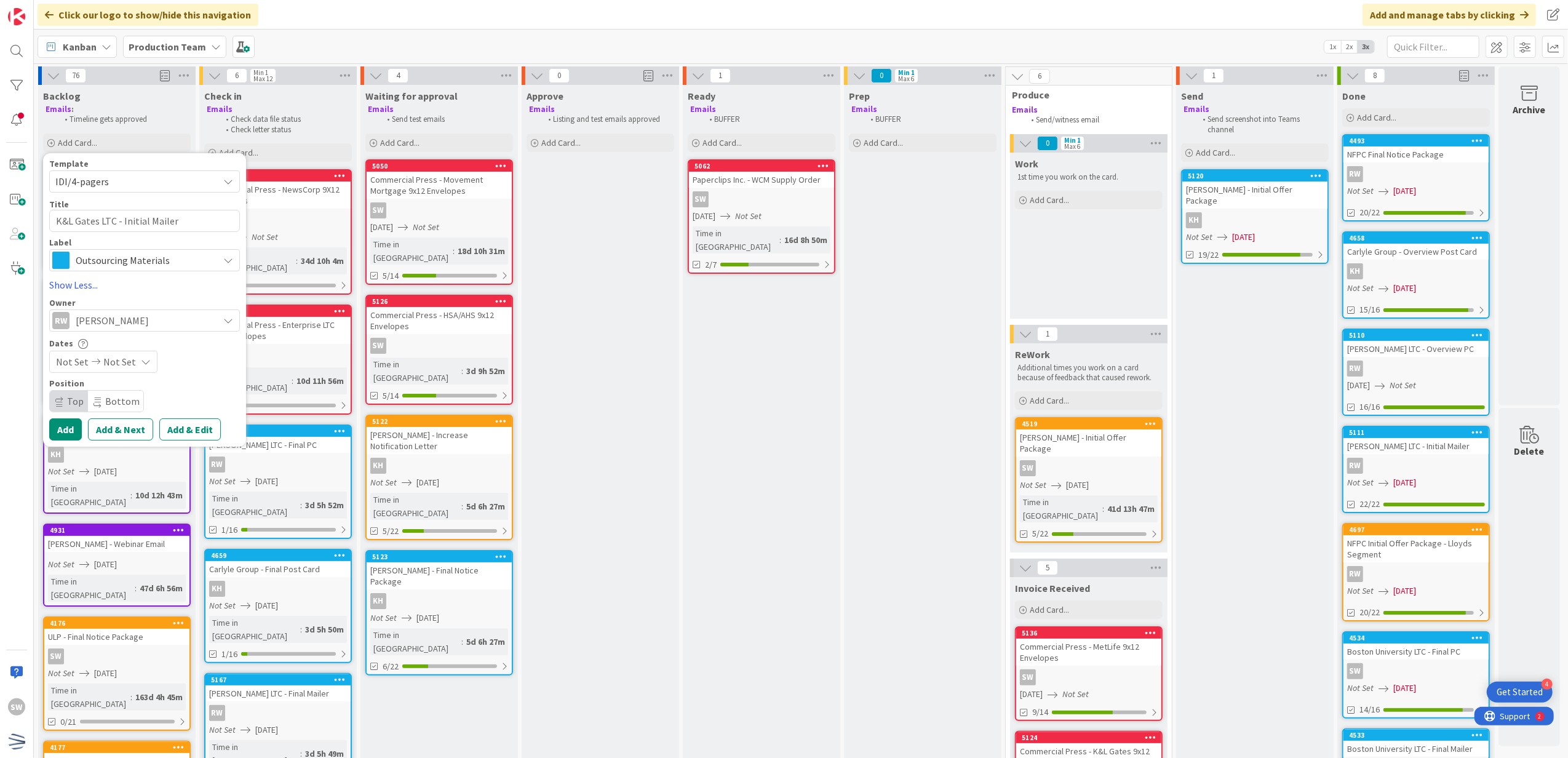
click at [129, 358] on span "Not Set" at bounding box center [119, 361] width 32 height 15
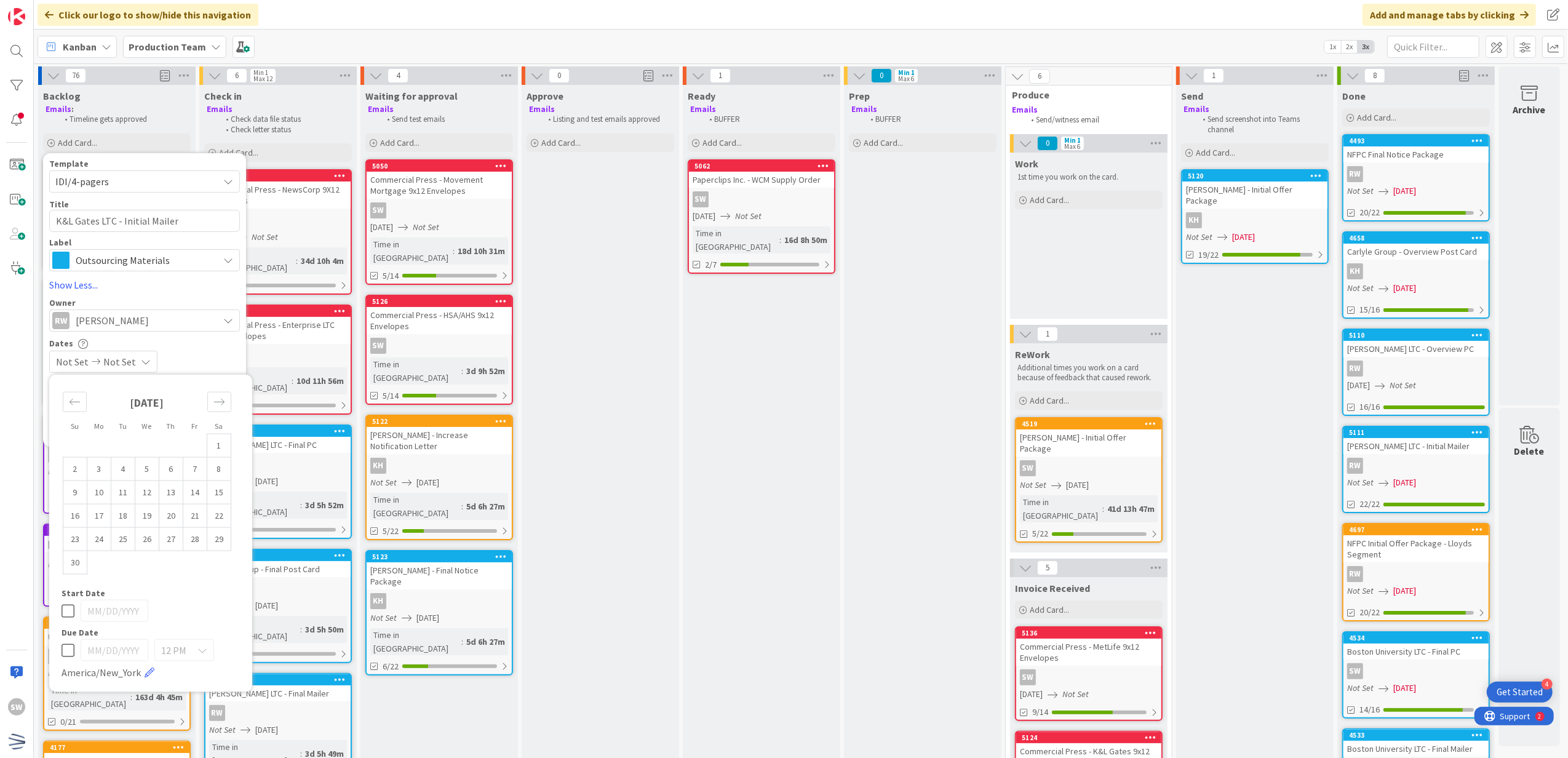
click at [59, 407] on div "[DATE] 1 2 3 4 5 6 7 8 9 10 11 12 13 14 15 16 17 18 19 20 21 22 23 24 25 26 27 …" at bounding box center [147, 477] width 184 height 194
click at [80, 404] on icon "Move backward to switch to the previous month." at bounding box center [75, 402] width 11 height 11
click at [82, 404] on div "Move backward to switch to the previous month." at bounding box center [75, 402] width 24 height 20
click at [193, 516] on td "26" at bounding box center [195, 515] width 24 height 24
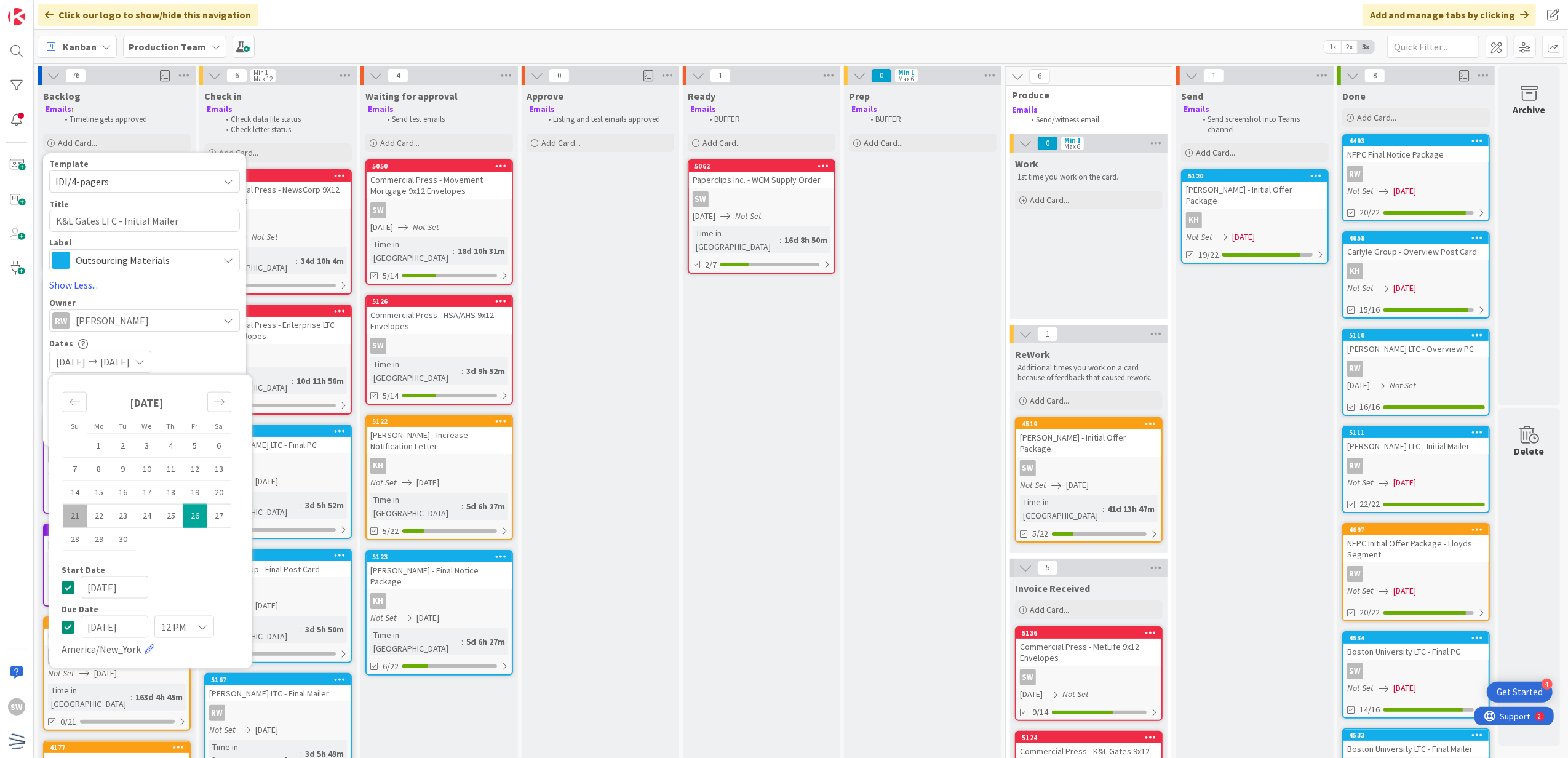
click at [72, 583] on icon at bounding box center [68, 587] width 13 height 15
click at [175, 633] on span "12 PM" at bounding box center [174, 627] width 25 height 18
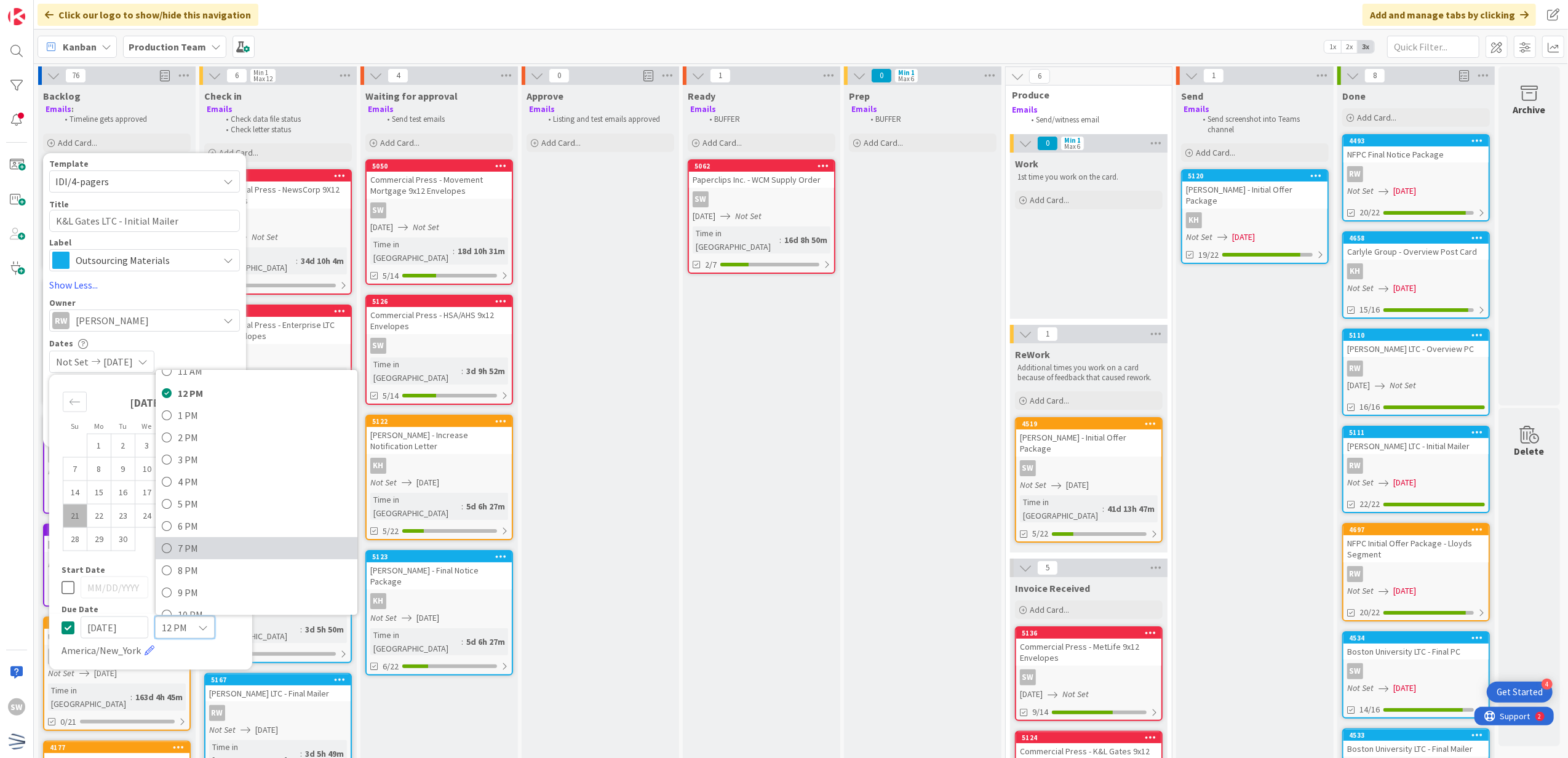
scroll to position [297, 0]
click at [183, 468] on span "5 PM" at bounding box center [265, 465] width 174 height 18
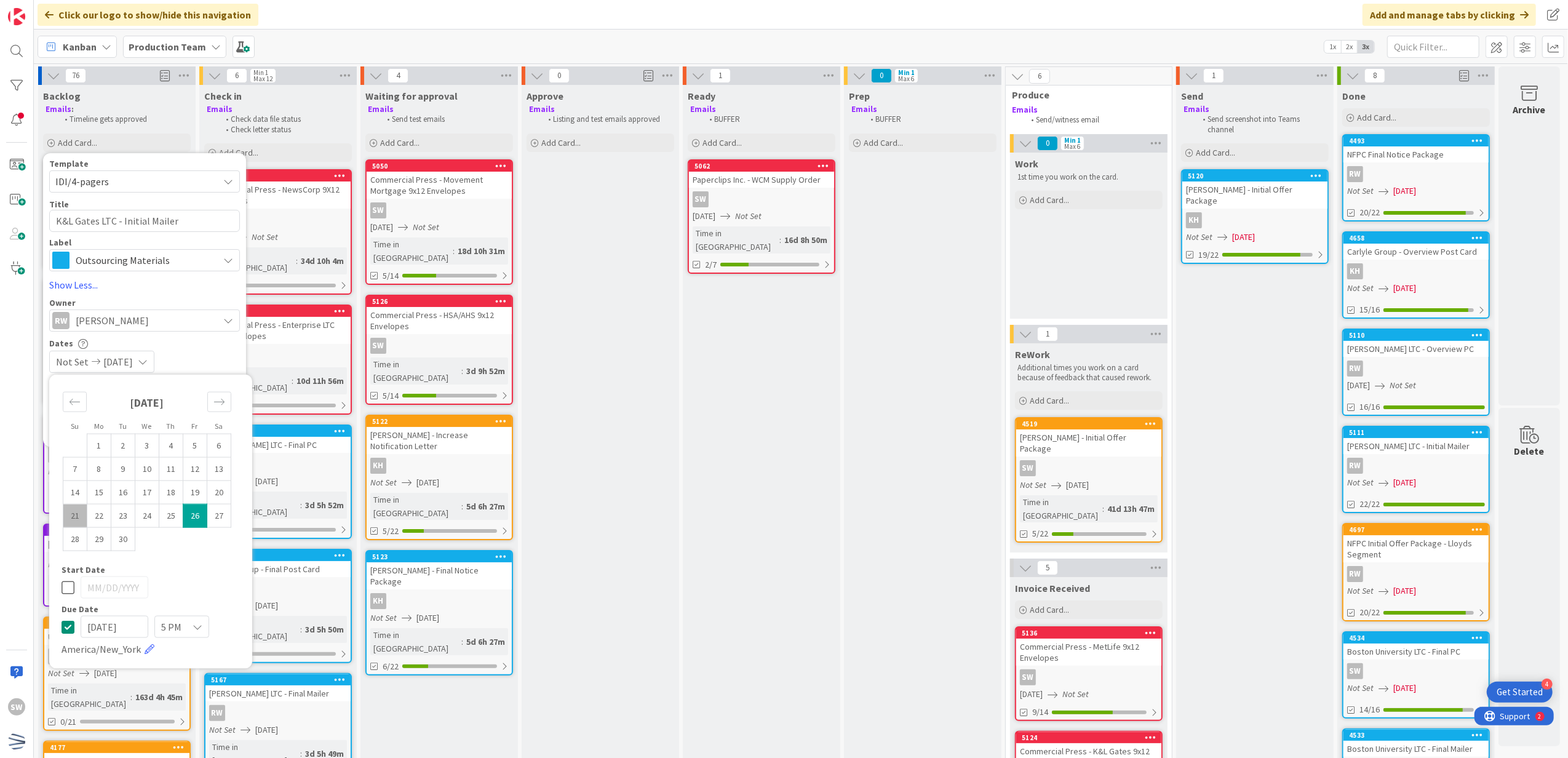
click at [207, 353] on div "Not Set [DATE]" at bounding box center [144, 361] width 190 height 22
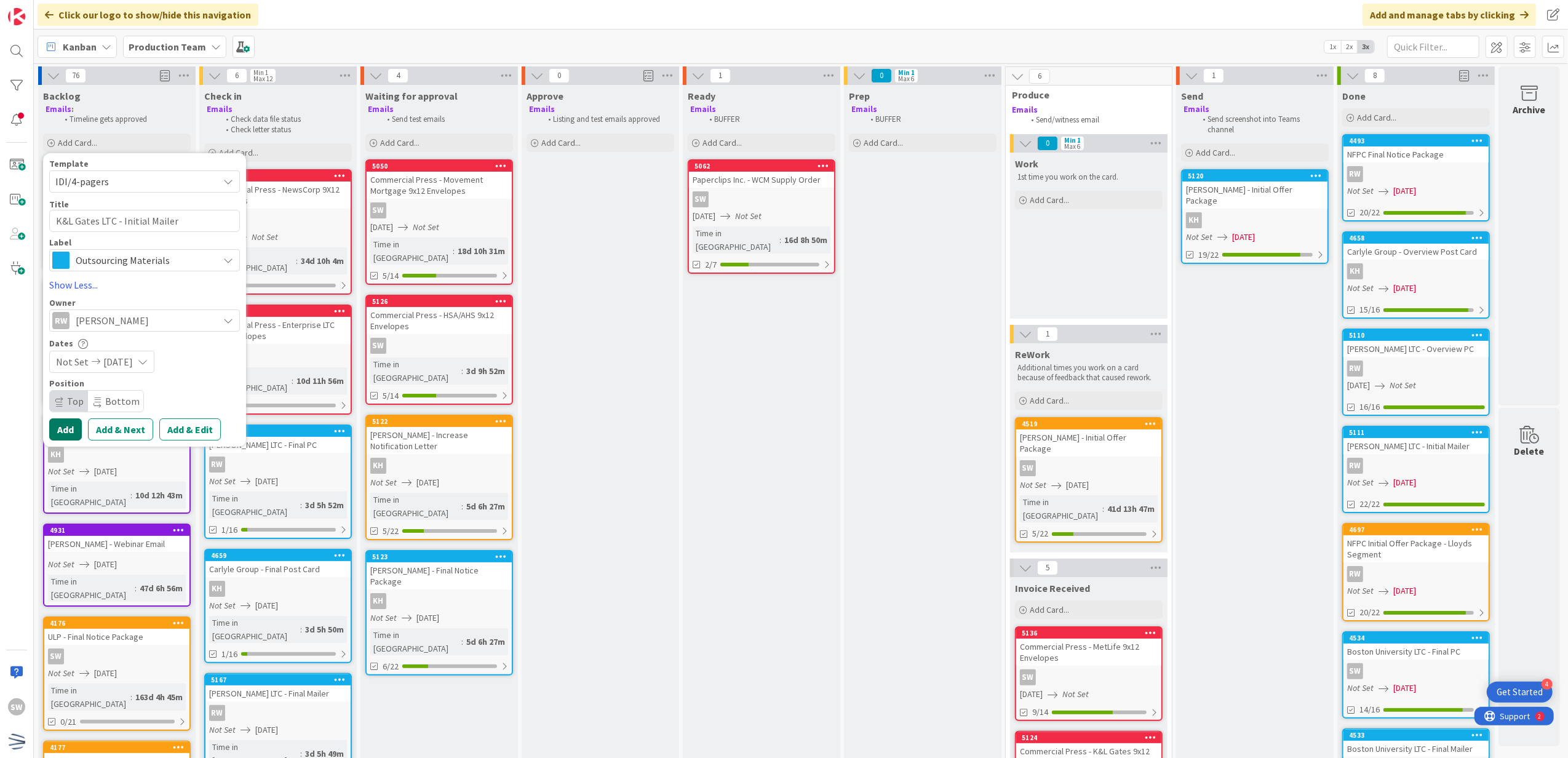
click at [50, 440] on button "Add" at bounding box center [65, 429] width 32 height 22
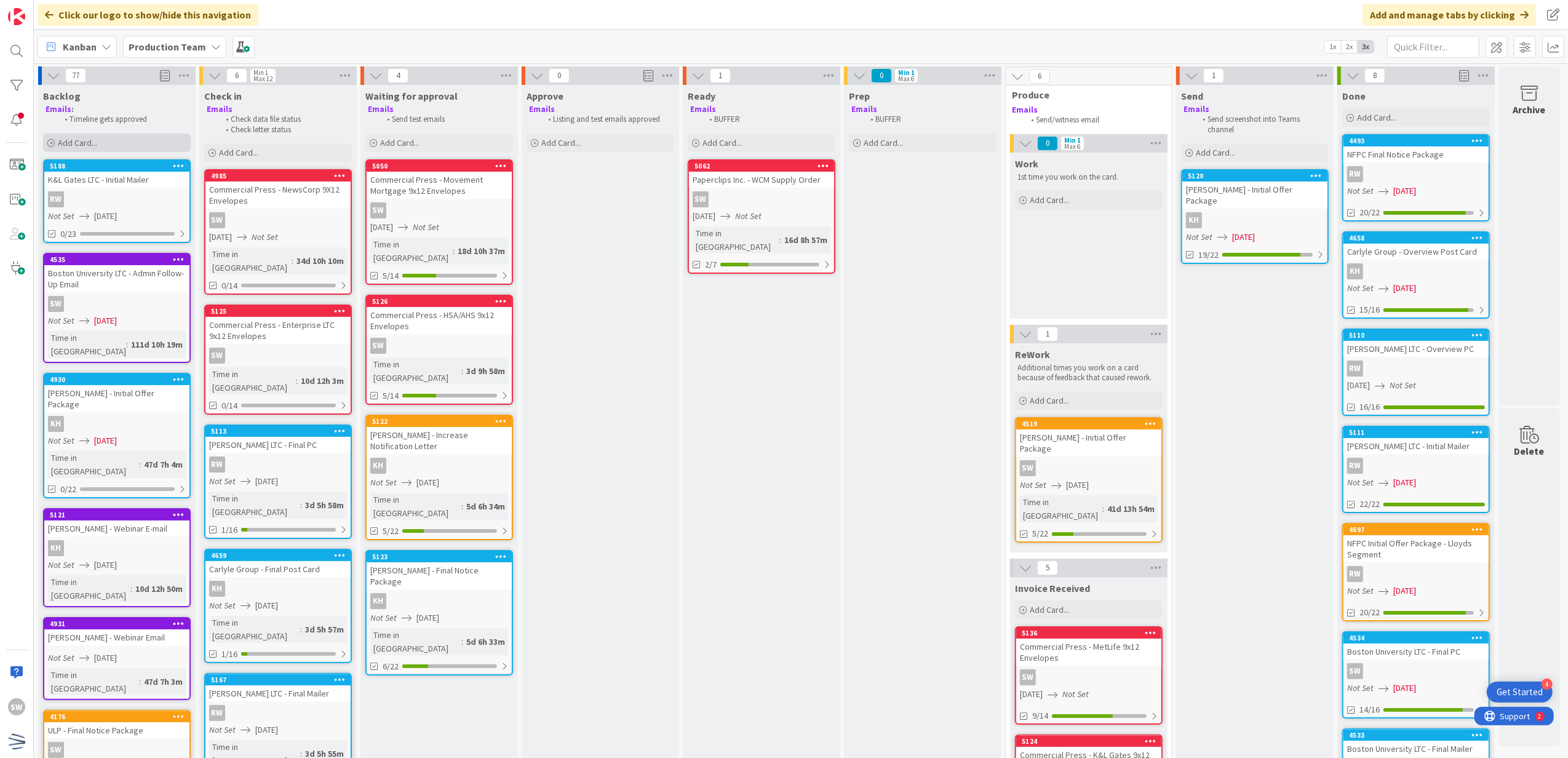
click at [141, 147] on div "Add Card..." at bounding box center [117, 142] width 147 height 18
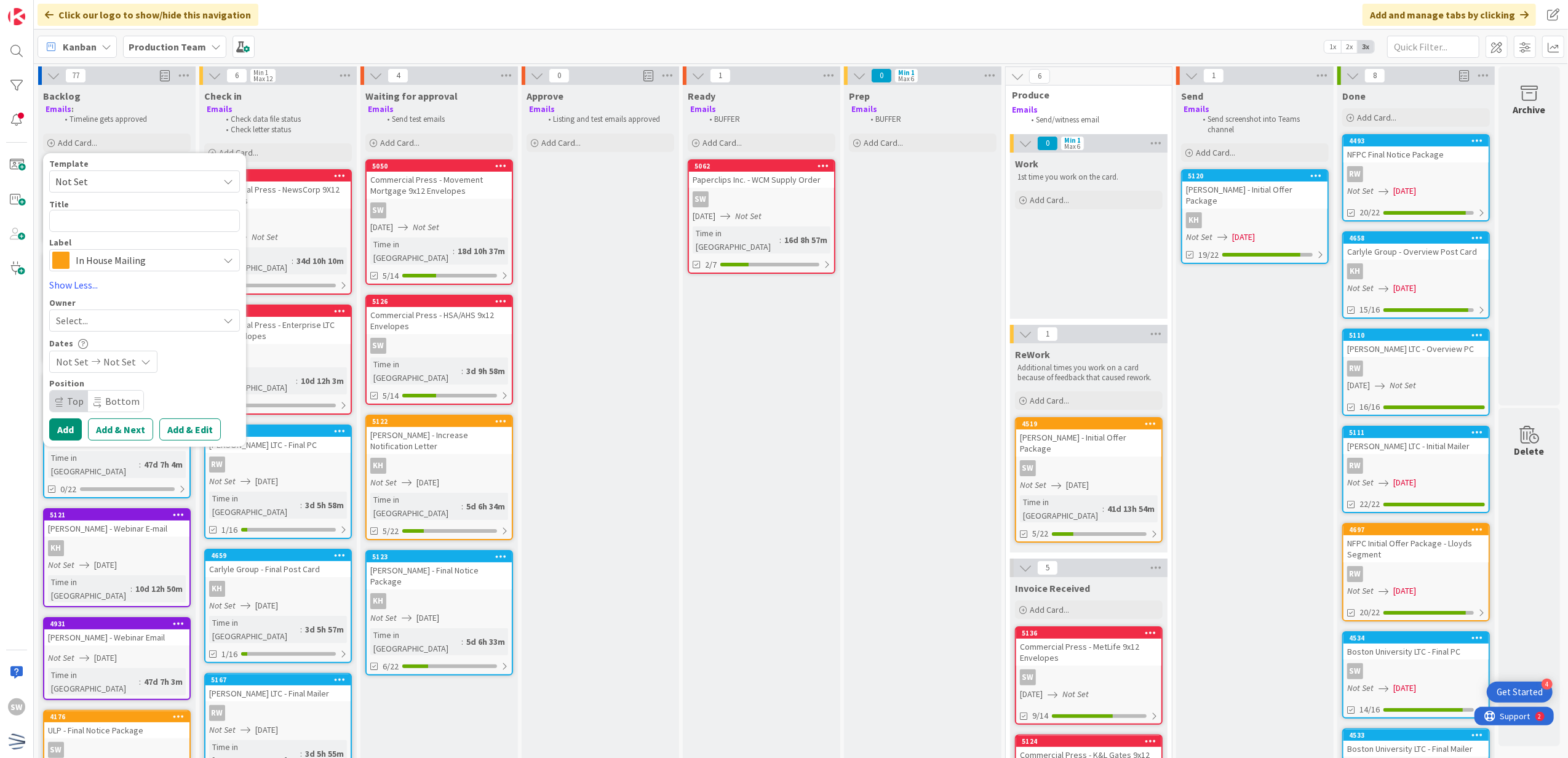
click at [143, 192] on span "Not Set" at bounding box center [144, 181] width 190 height 22
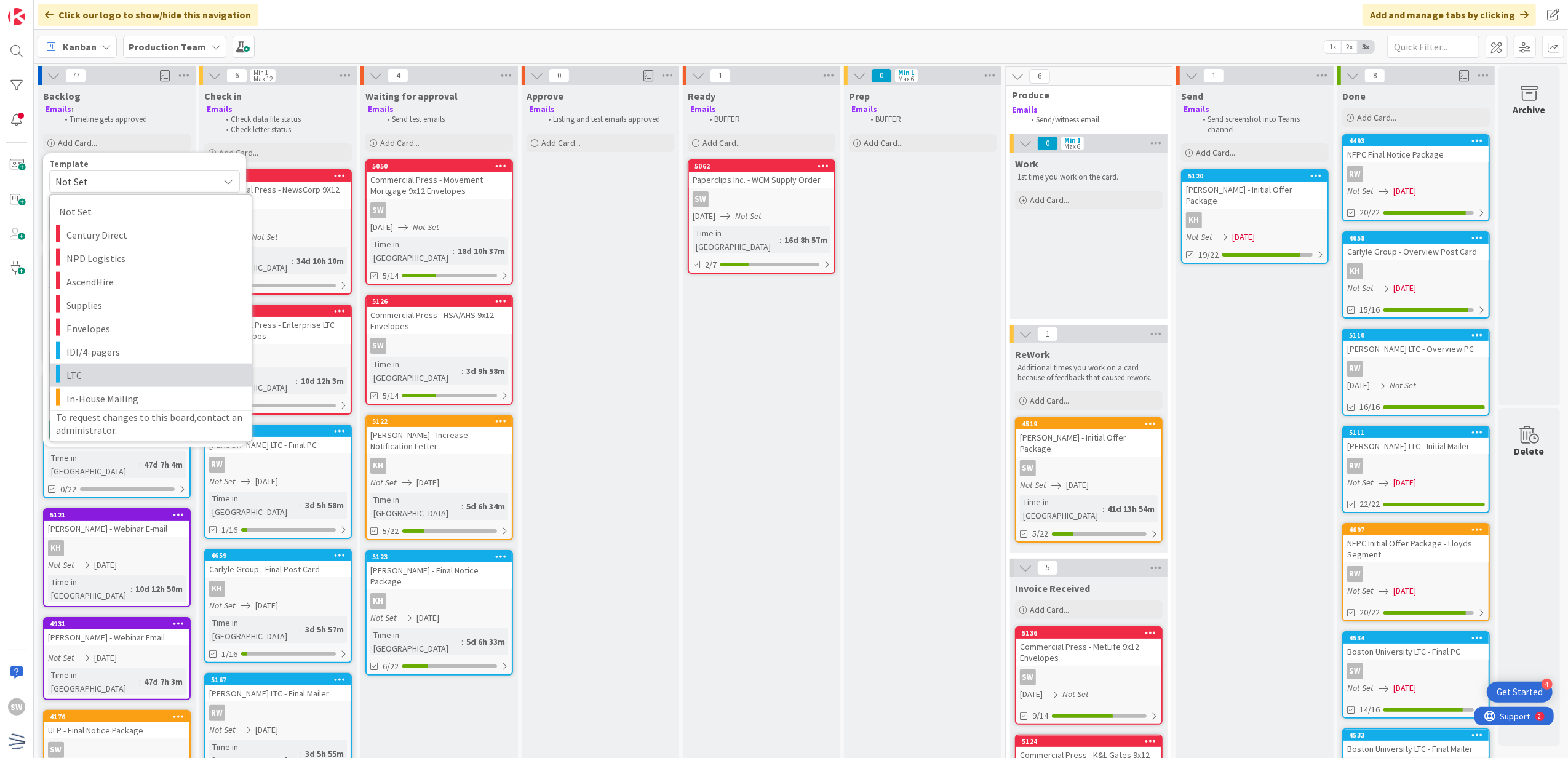
click at [135, 373] on span "LTC" at bounding box center [154, 375] width 176 height 16
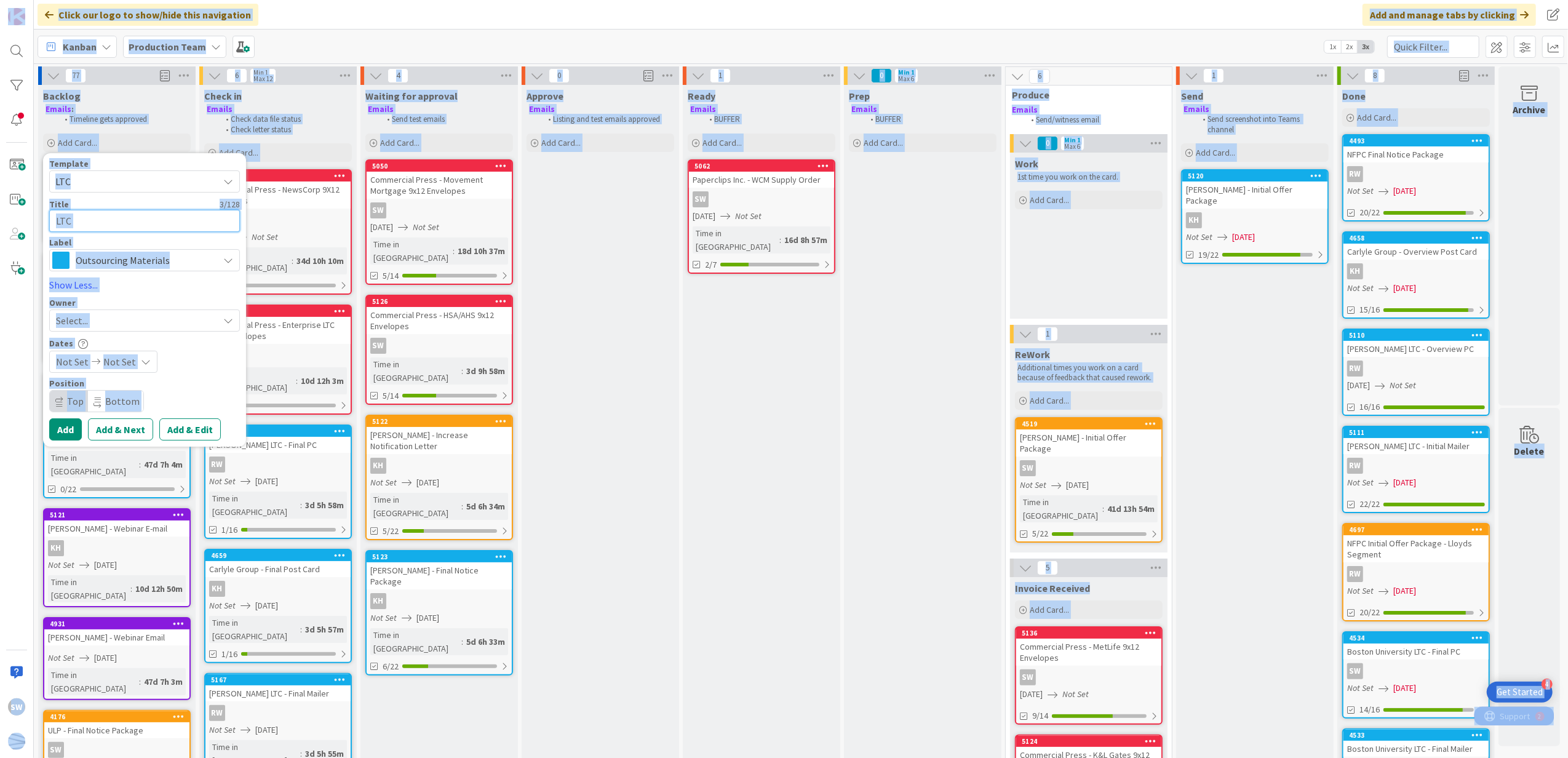
click at [153, 227] on textarea "LTC" at bounding box center [144, 221] width 190 height 23
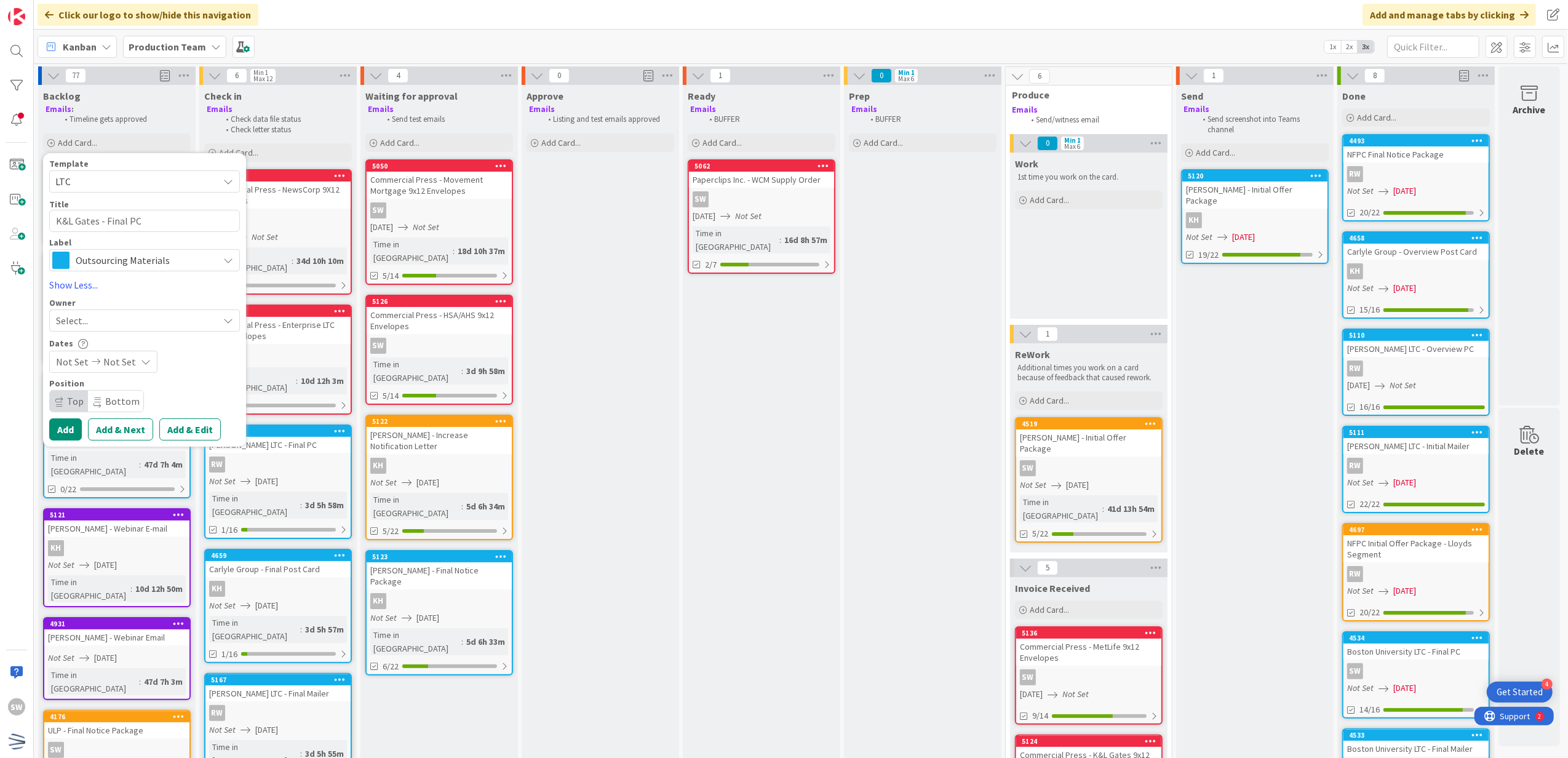
click at [155, 316] on div "Select..." at bounding box center [137, 320] width 162 height 15
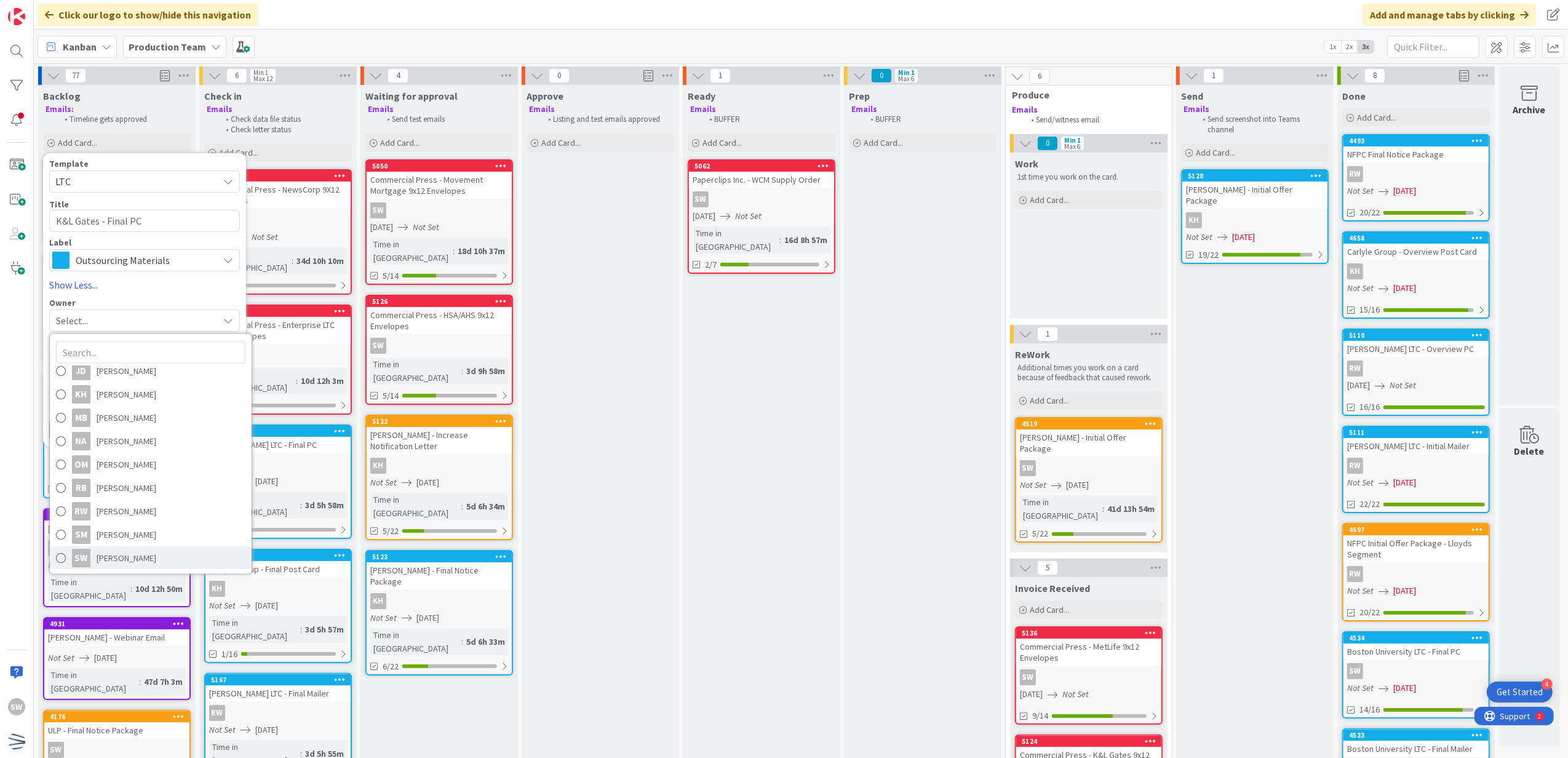
click at [129, 557] on span "[PERSON_NAME]" at bounding box center [126, 557] width 60 height 18
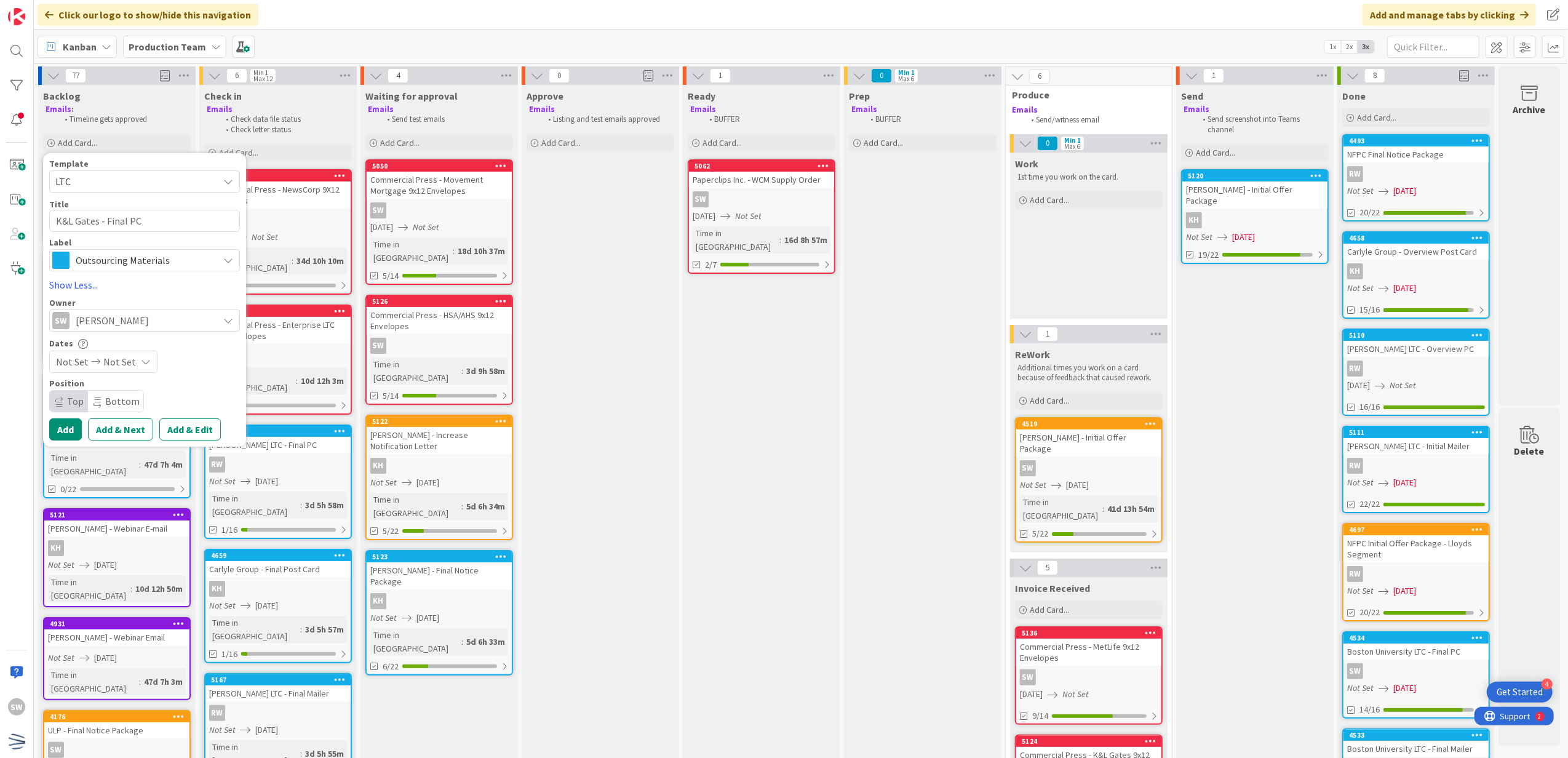
click at [128, 365] on span "Not Set" at bounding box center [119, 361] width 32 height 15
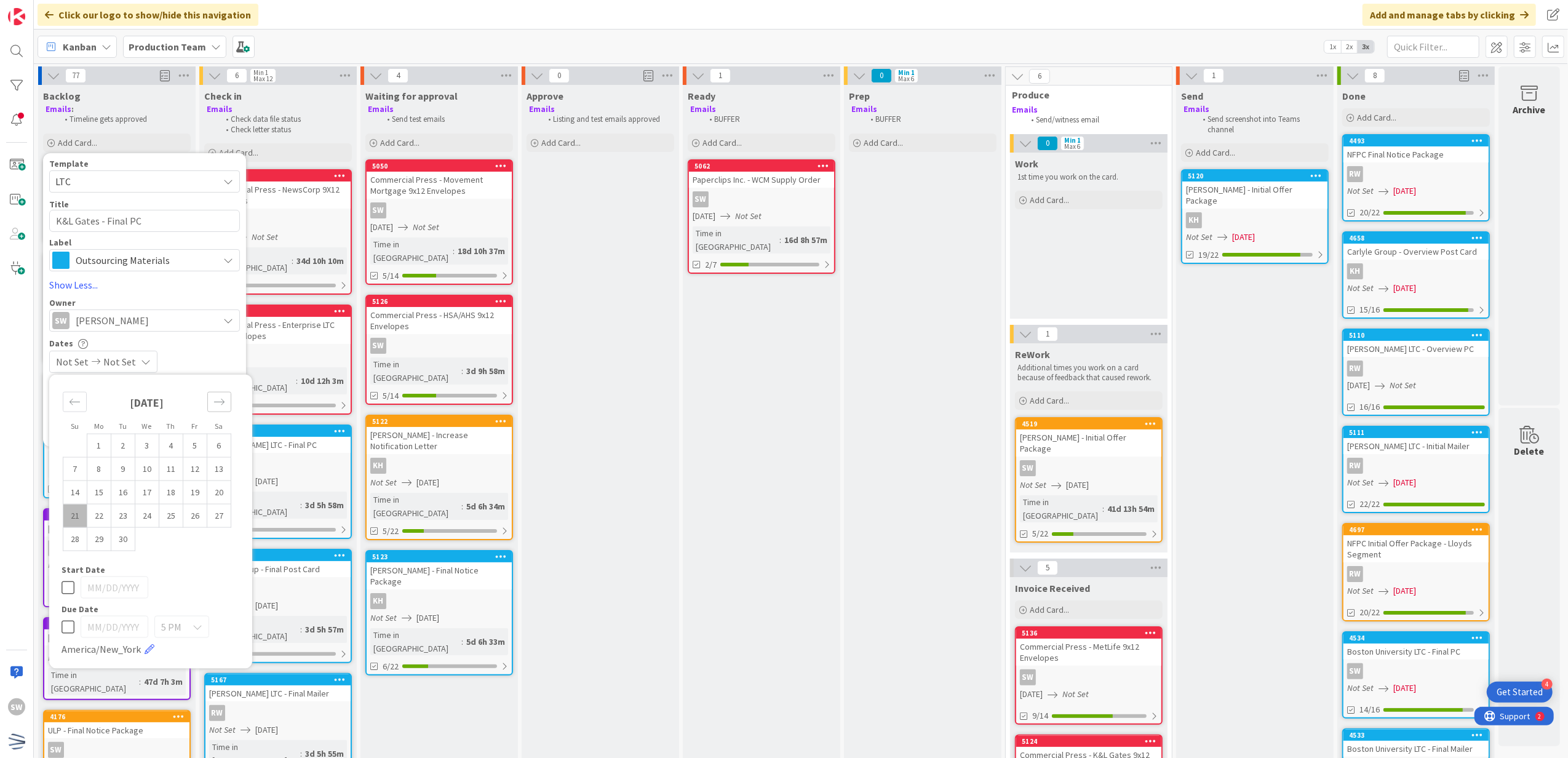
click at [227, 397] on div "Move forward to switch to the next month." at bounding box center [218, 402] width 24 height 20
click at [199, 474] on td "10" at bounding box center [195, 468] width 24 height 24
click at [65, 592] on icon at bounding box center [68, 587] width 13 height 15
click at [190, 360] on div "Not Set [DATE]" at bounding box center [144, 361] width 190 height 22
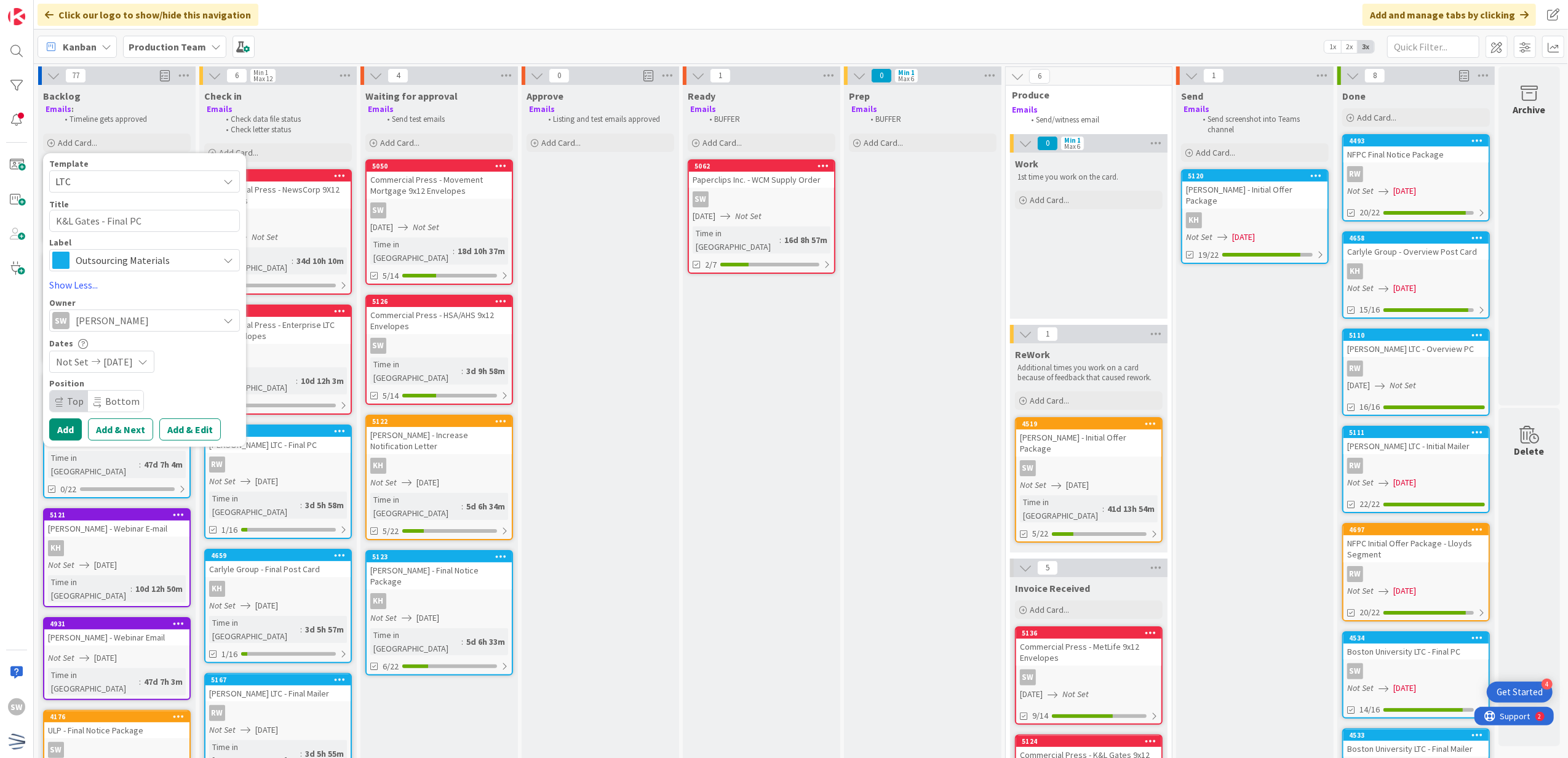
click at [147, 314] on div "SW [PERSON_NAME]" at bounding box center [135, 320] width 166 height 18
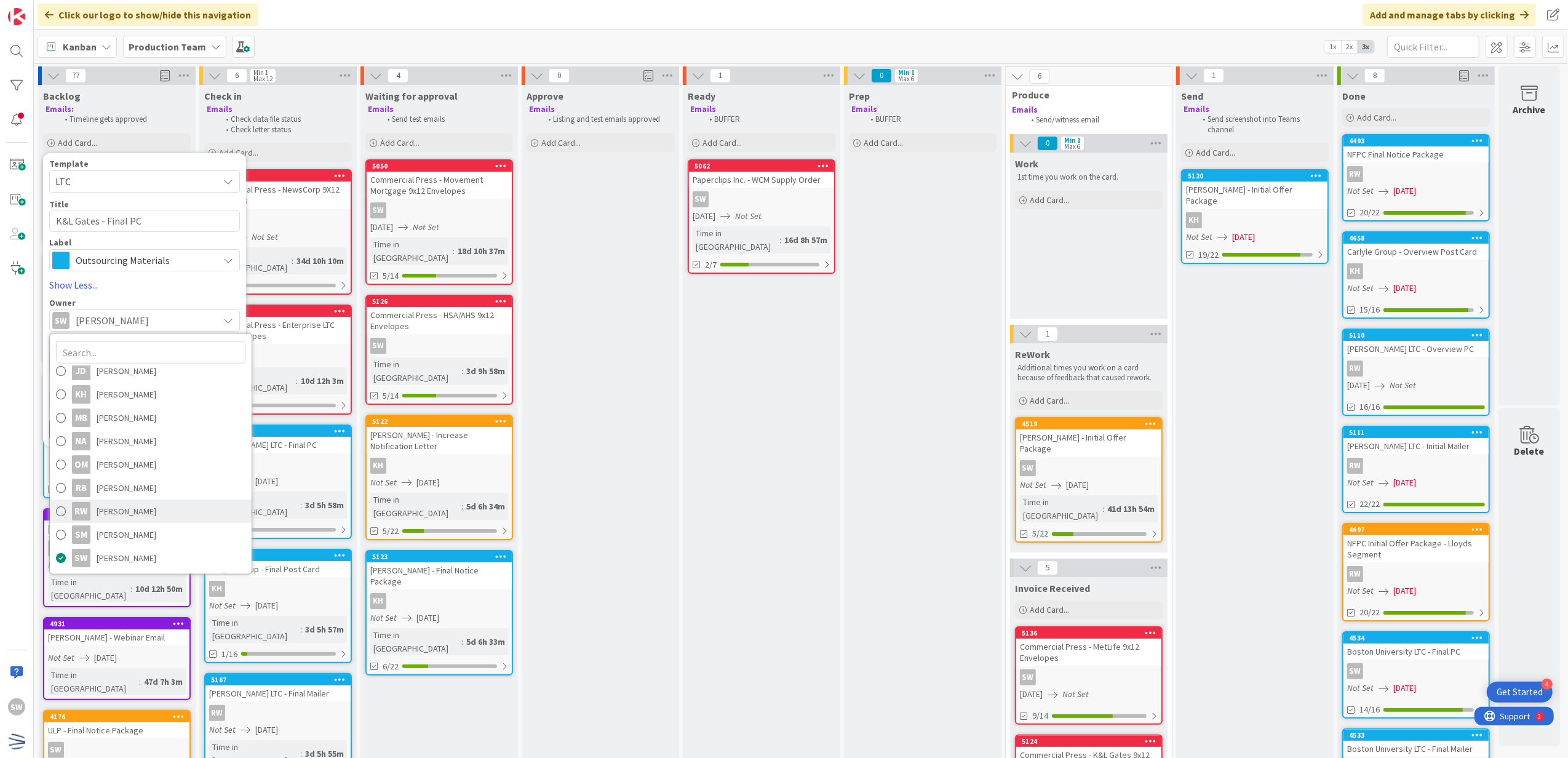
click at [134, 508] on span "[PERSON_NAME]" at bounding box center [126, 511] width 60 height 18
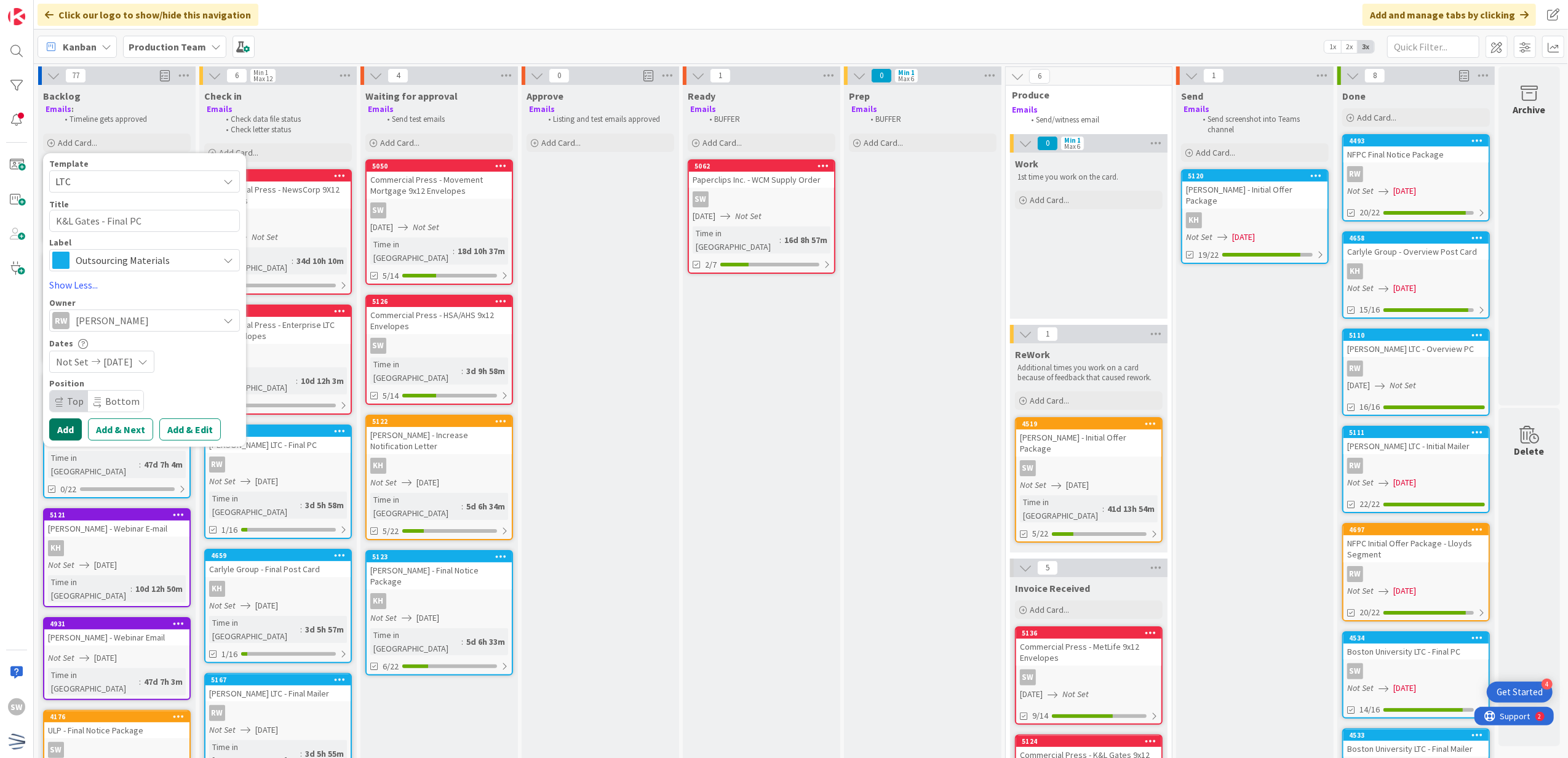
click at [72, 425] on button "Add" at bounding box center [65, 429] width 32 height 22
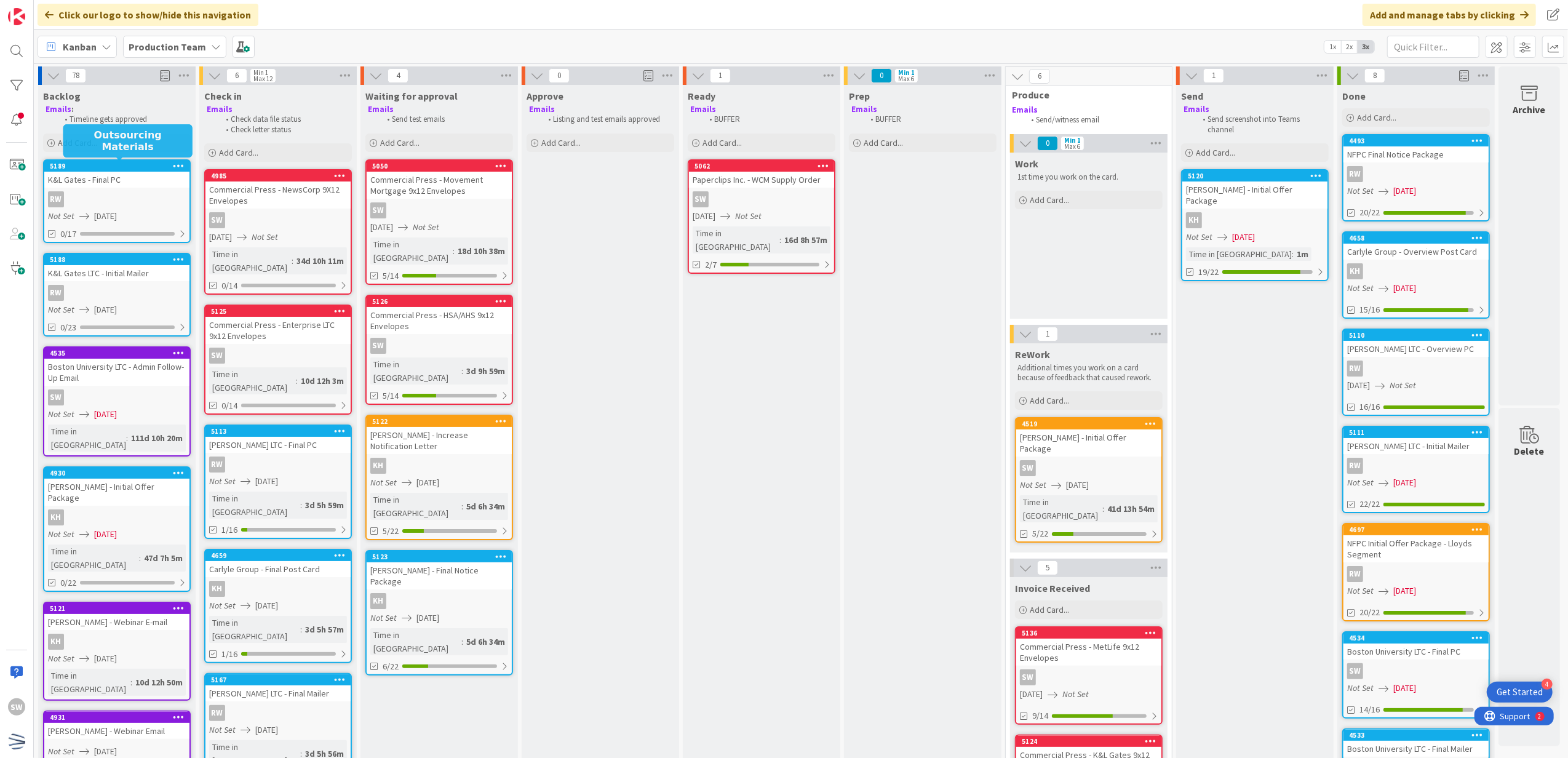
click at [140, 148] on div "Add Card..." at bounding box center [117, 142] width 147 height 18
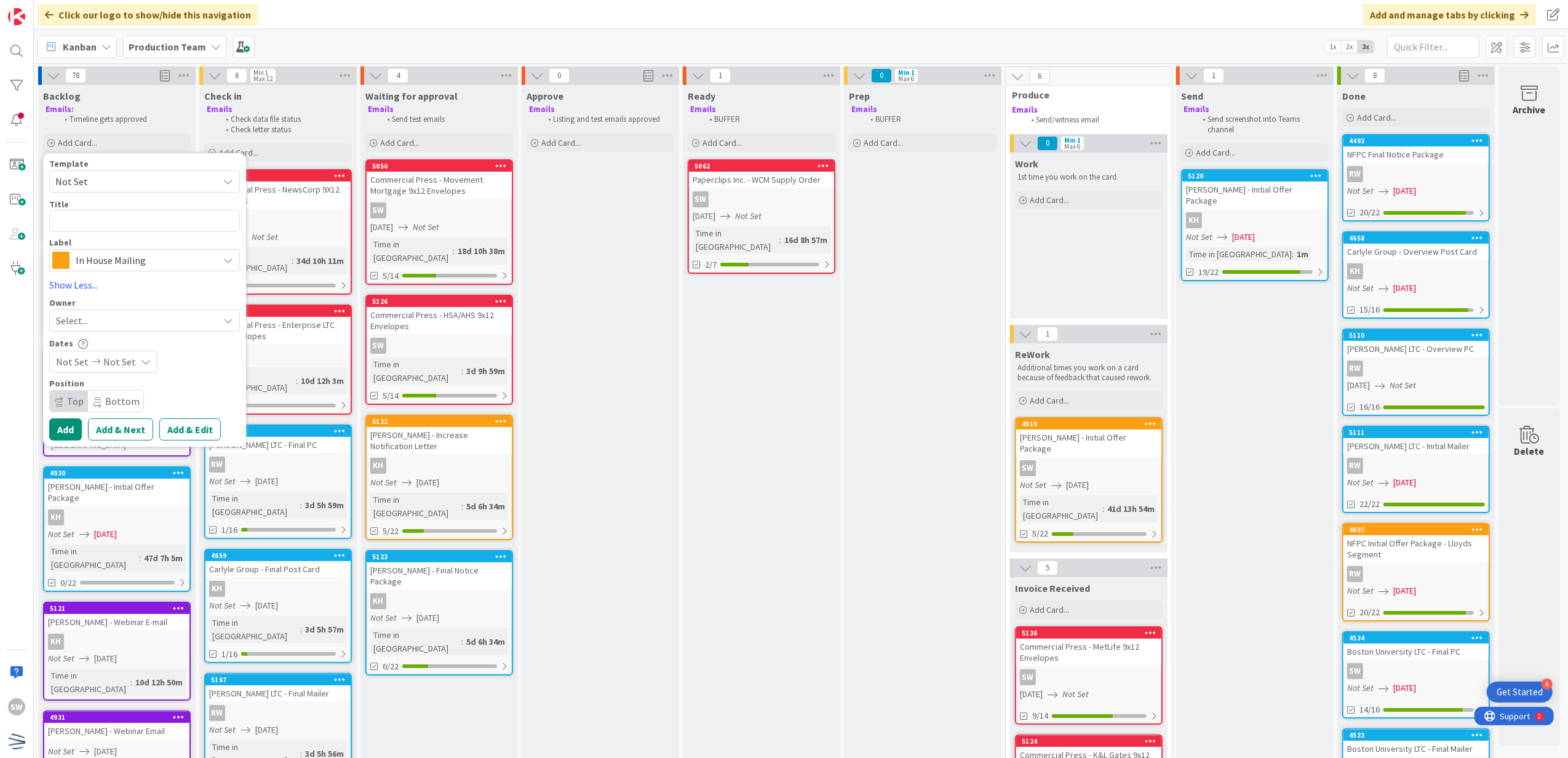
click at [133, 178] on span "Not Set" at bounding box center [132, 182] width 154 height 16
click at [133, 184] on span "Not Set" at bounding box center [132, 182] width 154 height 16
click at [134, 256] on span "In House Mailing" at bounding box center [144, 261] width 137 height 18
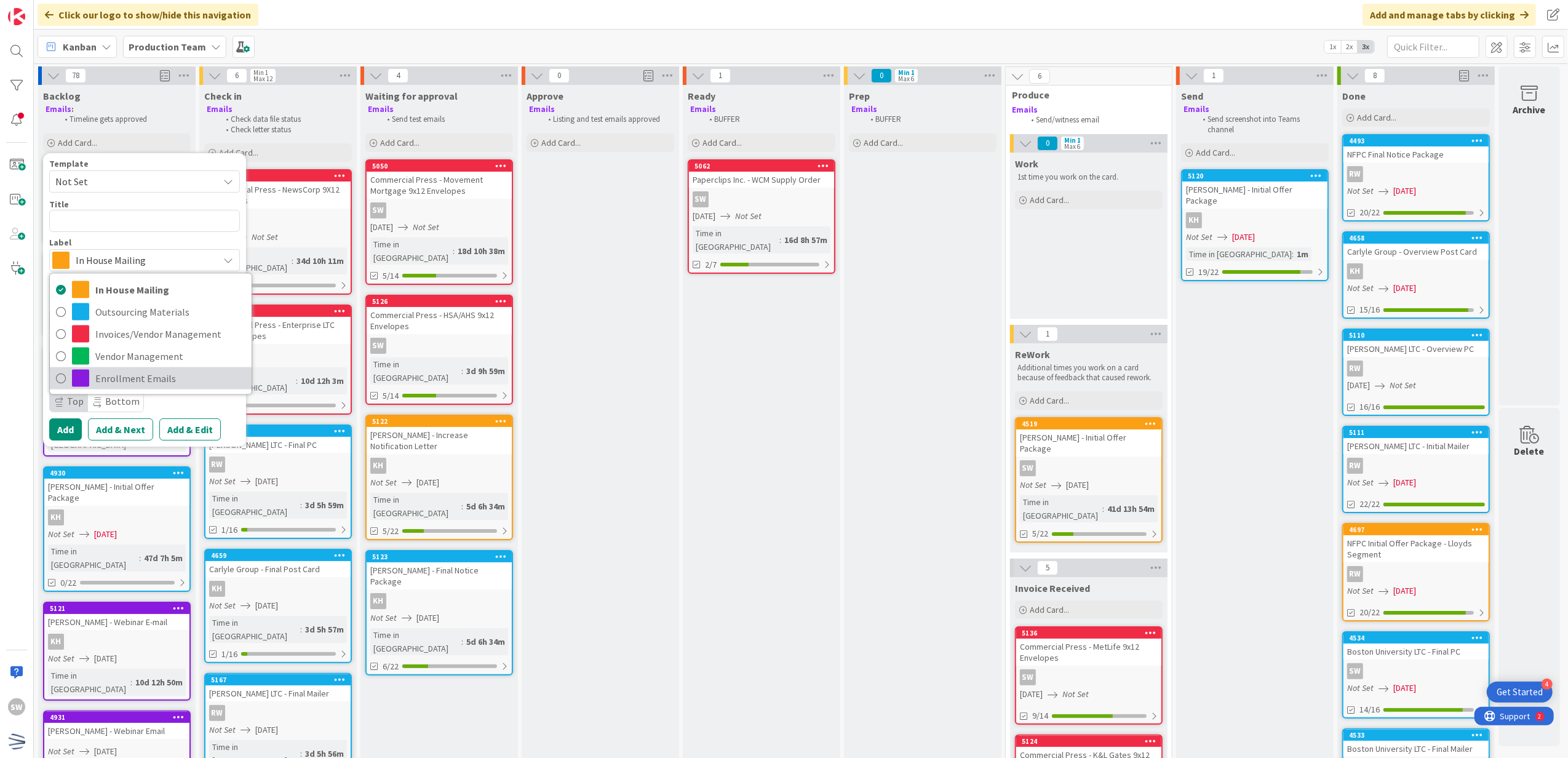
click at [133, 375] on span "Enrollment Emails" at bounding box center [170, 378] width 150 height 18
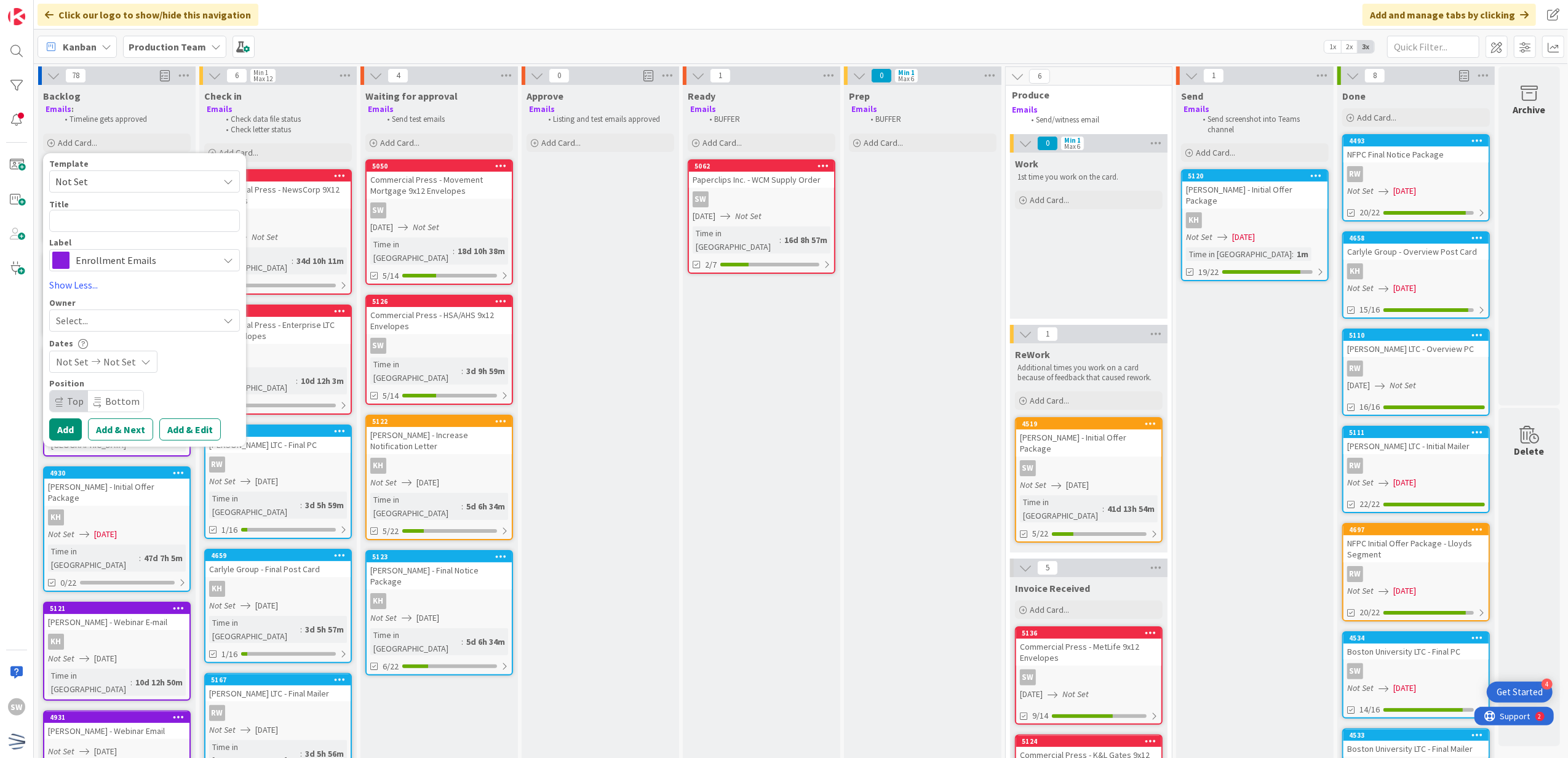
click at [141, 241] on div "Label" at bounding box center [144, 242] width 190 height 9
click at [147, 208] on div "Title 0 / 128" at bounding box center [144, 204] width 190 height 11
click at [151, 219] on textarea at bounding box center [144, 221] width 190 height 23
click at [131, 320] on div "Select..." at bounding box center [137, 320] width 162 height 15
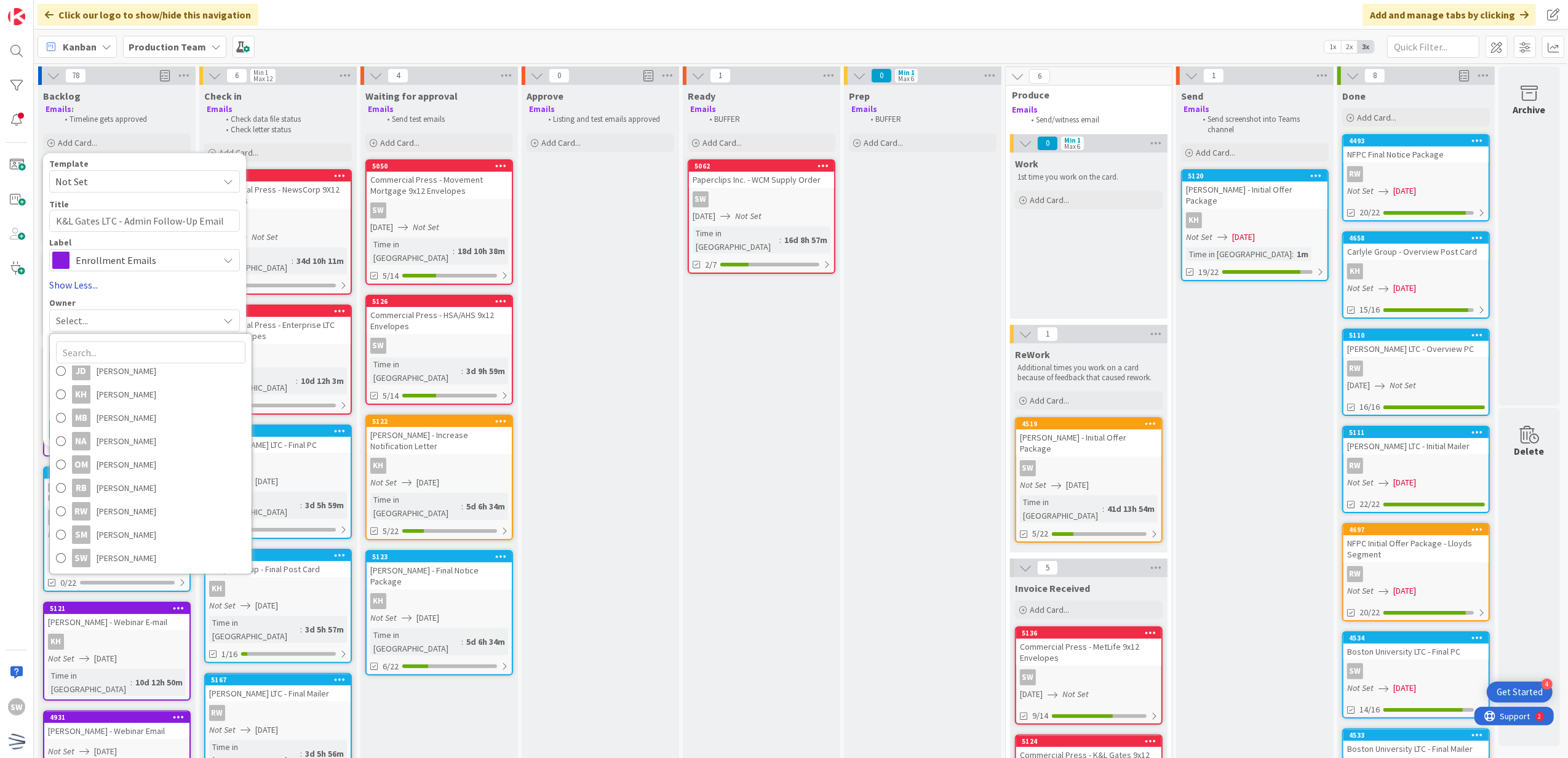
click at [188, 285] on link "Show Less..." at bounding box center [144, 284] width 190 height 15
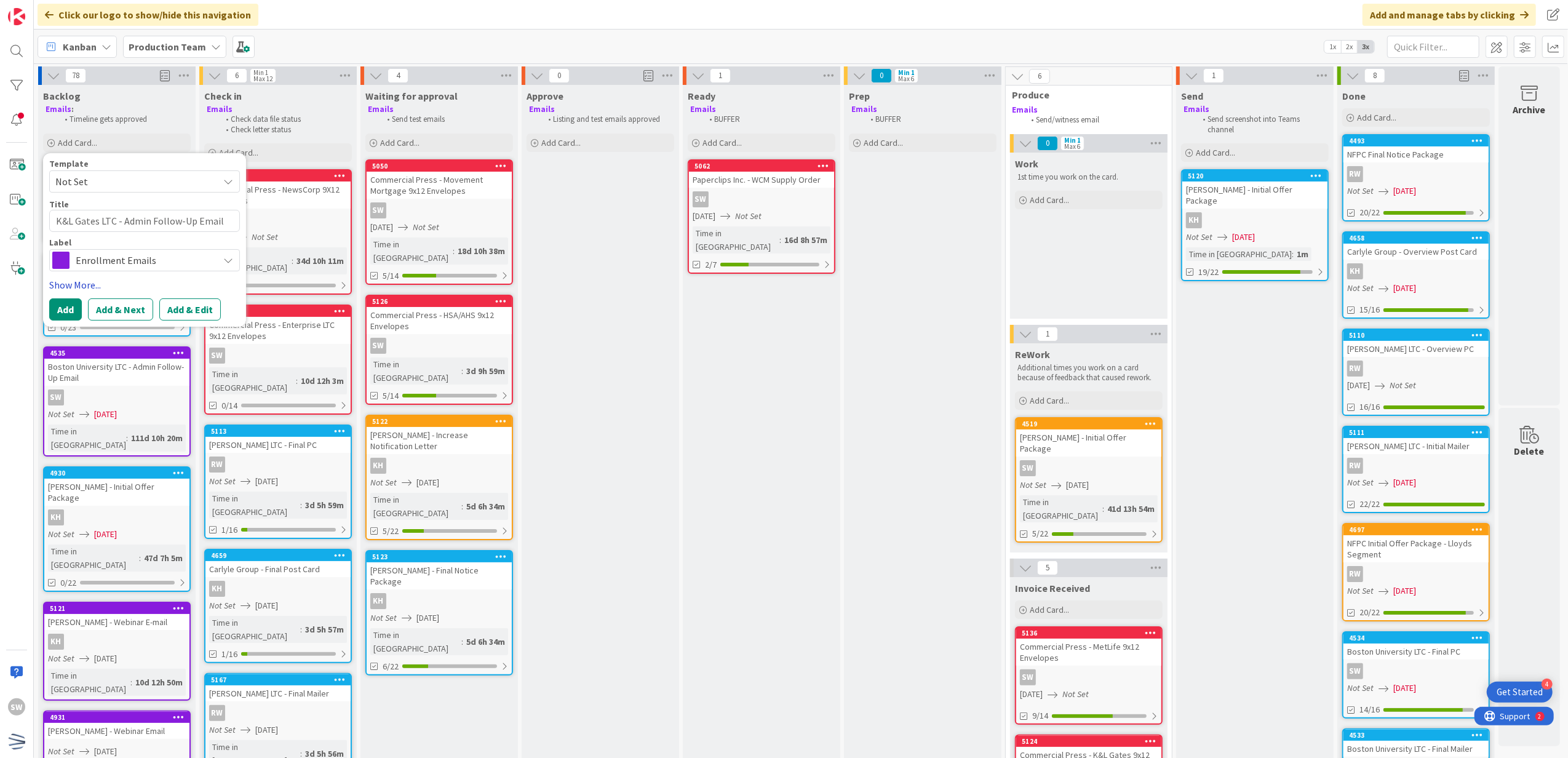
click at [82, 281] on link "Show More..." at bounding box center [144, 284] width 190 height 15
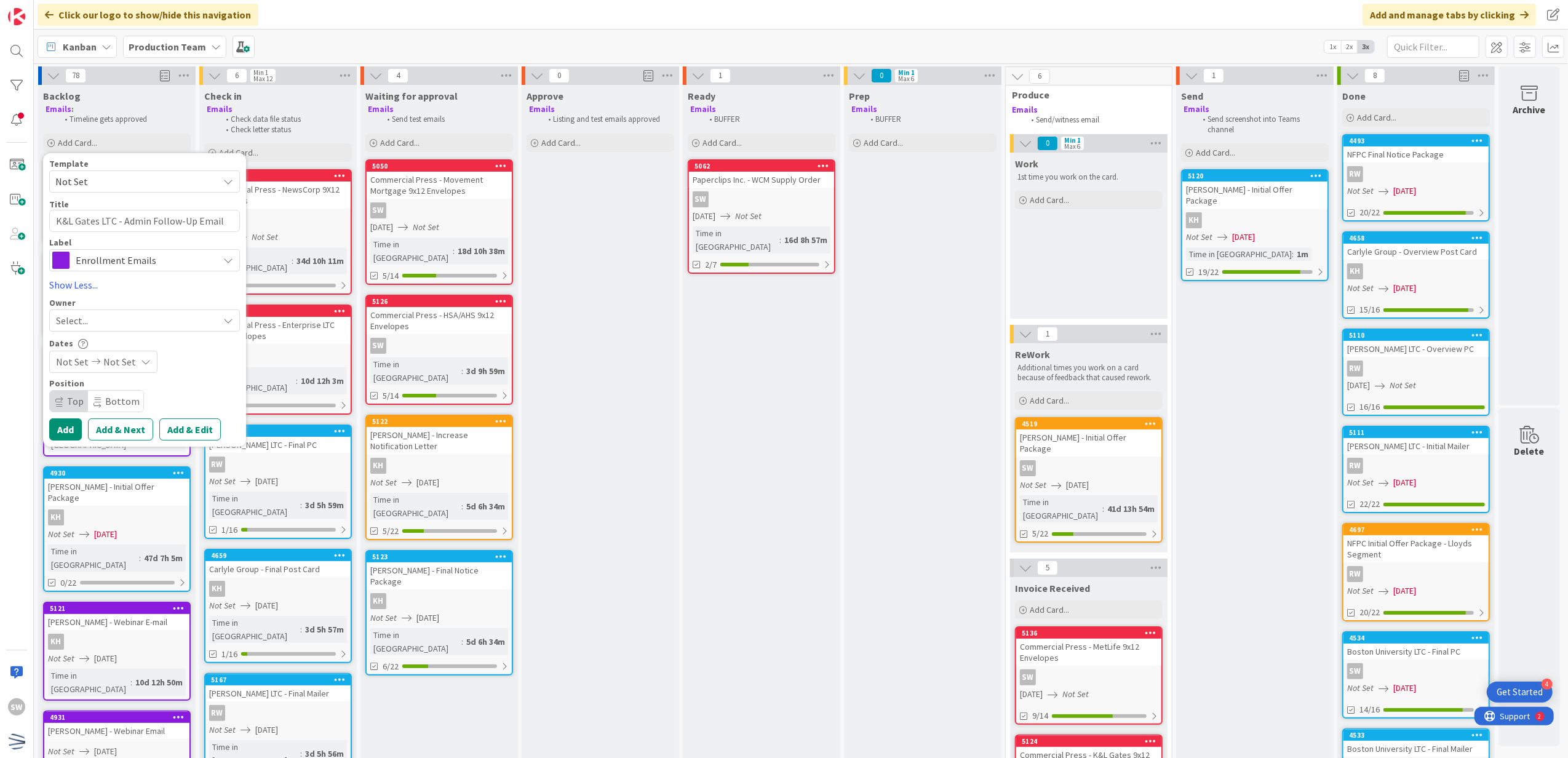
click at [145, 363] on icon at bounding box center [146, 361] width 10 height 10
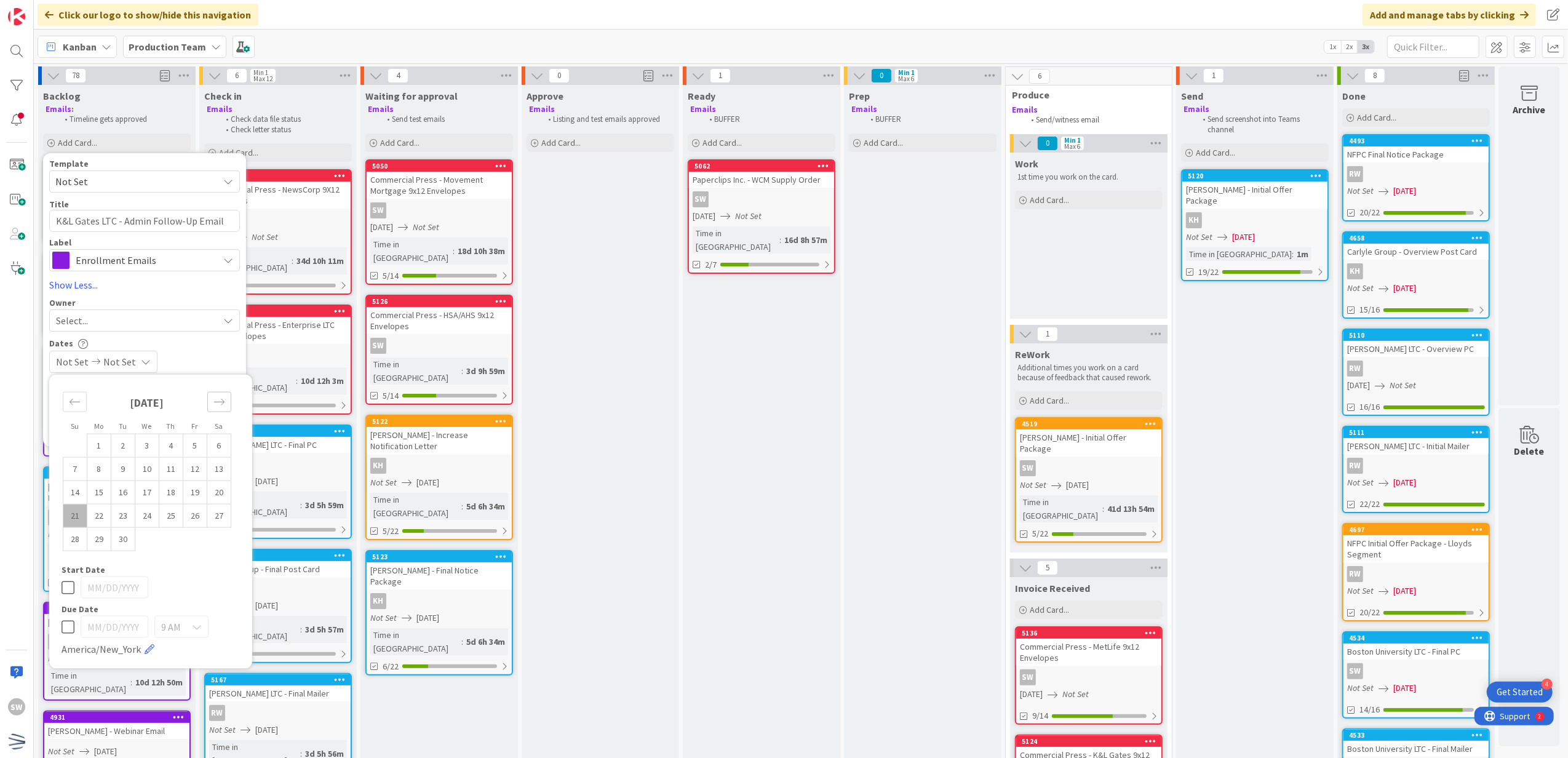
click at [225, 406] on icon "Move forward to switch to the next month." at bounding box center [218, 402] width 11 height 11
click at [114, 507] on td "21" at bounding box center [123, 515] width 24 height 24
click at [67, 593] on icon at bounding box center [68, 587] width 13 height 15
click at [170, 635] on span "9 AM" at bounding box center [171, 627] width 19 height 18
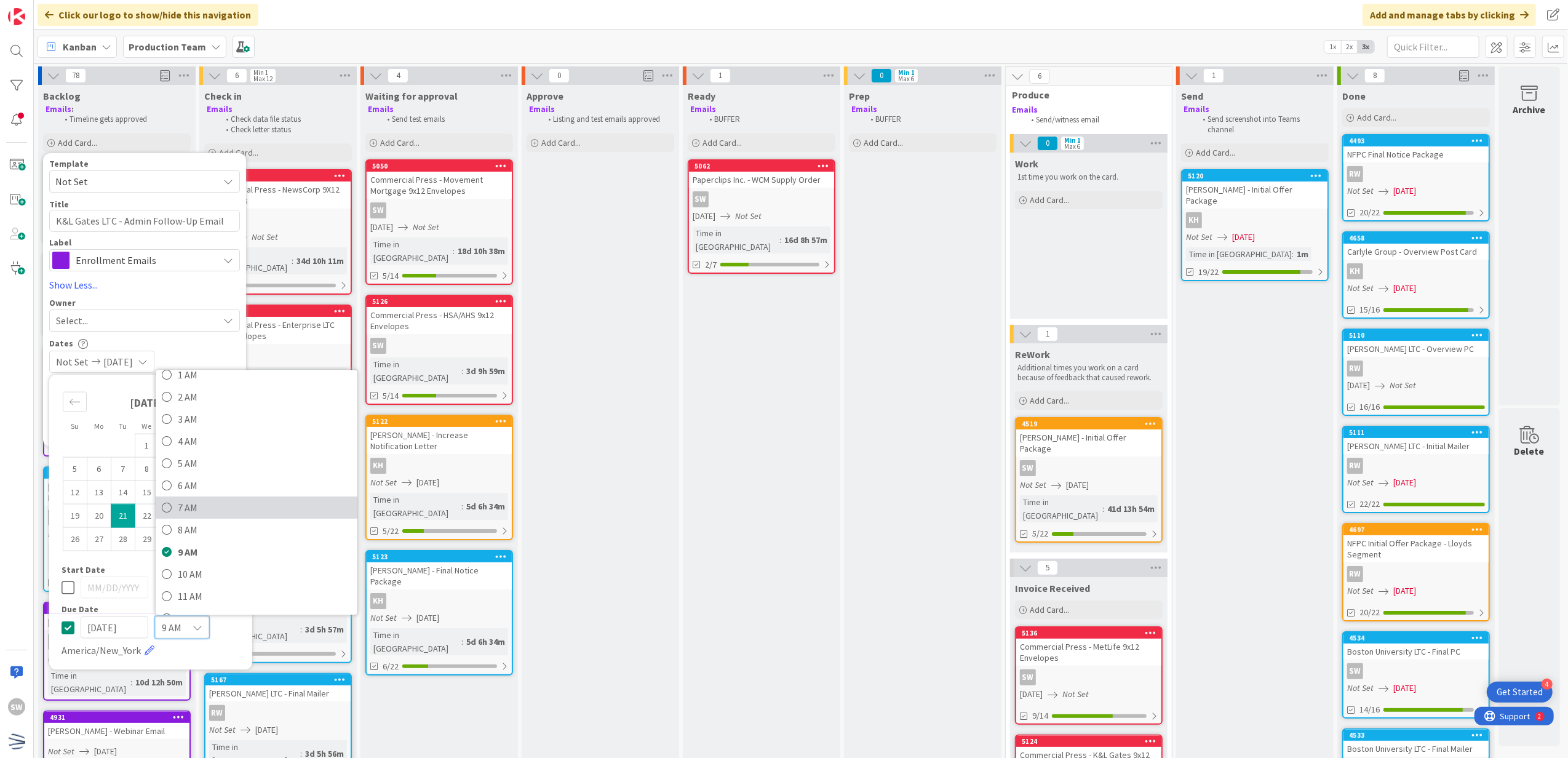
scroll to position [82, 0]
click at [204, 567] on span "12 PM" at bounding box center [265, 569] width 174 height 18
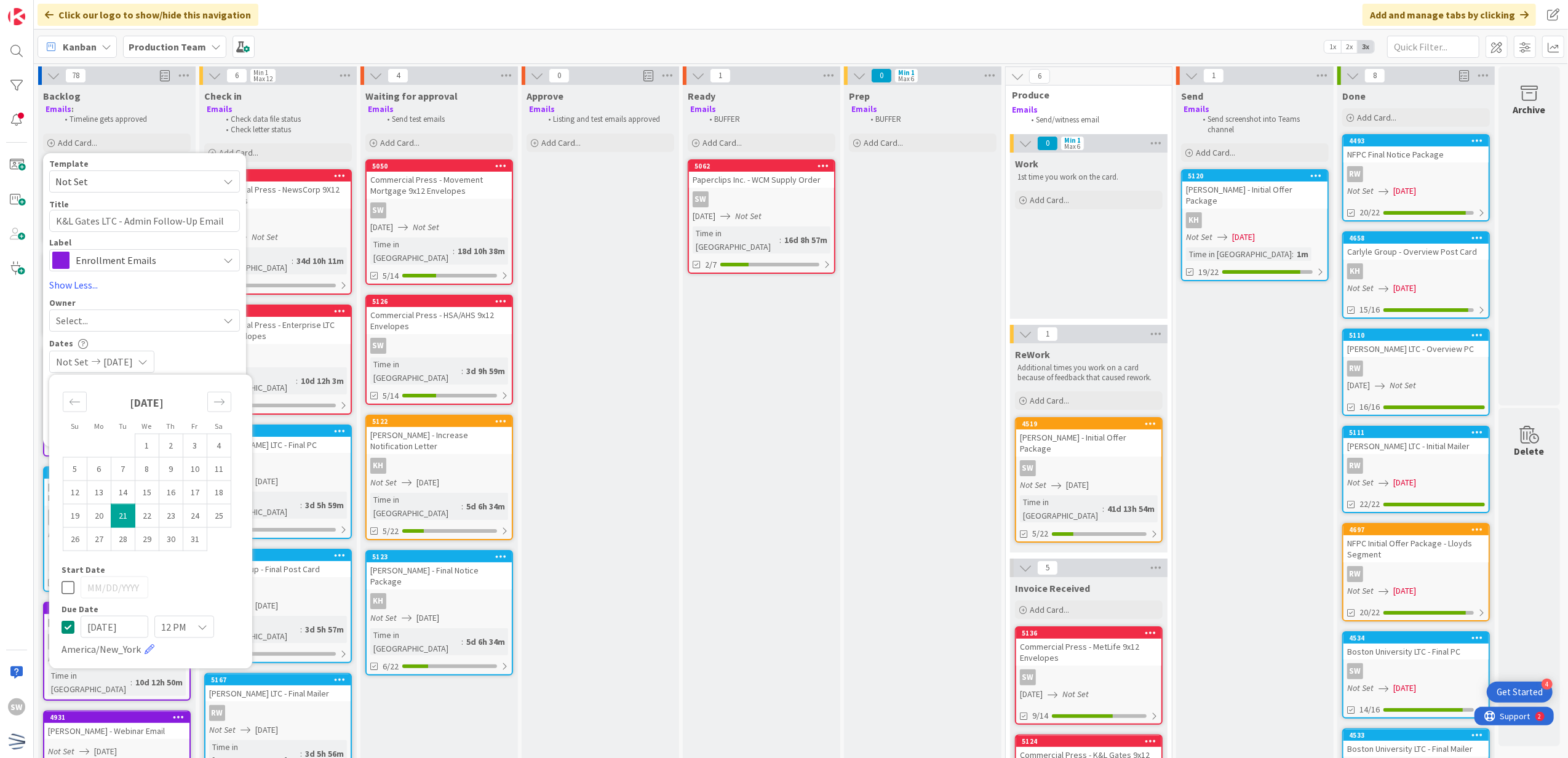
click at [210, 359] on div "Not Set [DATE]" at bounding box center [144, 361] width 190 height 22
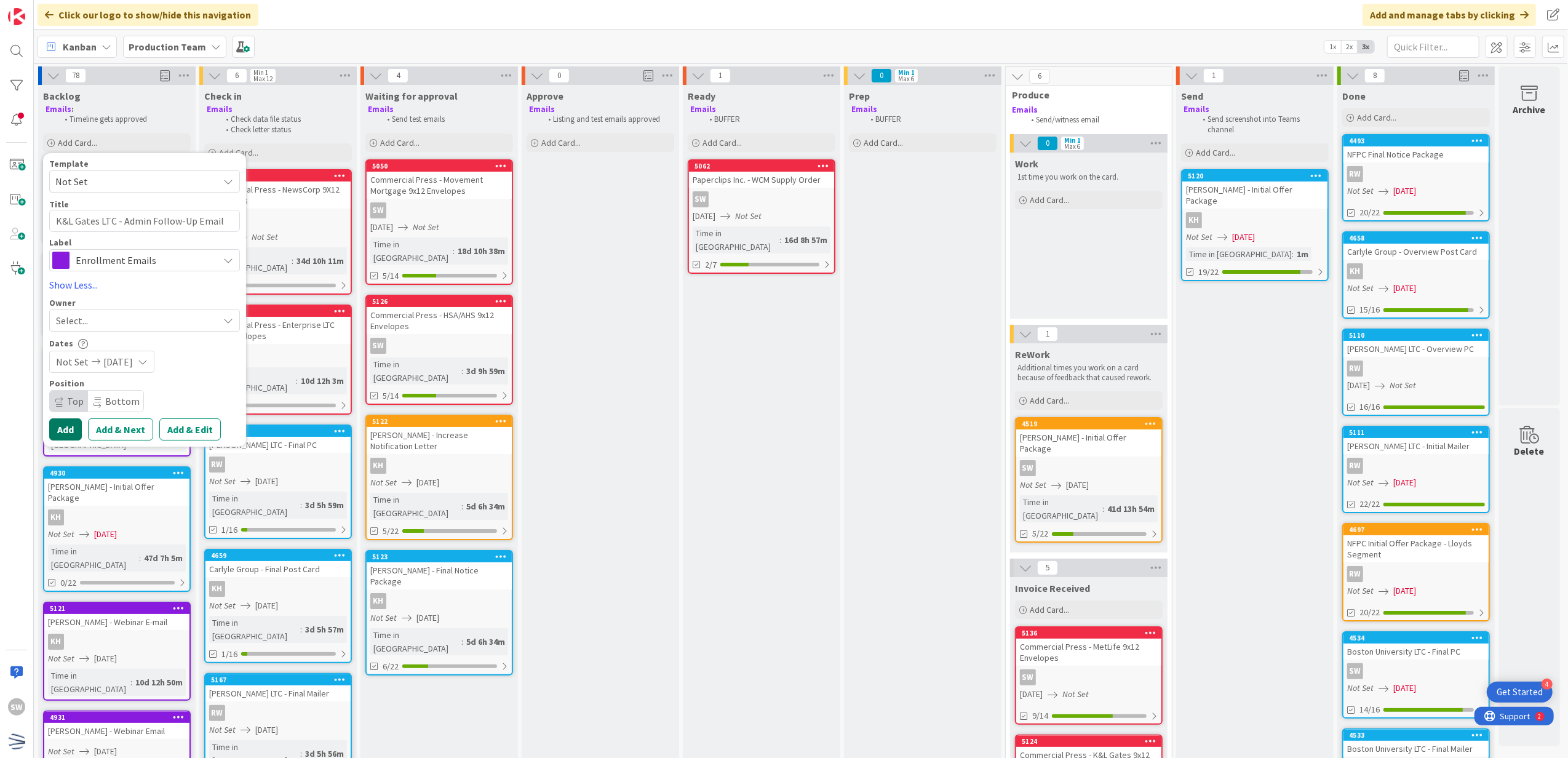
click at [54, 425] on button "Add" at bounding box center [65, 429] width 32 height 22
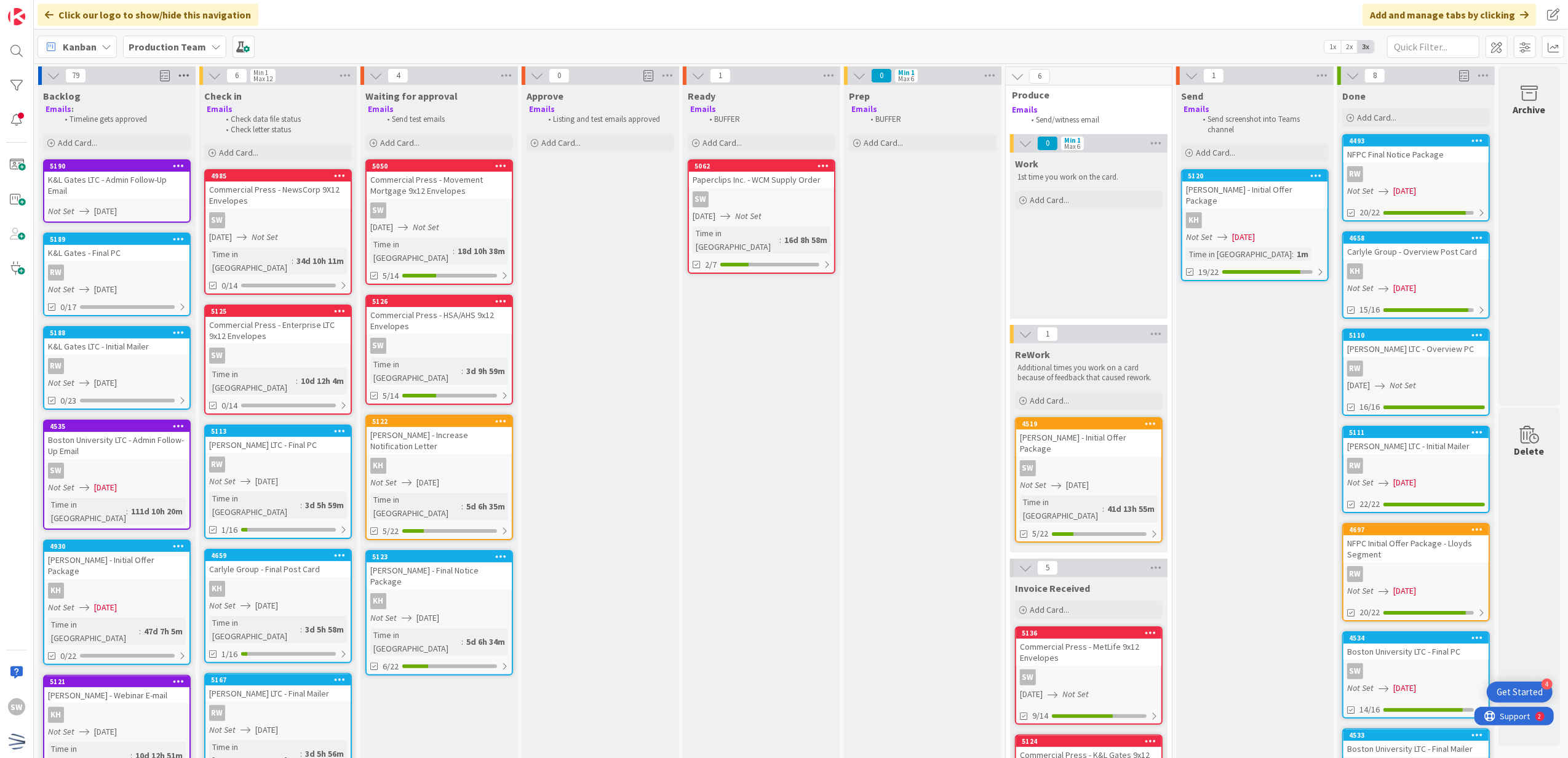
click at [184, 80] on icon at bounding box center [184, 75] width 16 height 18
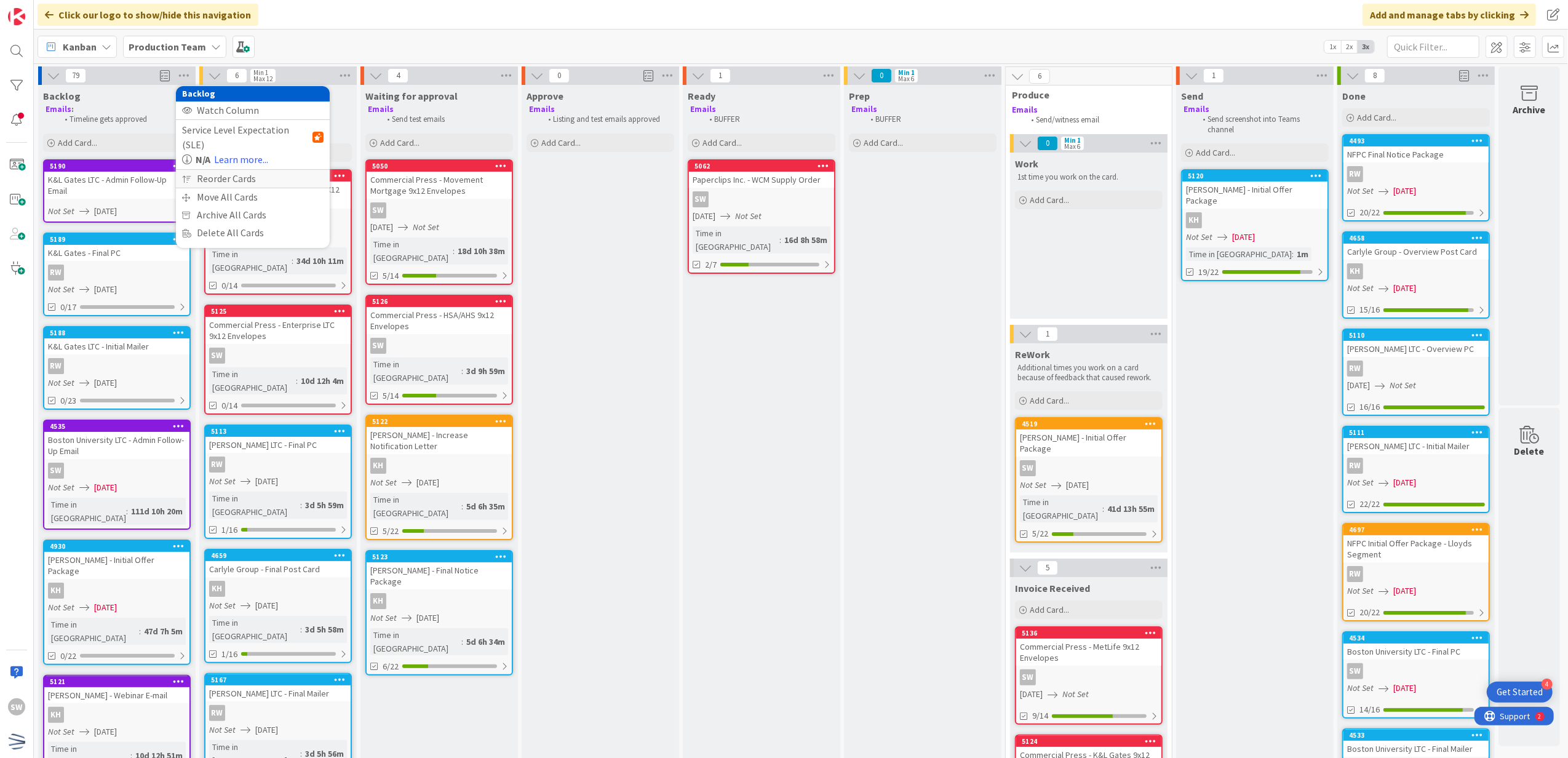
click at [207, 170] on div "Reorder Cards" at bounding box center [253, 179] width 154 height 18
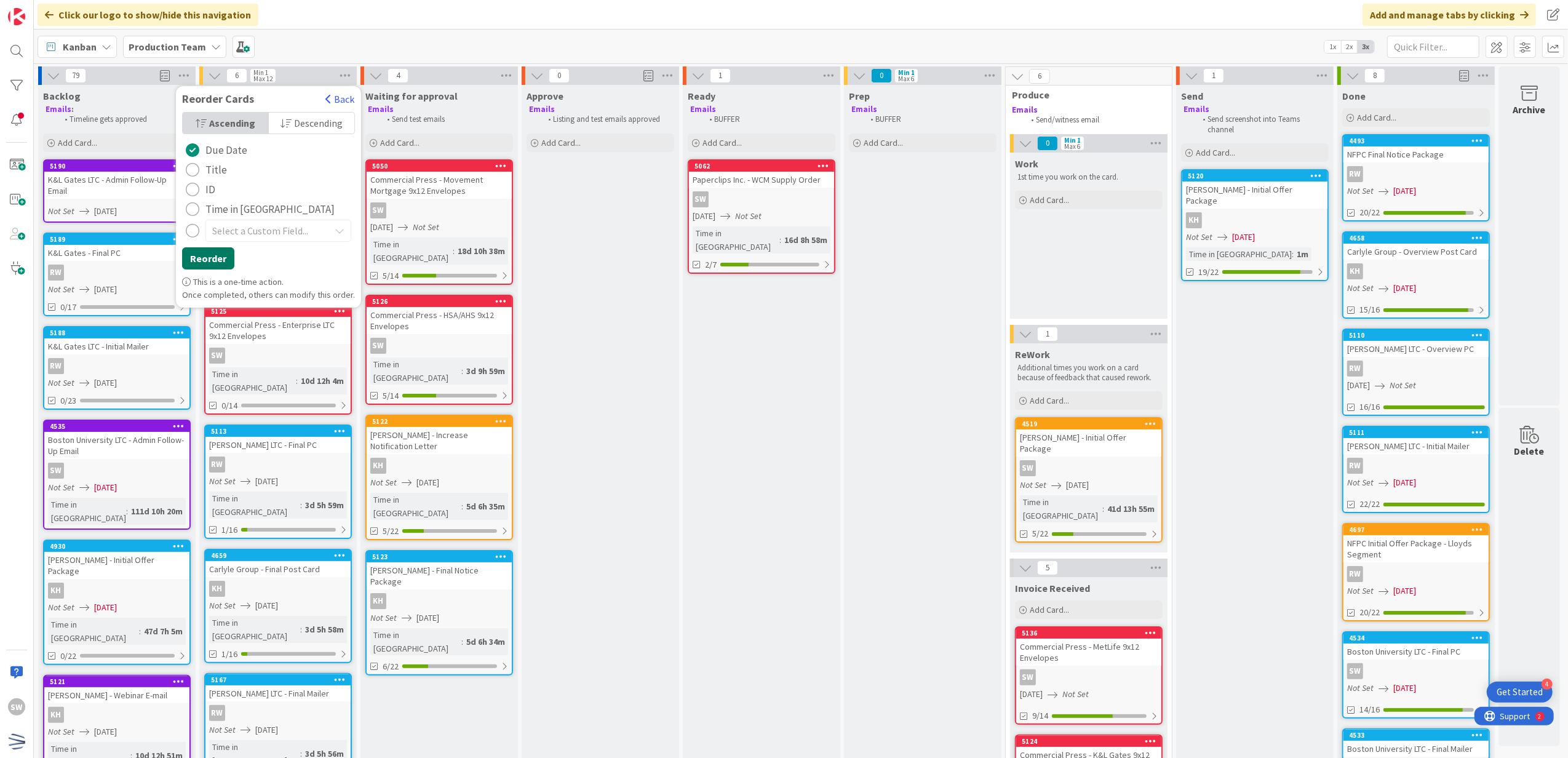
click at [209, 254] on button "Reorder" at bounding box center [209, 258] width 53 height 22
